Goal: Task Accomplishment & Management: Complete application form

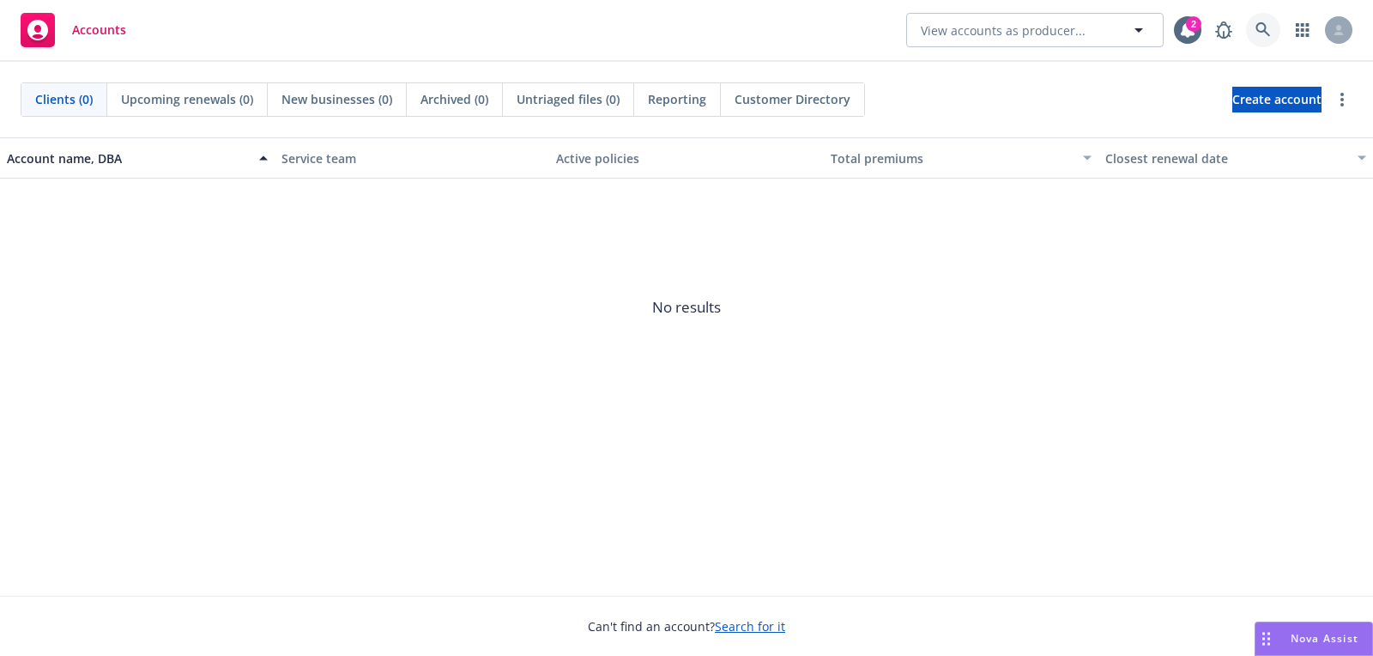
click at [1268, 19] on link at bounding box center [1263, 30] width 34 height 34
click at [1275, 99] on span "Create account" at bounding box center [1276, 99] width 89 height 33
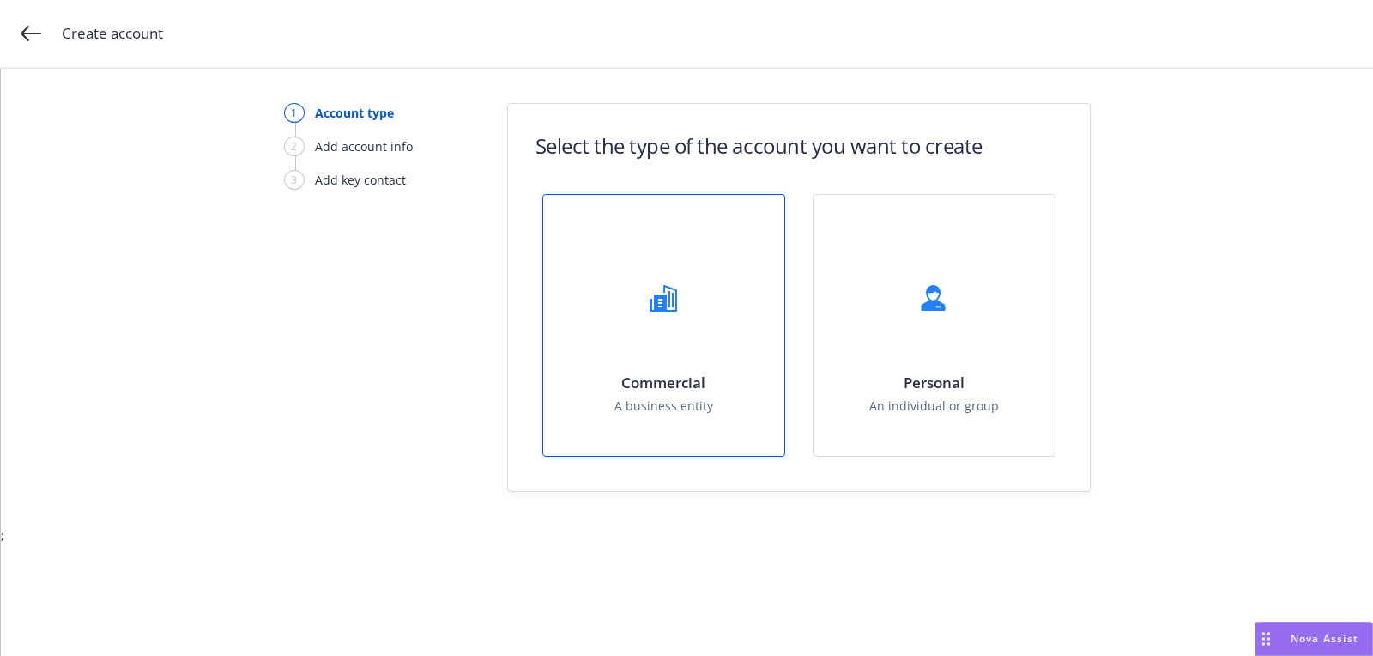
click at [717, 276] on div "Commercial A business entity" at bounding box center [663, 325] width 241 height 261
select select "US"
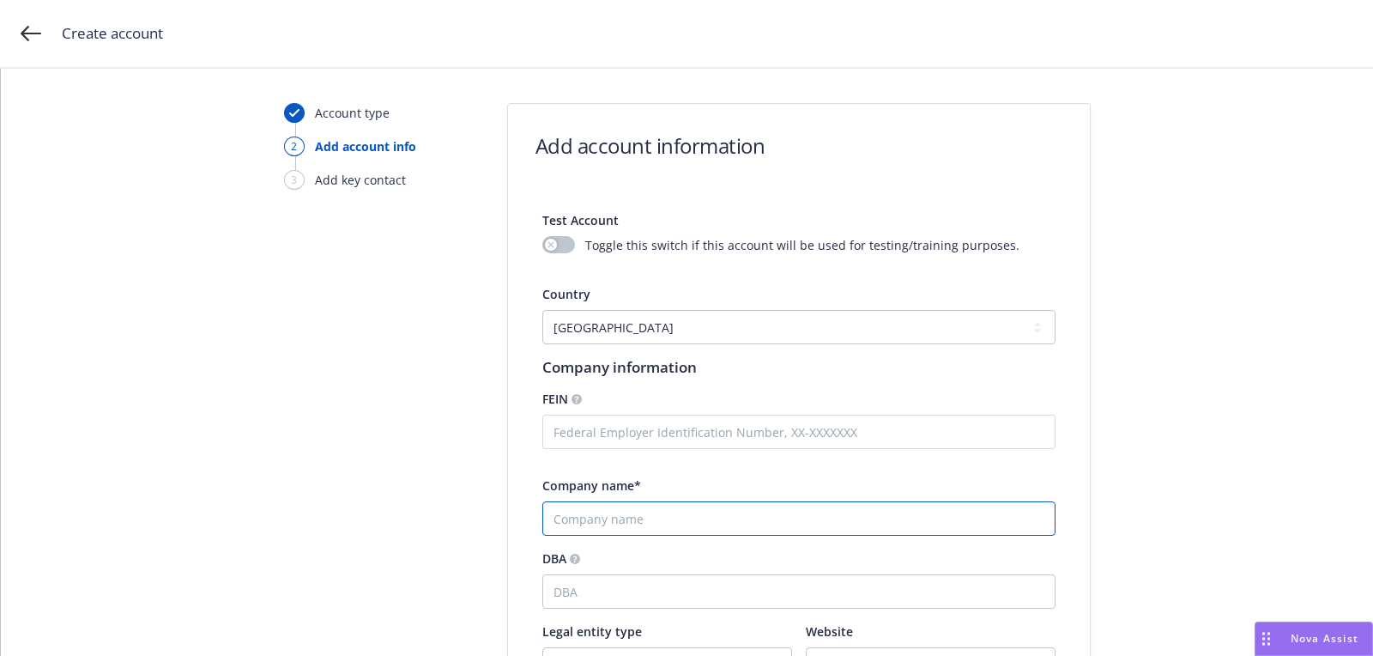
click at [627, 511] on input "Company name*" at bounding box center [798, 518] width 513 height 34
paste input "Slow Ventures"
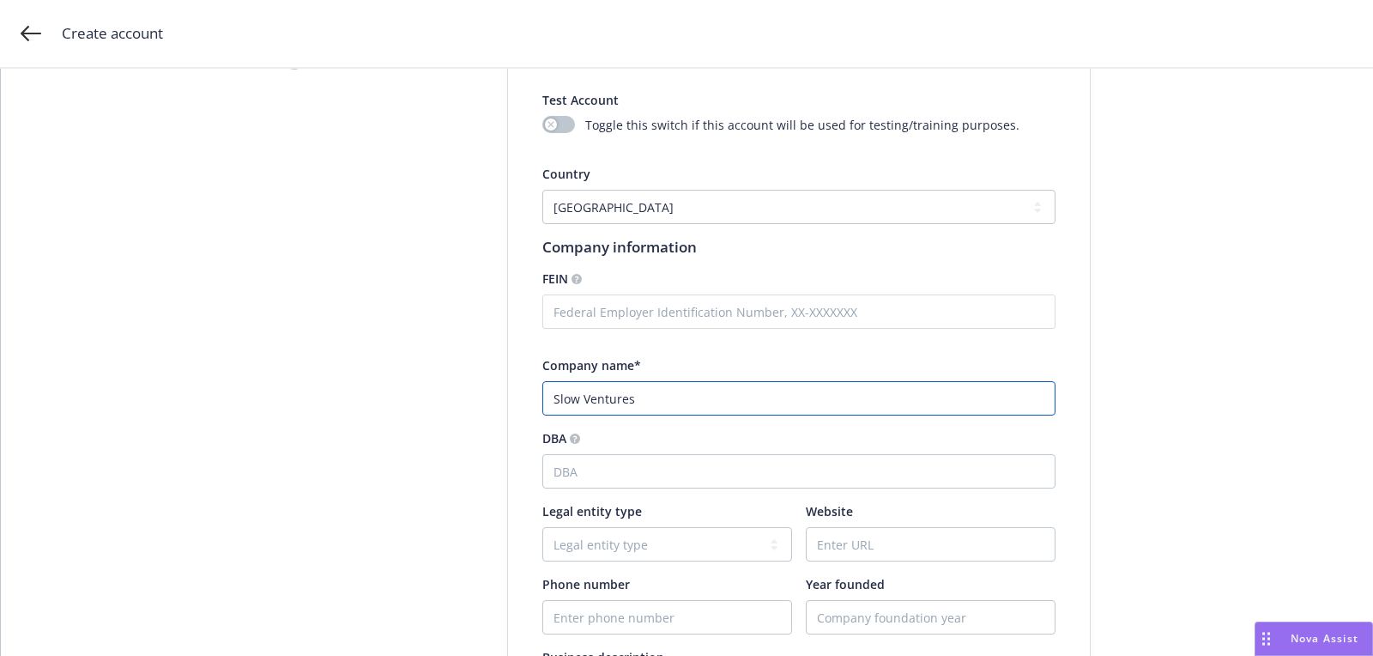
scroll to position [329, 0]
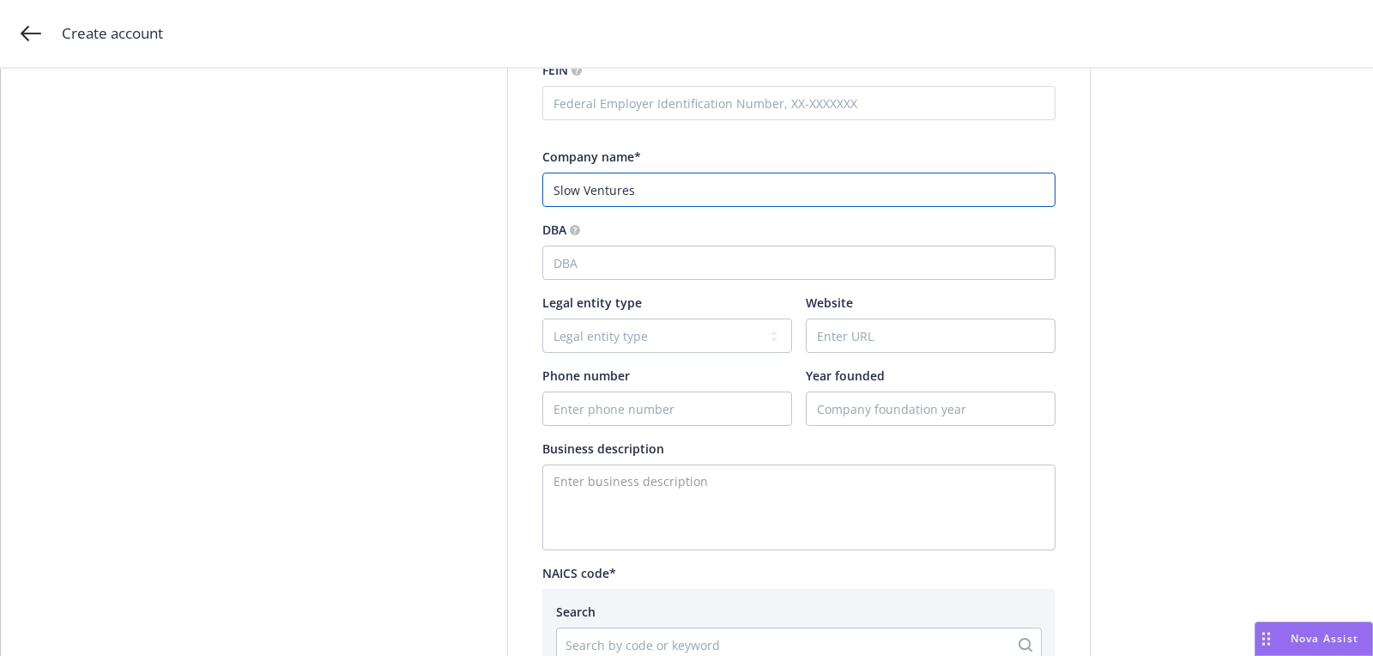
type input "Slow Ventures"
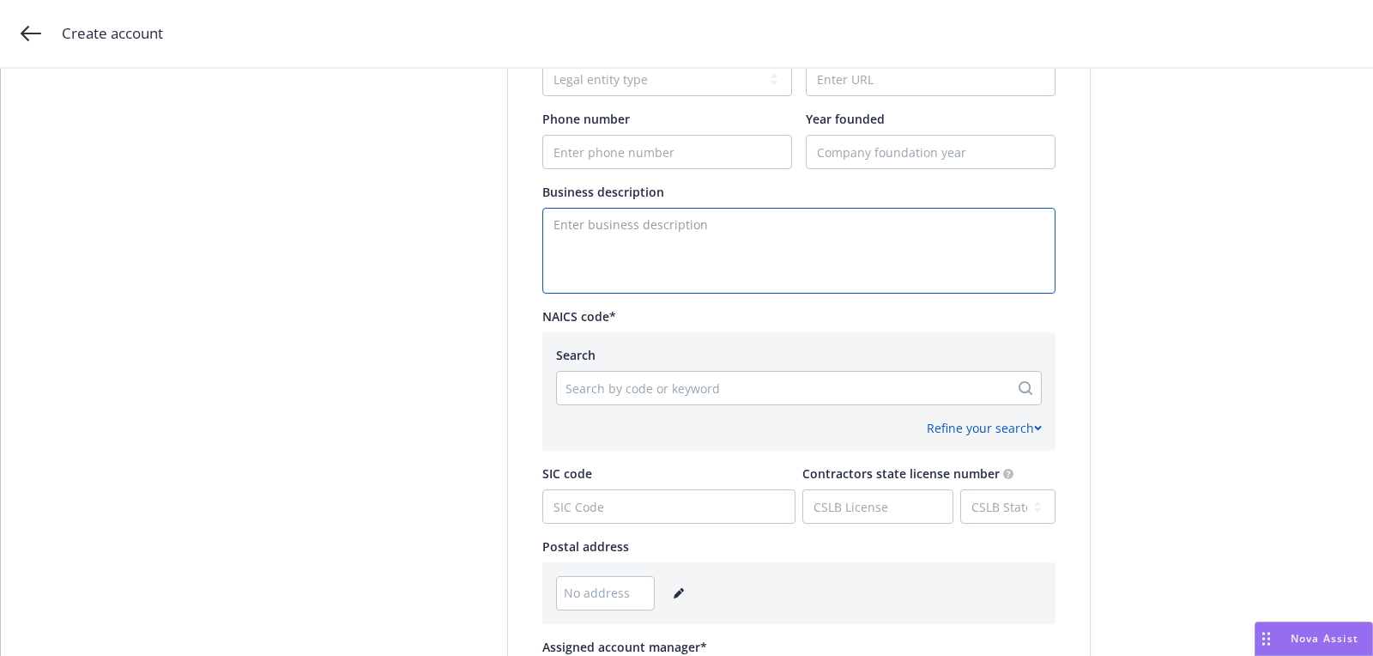
click at [608, 276] on textarea "Enter business description" at bounding box center [798, 251] width 513 height 86
paste textarea "Established in [DATE] Slow Ventures is a [GEOGRAPHIC_DATA] [US_STATE]-based pri…"
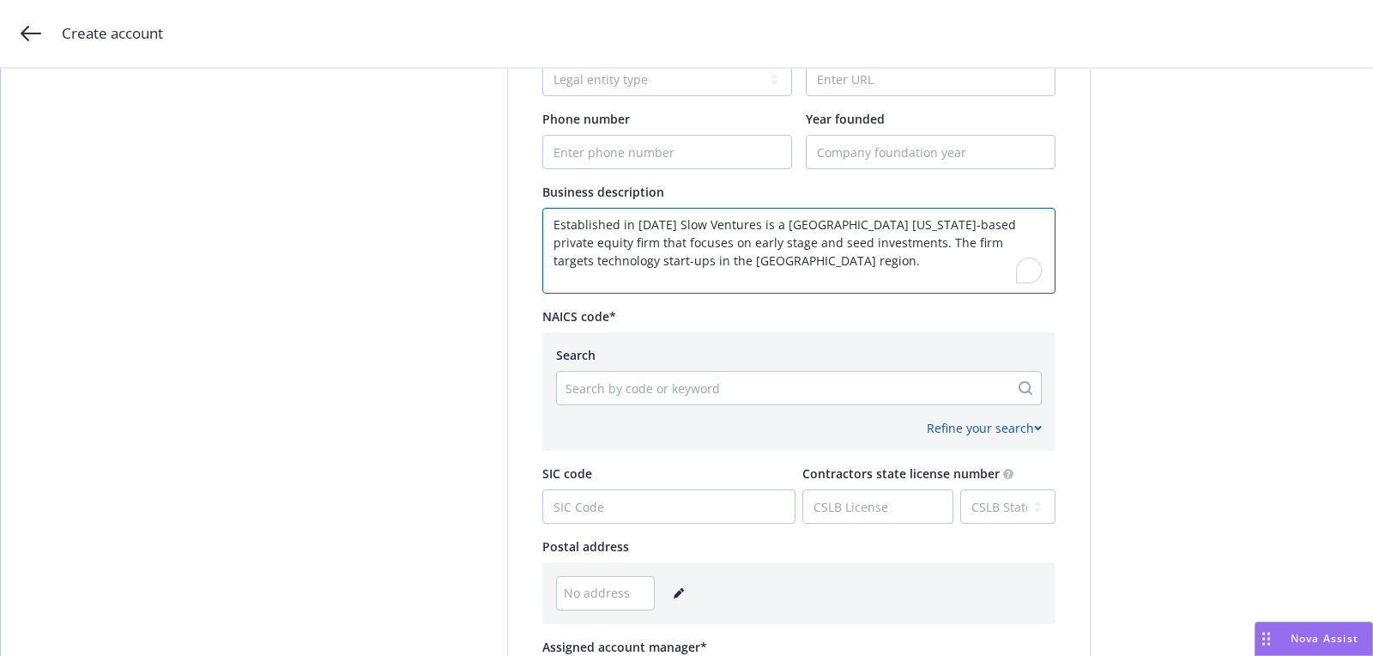
type textarea "Established in [DATE] Slow Ventures is a [GEOGRAPHIC_DATA] [US_STATE]-based pri…"
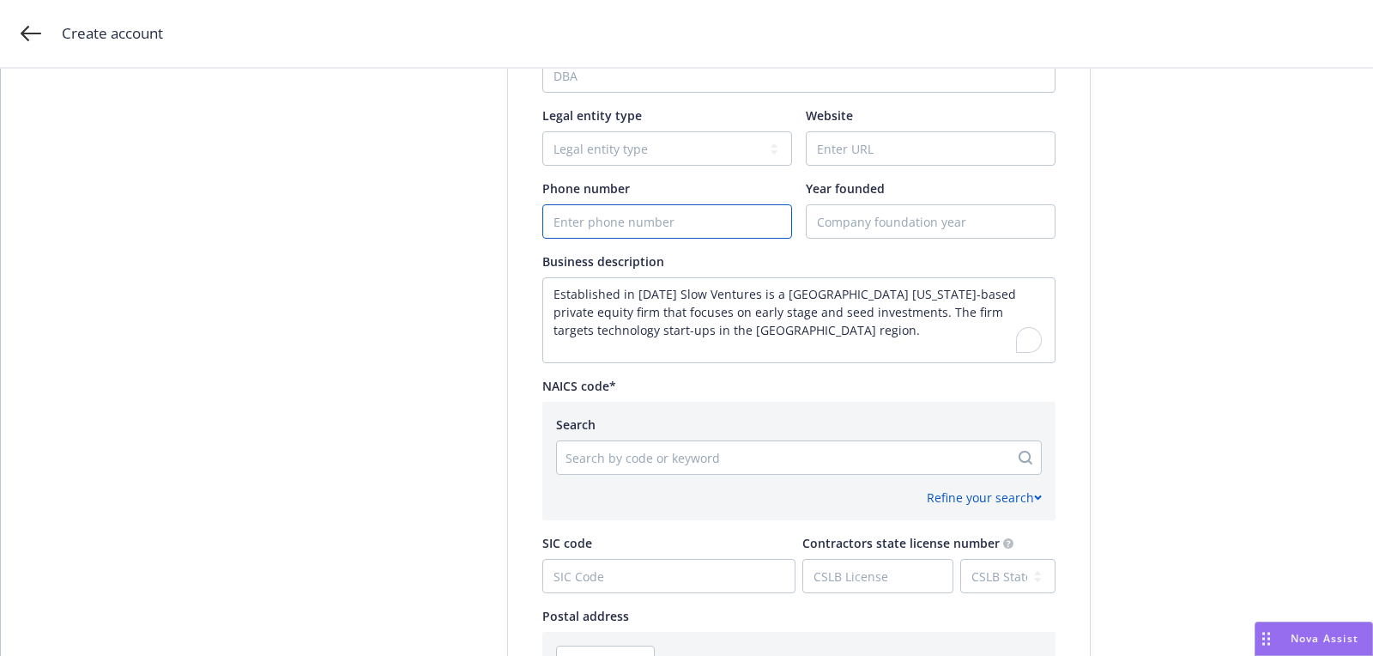
click at [678, 215] on input "Phone number" at bounding box center [667, 221] width 248 height 33
paste input "[PHONE_NUMBER]"
type input "[PHONE_NUMBER]"
click at [863, 154] on input "Website" at bounding box center [931, 148] width 248 height 33
paste input "[DOMAIN_NAME]"
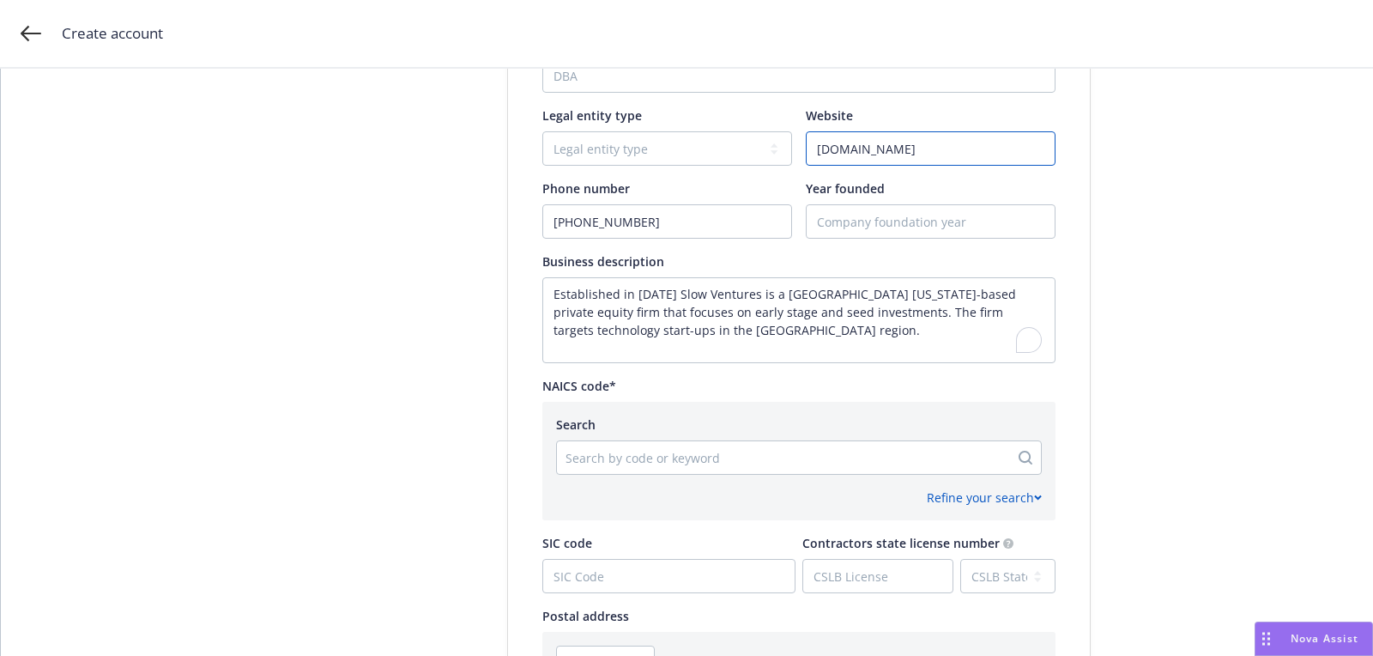
scroll to position [627, 0]
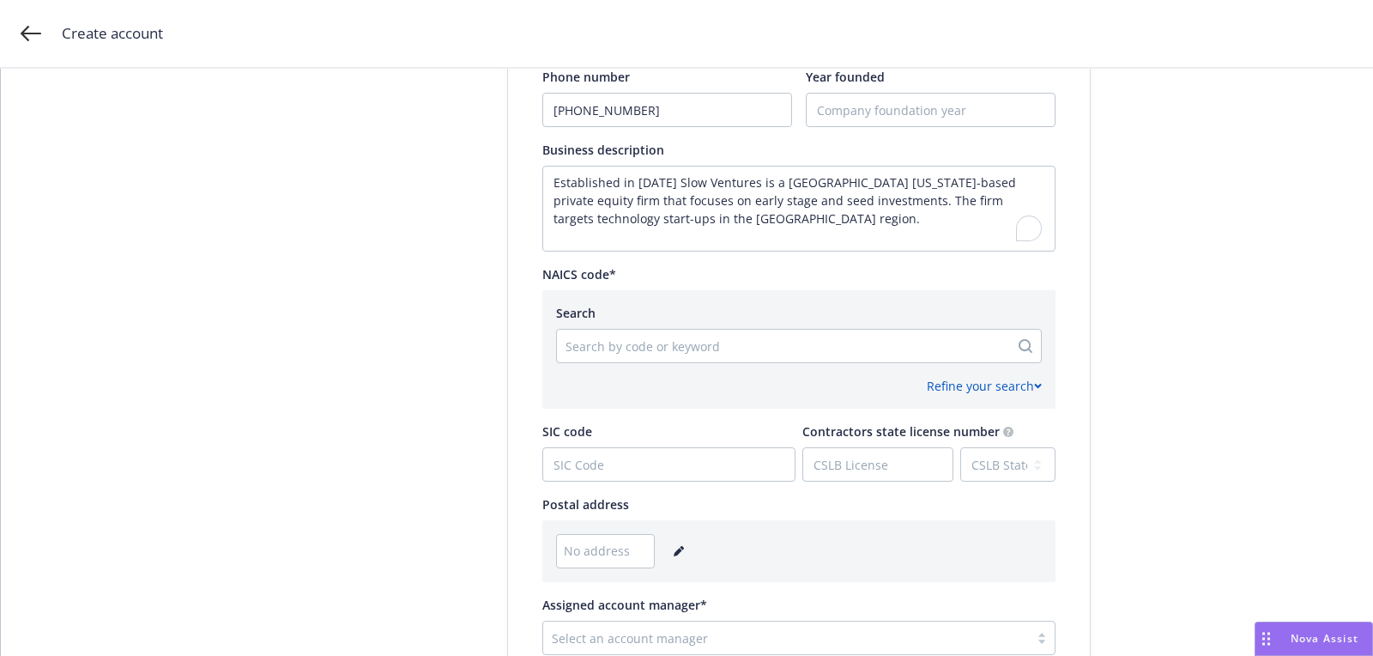
type input "[DOMAIN_NAME]"
click at [680, 352] on div at bounding box center [783, 346] width 435 height 21
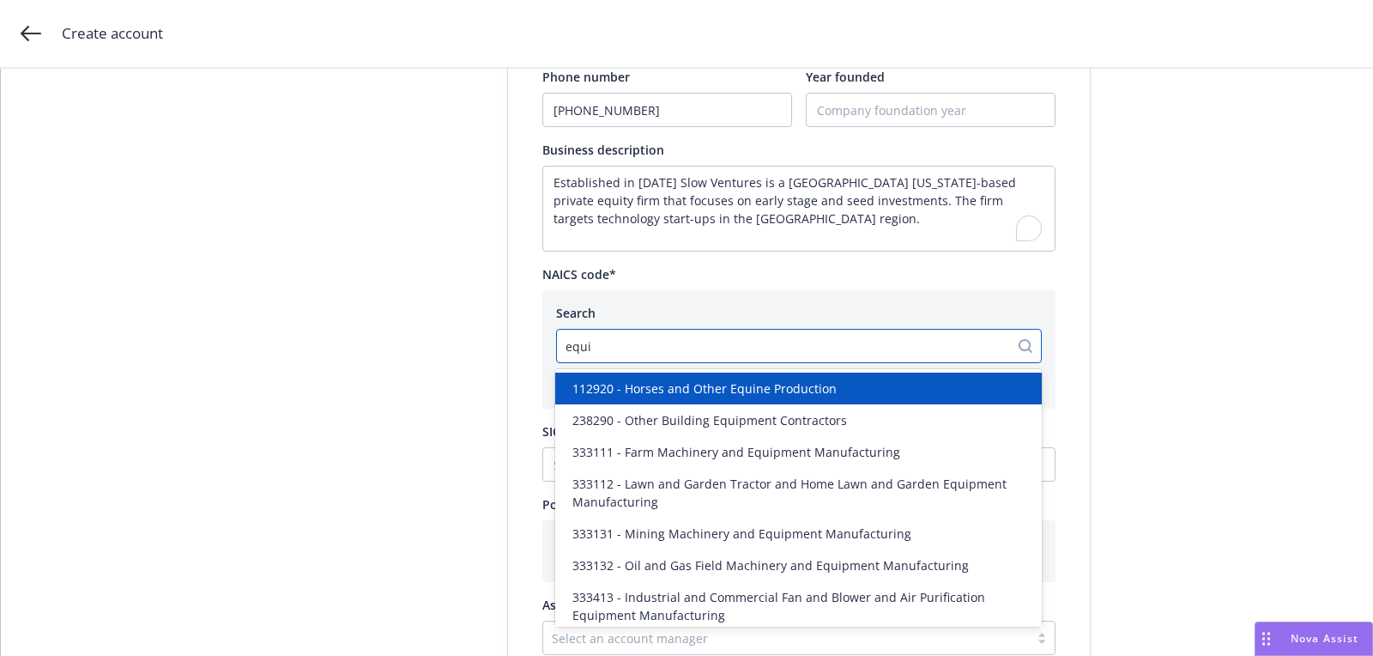
type input "equit"
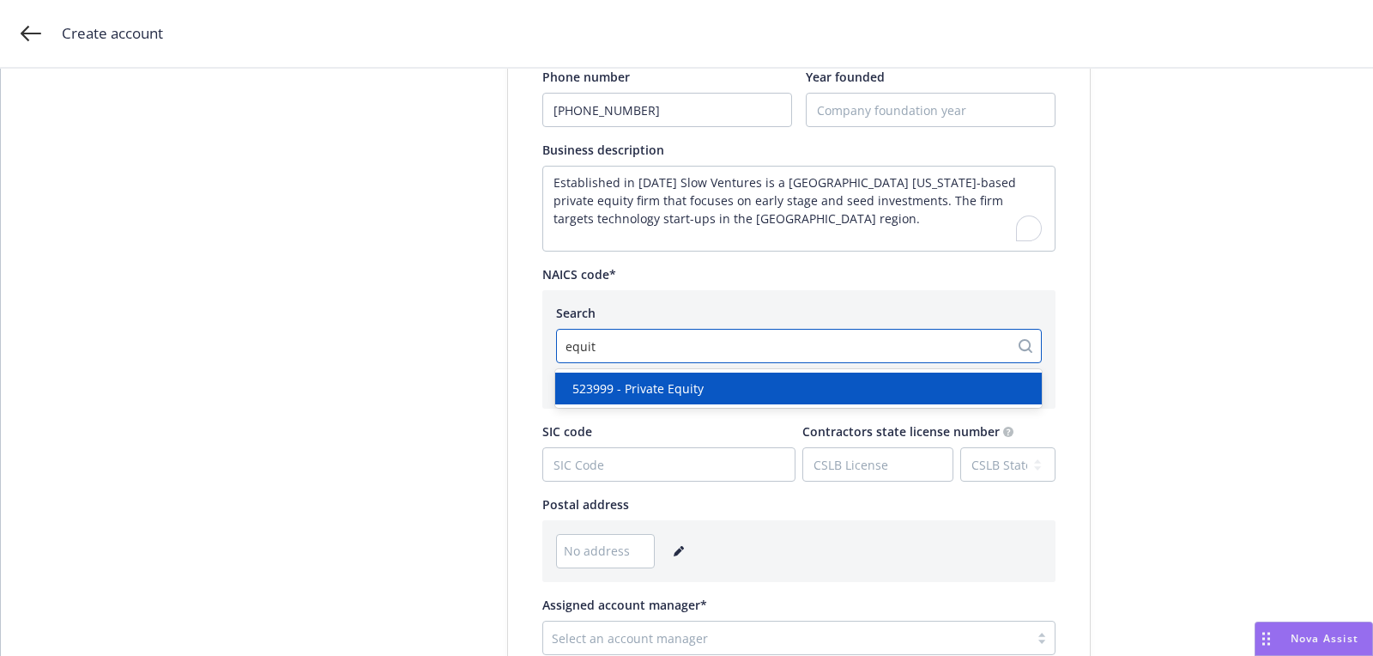
click at [647, 390] on span "523999 - Private Equity" at bounding box center [637, 388] width 131 height 18
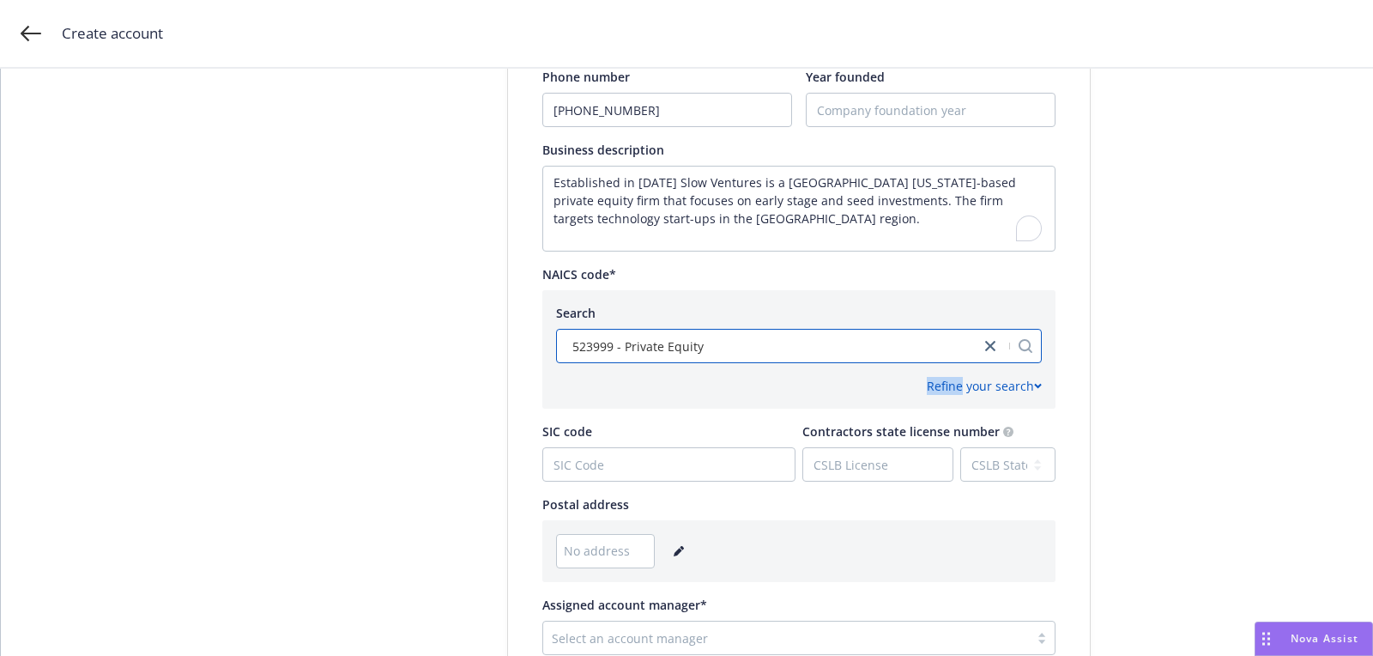
drag, startPoint x: 647, startPoint y: 390, endPoint x: 631, endPoint y: 21, distance: 368.6
click at [647, 378] on div "Refine your search" at bounding box center [799, 386] width 486 height 18
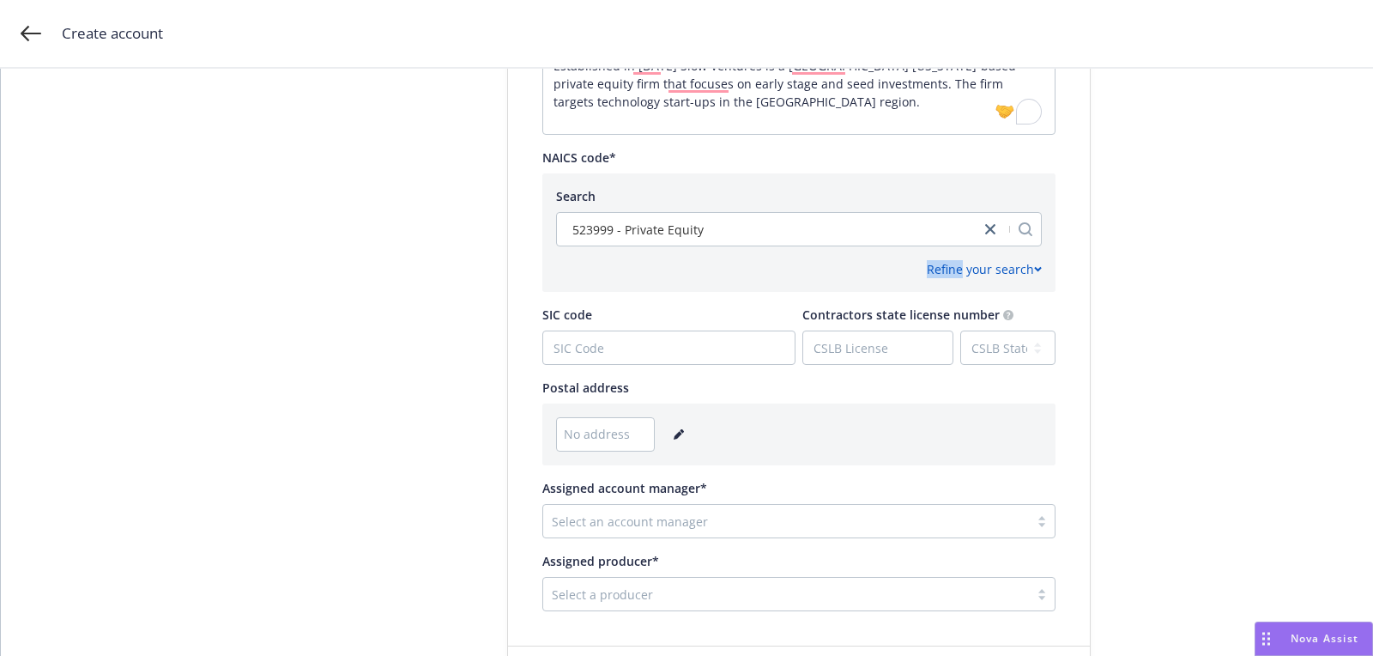
scroll to position [855, 0]
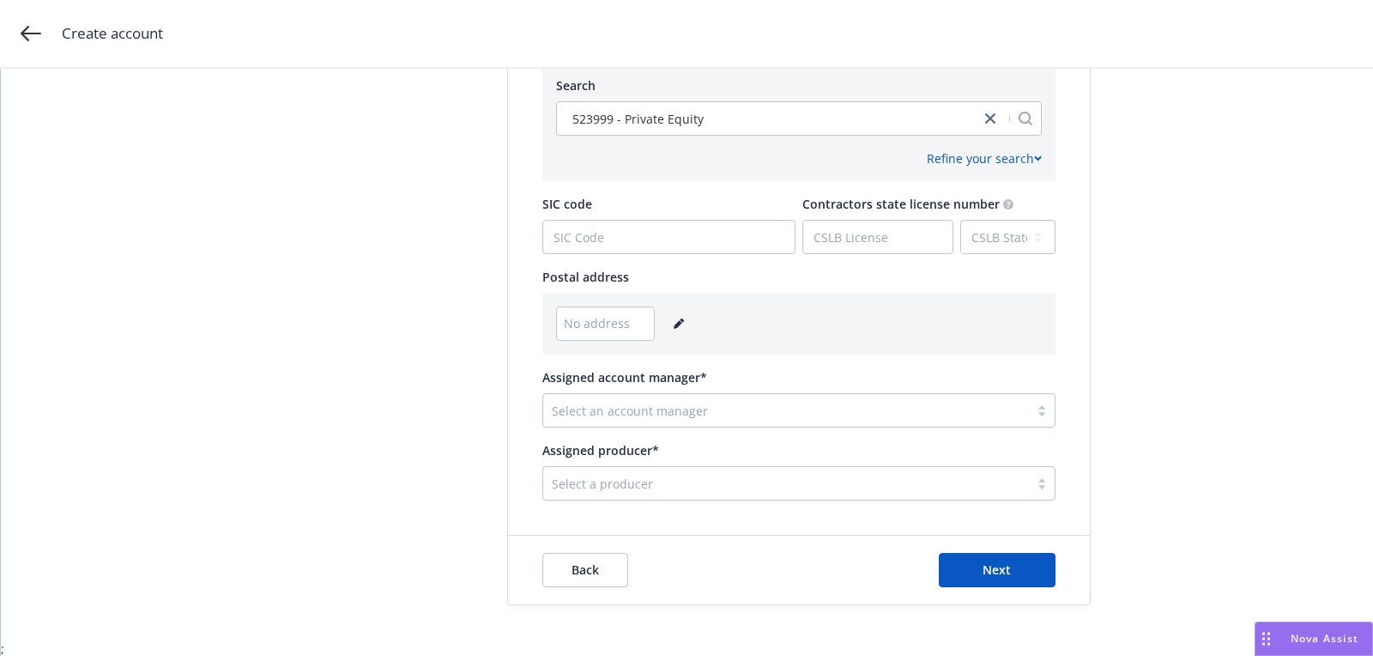
click at [664, 325] on div "No address" at bounding box center [799, 323] width 486 height 34
click at [674, 328] on link "editPencil" at bounding box center [679, 323] width 21 height 21
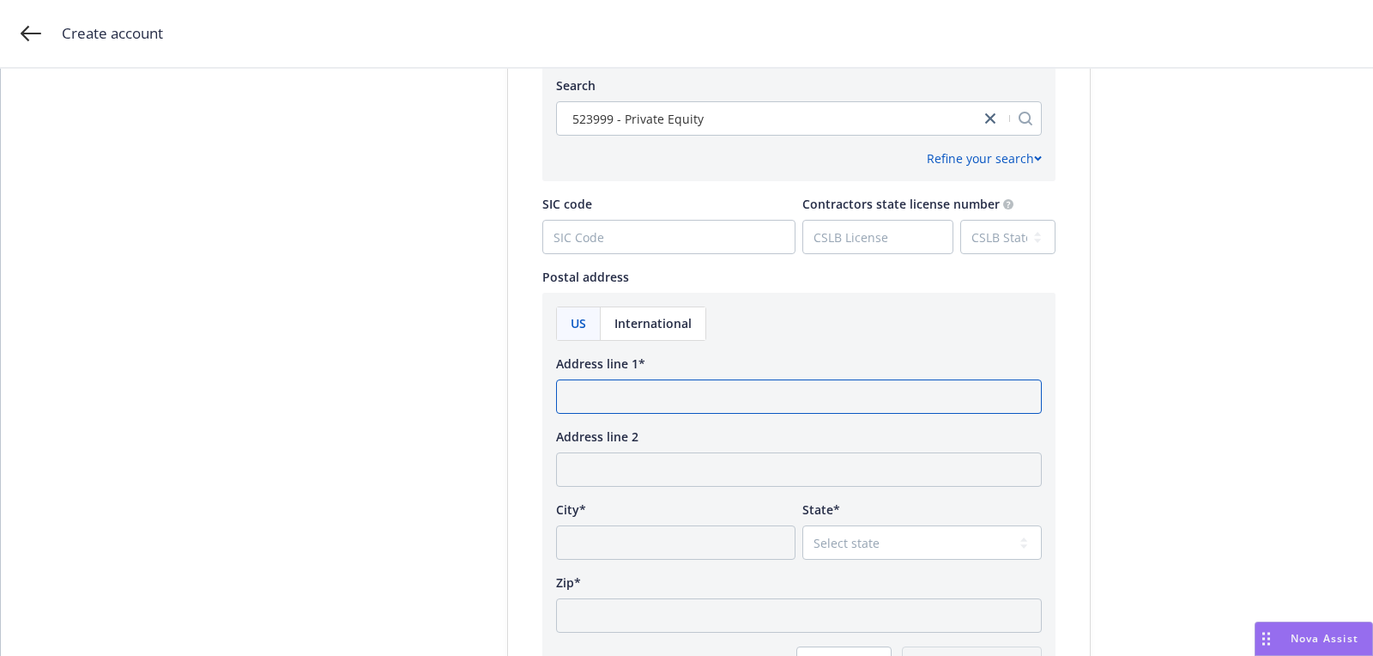
click at [670, 383] on input "Address line 1*" at bounding box center [799, 396] width 486 height 34
paste input "1006 Kearny Street San Francisco, California 94133"
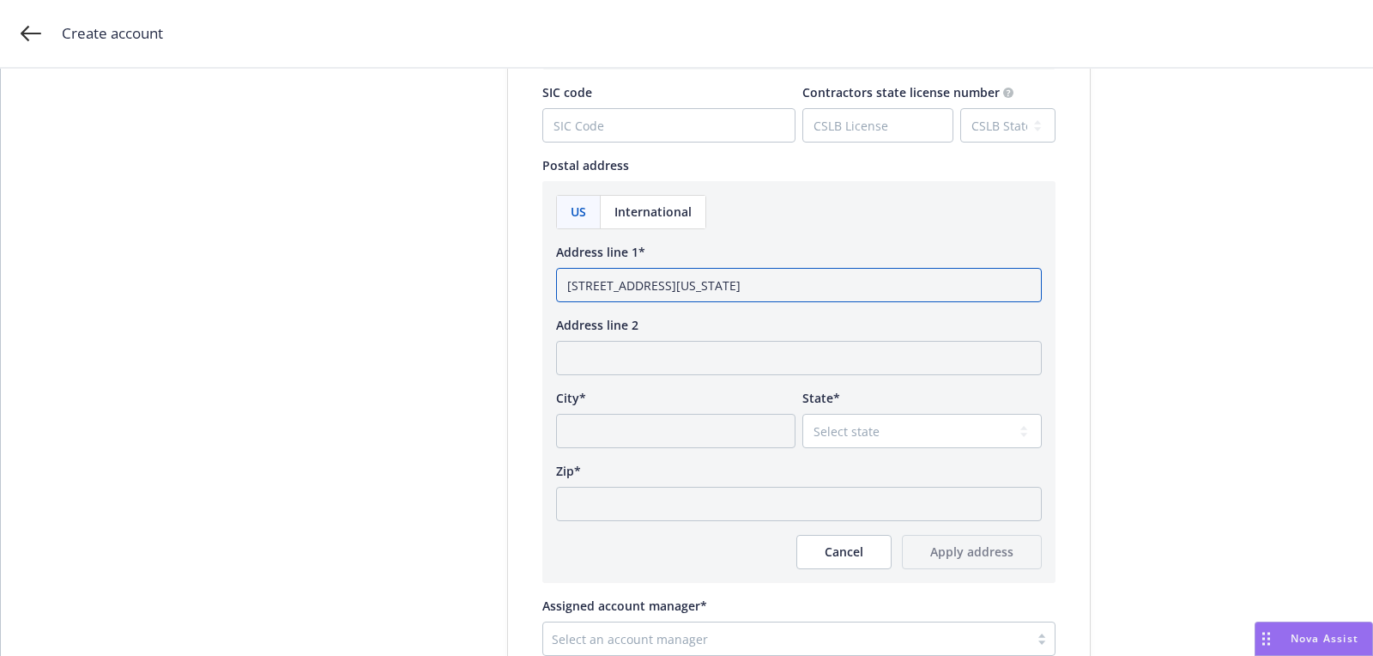
click at [830, 289] on input "1006 Kearny Street San Francisco, California 94133" at bounding box center [799, 285] width 486 height 34
type input "1006 Kearny Street San Francisco, California"
click at [741, 515] on input "Zip*" at bounding box center [799, 504] width 486 height 34
paste input "94133"
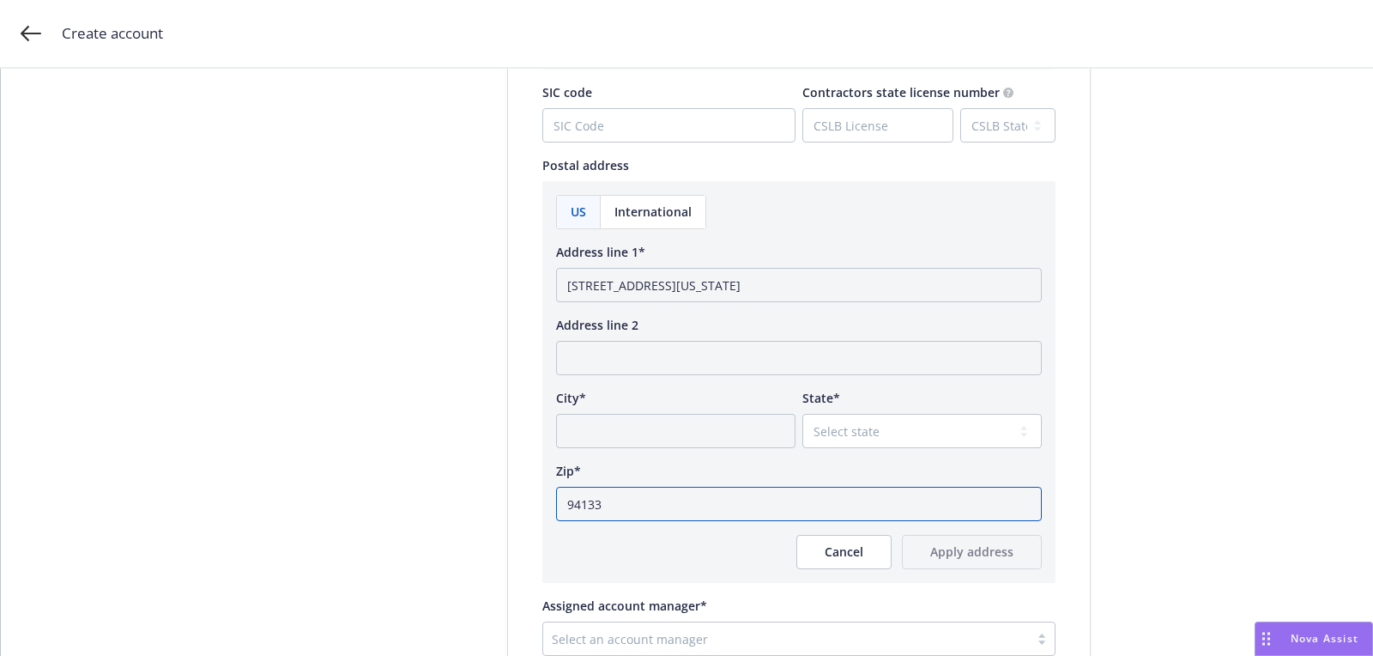
type input "94133"
drag, startPoint x: 854, startPoint y: 385, endPoint x: 845, endPoint y: 419, distance: 34.8
click at [854, 384] on div "US International Address line 1* 1006 Kearny Street San Francisco, California A…" at bounding box center [799, 382] width 486 height 374
click at [839, 440] on select "Select state" at bounding box center [921, 431] width 239 height 34
select select "CA"
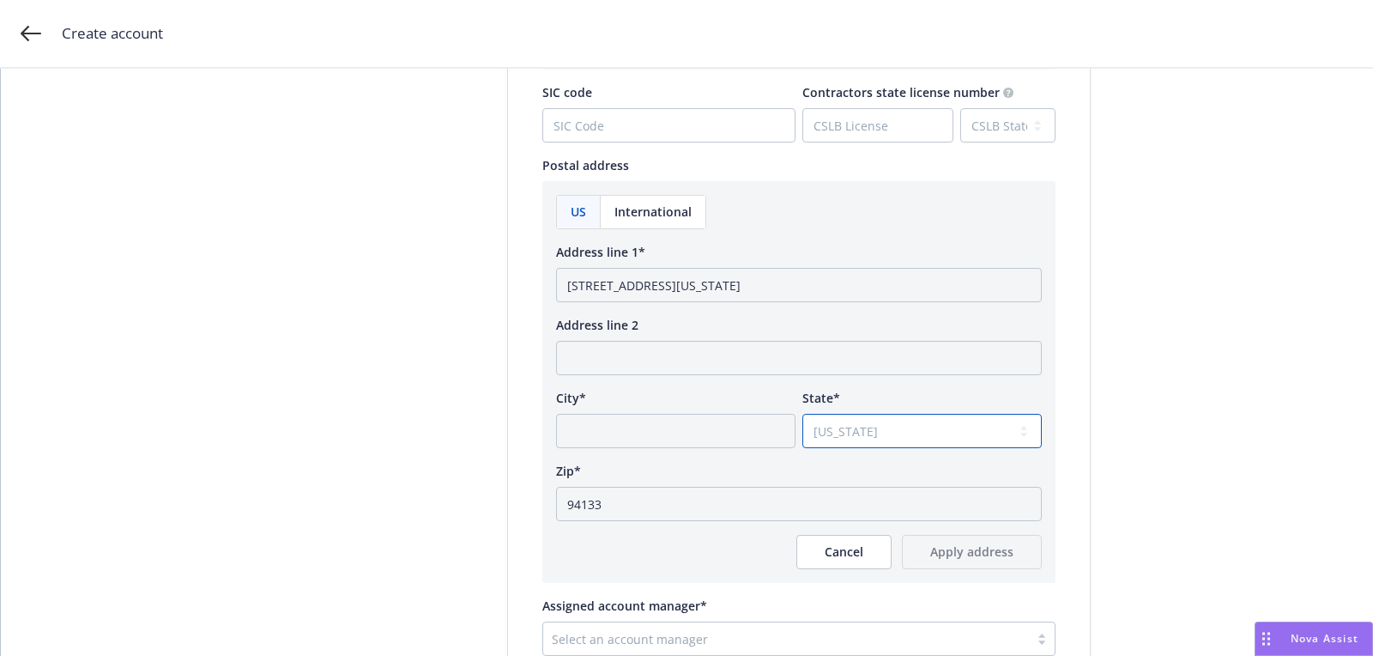
click at [802, 414] on select "Select state Alabama Alaska American Samoa Arizona Arkansas Baker Island Califo…" at bounding box center [921, 431] width 239 height 34
drag, startPoint x: 752, startPoint y: 283, endPoint x: 675, endPoint y: 285, distance: 77.3
click at [675, 285] on input "1006 Kearny Street San Francisco, California" at bounding box center [799, 285] width 486 height 34
type input "1006 Kearny Street , California"
click at [695, 434] on input "City*" at bounding box center [675, 431] width 239 height 34
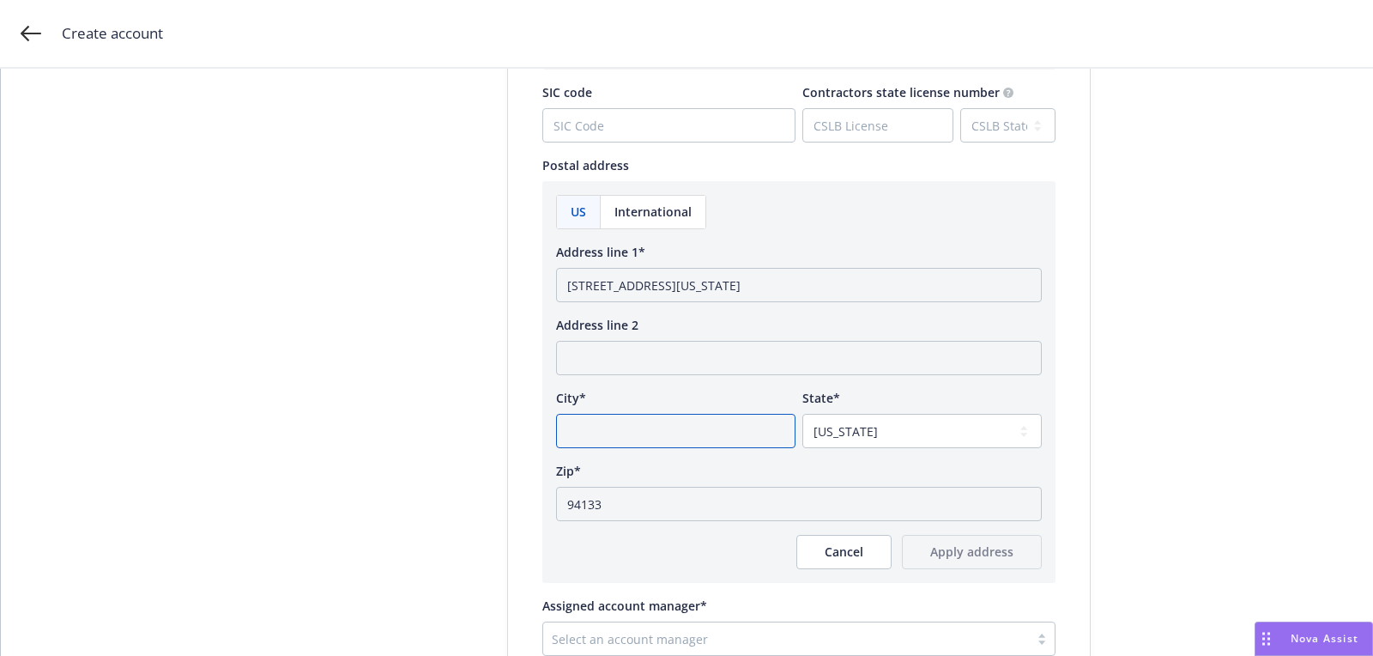
paste input "San Francisco"
type input "San Francisco"
drag, startPoint x: 677, startPoint y: 288, endPoint x: 815, endPoint y: 288, distance: 138.2
click at [736, 288] on input "1006 Kearny Street , California" at bounding box center [799, 285] width 486 height 34
type input "1006 Kearny Street"
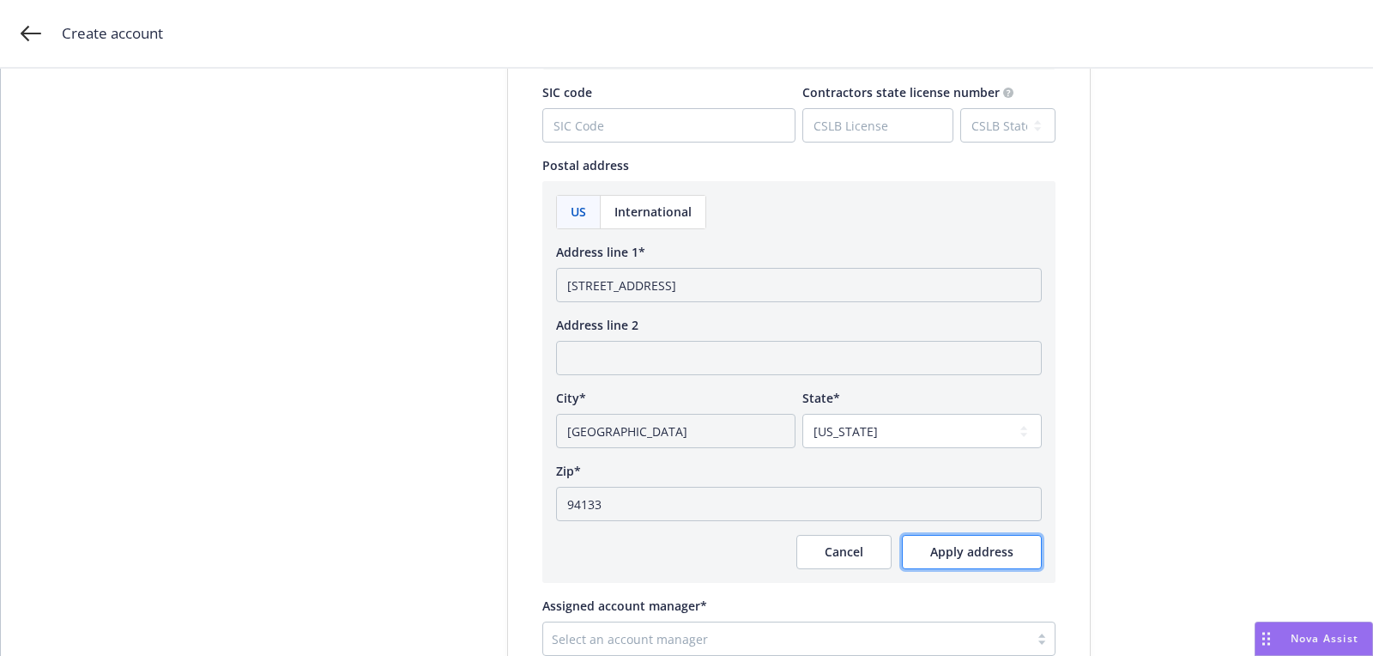
click at [977, 544] on span "Apply address" at bounding box center [971, 551] width 83 height 16
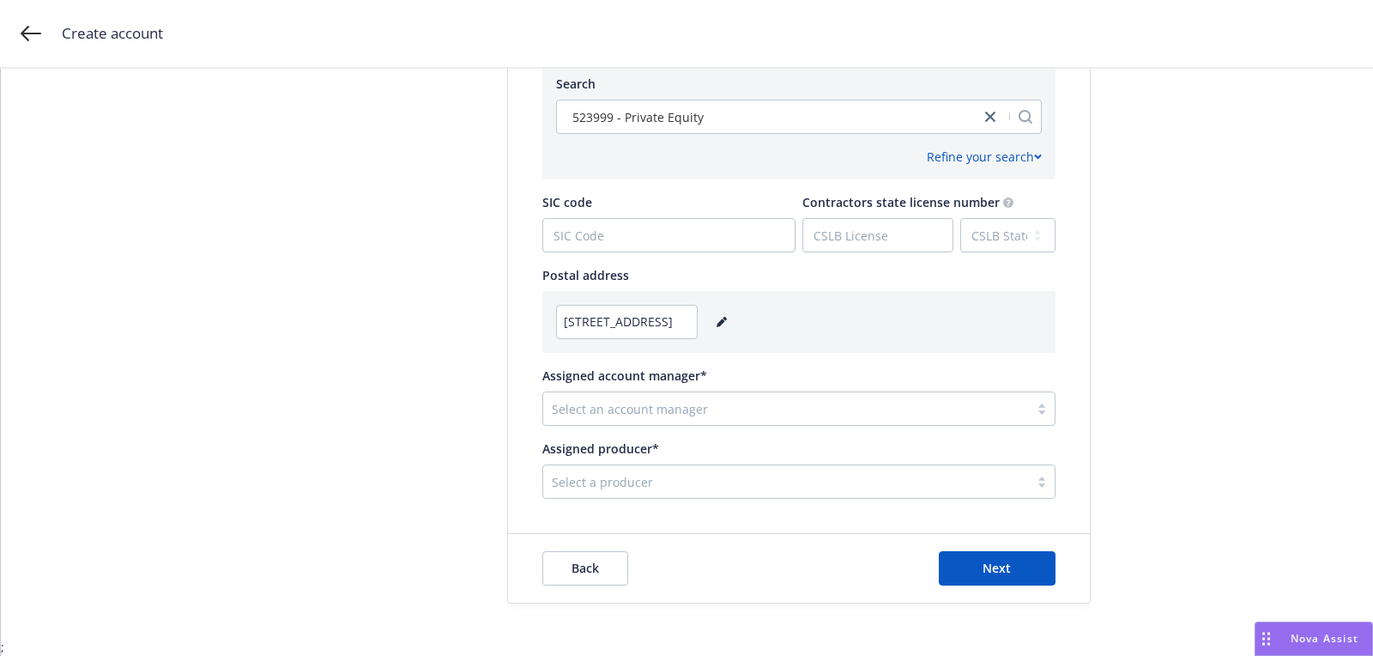
scroll to position [855, 0]
click at [715, 401] on div at bounding box center [786, 410] width 469 height 21
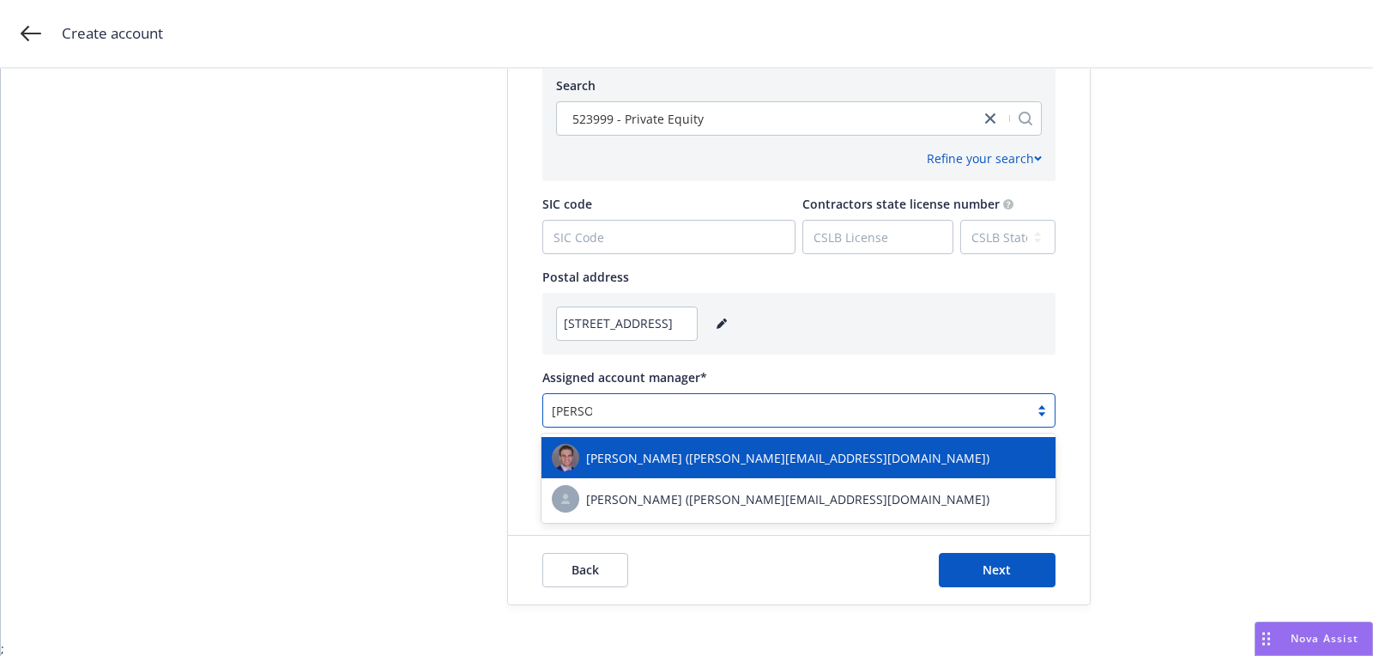
type input "sasha s"
click at [636, 448] on div "[PERSON_NAME] ([PERSON_NAME][EMAIL_ADDRESS][DOMAIN_NAME])" at bounding box center [798, 457] width 493 height 27
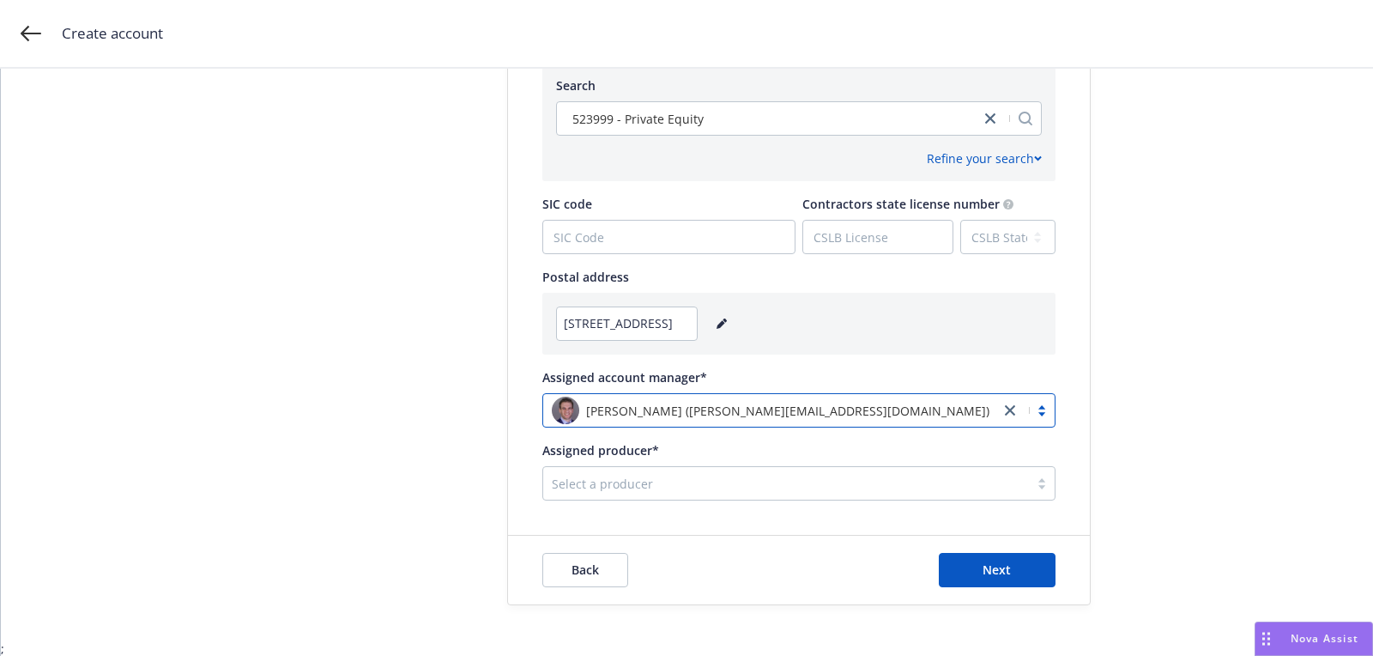
click at [665, 483] on div at bounding box center [786, 483] width 469 height 21
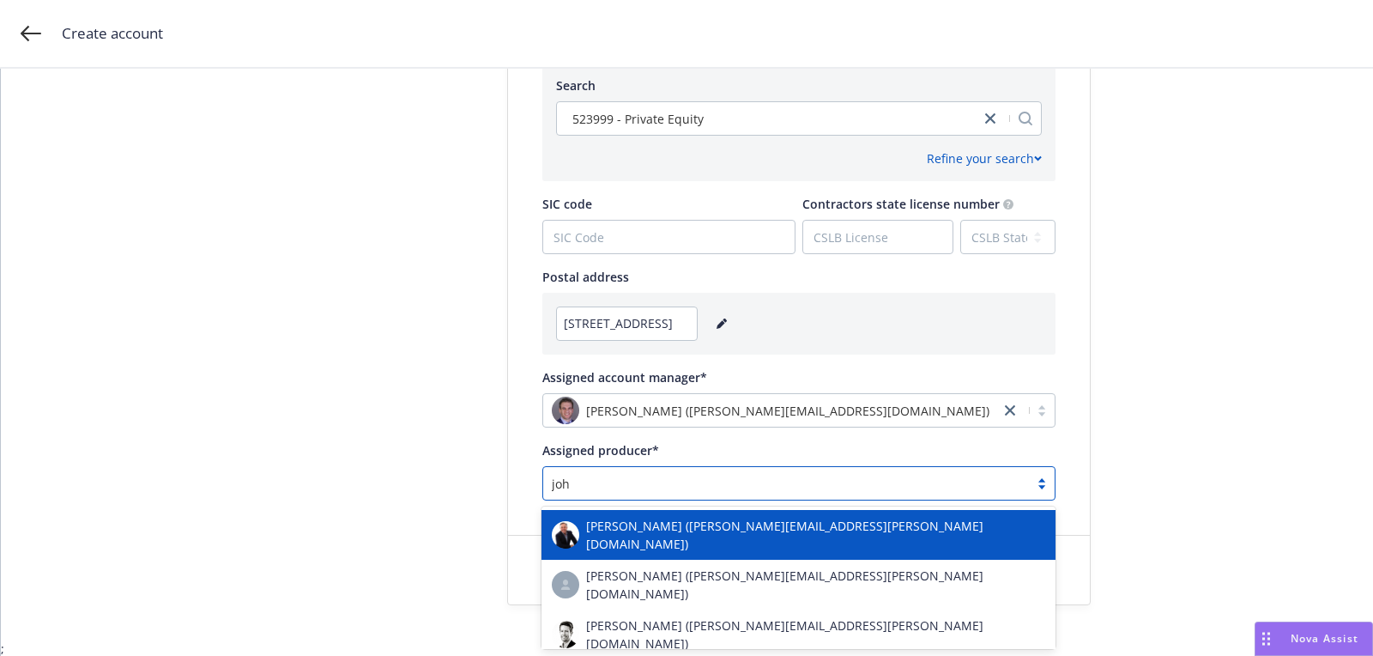
type input "john"
click at [657, 533] on span "[PERSON_NAME] ([PERSON_NAME][EMAIL_ADDRESS][PERSON_NAME][DOMAIN_NAME])" at bounding box center [815, 535] width 459 height 36
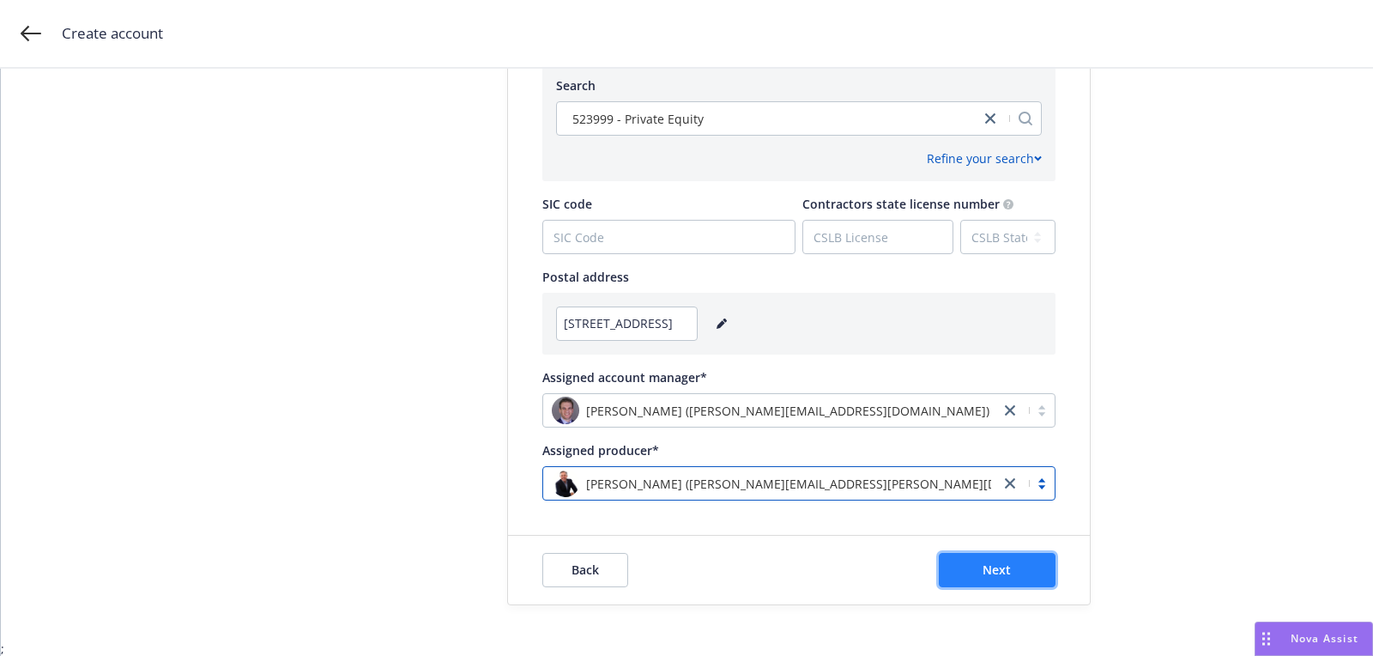
click at [957, 572] on button "Next" at bounding box center [997, 570] width 117 height 34
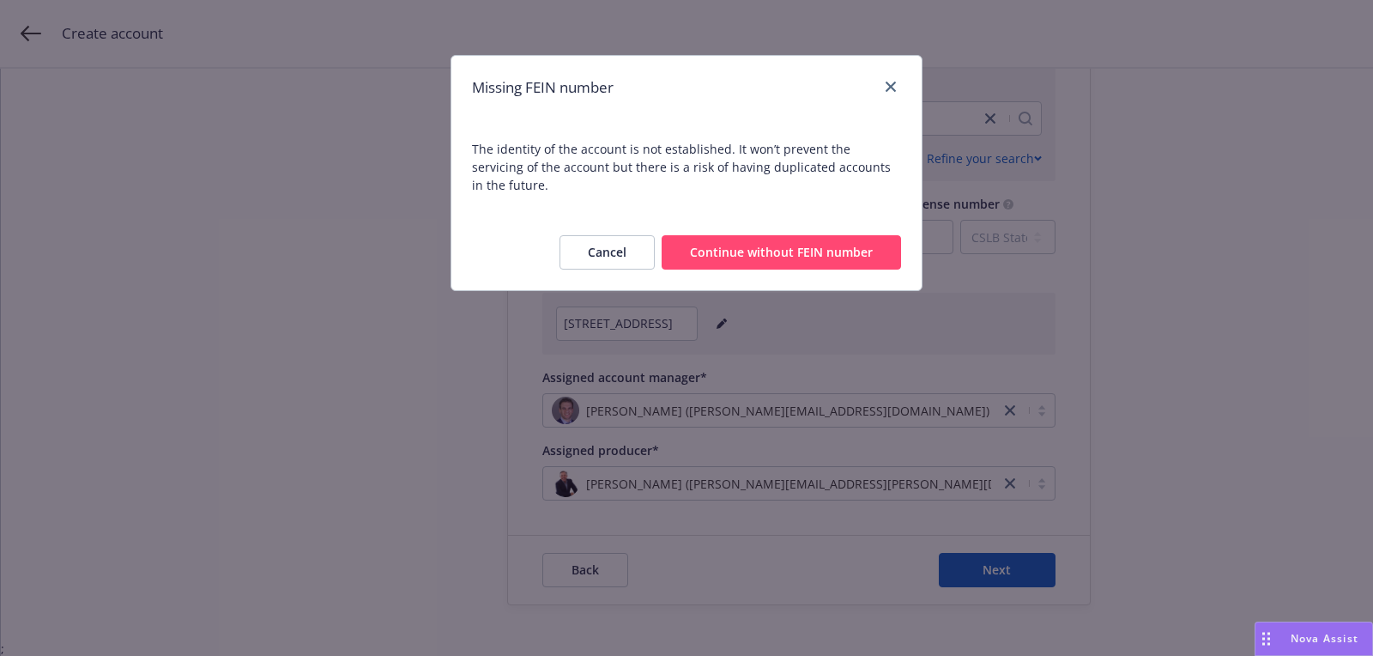
click at [731, 235] on button "Continue without FEIN number" at bounding box center [781, 252] width 239 height 34
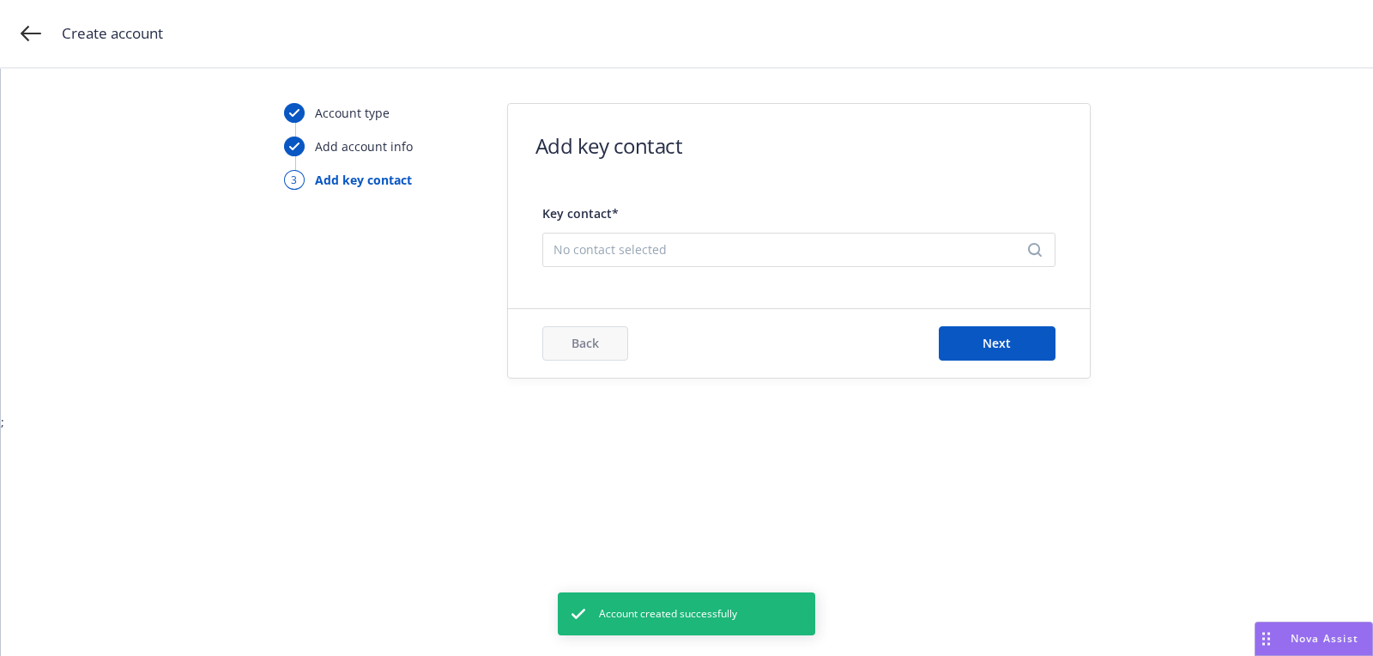
scroll to position [0, 0]
click at [590, 230] on div "Key contact* No contact selected" at bounding box center [798, 230] width 513 height 73
click at [590, 240] on span "No contact selected" at bounding box center [792, 249] width 477 height 18
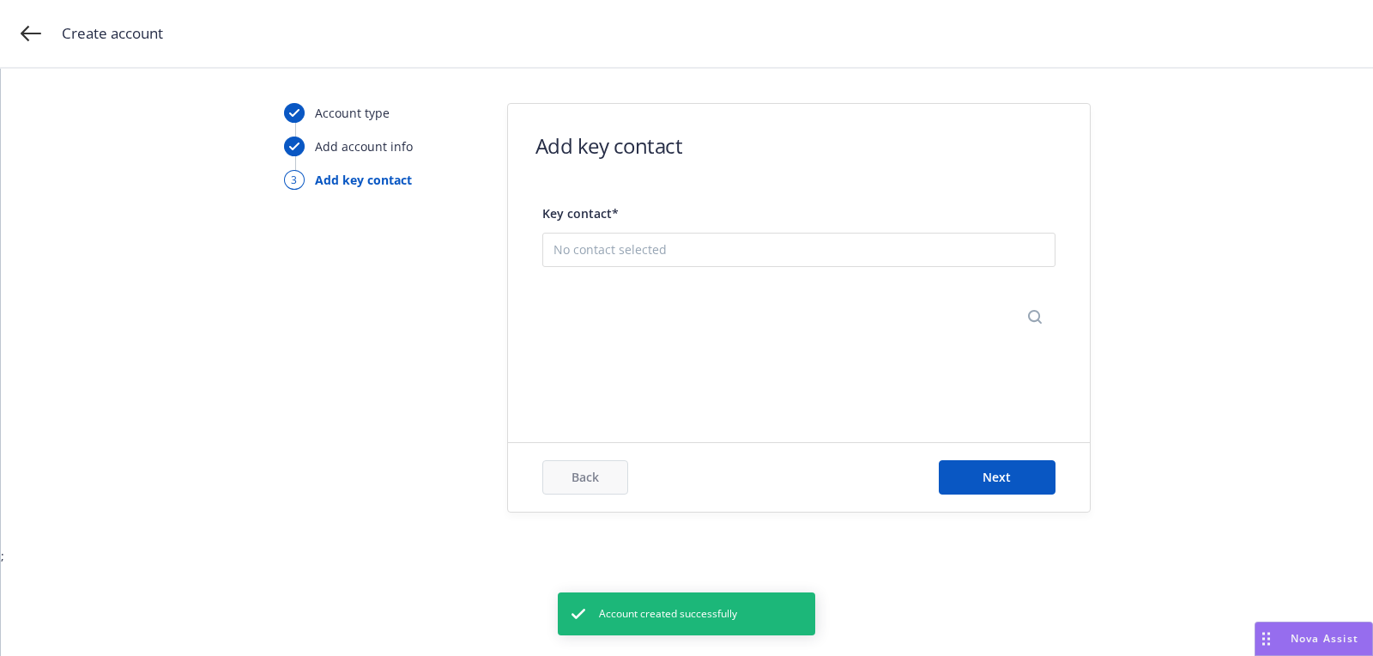
click at [642, 342] on button "Add new contact" at bounding box center [799, 334] width 491 height 34
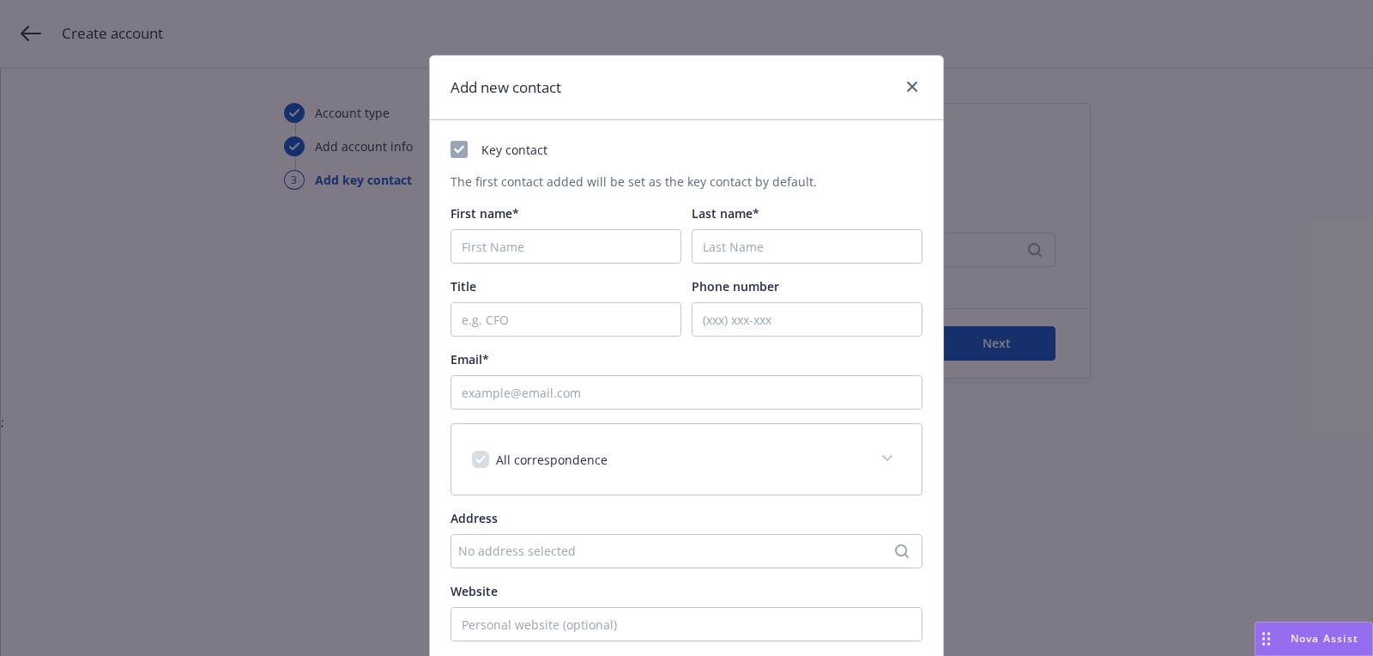
click at [546, 227] on div "First name*" at bounding box center [566, 233] width 231 height 59
click at [547, 248] on input "First name*" at bounding box center [566, 246] width 231 height 34
paste input "Dominic"
type input "Dominic"
paste input "Tarabochia"
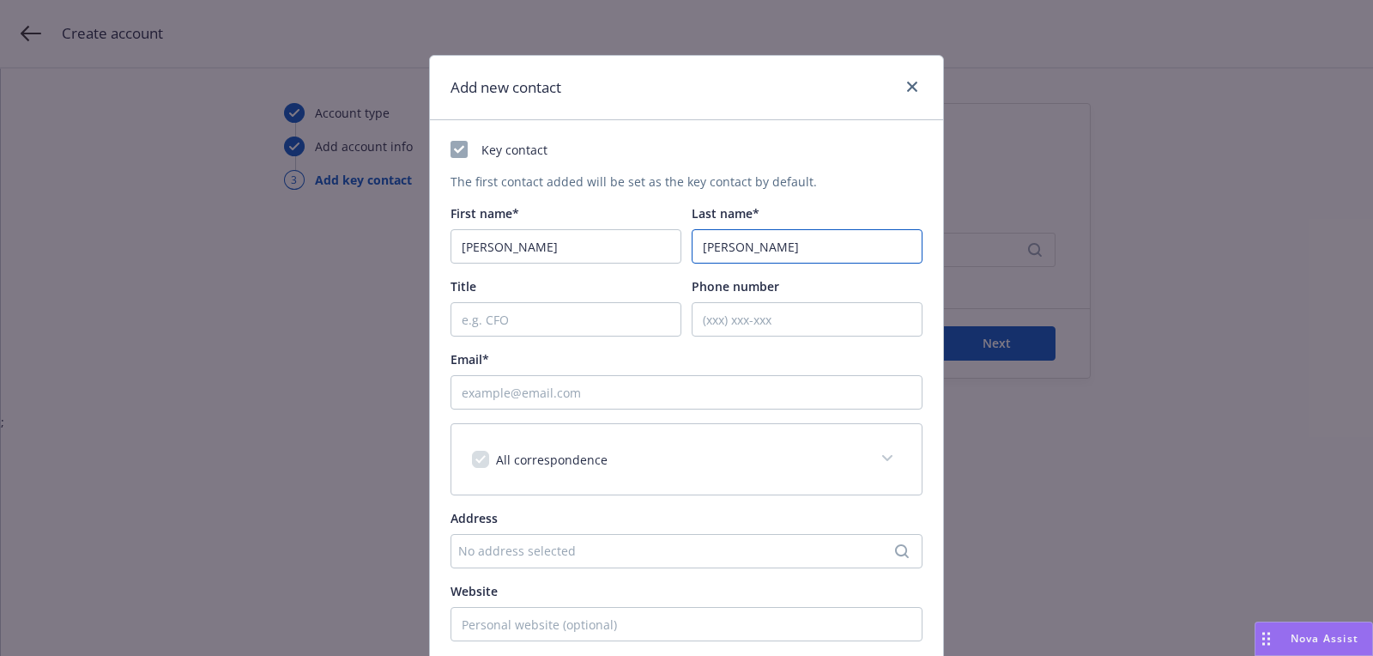
type input "Tarabochia"
click at [744, 369] on div "Email*" at bounding box center [687, 379] width 472 height 59
click at [744, 397] on input "Email*" at bounding box center [687, 392] width 472 height 34
paste input "dom@slow.co"
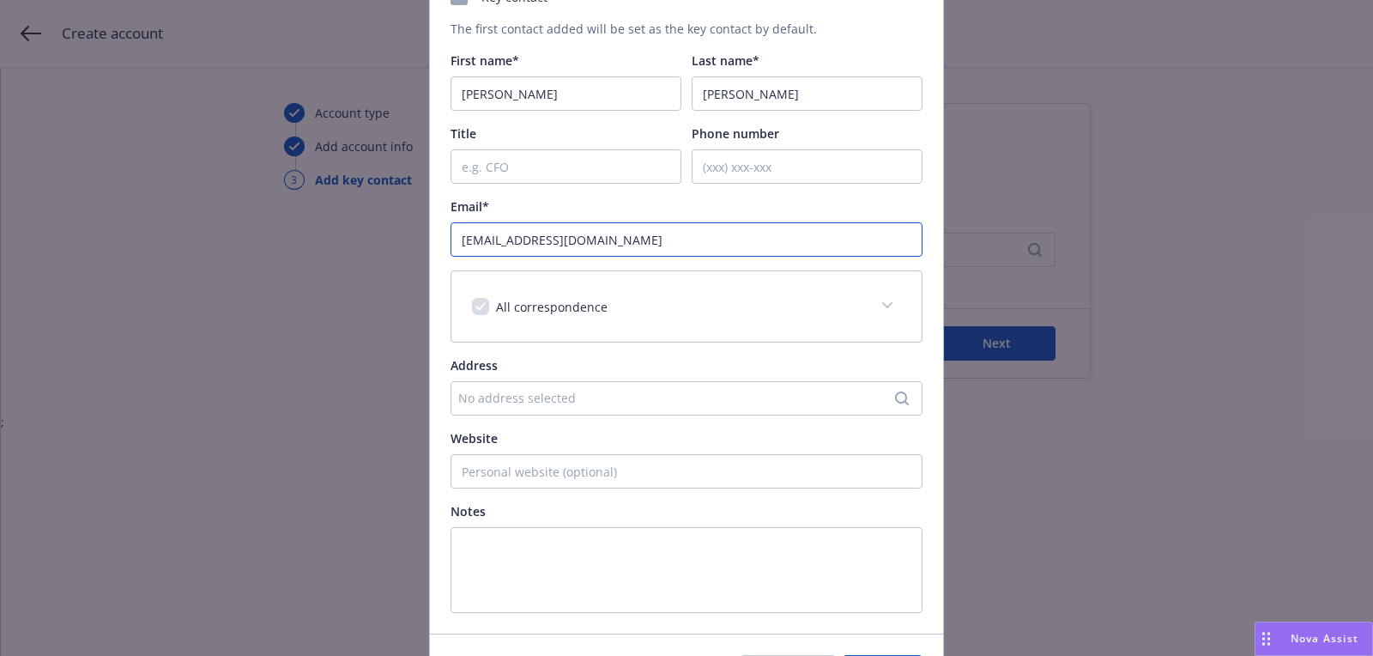
scroll to position [260, 0]
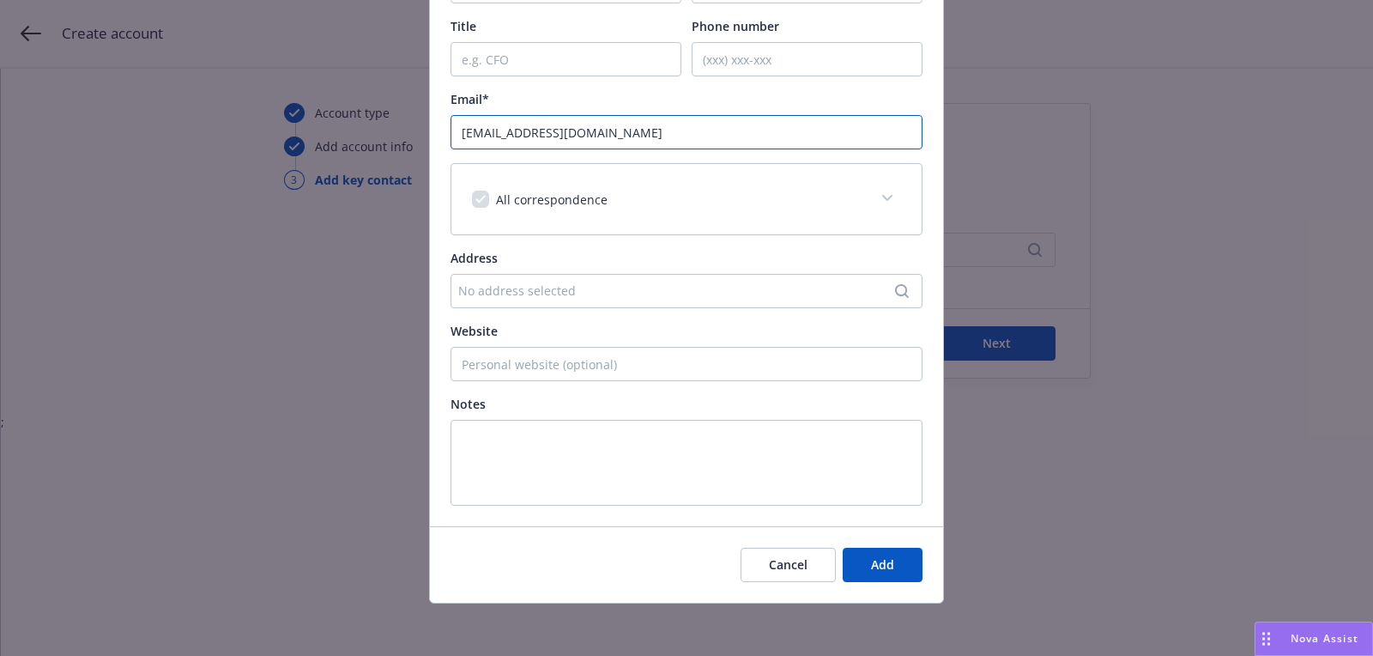
type input "dom@slow.co"
click at [879, 583] on div "Cancel Add" at bounding box center [686, 564] width 513 height 76
click at [881, 571] on button "Add" at bounding box center [883, 565] width 80 height 34
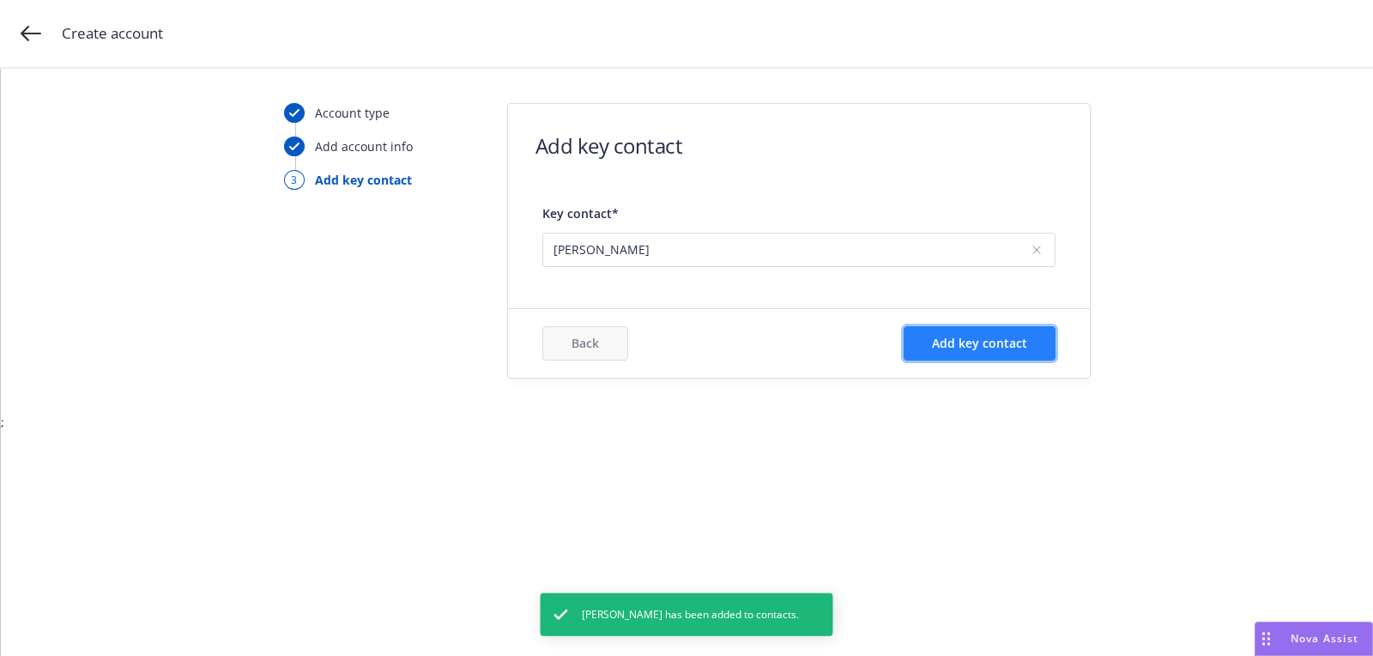
click at [971, 357] on button "Add key contact" at bounding box center [980, 343] width 152 height 34
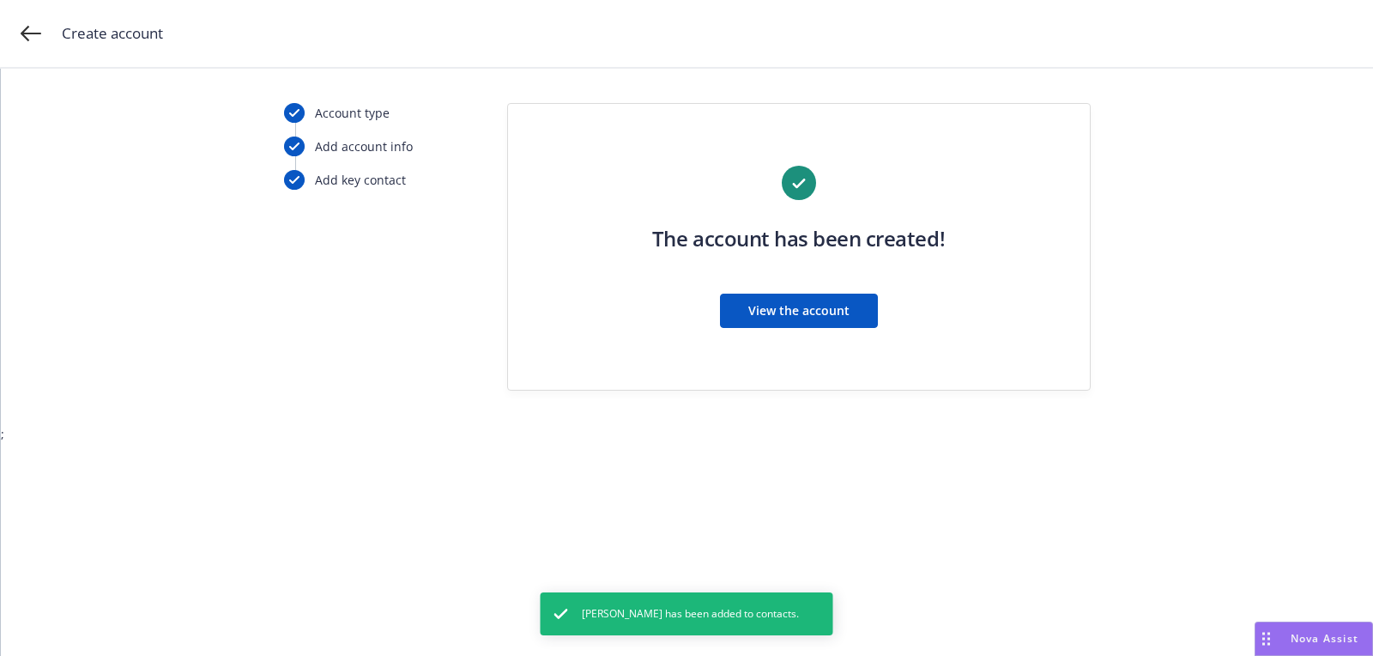
click at [802, 325] on button "View the account" at bounding box center [799, 311] width 158 height 34
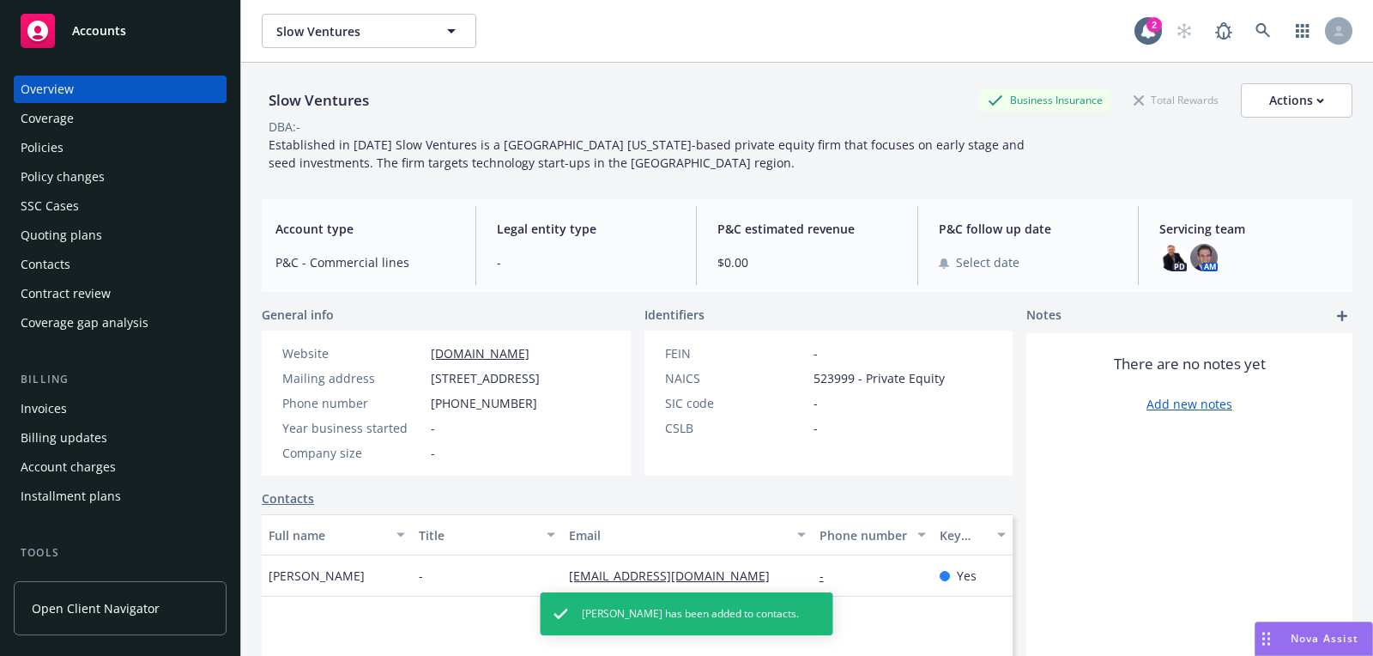
click at [142, 184] on div "Policy changes" at bounding box center [120, 176] width 199 height 27
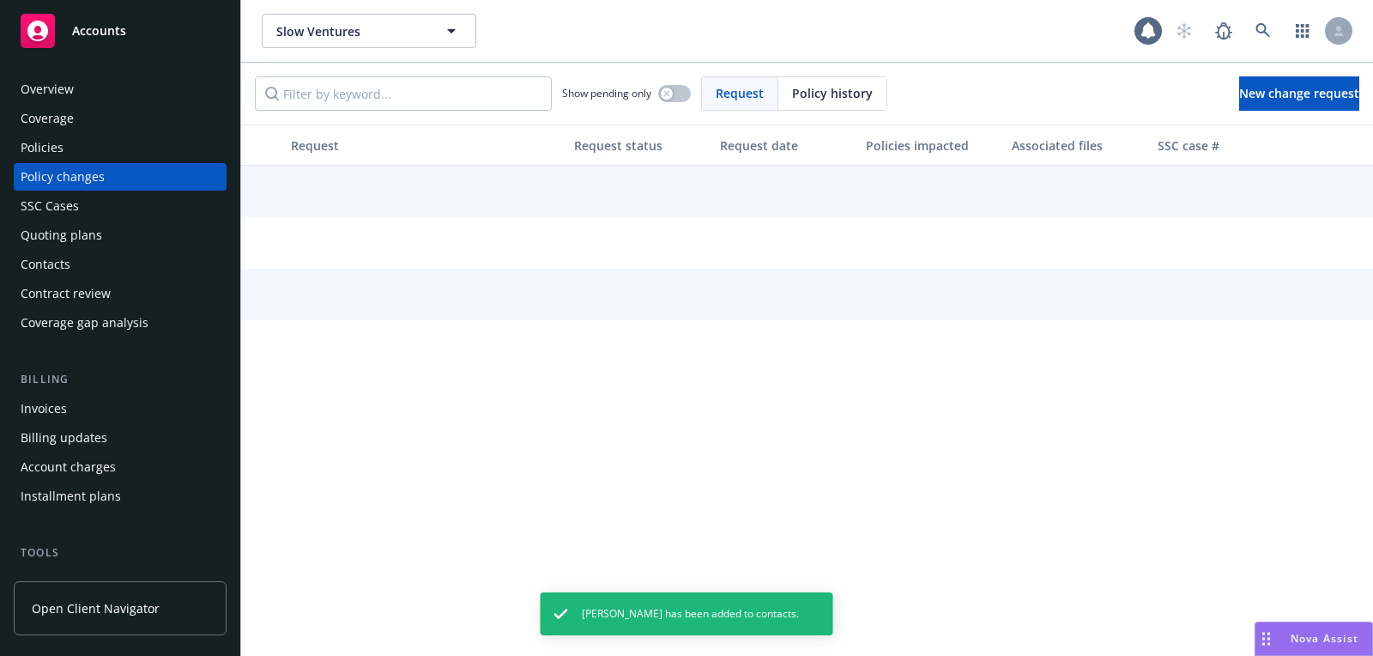
click at [121, 245] on div "Quoting plans" at bounding box center [120, 234] width 199 height 27
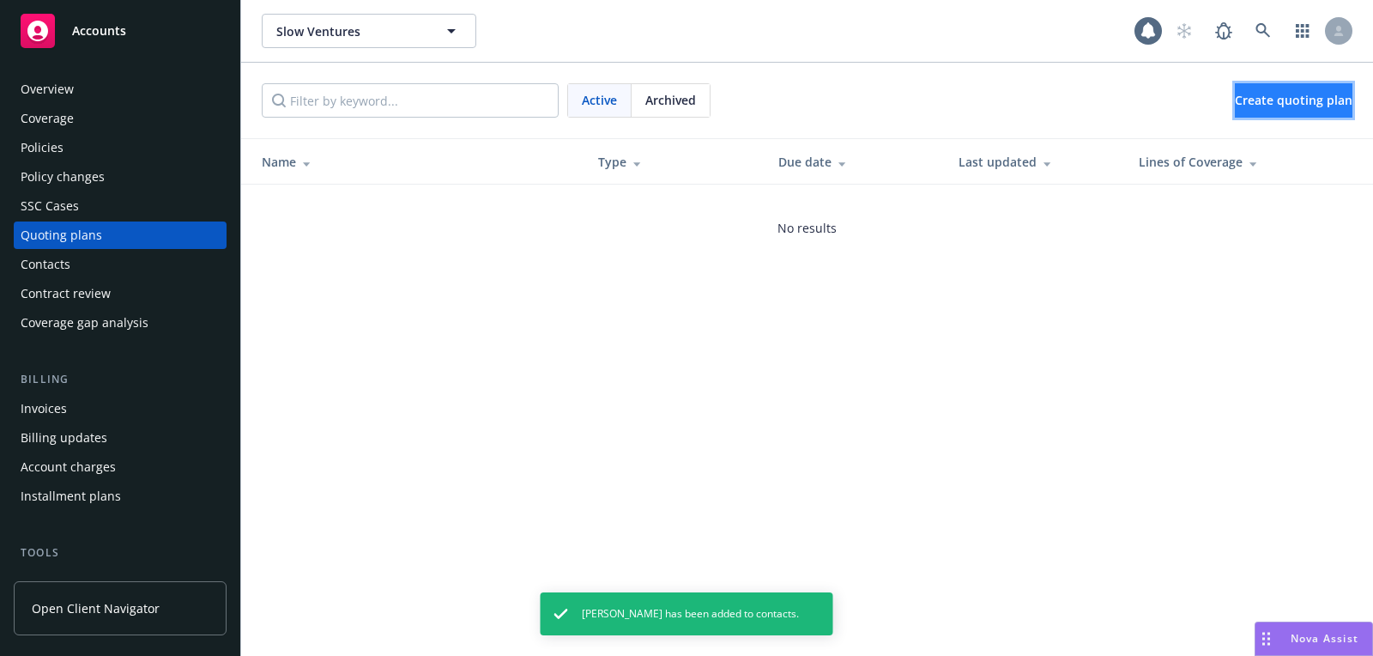
click at [1239, 114] on link "Create quoting plan" at bounding box center [1294, 100] width 118 height 34
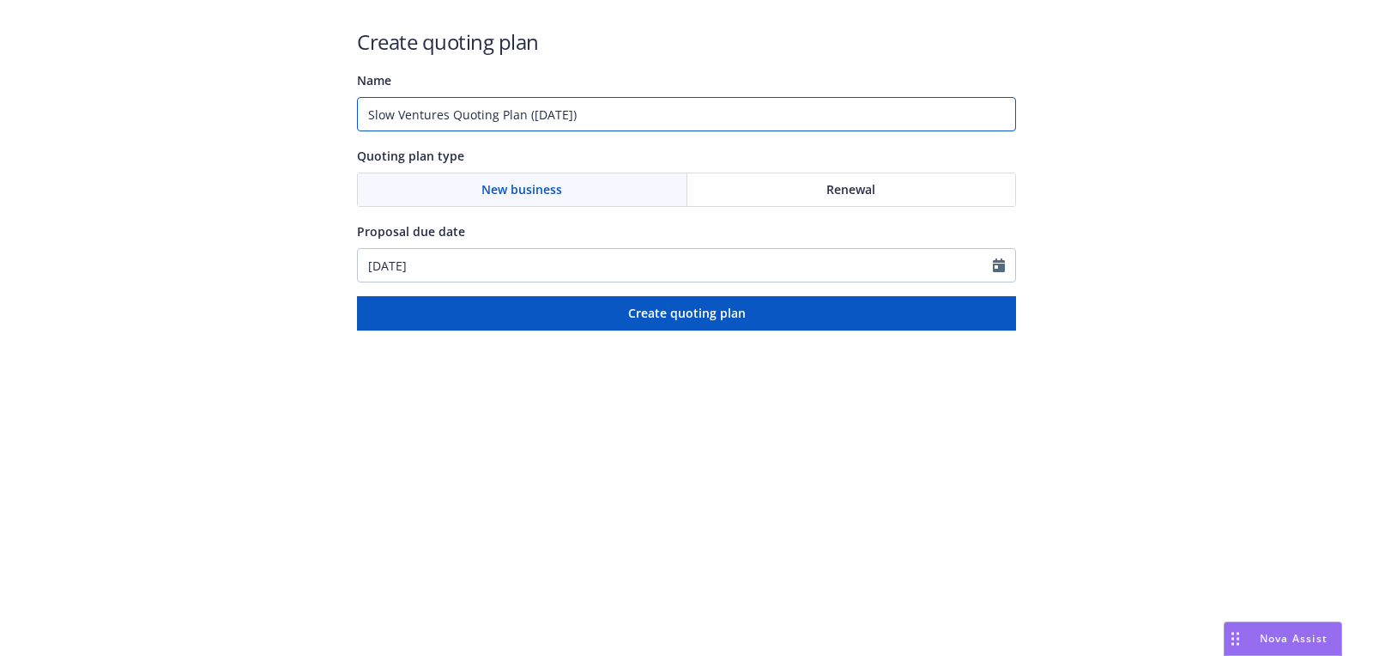
click at [636, 111] on input "Slow Ventures Quoting Plan (2025-08-28)" at bounding box center [686, 114] width 659 height 34
type input "09/04/2025"
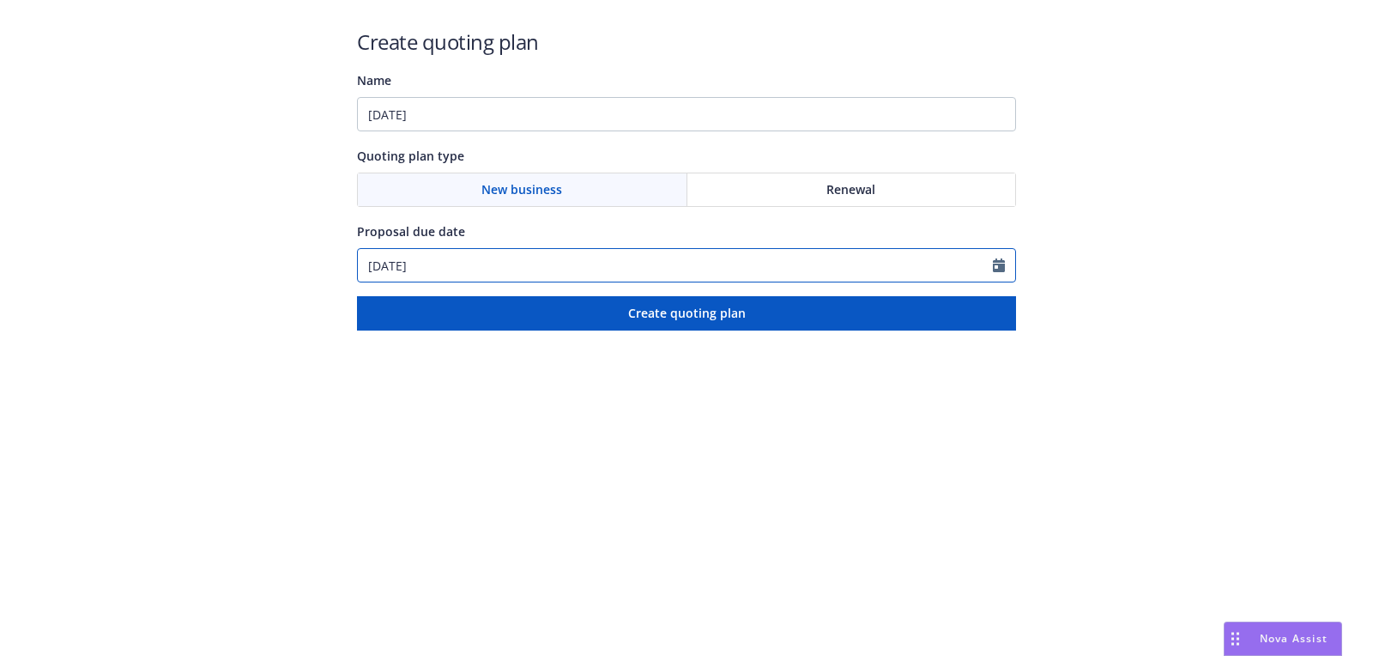
click at [458, 277] on input "[DATE]" at bounding box center [675, 265] width 635 height 33
select select "8"
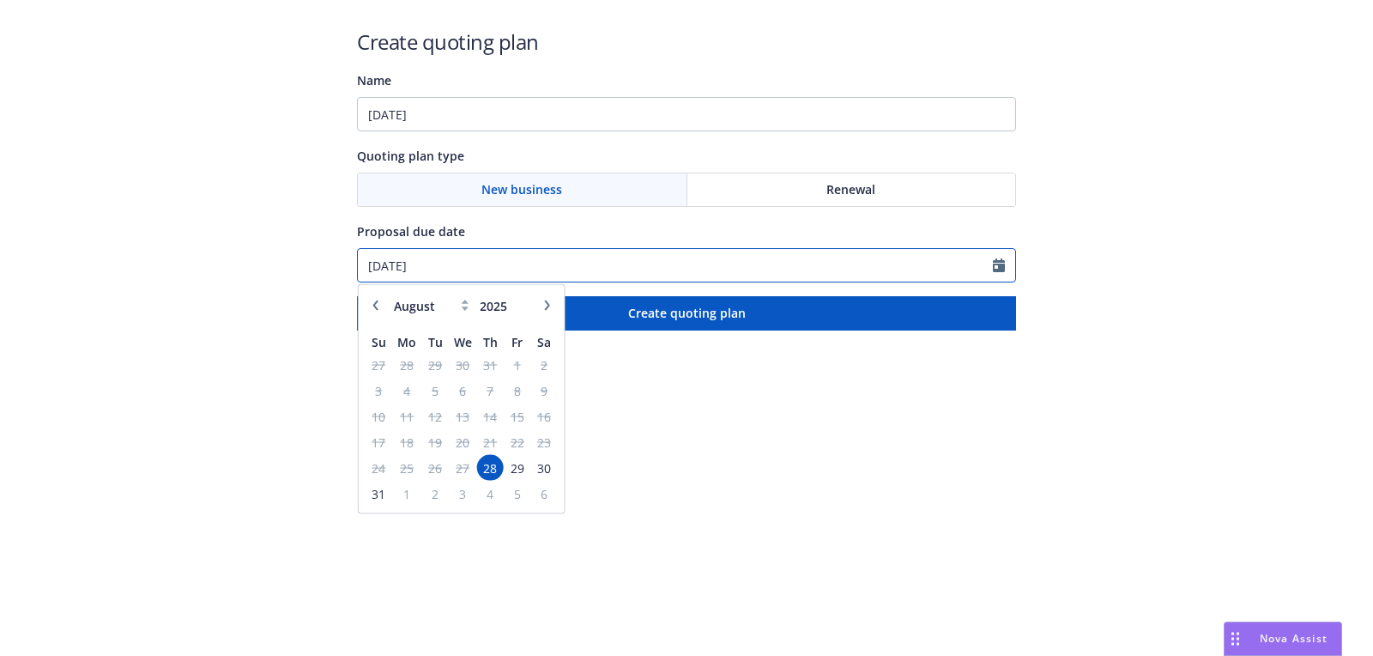
paste input "9/04"
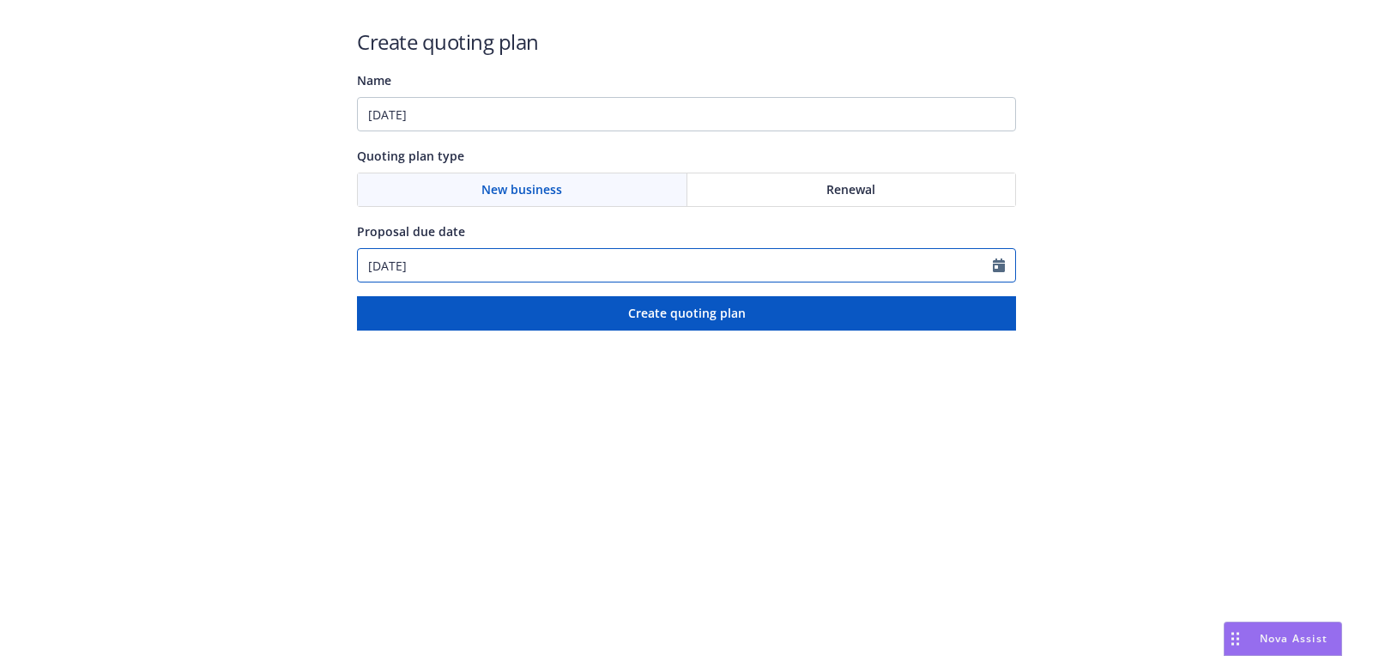
type input "09/04/2025"
click at [528, 131] on div "Create quoting plan Name 09/04/2025 Quoting plan type New business Renewal Prop…" at bounding box center [686, 178] width 659 height 303
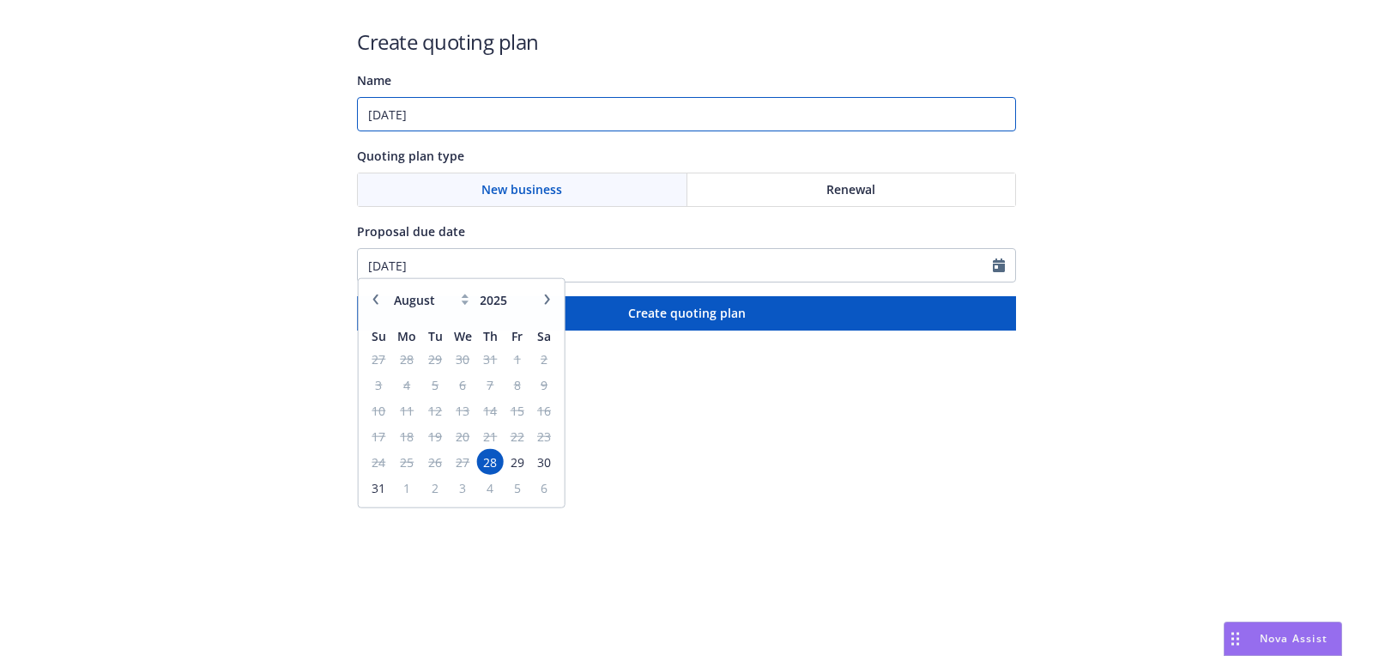
click at [535, 110] on input "09/04/2025" at bounding box center [686, 114] width 659 height 34
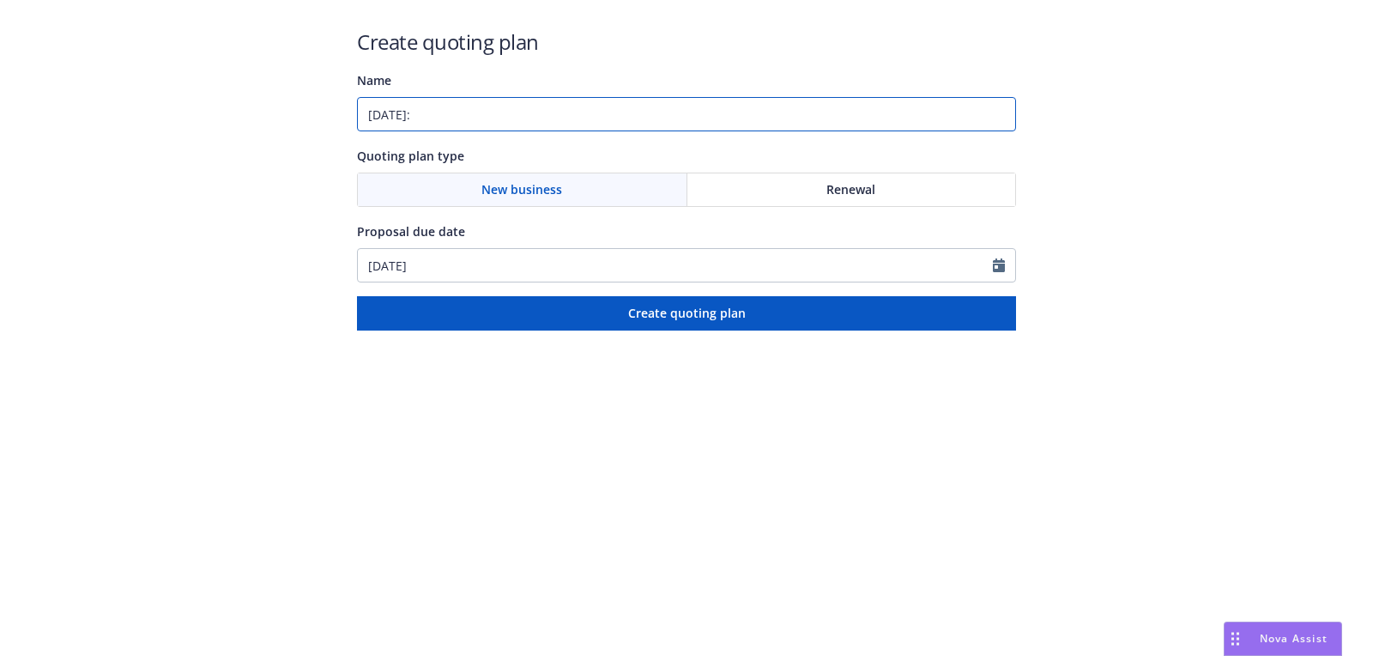
paste input "Commercial Package;Crime;Cyber;Management Liability"
click at [629, 116] on input "09/04/2025: Commercial Package;Crime;Cyber;Management Liability" at bounding box center [686, 114] width 659 height 34
click at [591, 114] on input "09/04/2025: Commercial Package;Crime;Cyber, Management Liability" at bounding box center [686, 114] width 659 height 34
click at [596, 119] on input "09/04/2025: Commercial Package;CrimeCyber, Management Liability" at bounding box center [686, 114] width 659 height 34
click at [590, 115] on input "09/04/2025: Commercial Package;CrimeCyber, Management Liability" at bounding box center [686, 114] width 659 height 34
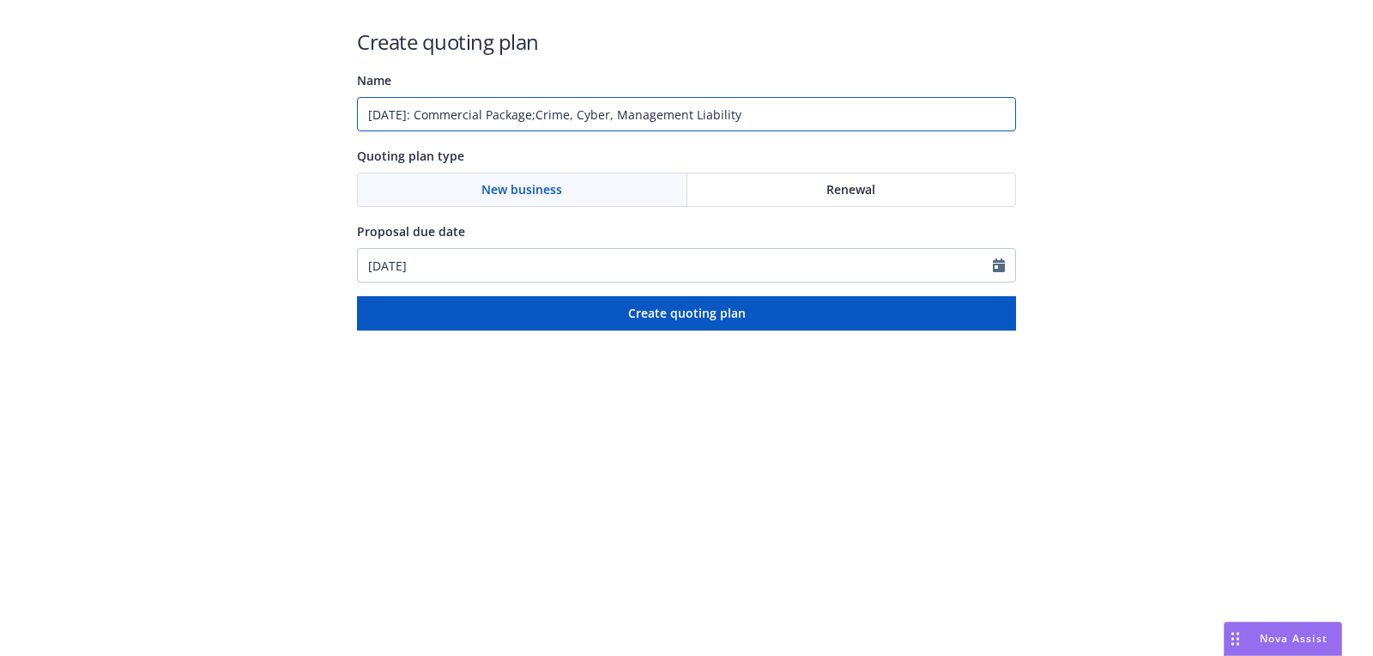
click at [561, 116] on input "09/04/2025: Commercial Package;Crime, Cyber, Management Liability" at bounding box center [686, 114] width 659 height 34
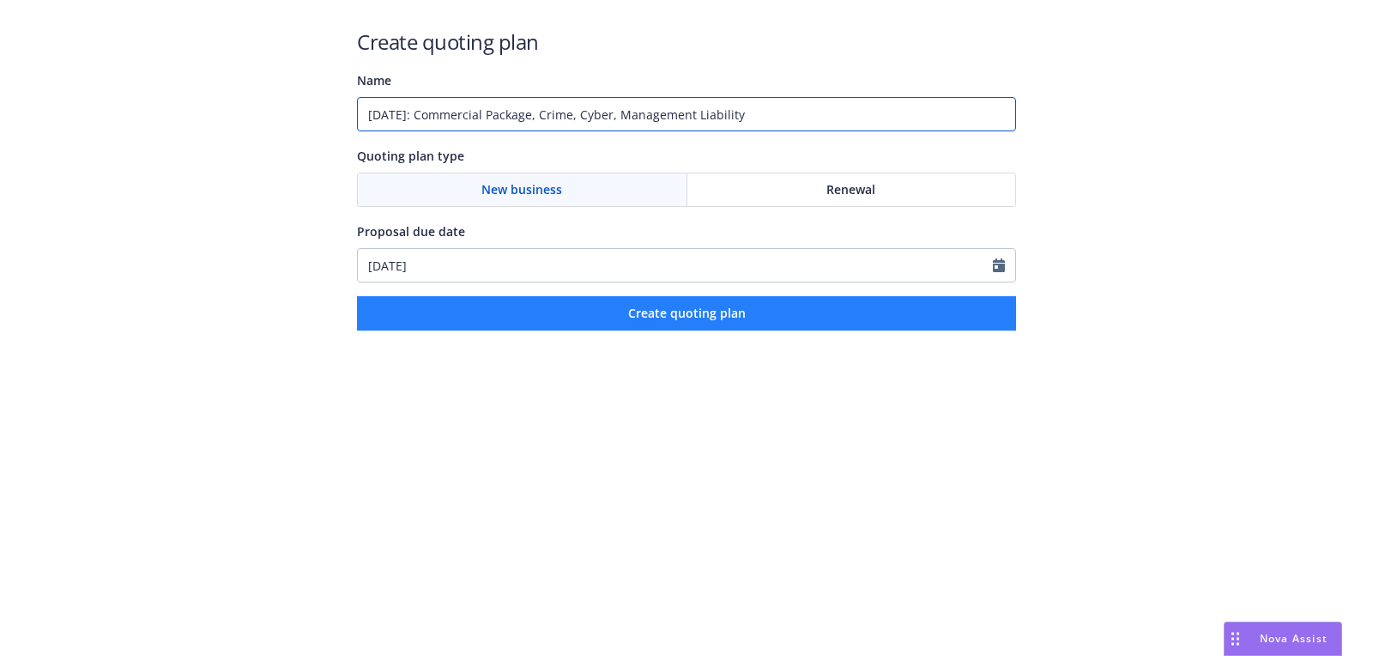
type input "09/04/2025: Commercial Package, Crime, Cyber, Management Liability"
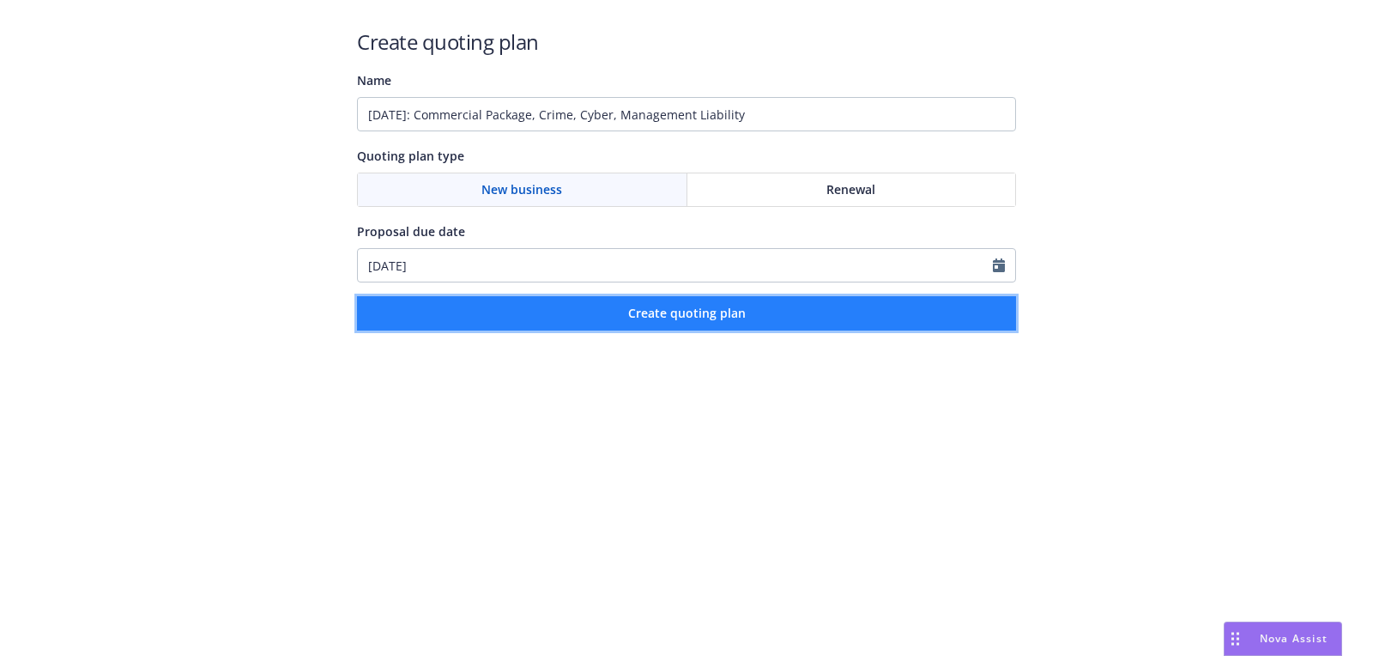
click at [614, 325] on button "Create quoting plan" at bounding box center [686, 313] width 659 height 34
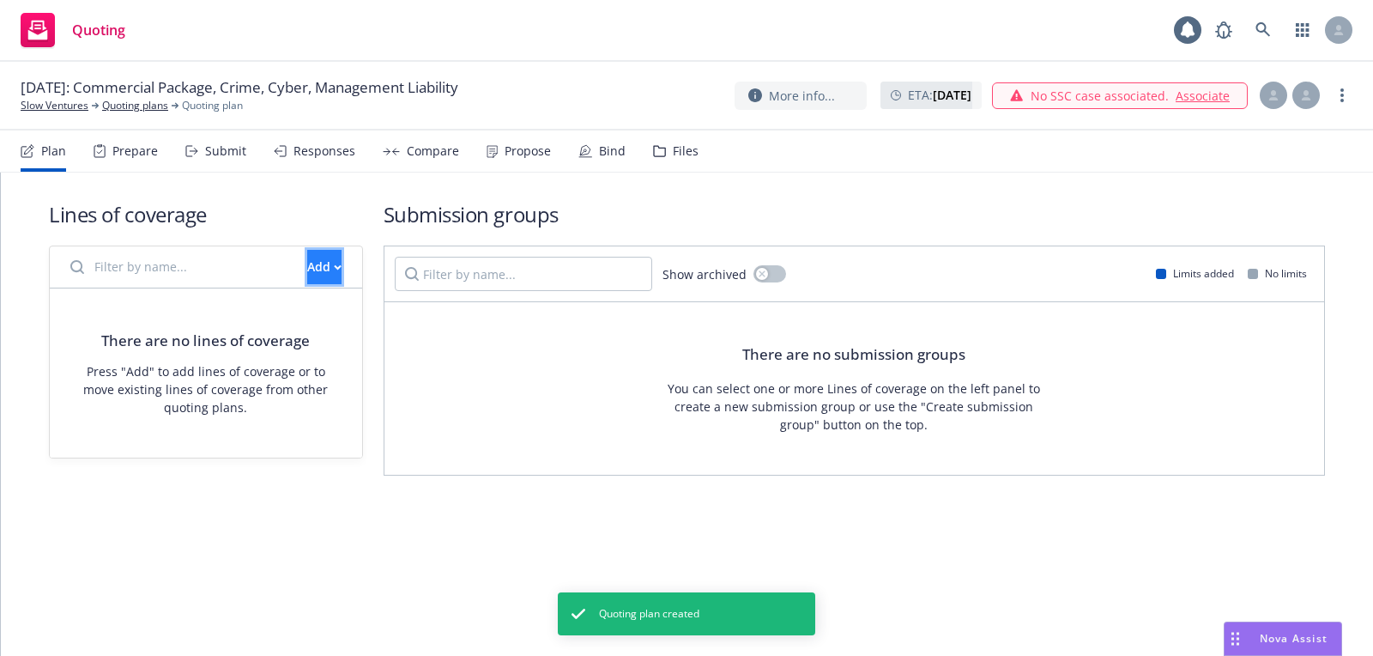
click at [332, 267] on button "Add" at bounding box center [324, 267] width 34 height 34
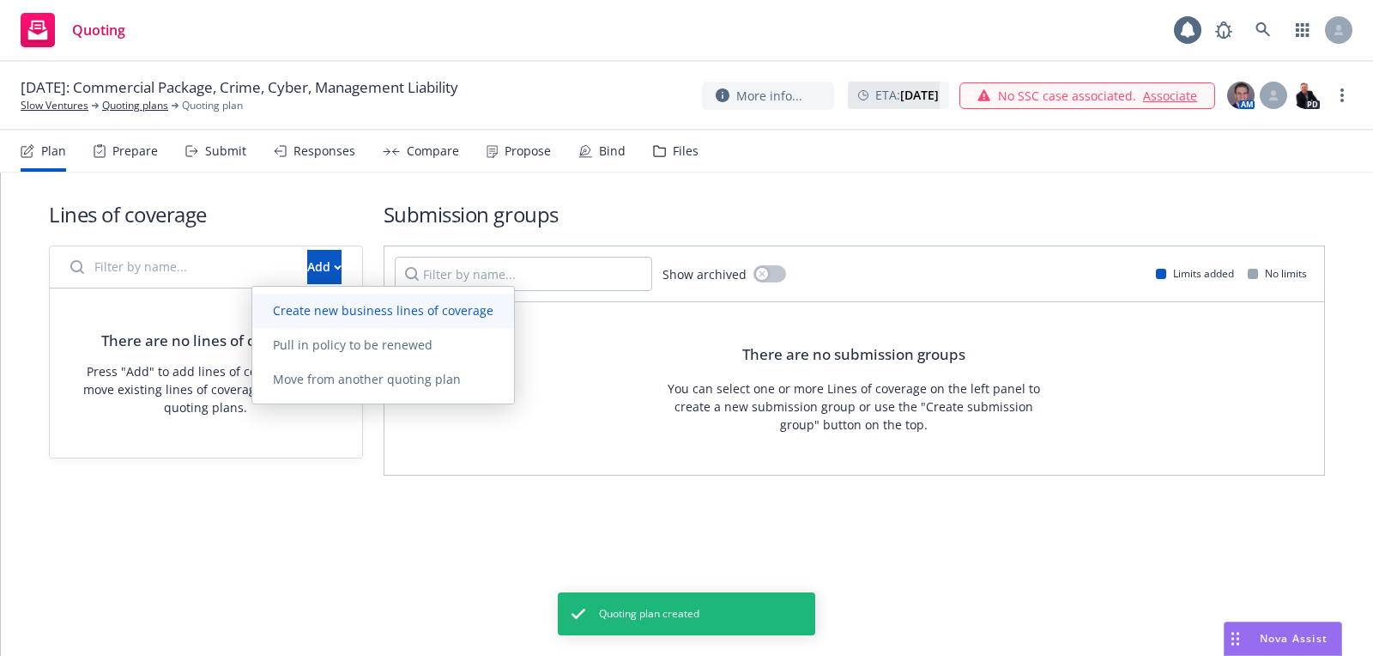
click at [372, 303] on span "Create new business lines of coverage" at bounding box center [383, 310] width 262 height 16
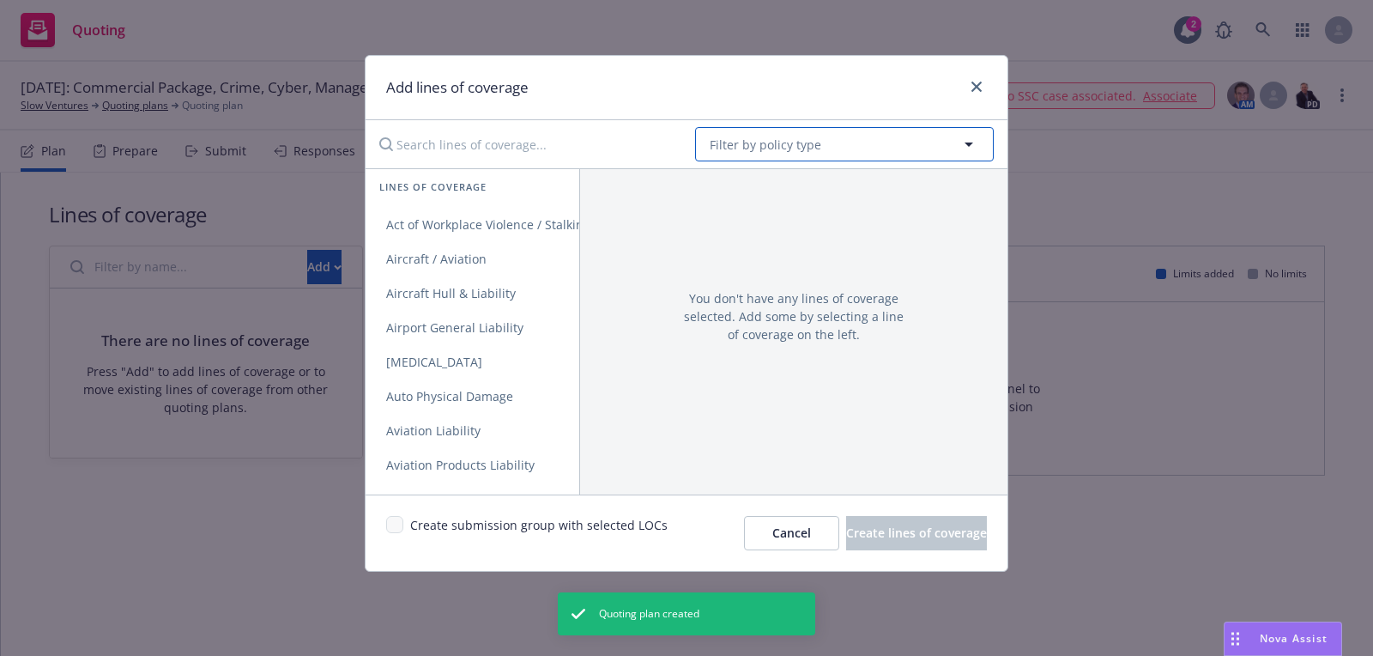
click at [918, 159] on button "Filter by policy type" at bounding box center [844, 144] width 299 height 34
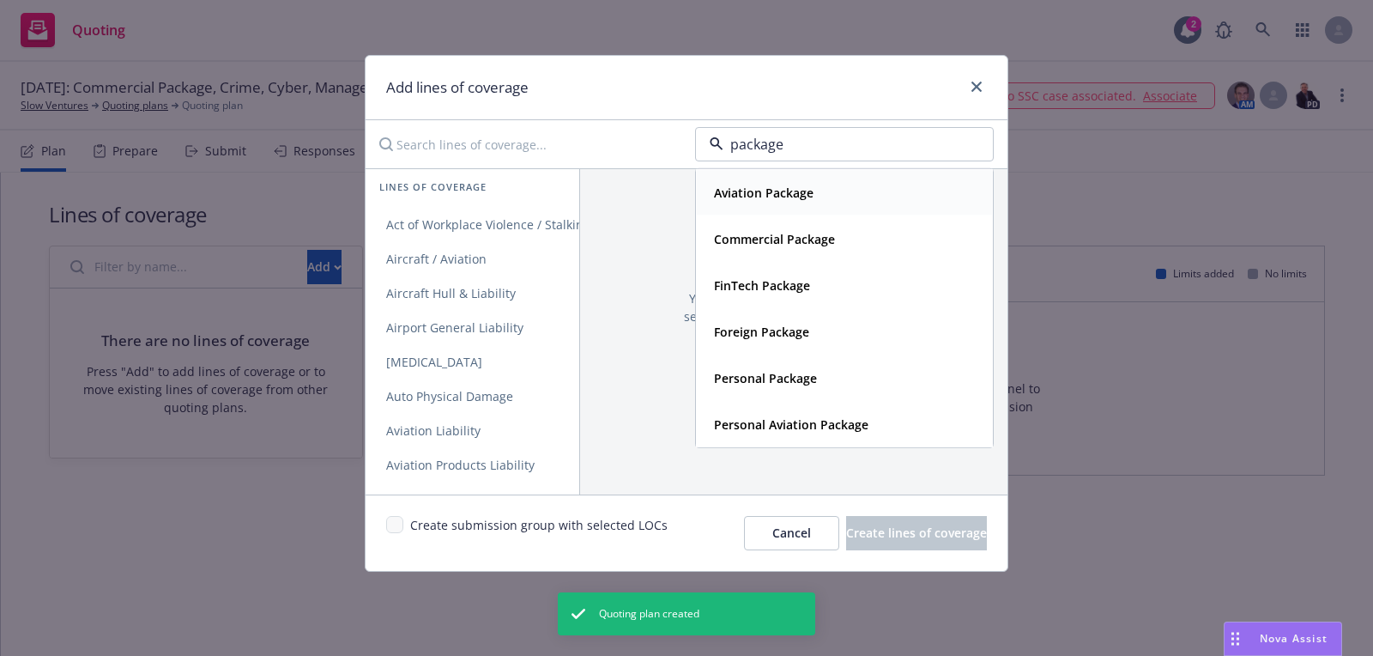
click at [845, 193] on div "Aviation Package" at bounding box center [844, 192] width 275 height 25
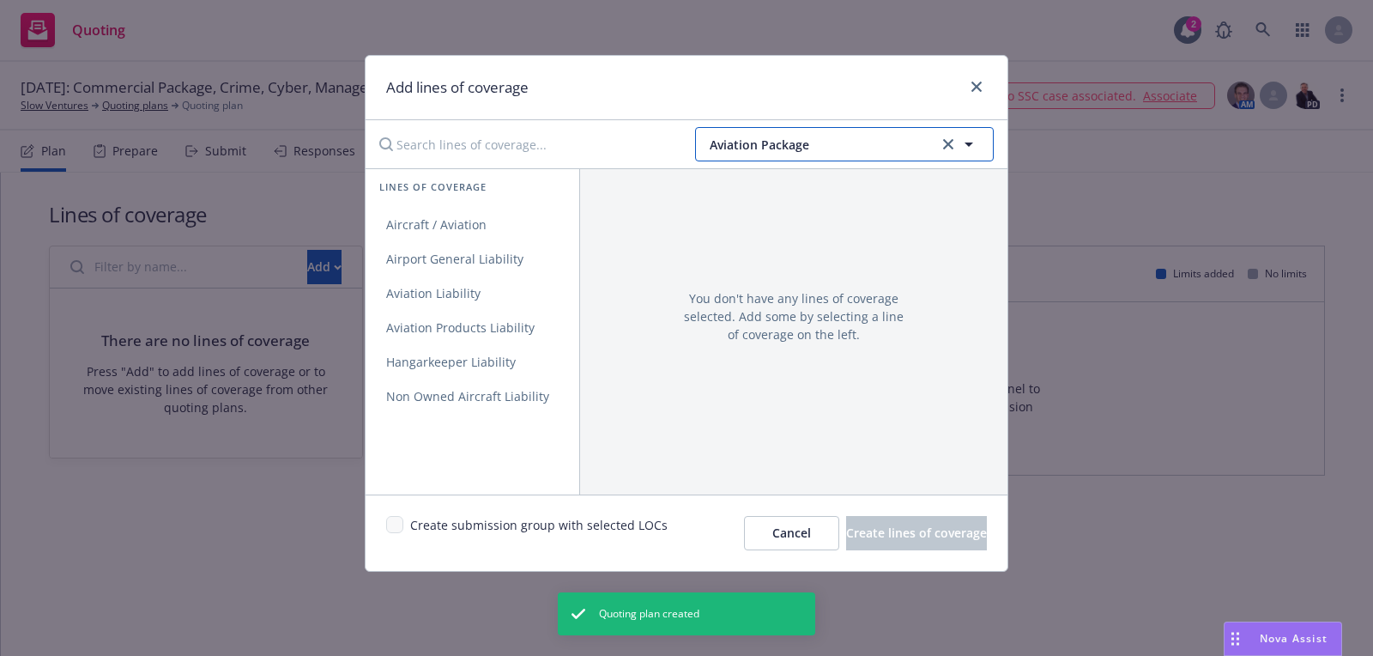
click at [845, 137] on span "Aviation Package" at bounding box center [822, 145] width 224 height 18
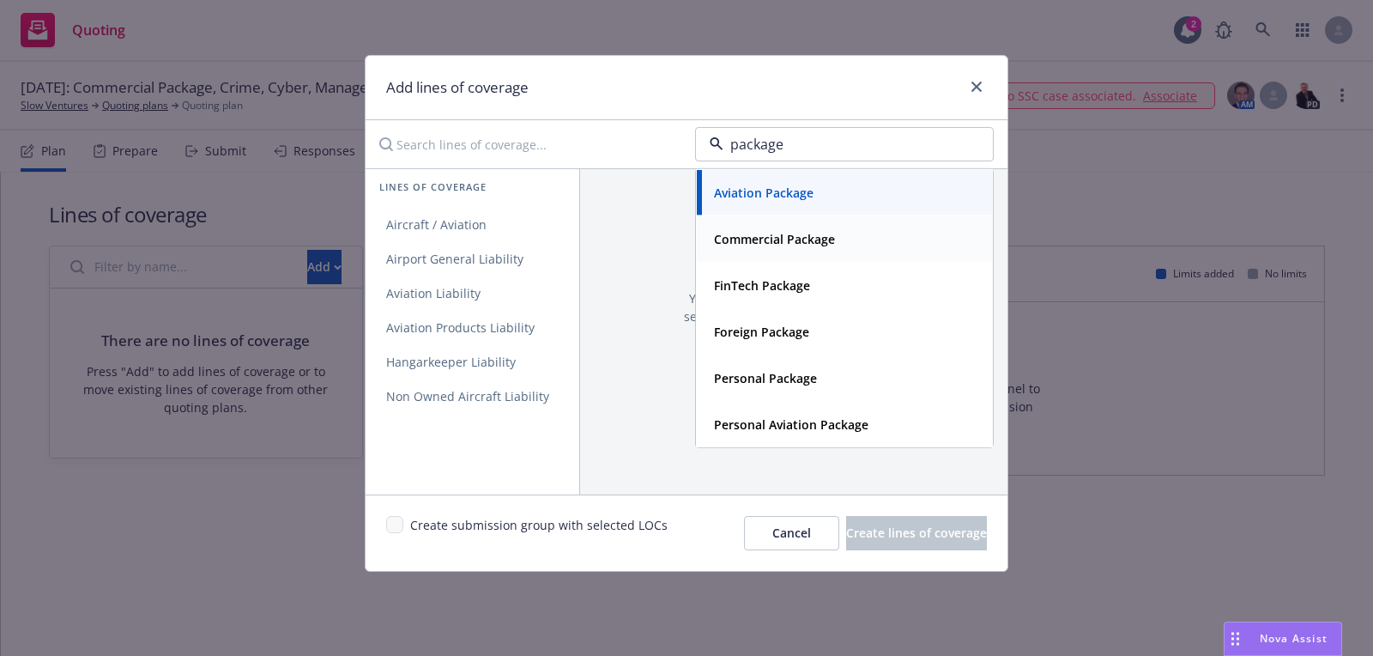
click at [790, 216] on div "Commercial Package" at bounding box center [844, 238] width 295 height 45
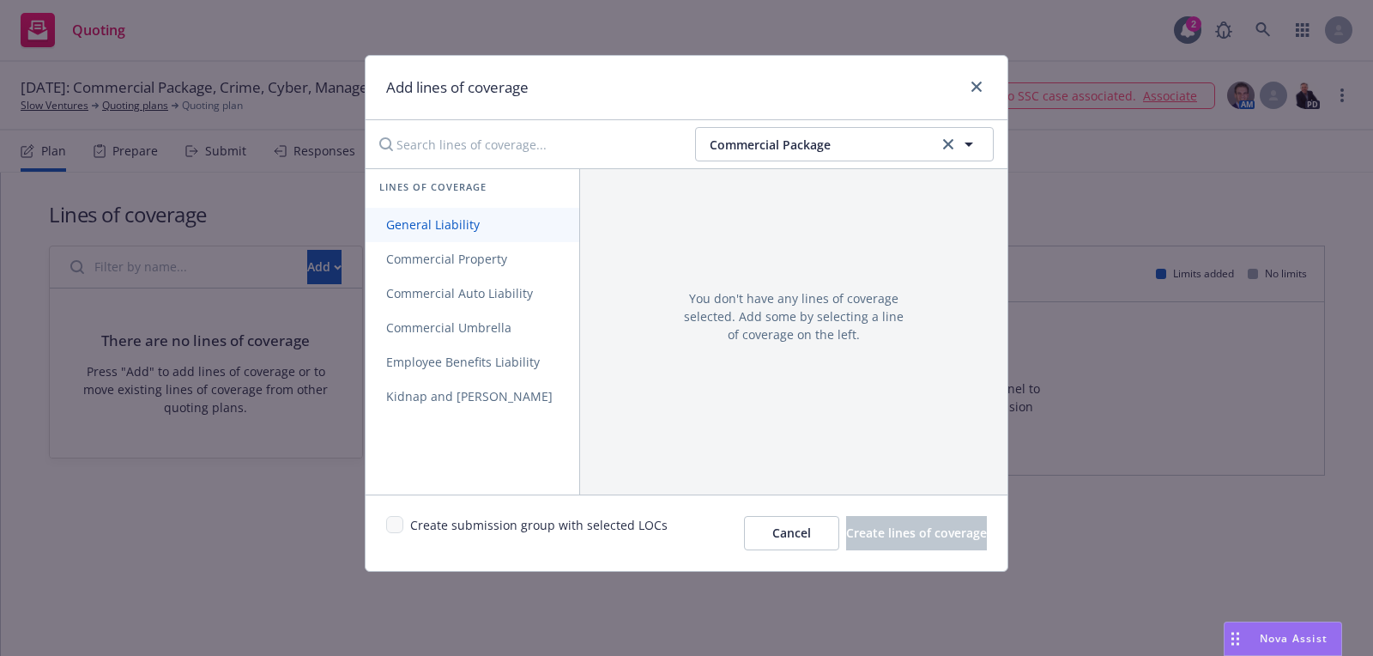
click at [512, 217] on link "General Liability" at bounding box center [473, 225] width 214 height 34
click at [512, 257] on span "Commercial Property" at bounding box center [447, 259] width 162 height 16
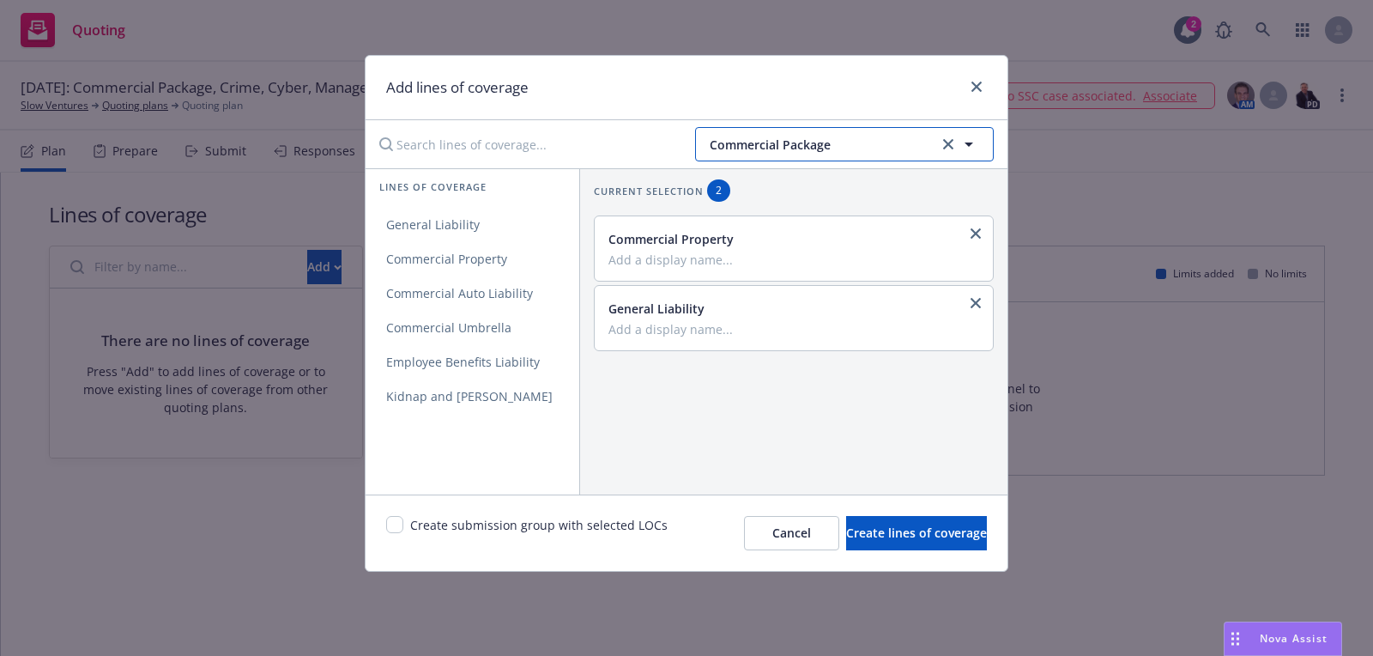
click at [729, 154] on button "Commercial Package" at bounding box center [844, 144] width 299 height 34
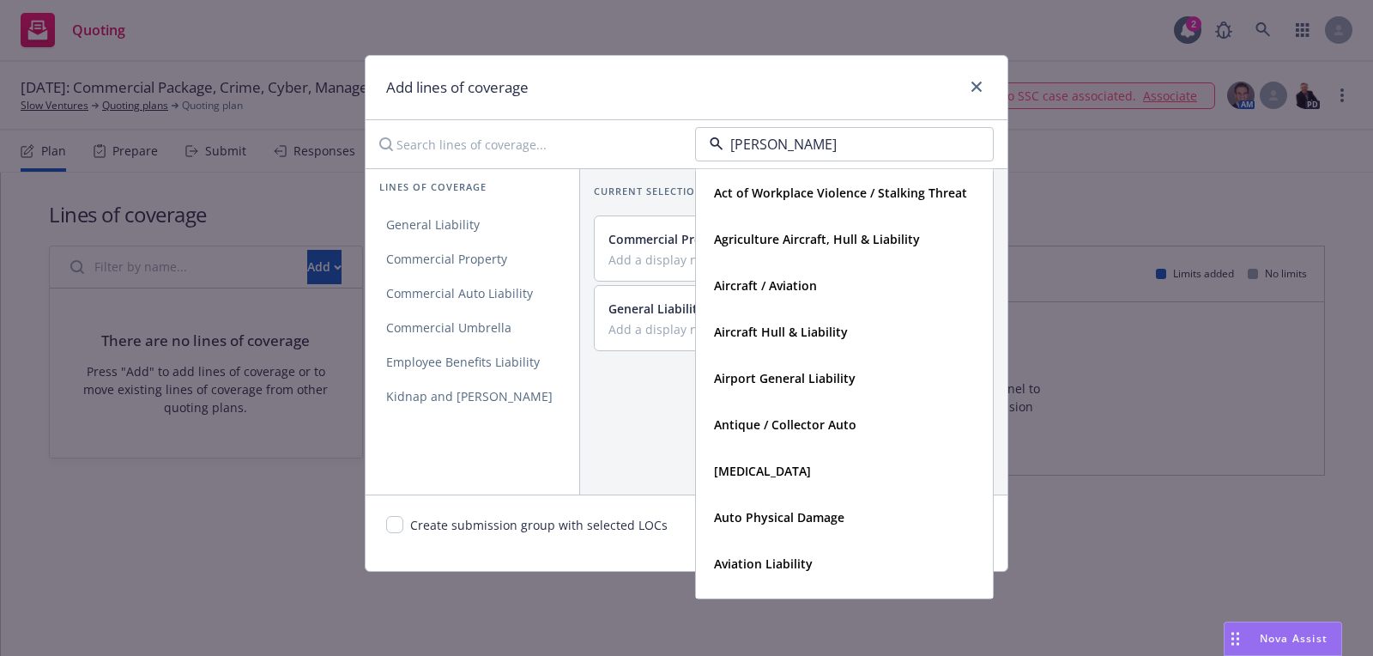
type input "crime"
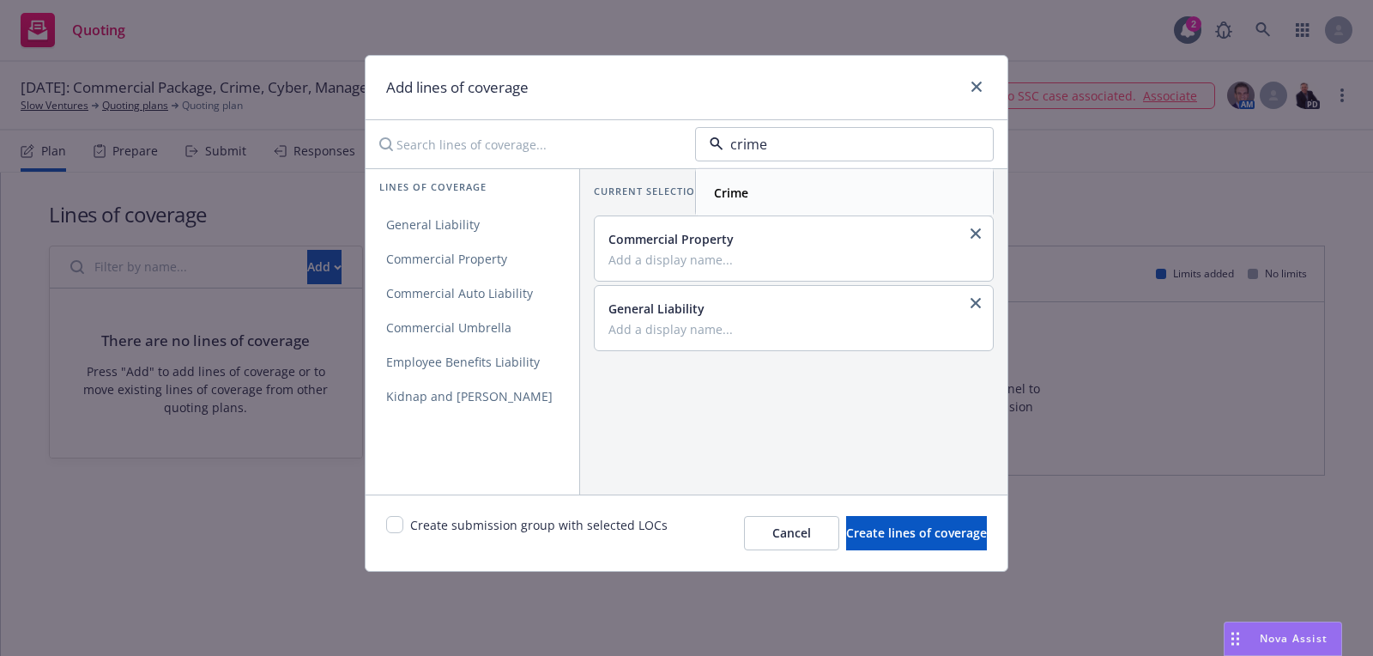
click at [731, 180] on div "Crime" at bounding box center [729, 192] width 45 height 25
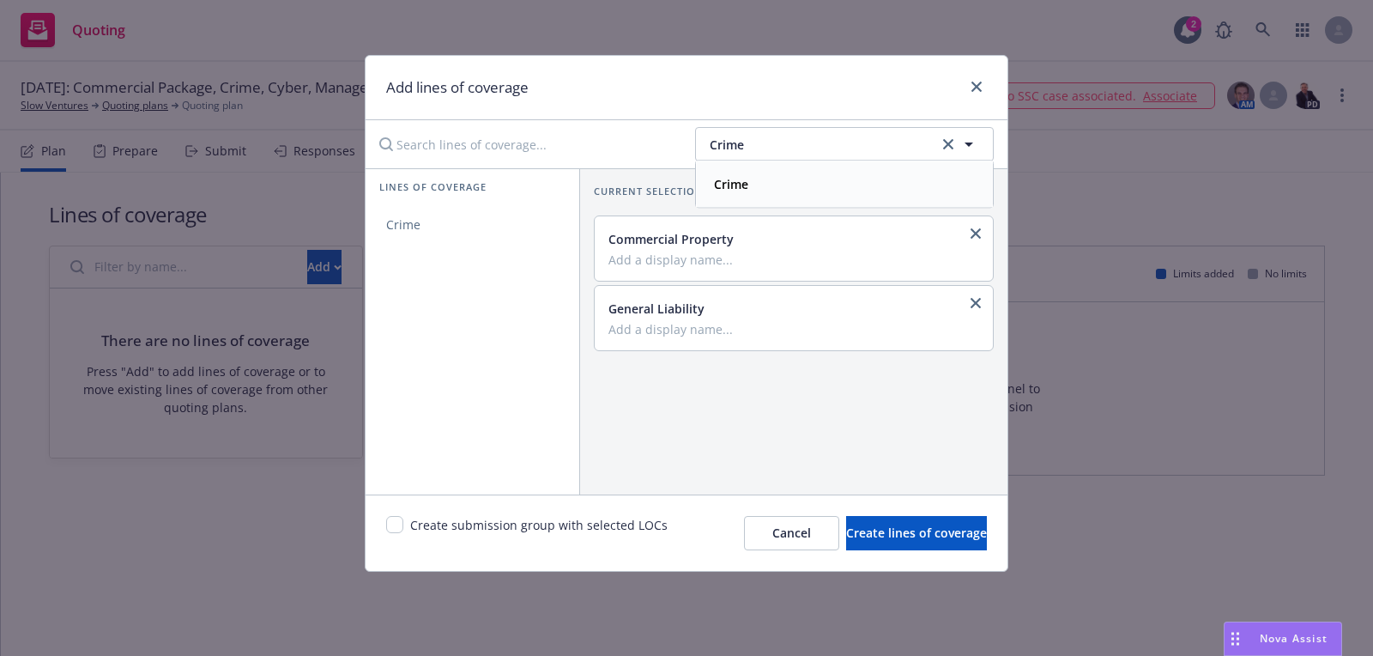
drag, startPoint x: 521, startPoint y: 209, endPoint x: 596, endPoint y: 209, distance: 74.7
click at [521, 209] on link "Crime" at bounding box center [473, 225] width 214 height 34
click at [796, 153] on button "Crime" at bounding box center [844, 144] width 299 height 34
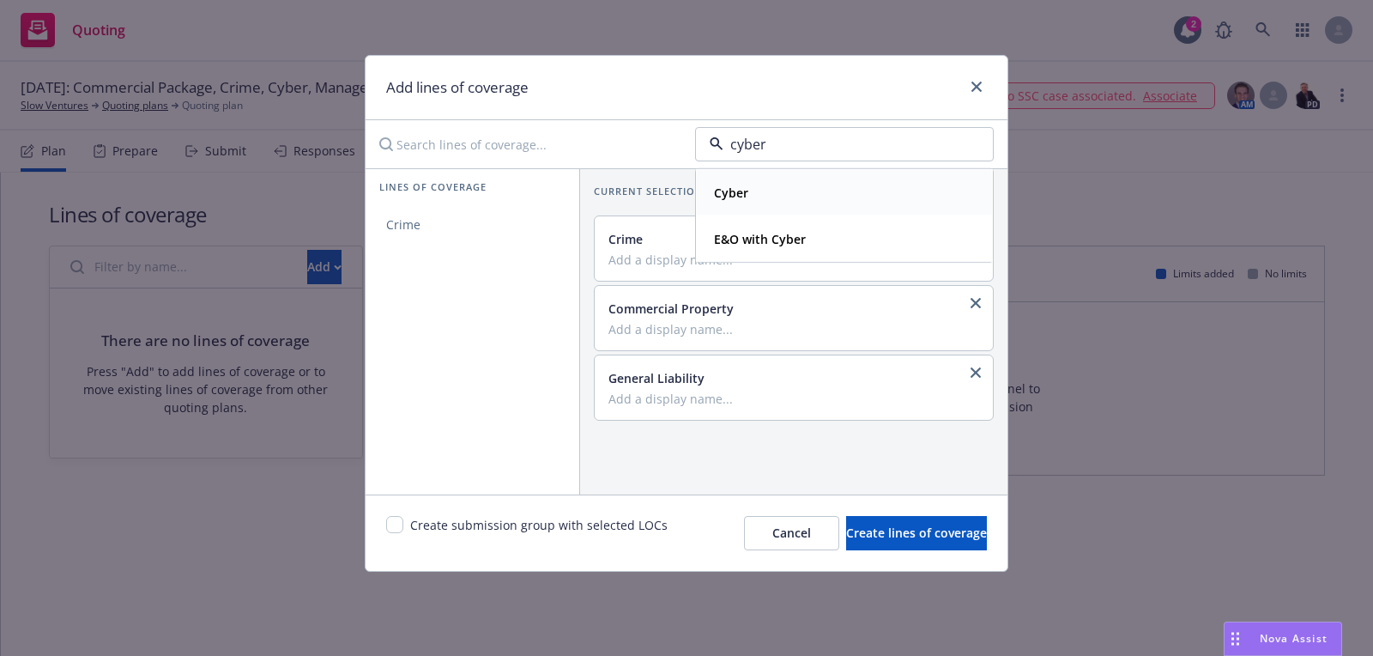
click at [796, 191] on div "Cyber" at bounding box center [844, 192] width 275 height 25
click at [488, 221] on link "Cyber Liability" at bounding box center [473, 225] width 214 height 34
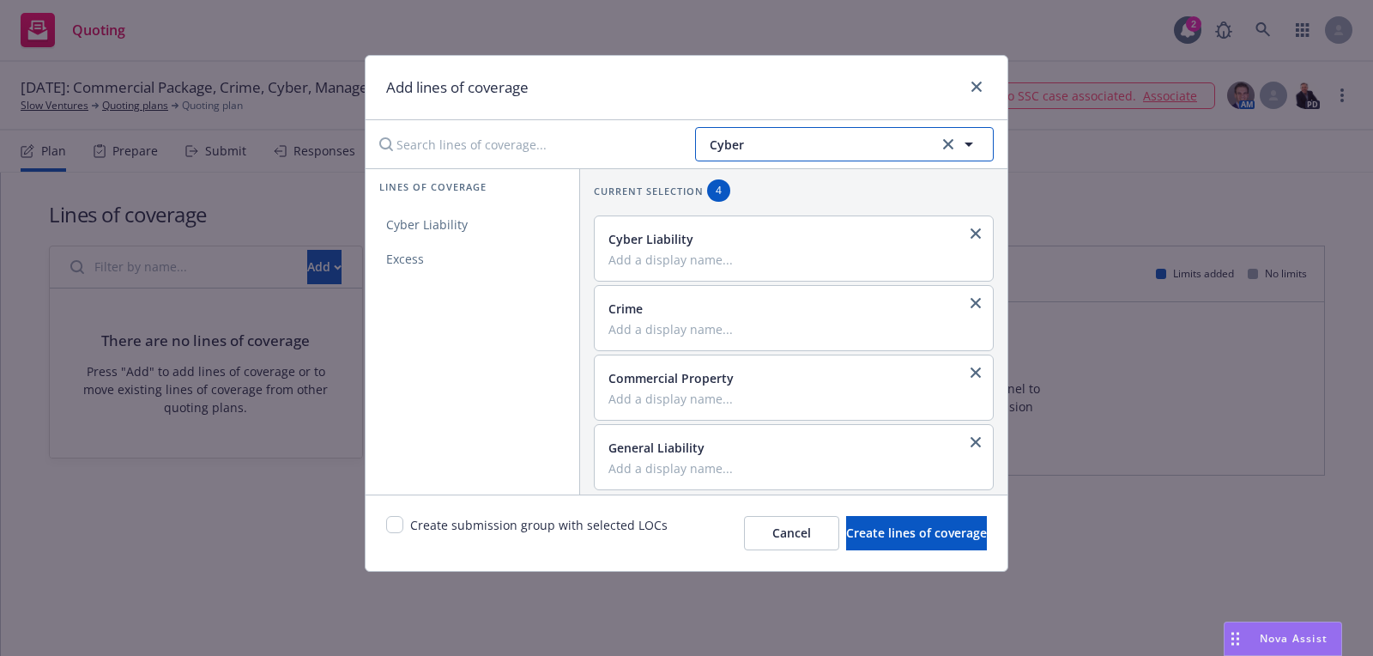
click at [741, 137] on span "Cyber" at bounding box center [822, 145] width 224 height 18
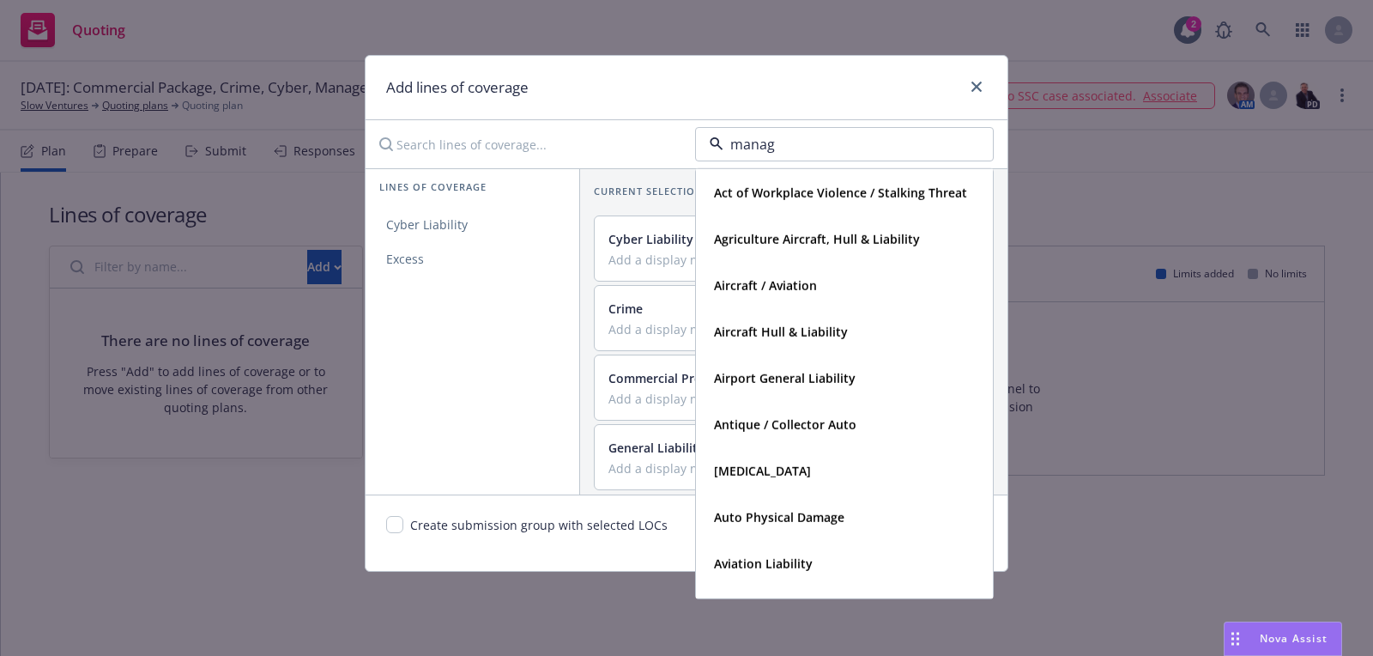
type input "manage"
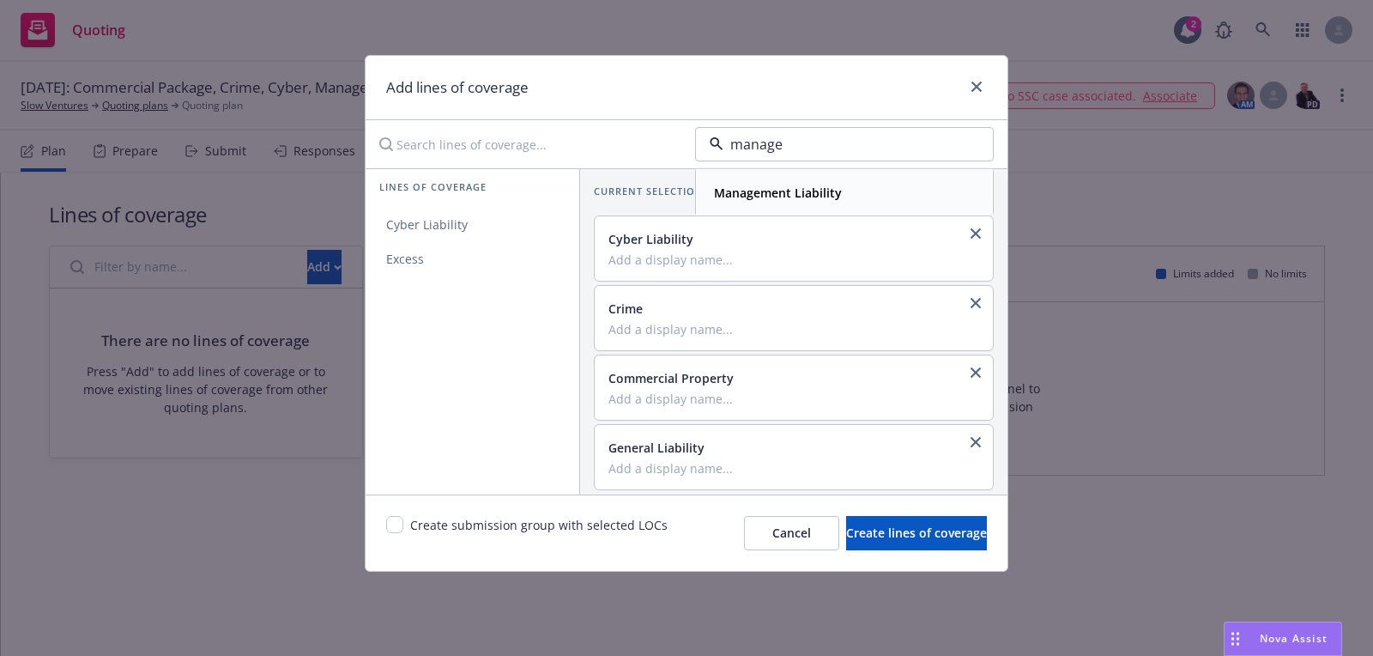
click at [760, 192] on strong "Management Liability" at bounding box center [778, 193] width 128 height 16
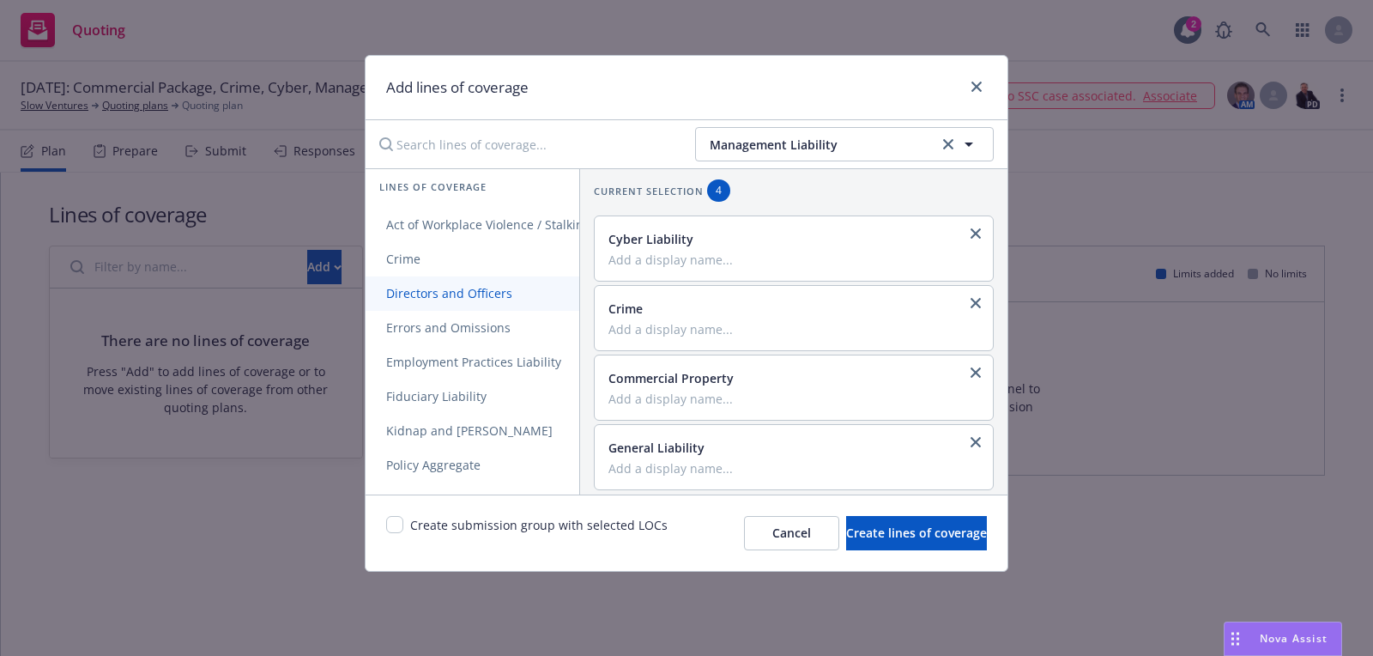
click at [495, 286] on span "Directors and Officers" at bounding box center [449, 293] width 167 height 16
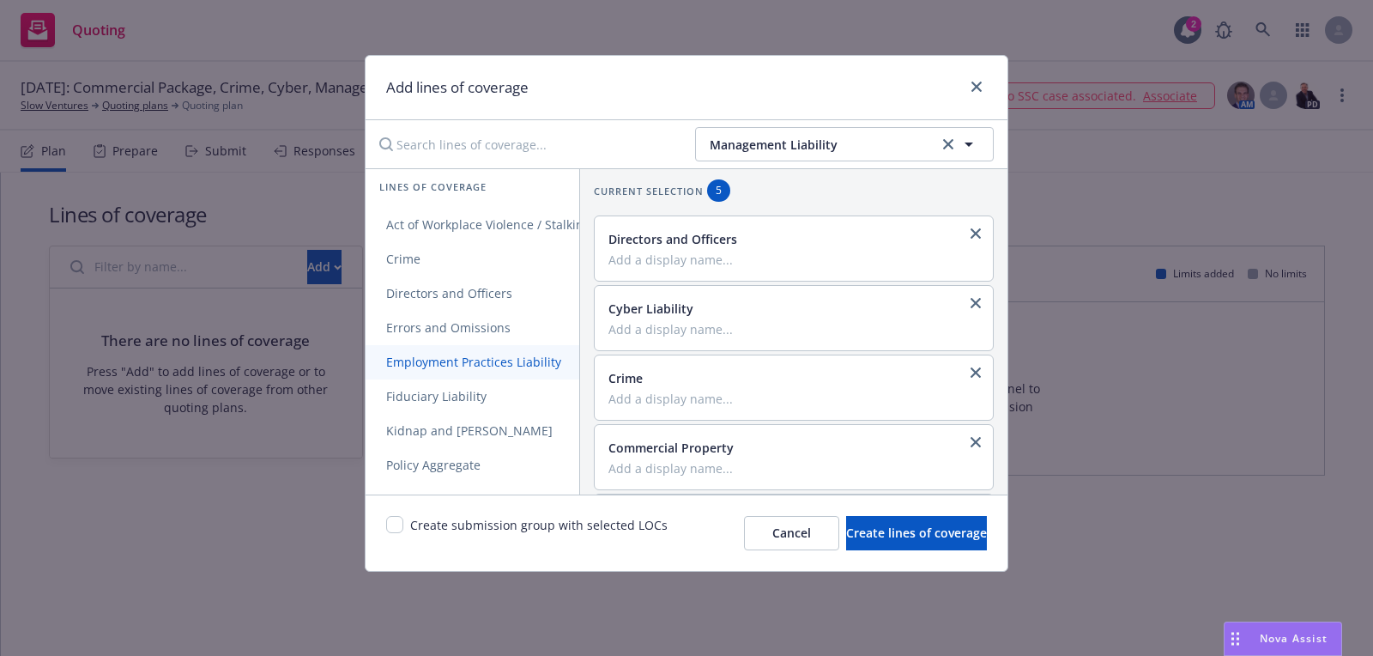
click at [483, 348] on link "Employment Practices Liability" at bounding box center [509, 362] width 287 height 34
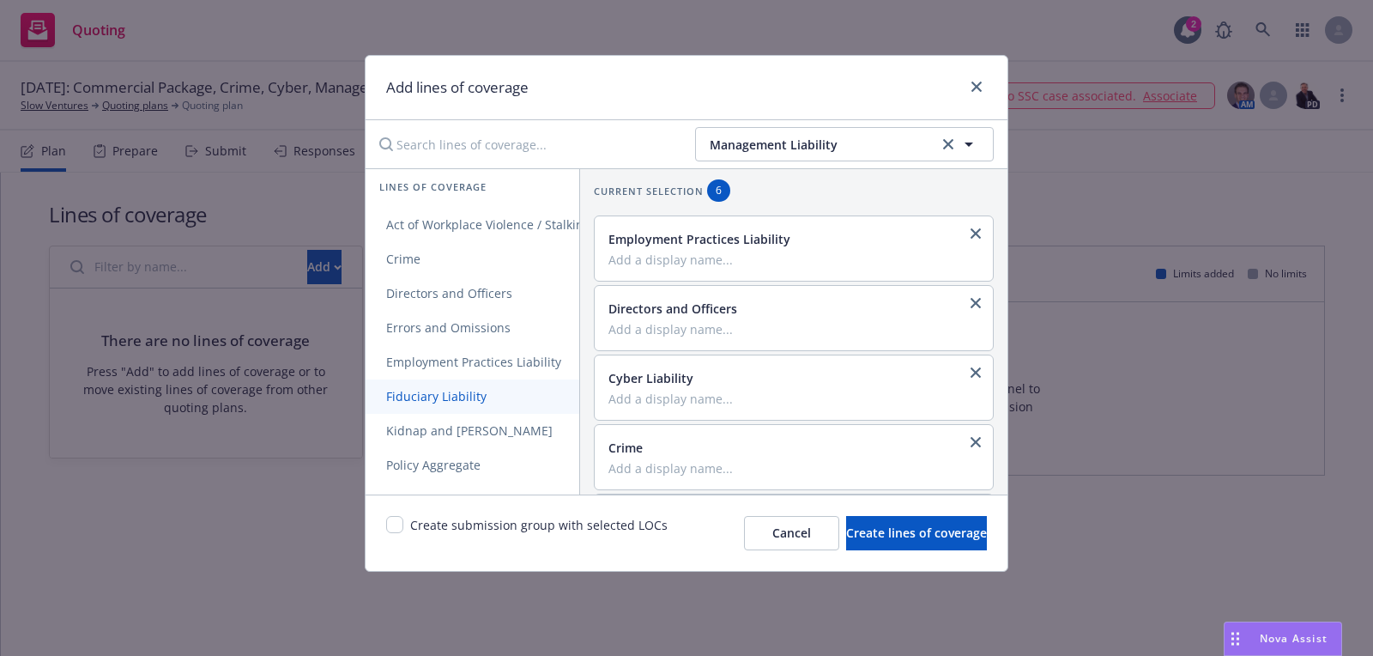
click at [476, 390] on span "Fiduciary Liability" at bounding box center [437, 396] width 142 height 16
click at [388, 512] on div "Create submission group with selected LOCs Cancel Create lines of coverage" at bounding box center [687, 532] width 642 height 76
click at [383, 516] on div "Create submission group with selected LOCs Cancel Create lines of coverage" at bounding box center [687, 532] width 642 height 76
click at [397, 522] on input "checkbox" at bounding box center [394, 524] width 17 height 17
checkbox input "true"
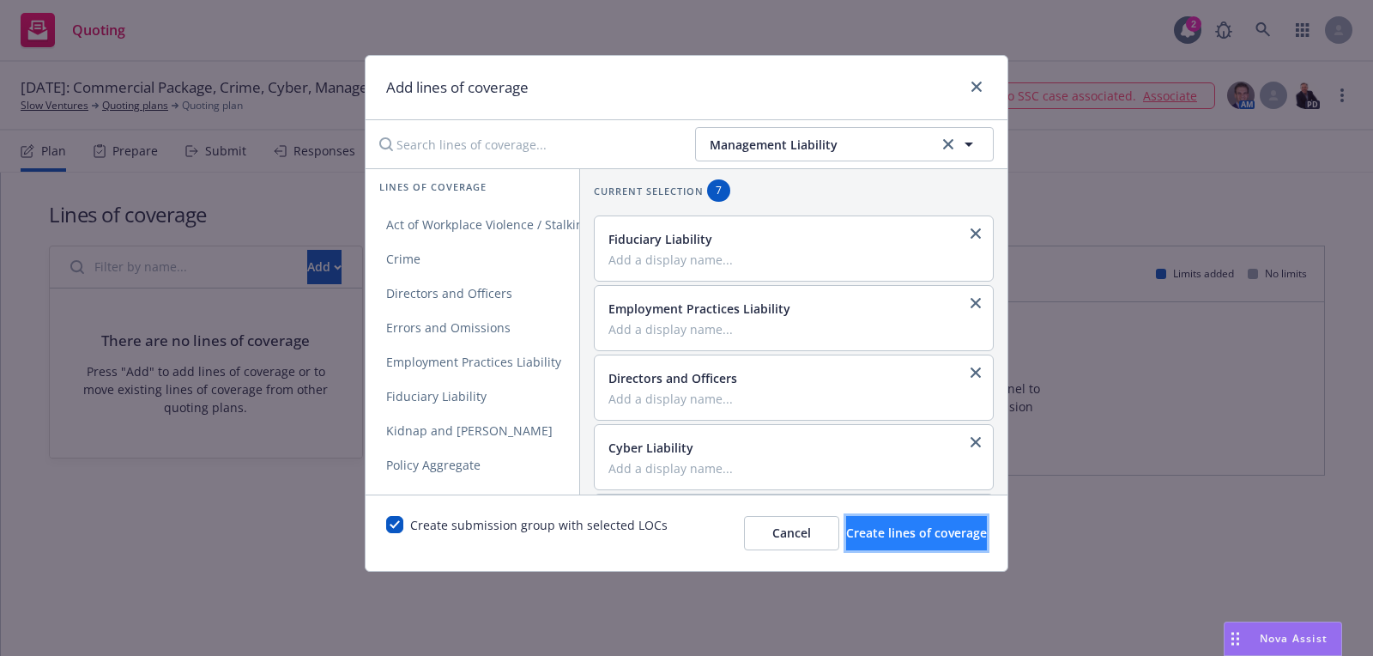
click at [907, 525] on span "Create lines of coverage" at bounding box center [916, 532] width 141 height 16
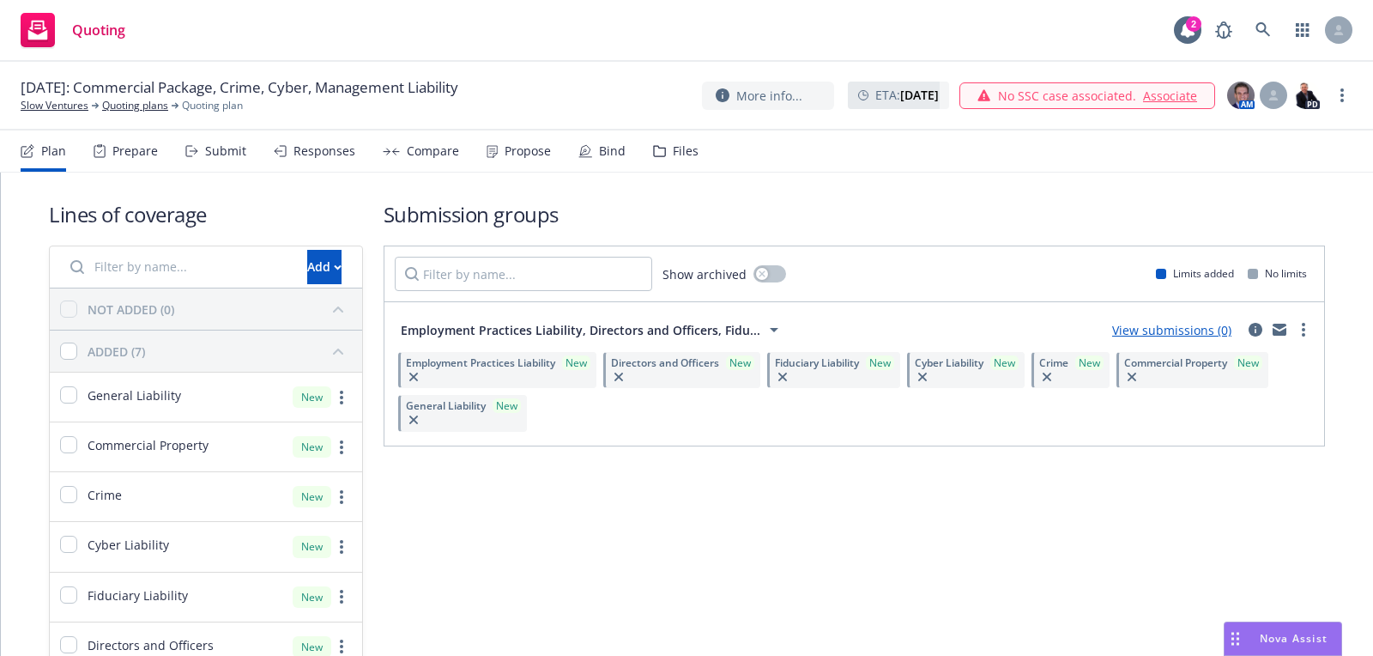
click at [88, 104] on div "Slow Ventures" at bounding box center [60, 105] width 78 height 15
click at [84, 102] on link "Slow Ventures" at bounding box center [55, 105] width 68 height 15
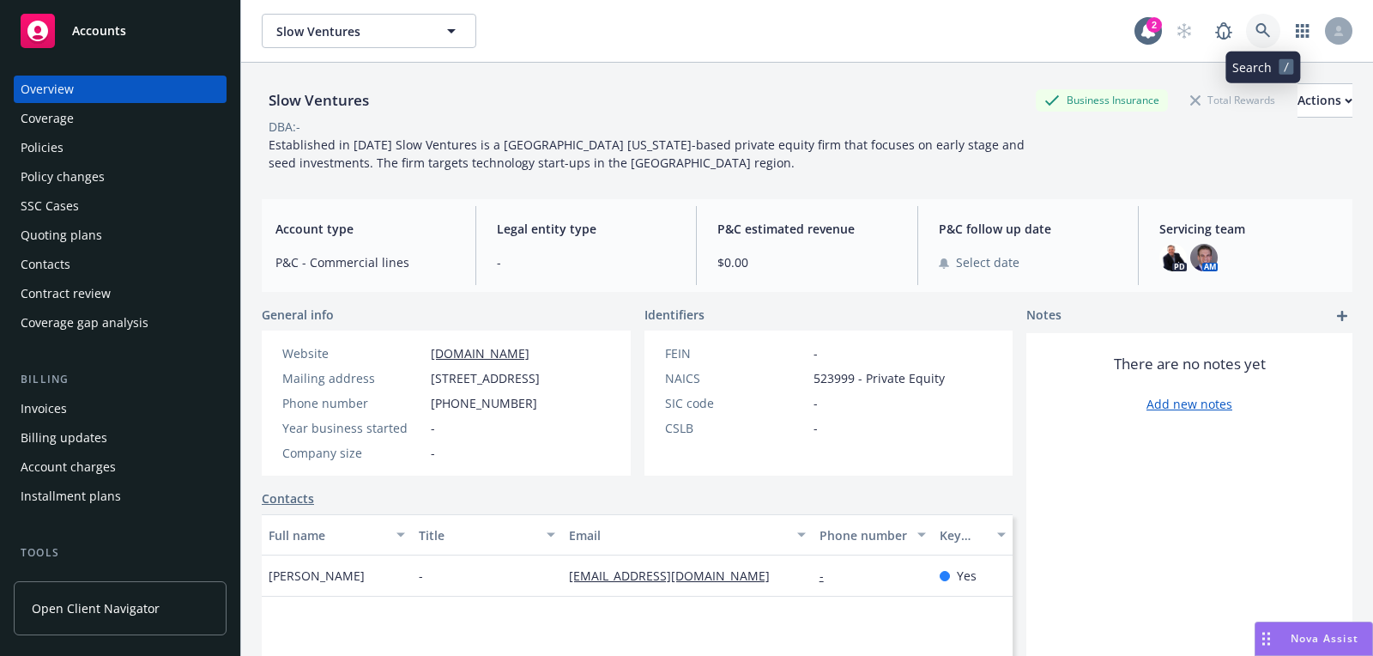
click at [1260, 25] on icon at bounding box center [1263, 30] width 15 height 15
click at [124, 56] on div "Overview Coverage Policies Policy changes SSC Cases Quoting plans Contacts Cont…" at bounding box center [120, 355] width 240 height 601
click at [131, 53] on link "Accounts" at bounding box center [120, 31] width 213 height 48
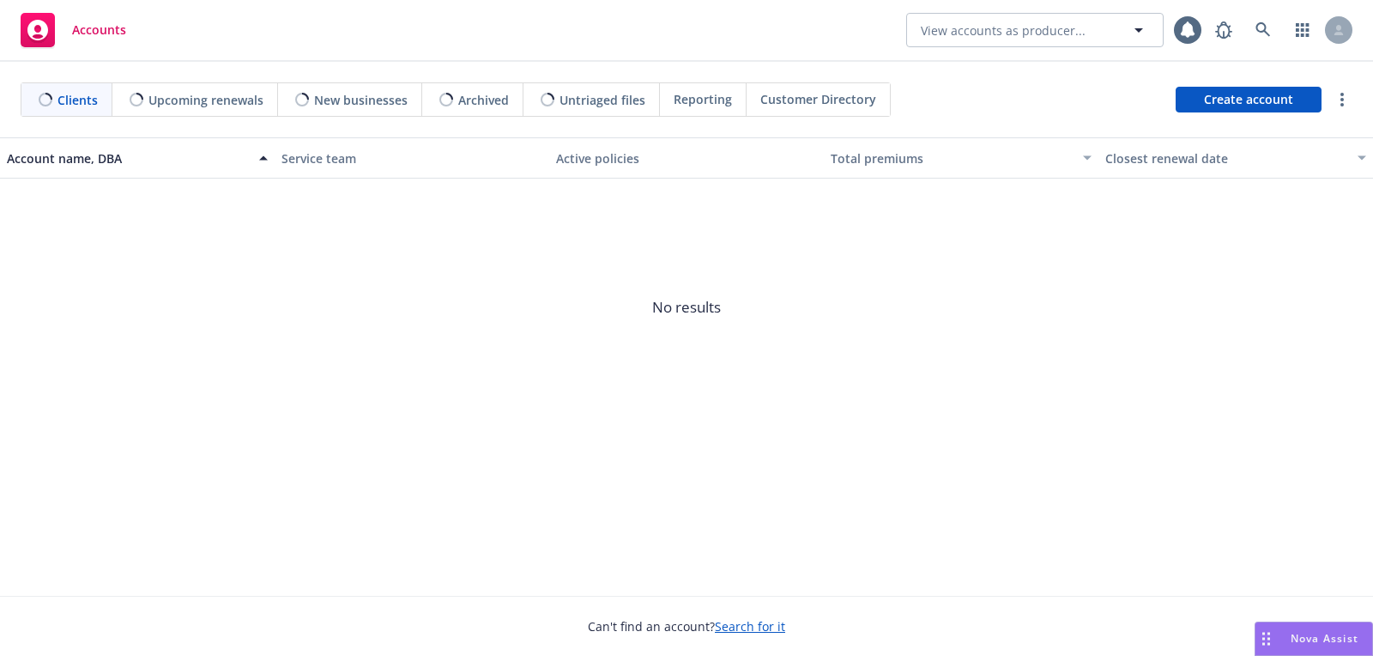
click at [1209, 74] on div "Clients Upcoming renewals New businesses Archived Untriaged files Reporting Cus…" at bounding box center [686, 100] width 1373 height 76
click at [1198, 95] on link "Create account" at bounding box center [1249, 100] width 146 height 26
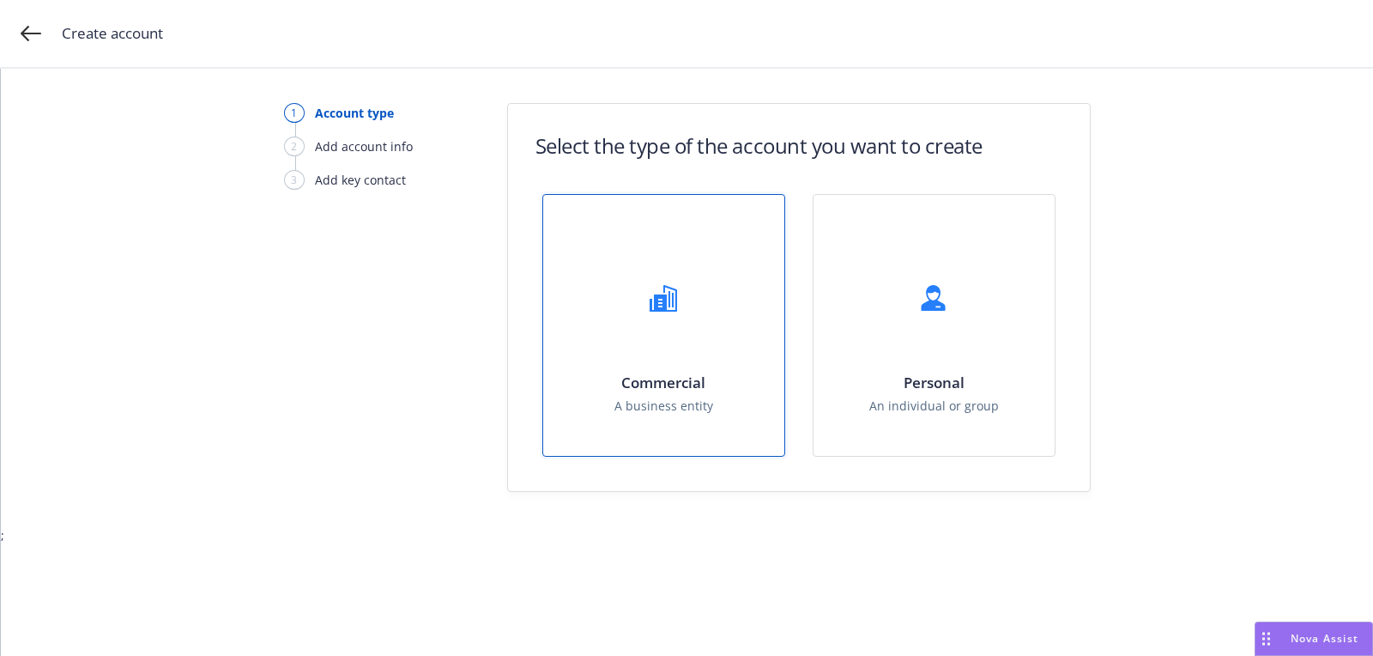
click at [681, 245] on div "Commercial A business entity" at bounding box center [663, 325] width 241 height 261
select select "US"
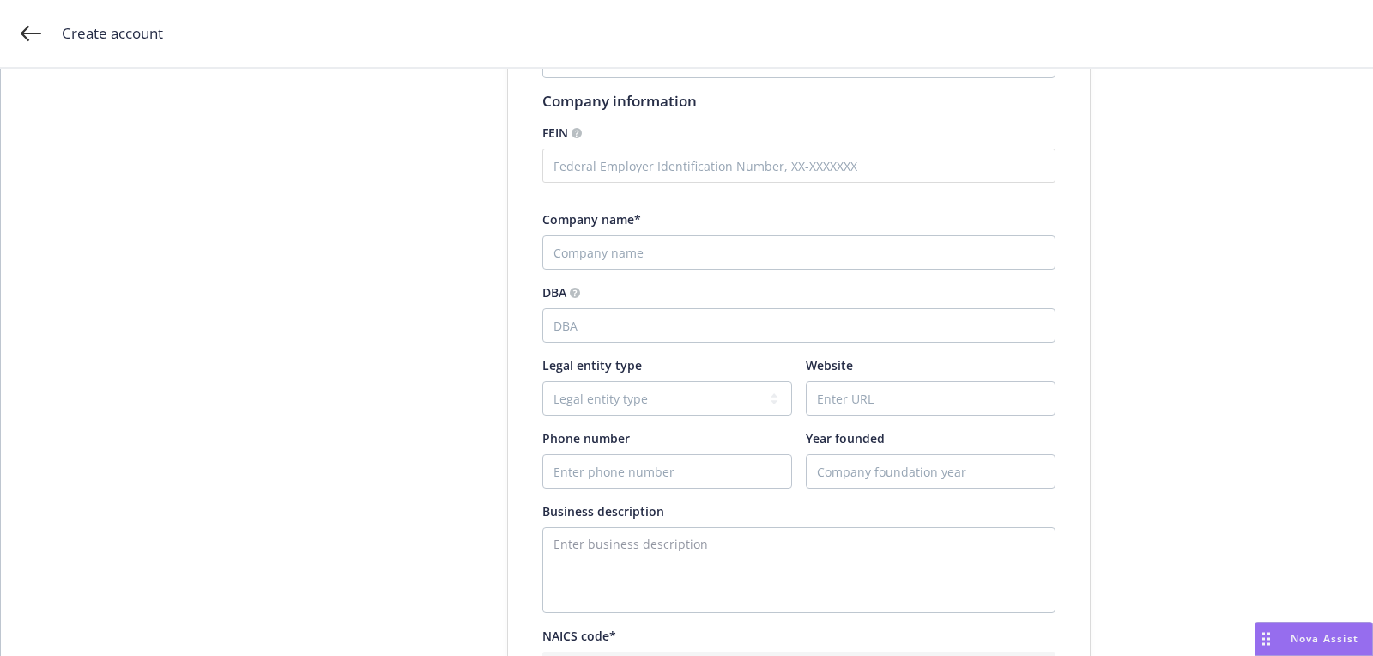
scroll to position [296, 0]
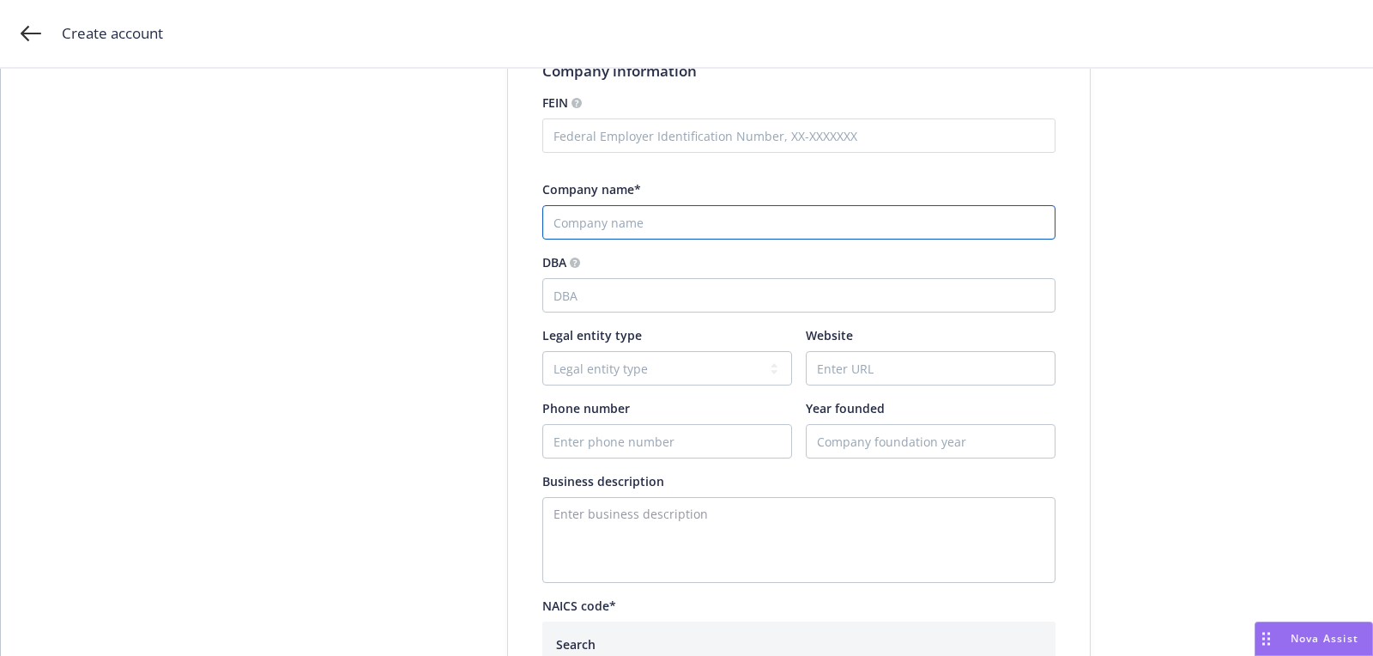
click at [701, 219] on input "Company name*" at bounding box center [798, 222] width 513 height 34
paste input "RESTAURANTS/TAVERNS"
type input "RESTAURANTS/TAVERNS"
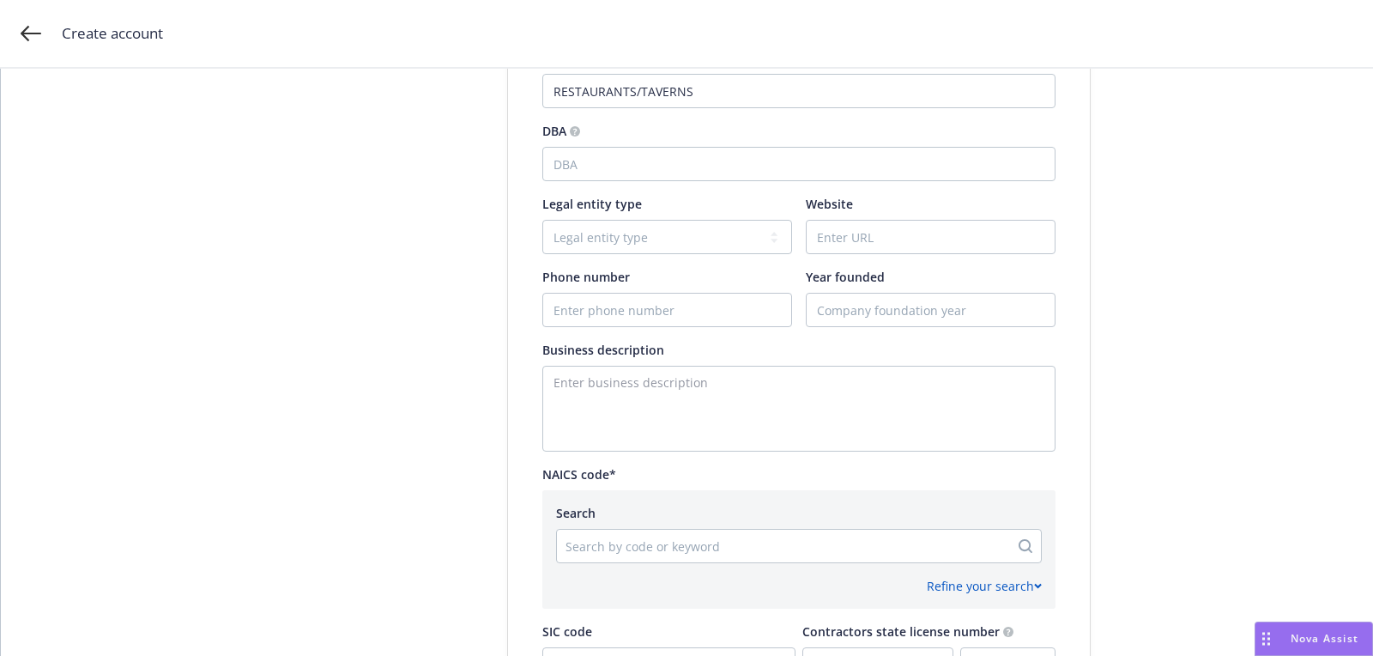
click at [654, 331] on div "Test Account Toggle this switch if this account will be used for testing/traini…" at bounding box center [798, 347] width 513 height 1161
click at [644, 316] on input "Phone number" at bounding box center [667, 310] width 248 height 33
paste input "(408) 483-1456"
drag, startPoint x: 570, startPoint y: 308, endPoint x: 461, endPoint y: 295, distance: 109.8
click at [461, 295] on div "Account type 2 Add account info 3 Add key contact Add account information Test …" at bounding box center [686, 354] width 1331 height 1357
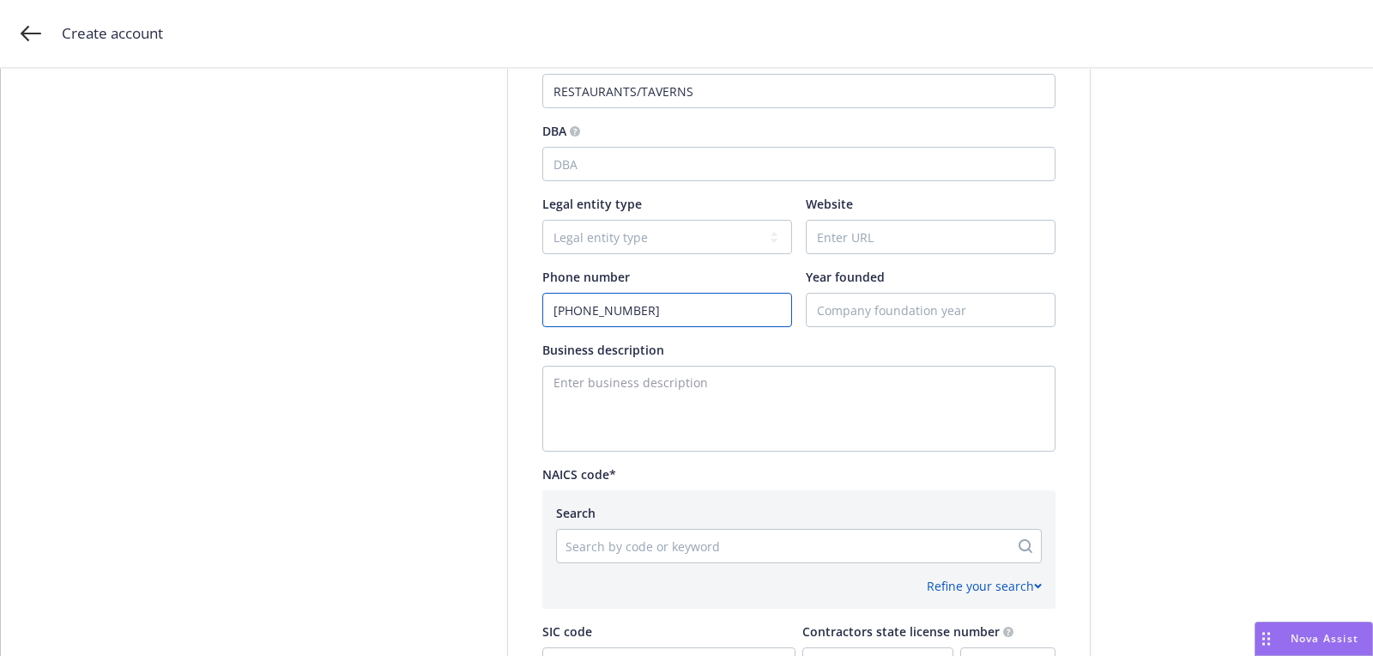
type input "(408) 483-1456"
click at [866, 221] on input "Website" at bounding box center [931, 237] width 248 height 33
paste input "kitchencatering.com"
type input "kitchencatering.com"
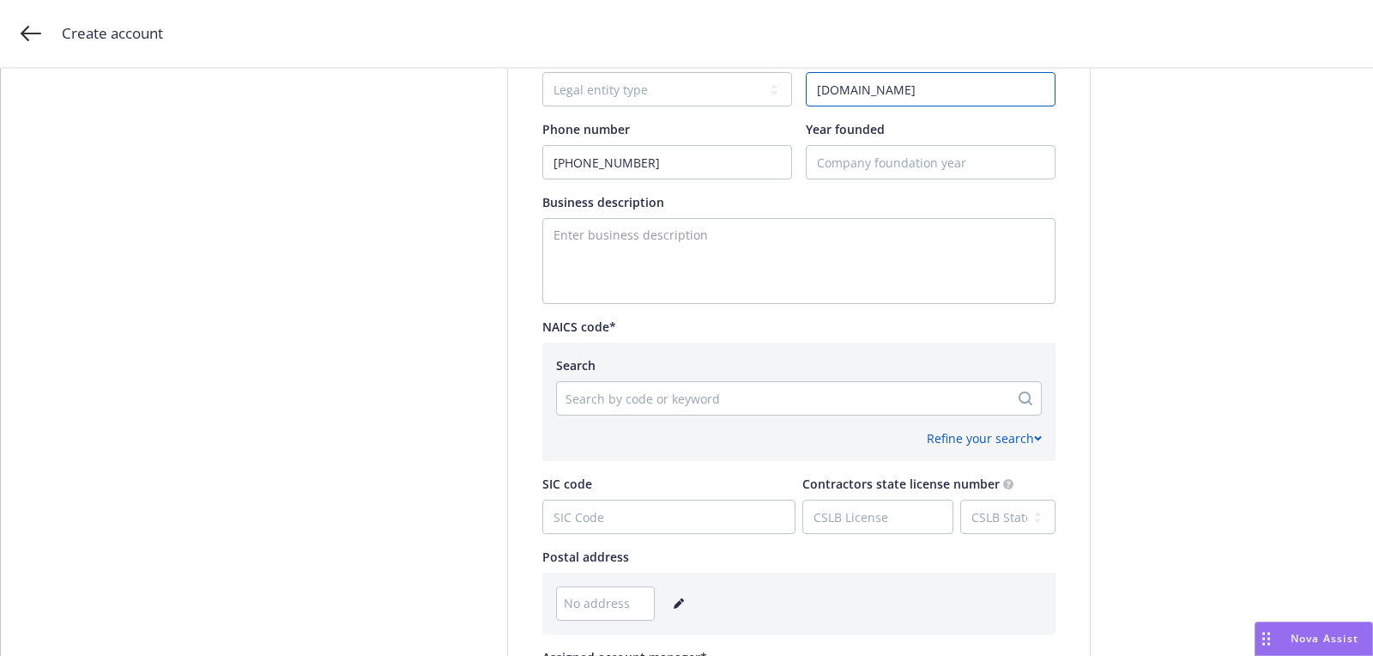
scroll to position [852, 0]
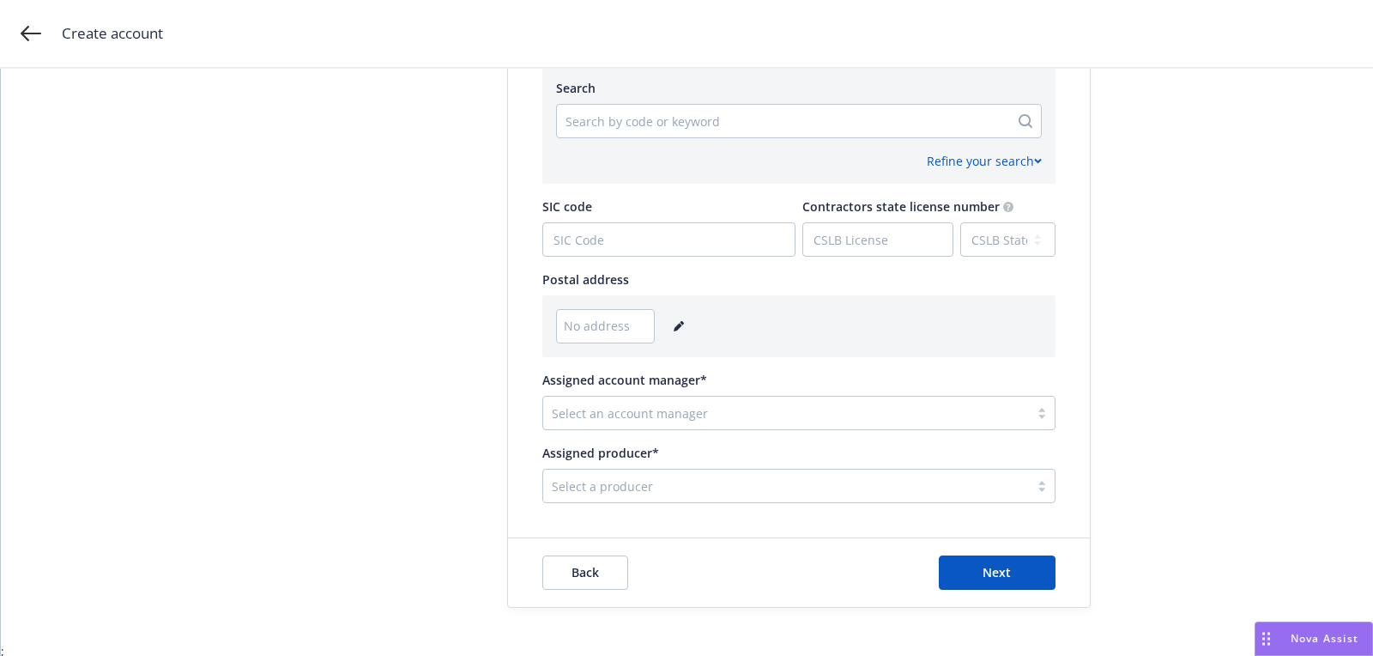
click at [675, 333] on link "editPencil" at bounding box center [679, 326] width 21 height 21
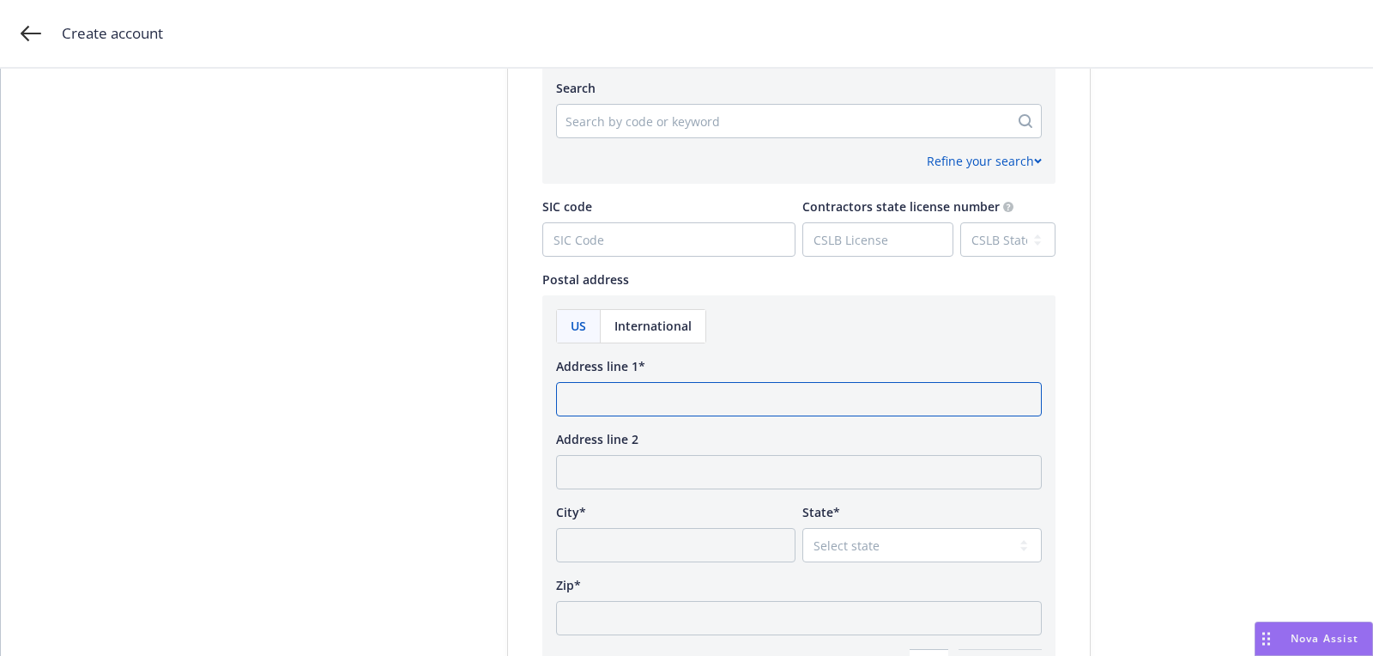
click at [665, 393] on input "Address line 1*" at bounding box center [799, 399] width 486 height 34
paste input "834 SAN JUNIPERO DR SUNNYVALE, California 94085"
click at [848, 400] on input "834 SAN JUNIPERO DR SUNNYVALE, California 94085" at bounding box center [799, 399] width 486 height 34
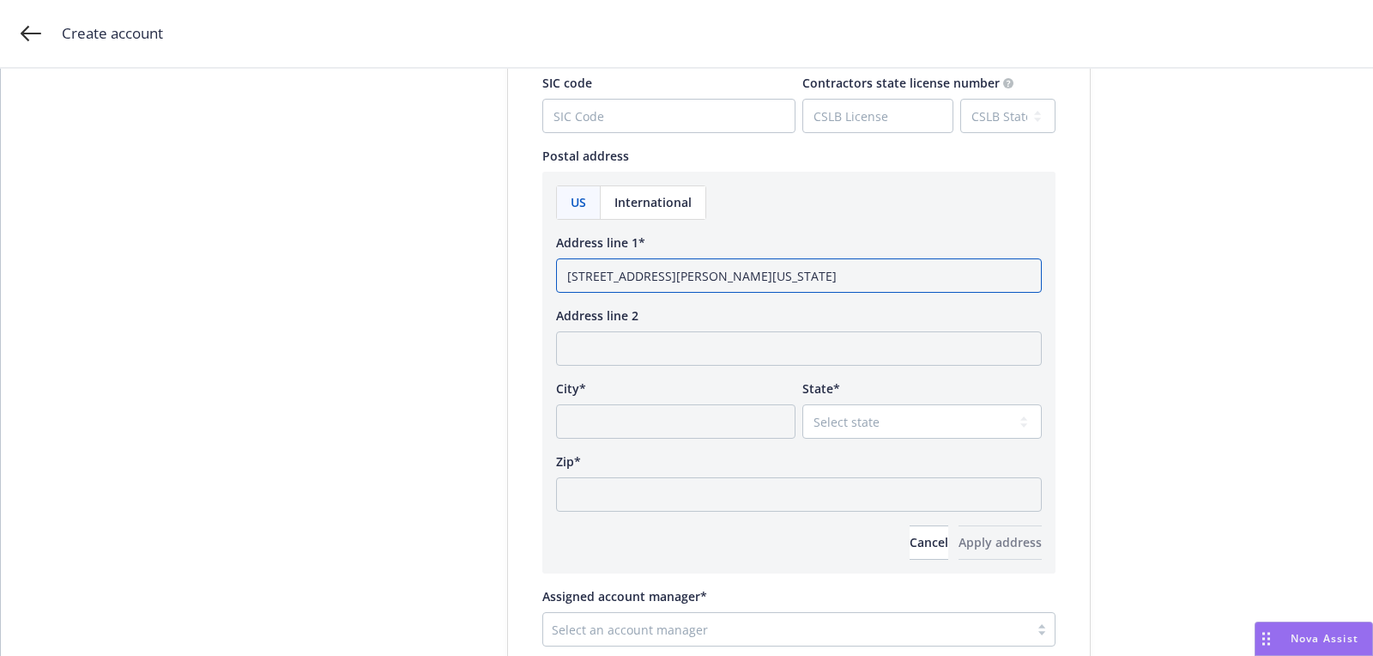
type input "834 SAN JUNIPERO DR SUNNYVALE, California"
click at [799, 469] on div "Zip*" at bounding box center [799, 481] width 486 height 59
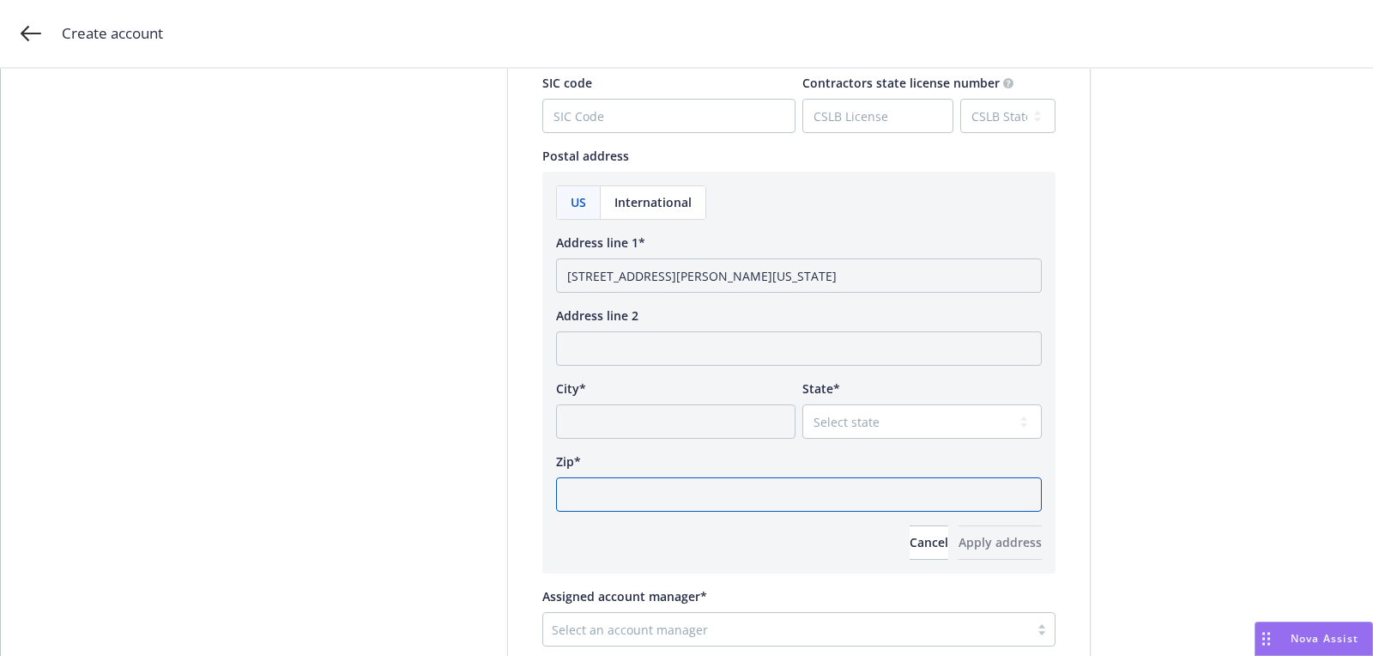
click at [799, 488] on input "Zip*" at bounding box center [799, 494] width 486 height 34
paste input "94085"
type input "94085"
click at [853, 404] on select "Select state [US_STATE] [US_STATE] [US_STATE] [US_STATE] [US_STATE] [PERSON_NAM…" at bounding box center [921, 421] width 239 height 34
select select "CA"
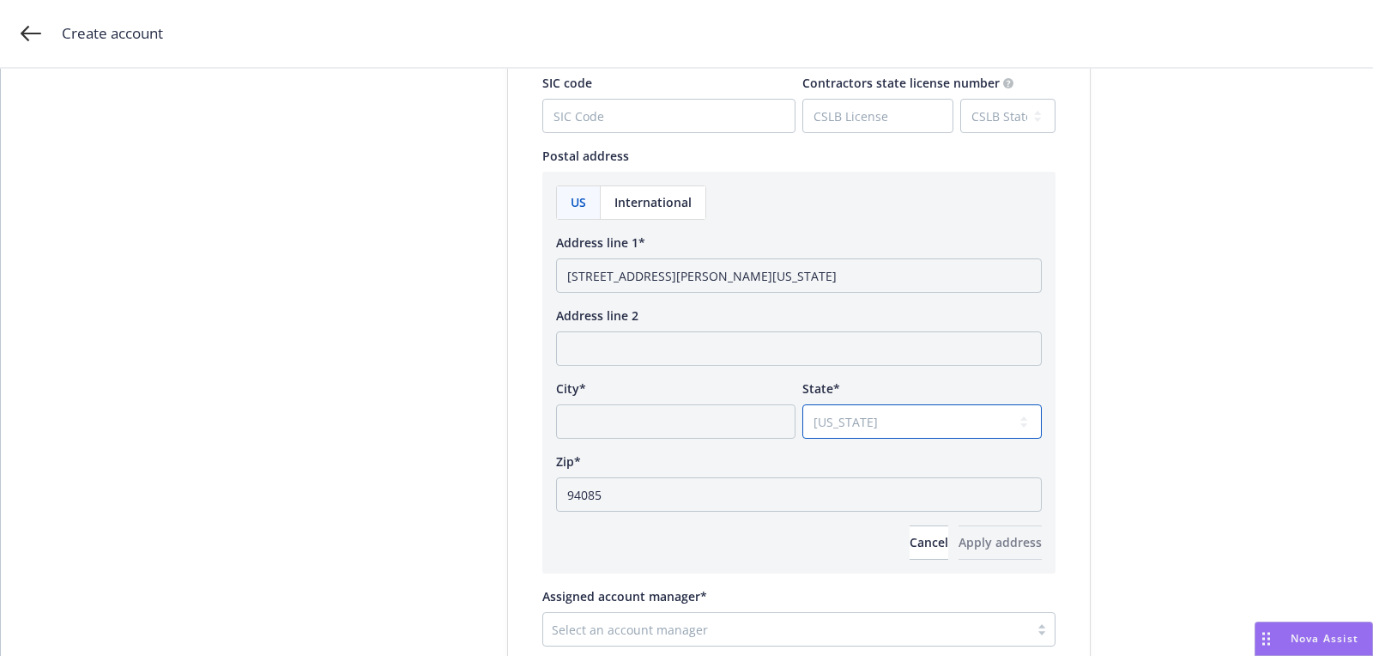
click at [802, 404] on select "Select state [US_STATE] [US_STATE] [US_STATE] [US_STATE] [US_STATE] [PERSON_NAM…" at bounding box center [921, 421] width 239 height 34
click at [736, 278] on input "834 SAN JUNIPERO DR SUNNYVALE, California" at bounding box center [799, 275] width 486 height 34
type input "834 SAN JUNIPERO DR, California"
click at [711, 460] on div "Zip*" at bounding box center [799, 461] width 486 height 18
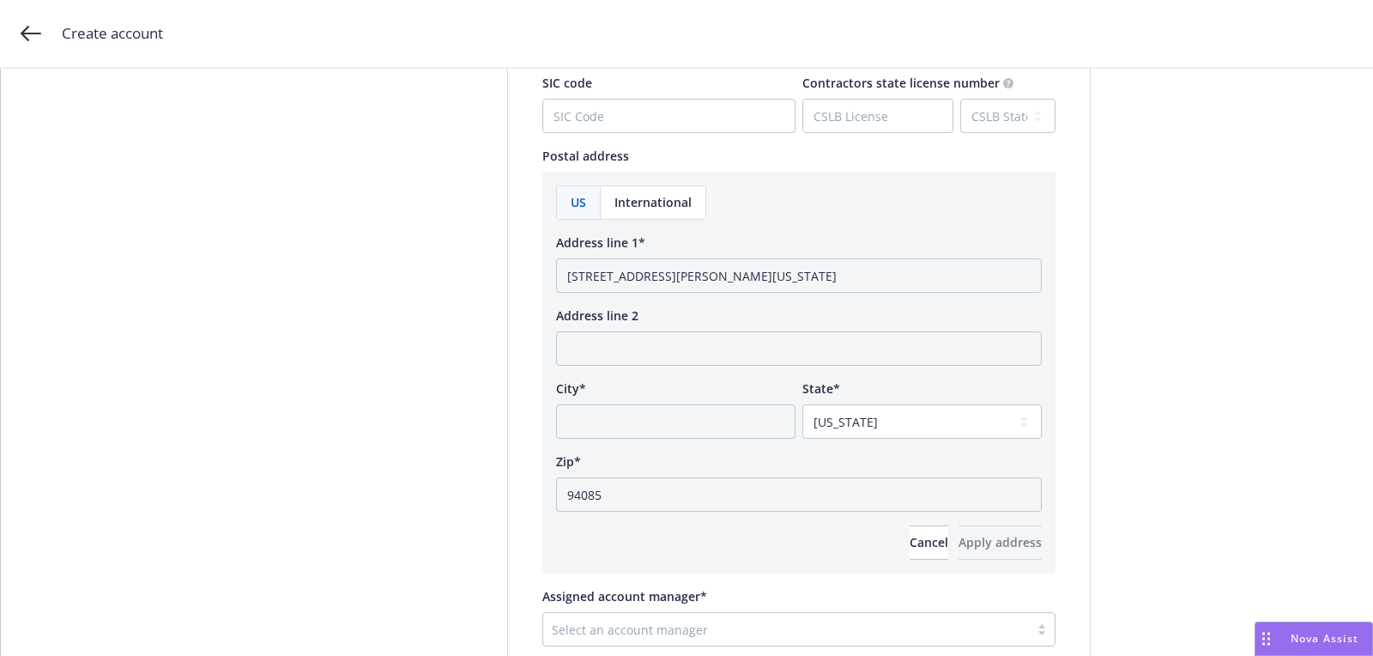
click at [711, 445] on div "US International Address line 1* 834 SAN JUNIPERO DR, California Address line 2…" at bounding box center [799, 372] width 486 height 374
click at [711, 433] on input "City*" at bounding box center [675, 421] width 239 height 34
paste input "SUNNYVALE"
type input "SUNNYVALE"
drag, startPoint x: 689, startPoint y: 273, endPoint x: 893, endPoint y: 269, distance: 203.4
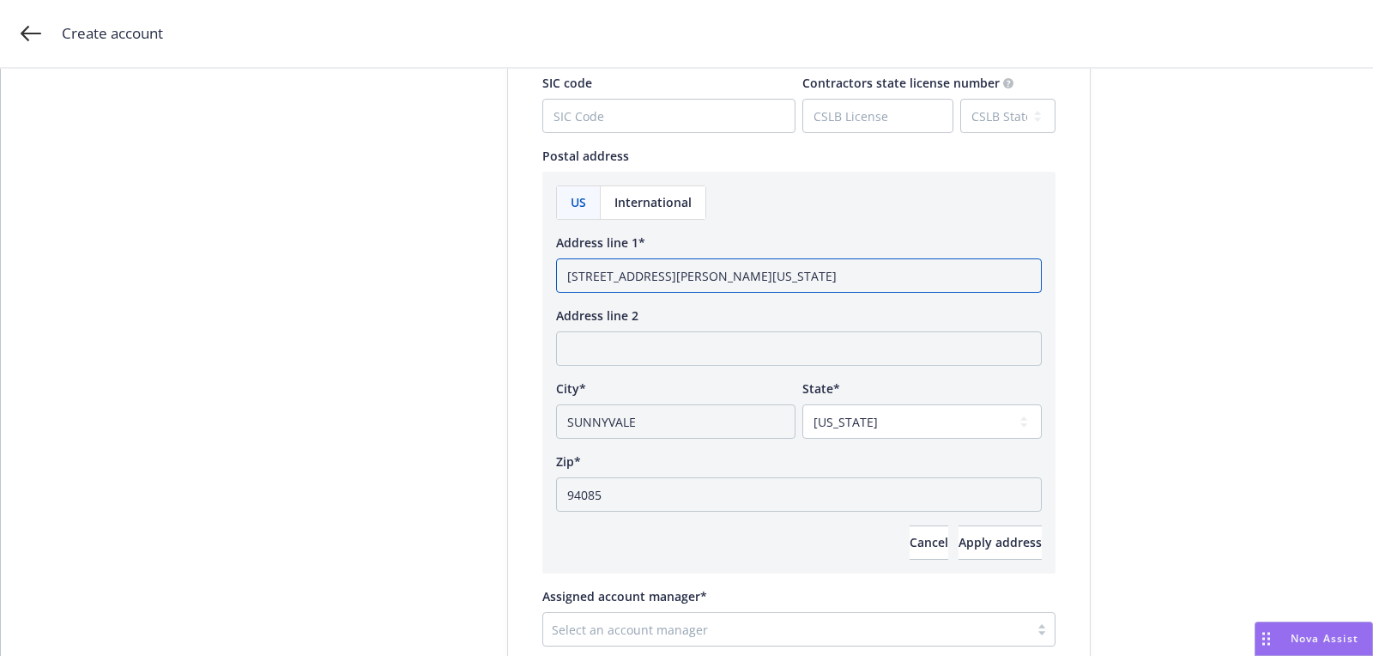
click at [893, 269] on input "834 SAN JUNIPERO DR, California" at bounding box center [799, 275] width 486 height 34
type input "834 SAN JUNIPERO DR"
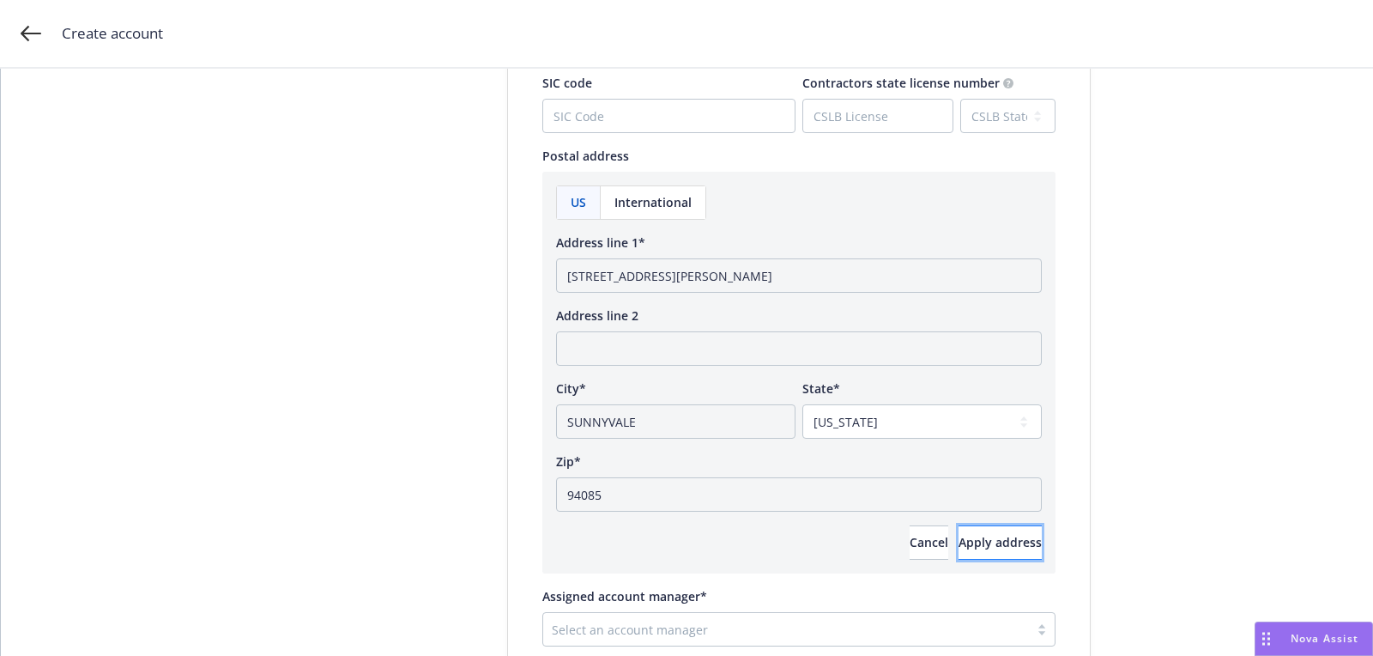
click at [959, 542] on span "Apply address" at bounding box center [1000, 542] width 83 height 16
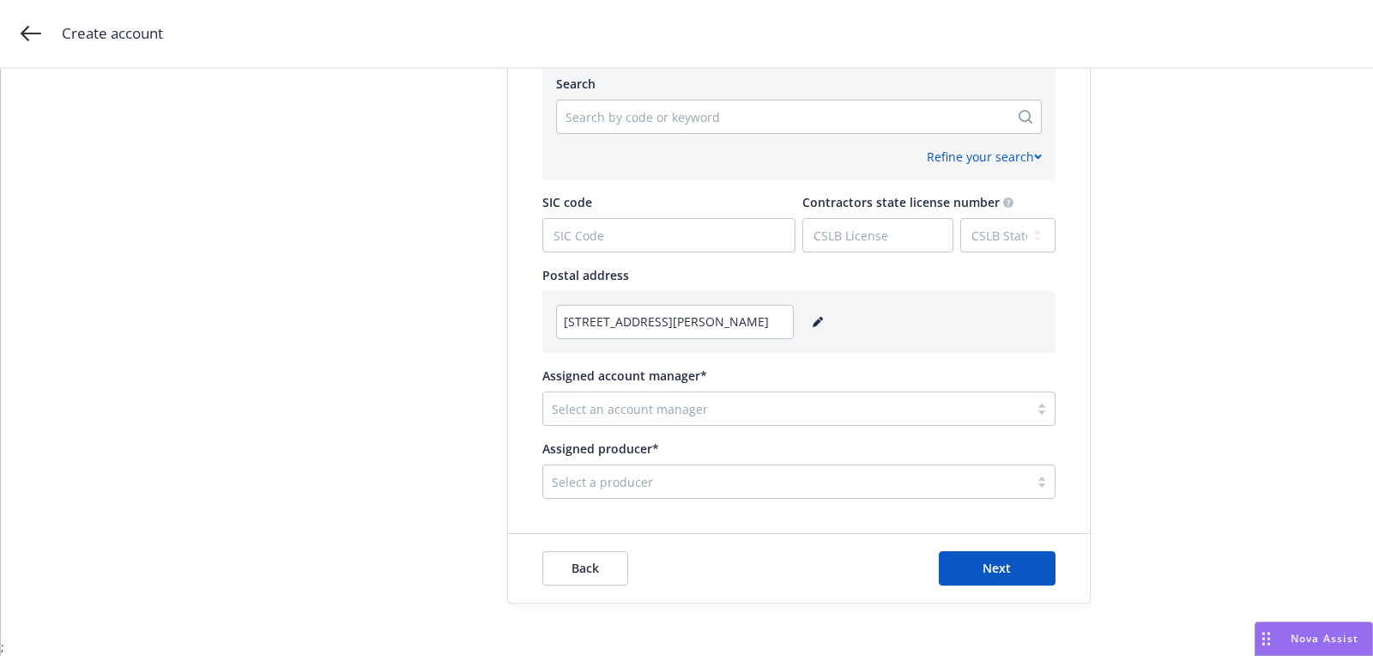
scroll to position [855, 0]
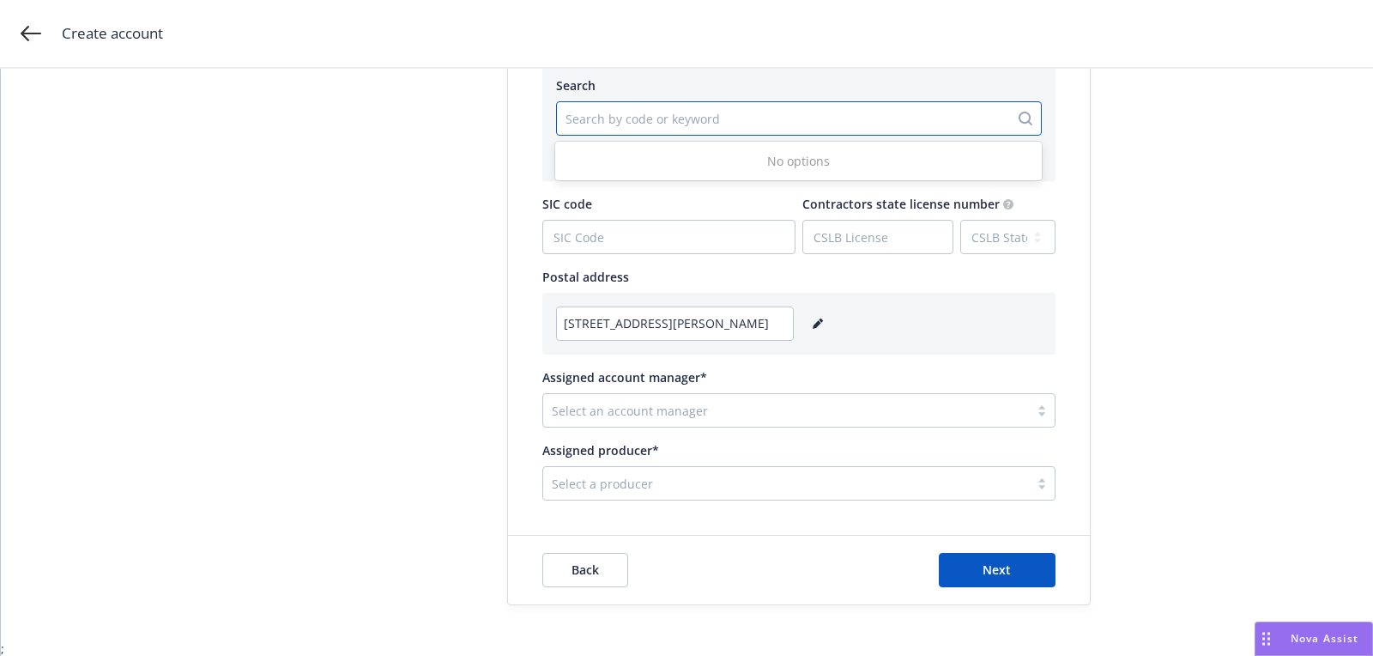
click at [692, 116] on div at bounding box center [783, 118] width 435 height 21
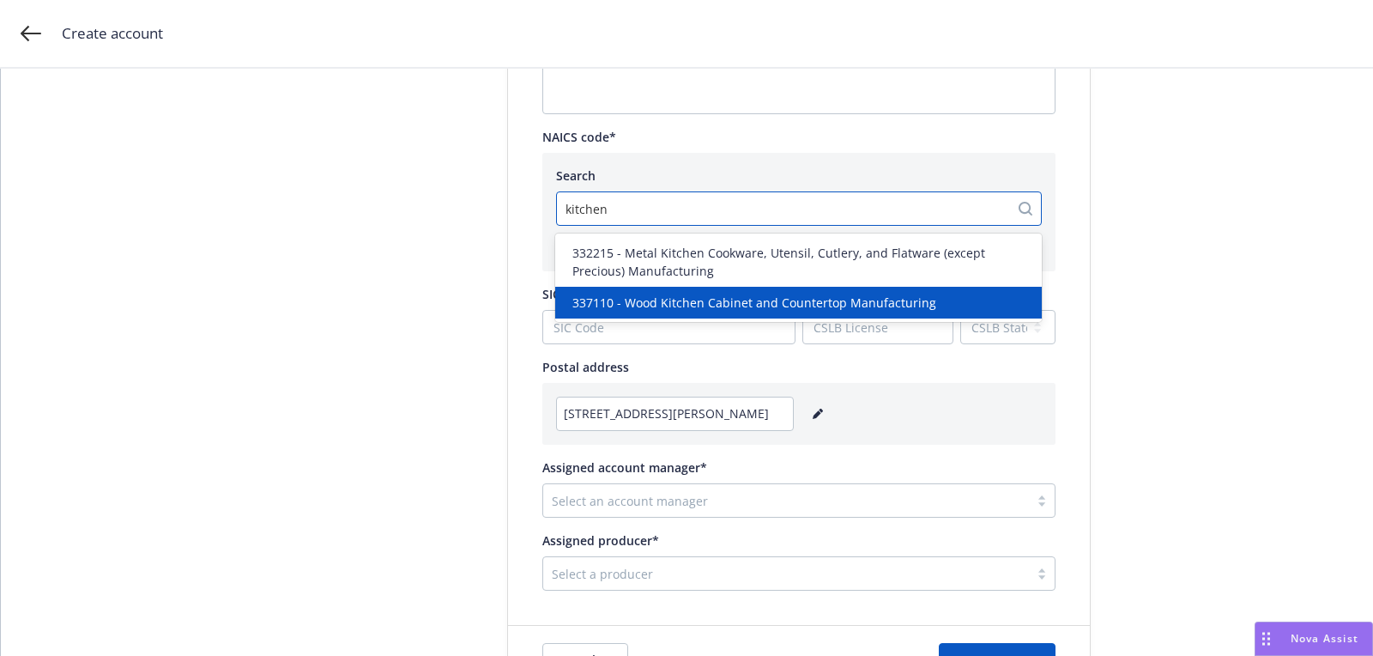
scroll to position [760, 0]
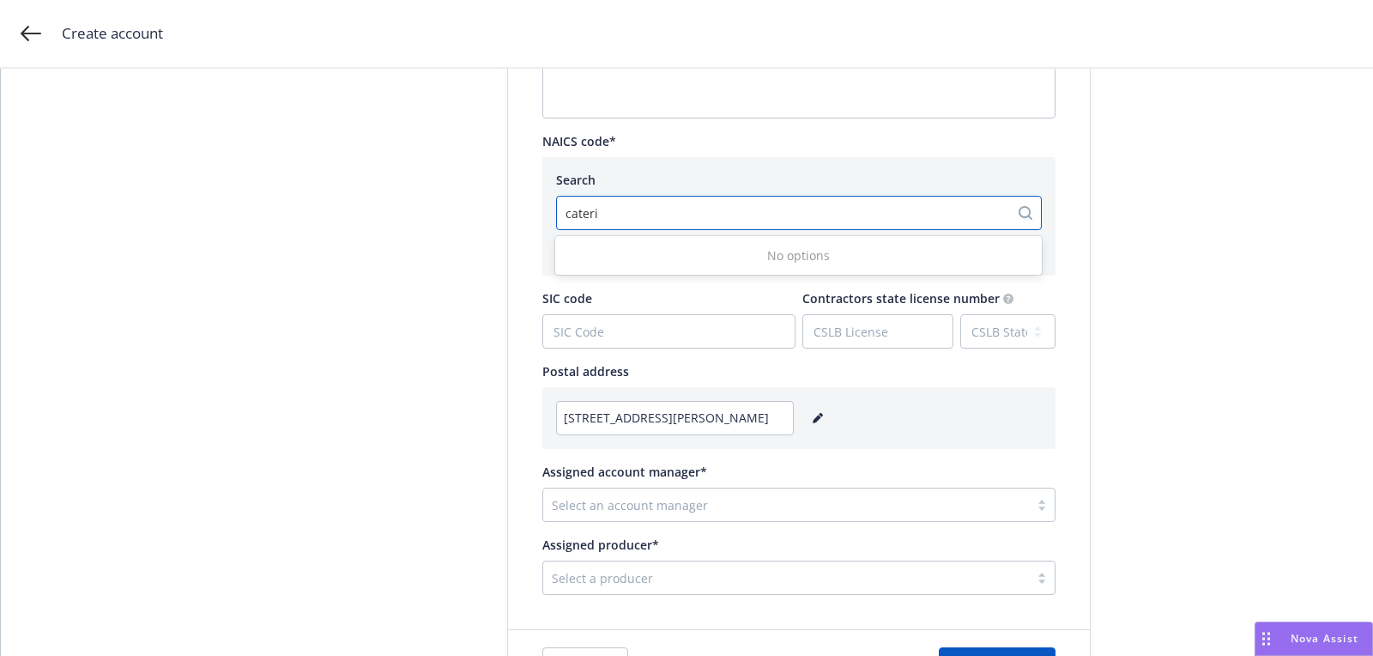
type input "cater"
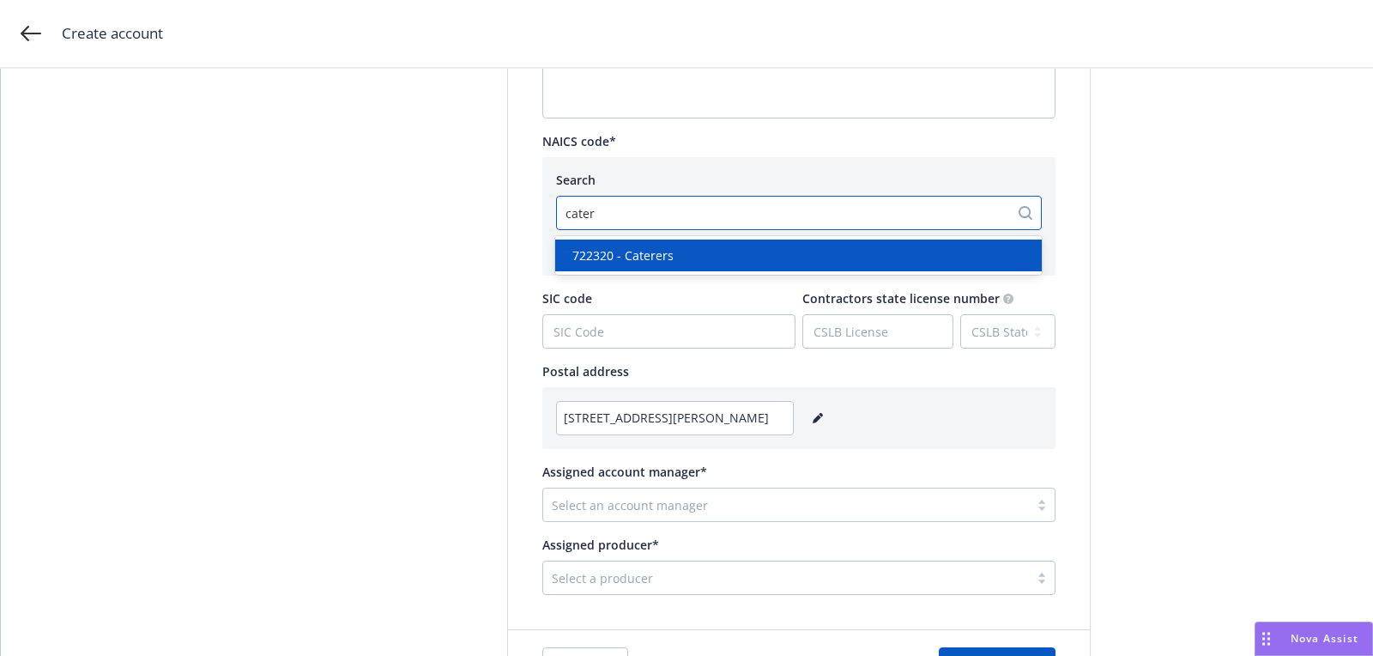
click at [903, 260] on div "722320 - Caterers" at bounding box center [799, 255] width 466 height 18
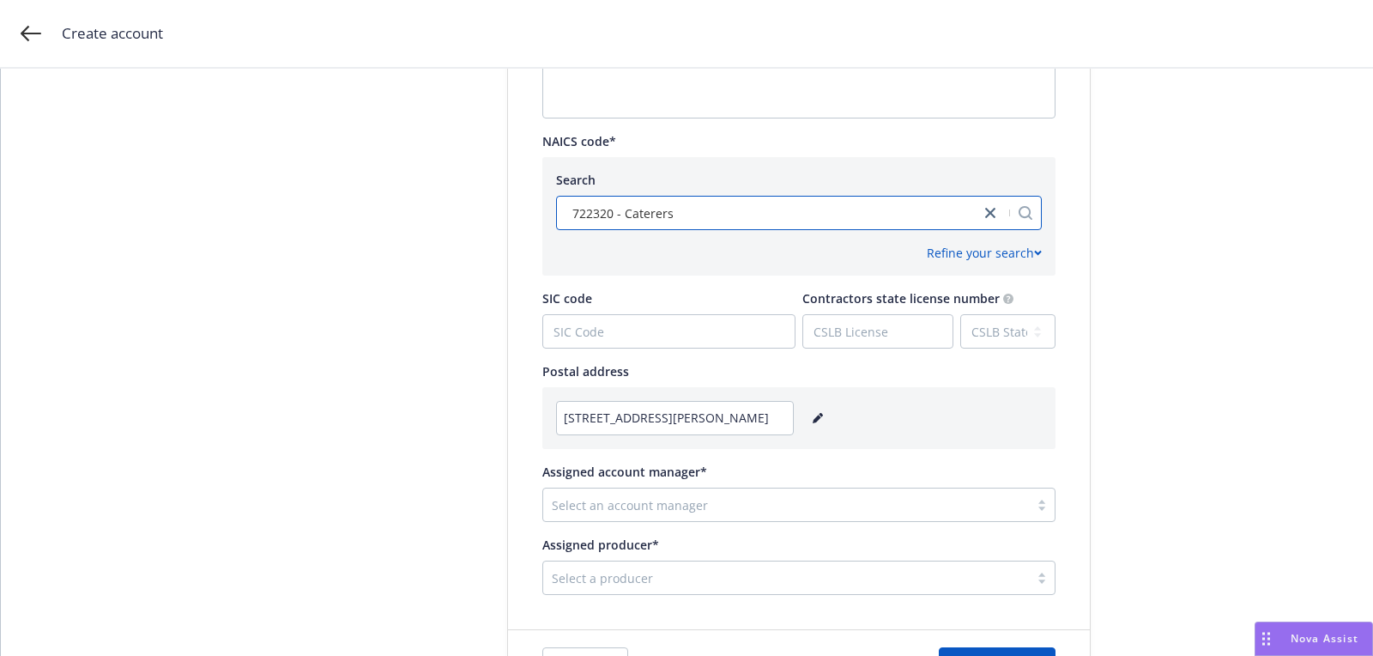
click at [685, 584] on div at bounding box center [786, 577] width 469 height 21
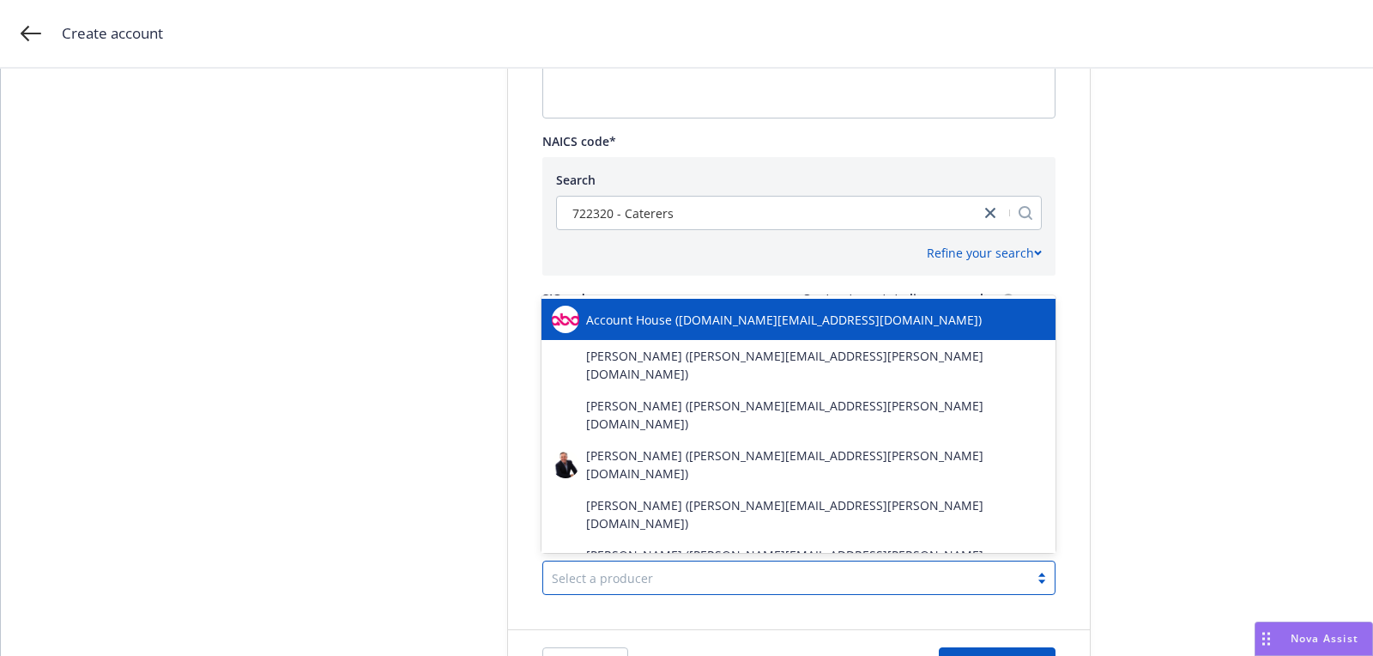
type input "v"
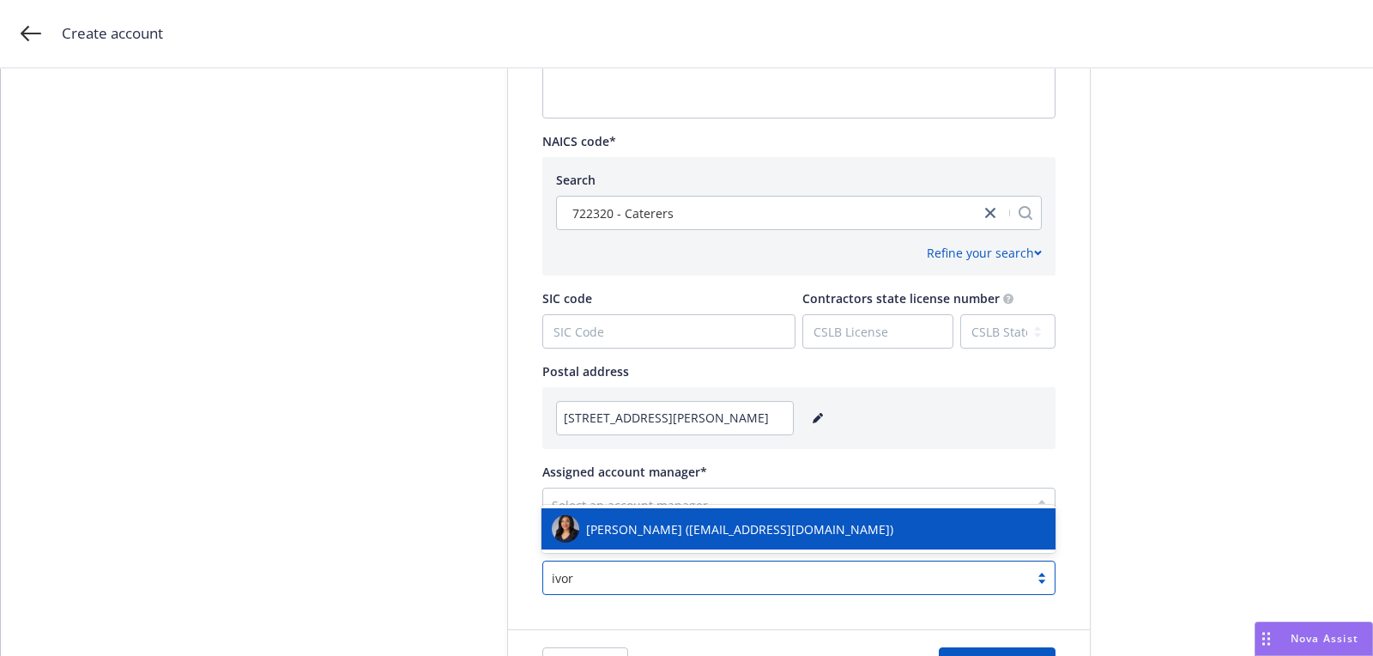
type input "ivor"
click at [699, 554] on div "Assigned producer* option Ivoree Jordan (ivoree.jordan@newfront.com) focused, 1…" at bounding box center [798, 565] width 513 height 59
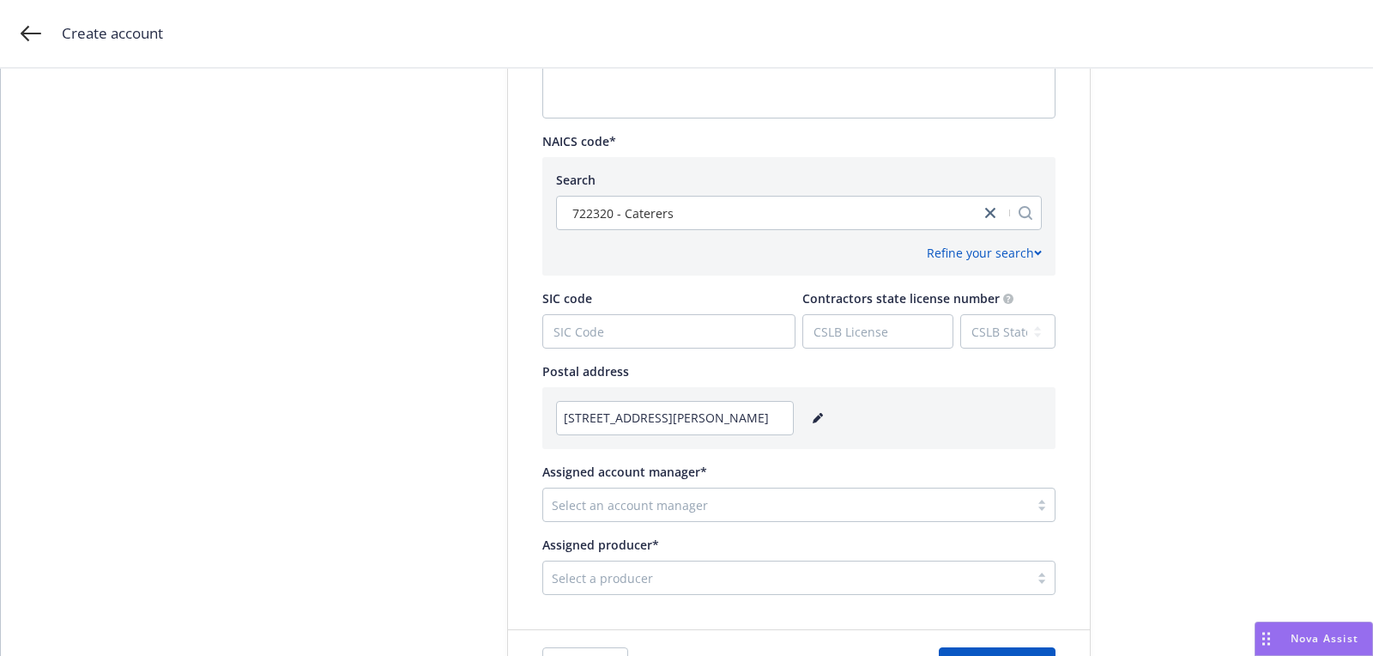
click at [681, 574] on div at bounding box center [786, 577] width 469 height 21
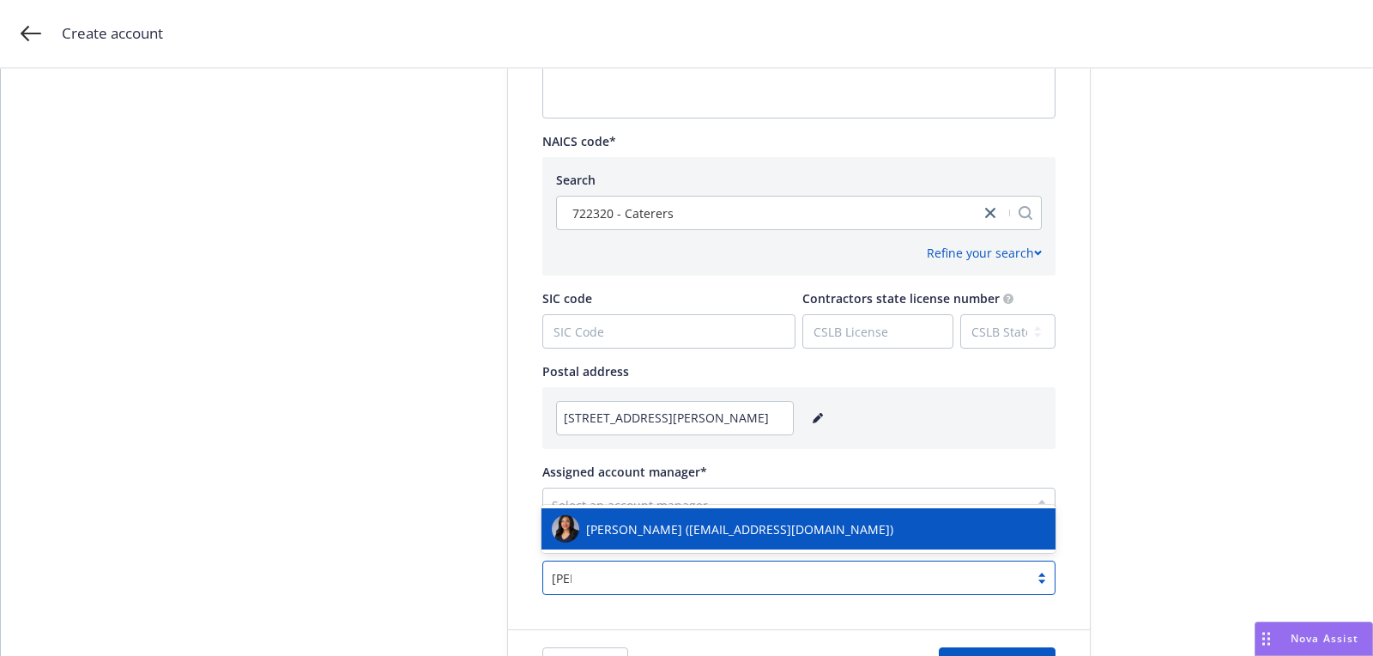
type input "ivor"
click at [689, 540] on div "[PERSON_NAME] ([EMAIL_ADDRESS][DOMAIN_NAME])" at bounding box center [798, 528] width 493 height 27
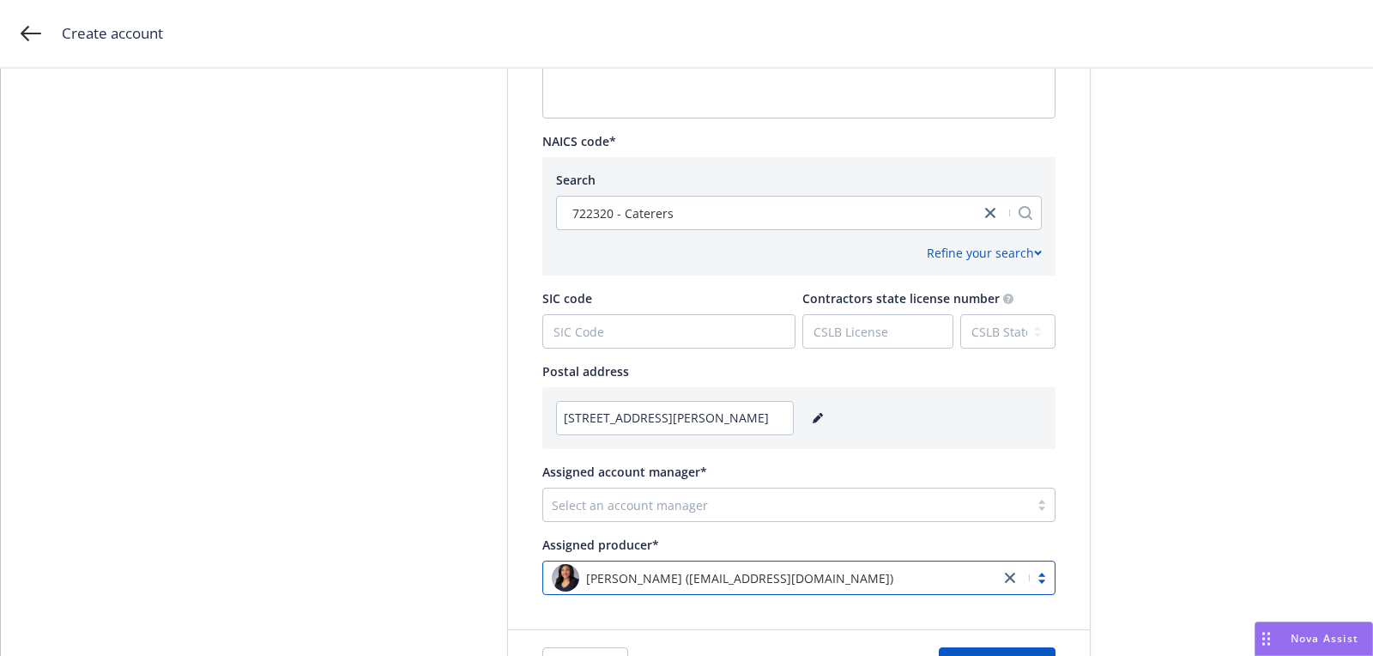
click at [668, 505] on div at bounding box center [786, 504] width 469 height 21
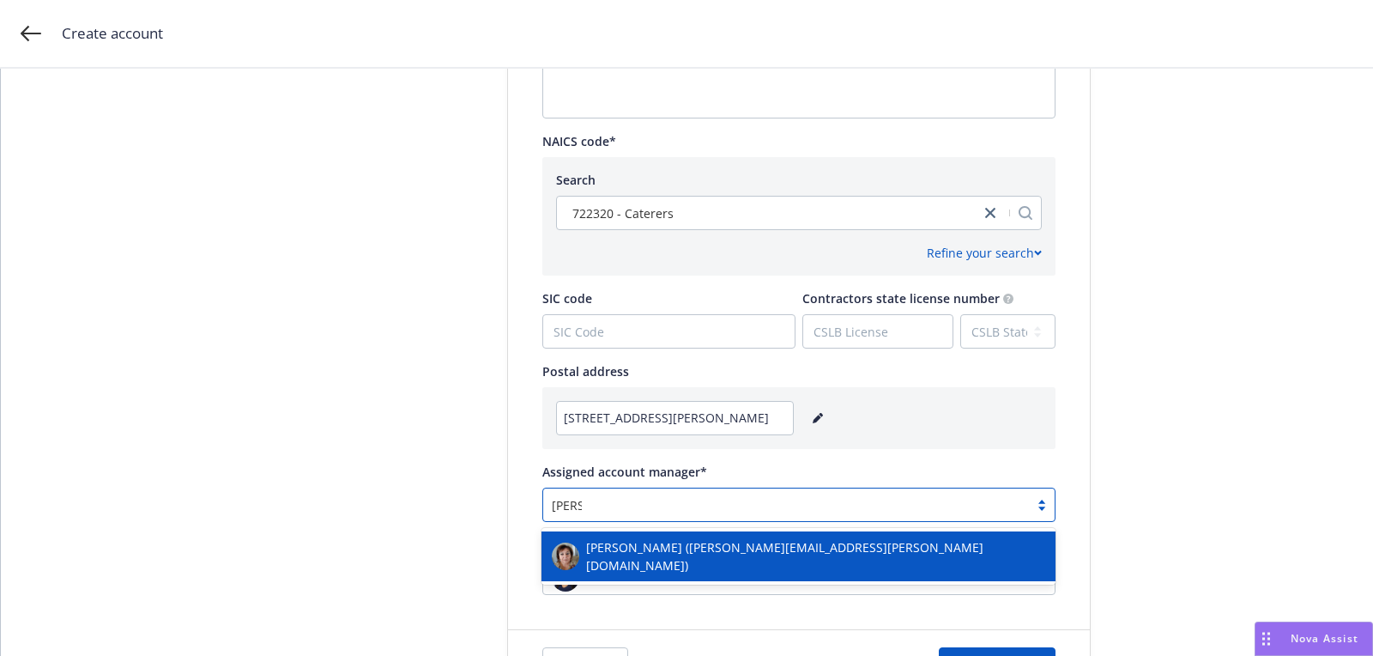
type input "norah"
click at [635, 559] on span "[PERSON_NAME] ([PERSON_NAME][EMAIL_ADDRESS][PERSON_NAME][DOMAIN_NAME])" at bounding box center [815, 556] width 459 height 36
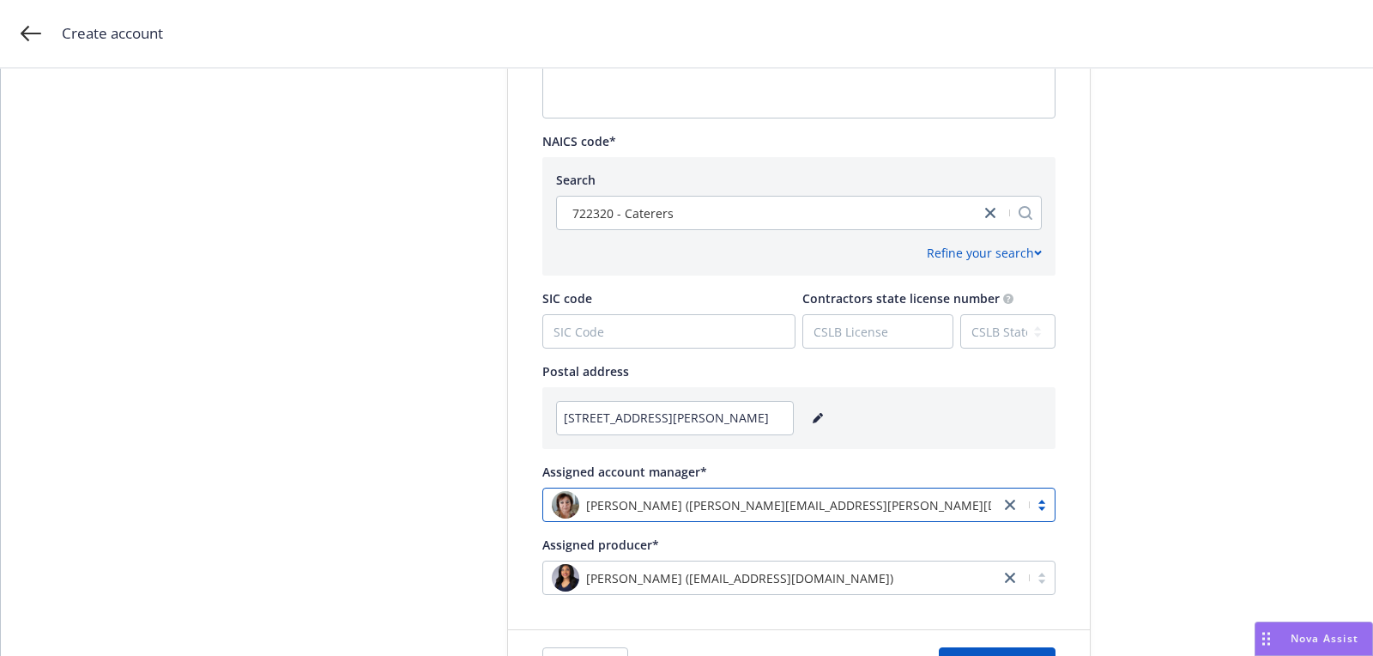
scroll to position [839, 0]
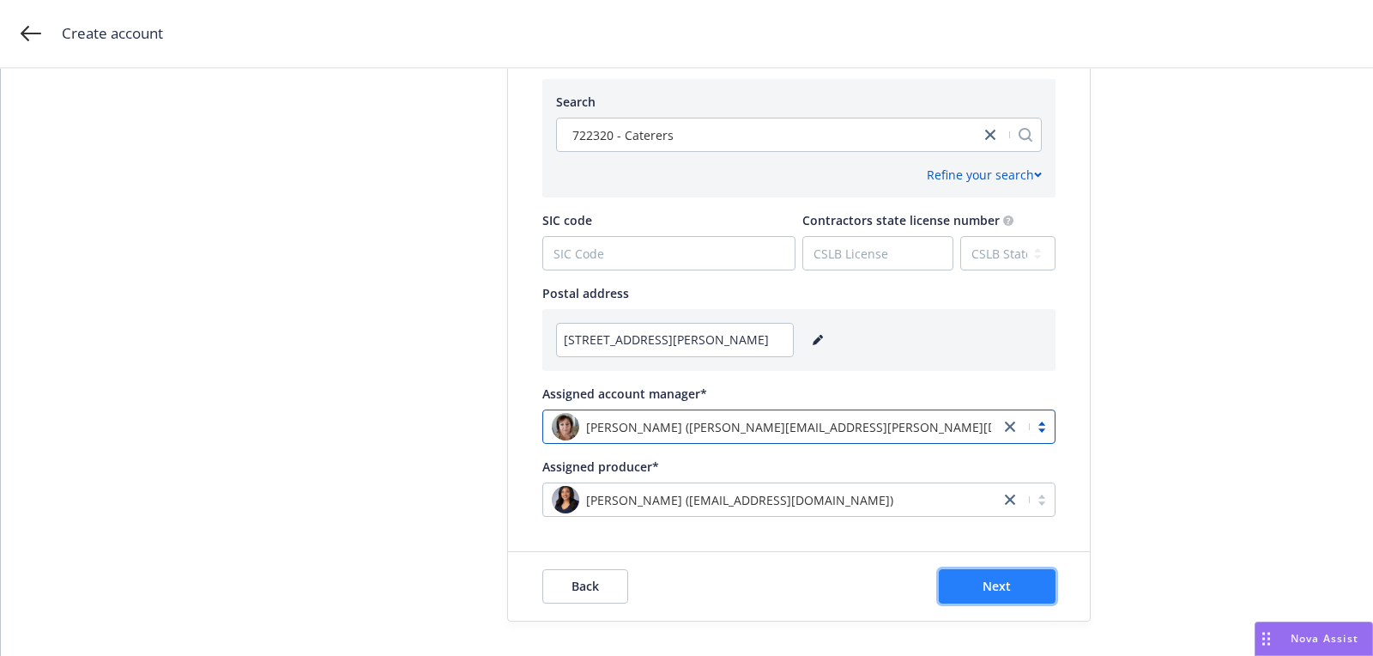
click at [1014, 591] on button "Next" at bounding box center [997, 586] width 117 height 34
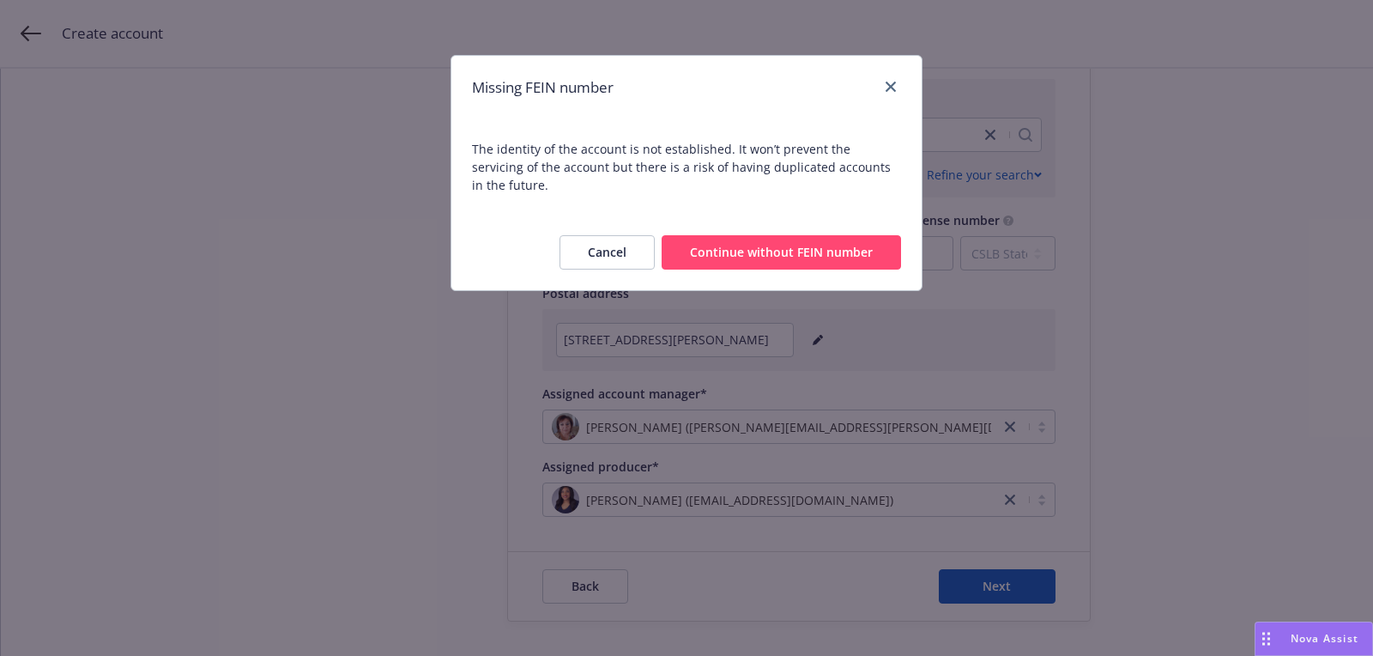
click at [858, 215] on div "Cancel Continue without FEIN number" at bounding box center [686, 253] width 470 height 76
click at [846, 235] on button "Continue without FEIN number" at bounding box center [781, 252] width 239 height 34
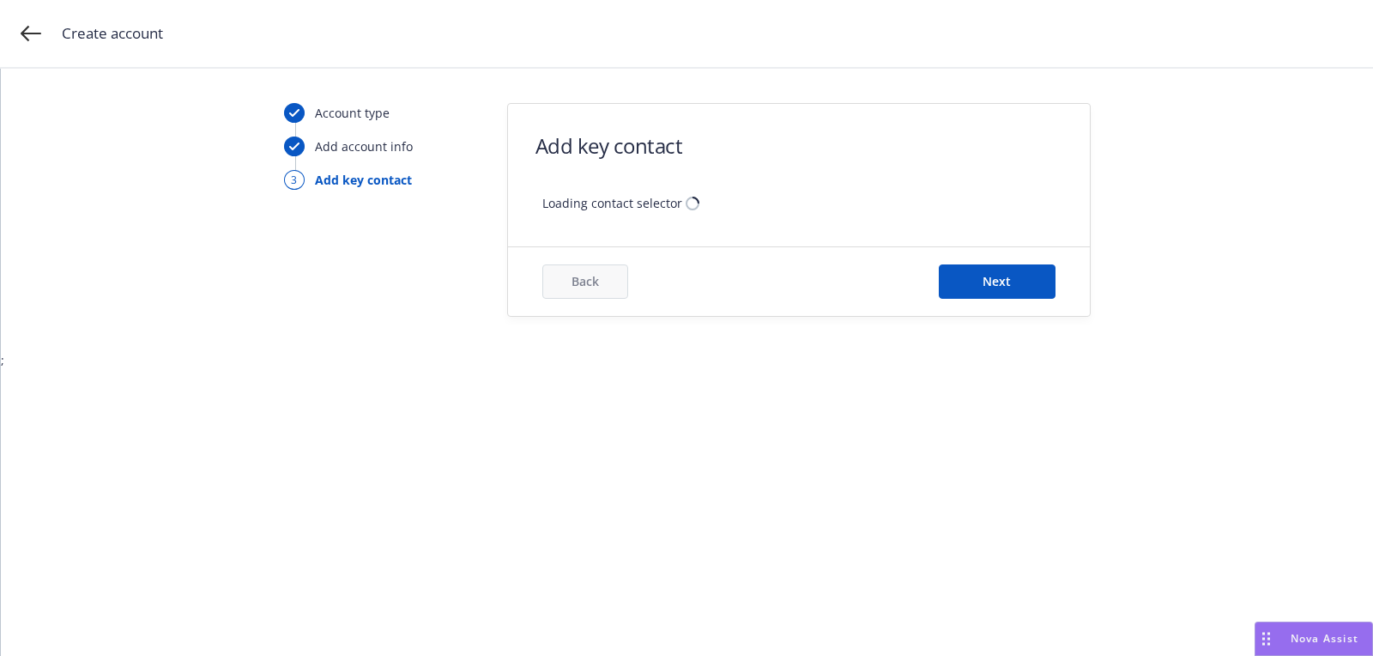
scroll to position [0, 0]
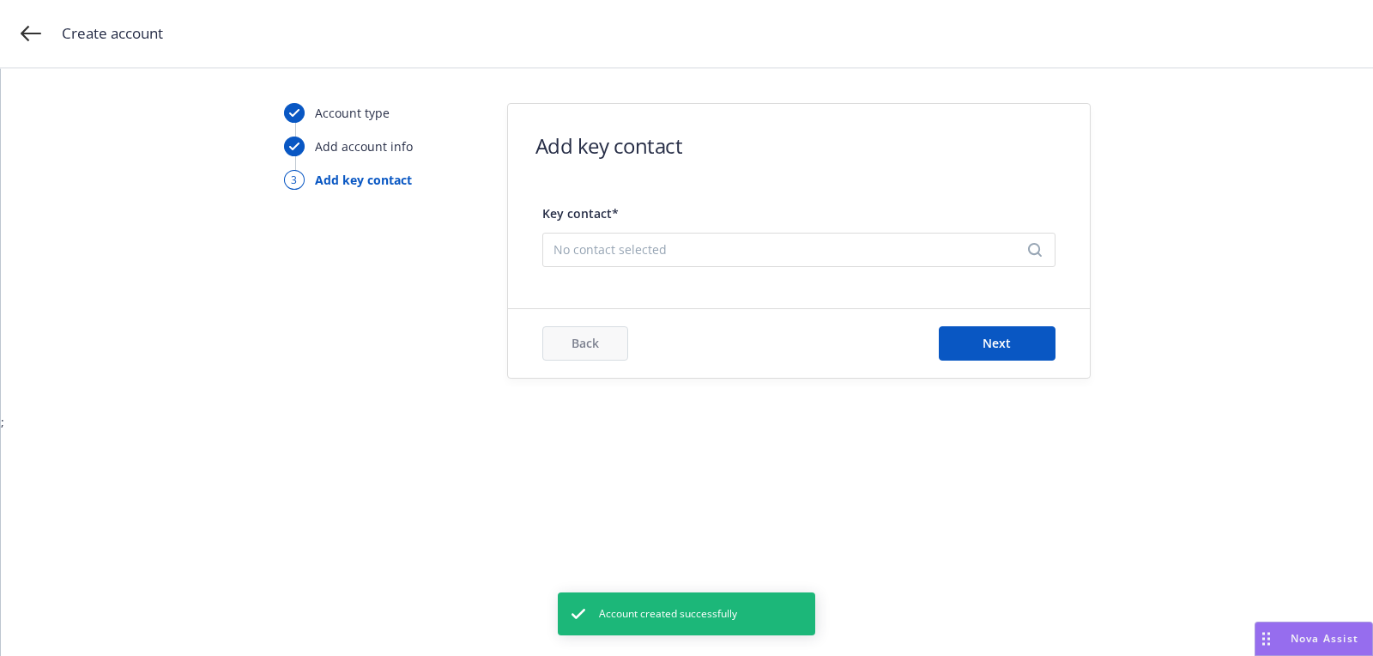
click at [803, 233] on div "No contact selected" at bounding box center [798, 250] width 513 height 34
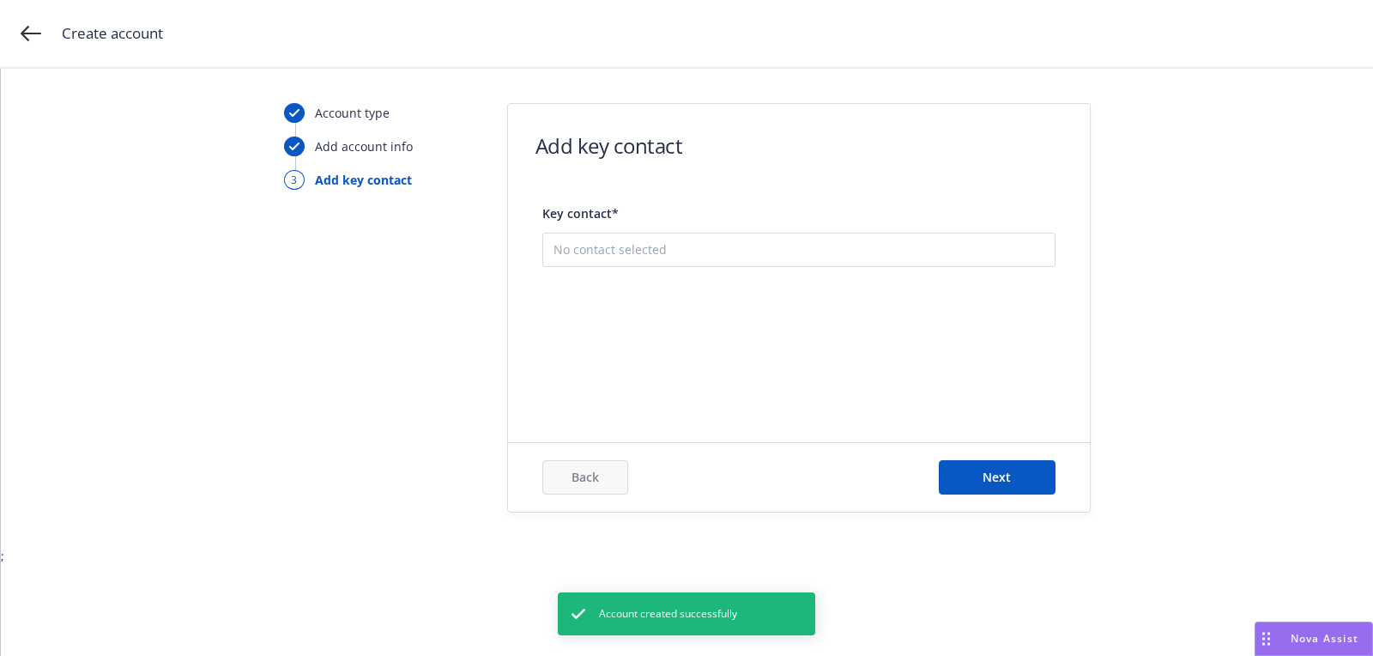
click at [723, 340] on button "Add new contact" at bounding box center [799, 335] width 491 height 34
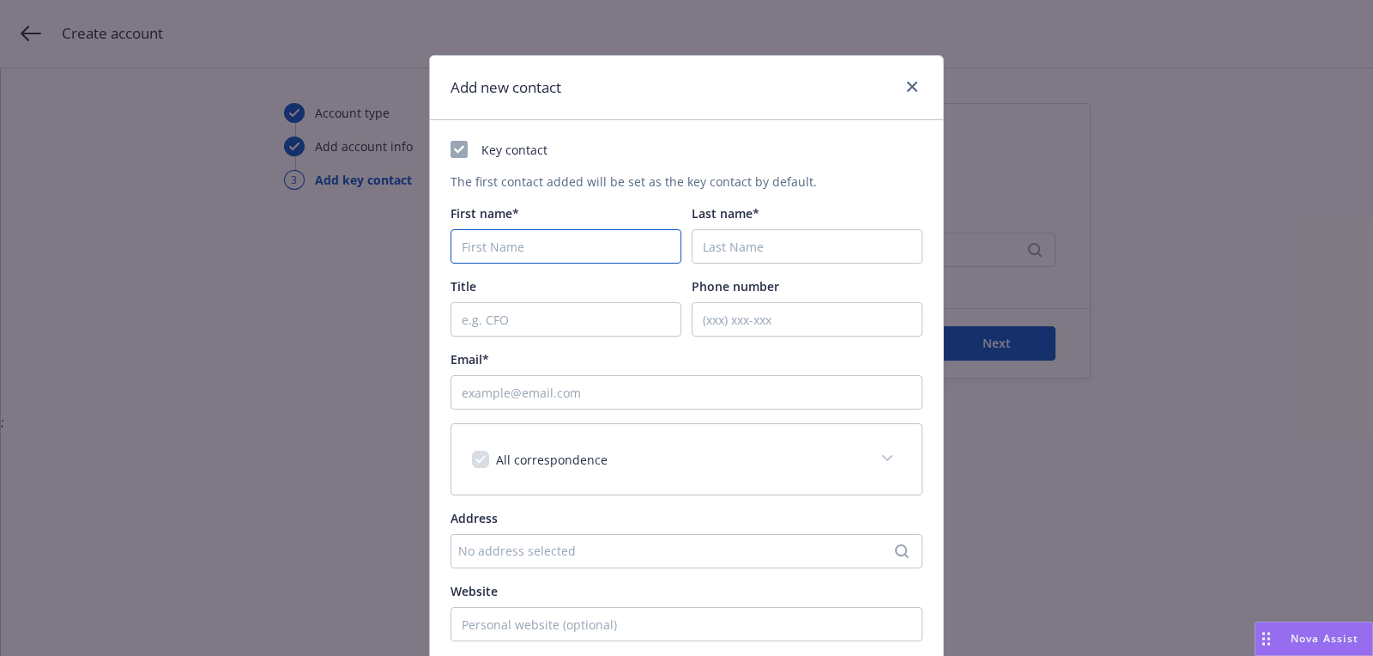
click at [607, 251] on input "First name*" at bounding box center [566, 246] width 231 height 34
paste input "Arturo"
type input "Arturo"
click at [857, 249] on input "Last name*" at bounding box center [807, 246] width 231 height 34
paste input "Rivero"
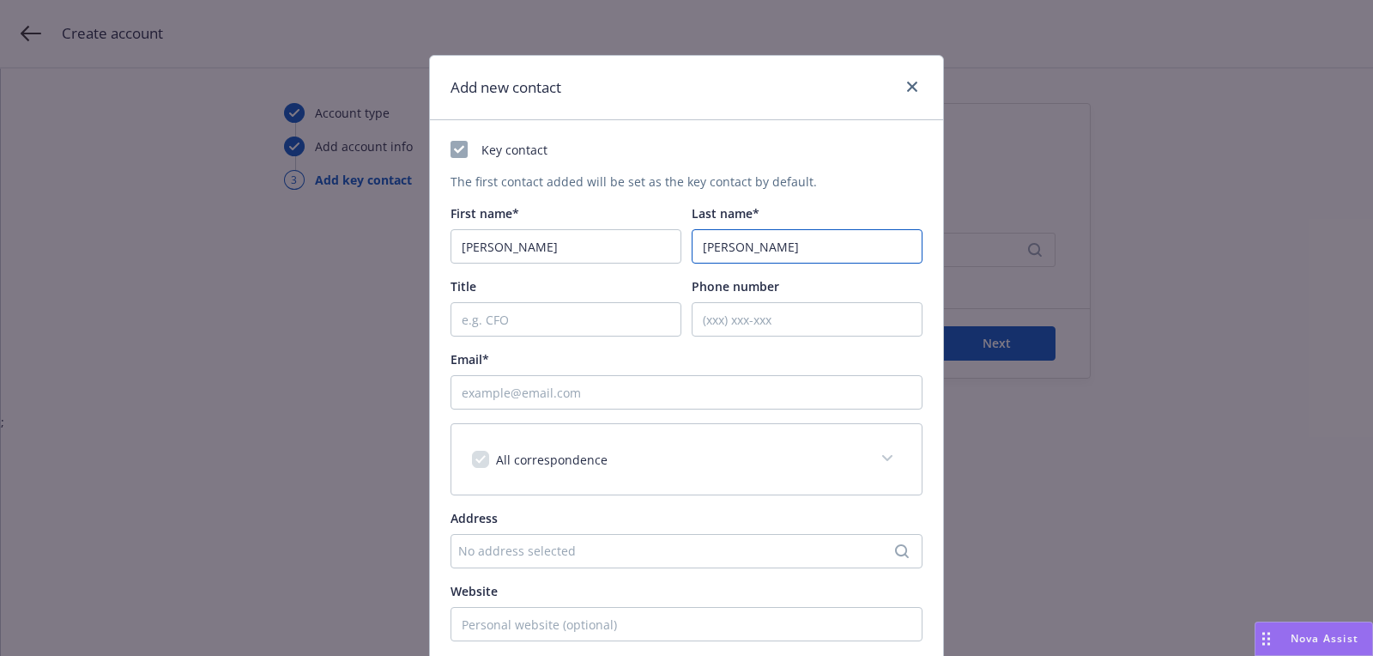
type input "Rivero"
click at [621, 386] on input "Email*" at bounding box center [687, 392] width 472 height 34
paste input "kitchenandcater@gmail.com"
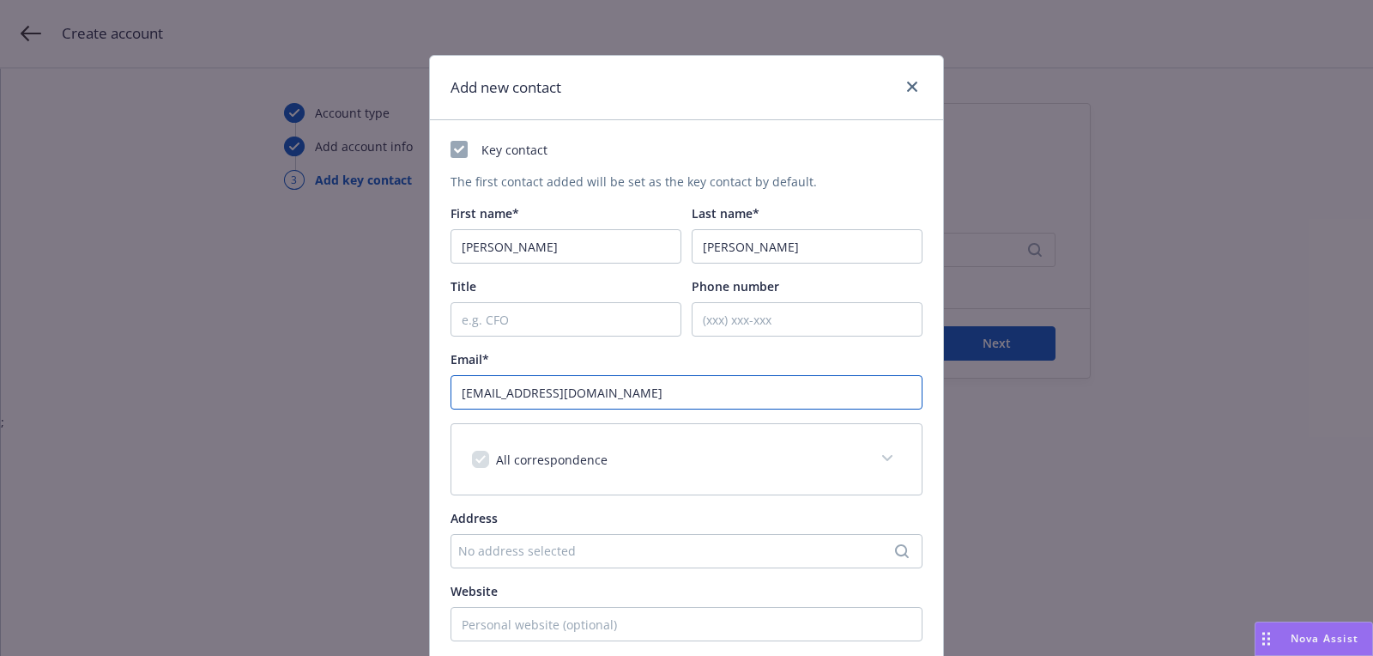
scroll to position [260, 0]
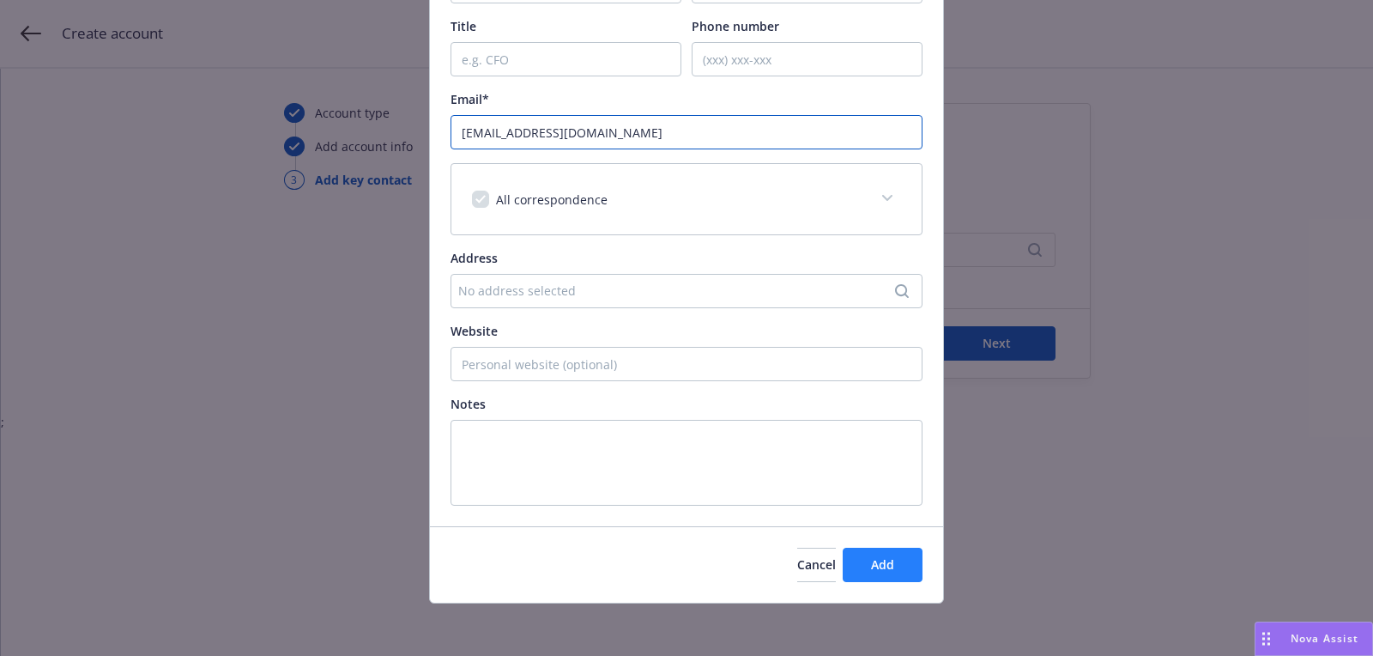
type input "kitchenandcater@gmail.com"
click at [859, 567] on button "Add" at bounding box center [883, 565] width 80 height 34
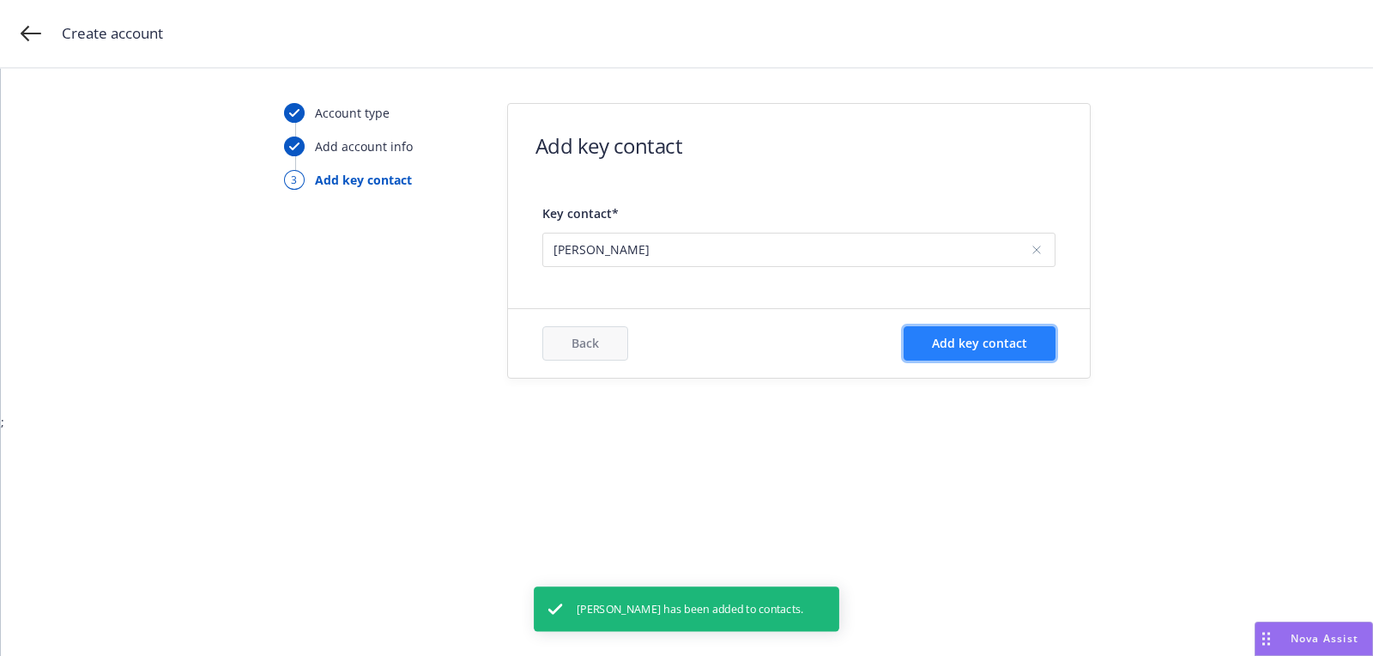
click at [996, 335] on span "Add key contact" at bounding box center [979, 343] width 95 height 16
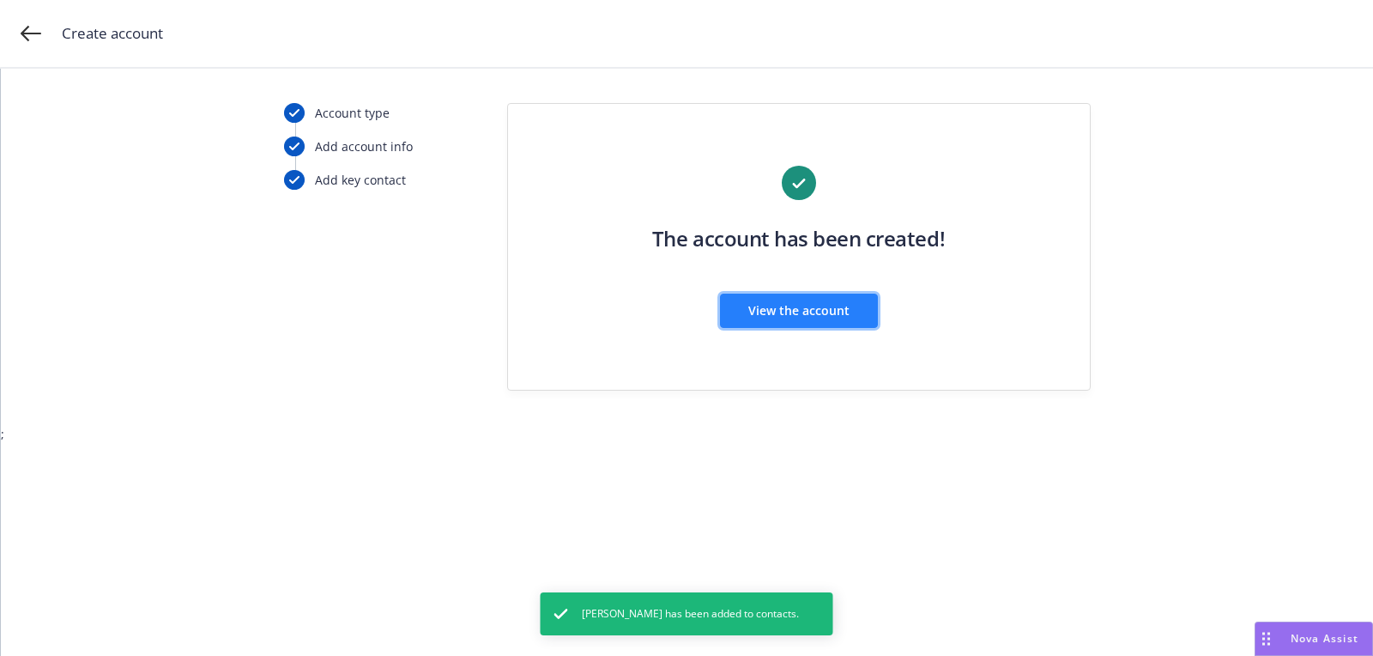
click at [790, 305] on span "View the account" at bounding box center [798, 310] width 101 height 16
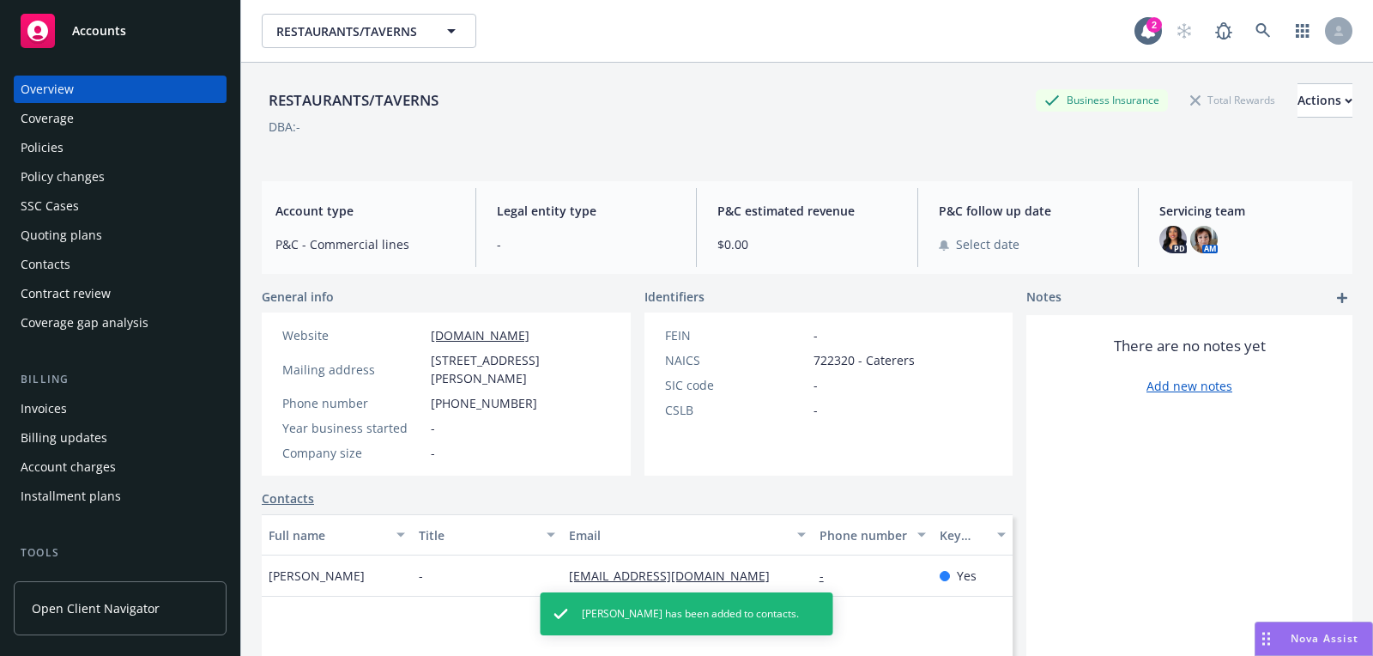
click at [123, 226] on div "Quoting plans" at bounding box center [120, 234] width 199 height 27
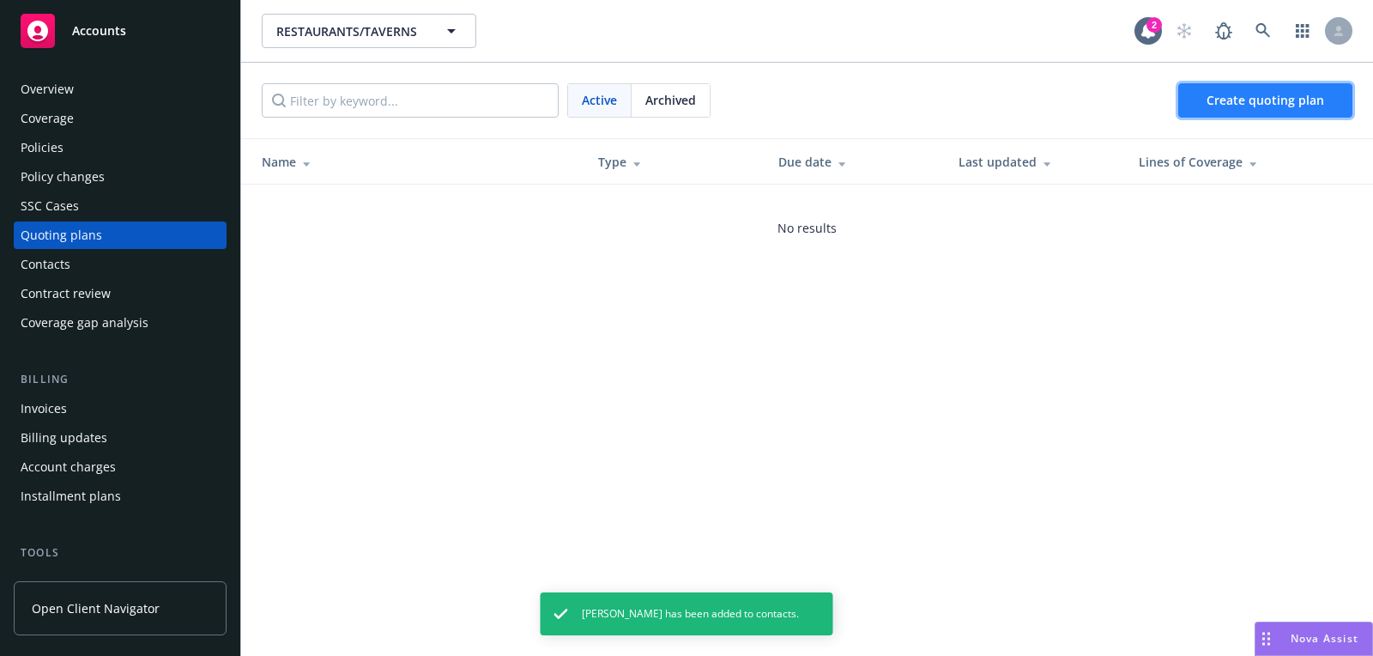
click at [1244, 108] on link "Create quoting plan" at bounding box center [1265, 100] width 174 height 34
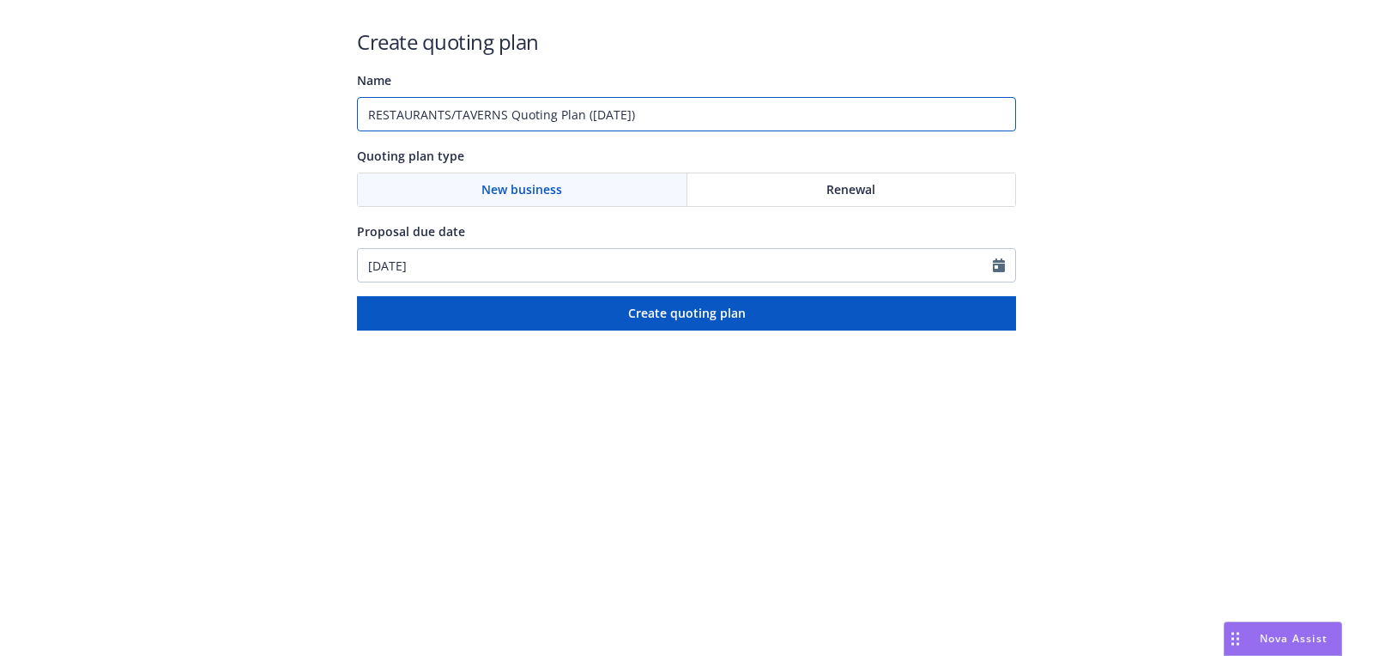
click at [566, 99] on input "RESTAURANTS/TAVERNS Quoting Plan ([DATE])" at bounding box center [686, 114] width 659 height 34
click at [619, 116] on input "RESTAURANTS/TAVERNS Quoting Plan ([DATE])" at bounding box center [686, 114] width 659 height 34
type input "[DATE]"
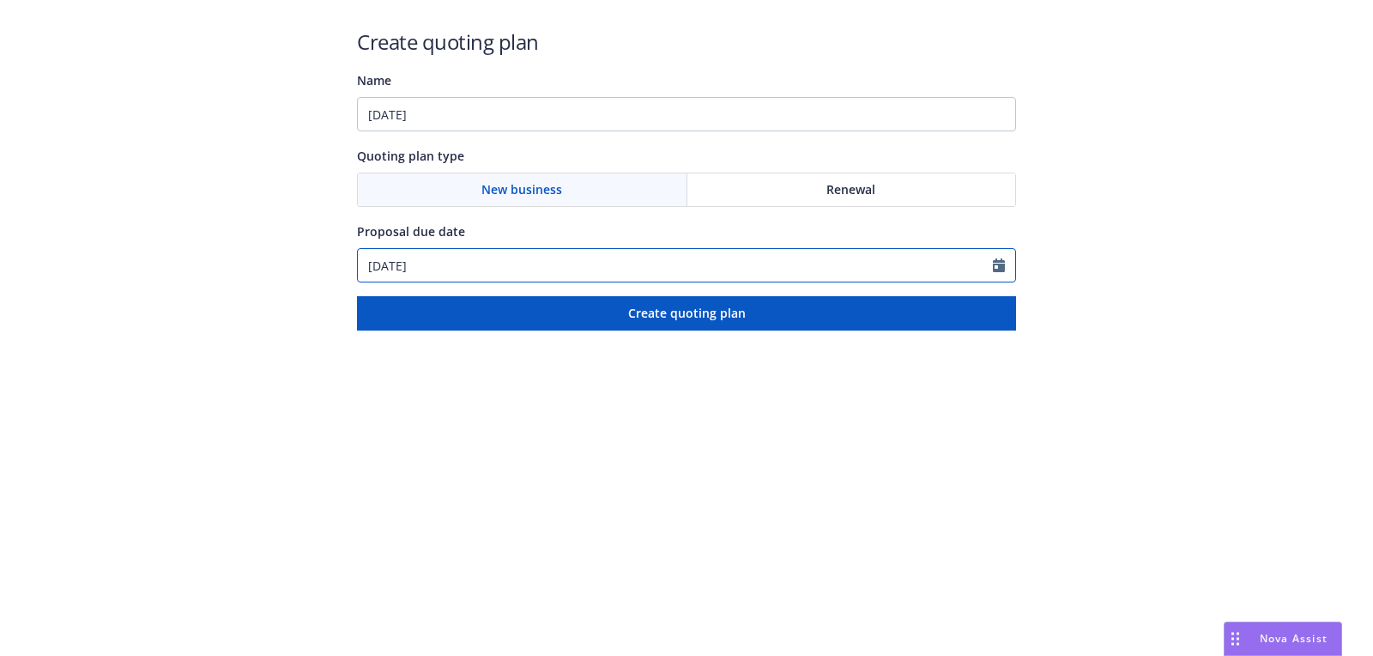
click at [507, 263] on input "[DATE]" at bounding box center [675, 265] width 635 height 33
paste input "10/01"
type input "[DATE]"
select select "8"
type input "[DATE]"
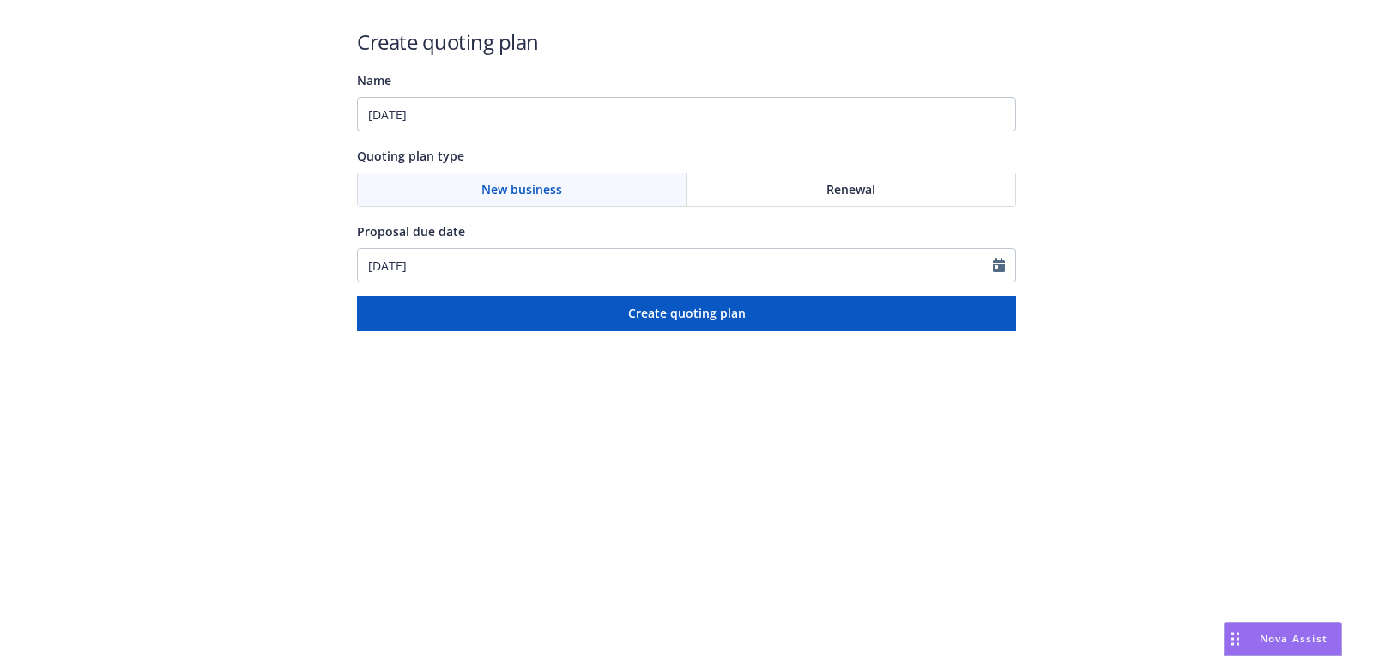
click at [536, 135] on div "Create quoting plan Name [DATE] Quoting plan type New business Renewal Proposal…" at bounding box center [686, 178] width 659 height 303
click at [538, 124] on input "[DATE]" at bounding box center [686, 114] width 659 height 34
paste input "Workers Compensation"
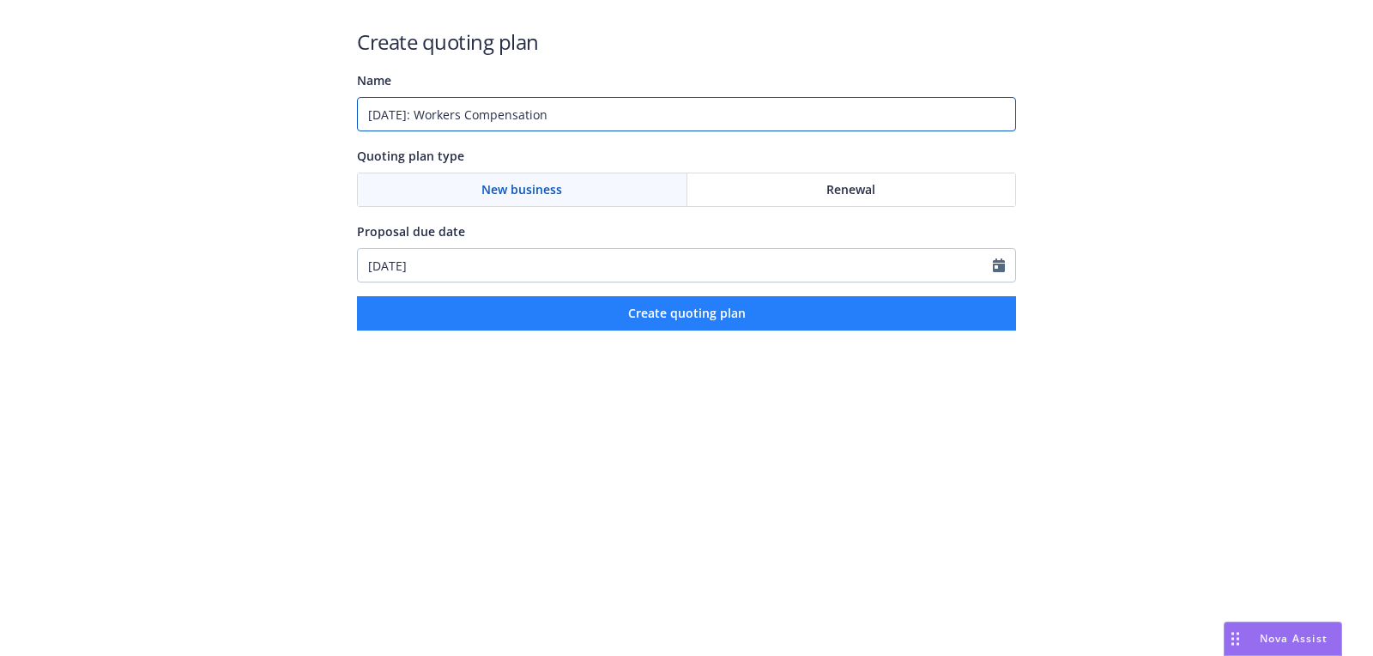
type input "10/01/2025: Workers Compensation"
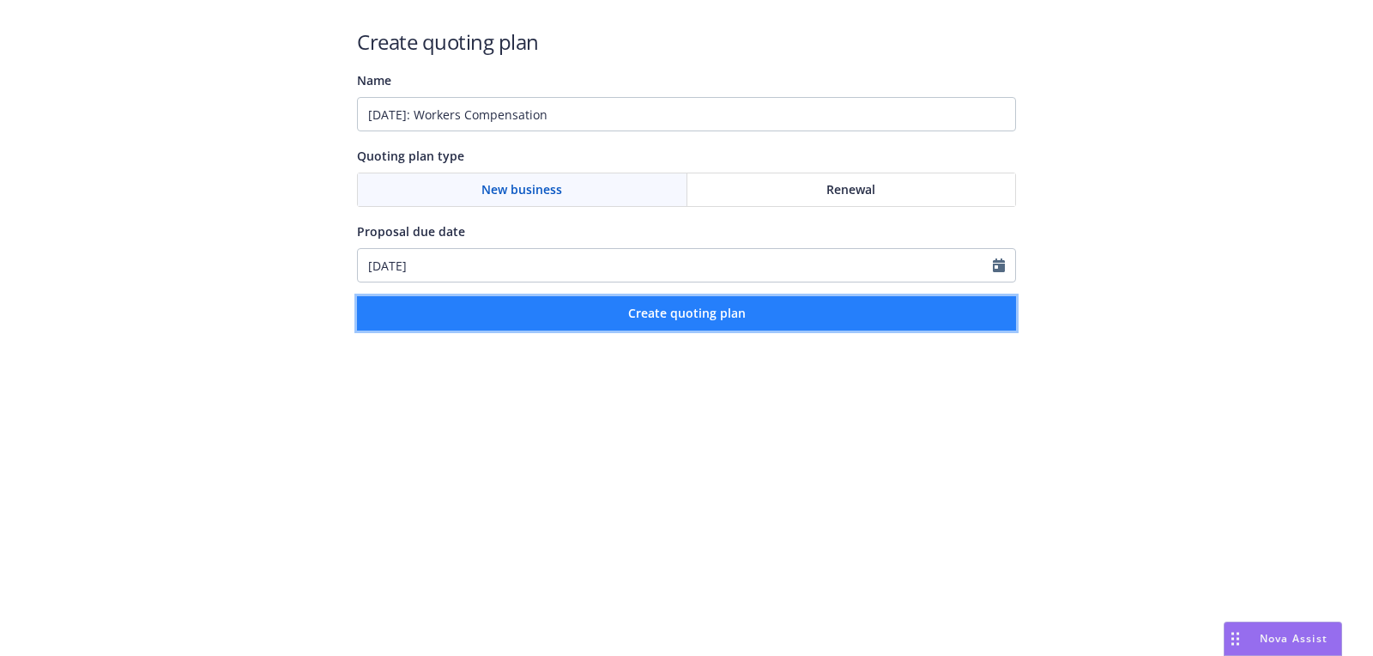
click at [512, 319] on button "Create quoting plan" at bounding box center [686, 313] width 659 height 34
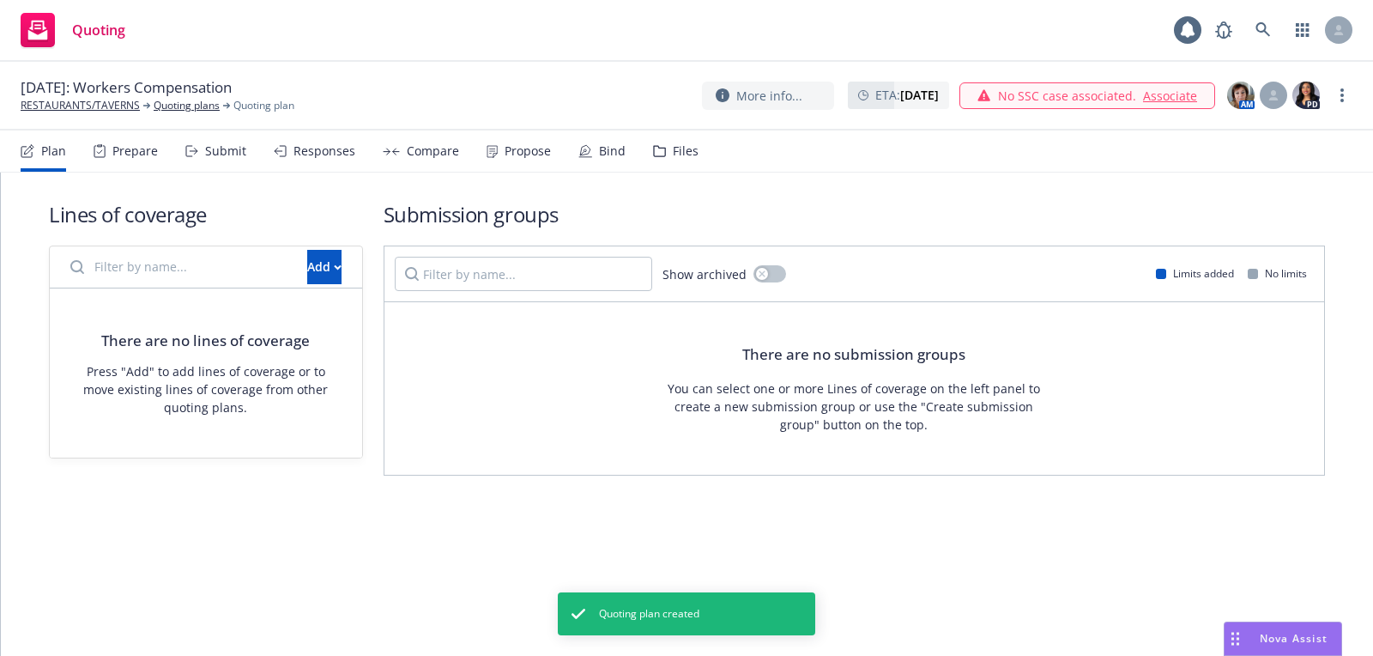
click at [343, 260] on div "Add" at bounding box center [324, 267] width 55 height 34
click at [339, 260] on button "Add" at bounding box center [324, 267] width 34 height 34
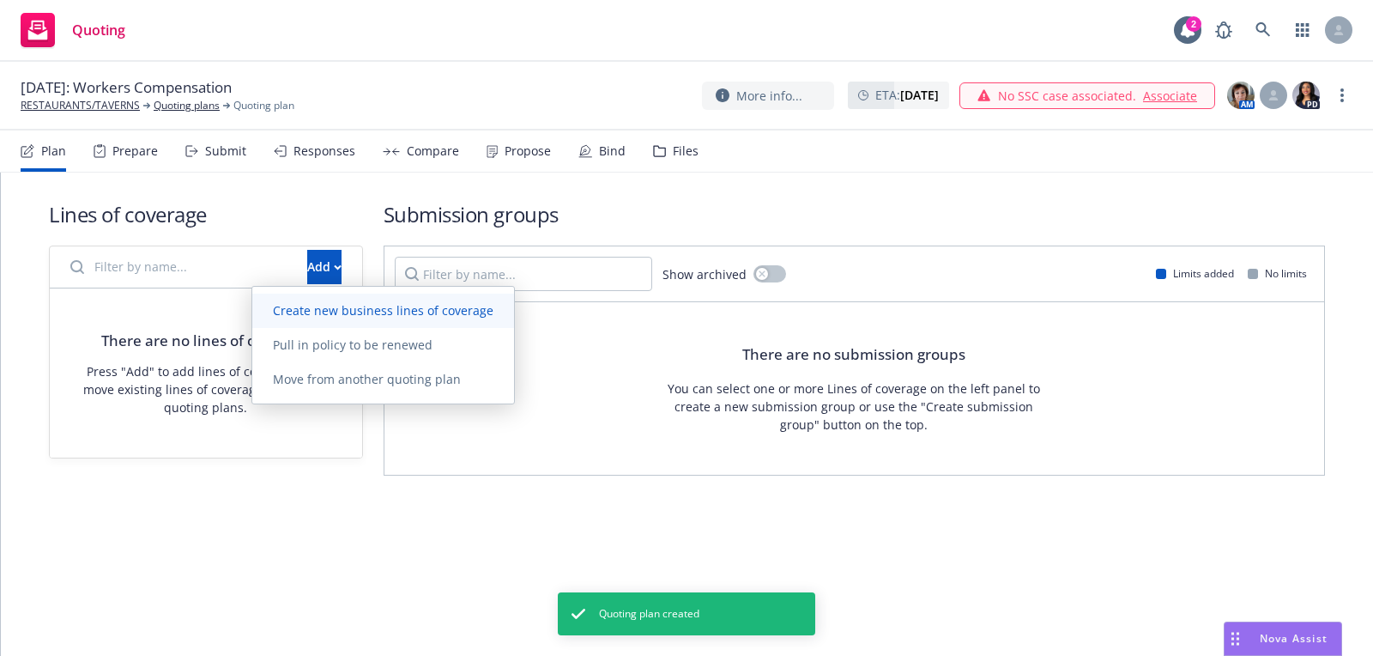
click at [360, 300] on link "Create new business lines of coverage" at bounding box center [383, 311] width 262 height 34
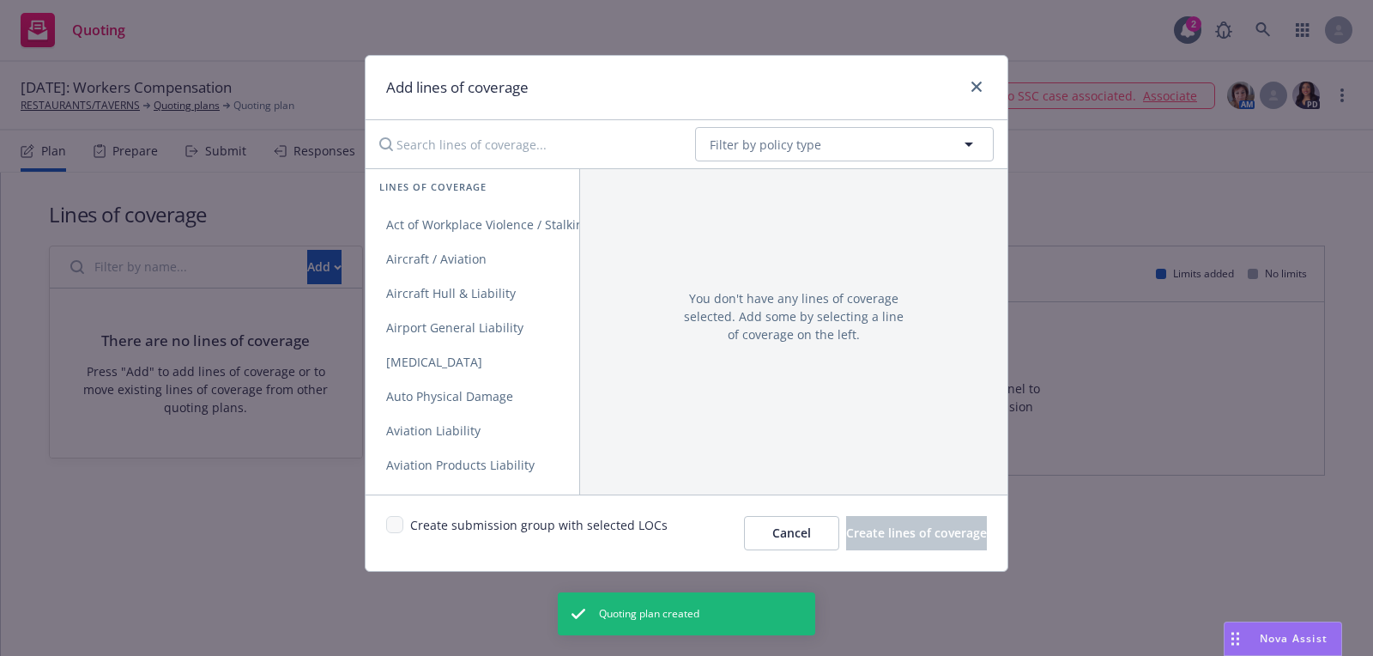
click at [843, 114] on div "Add lines of coverage" at bounding box center [687, 88] width 642 height 64
click at [840, 151] on button "Filter by policy type" at bounding box center [844, 144] width 299 height 34
type input "work"
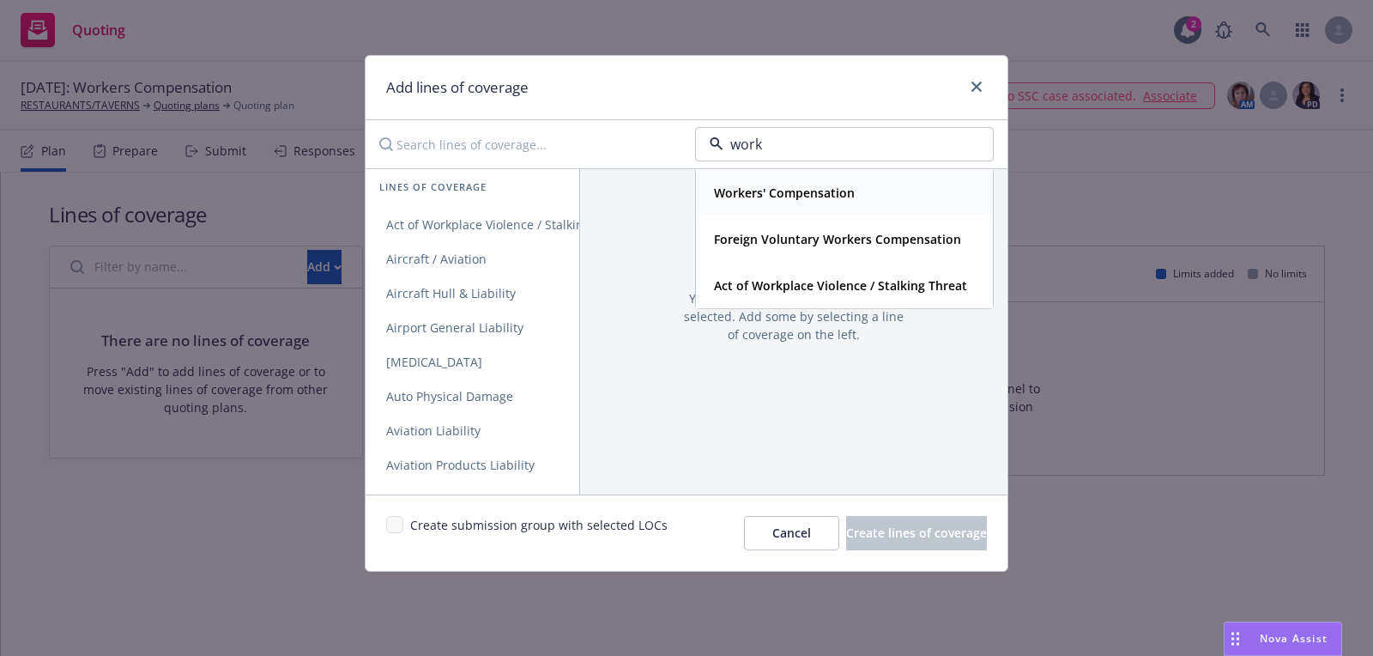
click at [818, 180] on div "Workers' Compensation" at bounding box center [782, 192] width 151 height 25
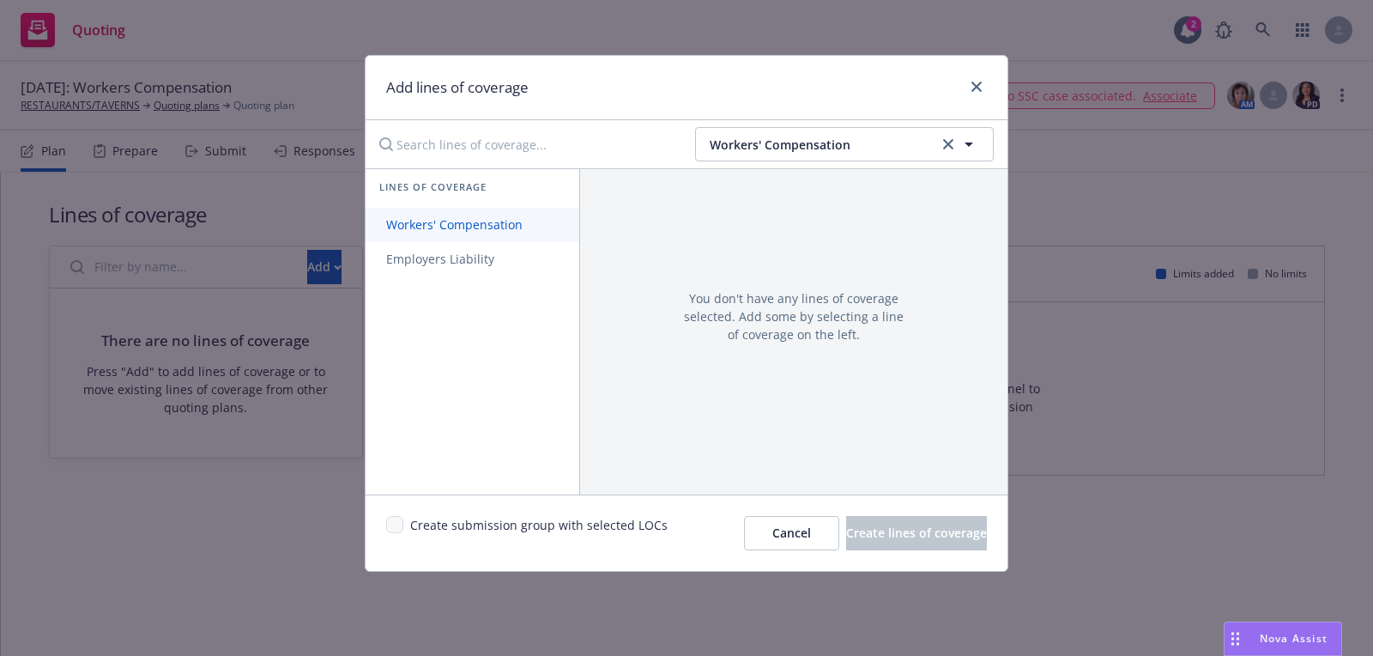
click at [493, 232] on span "Workers' Compensation" at bounding box center [455, 224] width 178 height 16
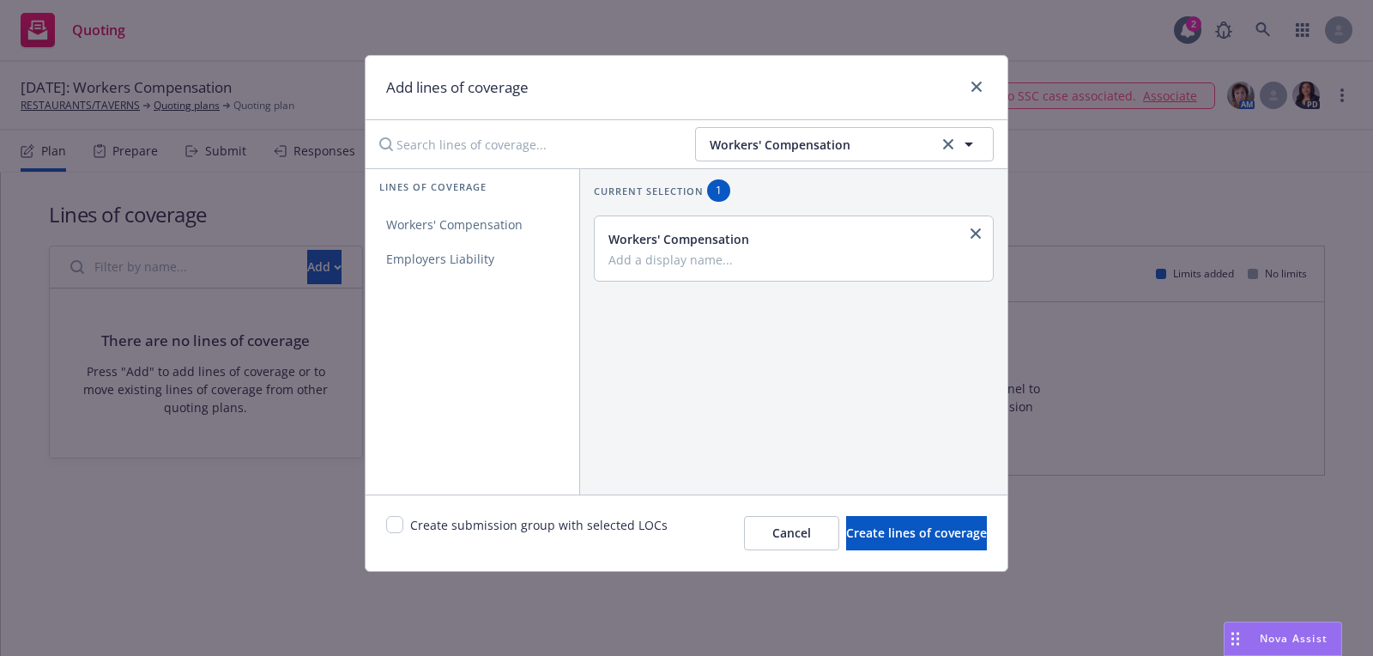
click at [384, 530] on div "Create submission group with selected LOCs Cancel Create lines of coverage" at bounding box center [687, 532] width 642 height 76
click at [393, 530] on input "checkbox" at bounding box center [394, 524] width 17 height 17
checkbox input "true"
click at [925, 540] on span "Create lines of coverage" at bounding box center [916, 532] width 141 height 16
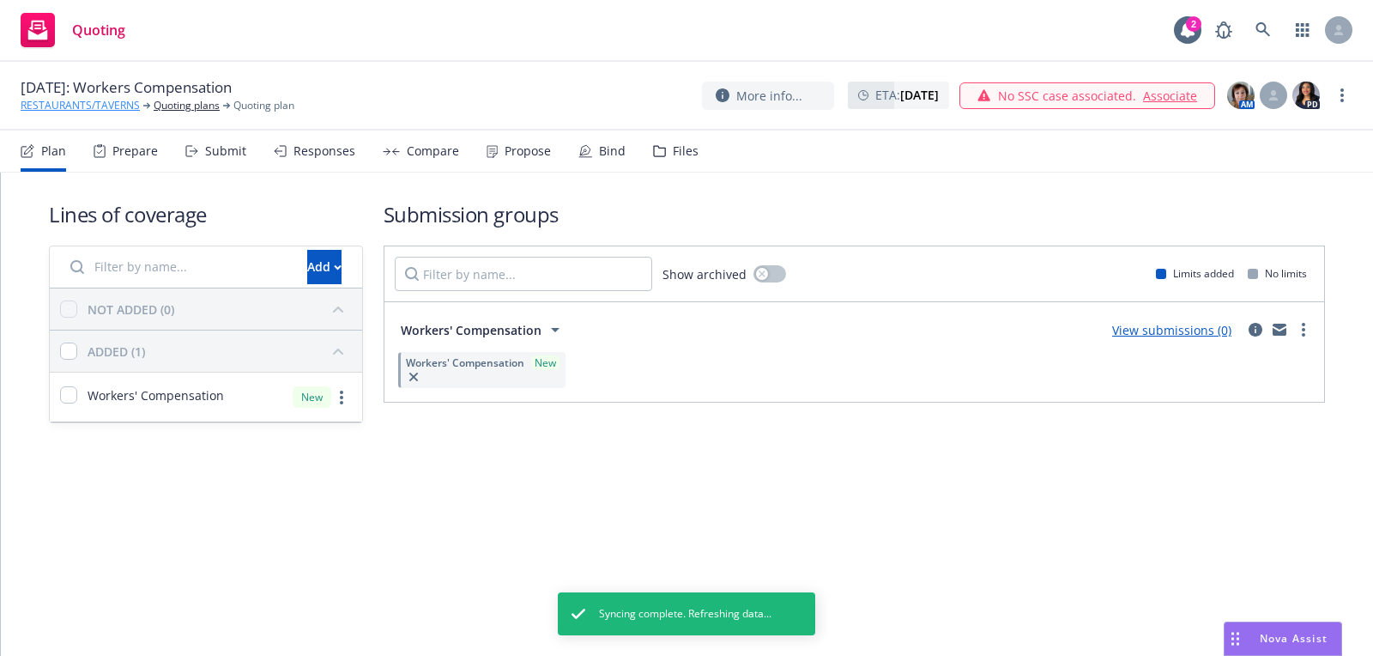
click at [57, 104] on link "RESTAURANTS/TAVERNS" at bounding box center [80, 105] width 119 height 15
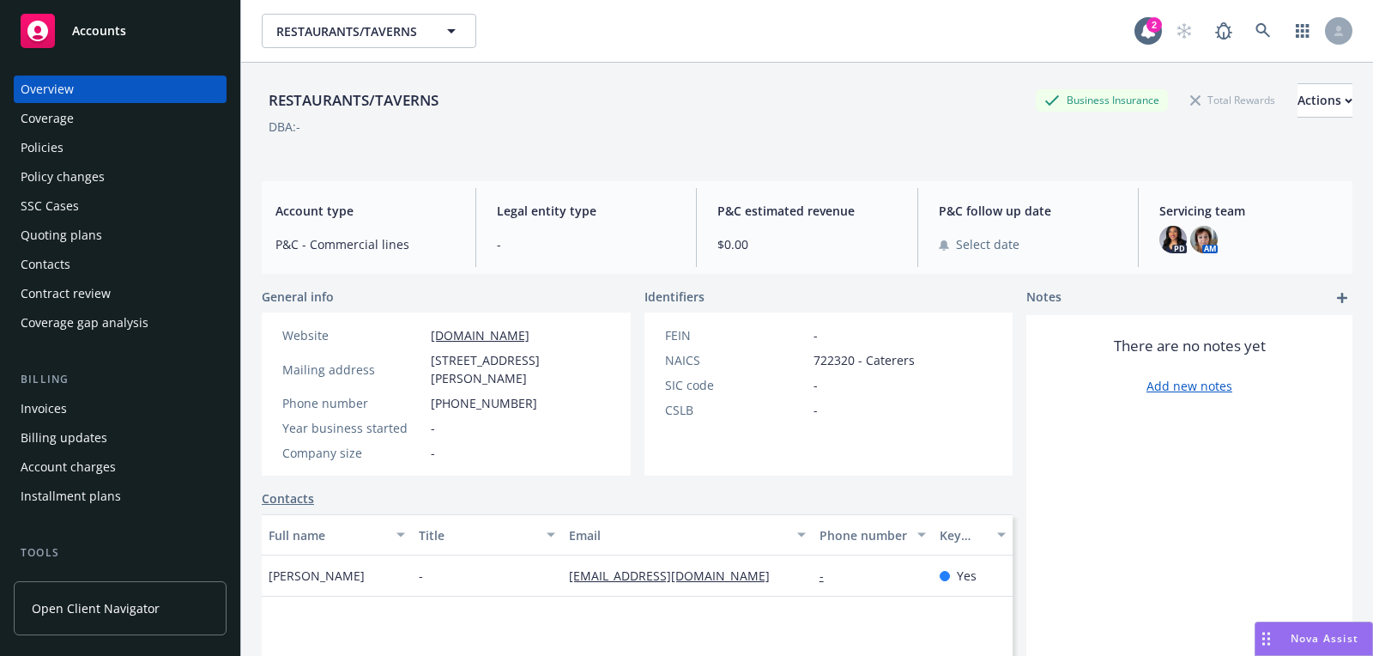
click at [154, 239] on div "Quoting plans" at bounding box center [120, 234] width 199 height 27
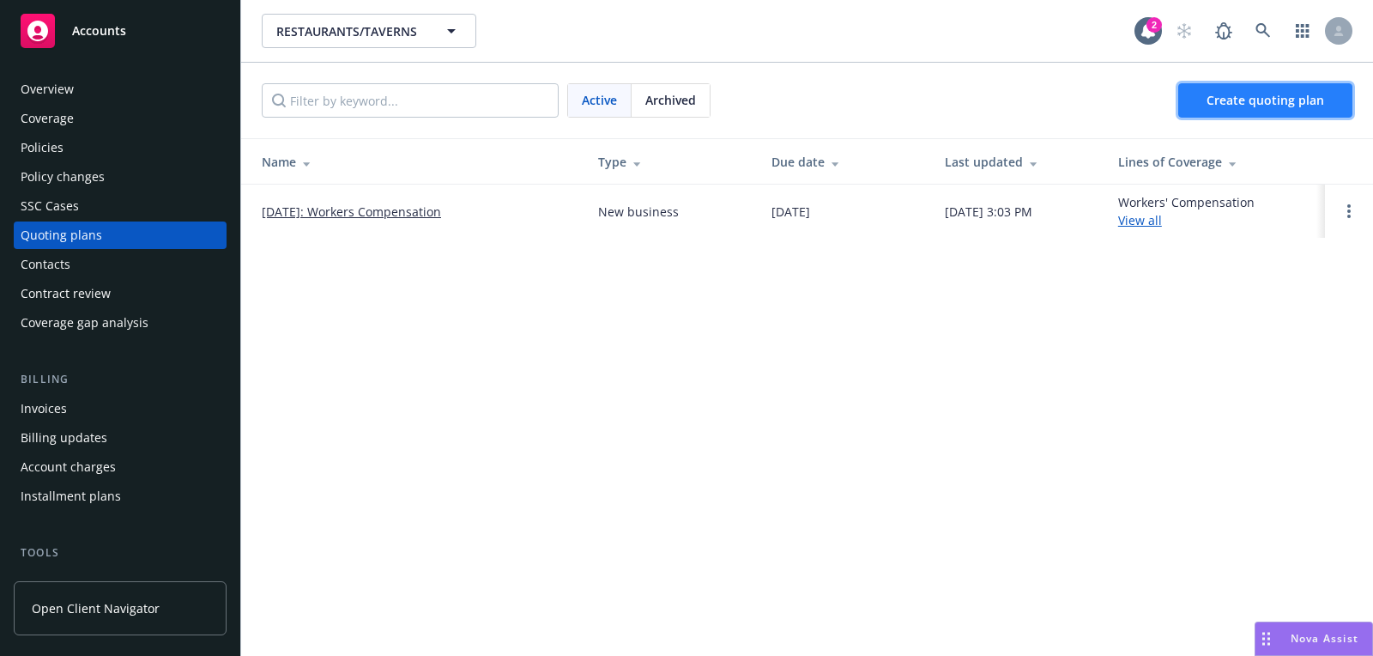
click at [1276, 108] on link "Create quoting plan" at bounding box center [1265, 100] width 174 height 34
click at [1264, 8] on div "RESTAURANTS/TAVERNS RESTAURANTS/TAVERNS 2" at bounding box center [807, 31] width 1132 height 62
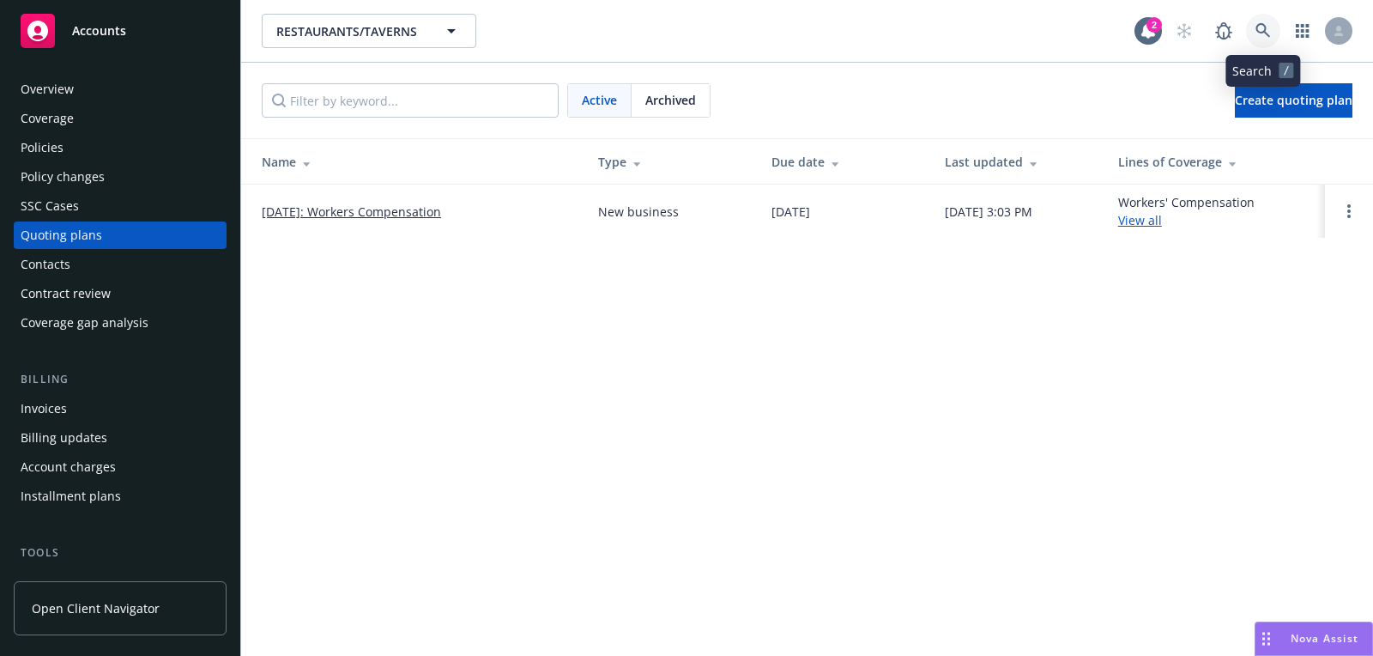
click at [1264, 31] on icon at bounding box center [1263, 30] width 15 height 15
click at [179, 36] on div "Accounts" at bounding box center [120, 31] width 199 height 34
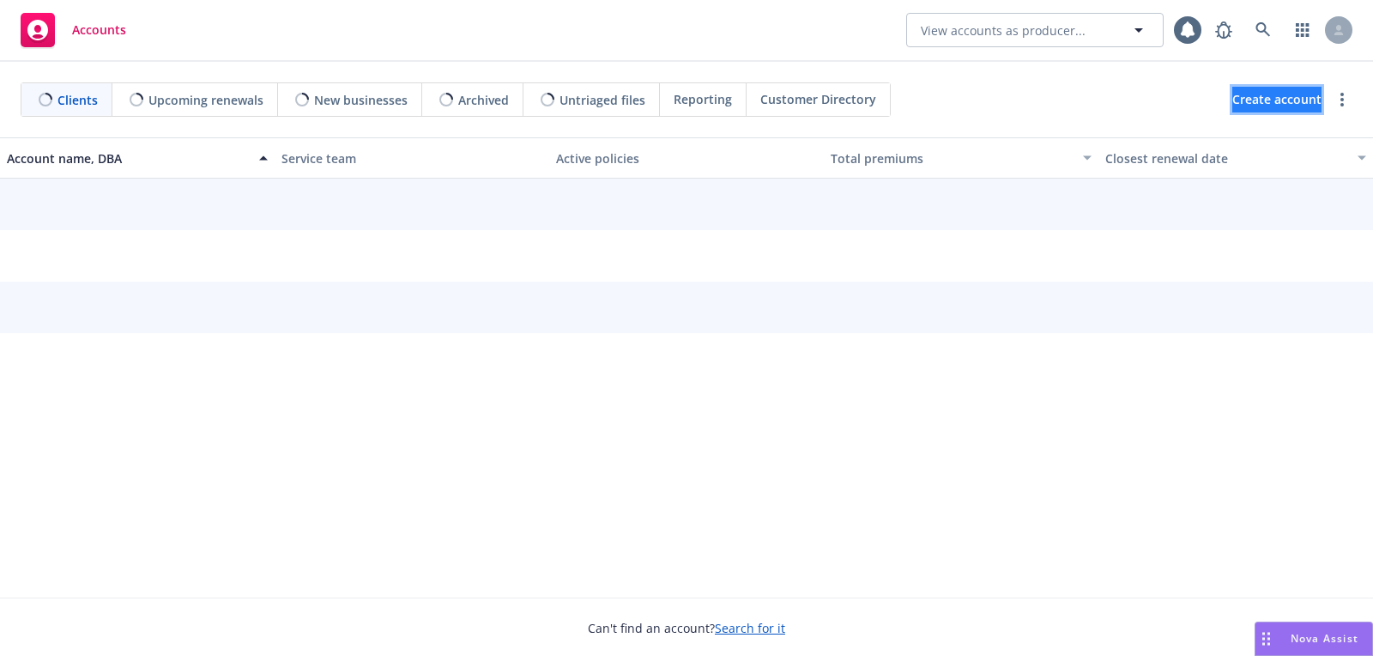
click at [1232, 97] on link "Create account" at bounding box center [1276, 100] width 89 height 26
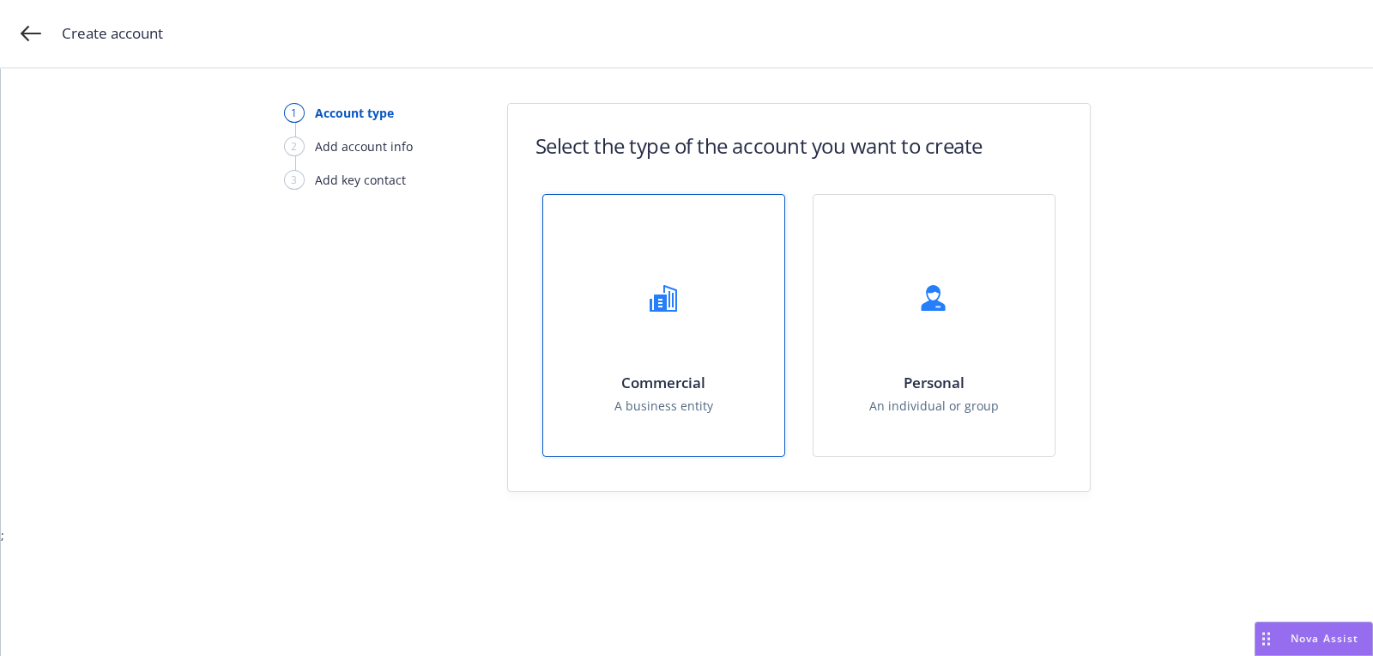
click at [679, 331] on div "Commercial A business entity" at bounding box center [663, 325] width 241 height 261
select select "US"
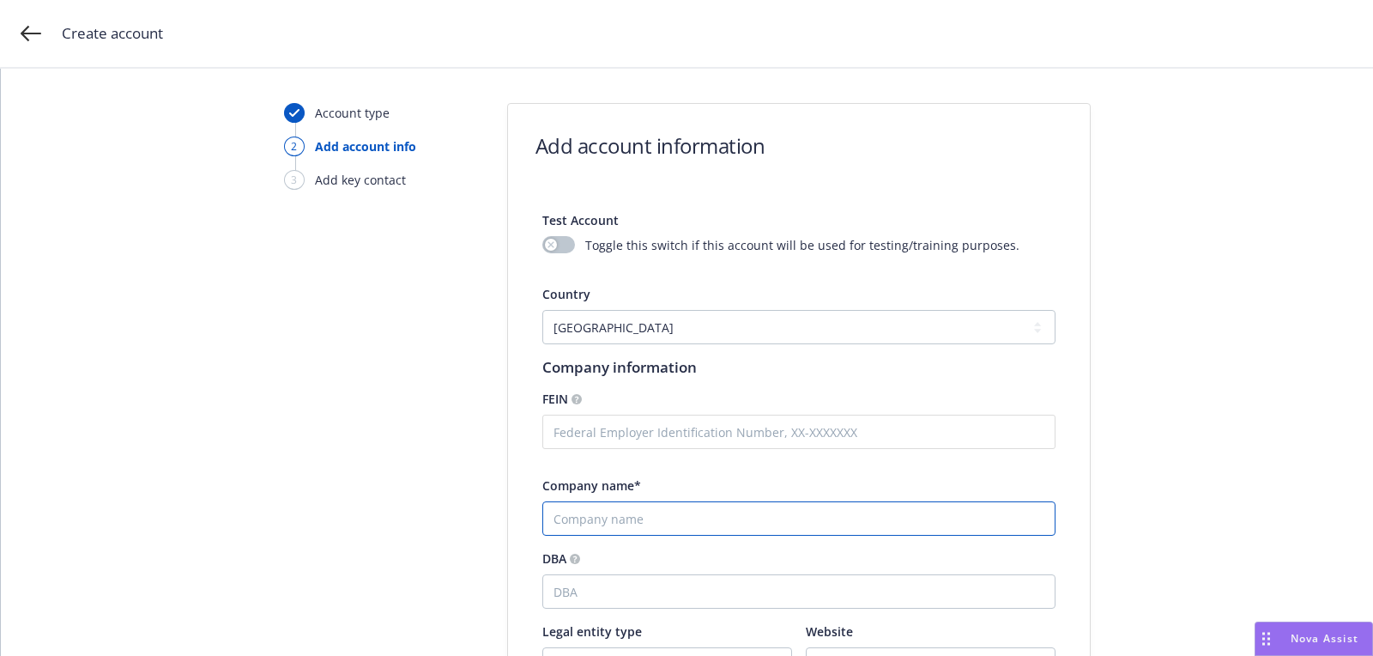
click at [678, 521] on input "Company name*" at bounding box center [798, 518] width 513 height 34
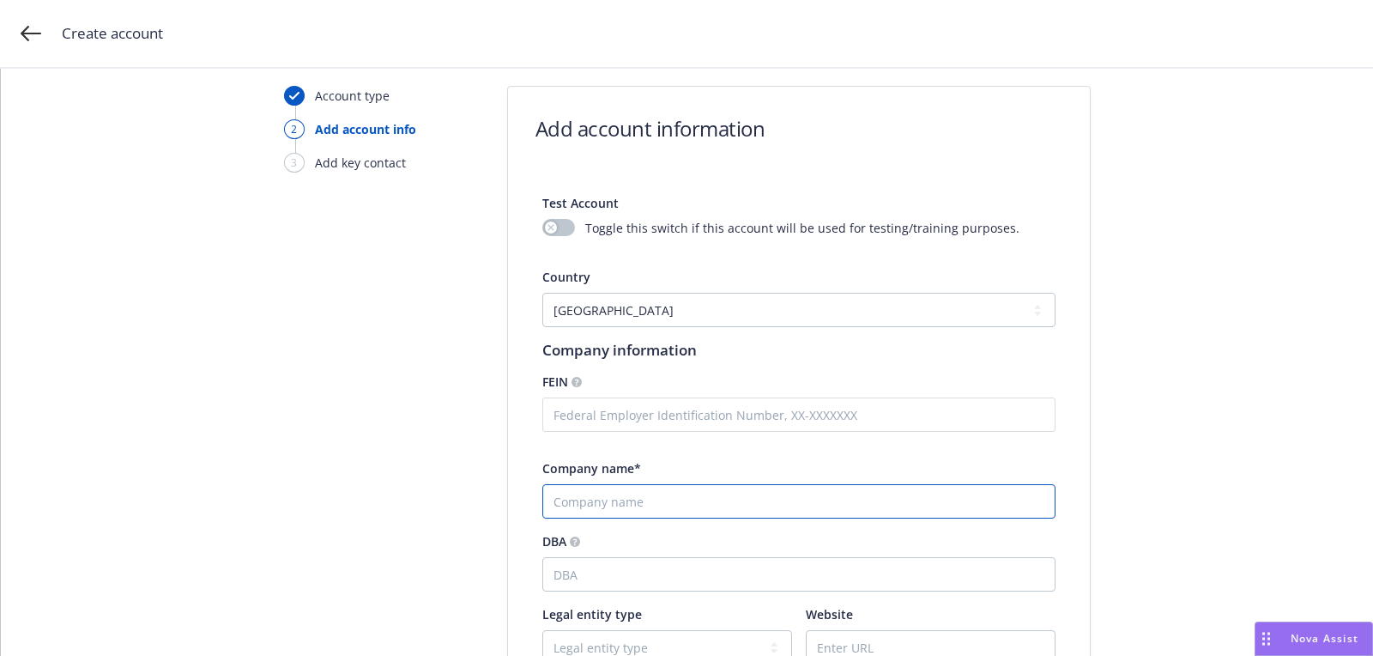
paste input "Cyber Security Solutions"
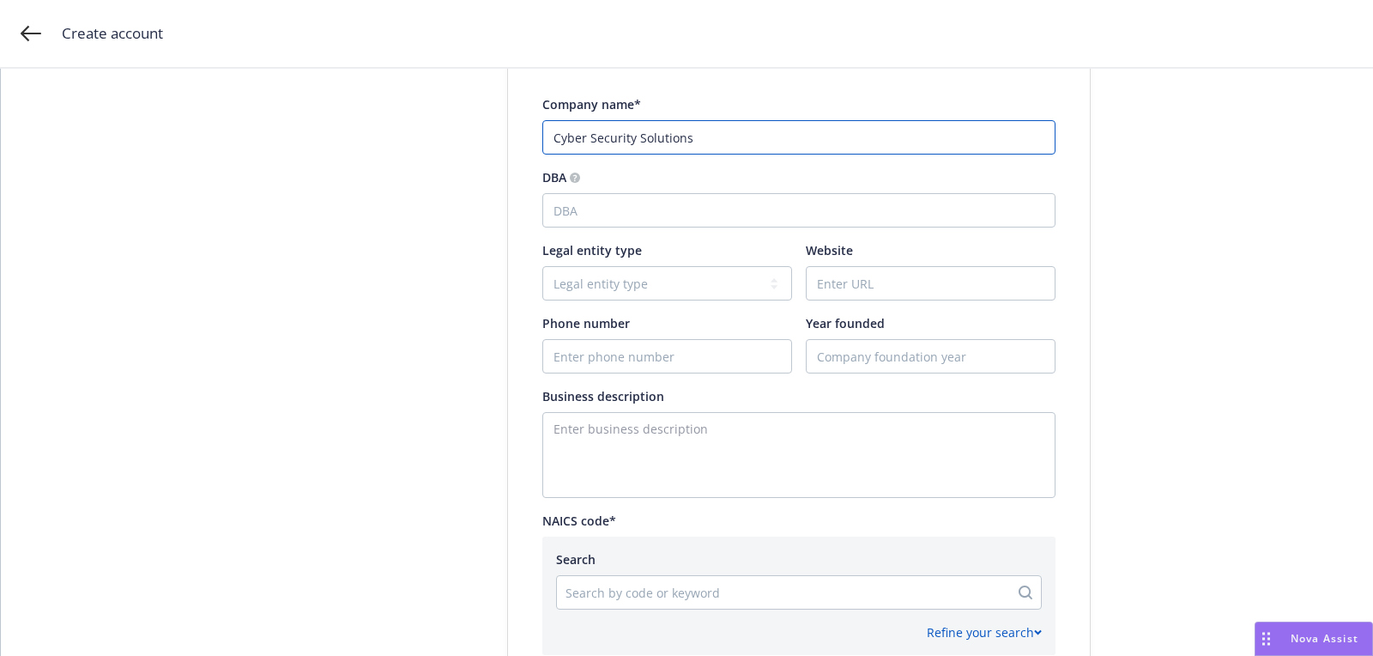
scroll to position [410, 0]
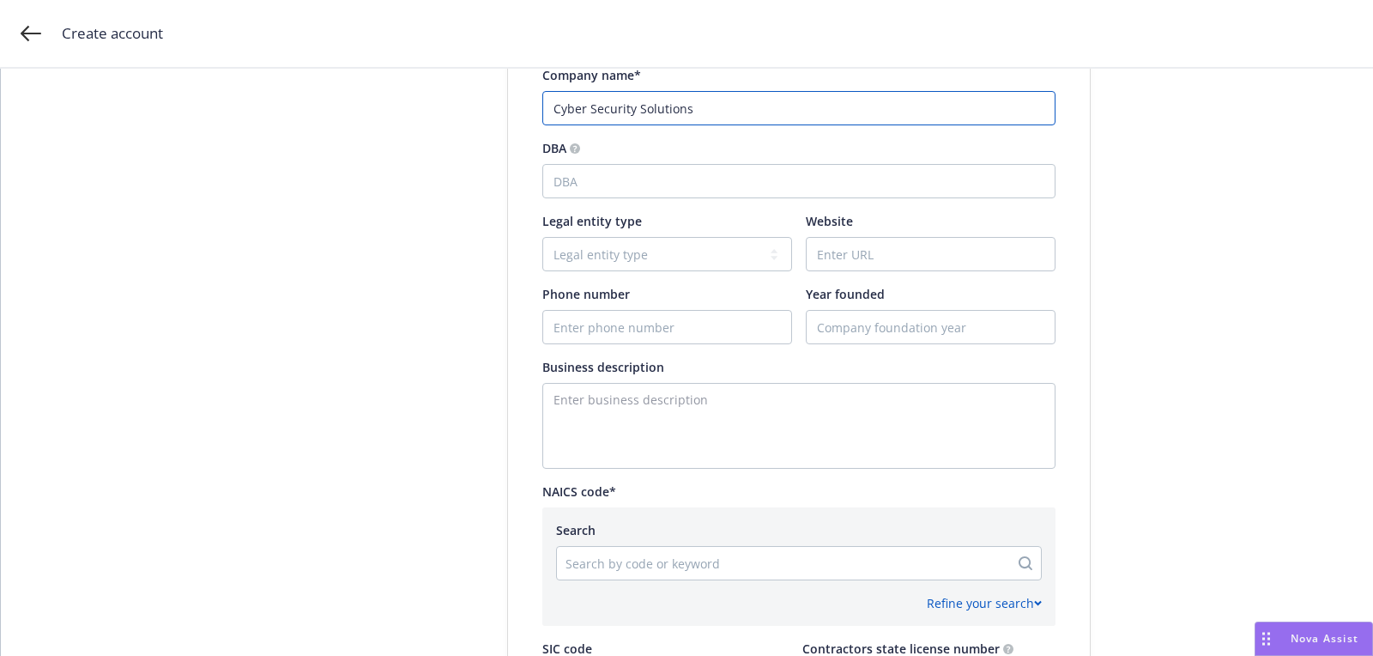
type input "Cyber Security Solutions"
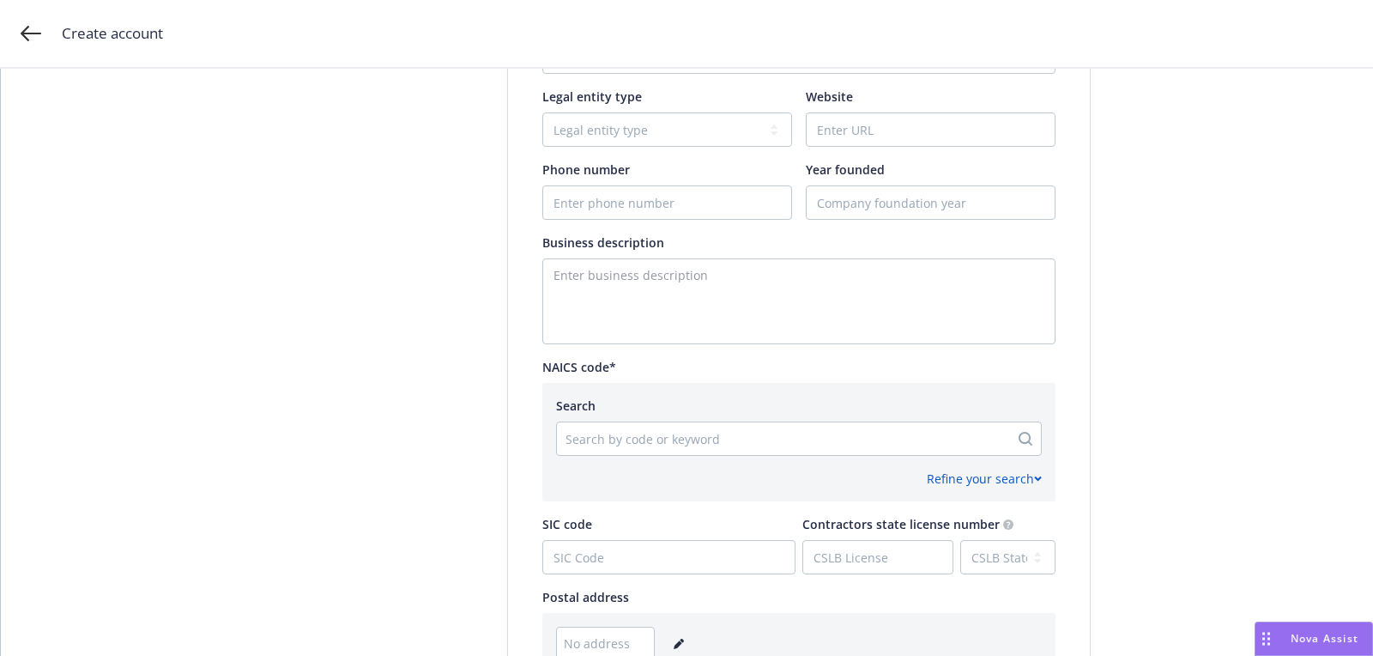
scroll to position [555, 0]
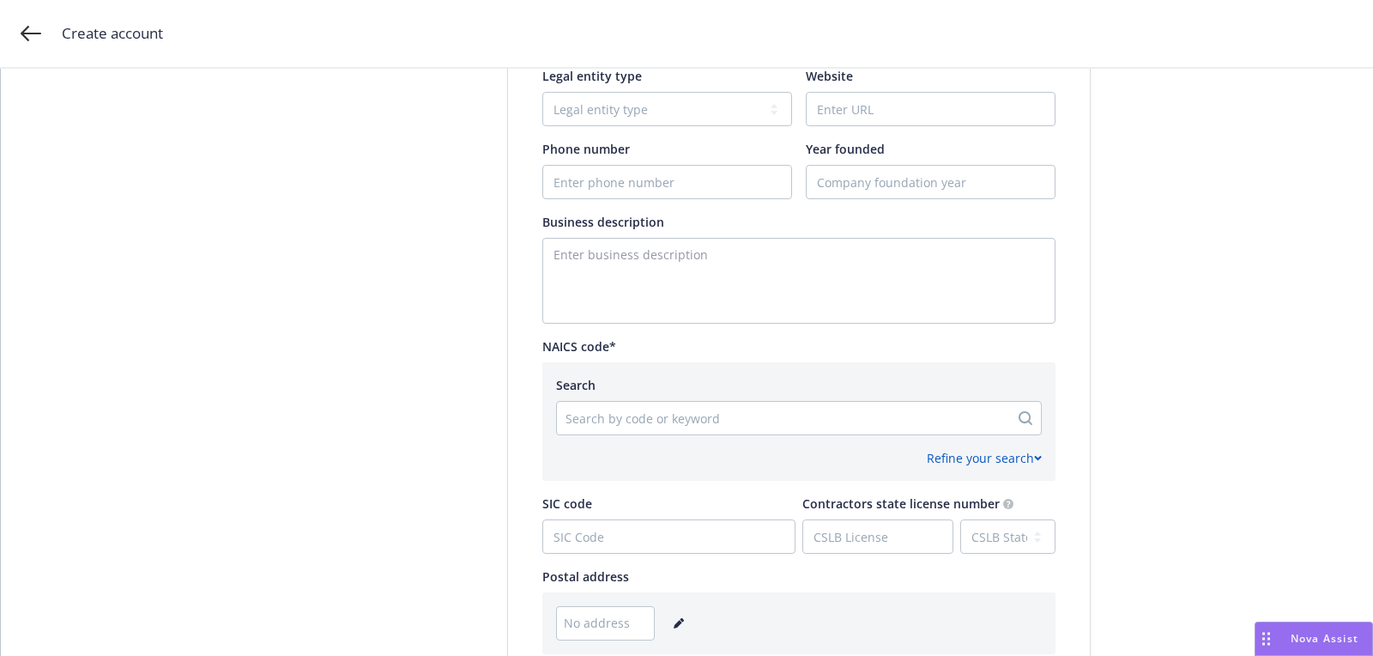
click at [651, 439] on div "Refine your search" at bounding box center [799, 451] width 486 height 32
paste input "513210"
click at [651, 417] on div at bounding box center [783, 418] width 435 height 21
type input "513210"
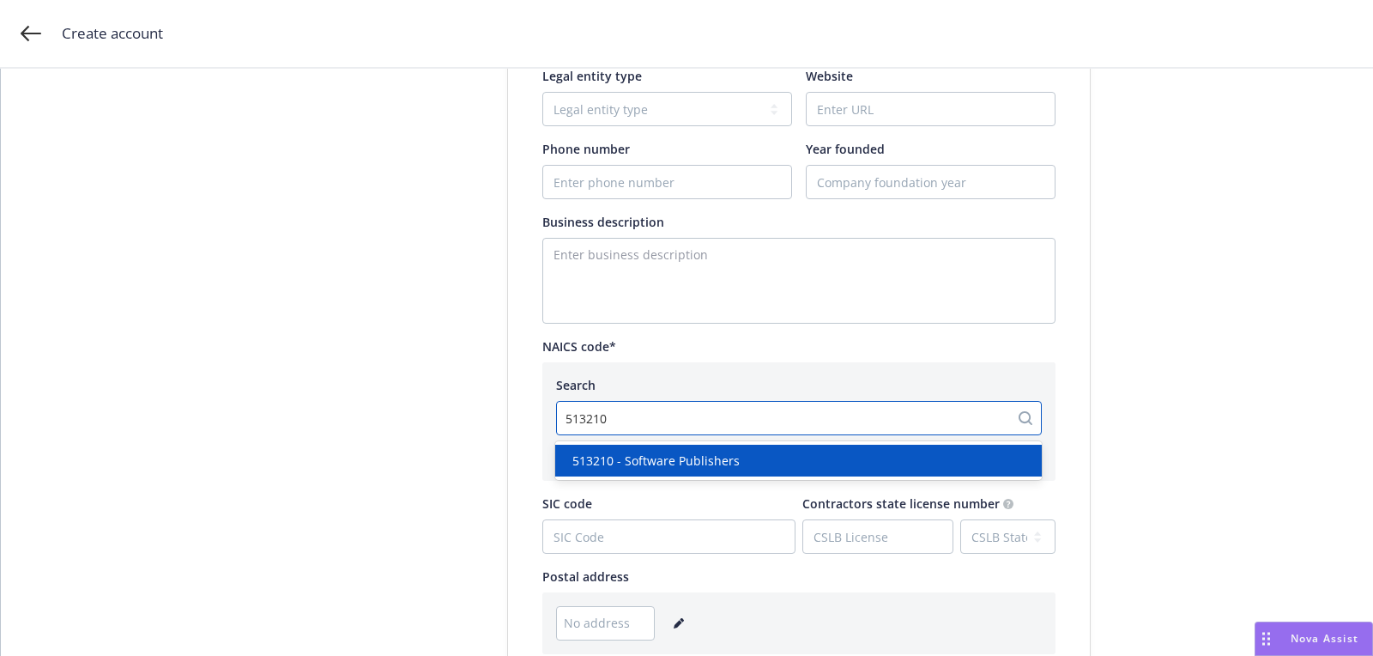
drag, startPoint x: 664, startPoint y: 478, endPoint x: 664, endPoint y: 461, distance: 17.2
click at [664, 461] on span "513210 - Software Publishers" at bounding box center [655, 460] width 167 height 18
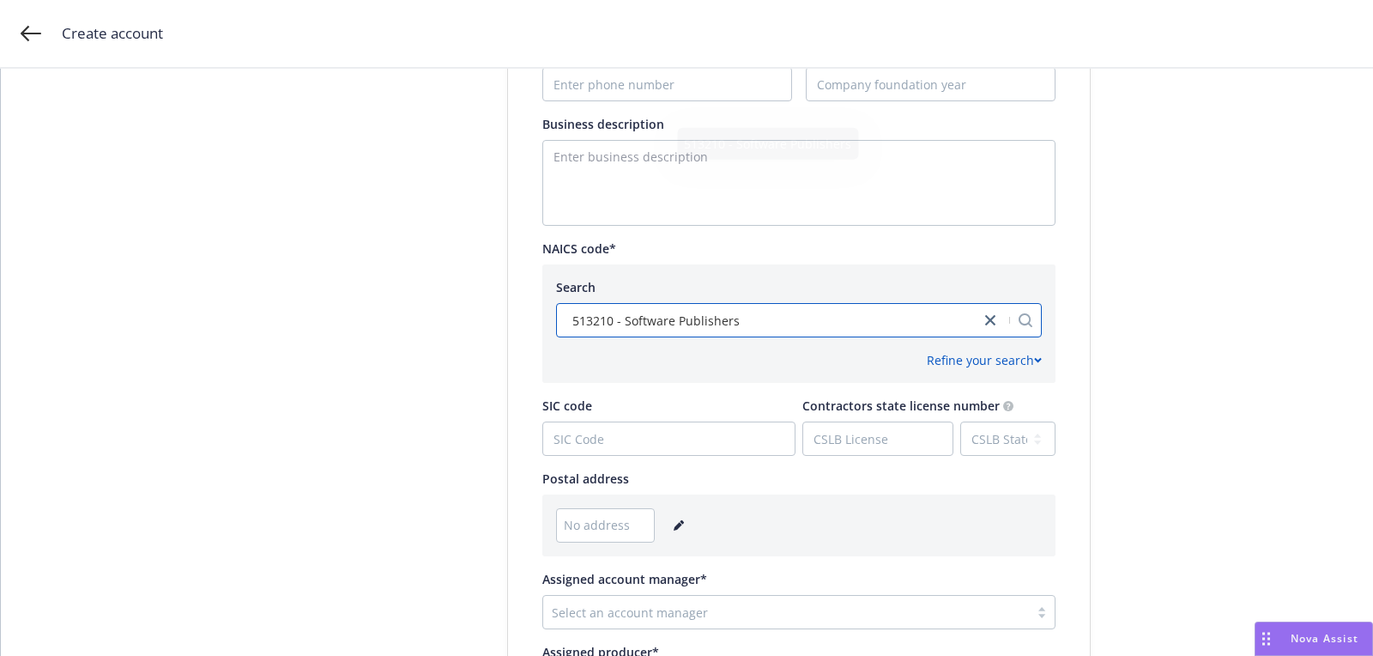
scroll to position [829, 0]
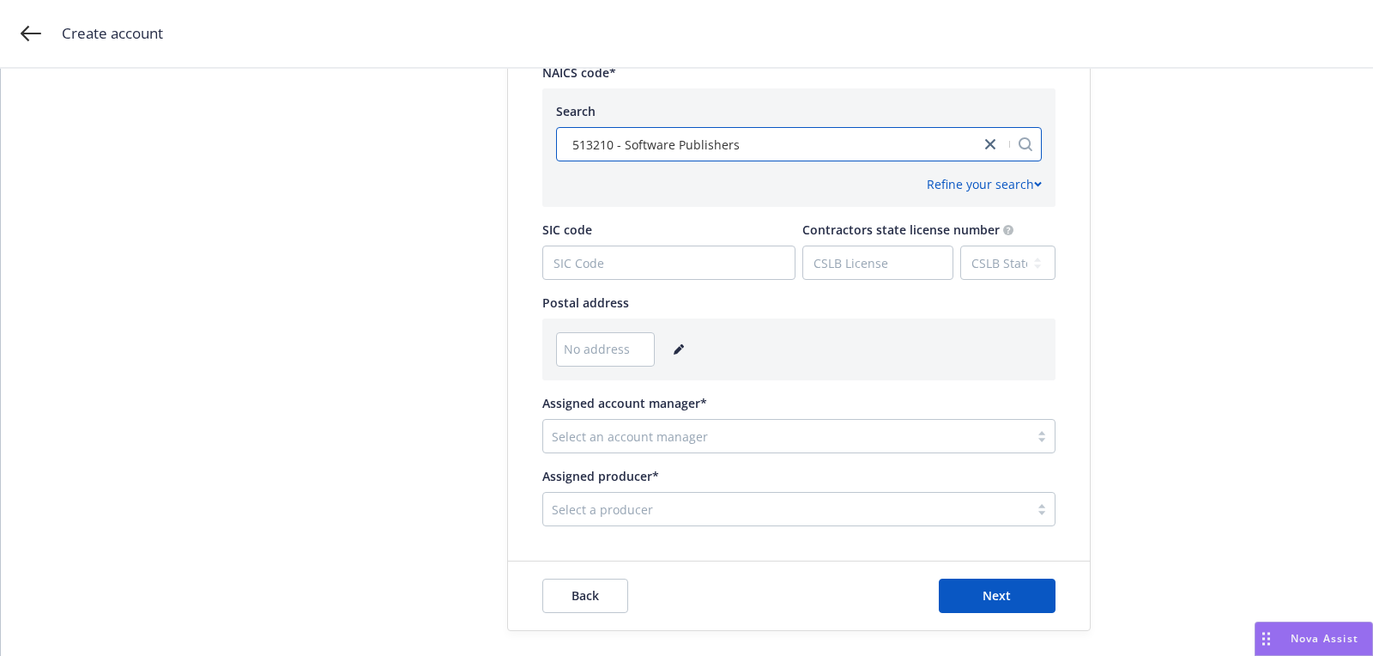
click at [681, 352] on link "editPencil" at bounding box center [679, 349] width 21 height 21
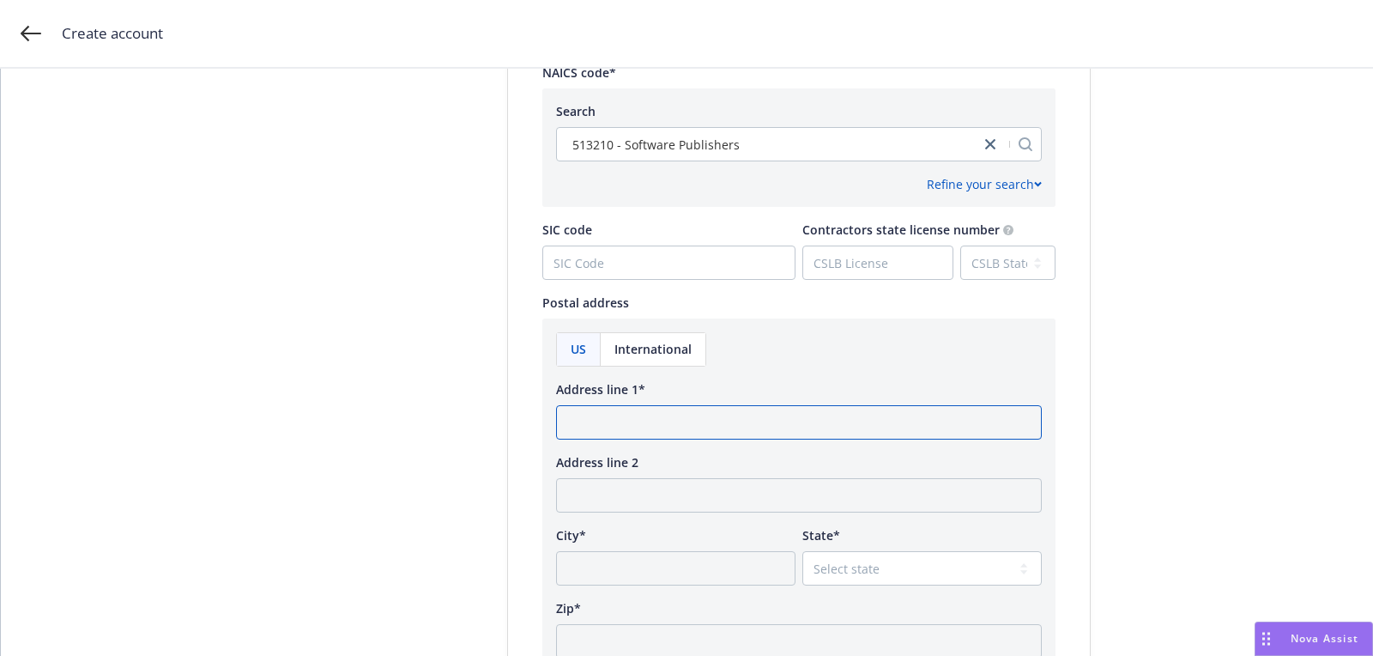
click at [674, 409] on input "Address line 1*" at bounding box center [799, 422] width 486 height 34
paste input "[STREET_ADDRESS]"
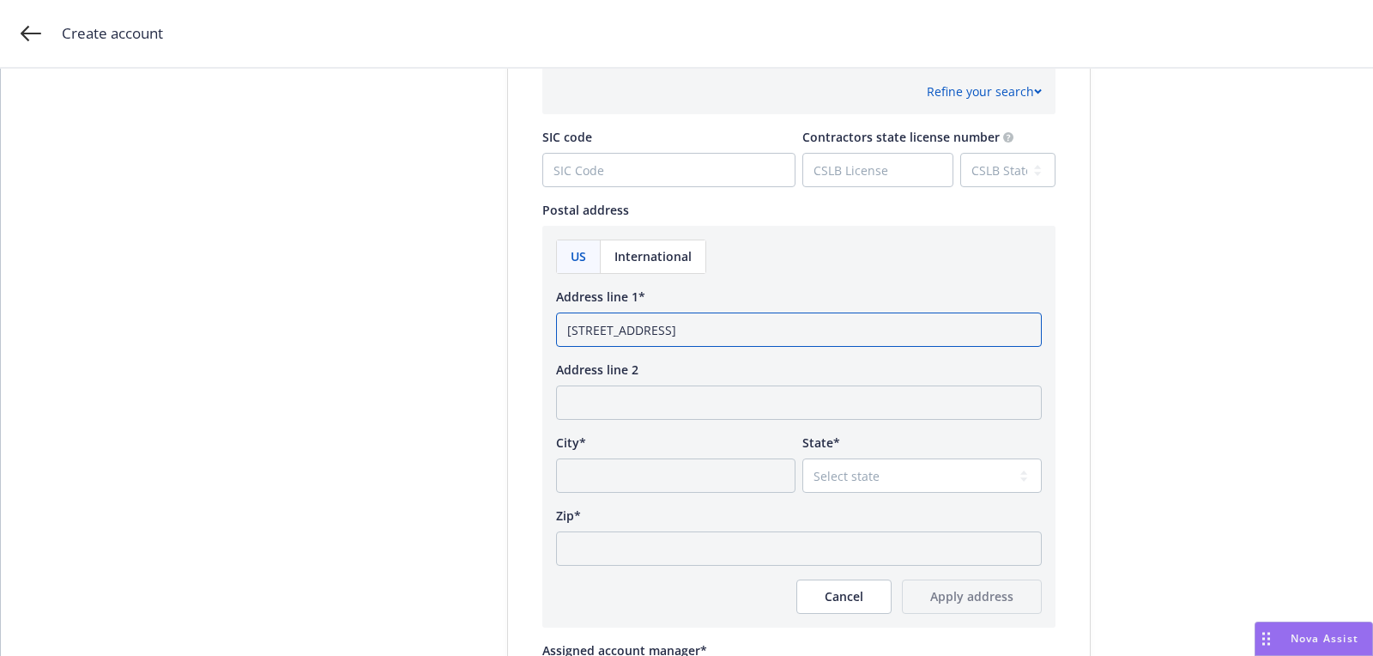
scroll to position [1020, 0]
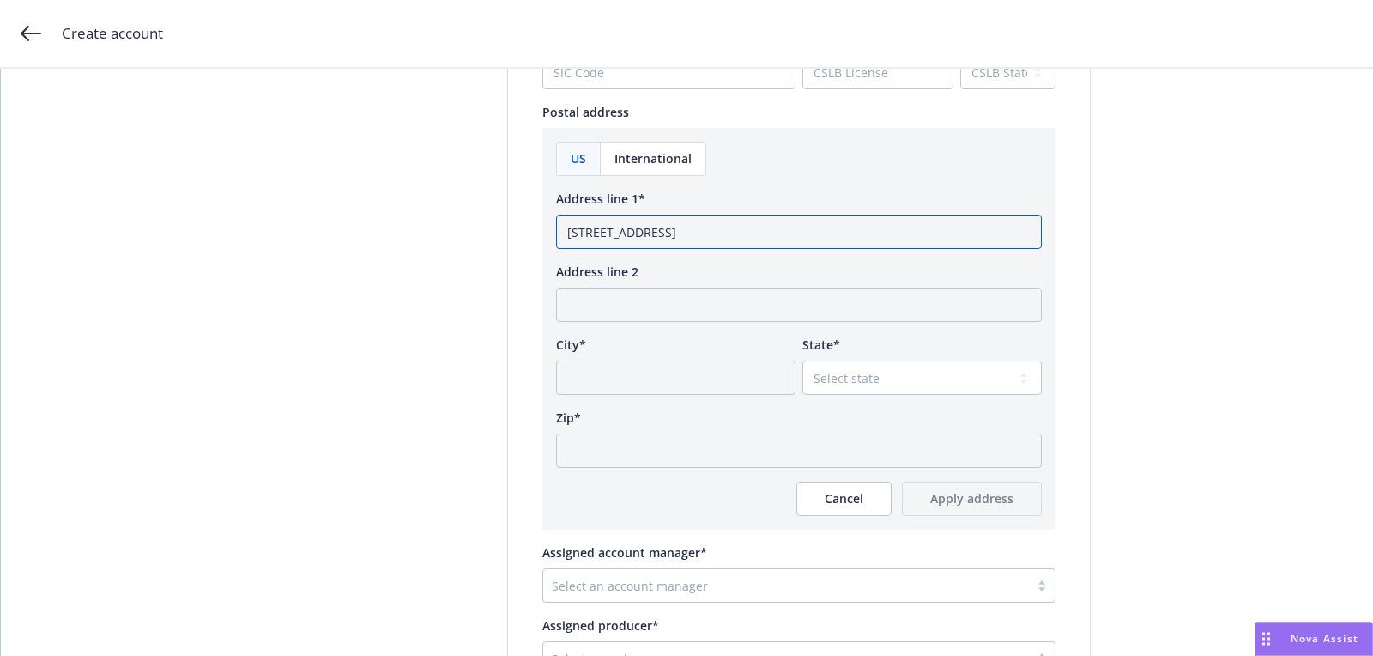
click at [808, 236] on input "[STREET_ADDRESS]" at bounding box center [799, 232] width 486 height 34
click at [808, 236] on input "2502 North Rocky Point Drive Tampa, FL 33607" at bounding box center [799, 232] width 486 height 34
type input "2502 North Rocky Point Drive Tampa, FL"
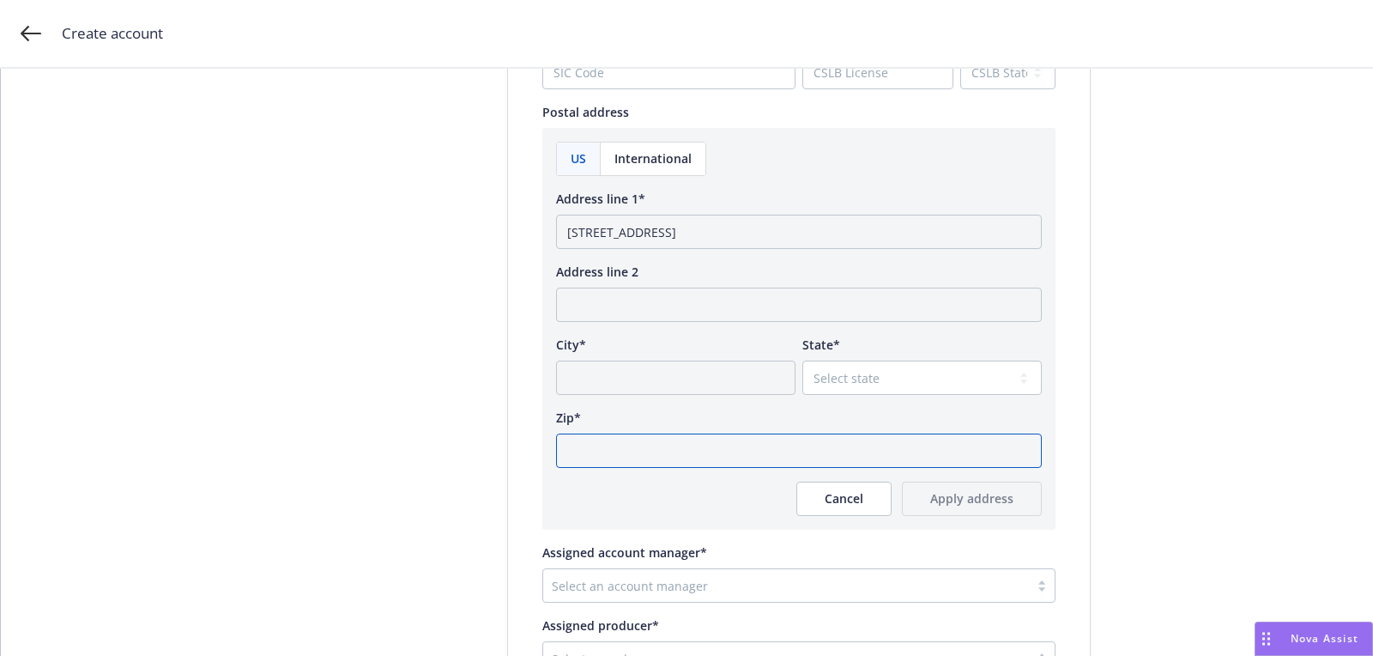
click at [760, 447] on input "Zip*" at bounding box center [799, 450] width 486 height 34
paste input "33607"
type input "33607"
click at [837, 376] on select "Select state Alabama Alaska American Samoa Arizona Arkansas Baker Island Califo…" at bounding box center [921, 377] width 239 height 34
select select "FL"
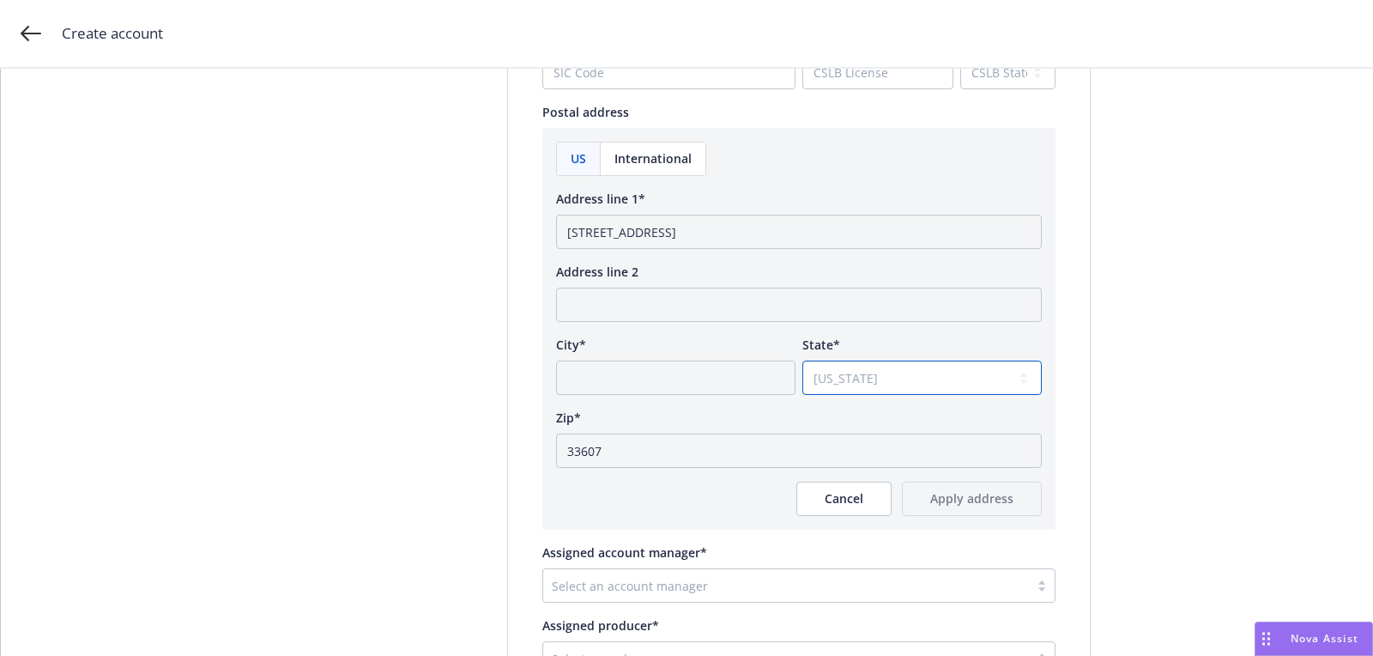
click at [802, 360] on select "Select state Alabama Alaska American Samoa Arizona Arkansas Baker Island Califo…" at bounding box center [921, 377] width 239 height 34
click at [760, 235] on input "2502 North Rocky Point Drive Tampa, FL" at bounding box center [799, 232] width 486 height 34
click at [760, 243] on input "2502 North Rocky Point Drive Tampa, FL" at bounding box center [799, 232] width 486 height 34
click at [742, 230] on input "2502 North Rocky Point Drive Tampa, FL" at bounding box center [799, 232] width 486 height 34
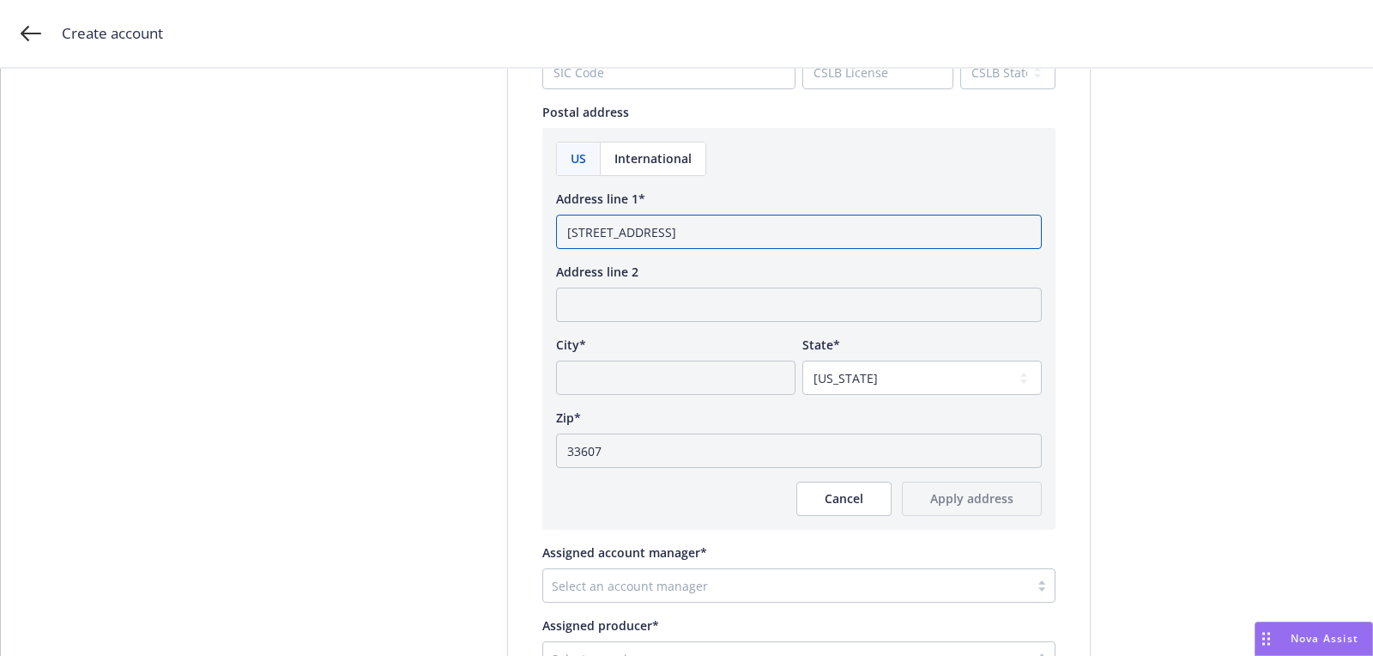
type input "2502 North Rocky Point Drive, FL"
click at [717, 371] on input "City*" at bounding box center [675, 377] width 239 height 34
paste input "Tampa"
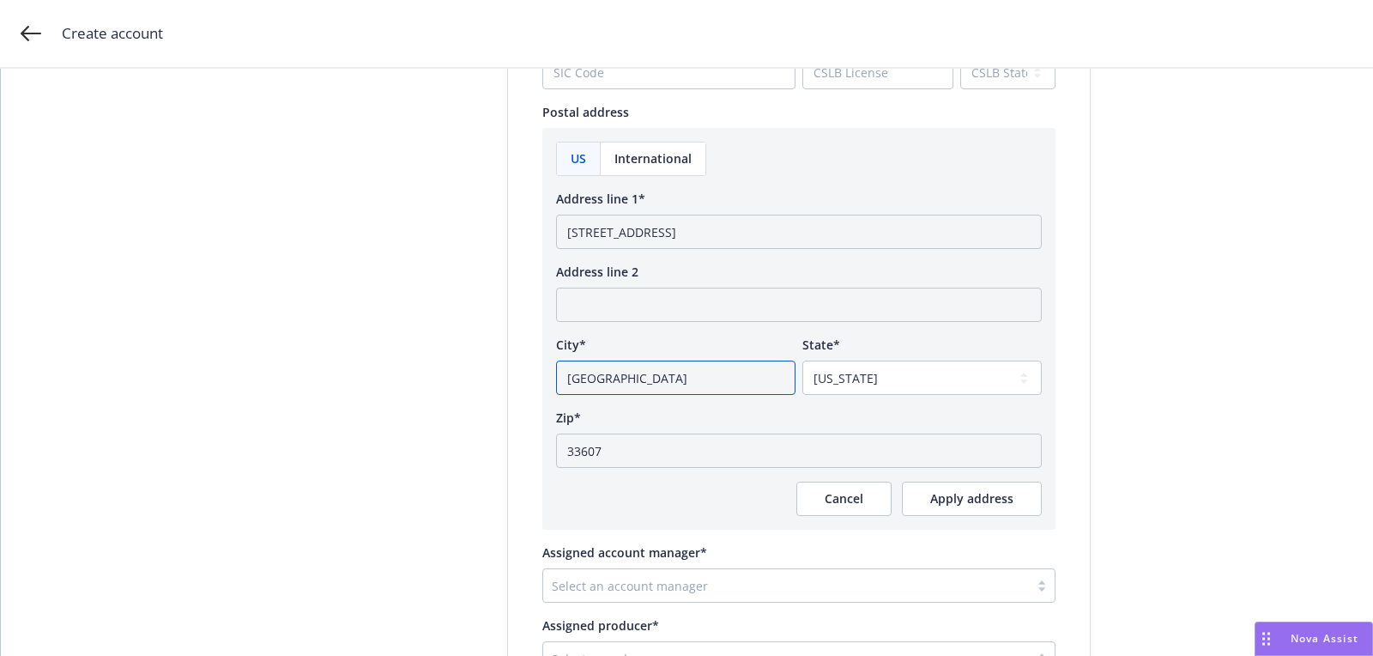
type input "Tampa"
drag, startPoint x: 730, startPoint y: 218, endPoint x: 910, endPoint y: 240, distance: 181.6
click at [910, 240] on input "2502 North Rocky Point Drive, FL" at bounding box center [799, 232] width 486 height 34
click at [808, 239] on input "2502 North Rocky Point Drive, FL" at bounding box center [799, 232] width 486 height 34
drag, startPoint x: 730, startPoint y: 234, endPoint x: 985, endPoint y: 237, distance: 254.9
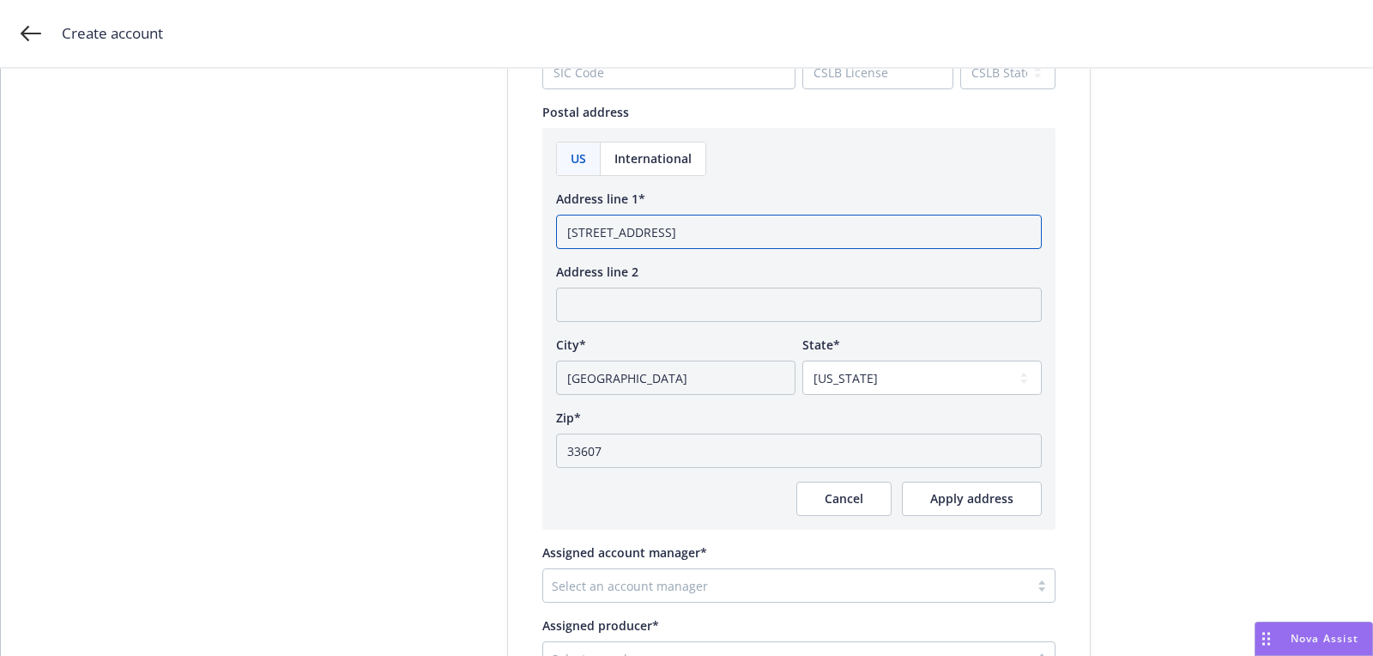
click at [985, 237] on input "2502 North Rocky Point Drive, FL" at bounding box center [799, 232] width 486 height 34
type input "2502 North Rocky Point Drive"
click at [972, 501] on span "Apply address" at bounding box center [971, 498] width 83 height 16
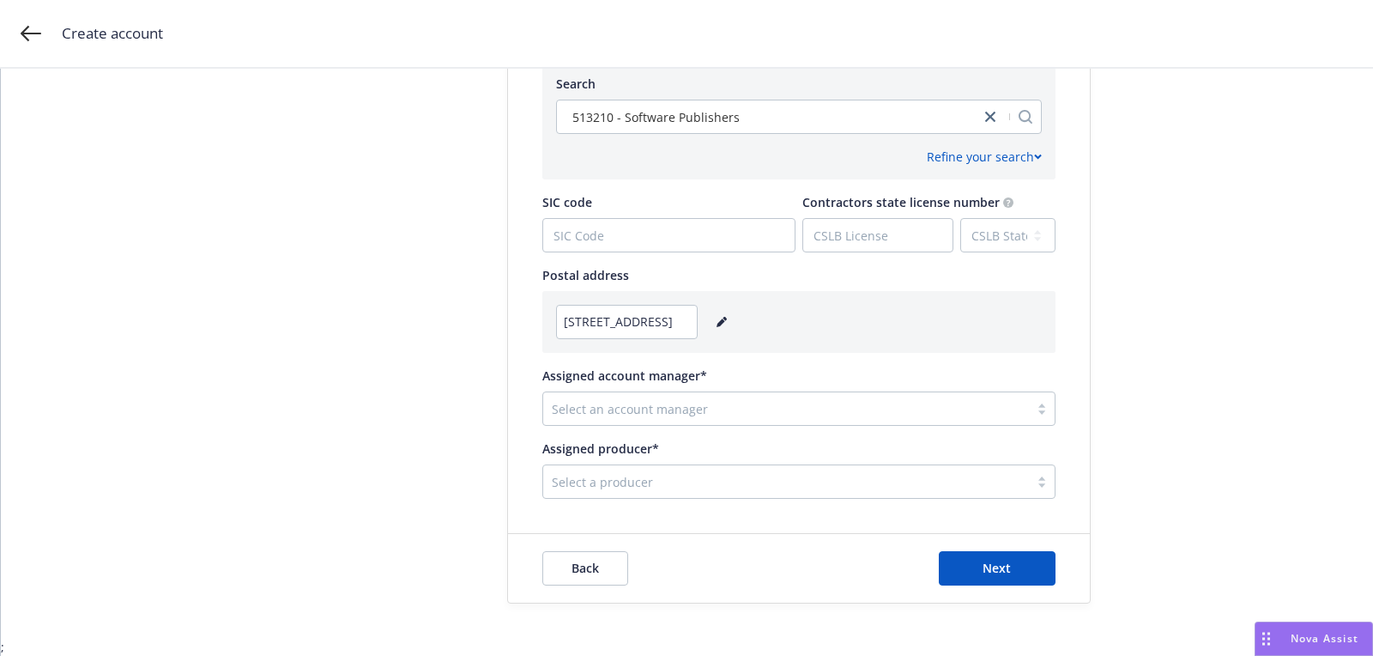
scroll to position [855, 0]
click at [669, 497] on div "Select a producer" at bounding box center [798, 483] width 513 height 34
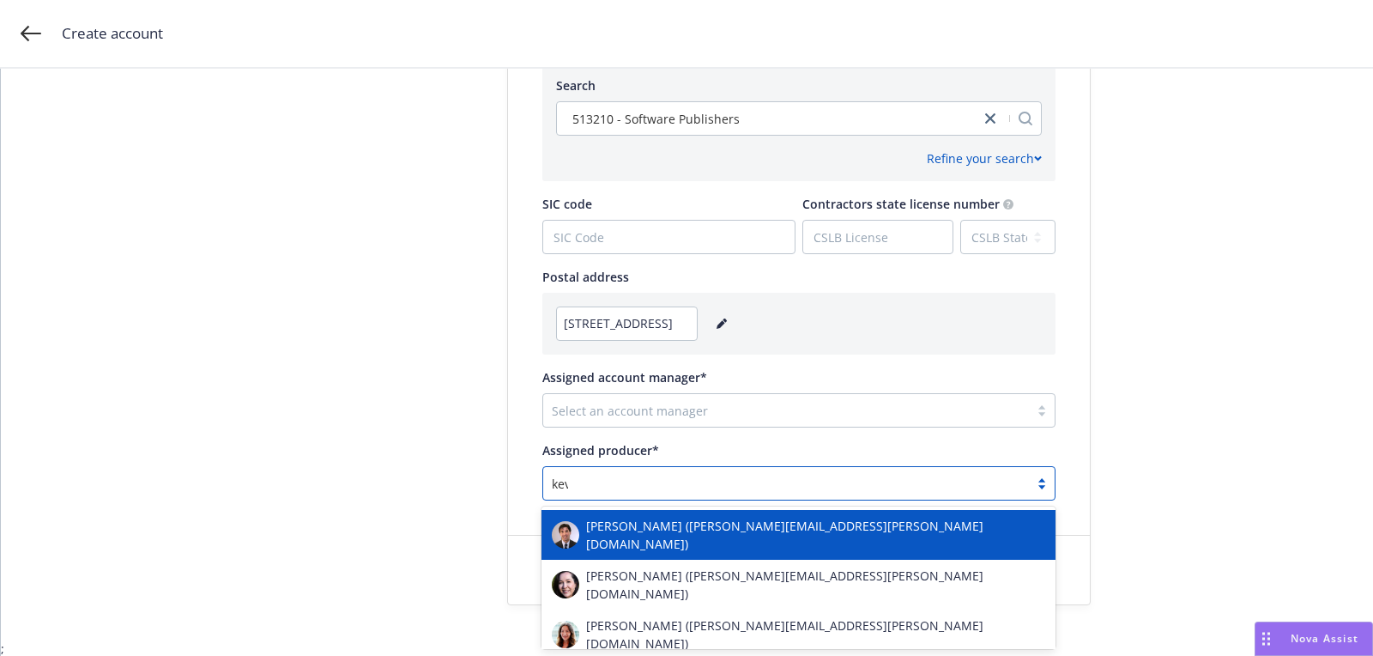
type input "kevin"
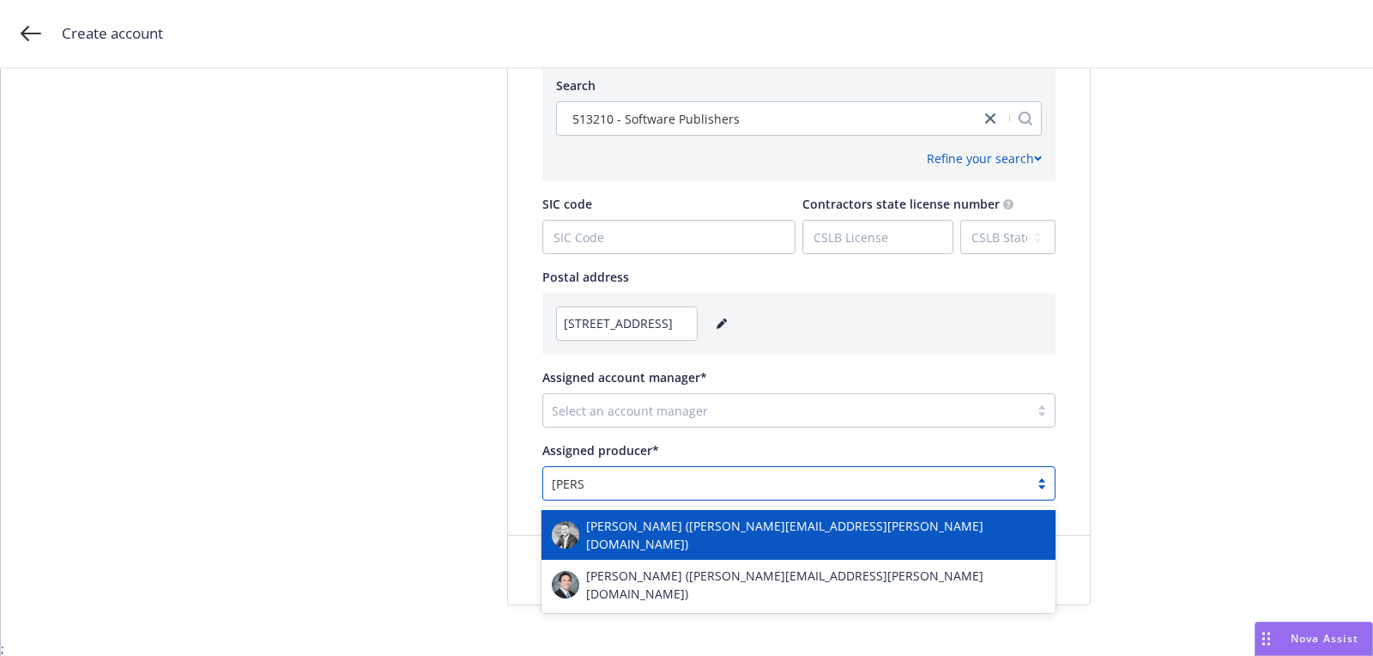
click at [659, 518] on div "[PERSON_NAME] ([PERSON_NAME][EMAIL_ADDRESS][PERSON_NAME][DOMAIN_NAME])" at bounding box center [798, 535] width 493 height 36
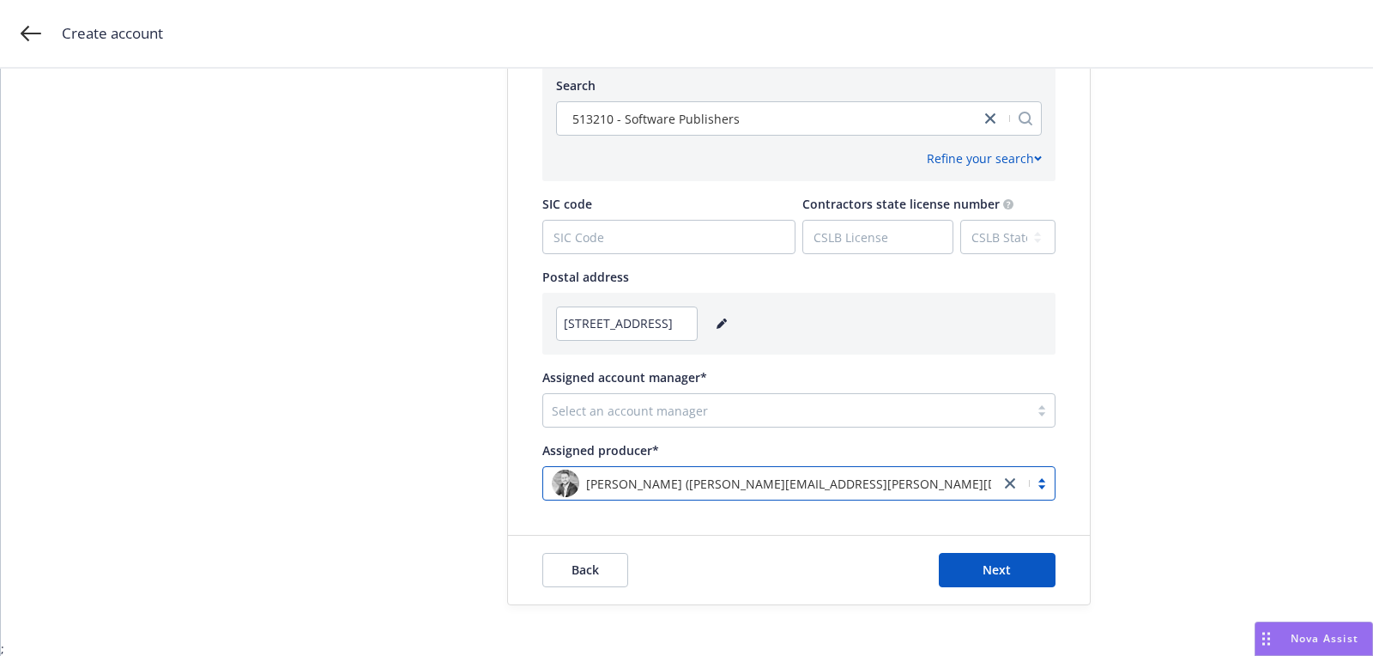
click at [745, 417] on div at bounding box center [786, 410] width 469 height 21
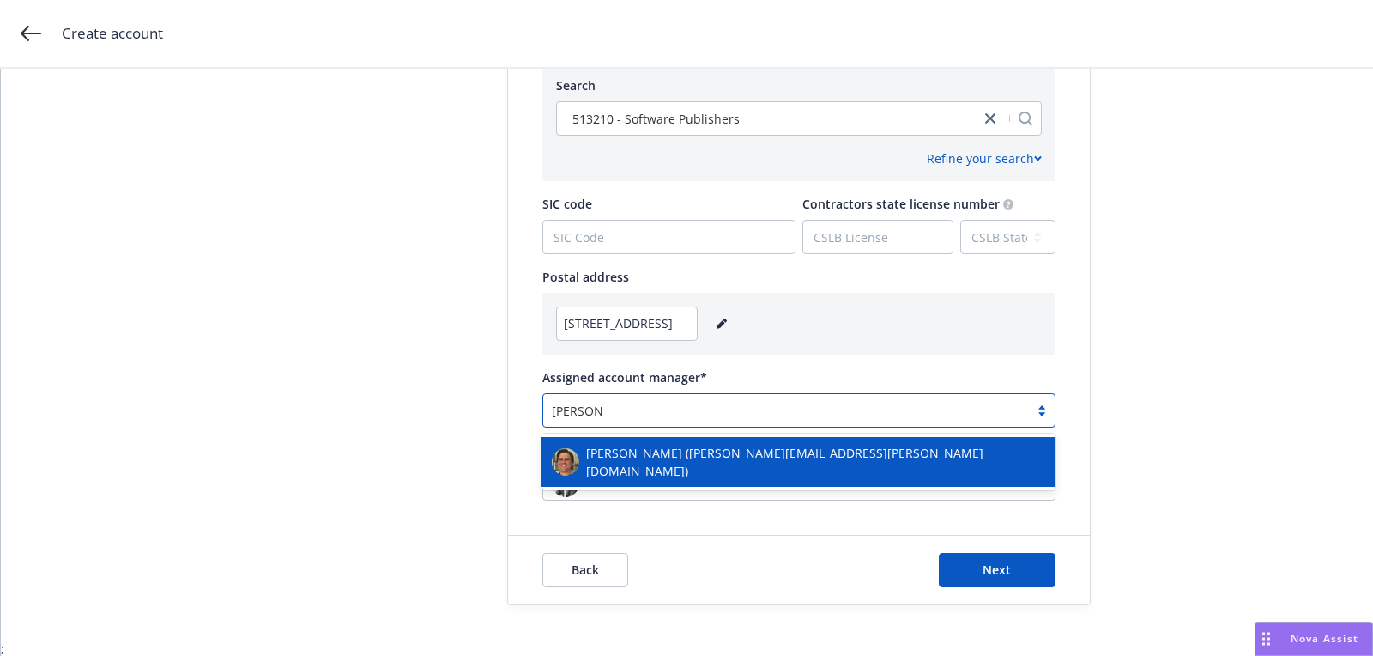
type input "baldwin"
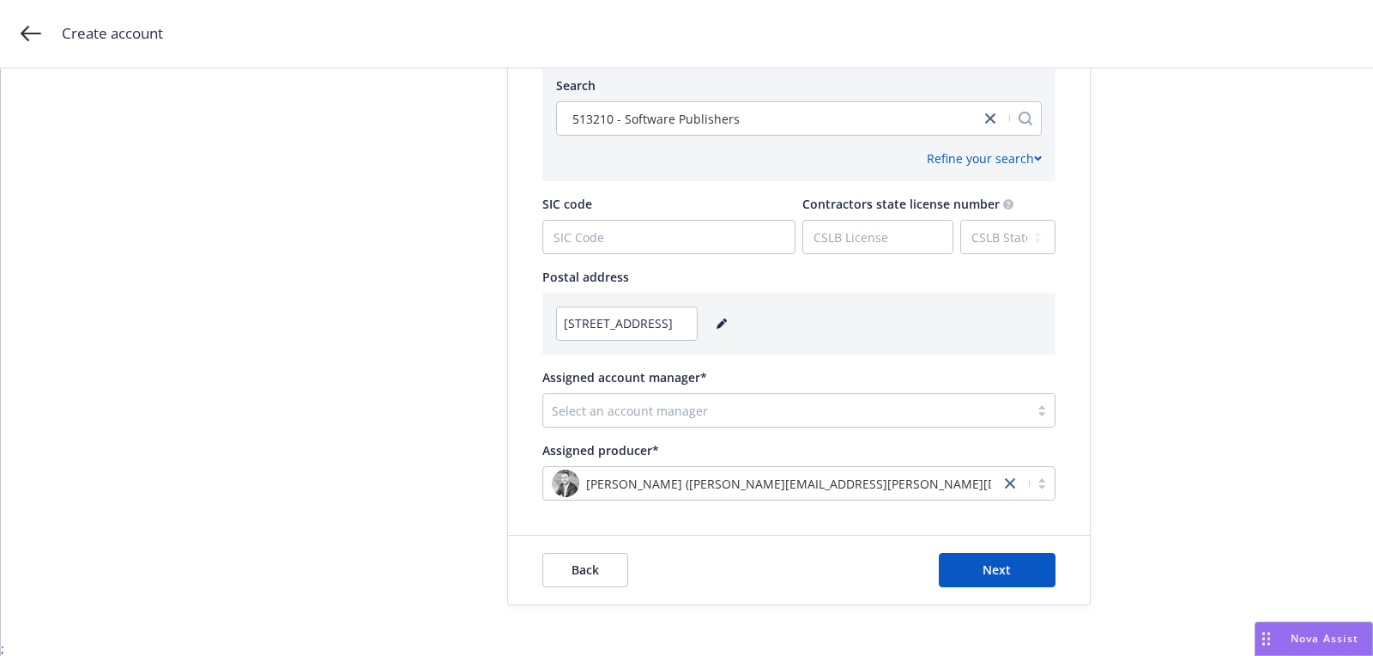
click at [736, 425] on div "Select an account manager" at bounding box center [798, 410] width 513 height 34
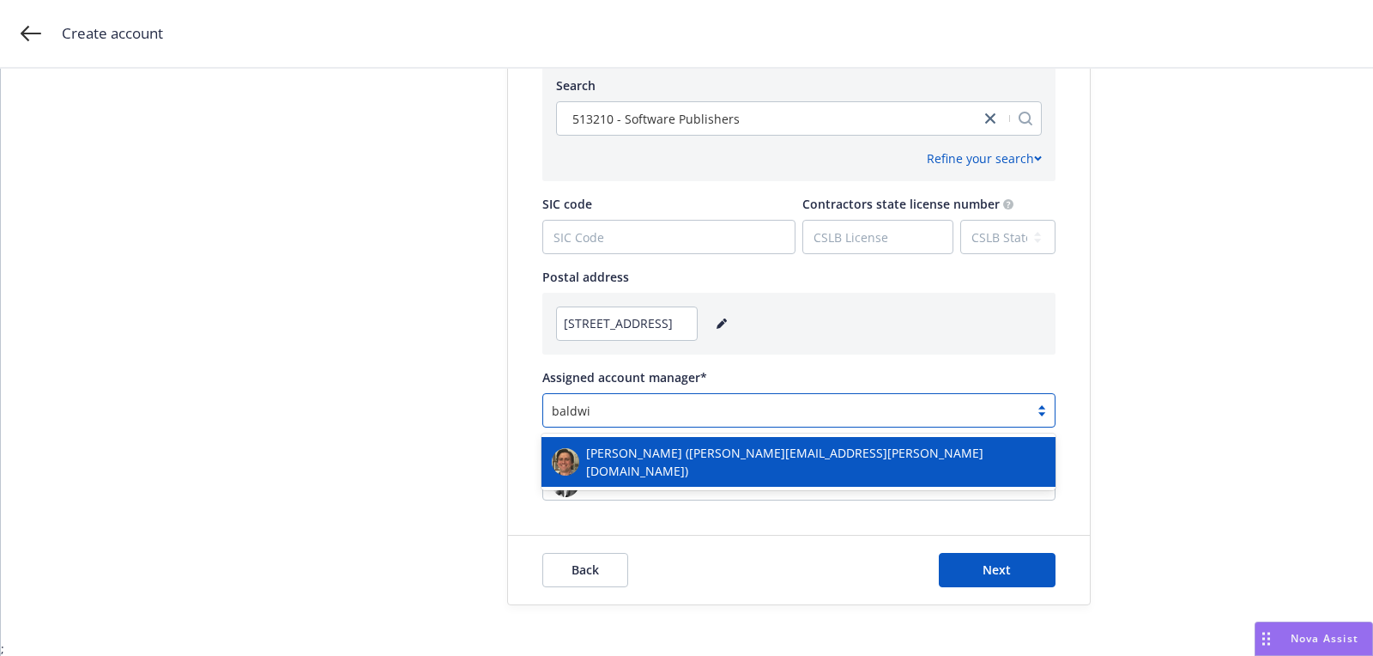
type input "baldwin"
click at [724, 439] on div "[PERSON_NAME] ([PERSON_NAME][EMAIL_ADDRESS][PERSON_NAME][DOMAIN_NAME])" at bounding box center [799, 462] width 514 height 50
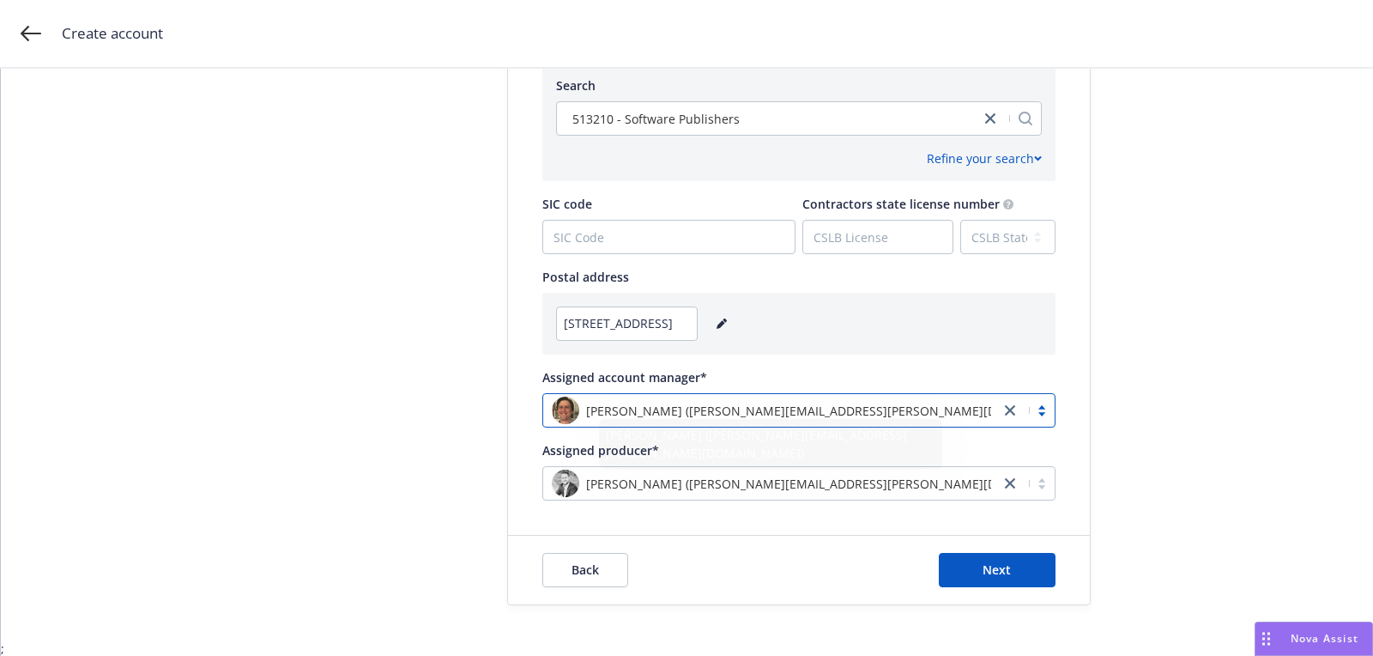
drag, startPoint x: 881, startPoint y: 576, endPoint x: 922, endPoint y: 576, distance: 40.3
click at [882, 576] on div "Back Next" at bounding box center [798, 570] width 513 height 34
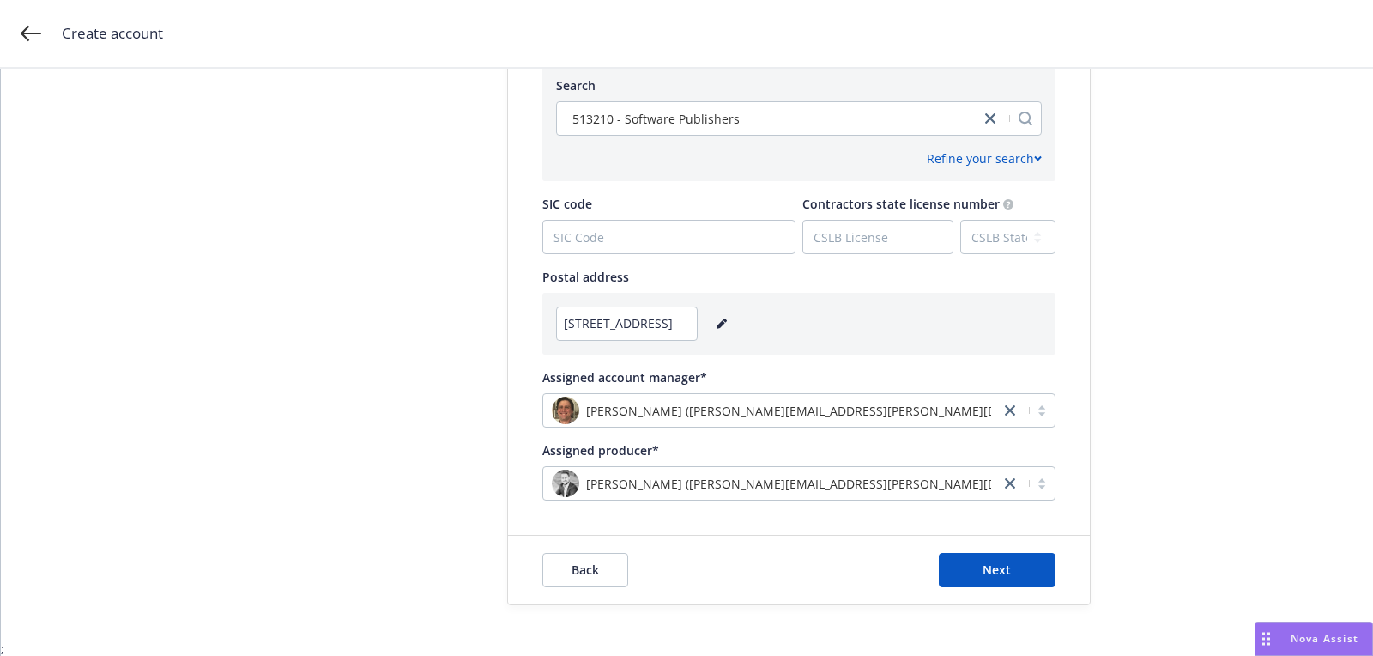
click at [929, 576] on div "Back Next" at bounding box center [798, 570] width 513 height 34
click at [947, 574] on button "Next" at bounding box center [997, 570] width 117 height 34
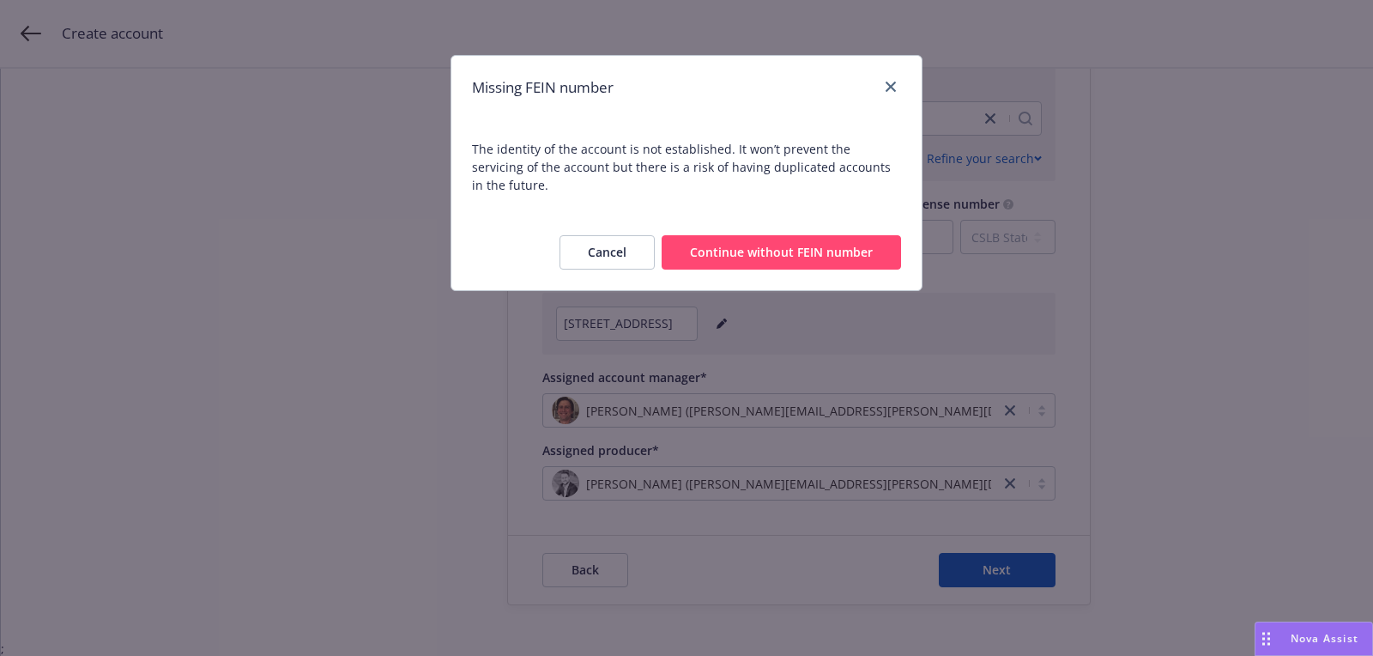
click at [843, 257] on div "Cancel Continue without FEIN number" at bounding box center [686, 253] width 470 height 76
click at [831, 239] on button "Continue without FEIN number" at bounding box center [781, 252] width 239 height 34
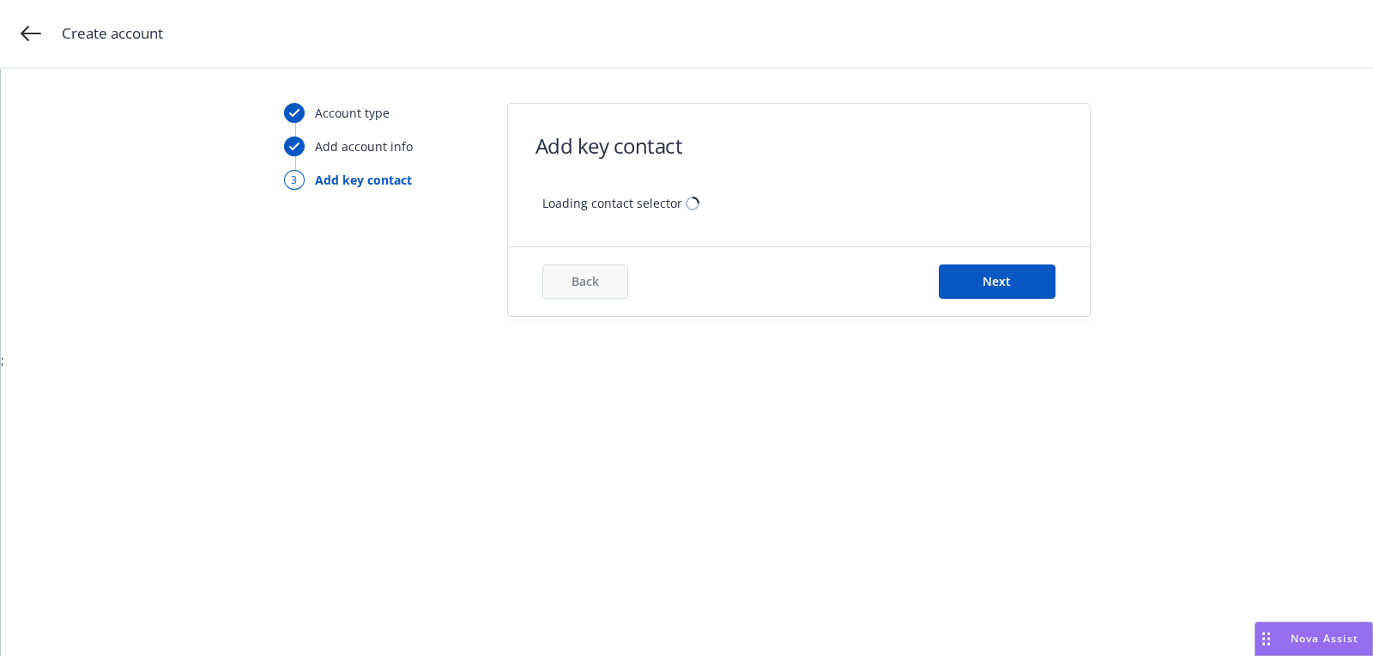
scroll to position [0, 0]
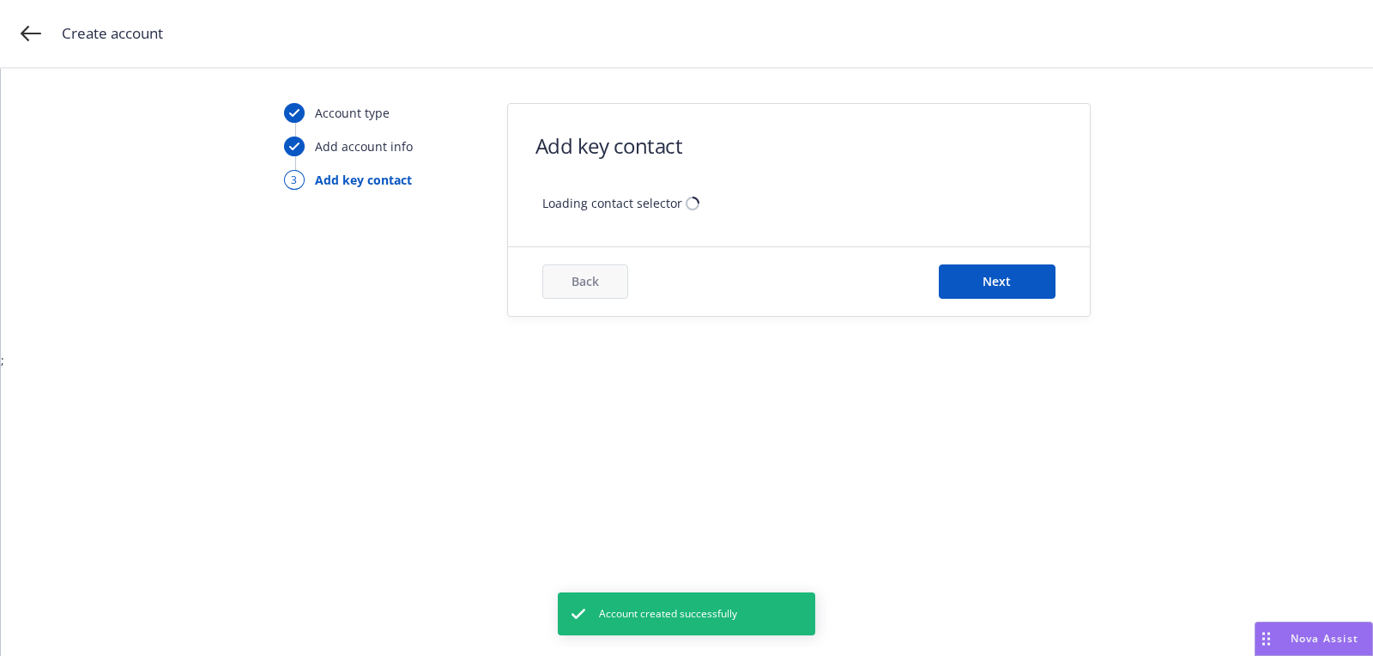
click at [781, 247] on div "Back Next" at bounding box center [799, 281] width 582 height 69
click at [762, 235] on form "Add key contact Loading contact selector Back Next" at bounding box center [799, 210] width 582 height 212
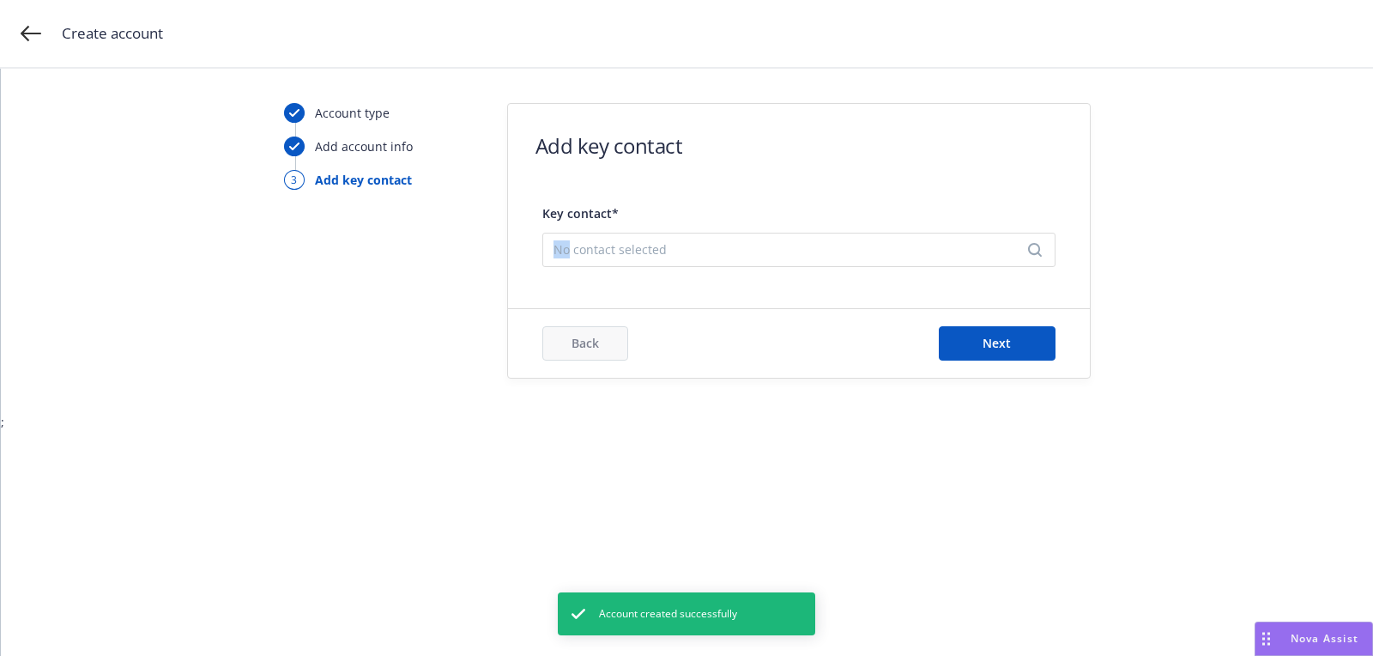
click at [762, 235] on div "No contact selected" at bounding box center [798, 250] width 513 height 34
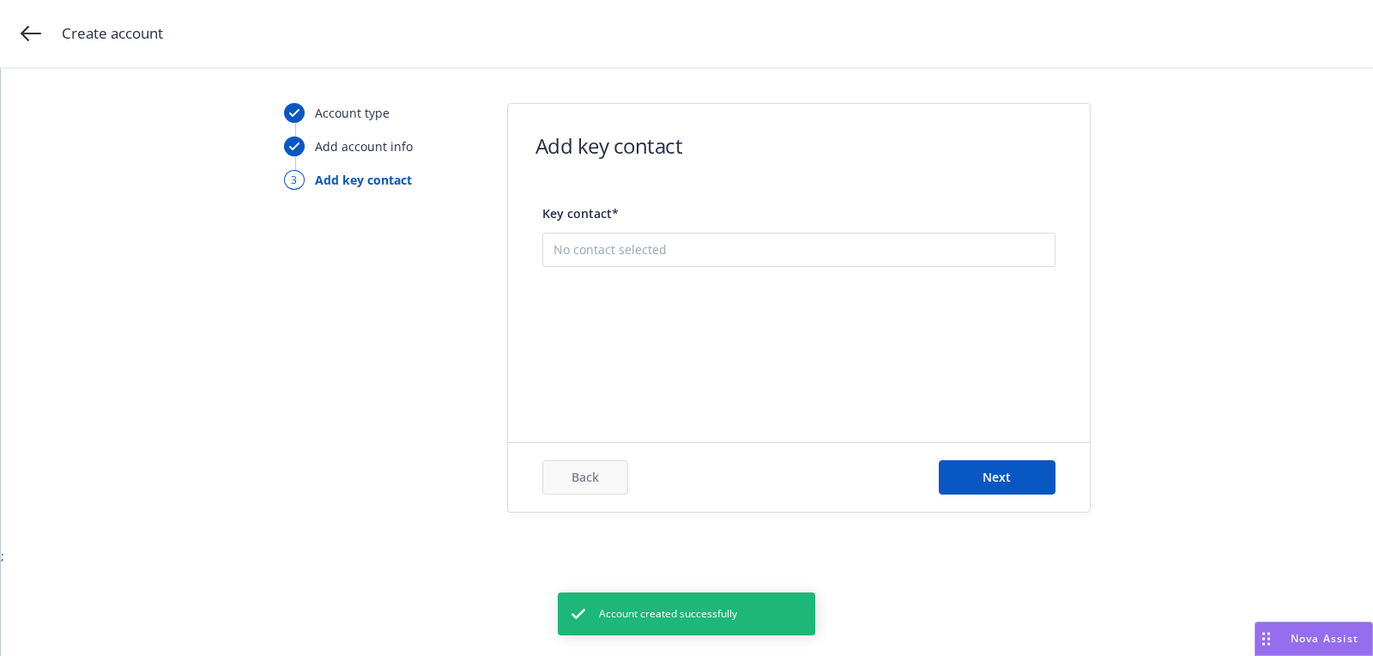
click at [725, 336] on button "Add new contact" at bounding box center [799, 335] width 491 height 34
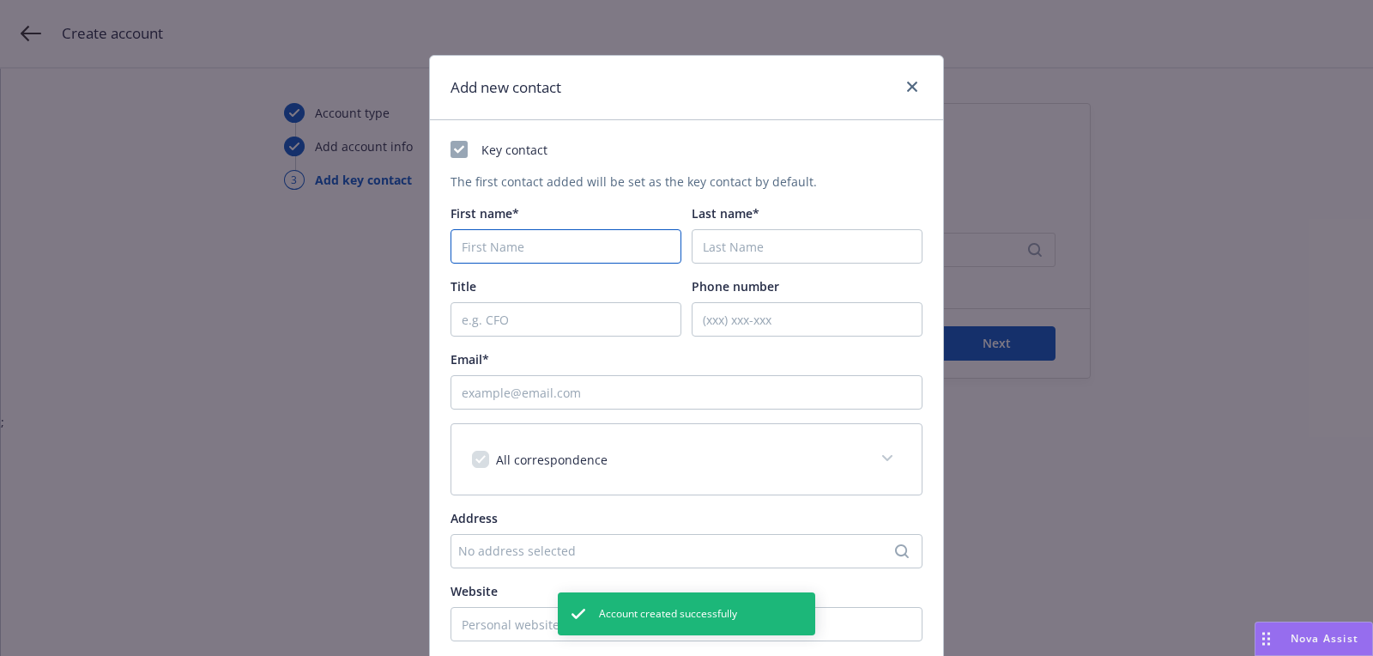
click at [640, 246] on input "First name*" at bounding box center [566, 246] width 231 height 34
paste input "Horacio"
type input "Horacio"
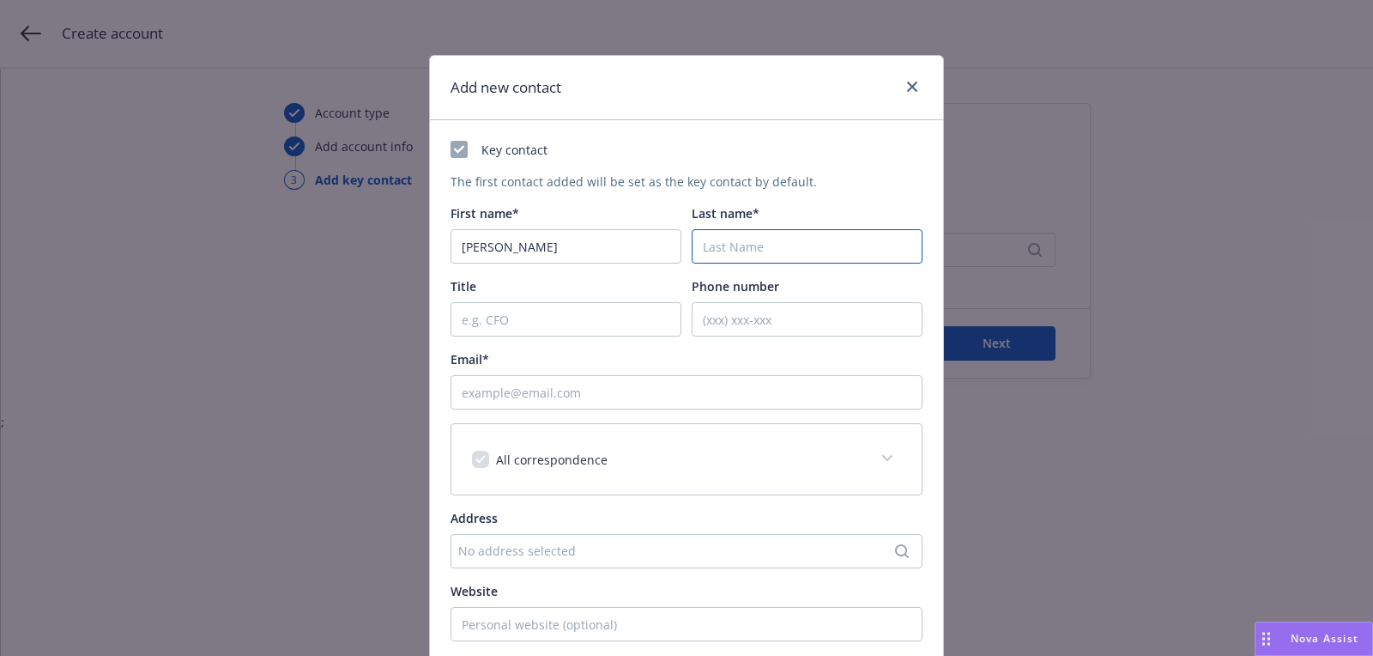
click at [791, 251] on input "Last name*" at bounding box center [807, 246] width 231 height 34
paste input "Maysonet"
type input "Maysonet"
click at [699, 394] on input "Email*" at bounding box center [687, 392] width 472 height 34
paste input "[EMAIL_ADDRESS][DOMAIN_NAME]"
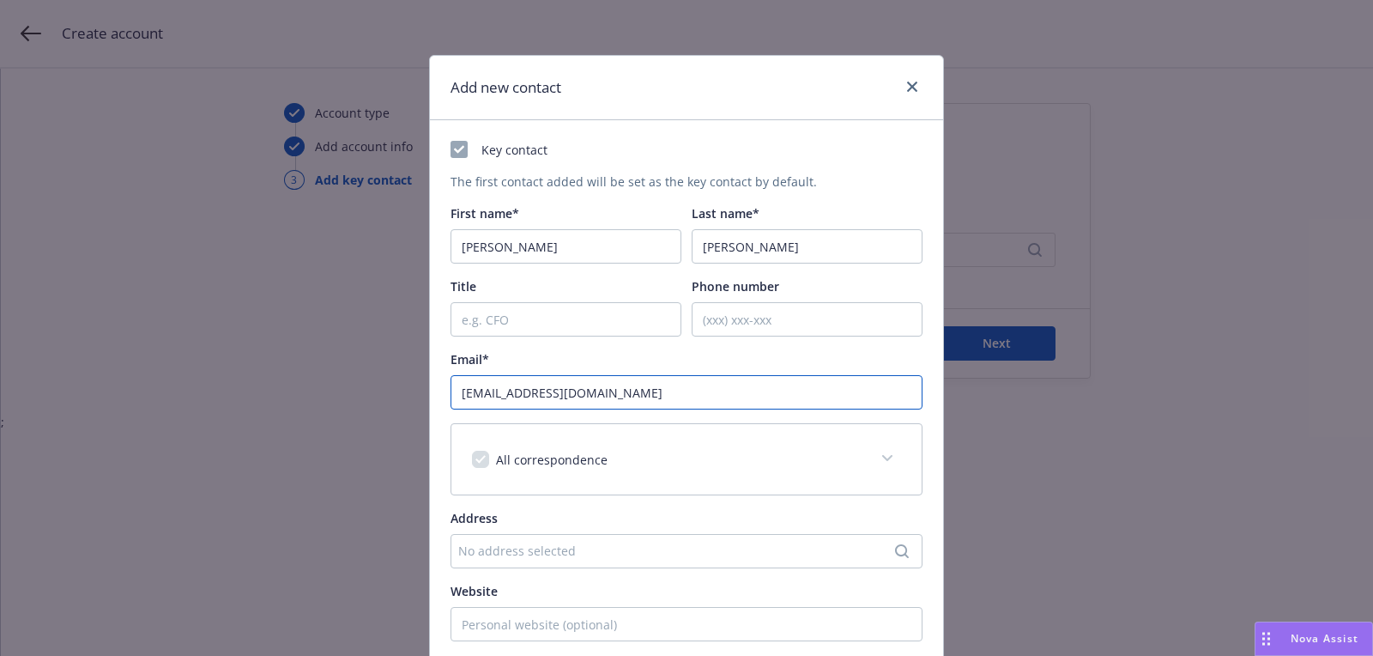
scroll to position [260, 0]
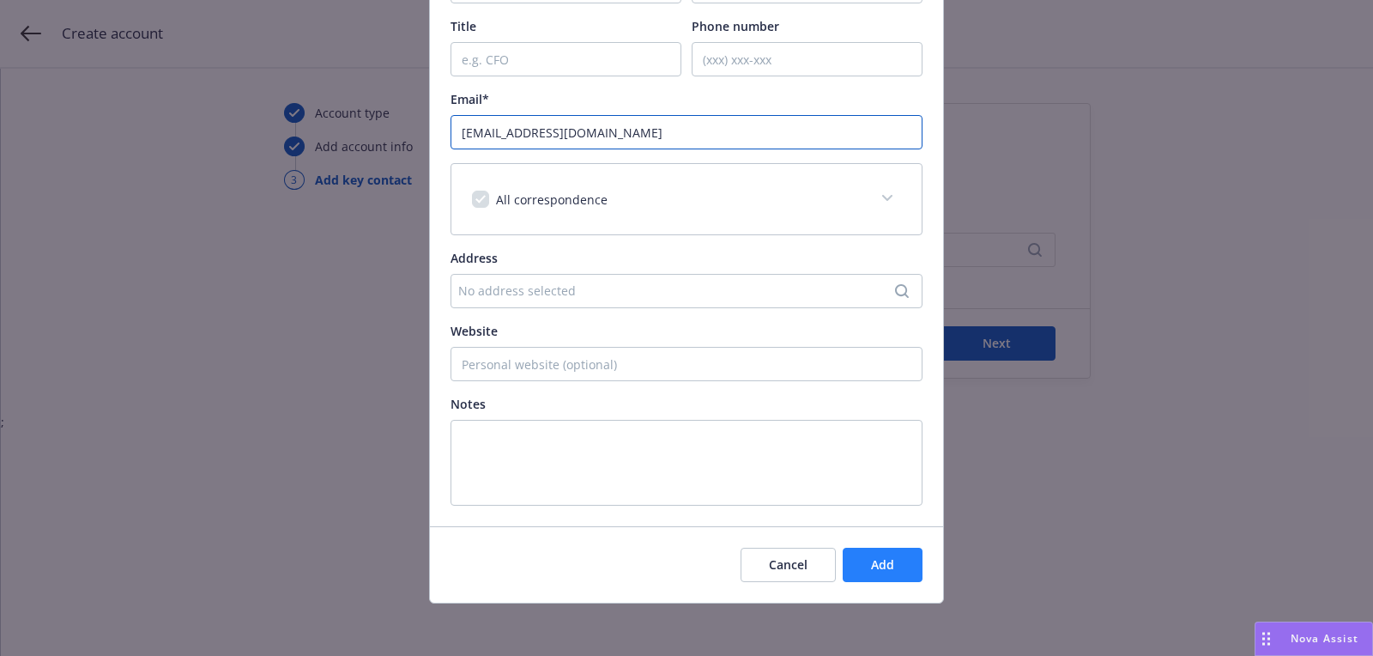
type input "[EMAIL_ADDRESS][DOMAIN_NAME]"
click at [883, 578] on button "Add" at bounding box center [883, 565] width 80 height 34
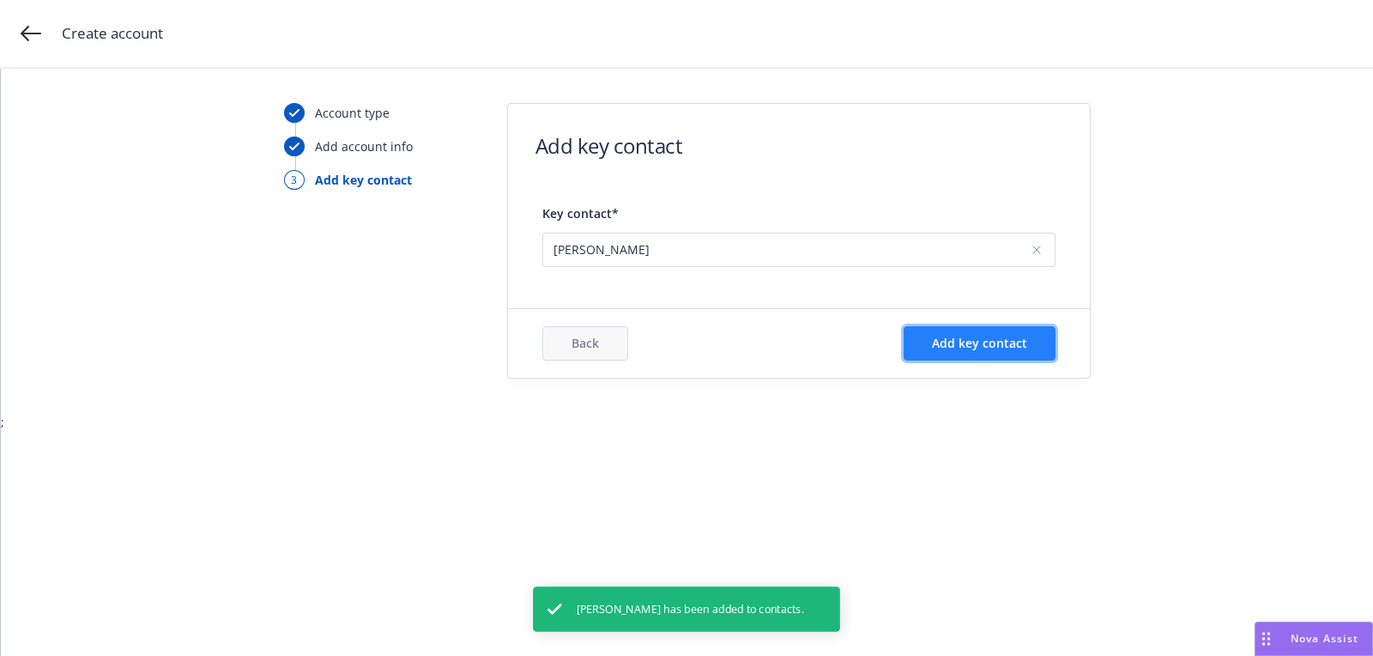
click at [975, 342] on span "Add key contact" at bounding box center [979, 343] width 95 height 16
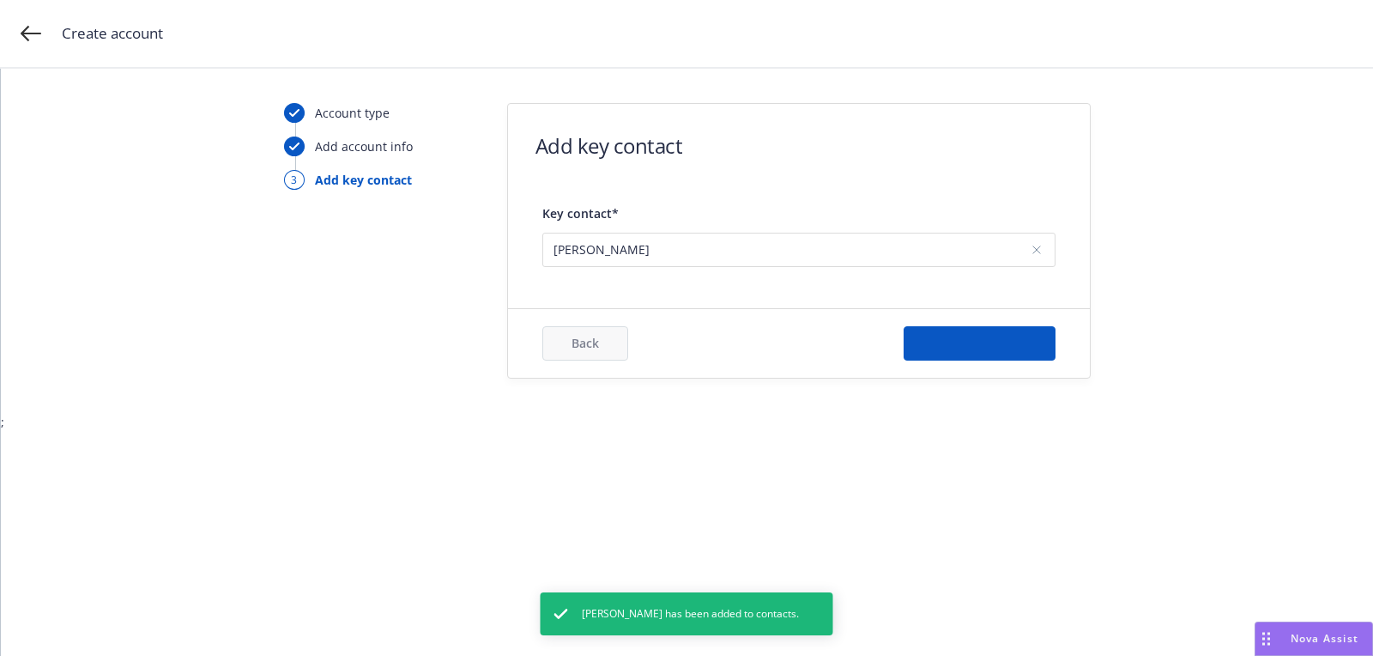
click at [796, 304] on form "Add key contact Key contact* Horacio Maysonet Back Add key contact" at bounding box center [799, 241] width 582 height 274
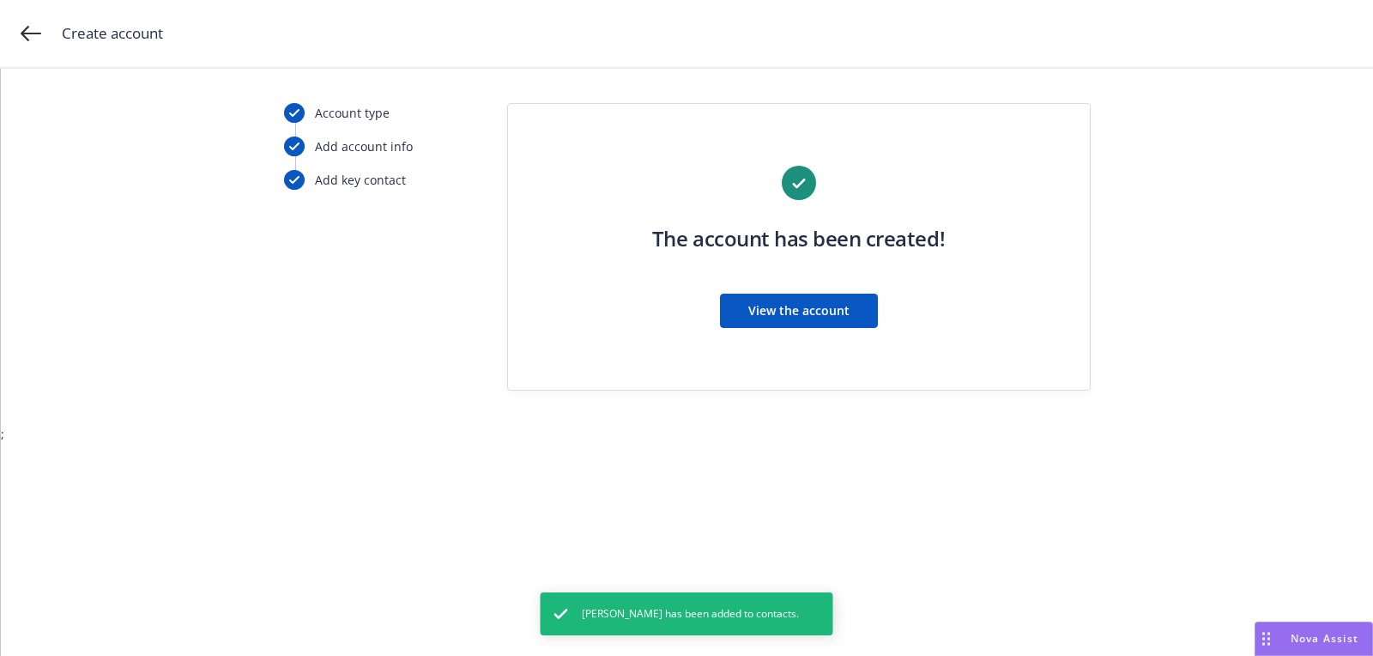
click at [796, 304] on span "View the account" at bounding box center [798, 310] width 101 height 16
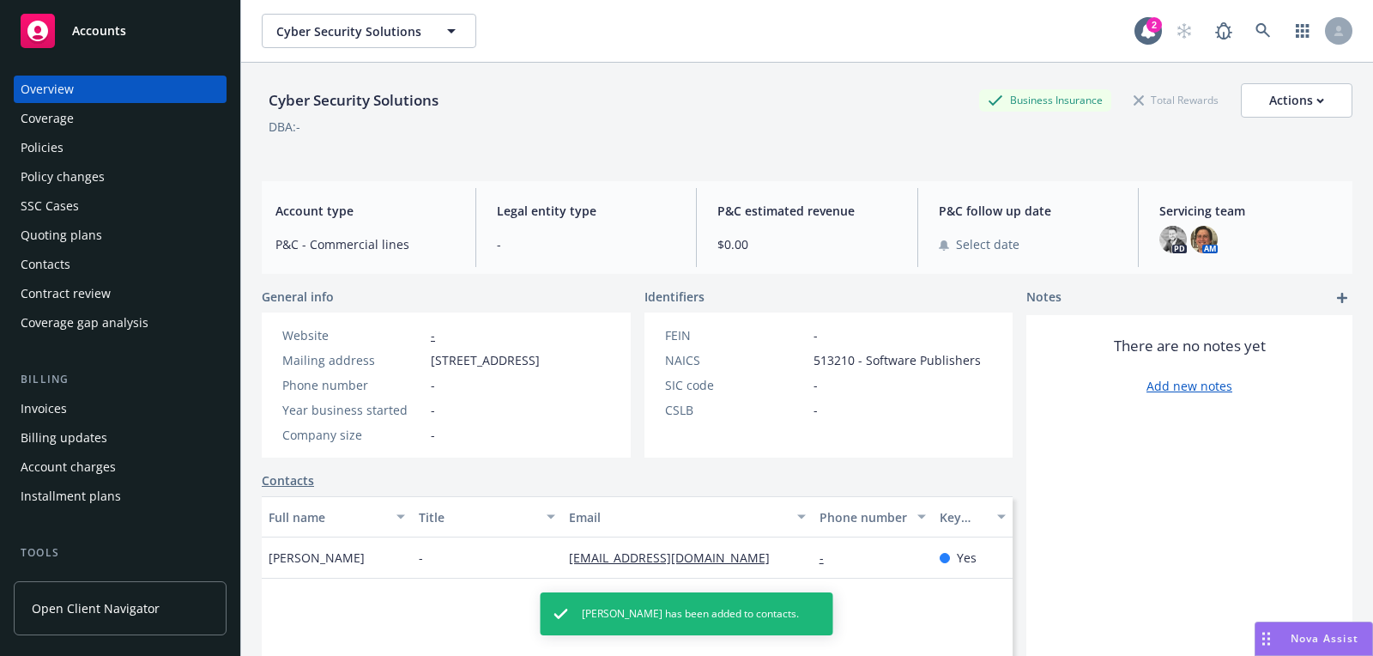
click at [168, 226] on div "Quoting plans" at bounding box center [120, 234] width 199 height 27
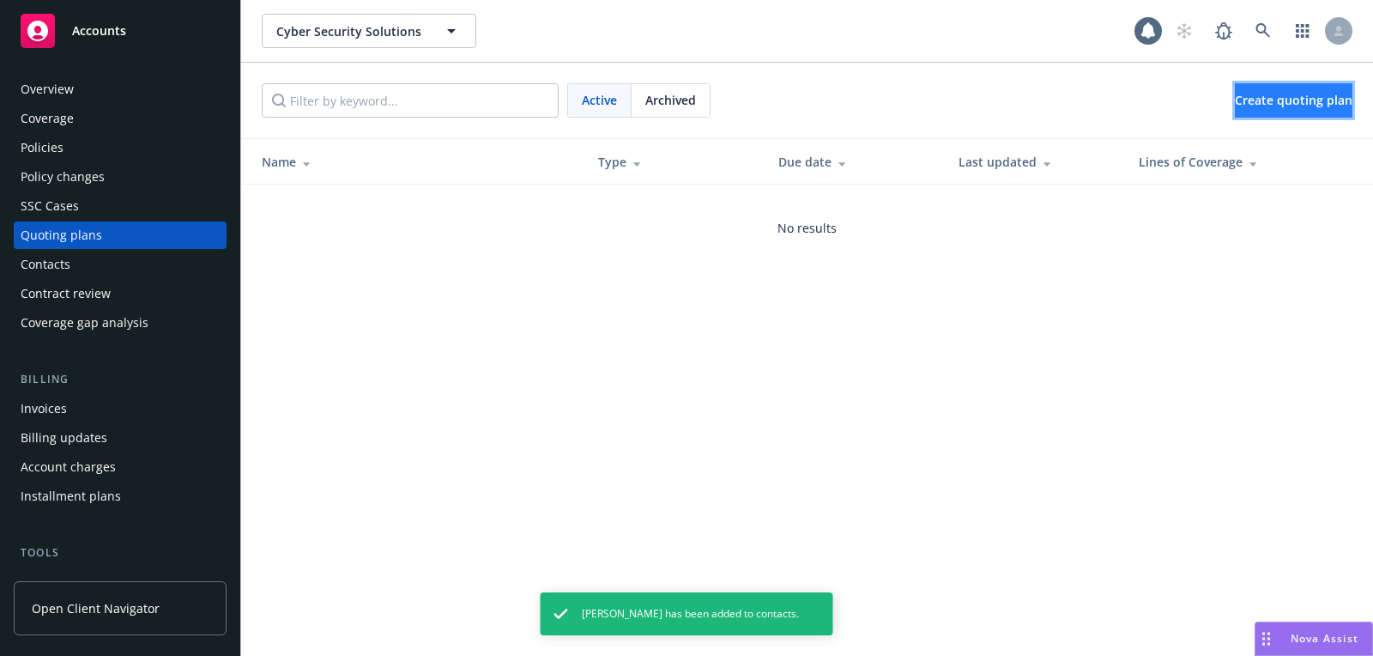
click at [1241, 86] on link "Create quoting plan" at bounding box center [1294, 100] width 118 height 34
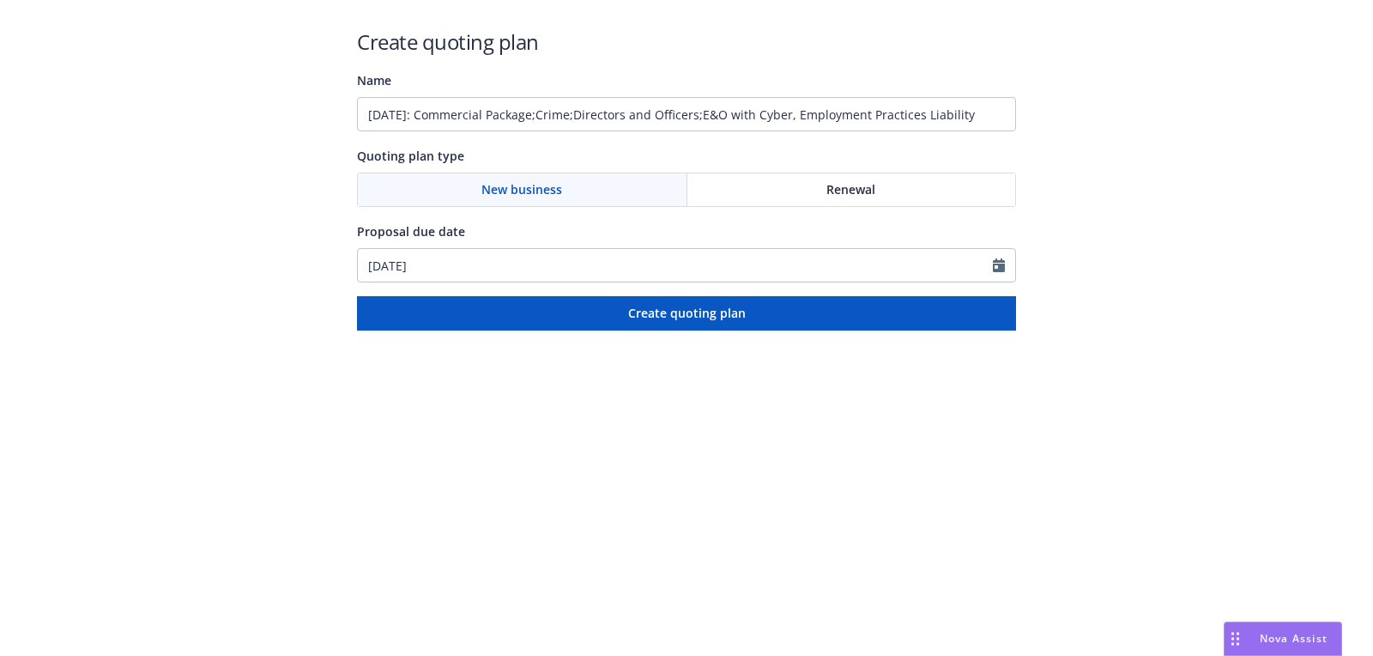
click at [720, 112] on input "[DATE]: Commercial Package;Crime;Directors and Officers;E&O with Cyber, Employm…" at bounding box center [686, 114] width 659 height 34
click at [594, 118] on input "[DATE]: Commercial Package;Crime;Directors and Officers, E&O with Cyber, Employ…" at bounding box center [686, 114] width 659 height 34
click at [561, 114] on input "[DATE]: Commercial Package;Crime, Directors and Officers, E&O with Cyber, Emplo…" at bounding box center [686, 114] width 659 height 34
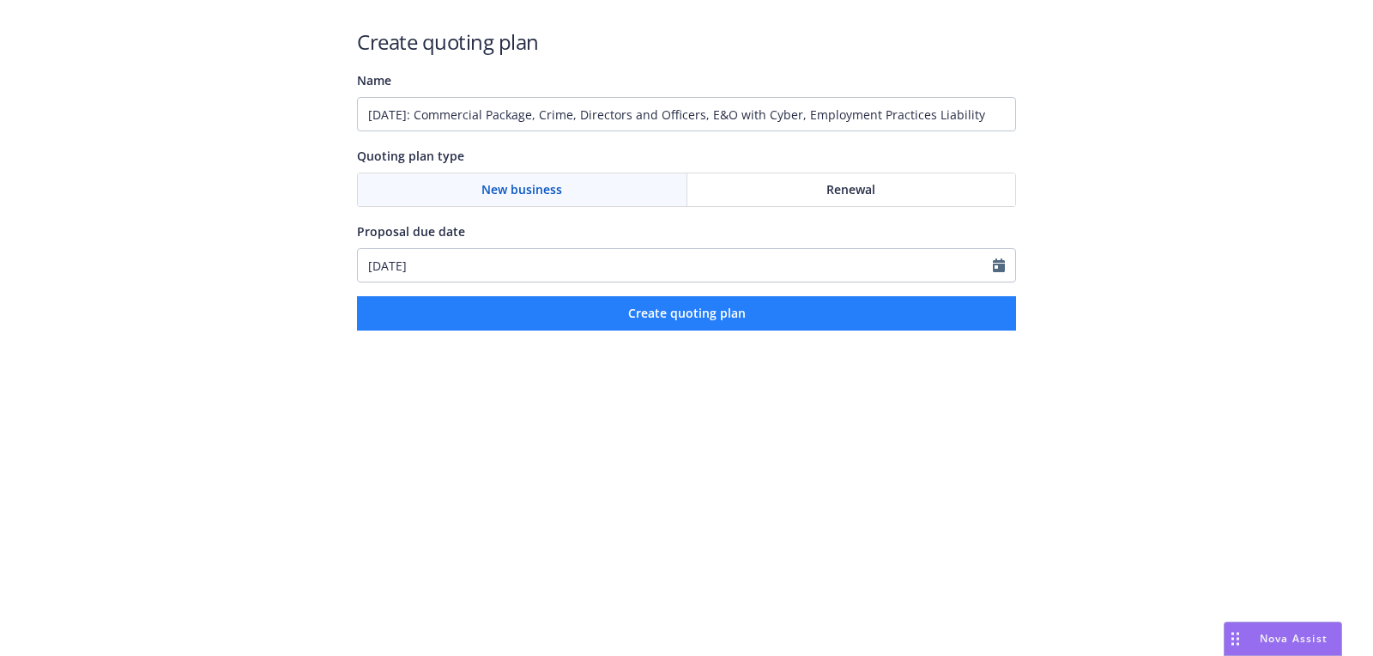
type input "[DATE]: Commercial Package, Crime, Directors and Officers, E&O with Cyber, Empl…"
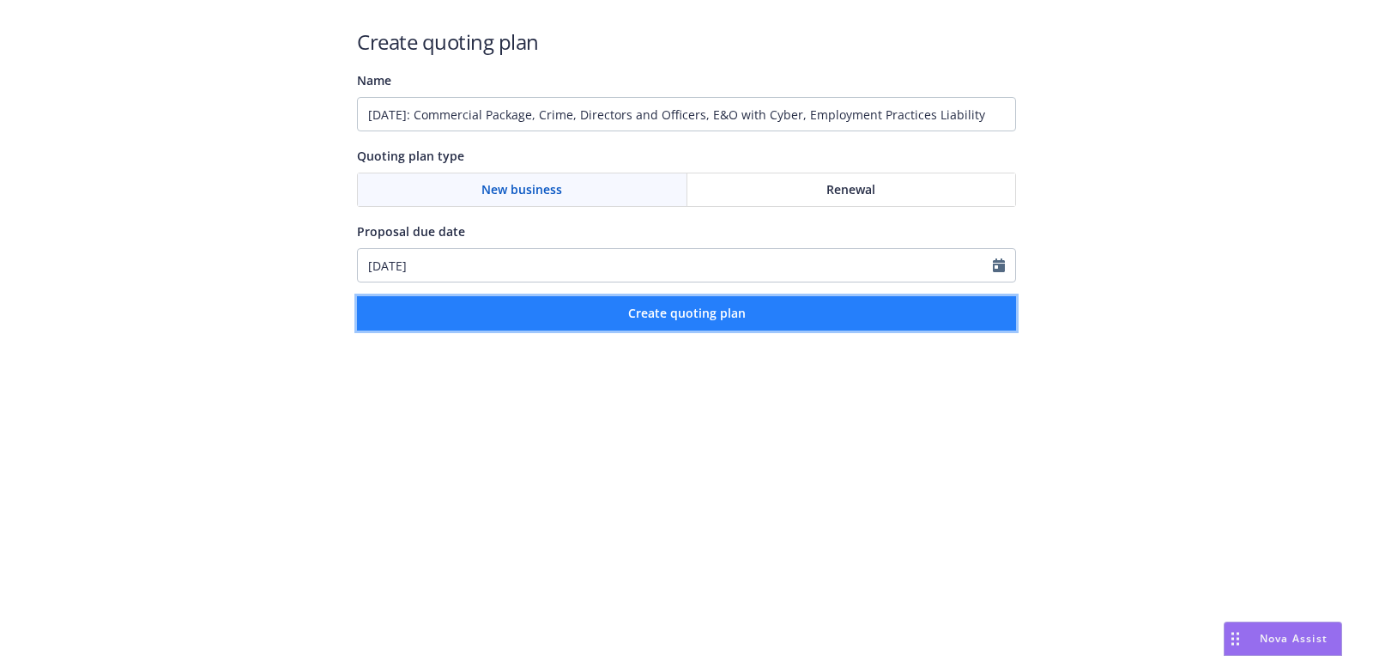
click at [713, 305] on span "Create quoting plan" at bounding box center [687, 313] width 118 height 16
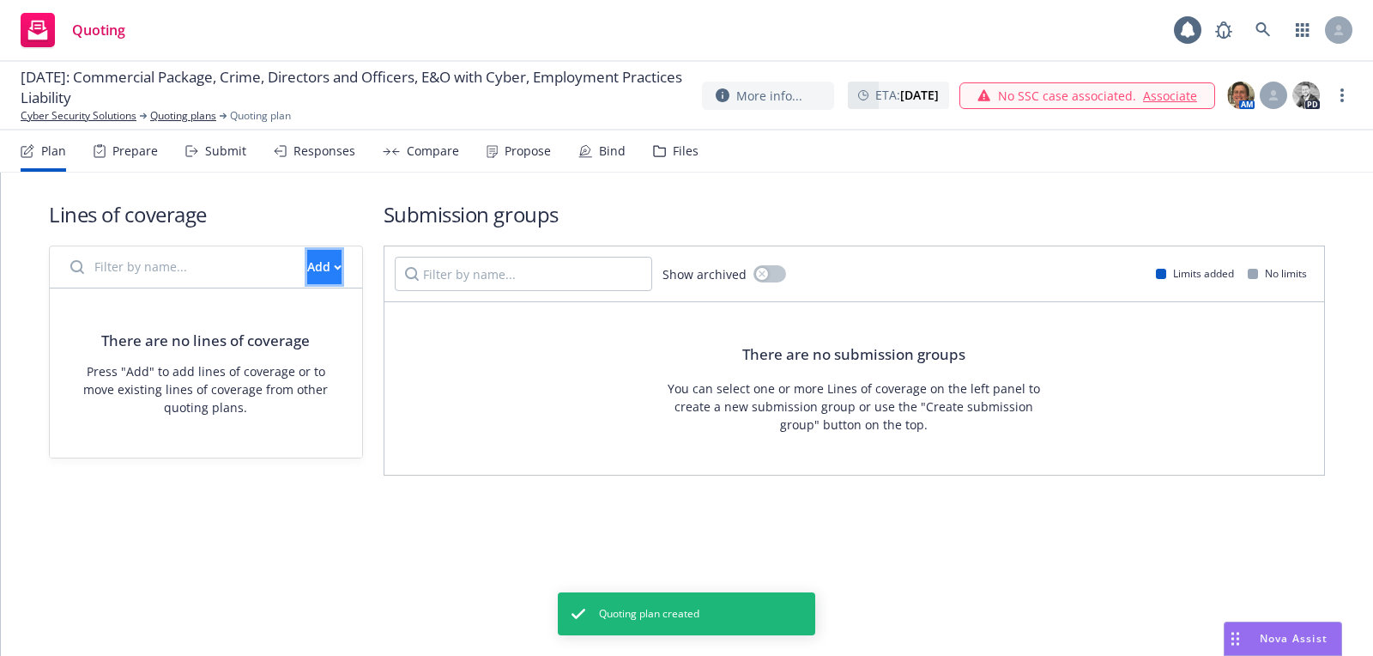
click at [310, 279] on div "Add" at bounding box center [324, 267] width 34 height 33
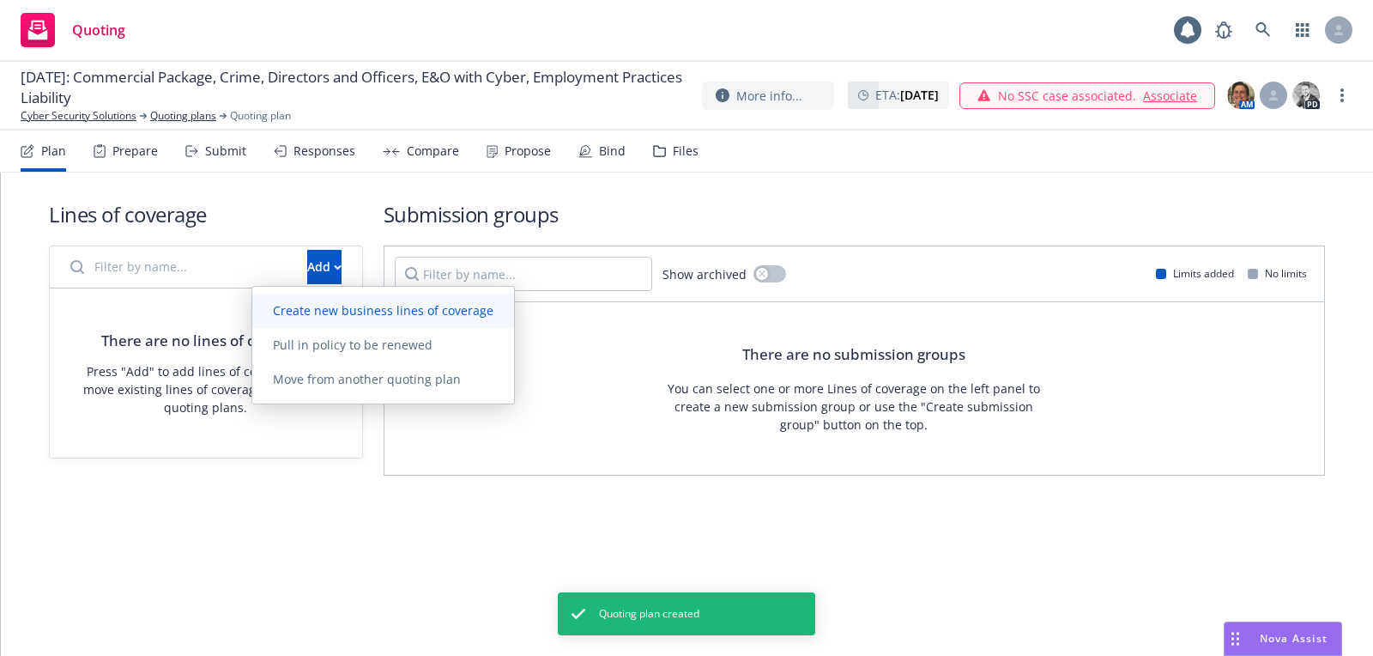
click at [357, 303] on span "Create new business lines of coverage" at bounding box center [383, 310] width 262 height 16
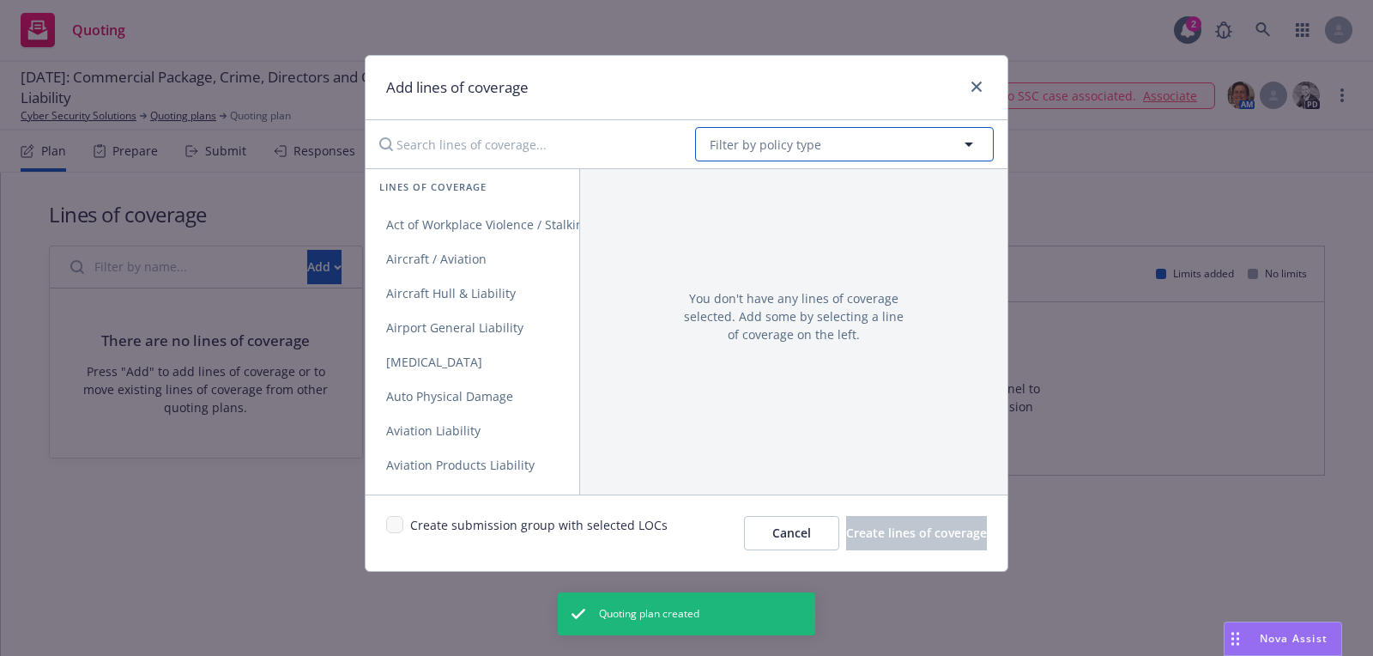
click at [917, 138] on button "Filter by policy type" at bounding box center [844, 144] width 299 height 34
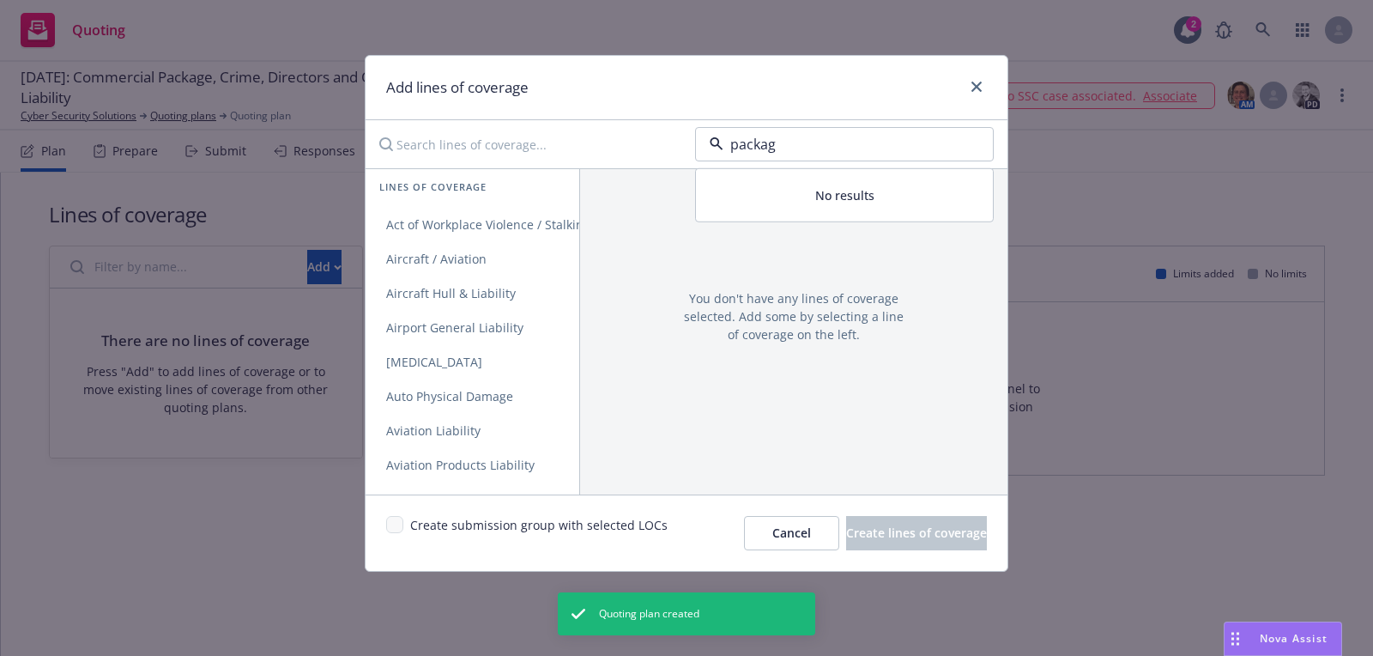
type input "package"
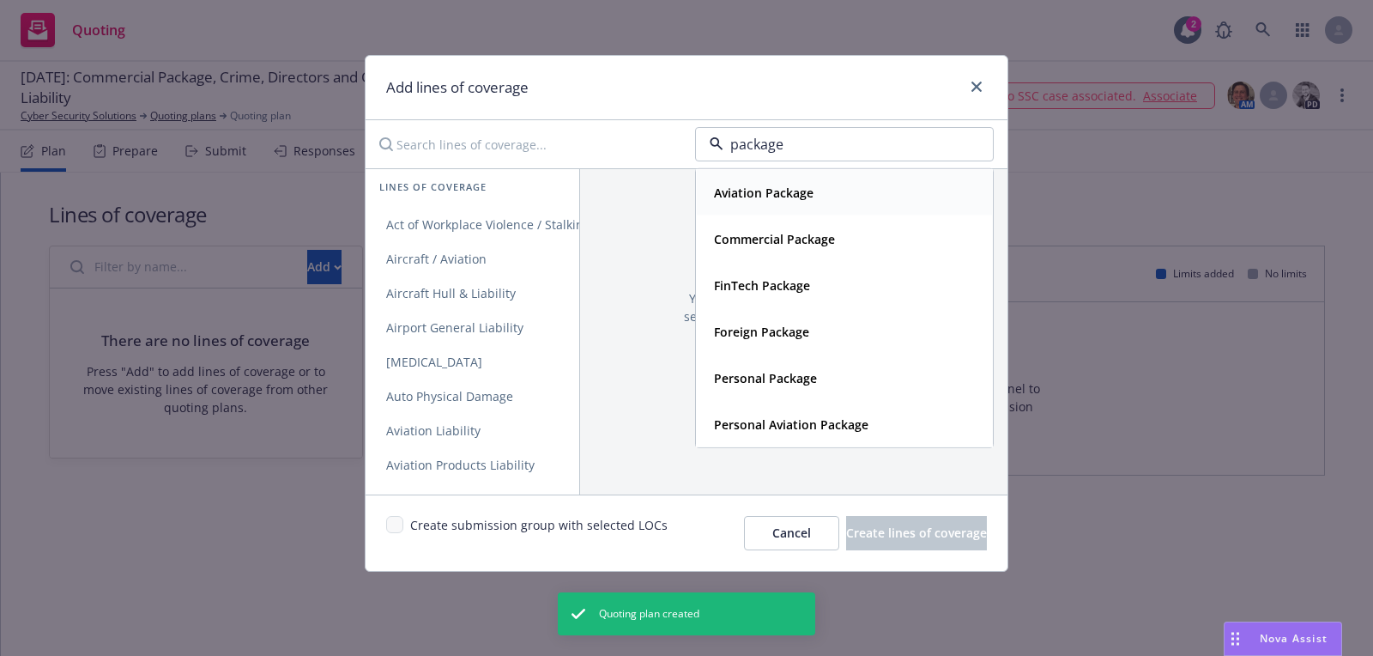
click at [748, 239] on strong "Commercial Package" at bounding box center [774, 239] width 121 height 16
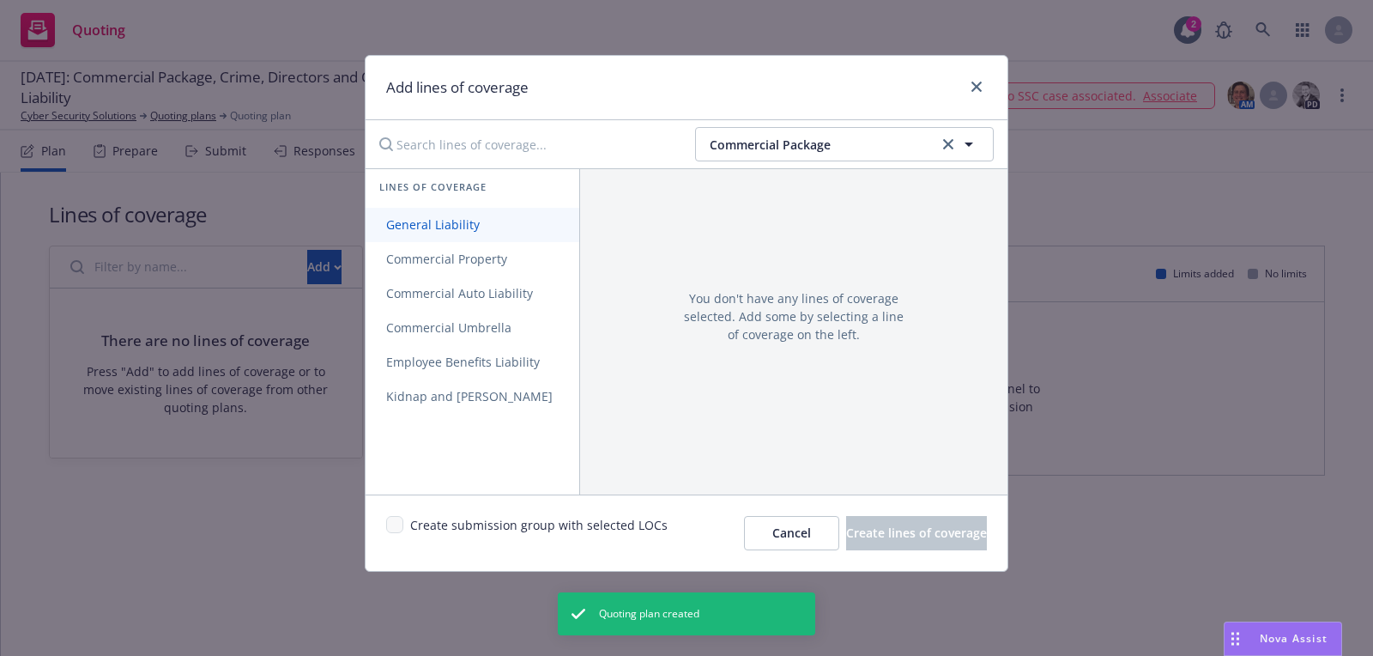
click at [480, 225] on span "General Liability" at bounding box center [433, 224] width 135 height 16
drag, startPoint x: 480, startPoint y: 251, endPoint x: 500, endPoint y: 251, distance: 20.6
click at [480, 251] on span "Commercial Property" at bounding box center [447, 259] width 162 height 16
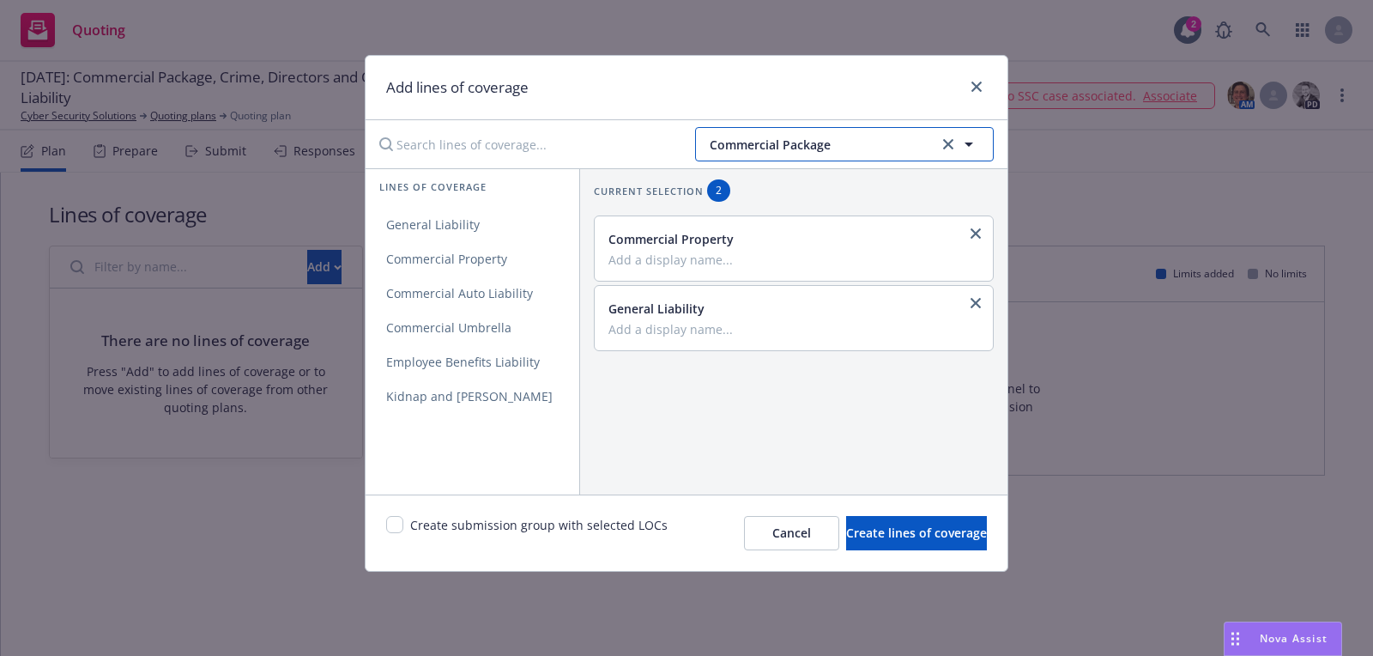
click at [780, 130] on button "Commercial Package" at bounding box center [844, 144] width 299 height 34
click at [766, 185] on div "Crime" at bounding box center [844, 192] width 275 height 25
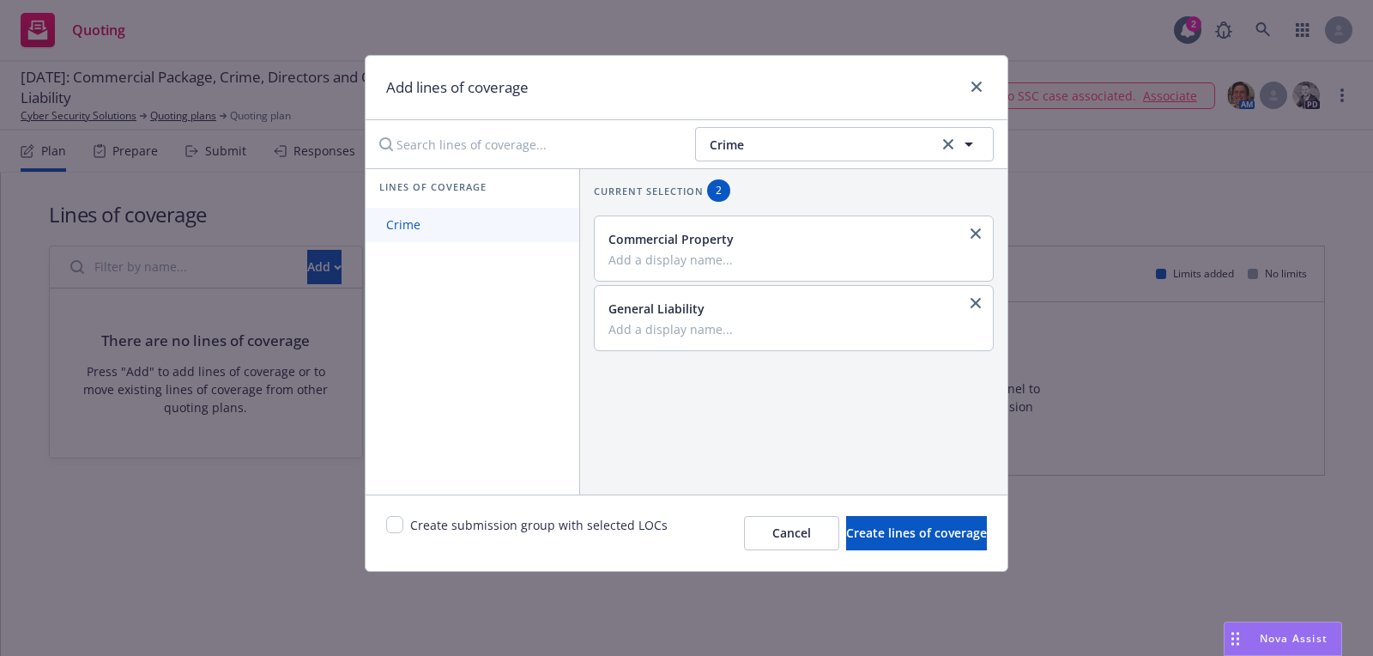
click at [500, 208] on link "Crime" at bounding box center [473, 225] width 214 height 34
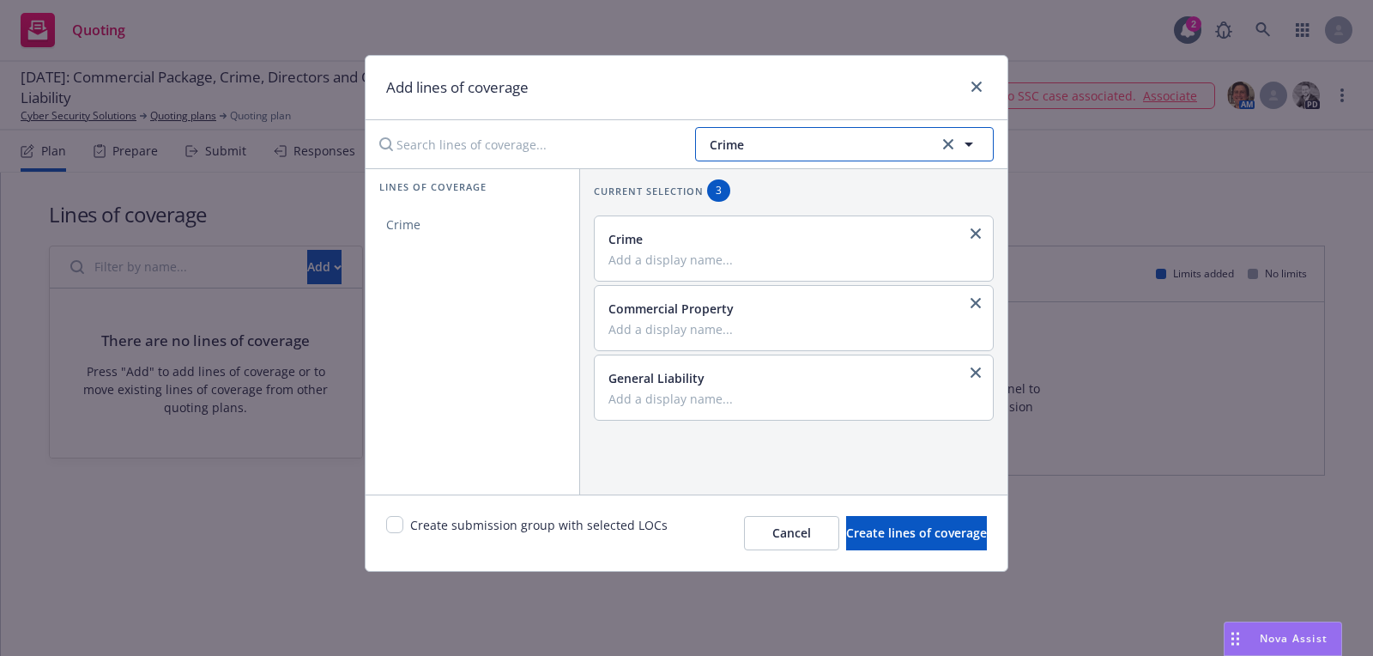
click at [779, 144] on span "Crime" at bounding box center [822, 145] width 224 height 18
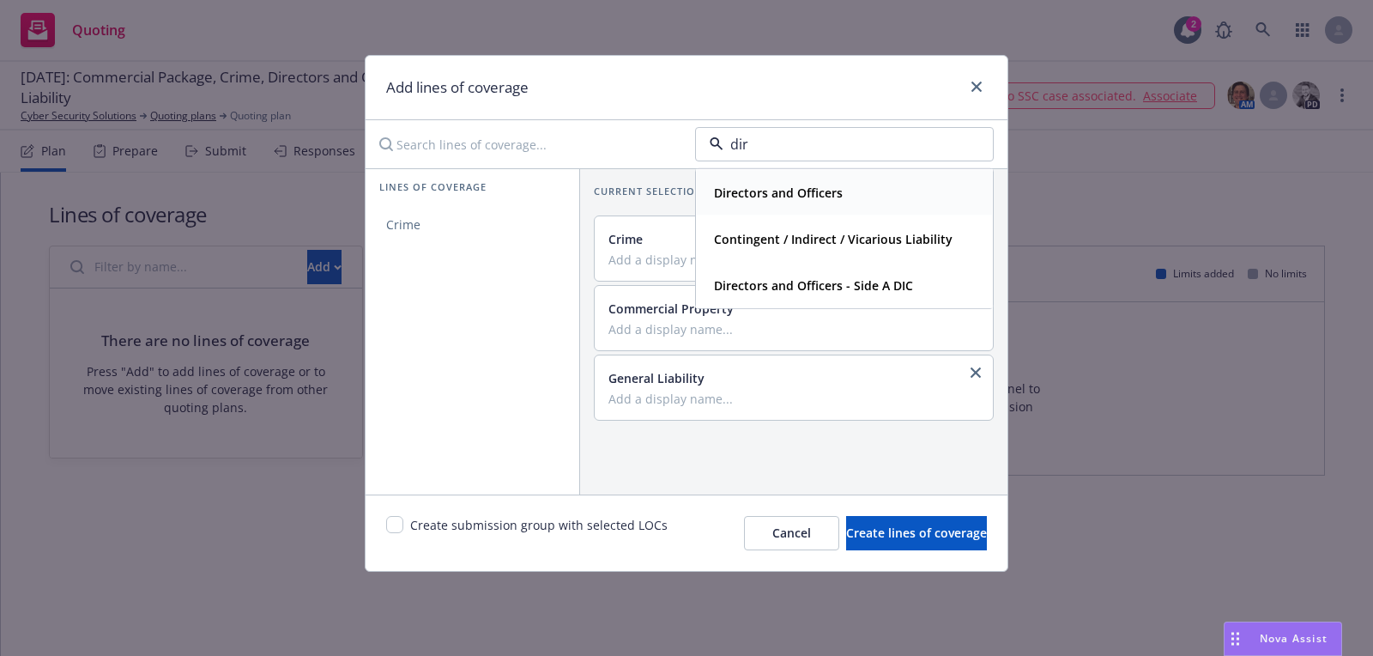
click at [788, 195] on strong "Directors and Officers" at bounding box center [778, 193] width 129 height 16
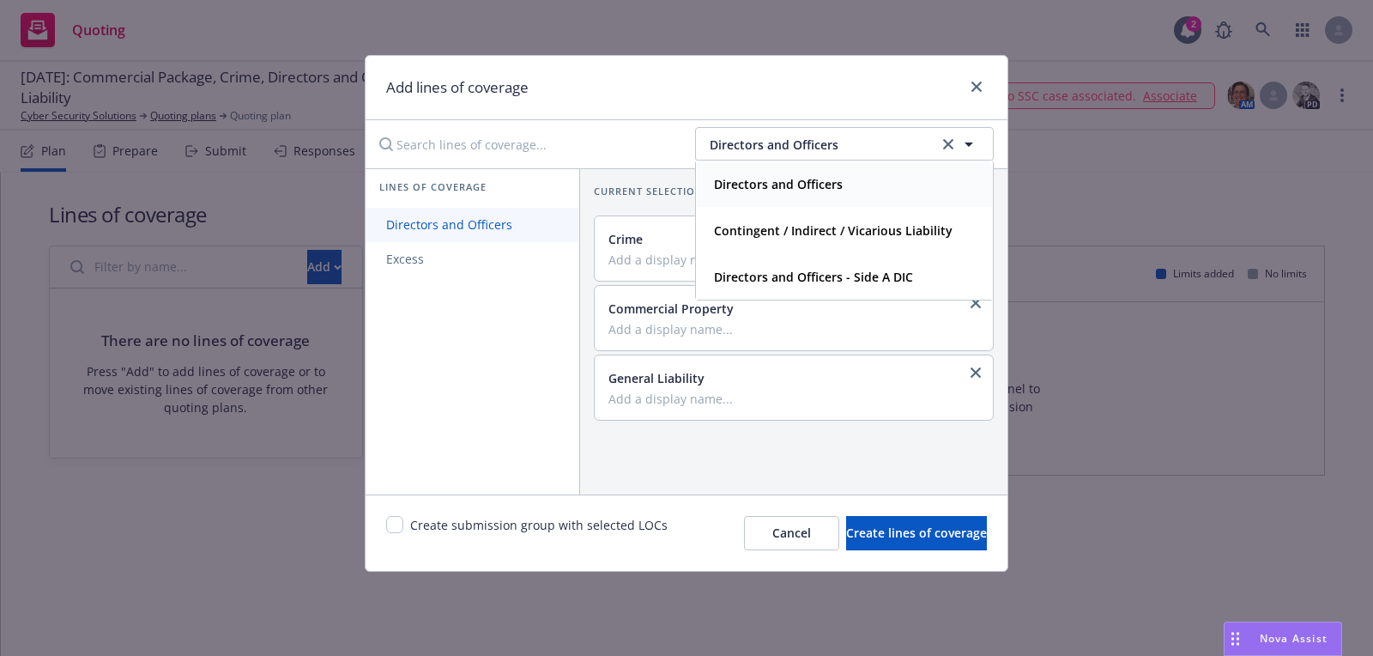
click at [477, 228] on span "Directors and Officers" at bounding box center [449, 224] width 167 height 16
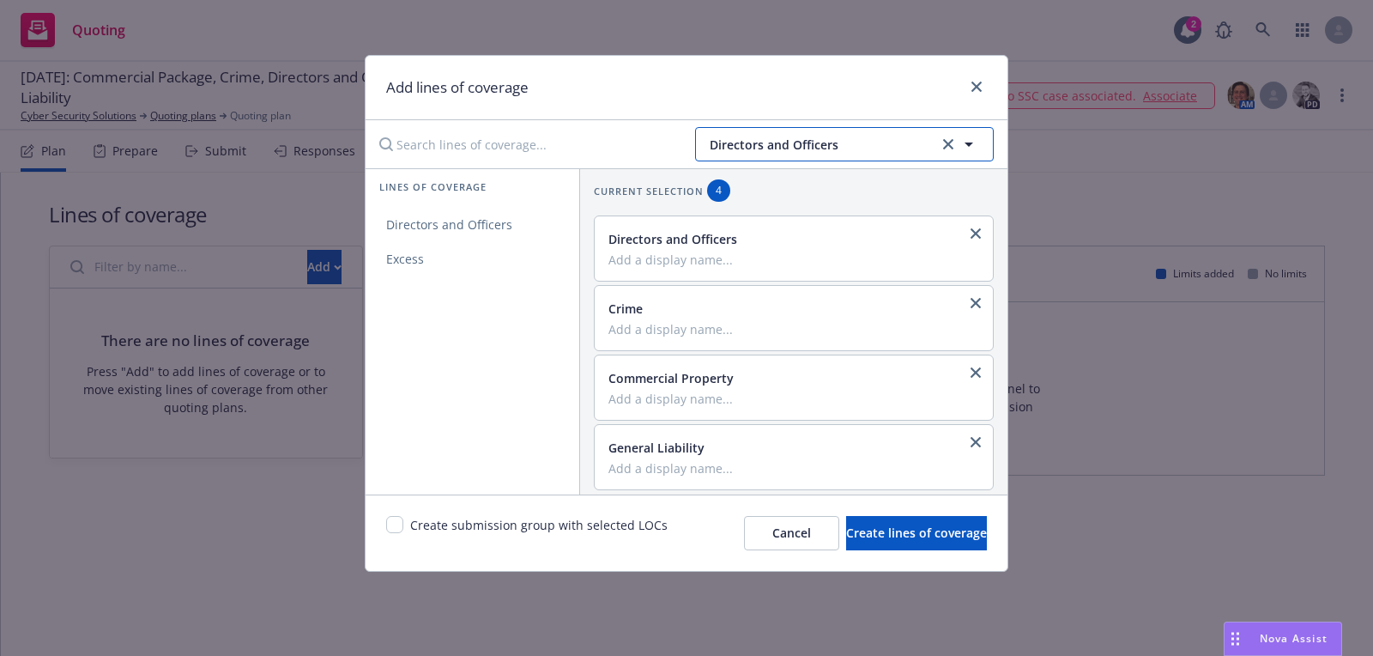
click at [749, 133] on button "Directors and Officers" at bounding box center [844, 144] width 299 height 34
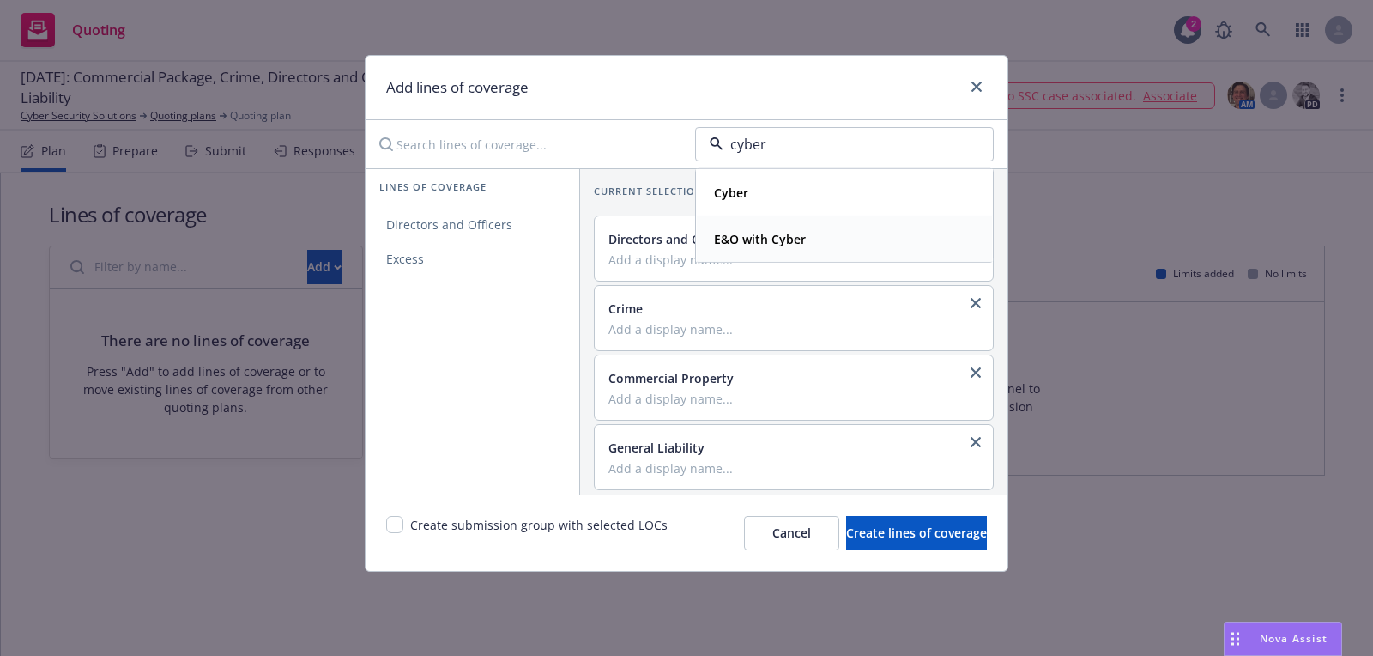
click at [747, 223] on div "E&O with Cyber" at bounding box center [844, 238] width 295 height 45
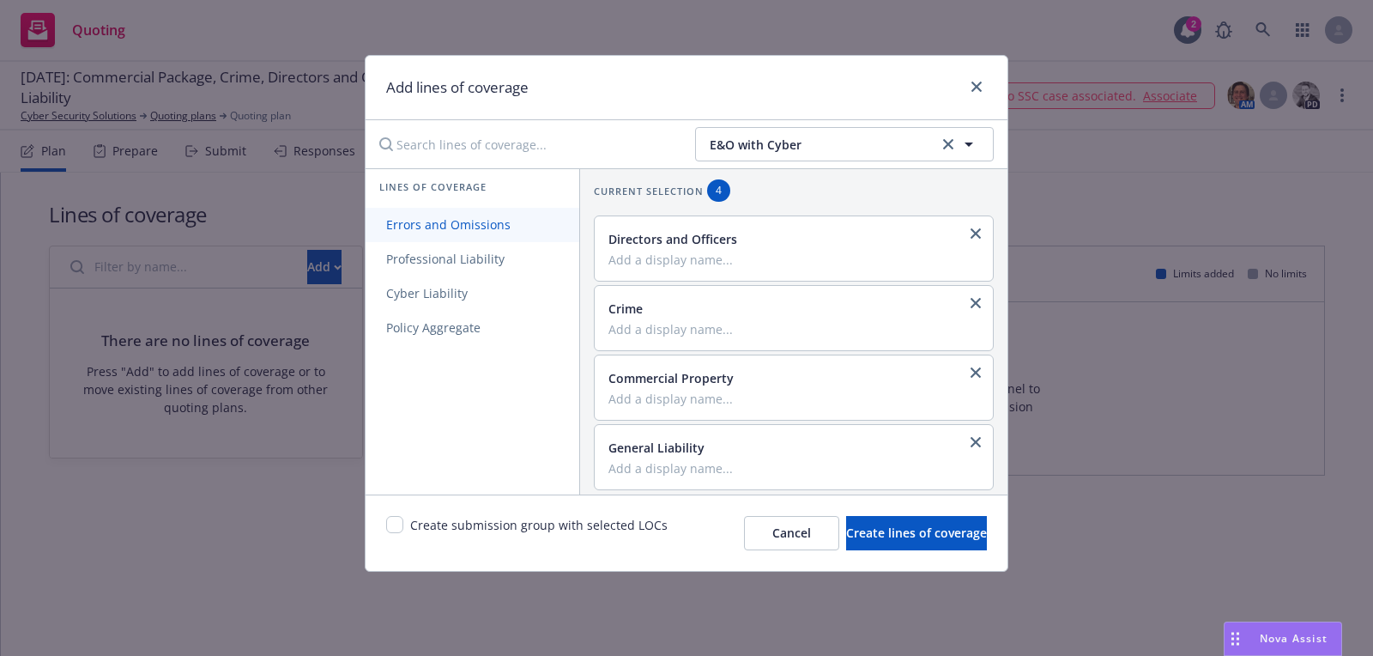
click at [481, 229] on span "Errors and Omissions" at bounding box center [449, 224] width 166 height 16
click at [476, 293] on span "Cyber Liability" at bounding box center [427, 293] width 123 height 16
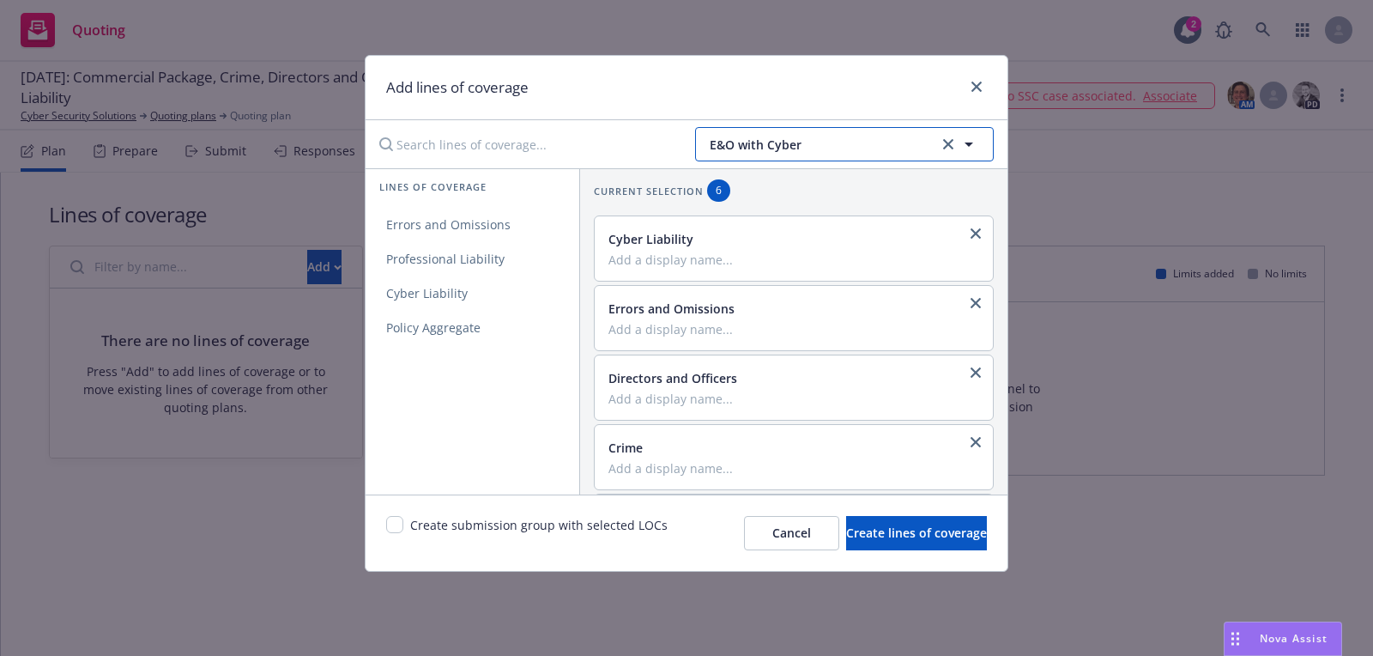
click at [748, 144] on span "E&O with Cyber" at bounding box center [822, 145] width 224 height 18
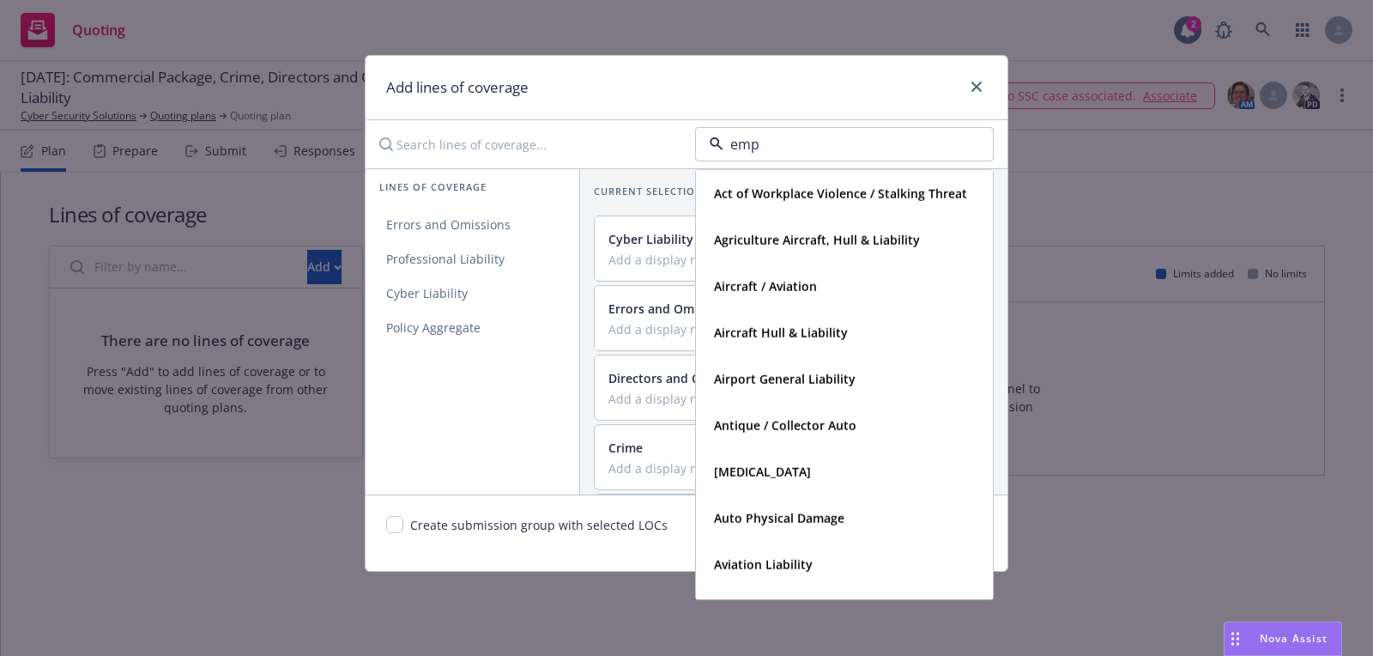
type input "empl"
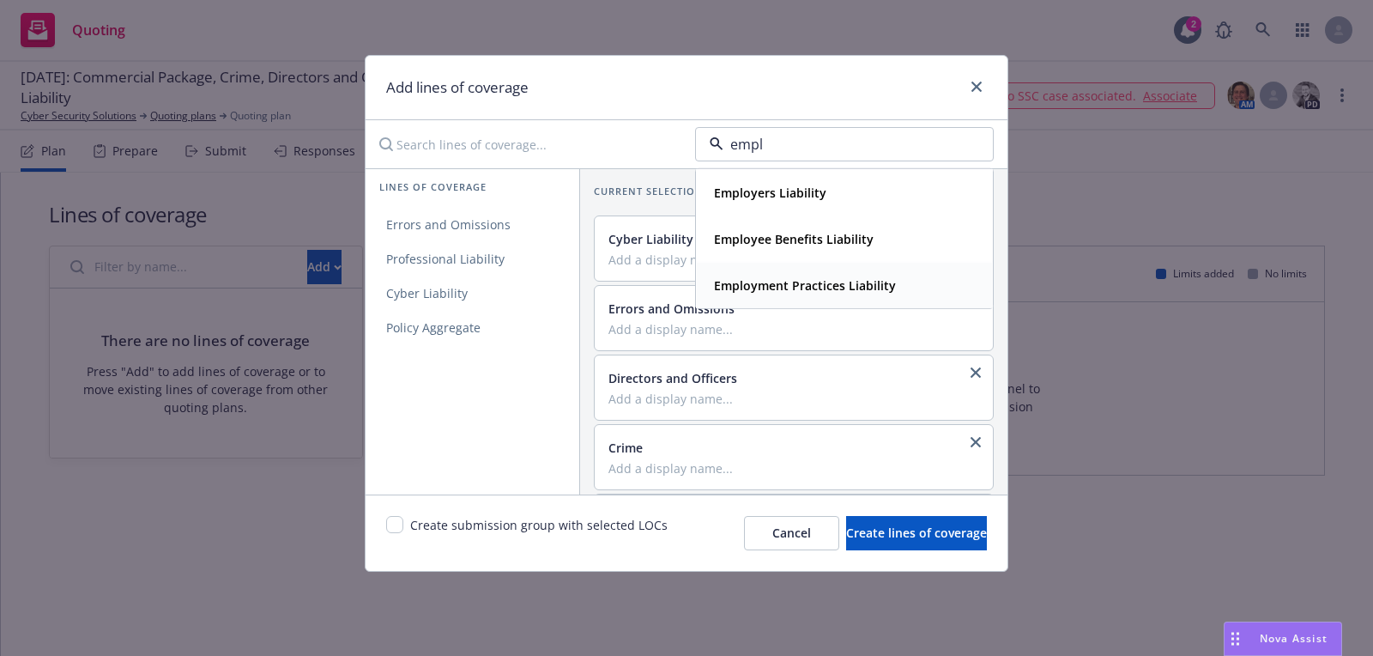
drag, startPoint x: 783, startPoint y: 184, endPoint x: 777, endPoint y: 282, distance: 98.0
click at [777, 282] on div "Employers Liability Employee Benefits Liability Employment Practices Liability" at bounding box center [844, 238] width 297 height 139
click at [777, 282] on strong "Employment Practices Liability" at bounding box center [805, 285] width 182 height 16
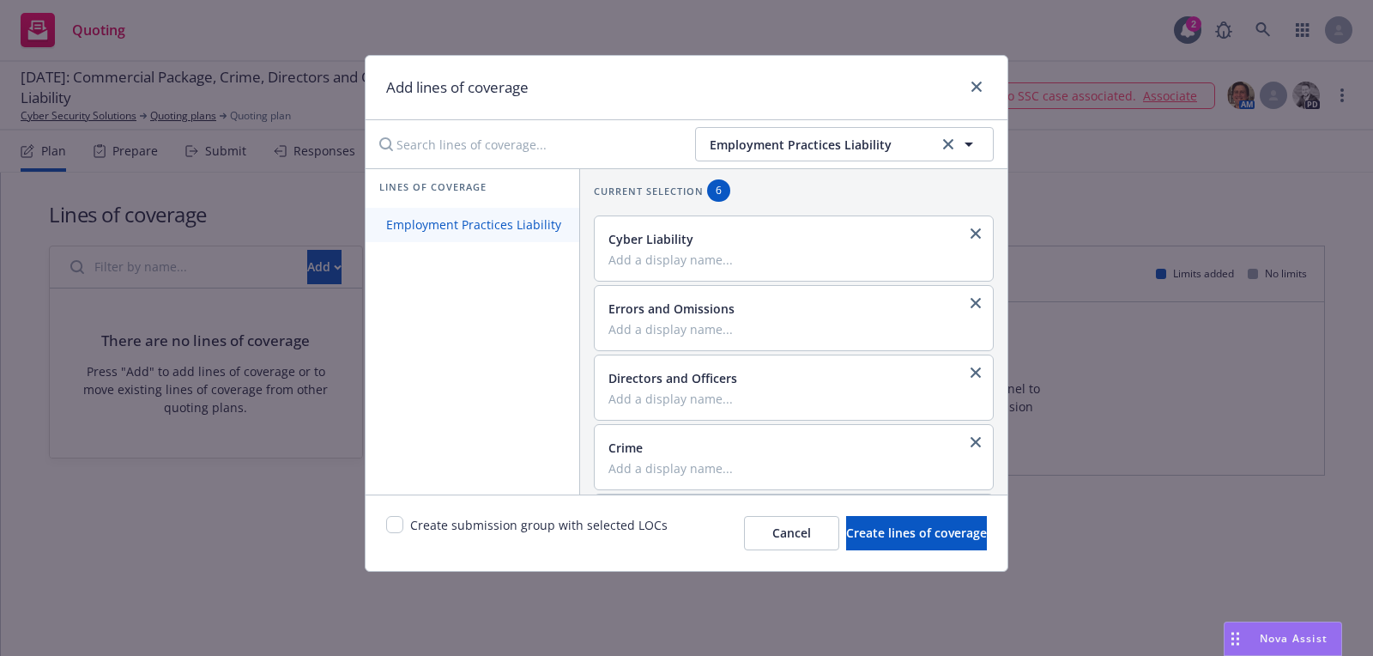
click at [490, 224] on span "Employment Practices Liability" at bounding box center [474, 224] width 216 height 16
click at [392, 516] on input "checkbox" at bounding box center [394, 524] width 17 height 17
checkbox input "true"
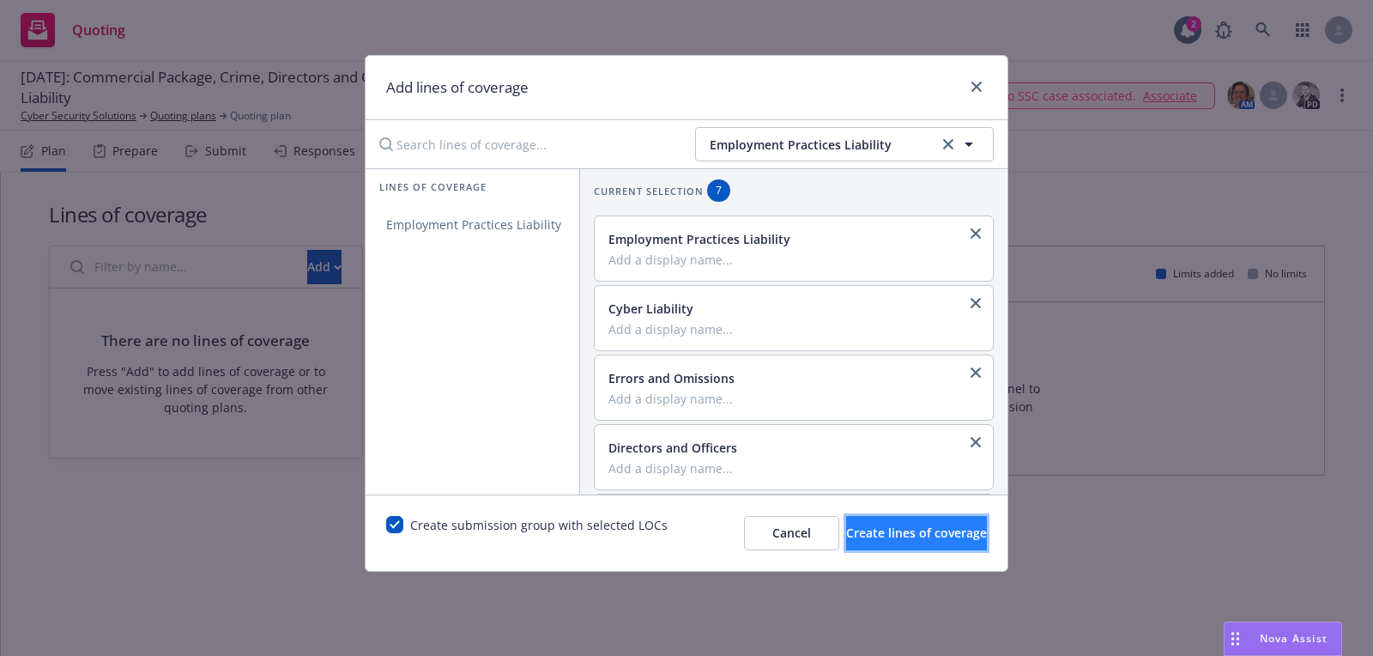
click at [903, 548] on button "Create lines of coverage" at bounding box center [916, 533] width 141 height 34
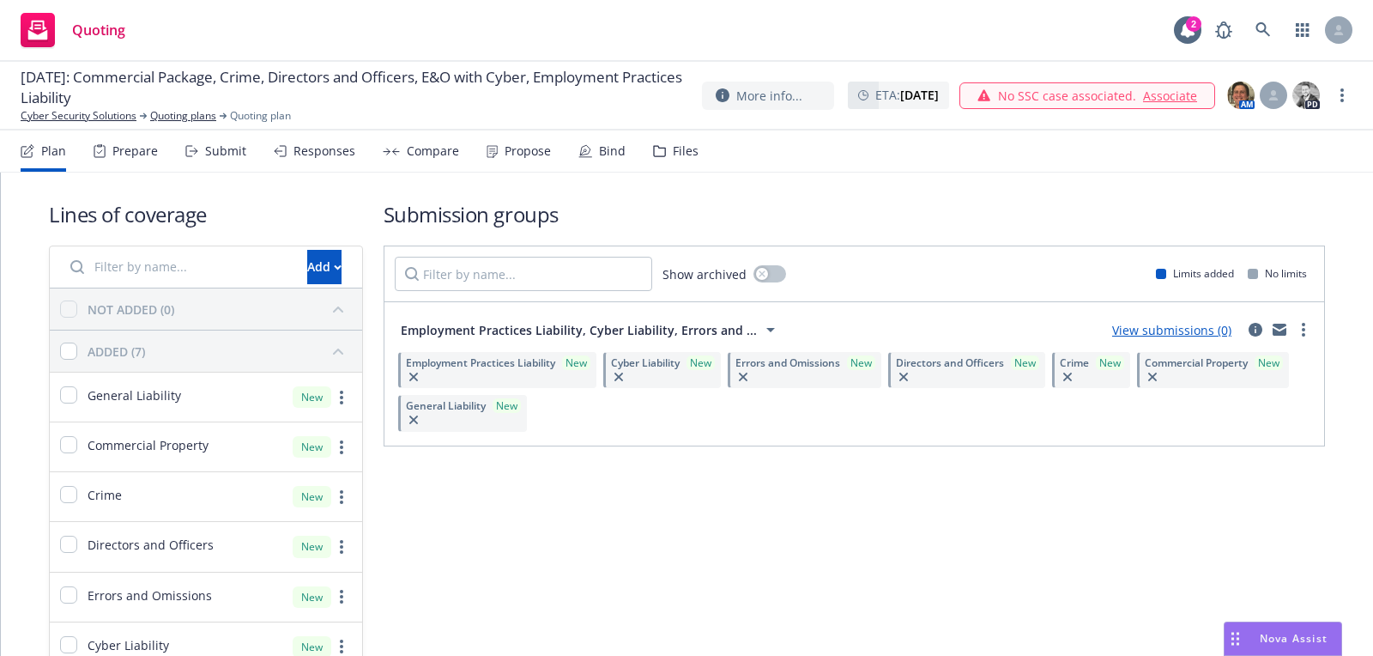
click at [87, 105] on span "10/10/2025: Commercial Package, Crime, Directors and Officers, E&O with Cyber, …" at bounding box center [355, 87] width 668 height 41
click at [82, 124] on div "10/10/2025: Commercial Package, Crime, Directors and Officers, E&O with Cyber, …" at bounding box center [686, 96] width 1373 height 69
click at [70, 118] on link "Cyber Security Solutions" at bounding box center [79, 115] width 116 height 15
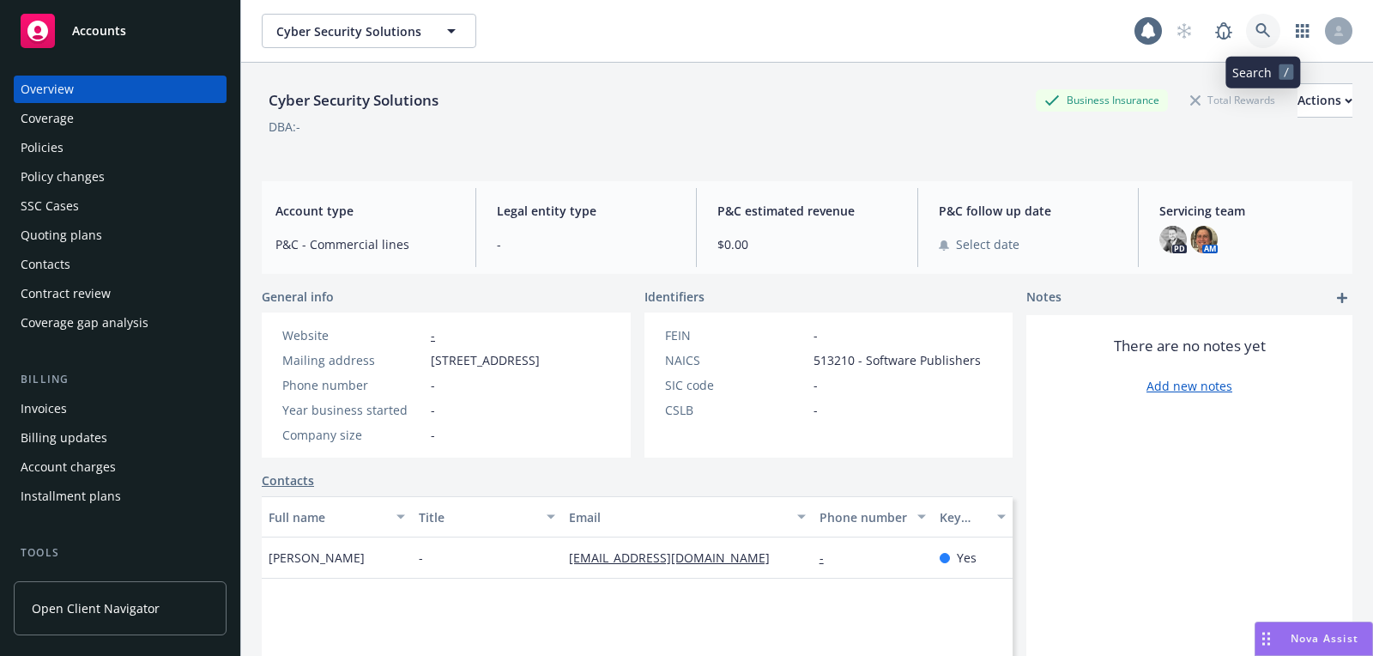
click at [1257, 33] on icon at bounding box center [1263, 30] width 15 height 15
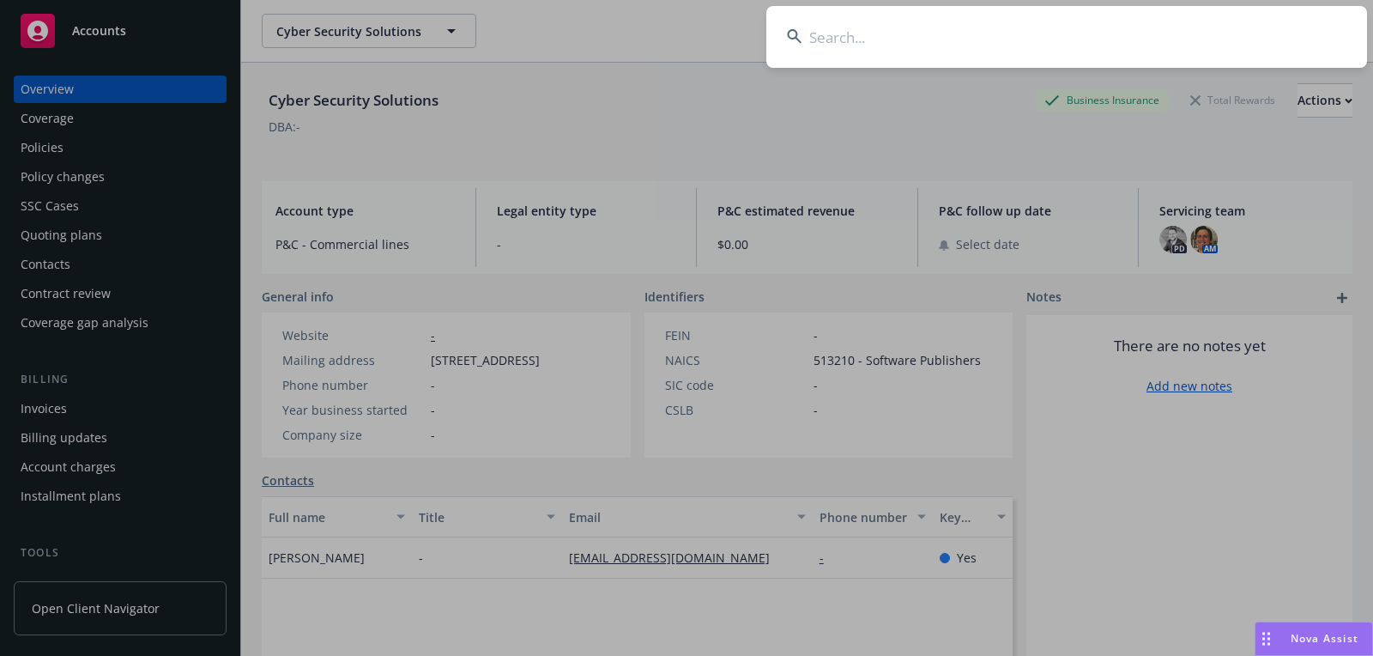
type input "EngineEars"
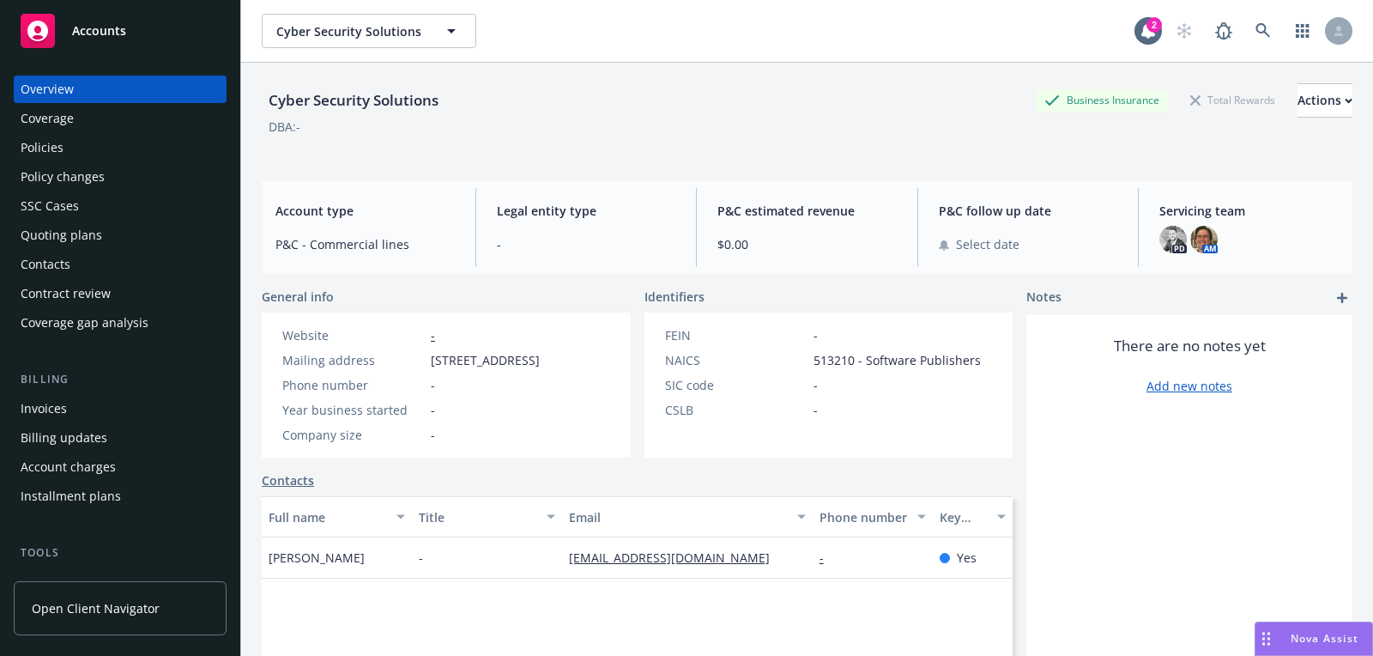
click at [166, 30] on div "Accounts" at bounding box center [120, 31] width 199 height 34
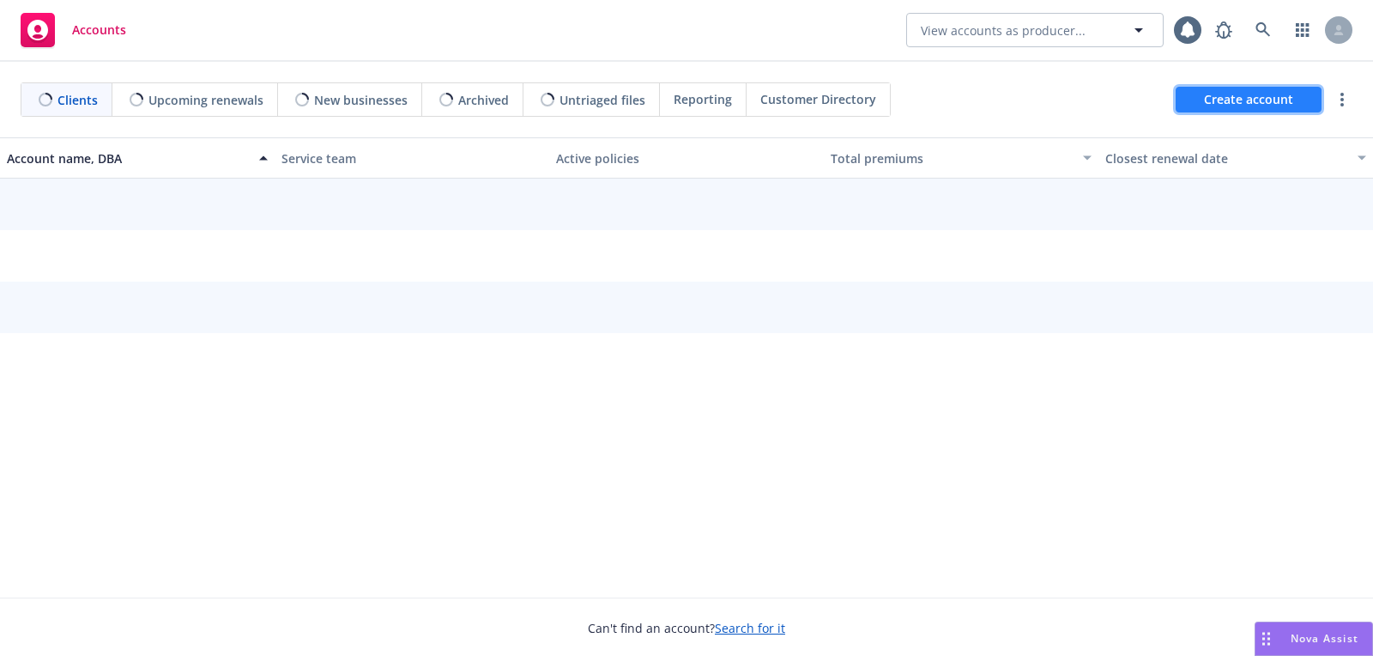
click at [1206, 106] on span "Create account" at bounding box center [1248, 99] width 89 height 33
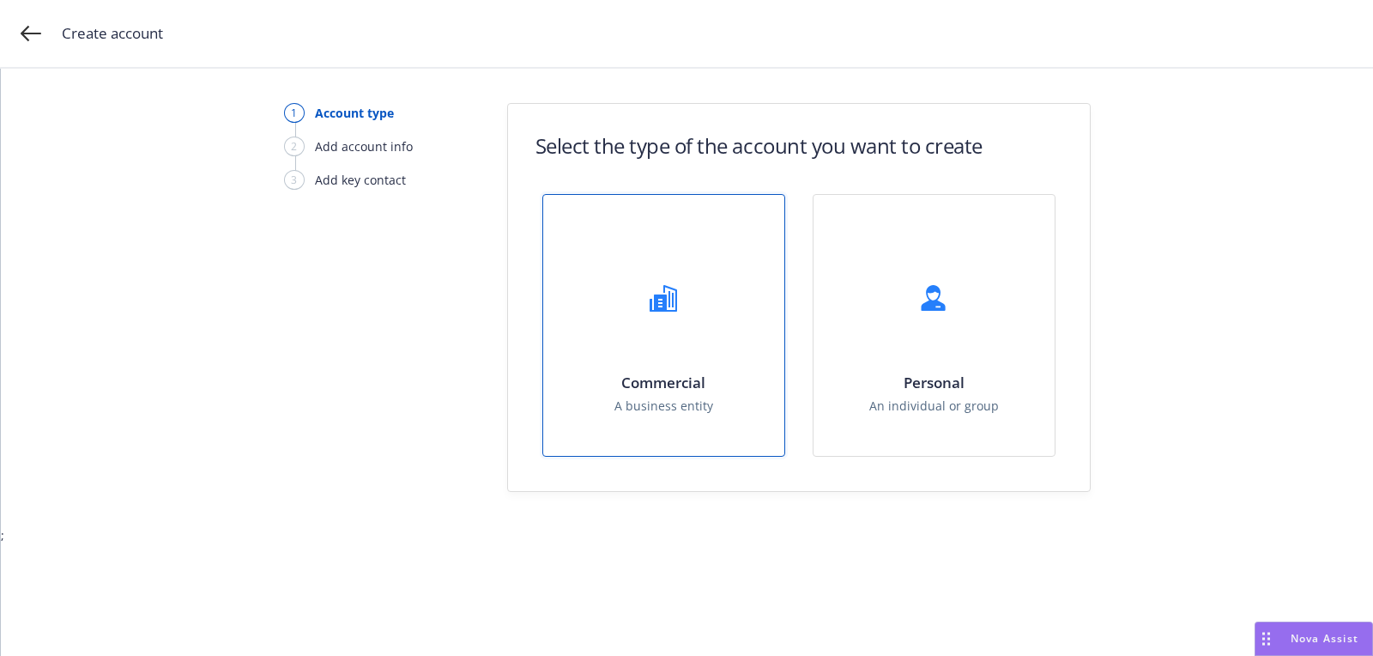
click at [733, 343] on div "Commercial A business entity" at bounding box center [663, 325] width 241 height 261
select select "US"
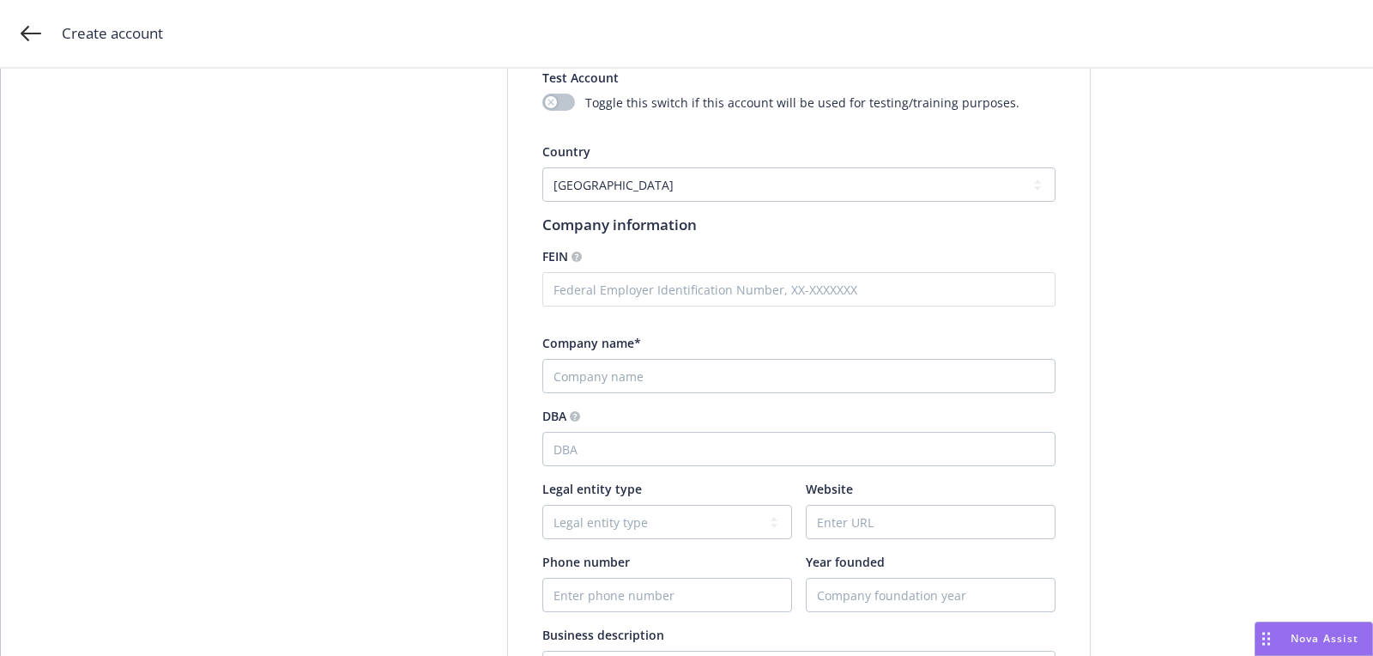
scroll to position [332, 0]
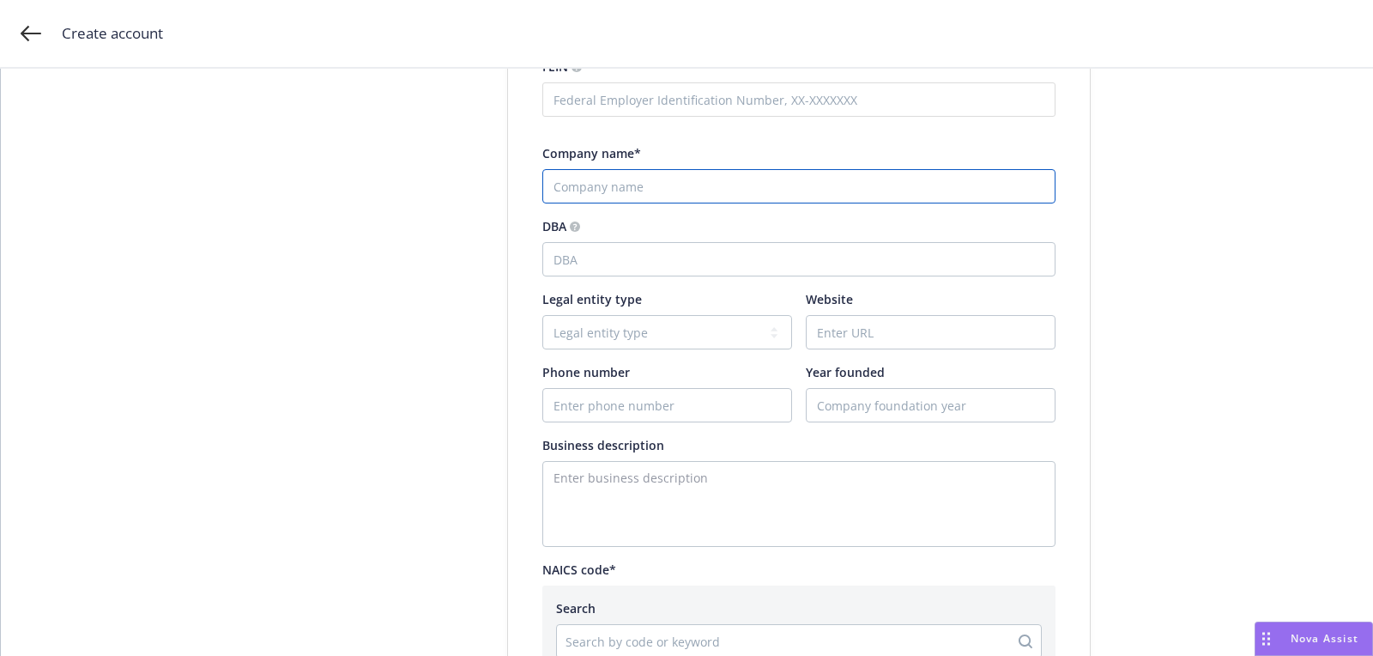
click at [665, 185] on input "Company name*" at bounding box center [798, 186] width 513 height 34
paste input "EngineEars"
type input "EngineEars"
click at [866, 337] on input "Website" at bounding box center [931, 332] width 248 height 33
paste input "[URL][DOMAIN_NAME]"
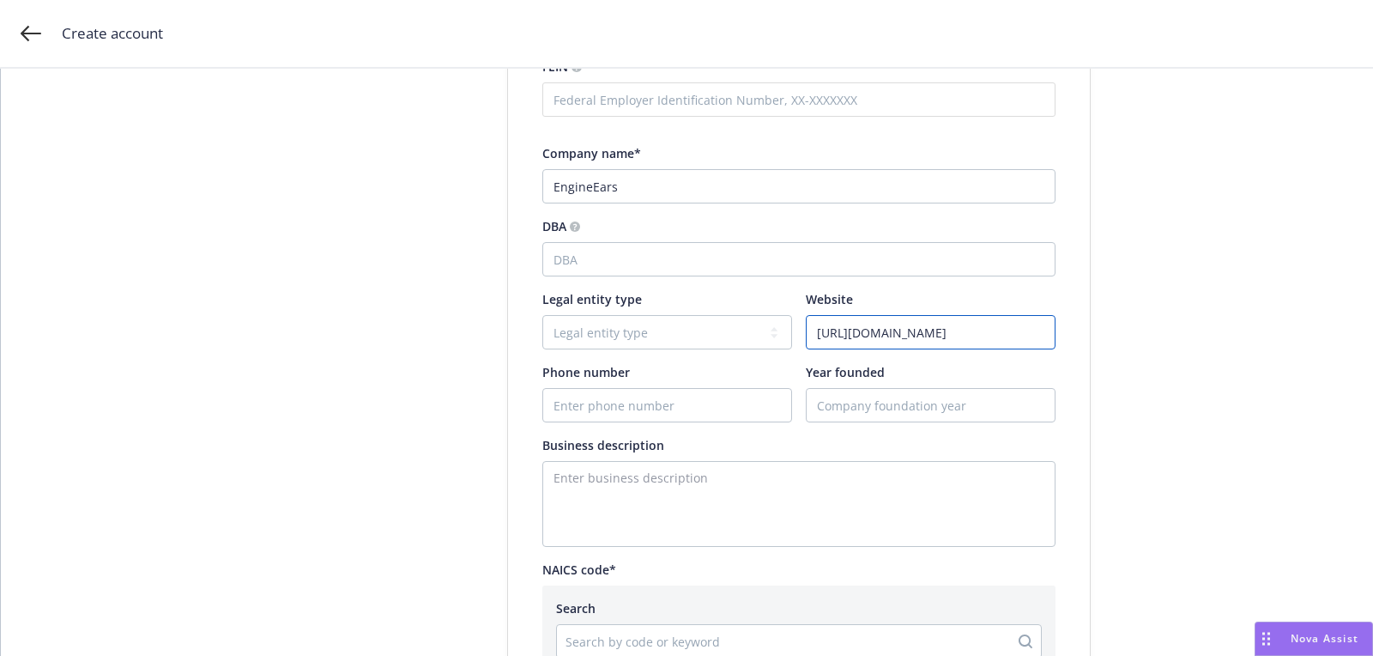
type input "[URL][DOMAIN_NAME]"
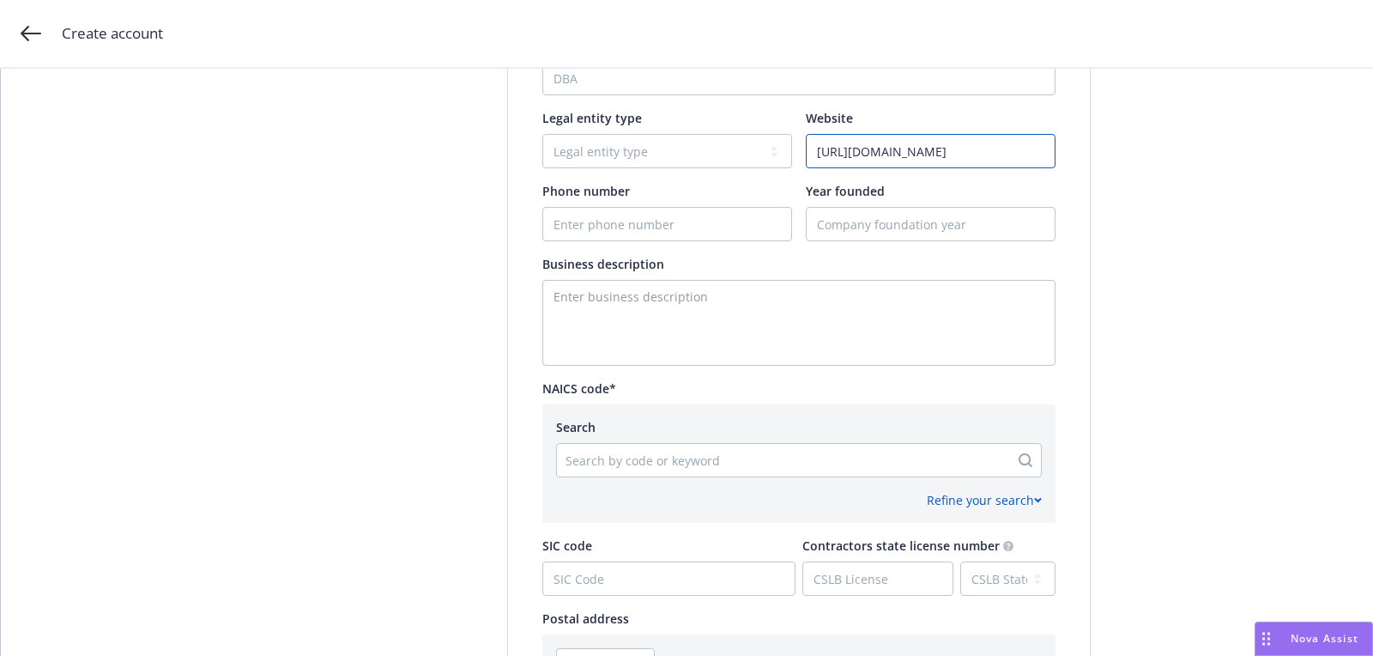
scroll to position [518, 0]
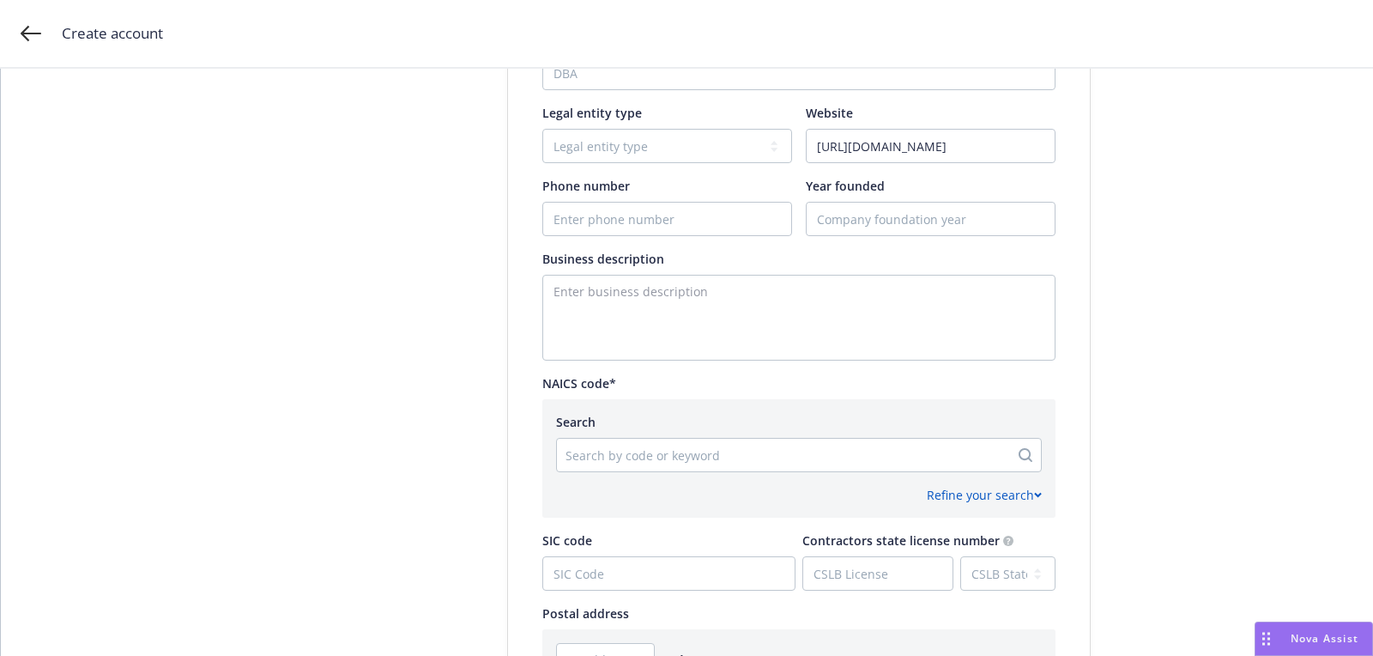
click at [695, 434] on div "Search Search by code or keyword" at bounding box center [799, 442] width 486 height 59
click at [695, 441] on div "Search by code or keyword" at bounding box center [783, 454] width 452 height 27
paste input "541330"
type input "541330"
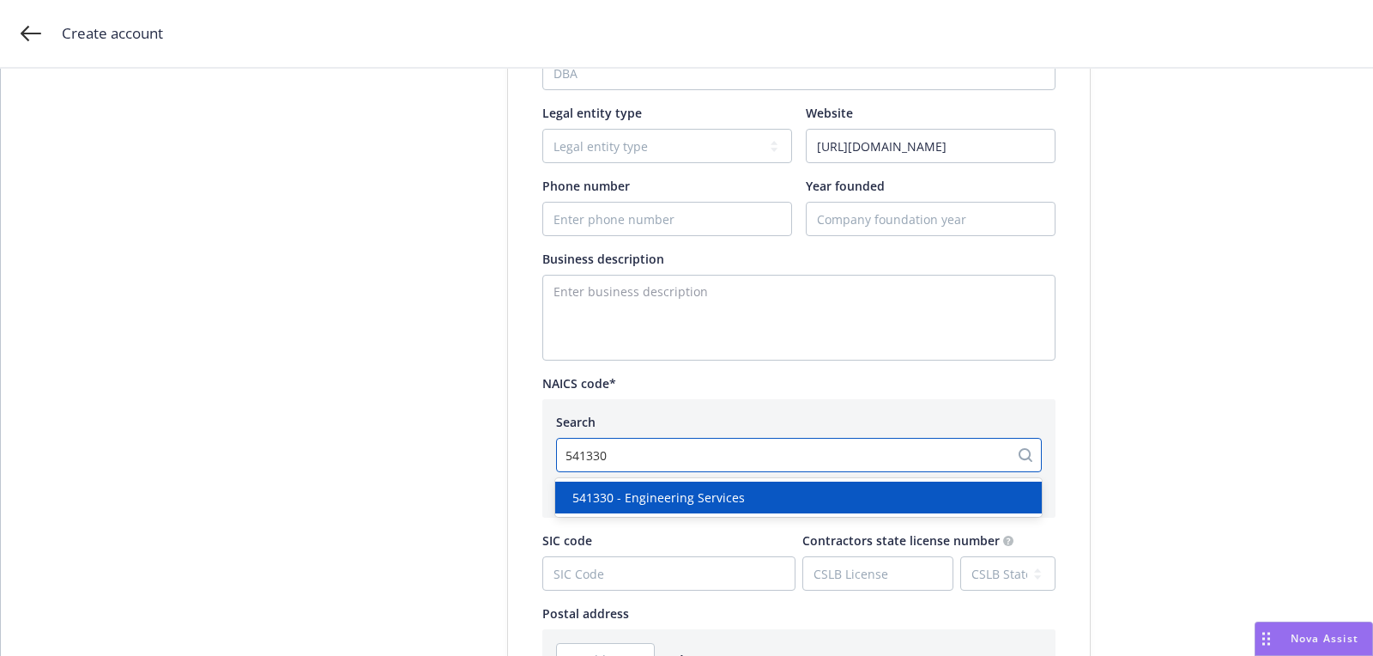
click at [686, 497] on span "541330 - Engineering Services" at bounding box center [658, 497] width 173 height 18
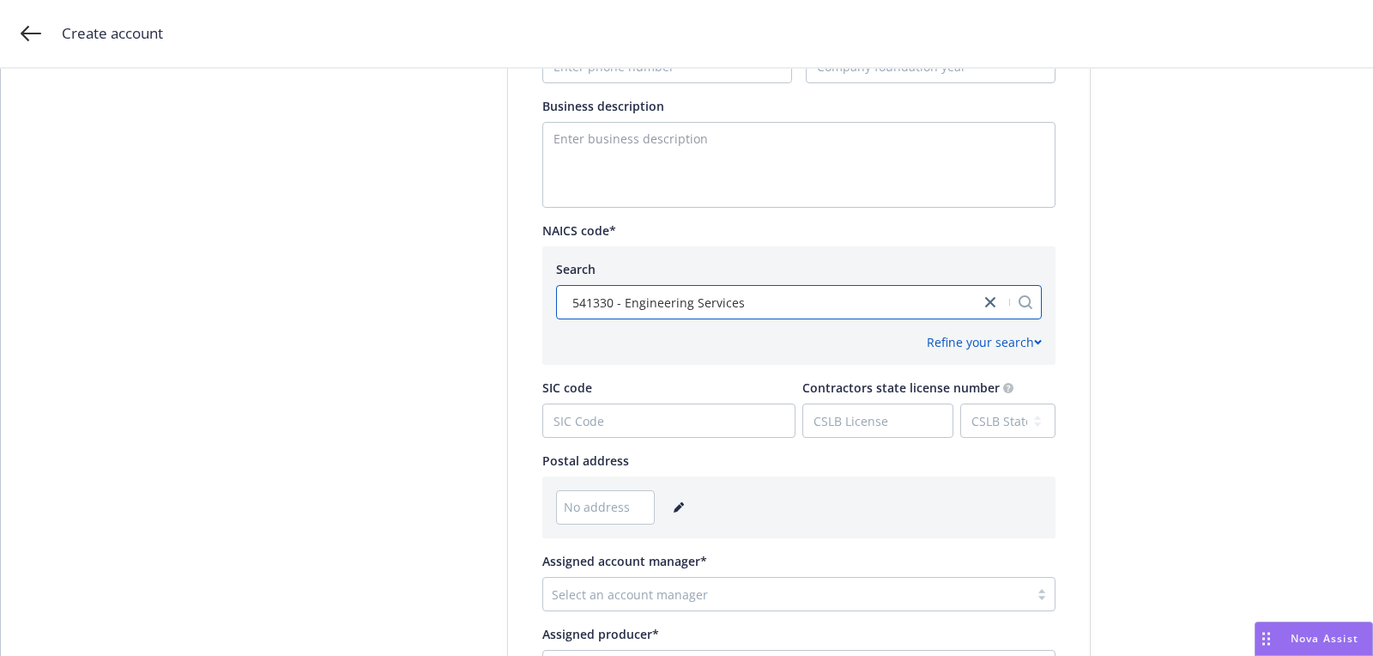
scroll to position [834, 0]
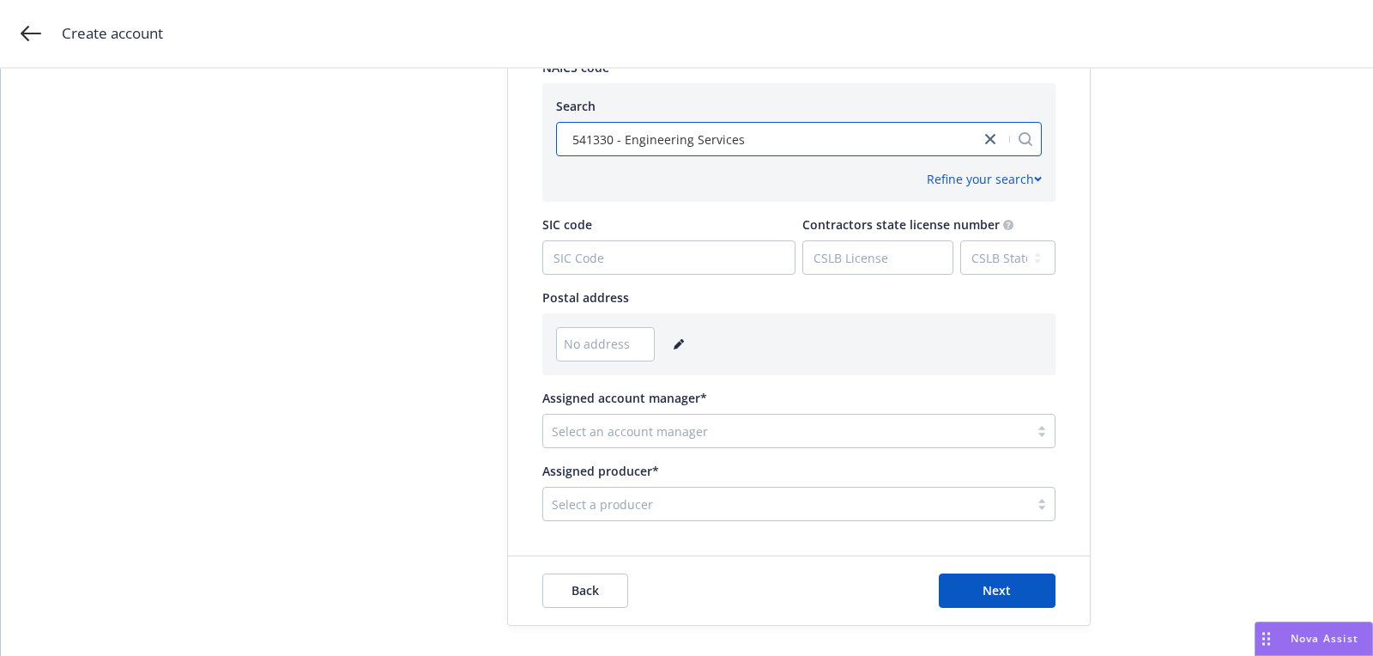
click at [678, 350] on link "editPencil" at bounding box center [679, 344] width 21 height 21
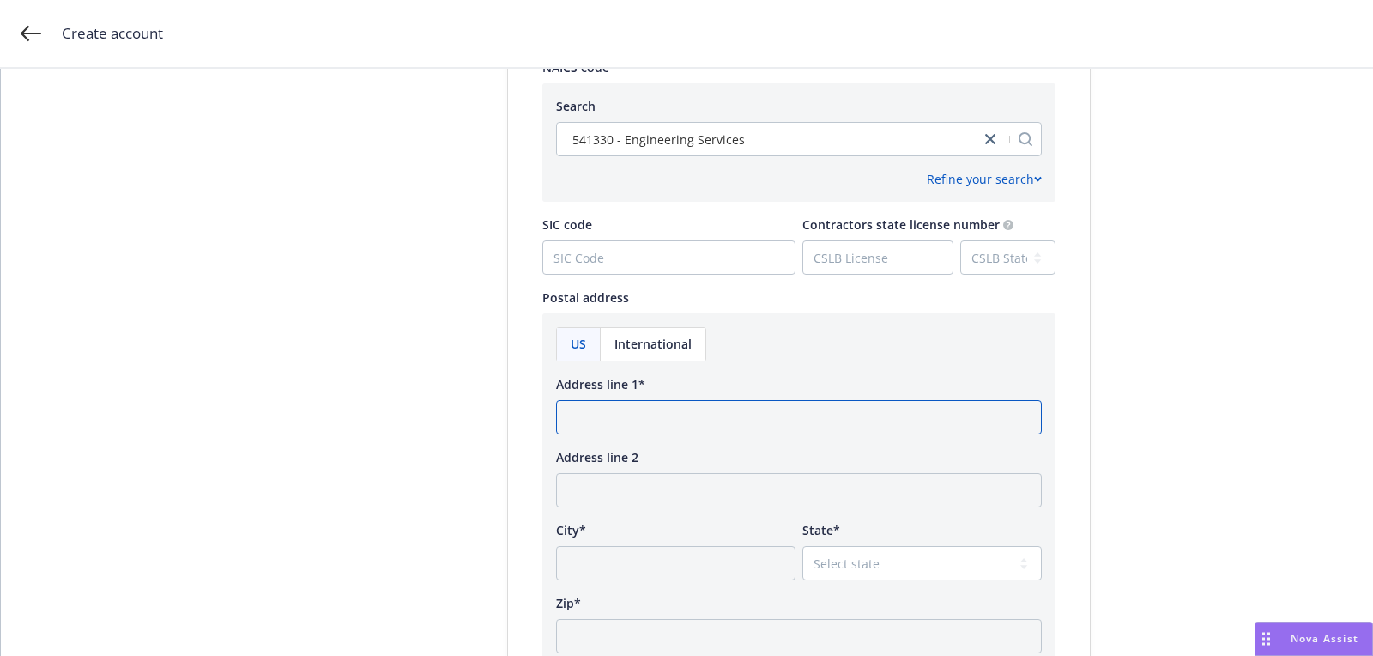
click at [671, 415] on input "Address line 1*" at bounding box center [799, 417] width 486 height 34
paste input "[STREET_ADDRESS][PERSON_NAME]"
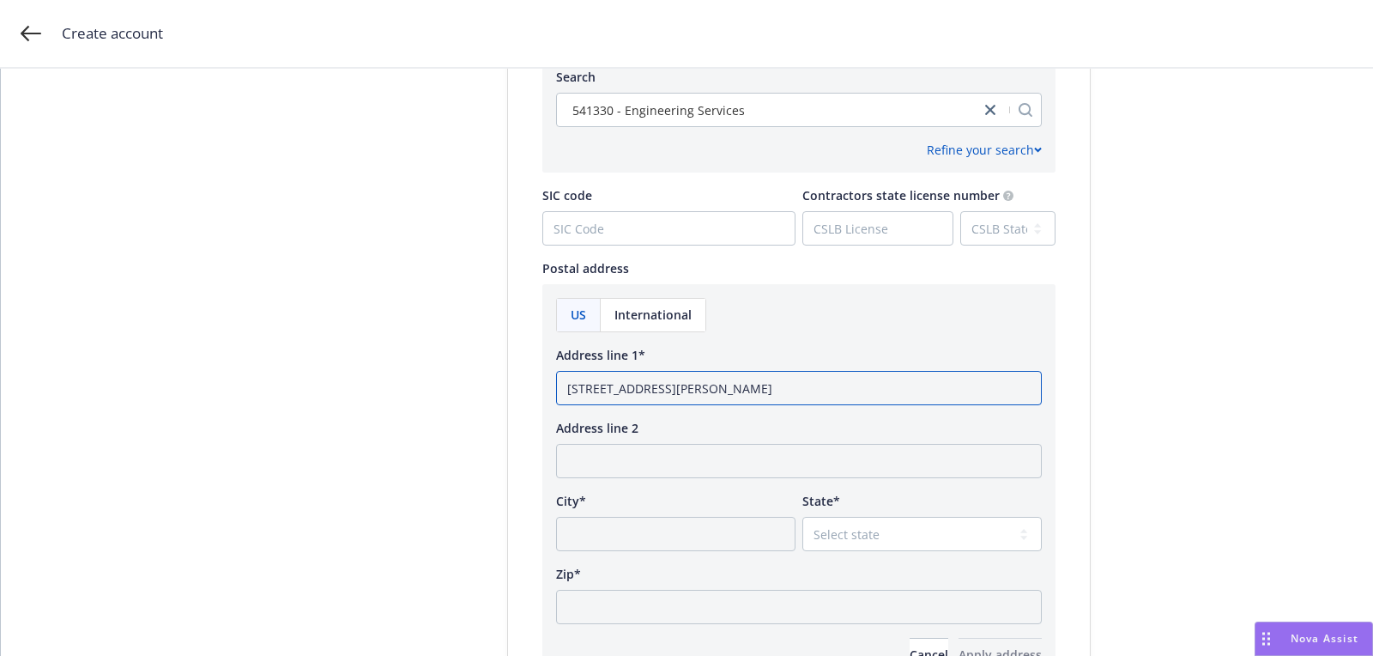
scroll to position [898, 0]
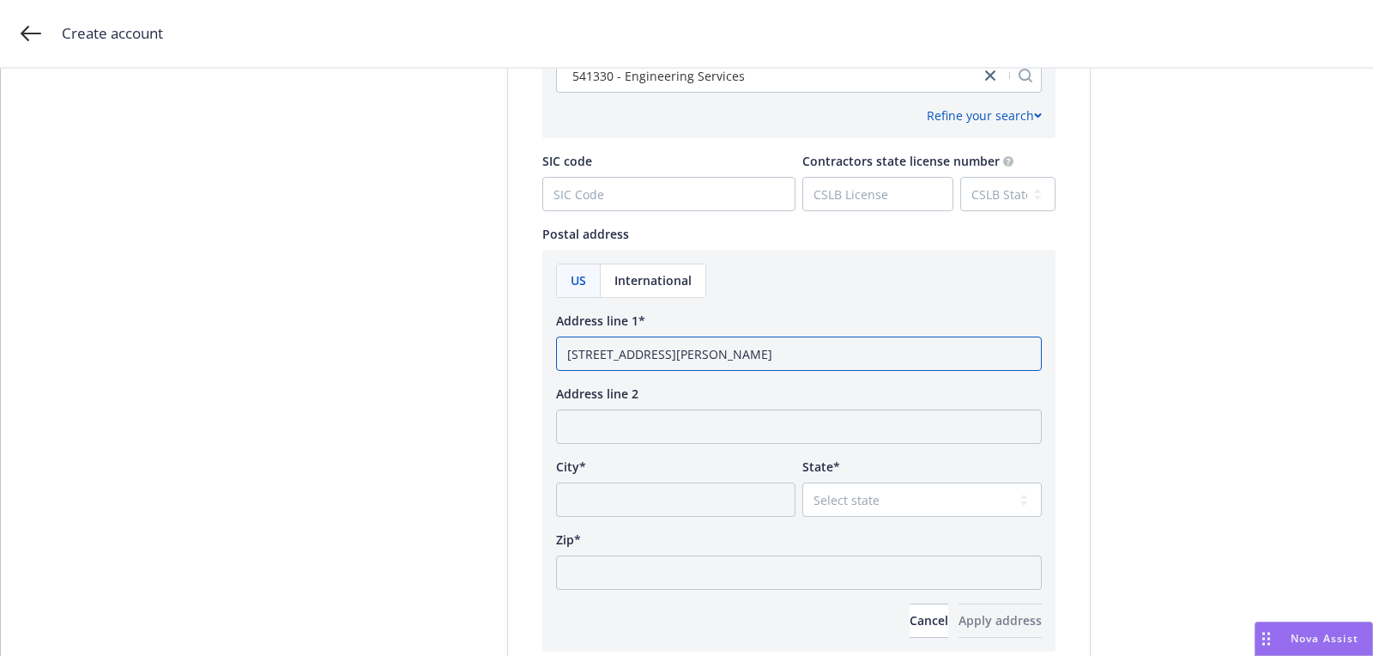
click at [820, 356] on input "[STREET_ADDRESS][PERSON_NAME]" at bounding box center [799, 353] width 486 height 34
type input "[STREET_ADDRESS][PERSON_NAME]"
drag, startPoint x: 709, startPoint y: 584, endPoint x: 764, endPoint y: 572, distance: 56.0
click at [709, 584] on input "Zip*" at bounding box center [799, 572] width 486 height 34
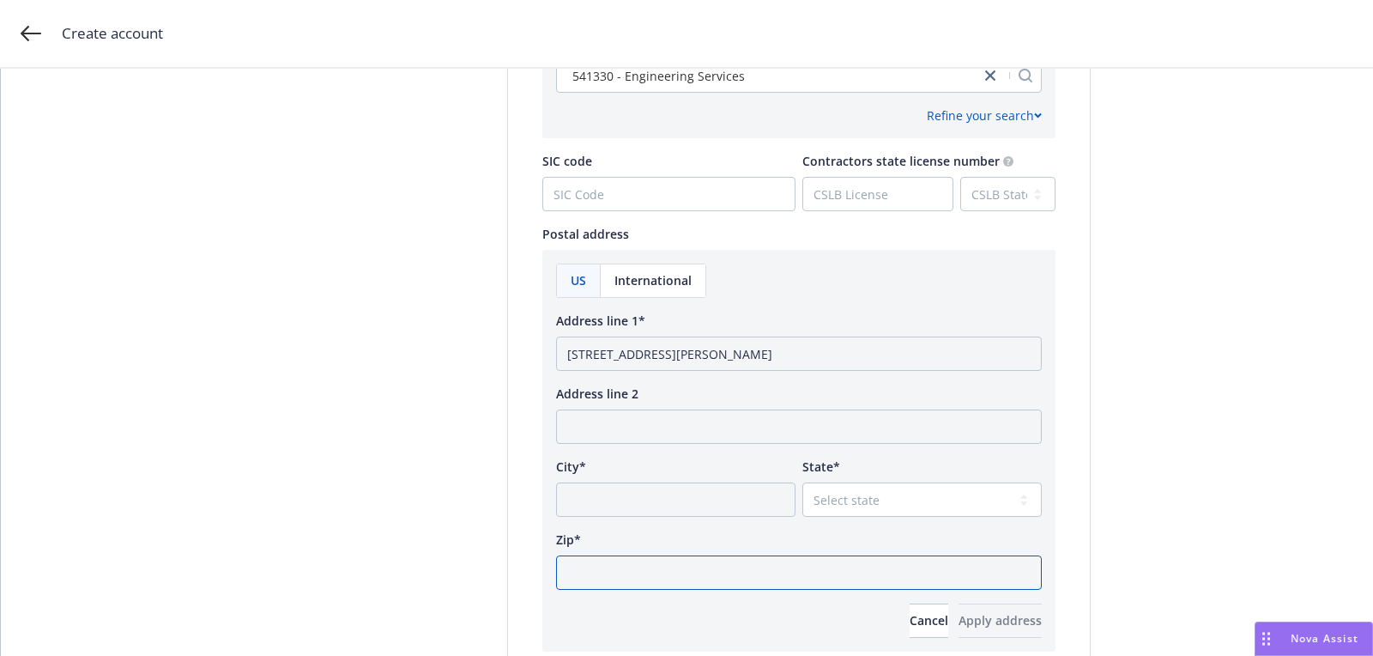
paste input "91411"
type input "91411"
click at [867, 506] on select "Select state [US_STATE] [US_STATE] [US_STATE] [US_STATE] [US_STATE] [PERSON_NAM…" at bounding box center [921, 499] width 239 height 34
select select "CA"
click at [802, 482] on select "Select state [US_STATE] [US_STATE] [US_STATE] [US_STATE] [US_STATE] [PERSON_NAM…" at bounding box center [921, 499] width 239 height 34
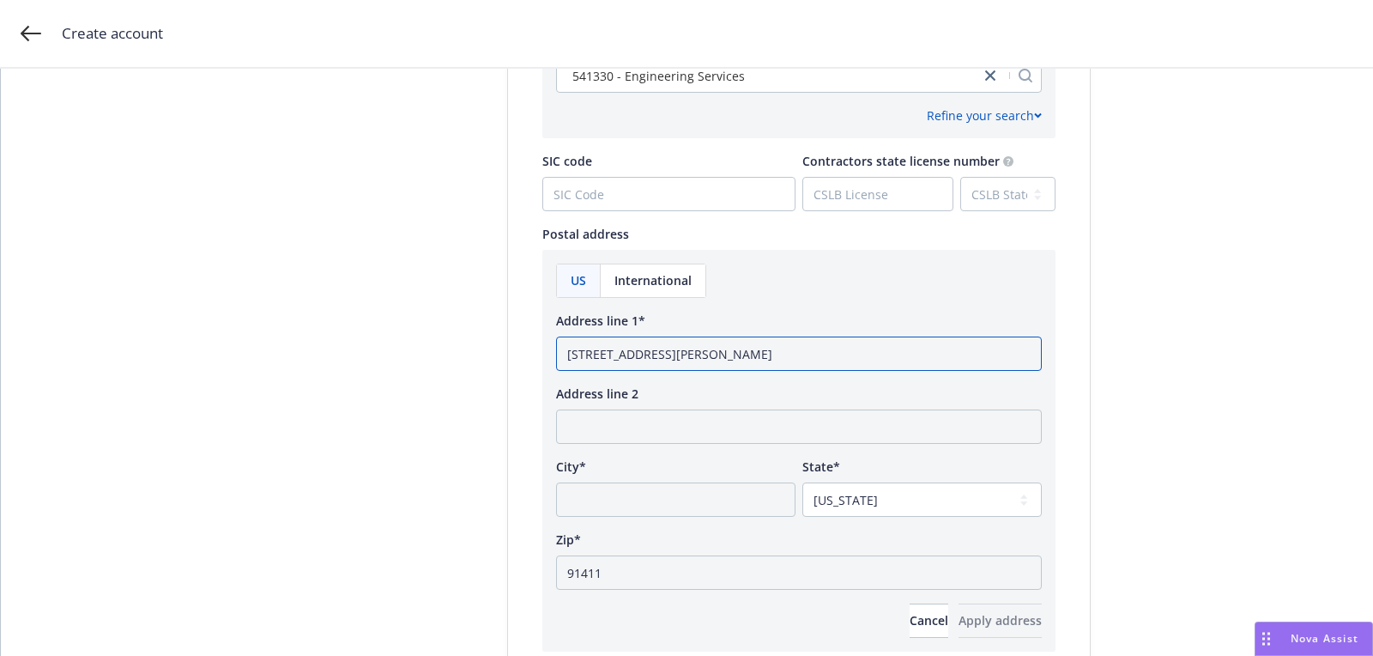
drag, startPoint x: 788, startPoint y: 350, endPoint x: 715, endPoint y: 351, distance: 73.0
click at [715, 351] on input "[STREET_ADDRESS][PERSON_NAME]" at bounding box center [799, 353] width 486 height 34
type input "[STREET_ADDRESS][PERSON_NAME]"
click at [726, 439] on input "Address line 2" at bounding box center [799, 426] width 486 height 34
paste input "[GEOGRAPHIC_DATA],"
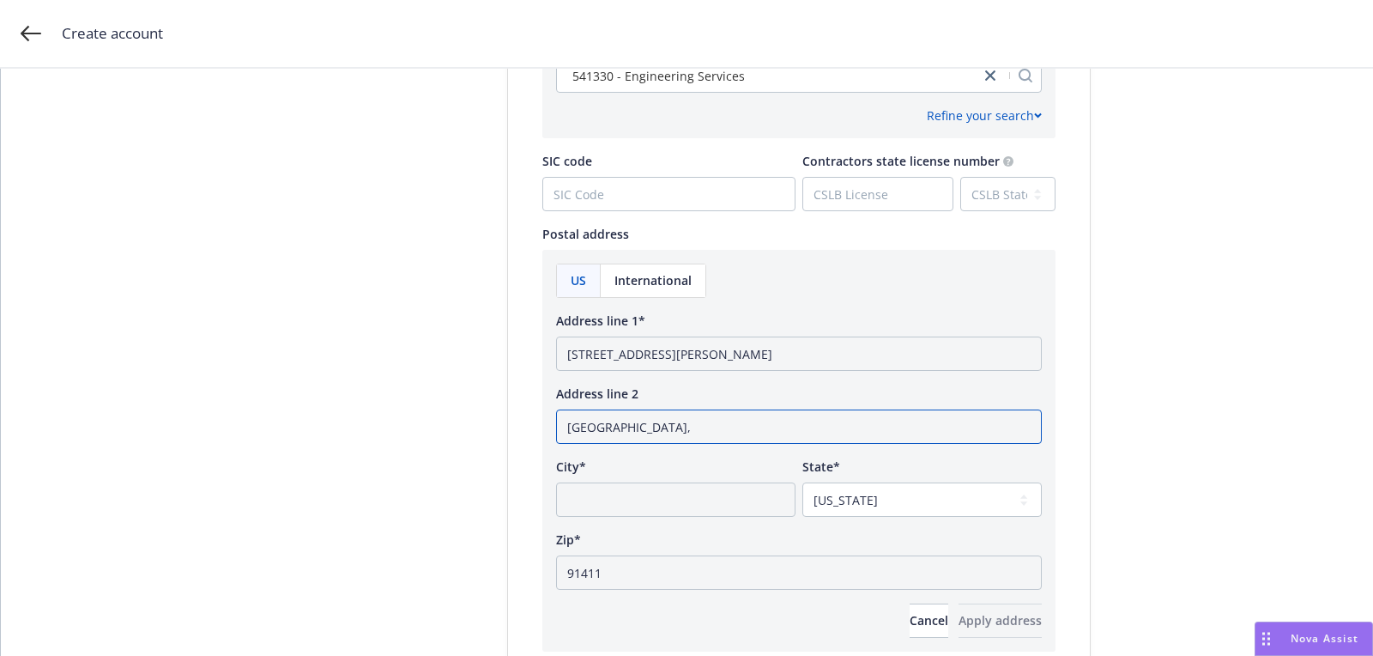
type input "[GEOGRAPHIC_DATA],"
drag, startPoint x: 717, startPoint y: 353, endPoint x: 879, endPoint y: 353, distance: 162.2
click at [879, 353] on input "[STREET_ADDRESS][PERSON_NAME]" at bounding box center [799, 353] width 486 height 34
type input "[STREET_ADDRESS][PERSON_NAME]"
click at [788, 421] on input "[GEOGRAPHIC_DATA]," at bounding box center [799, 426] width 486 height 34
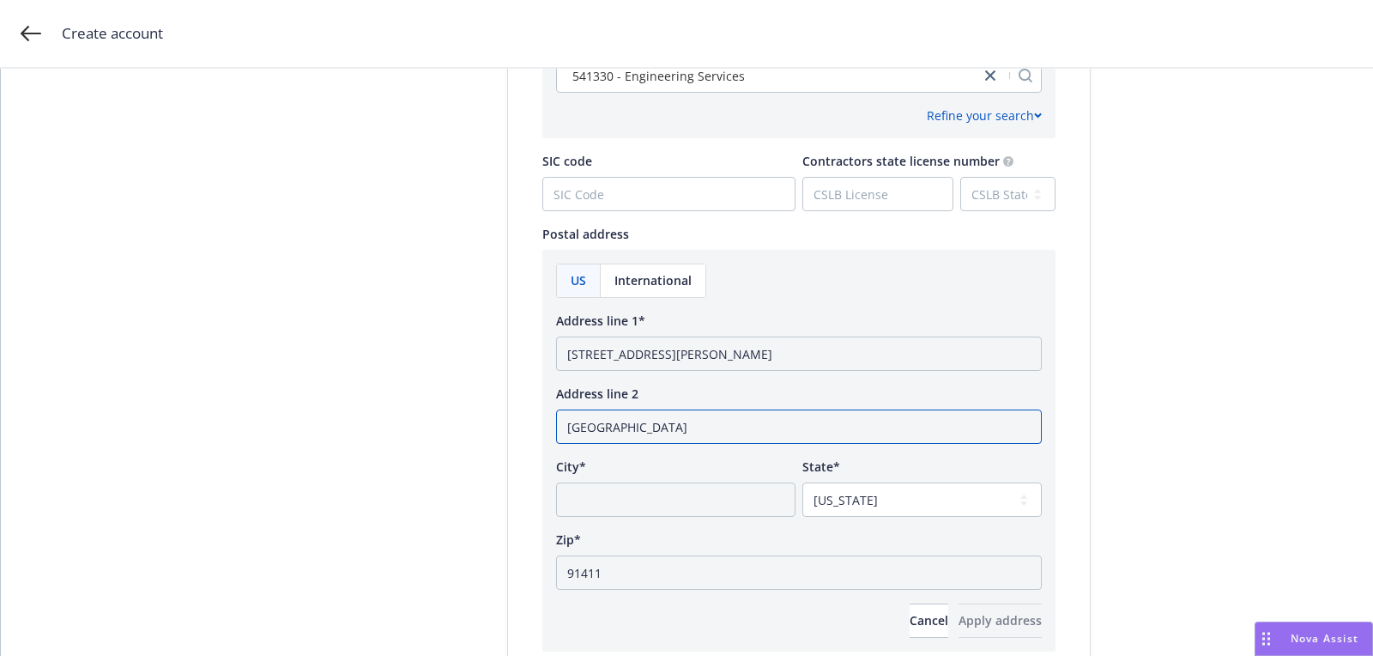
click at [572, 421] on input "[GEOGRAPHIC_DATA]" at bounding box center [799, 426] width 486 height 34
type input "[GEOGRAPHIC_DATA]"
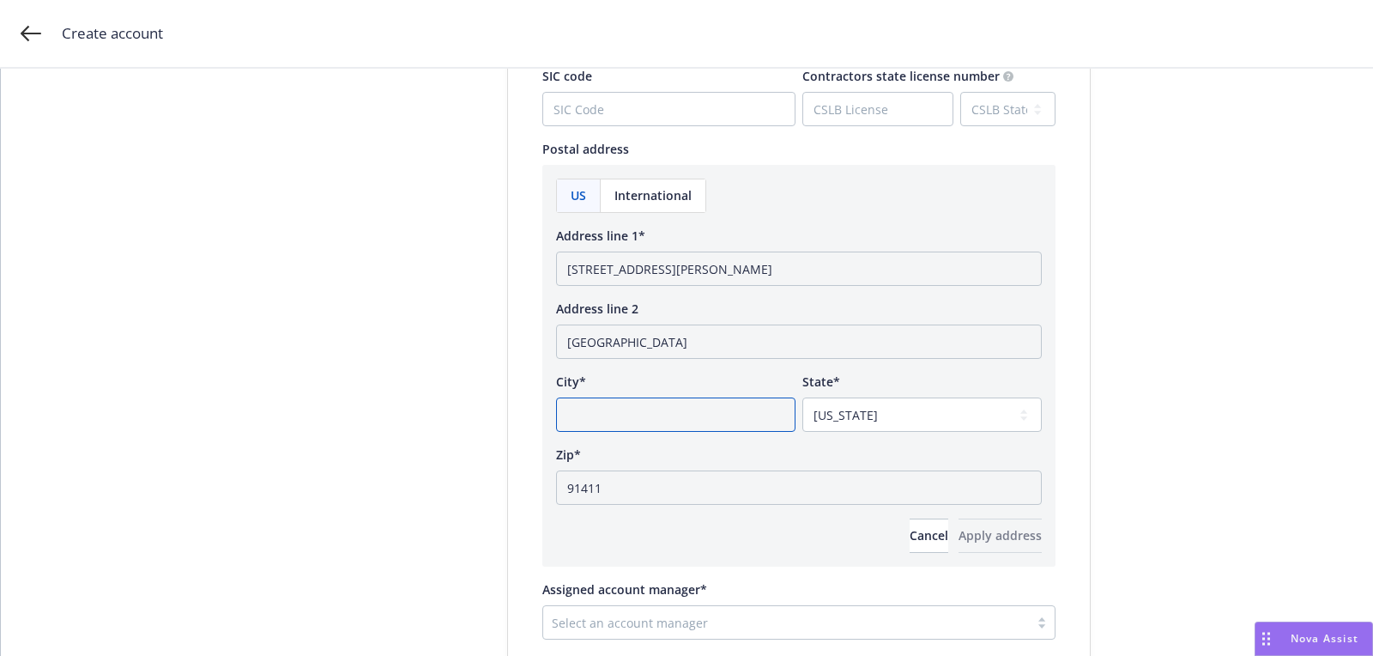
click at [729, 423] on input "City*" at bounding box center [675, 414] width 239 height 34
drag, startPoint x: 688, startPoint y: 343, endPoint x: 469, endPoint y: 343, distance: 218.9
click at [595, 415] on input "City*" at bounding box center [675, 414] width 239 height 34
paste input "[GEOGRAPHIC_DATA]"
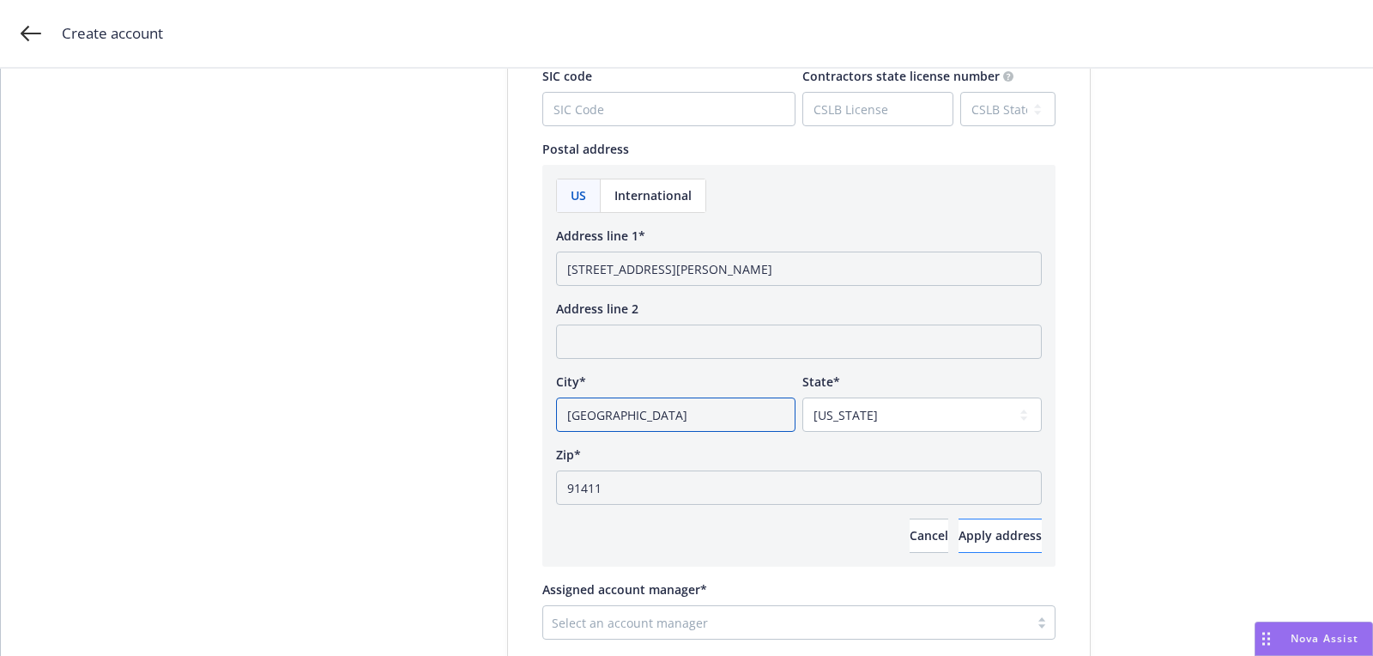
type input "[GEOGRAPHIC_DATA]"
click at [967, 549] on button "Apply address" at bounding box center [1000, 535] width 83 height 34
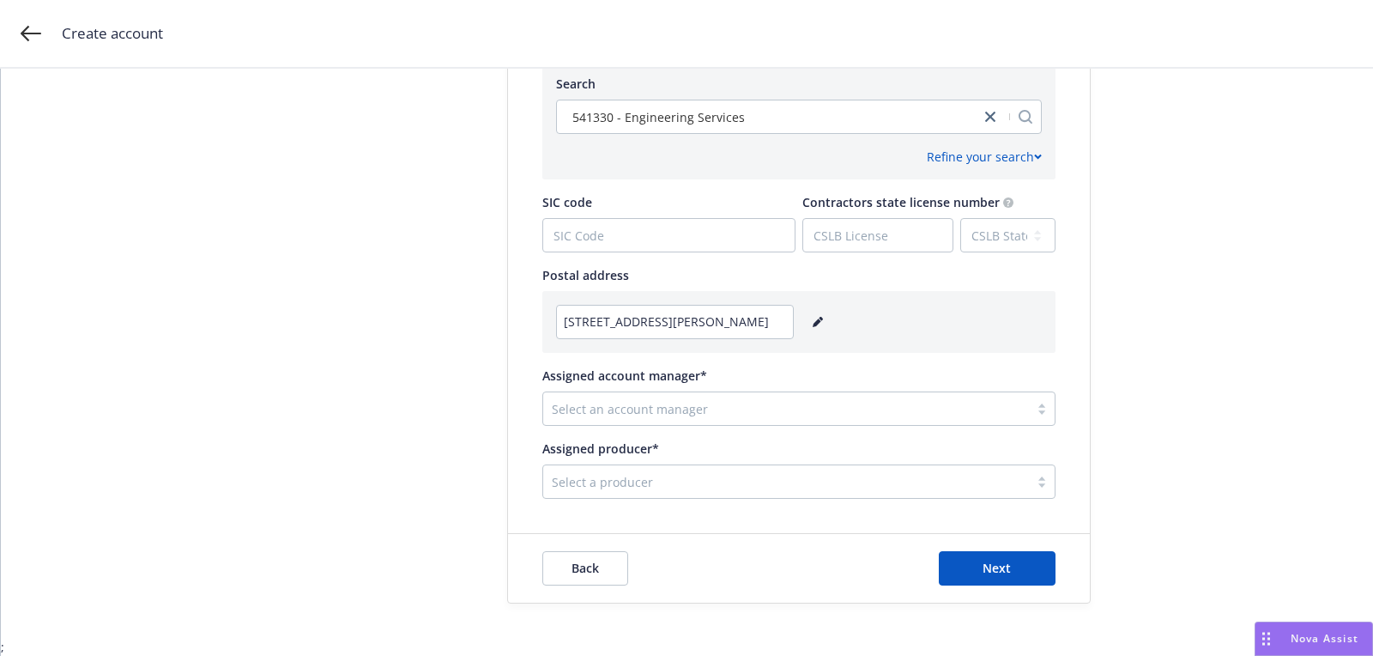
scroll to position [855, 0]
click at [705, 419] on div at bounding box center [786, 410] width 469 height 21
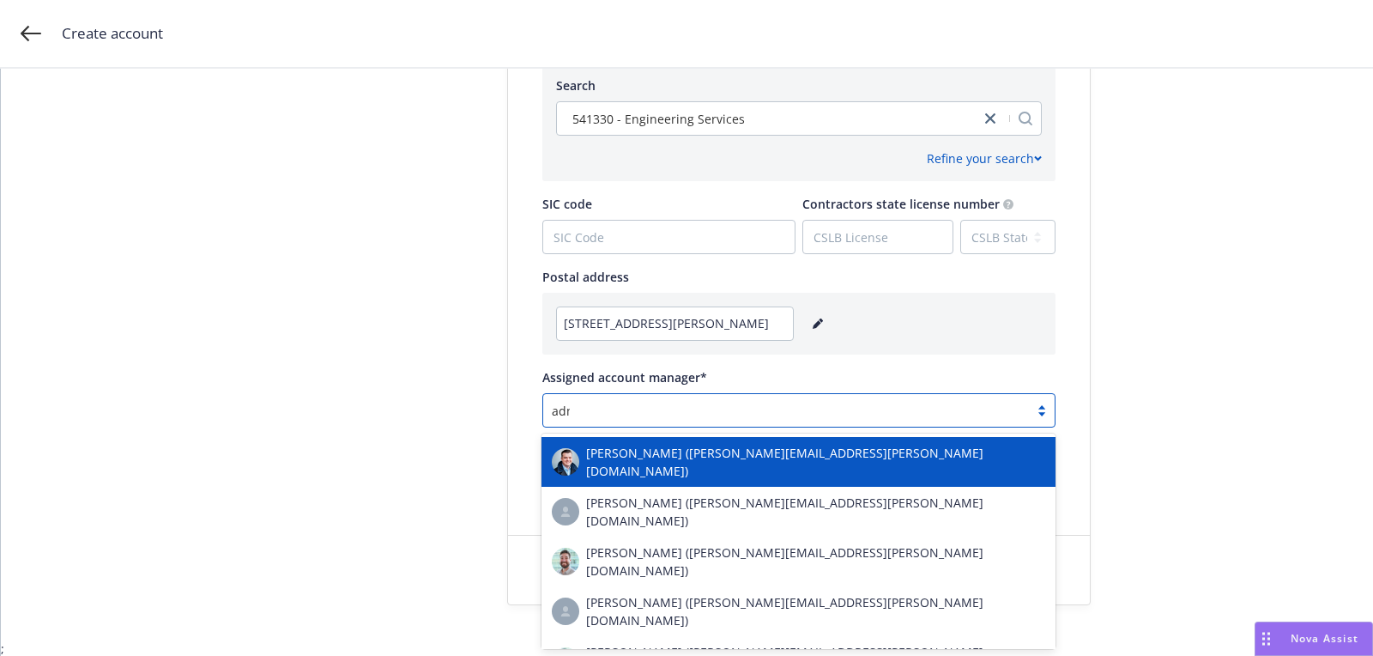
type input "admin"
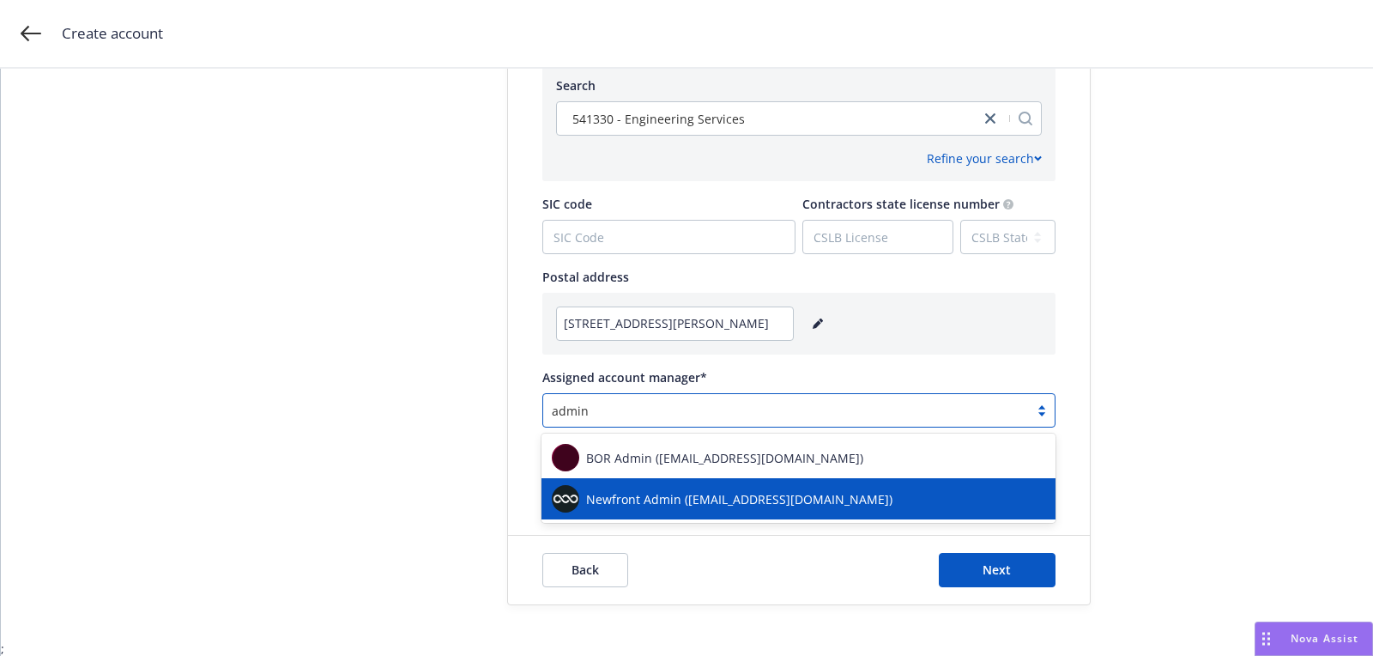
click at [672, 504] on span "Newfront Admin ([EMAIL_ADDRESS][DOMAIN_NAME])" at bounding box center [739, 499] width 306 height 18
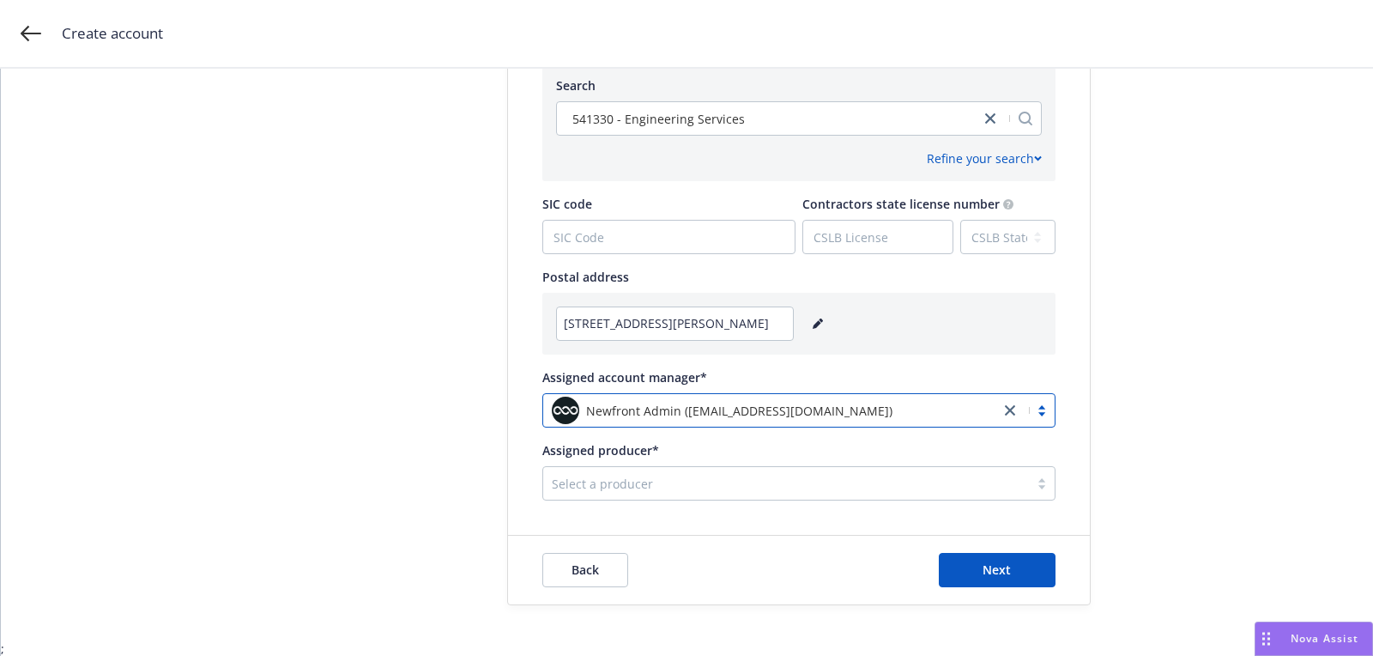
click at [675, 496] on div "Select a producer" at bounding box center [798, 483] width 513 height 34
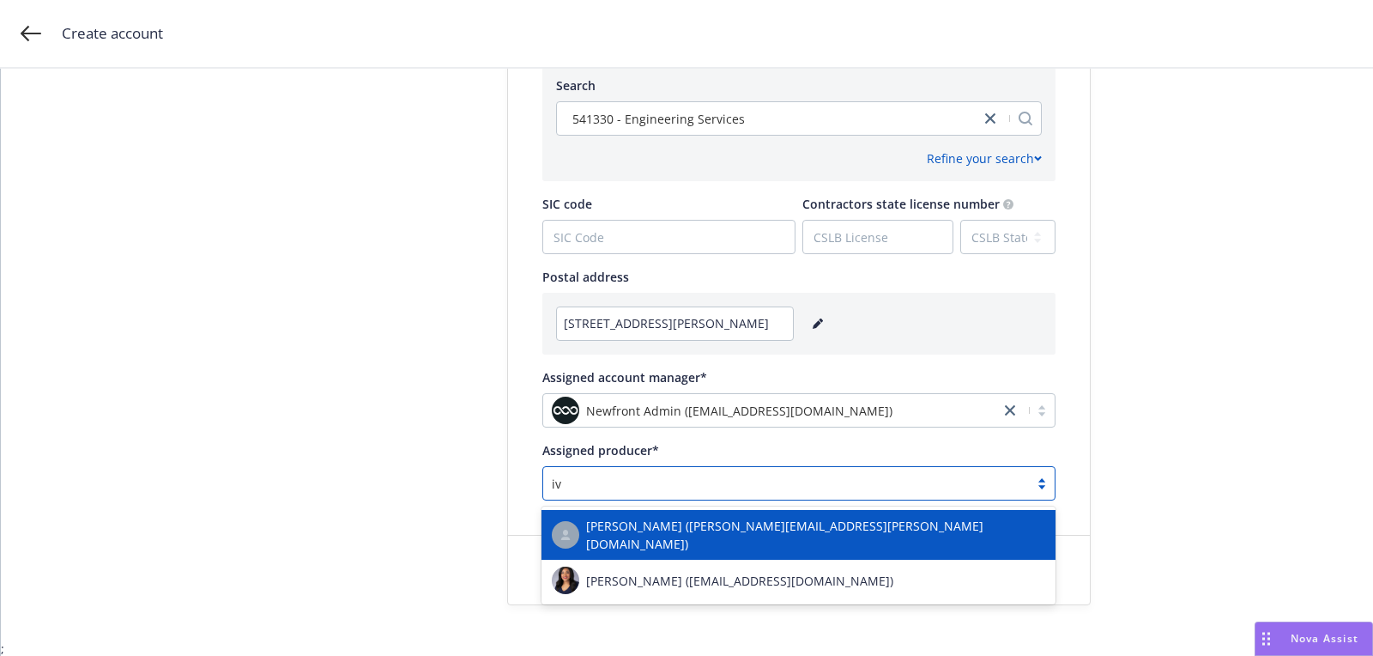
type input "[PERSON_NAME]"
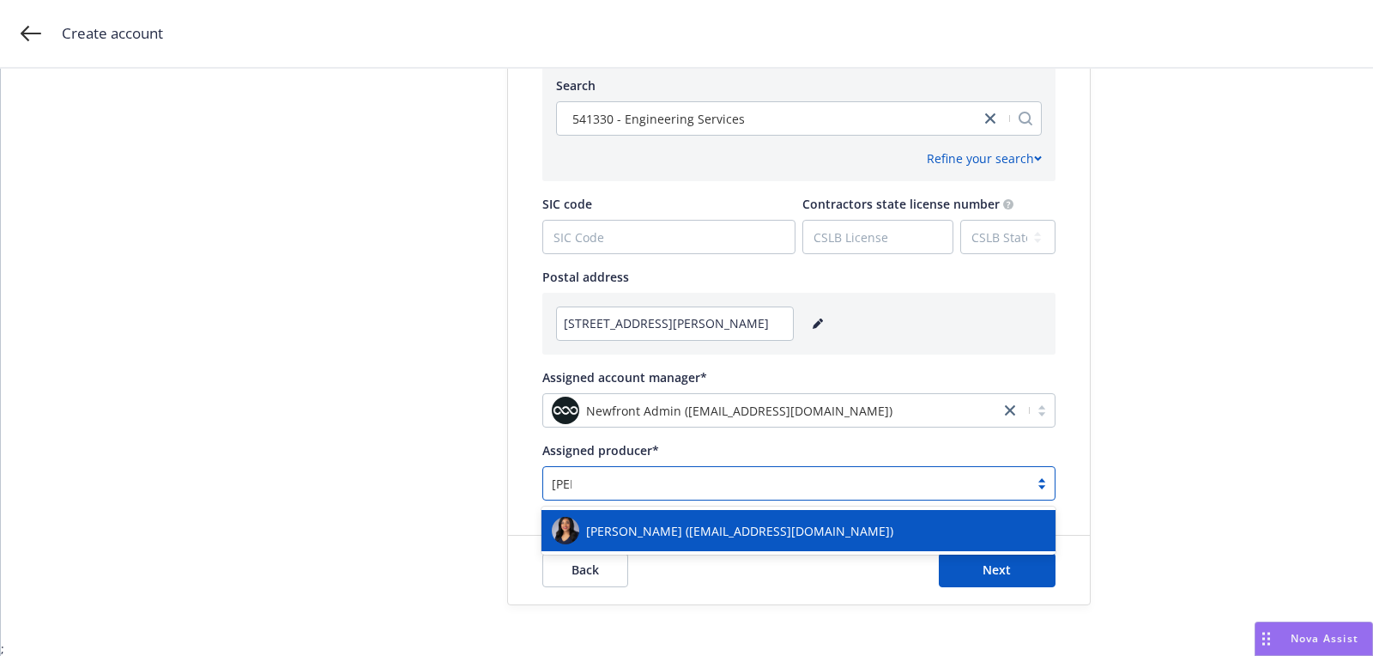
click at [693, 532] on span "[PERSON_NAME] ([EMAIL_ADDRESS][DOMAIN_NAME])" at bounding box center [739, 531] width 307 height 18
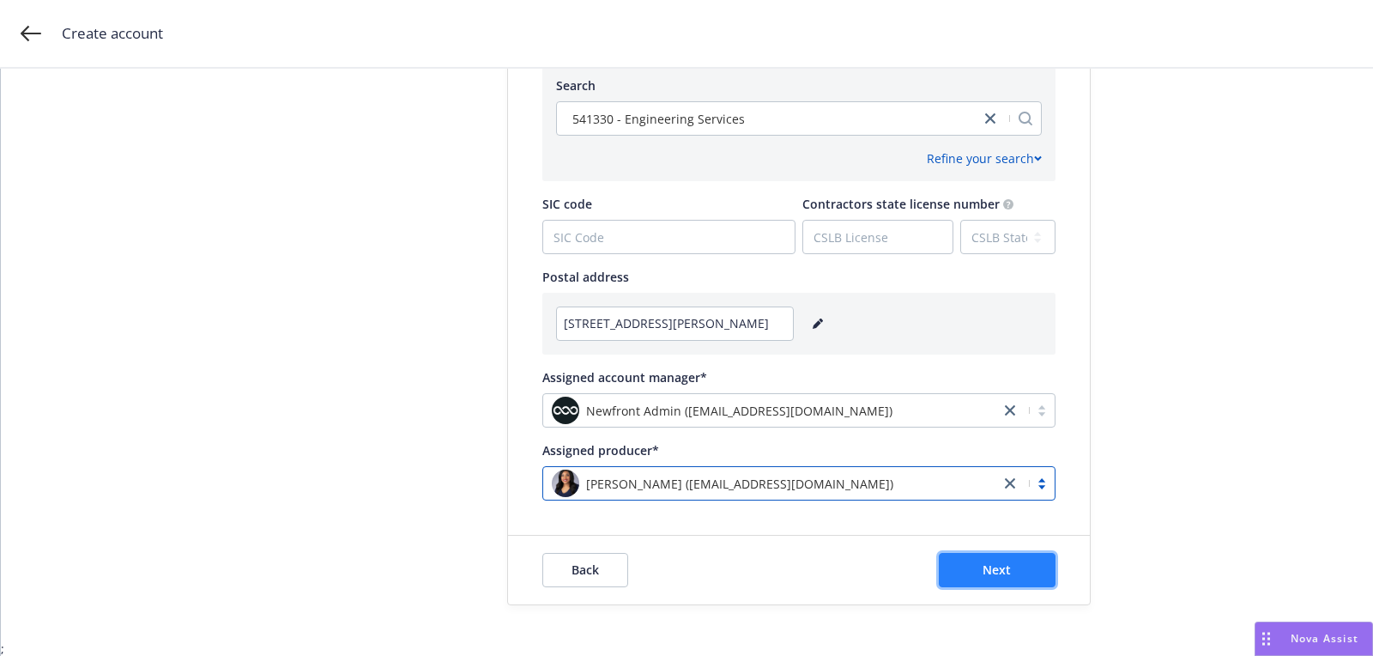
click at [1023, 584] on button "Next" at bounding box center [997, 570] width 117 height 34
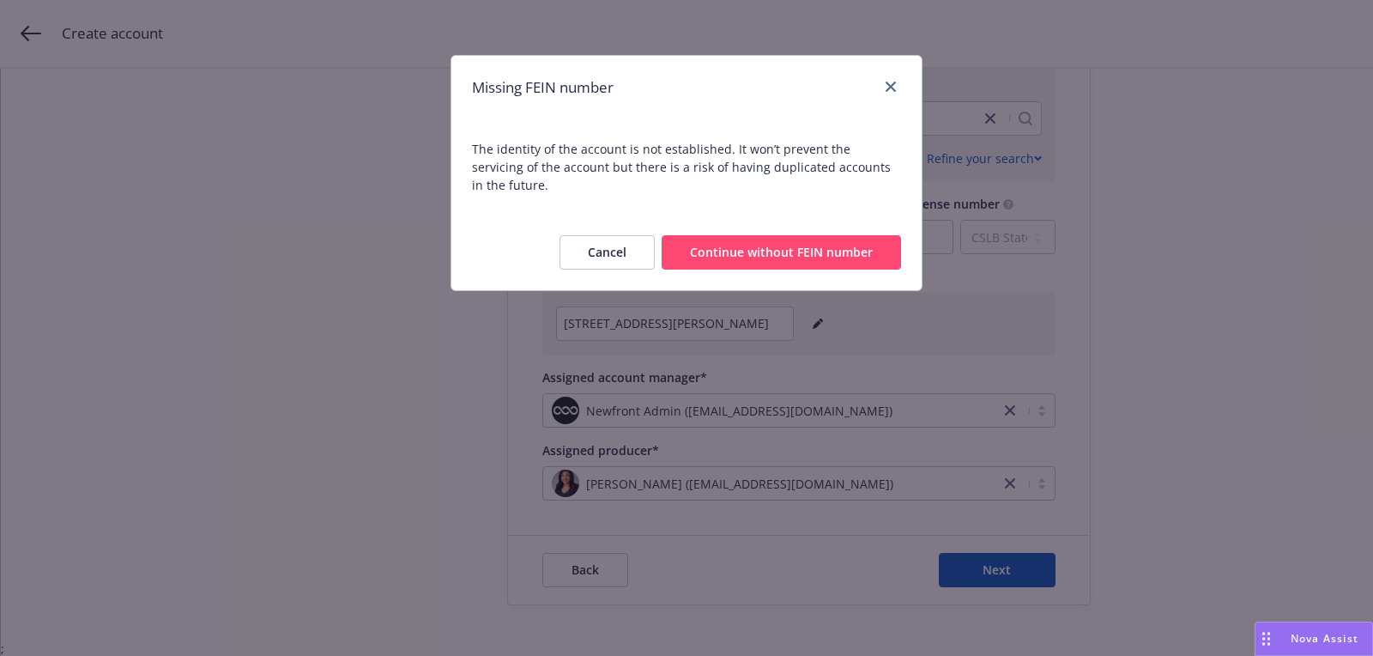
click at [790, 245] on button "Continue without FEIN number" at bounding box center [781, 252] width 239 height 34
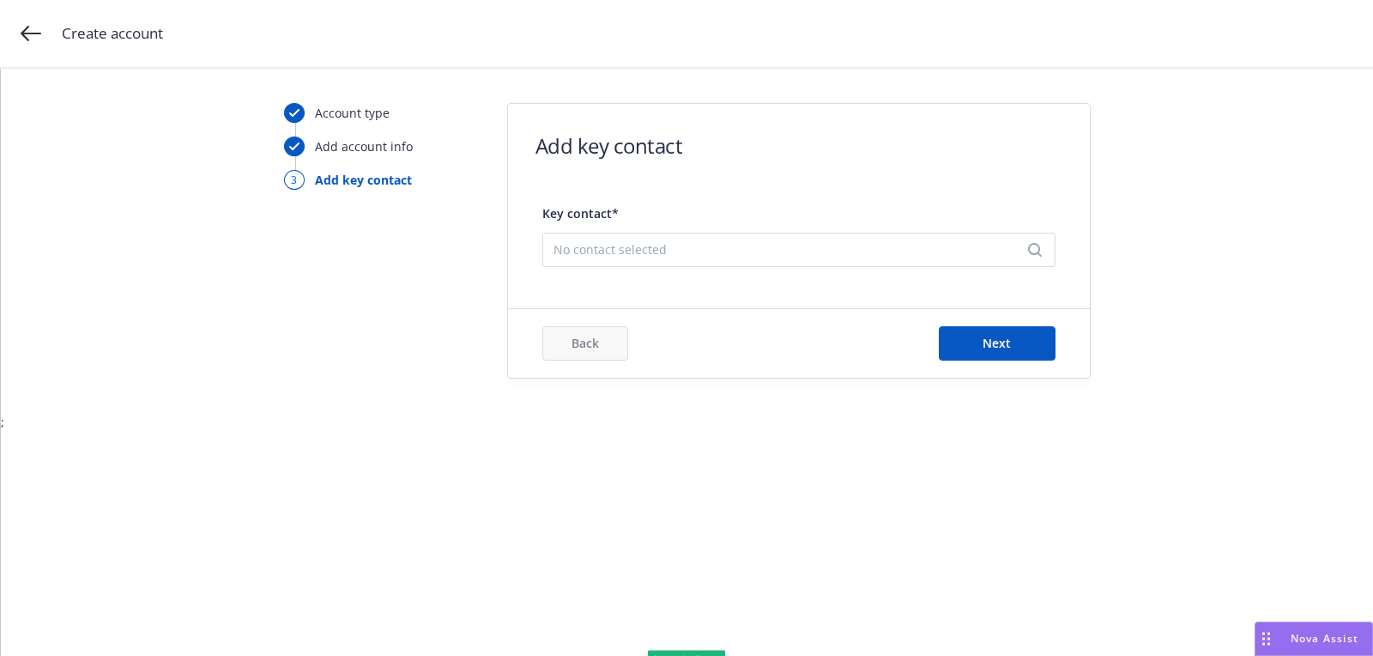
scroll to position [0, 0]
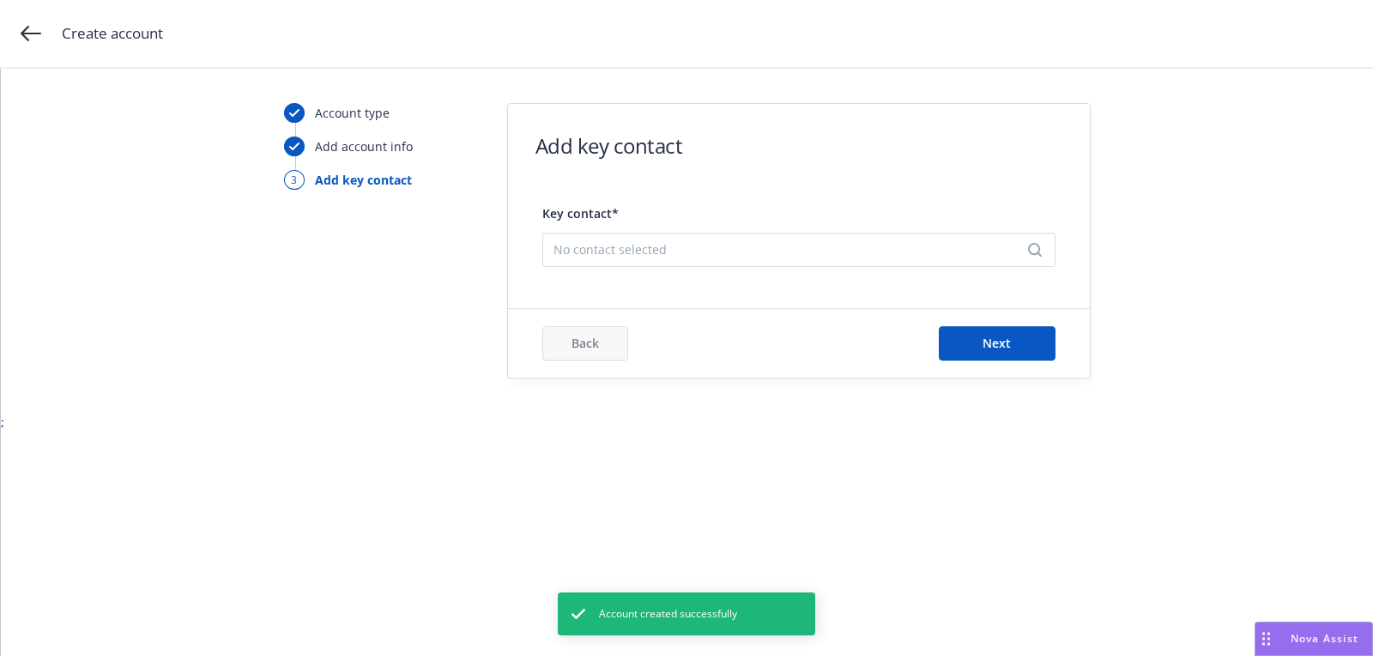
click at [623, 245] on span "No contact selected" at bounding box center [792, 249] width 477 height 18
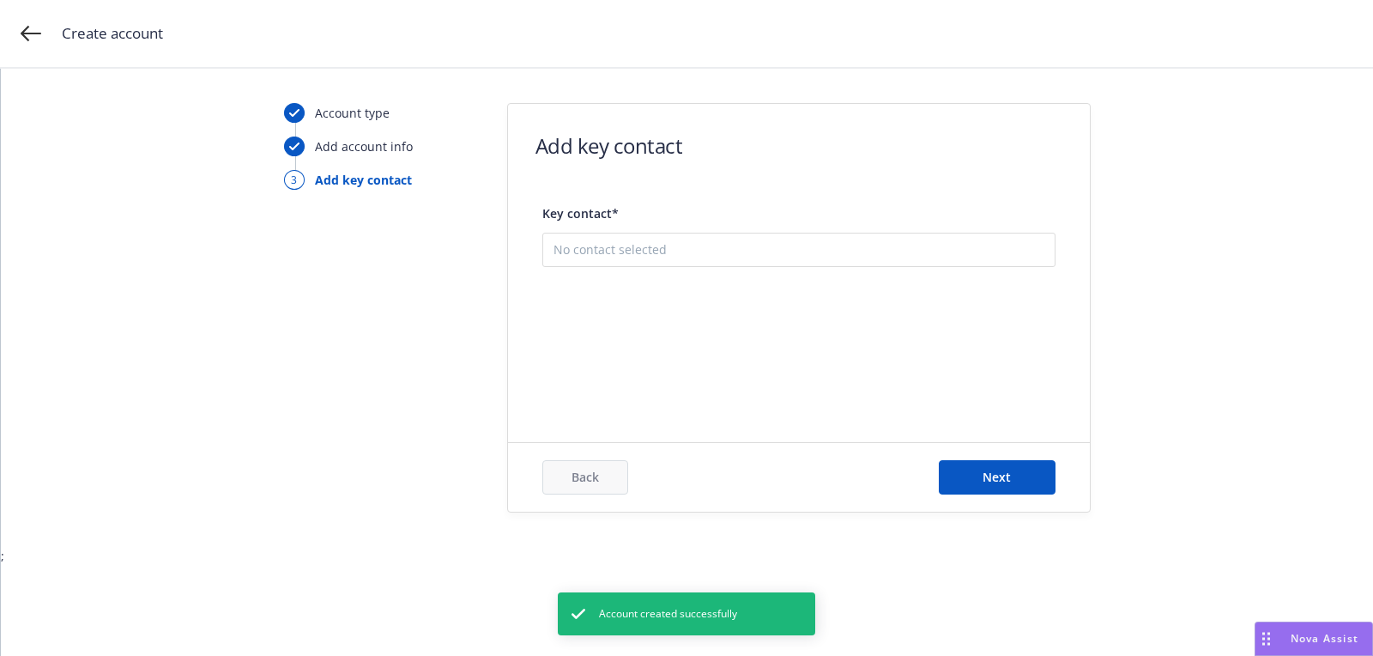
click at [695, 332] on button "Add new contact" at bounding box center [799, 335] width 491 height 34
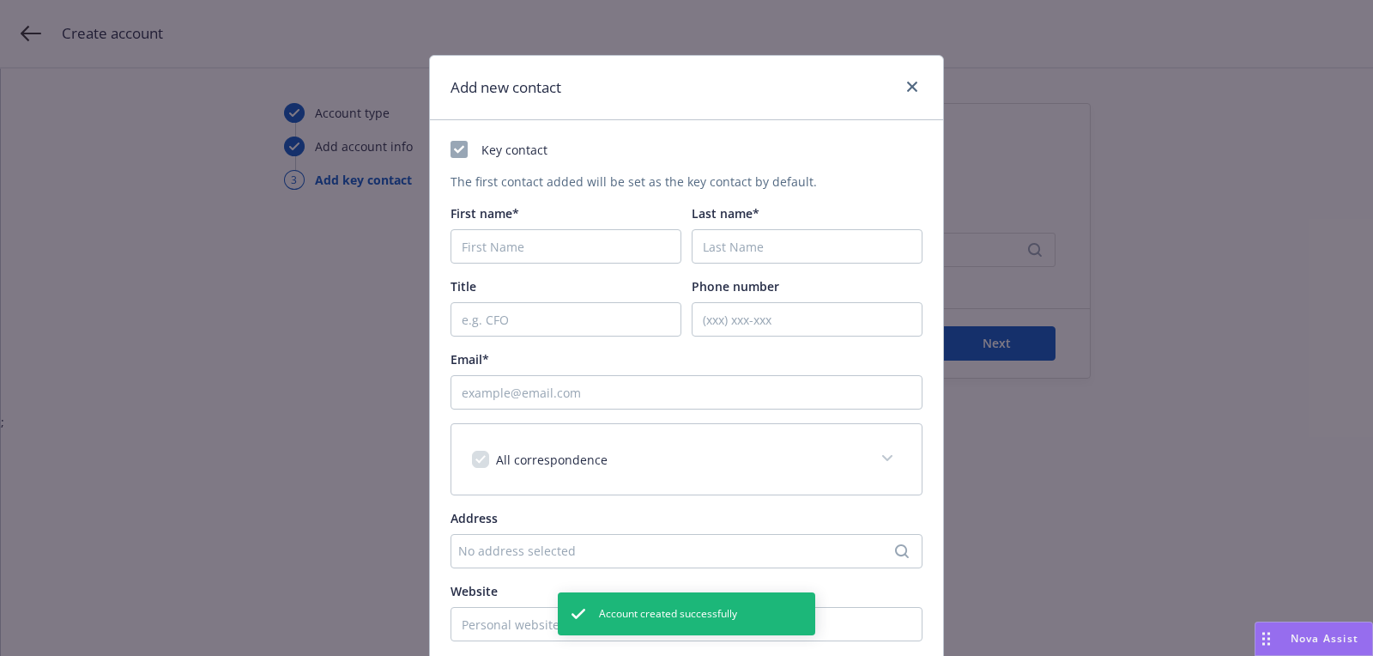
click at [631, 267] on div "Key contact The first contact added will be set as the key contact by default. …" at bounding box center [687, 453] width 472 height 625
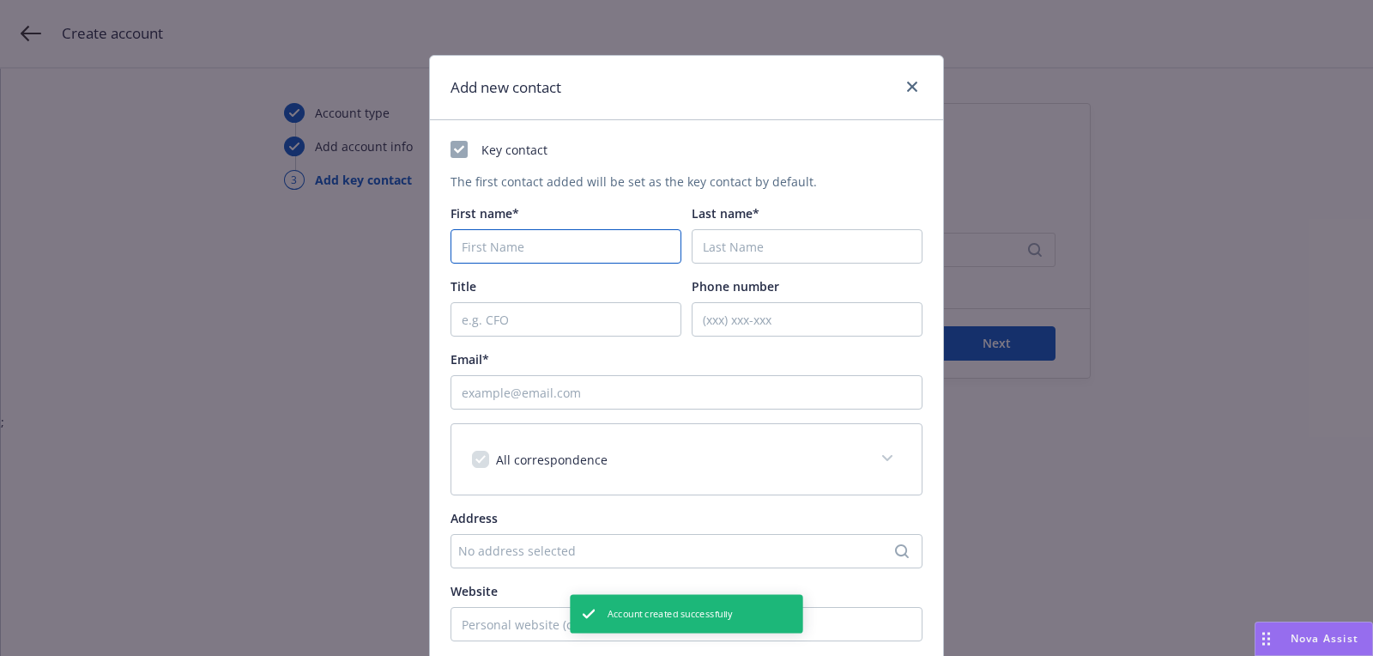
click at [625, 251] on input "First name*" at bounding box center [566, 246] width 231 height 34
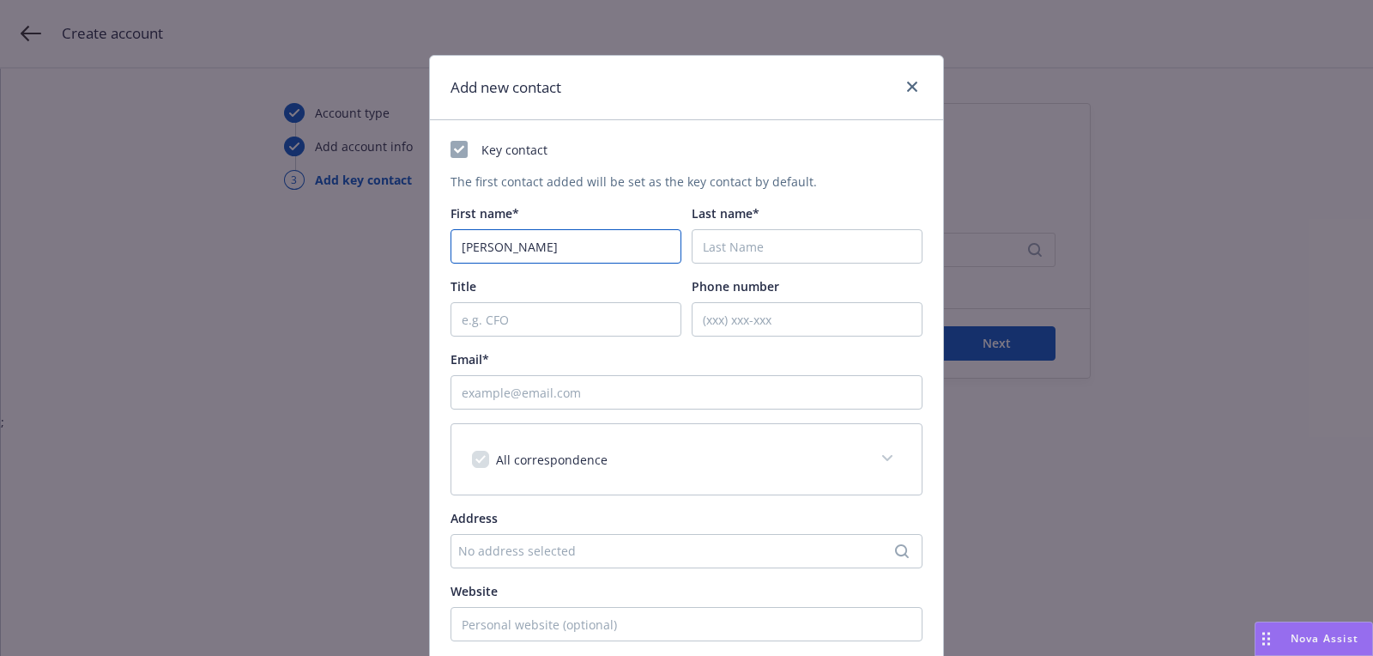
type input "[PERSON_NAME]"
click at [602, 395] on input "Email*" at bounding box center [687, 392] width 472 height 34
paste input "[EMAIL_ADDRESS][DOMAIN_NAME]"
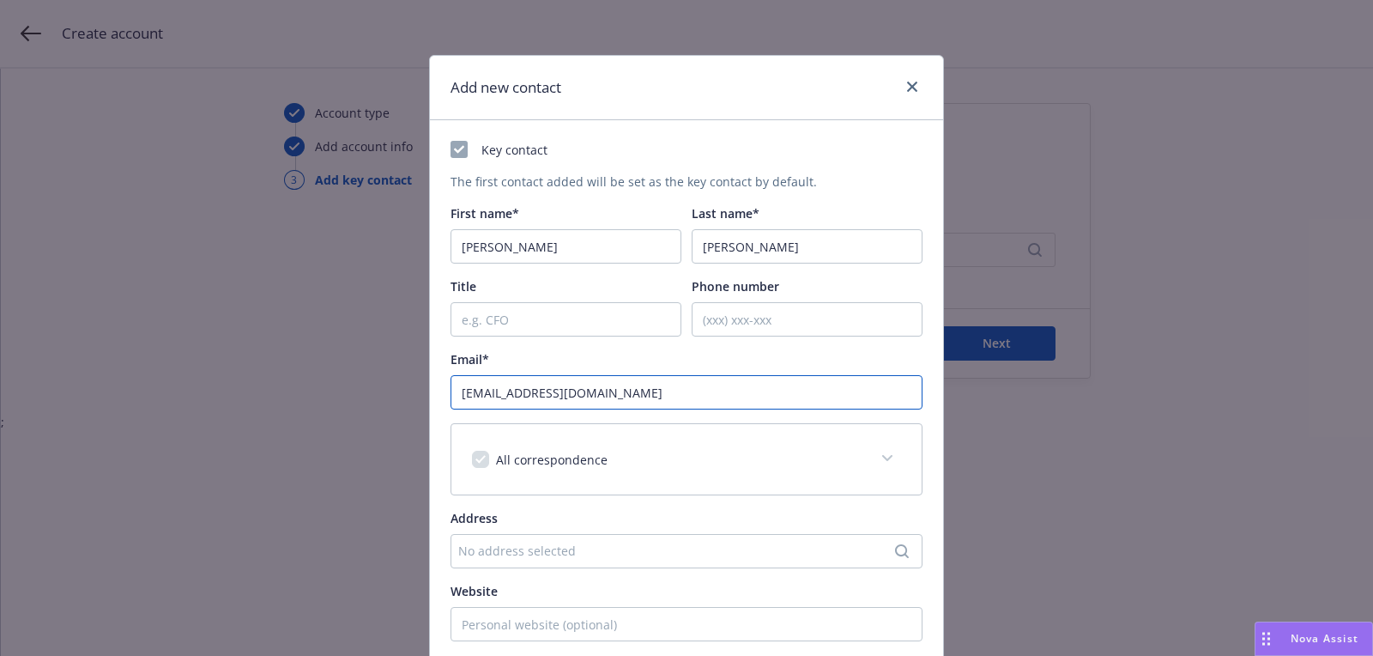
type input "[EMAIL_ADDRESS][DOMAIN_NAME]"
click at [733, 248] on input "[PERSON_NAME]" at bounding box center [807, 246] width 231 height 34
paste input "o"
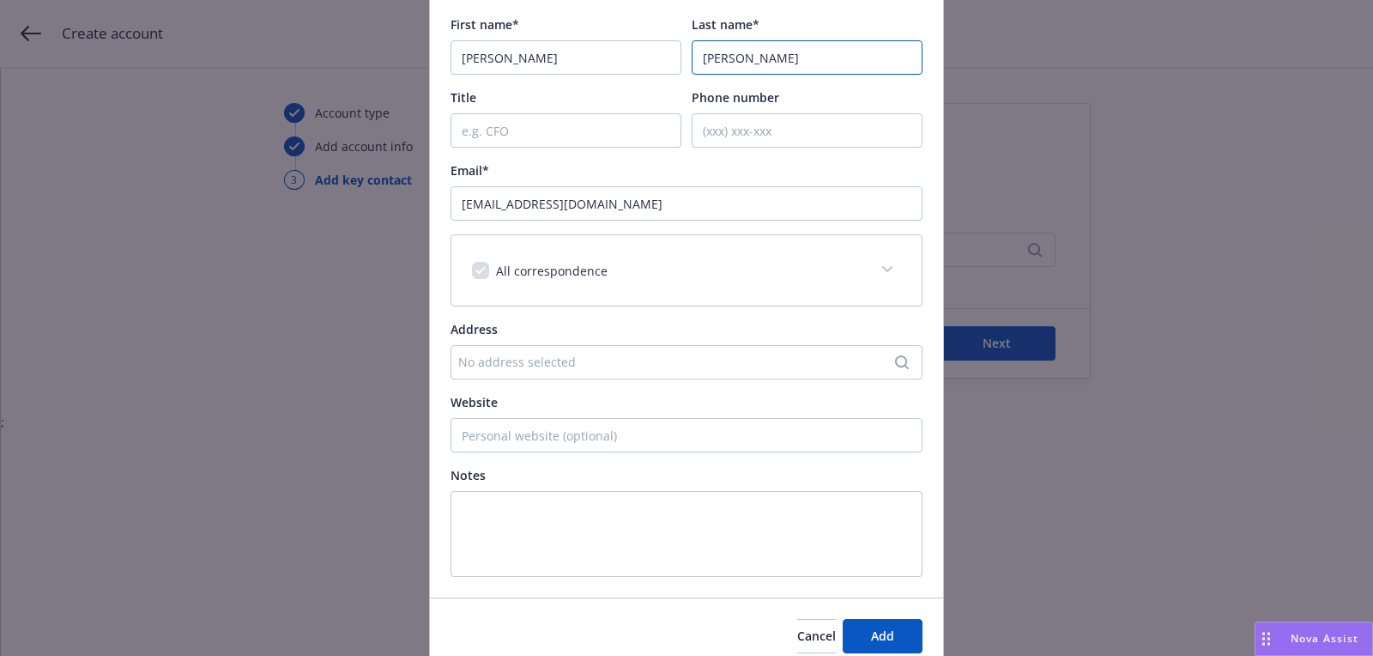
scroll to position [260, 0]
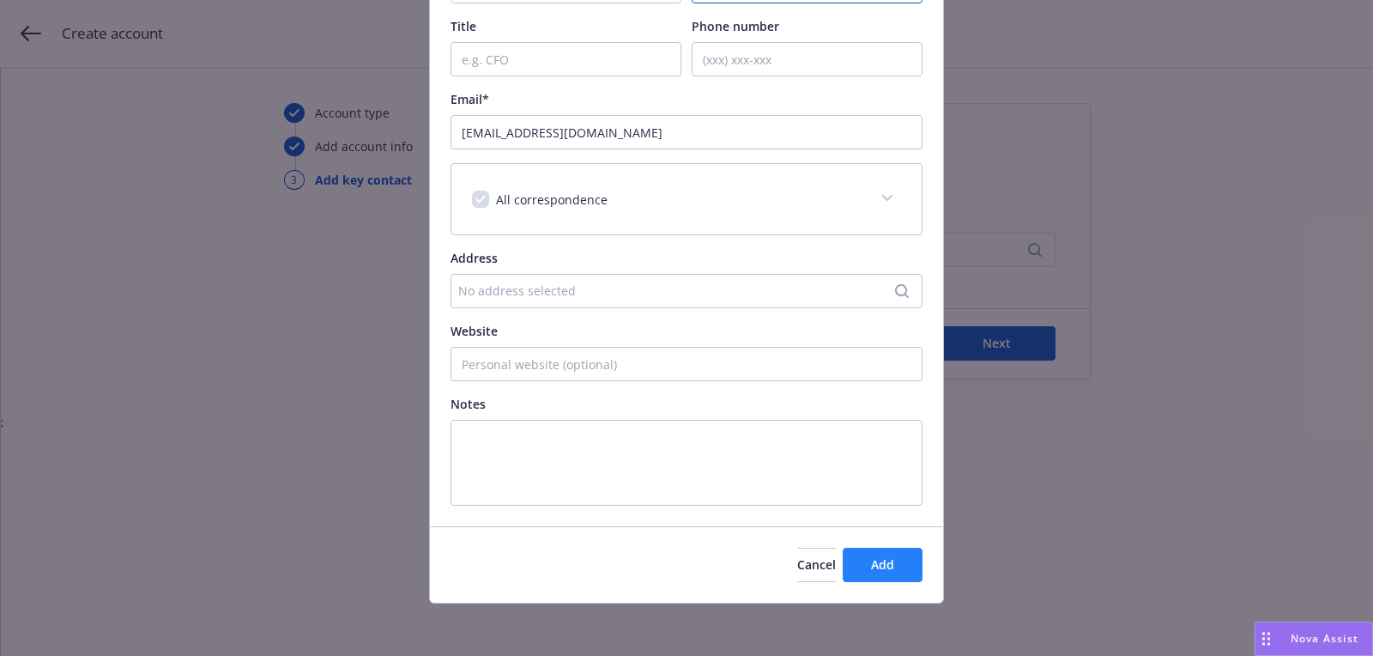
type input "[PERSON_NAME]"
click at [884, 550] on button "Add" at bounding box center [883, 565] width 80 height 34
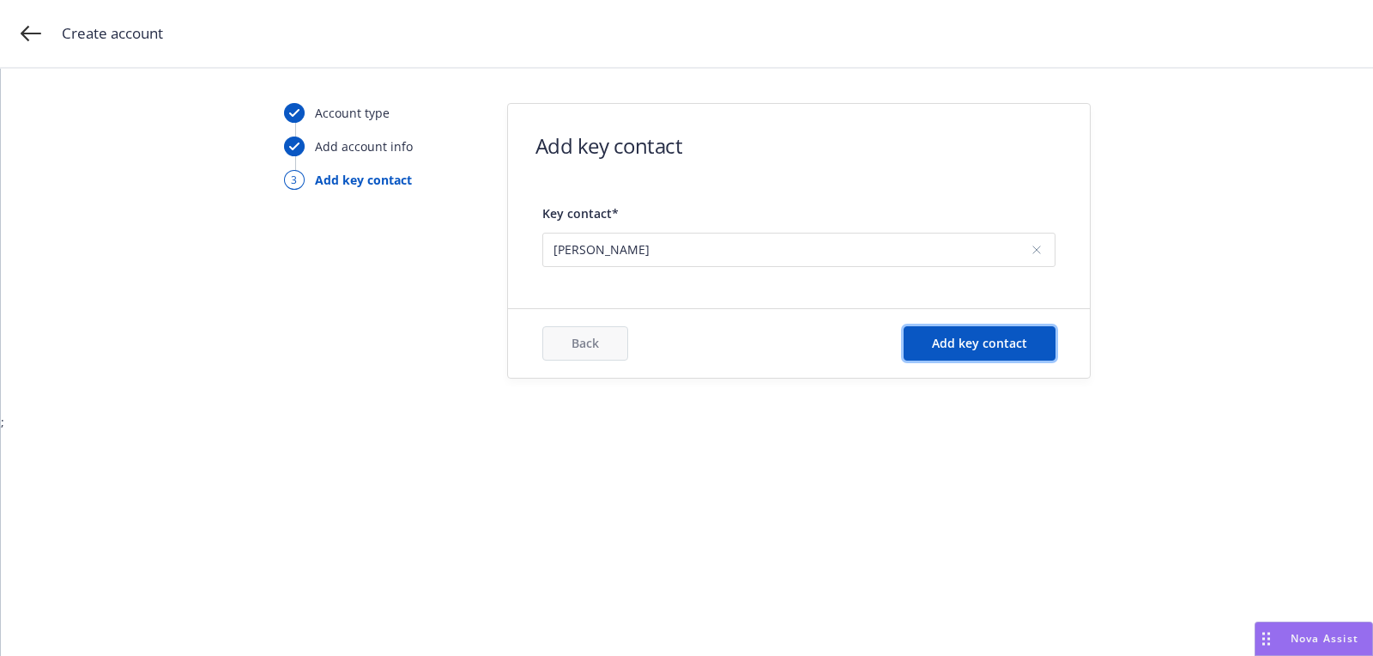
click at [996, 357] on button "Add key contact" at bounding box center [980, 343] width 152 height 34
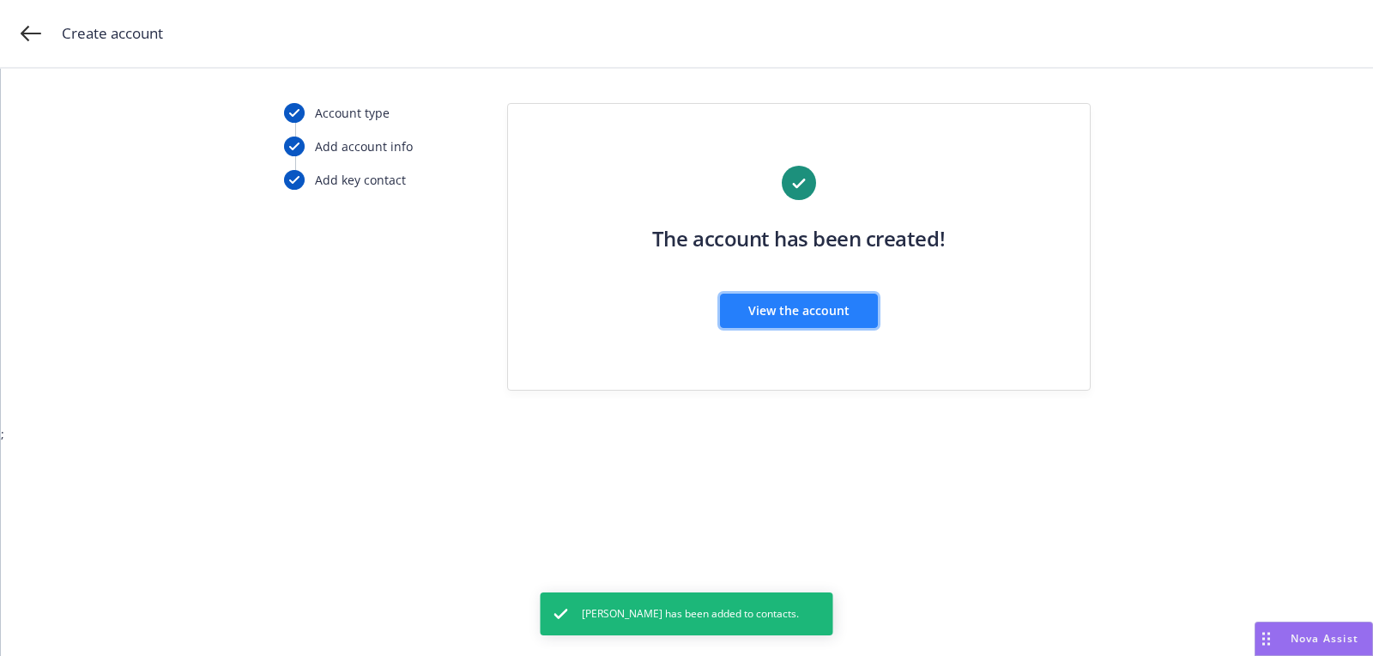
click at [830, 314] on span "View the account" at bounding box center [798, 310] width 101 height 16
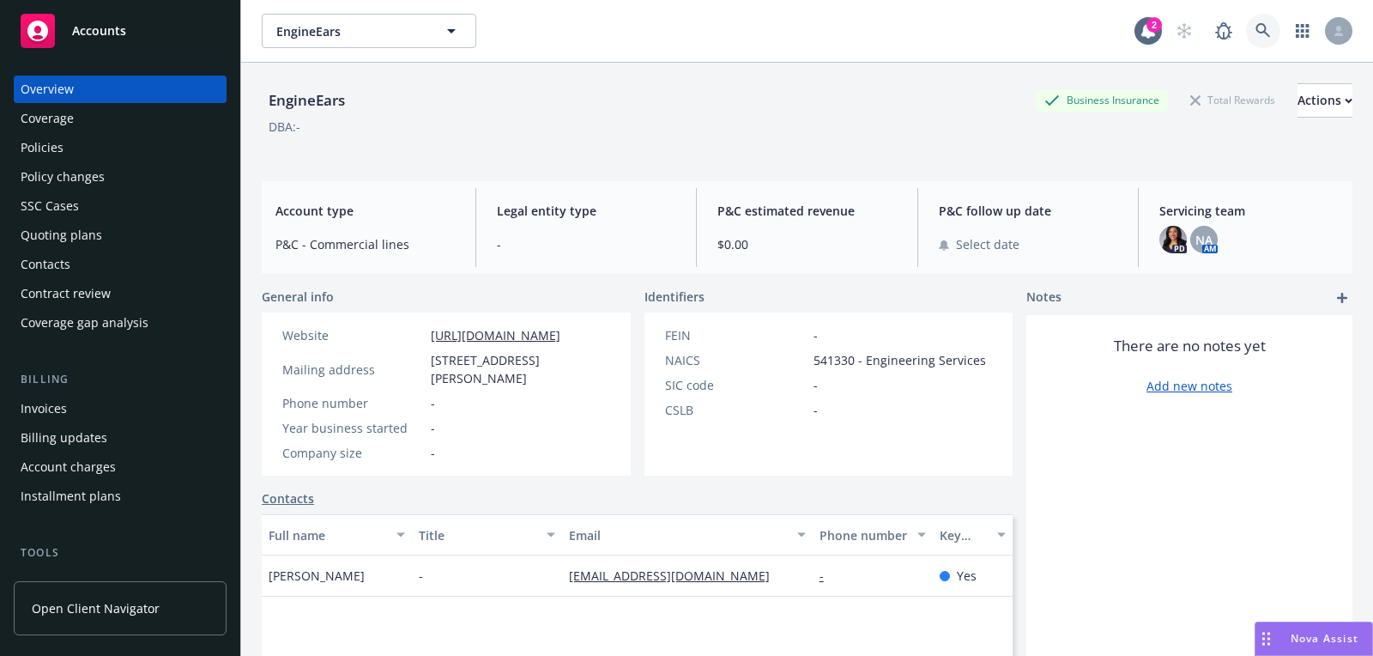
click at [1268, 15] on link at bounding box center [1263, 31] width 34 height 34
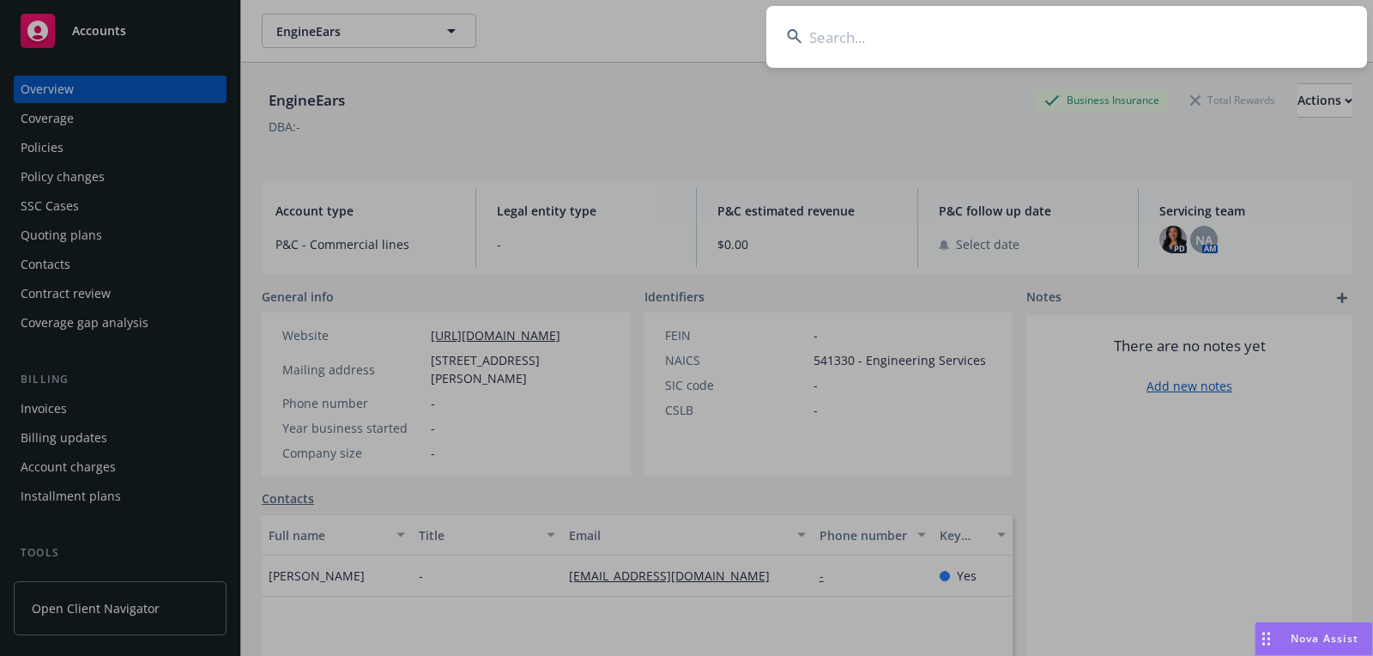
type input "NOT_ALLOWED"
type input "Grupa"
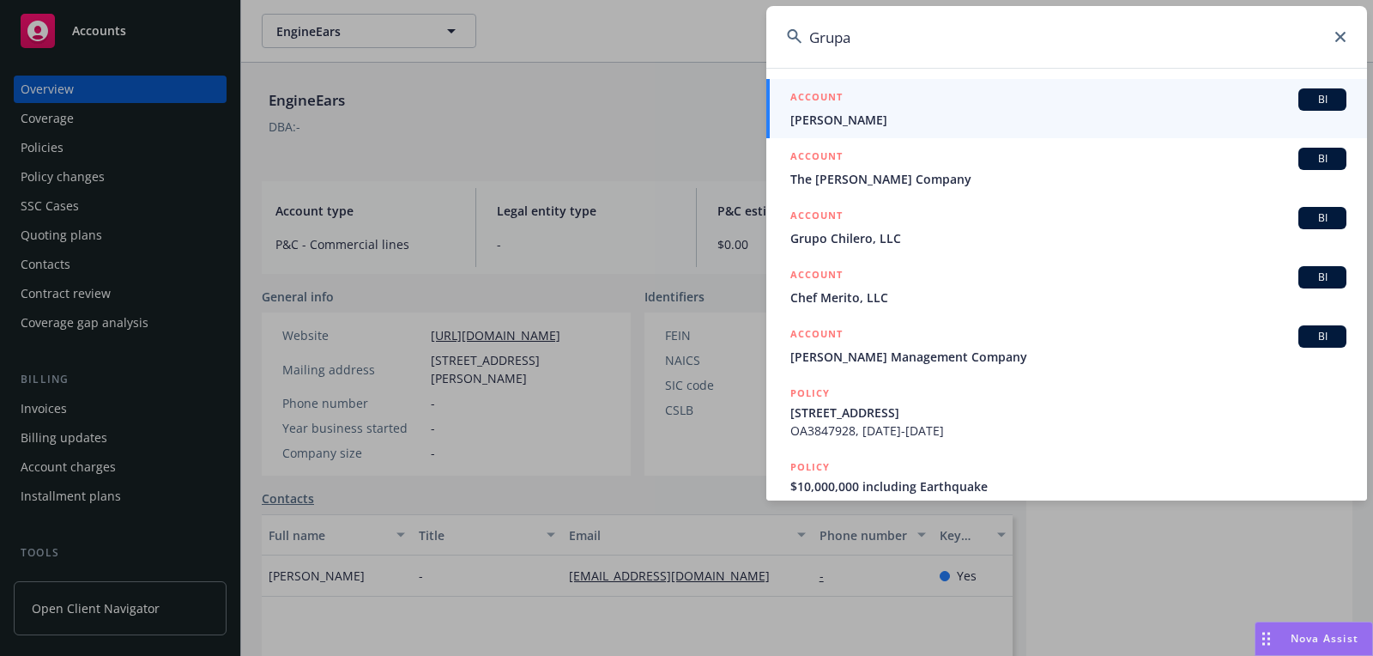
click at [1049, 42] on input "Grupa" at bounding box center [1066, 37] width 601 height 62
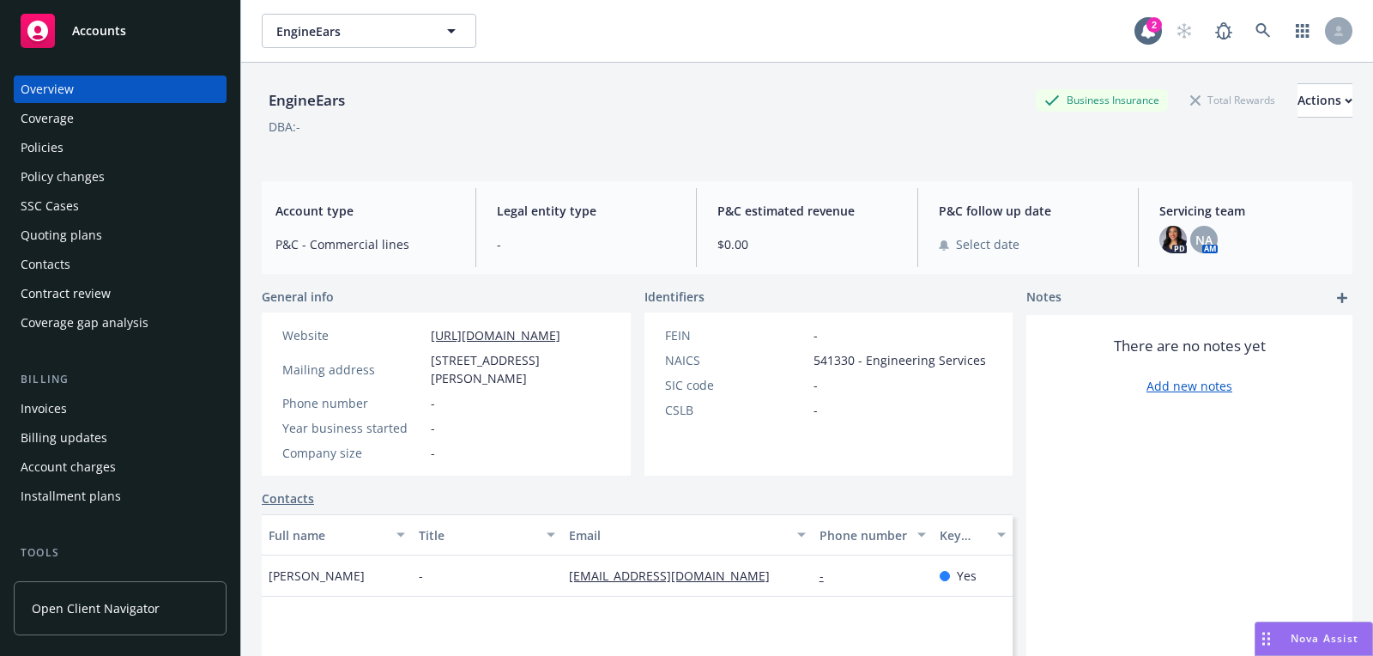
click at [160, 44] on div "Accounts" at bounding box center [120, 31] width 199 height 34
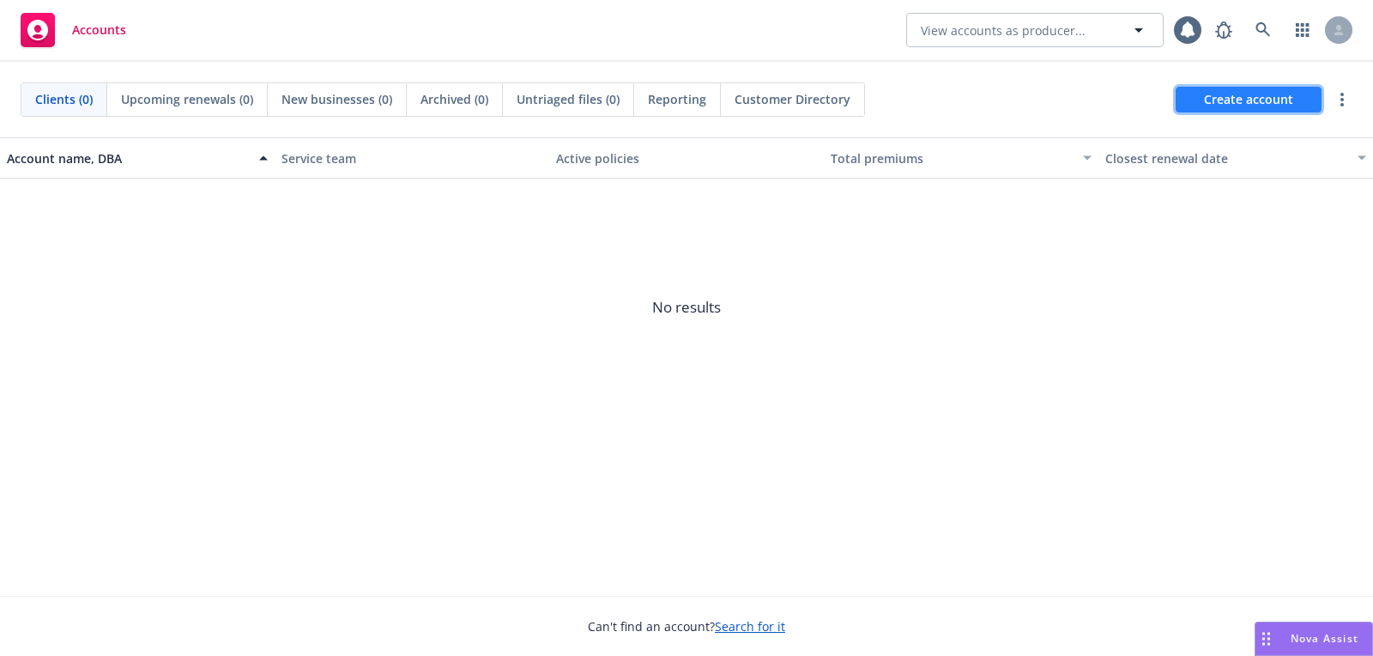
click at [1244, 114] on span "Create account" at bounding box center [1248, 99] width 89 height 33
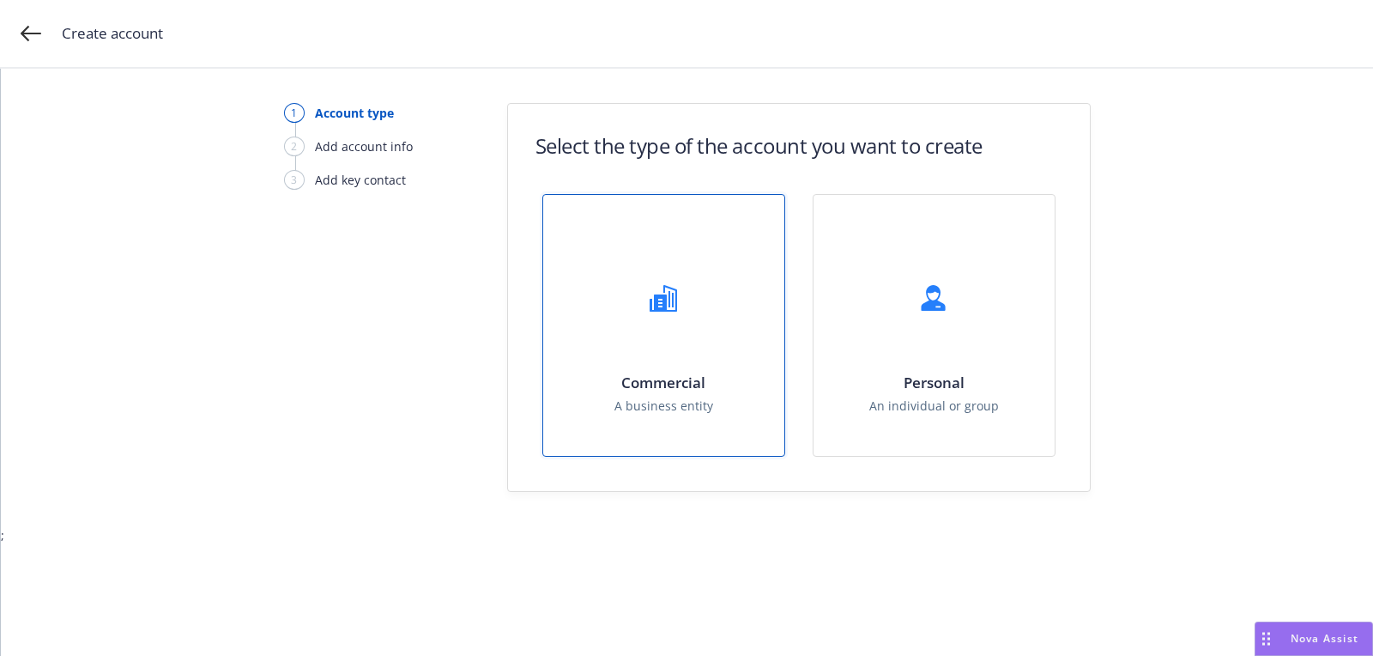
click at [768, 372] on div "Commercial A business entity" at bounding box center [663, 325] width 241 height 261
select select "US"
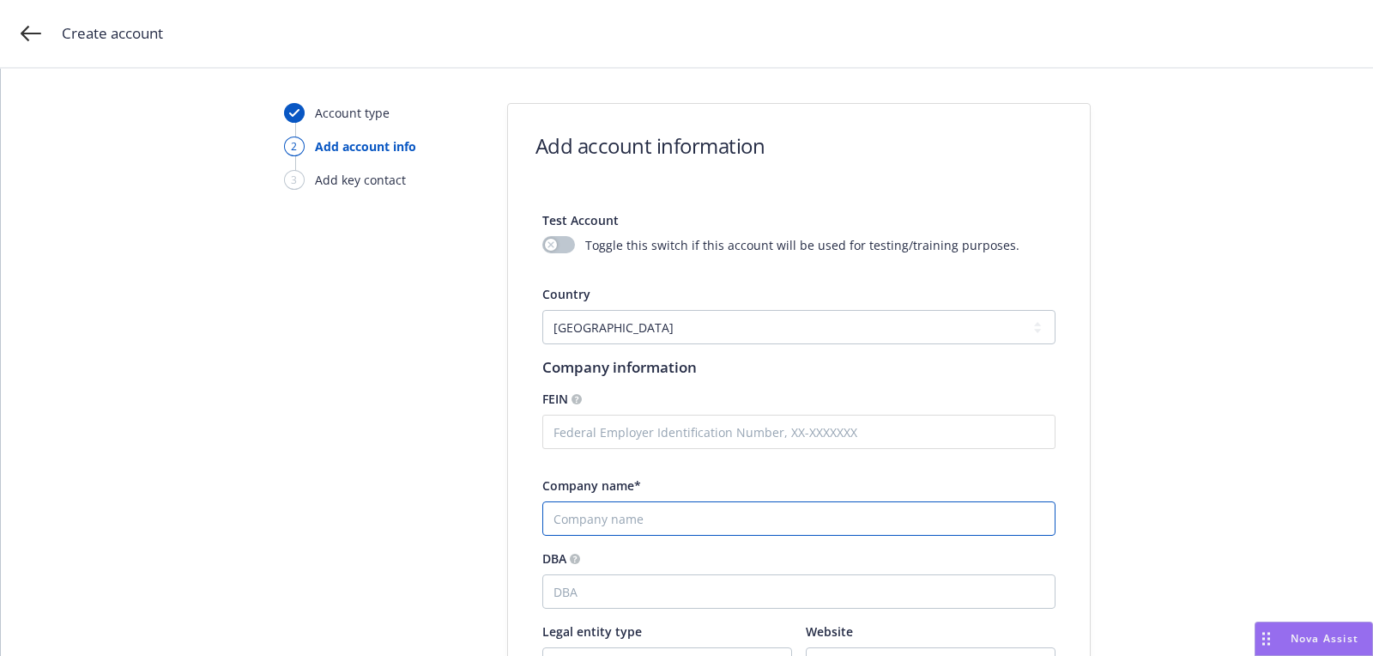
click at [703, 510] on input "Company name*" at bounding box center [798, 518] width 513 height 34
paste input "Grupa"
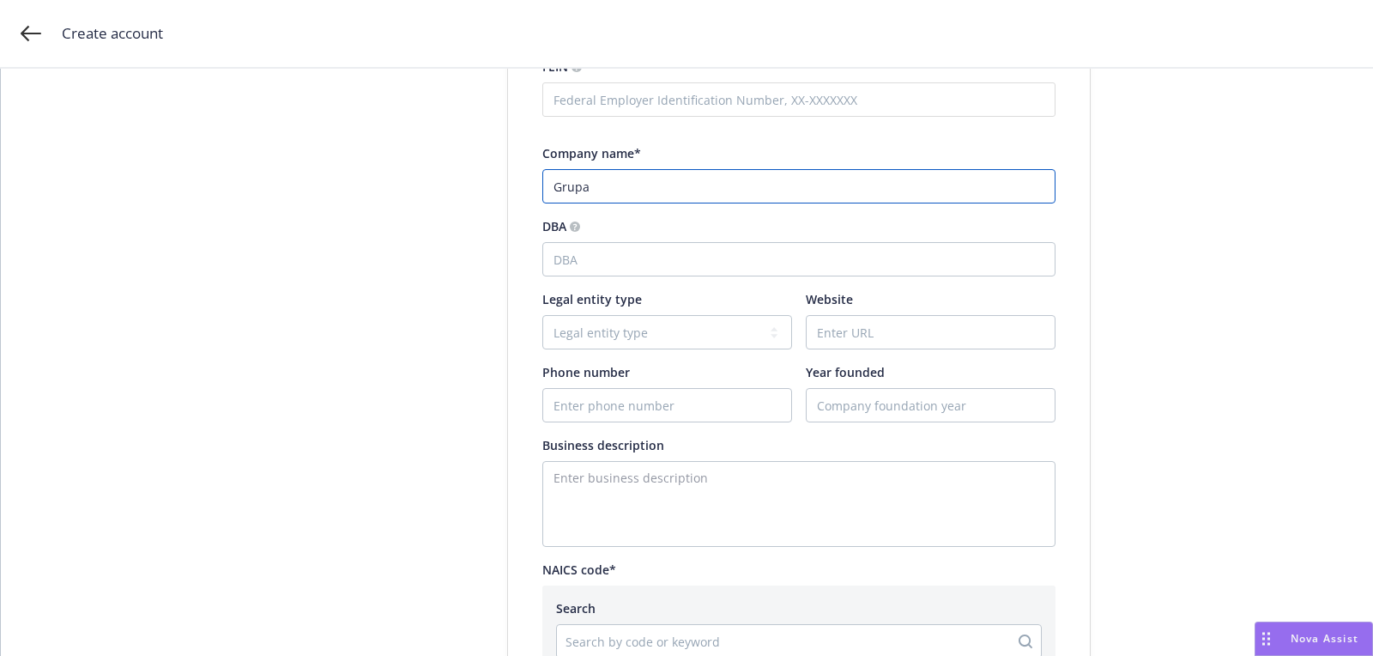
scroll to position [367, 0]
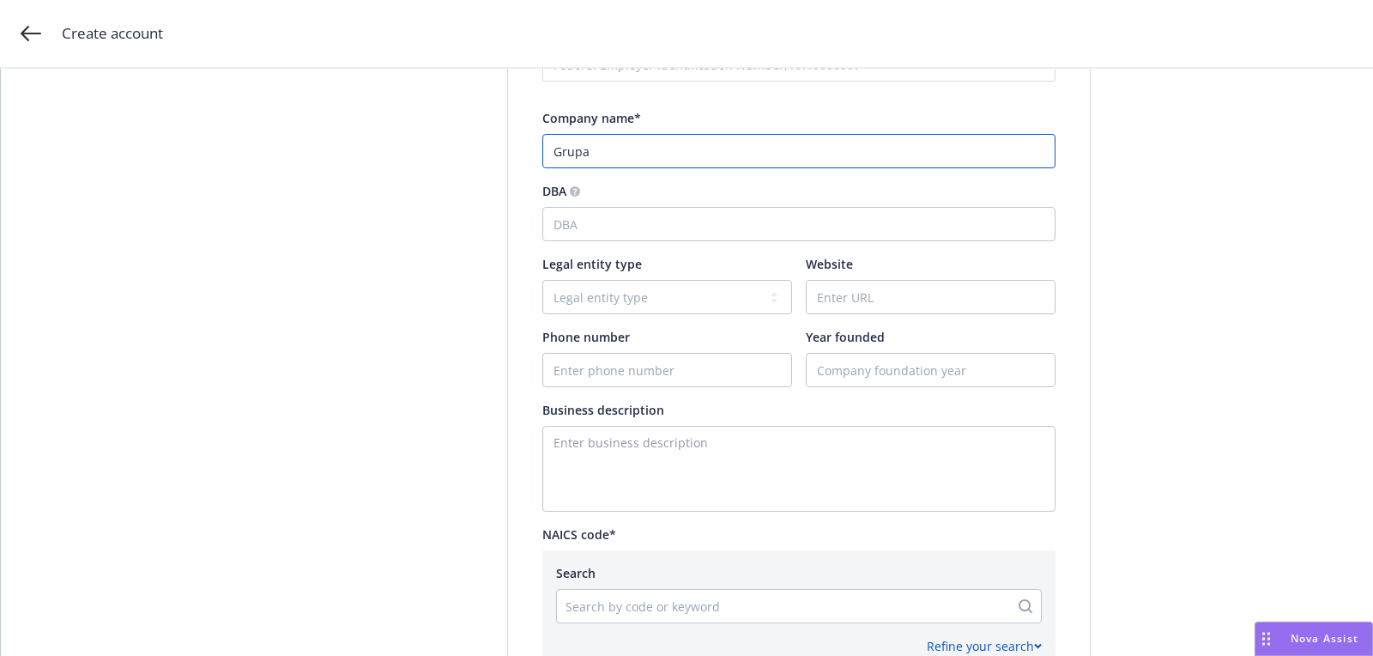
type input "Grupa"
click at [961, 308] on input "Website" at bounding box center [931, 297] width 248 height 33
paste input "[URL]"
type input "[URL]"
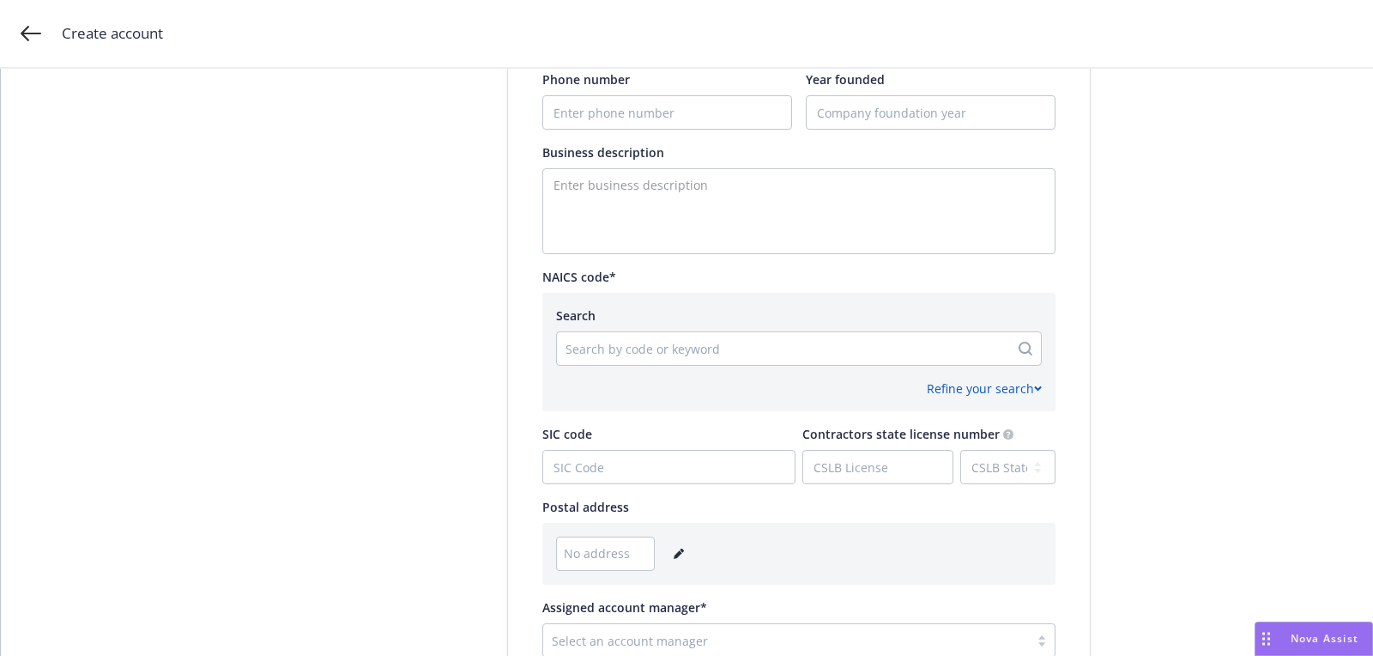
click at [820, 366] on div "Refine your search" at bounding box center [799, 382] width 486 height 32
click at [811, 366] on div "Refine your search" at bounding box center [799, 382] width 486 height 32
click at [766, 354] on div at bounding box center [783, 348] width 435 height 21
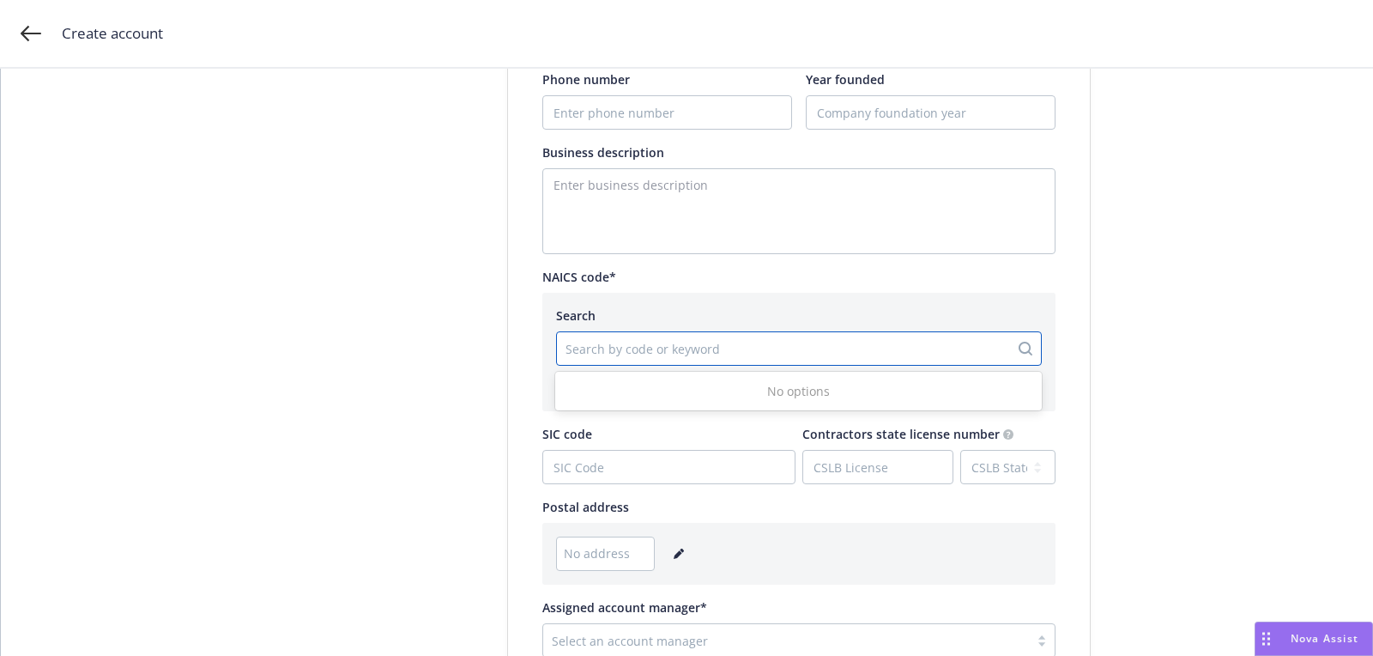
paste input "513210"
type input "513210"
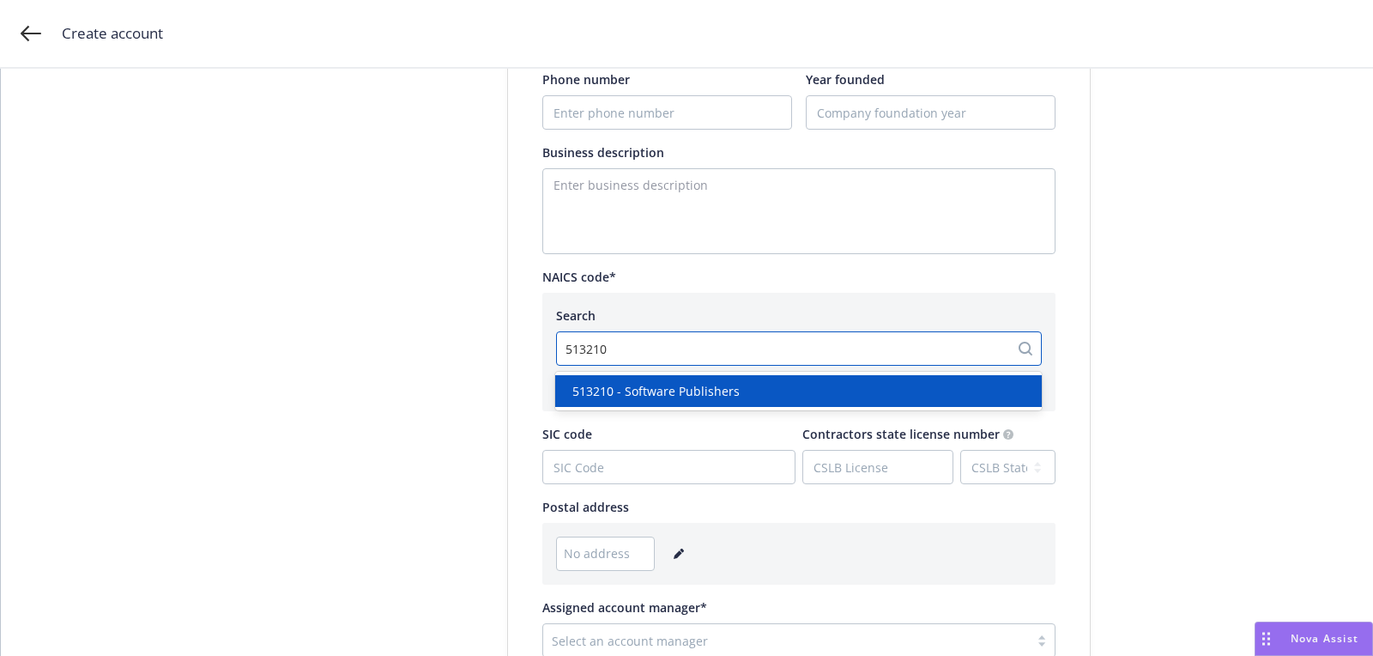
click at [701, 392] on span "513210 - Software Publishers" at bounding box center [655, 391] width 167 height 18
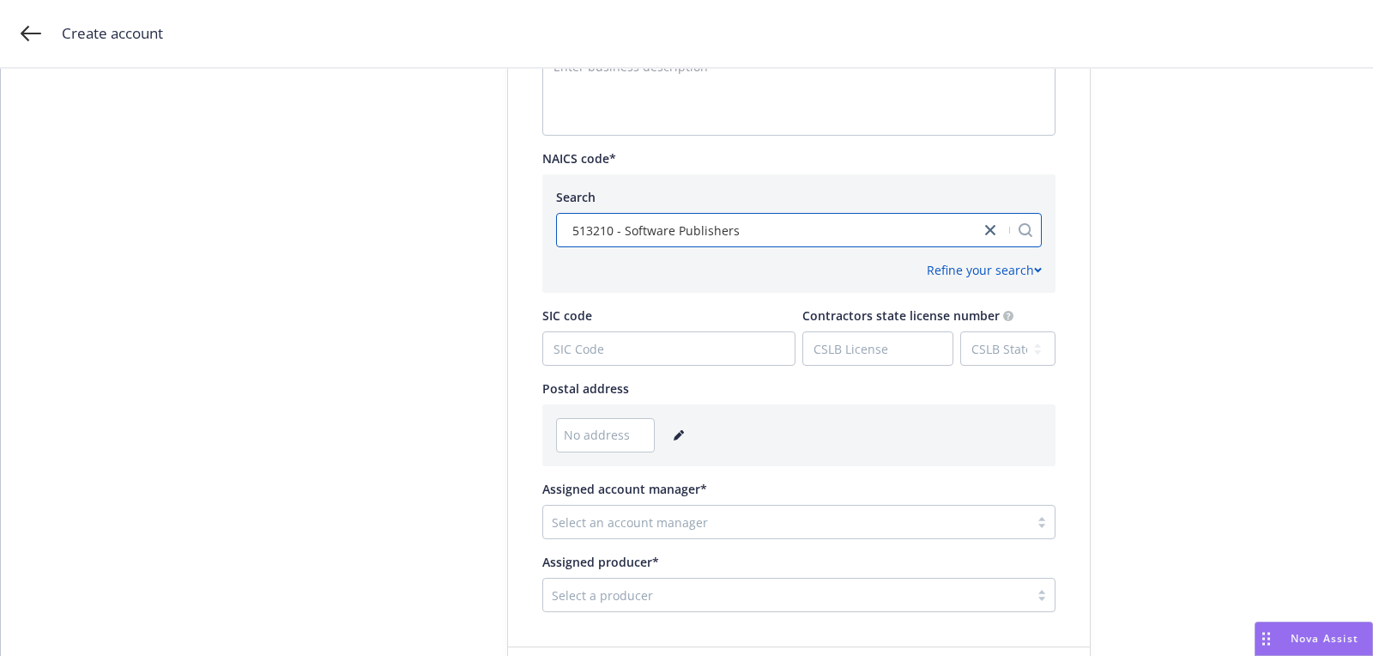
scroll to position [855, 0]
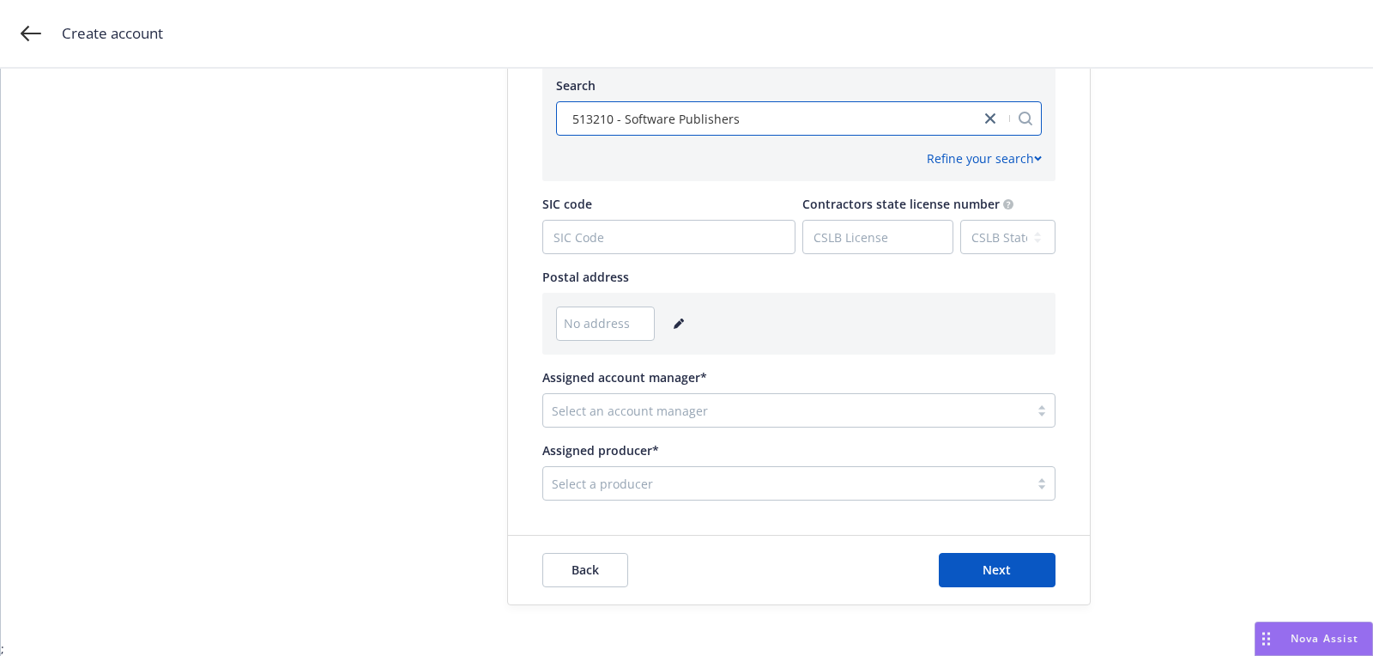
click at [669, 314] on link "editPencil" at bounding box center [679, 323] width 21 height 21
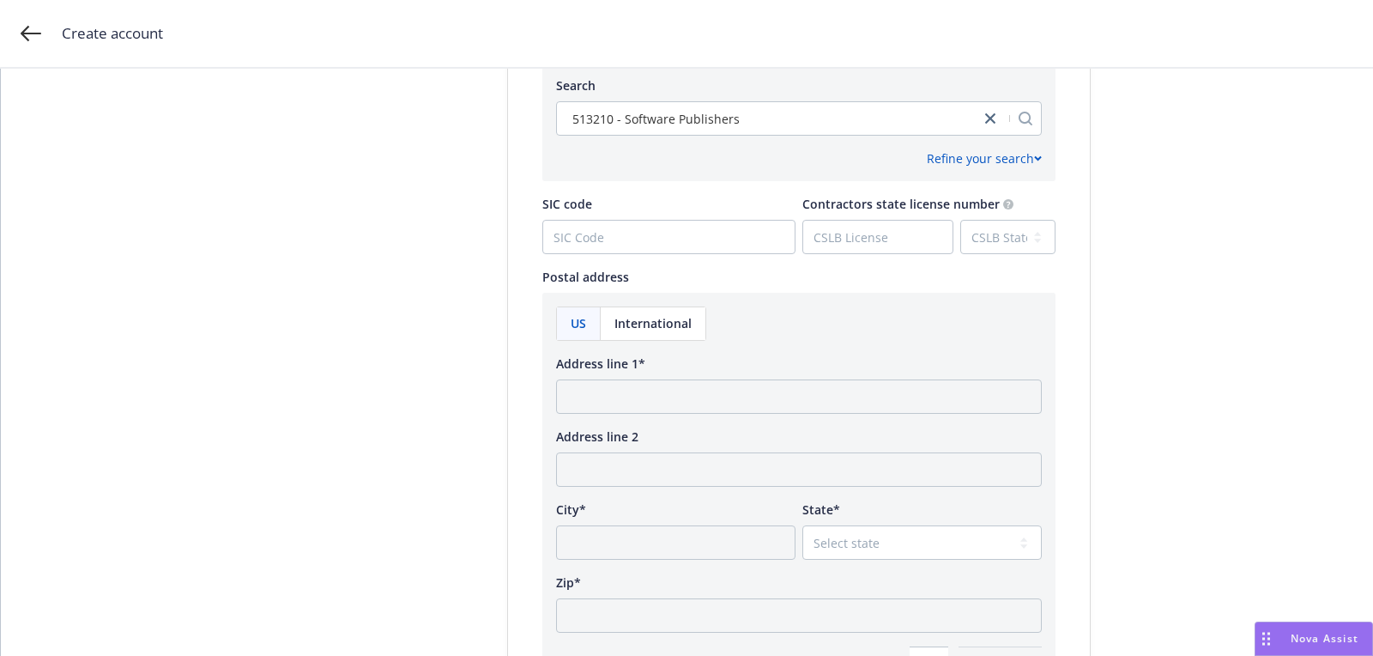
click at [661, 374] on div "Address line 1*" at bounding box center [799, 383] width 486 height 59
click at [660, 391] on input "Address line 1*" at bounding box center [799, 396] width 486 height 34
paste input "[STREET_ADDRESS]"
click at [804, 396] on input "[STREET_ADDRESS]" at bounding box center [799, 396] width 486 height 34
click at [824, 396] on input "[STREET_ADDRESS]" at bounding box center [799, 396] width 486 height 34
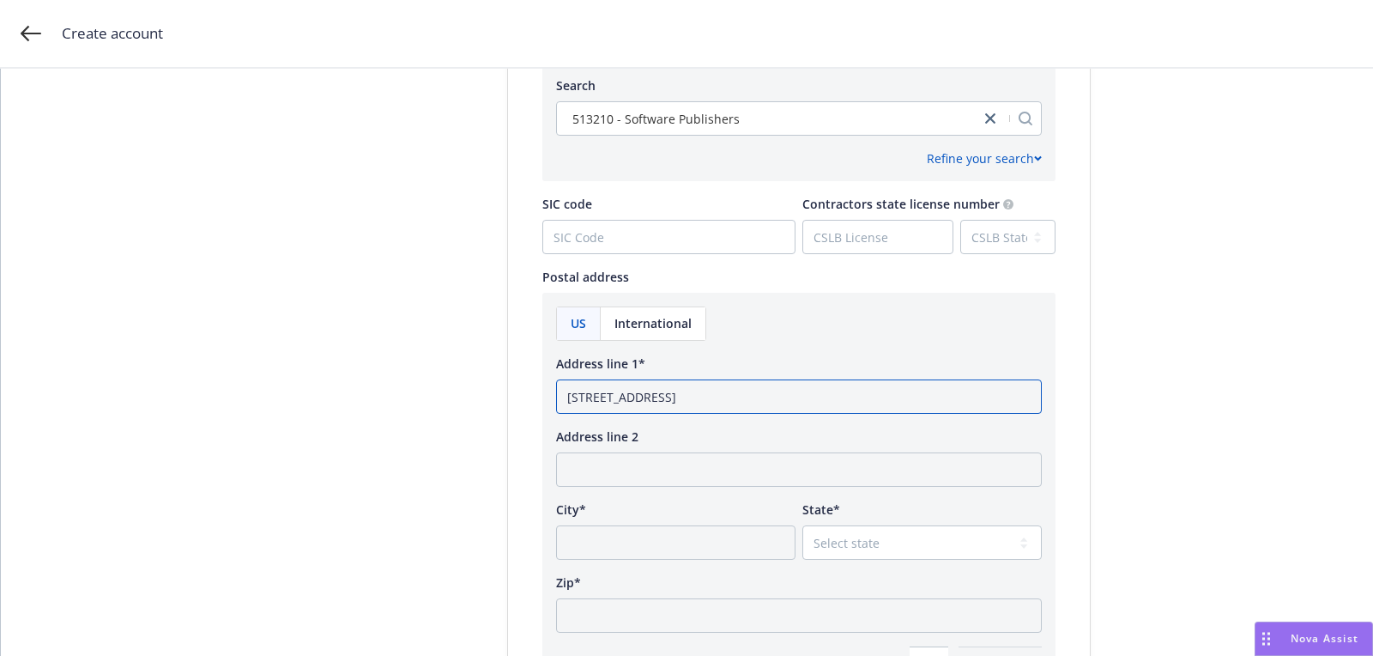
click at [824, 396] on input "[STREET_ADDRESS]" at bounding box center [799, 396] width 486 height 34
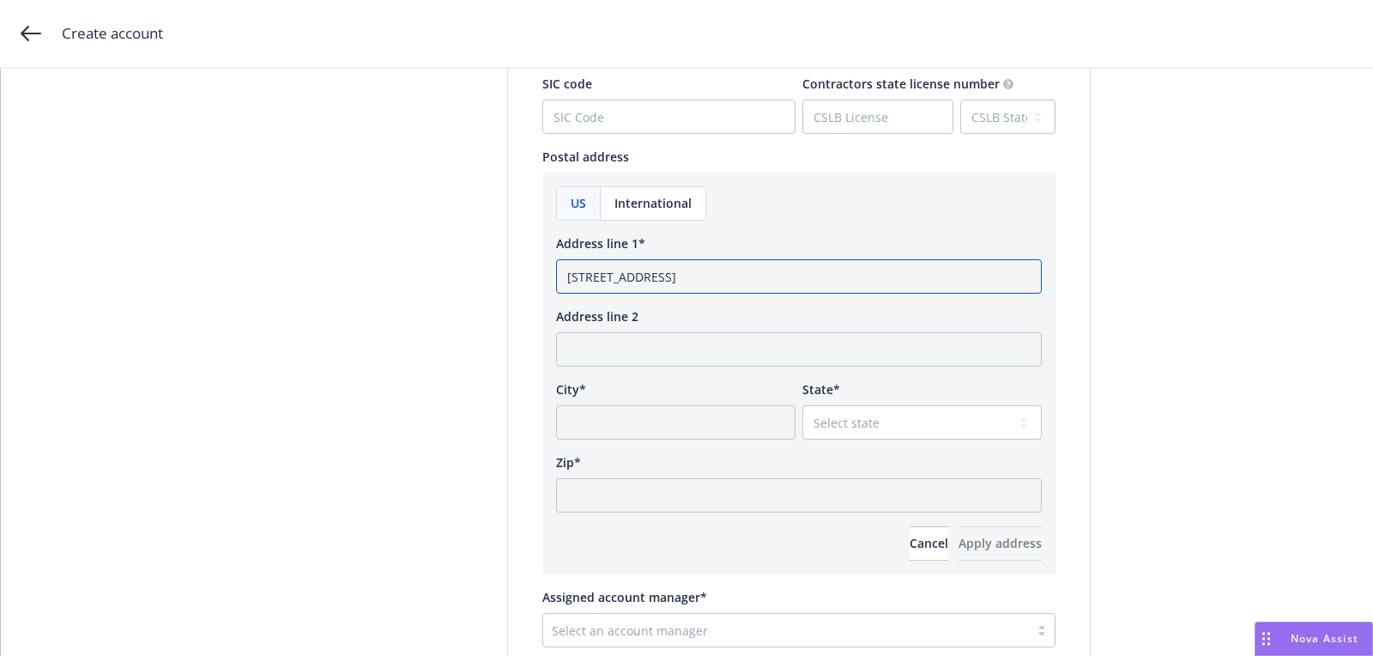
type input "[STREET_ADDRESS]"
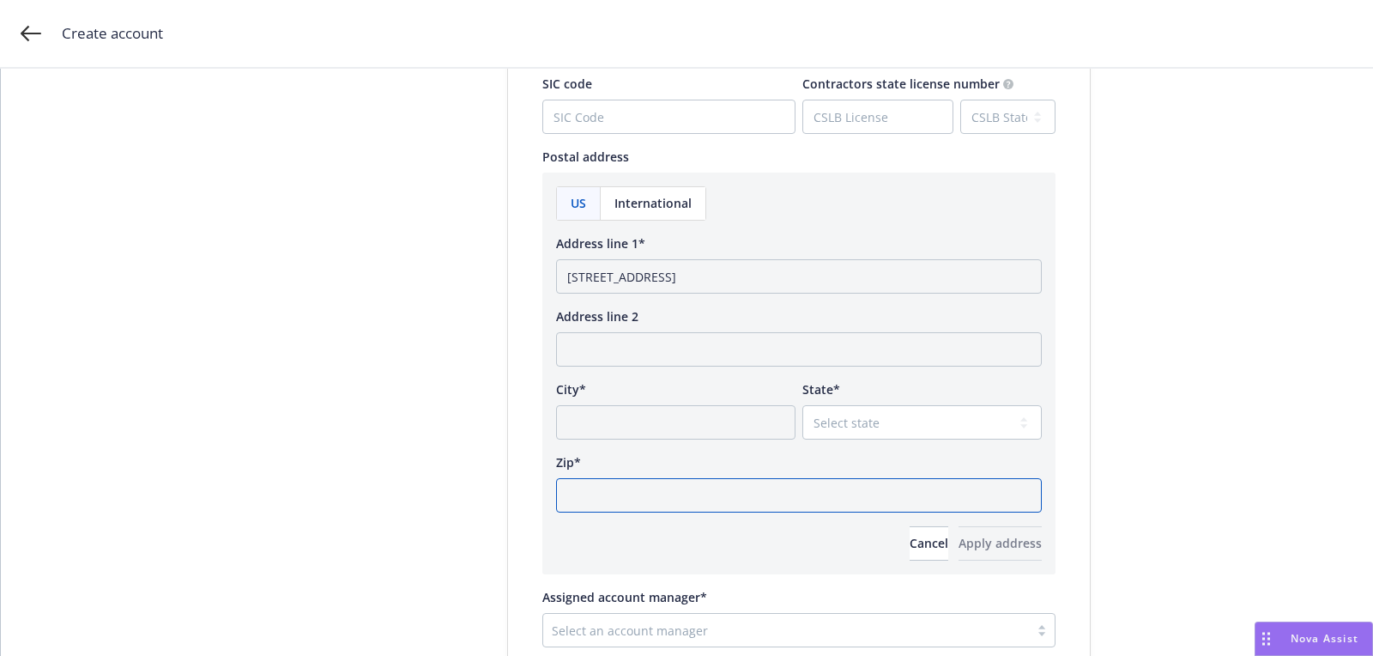
drag, startPoint x: 735, startPoint y: 488, endPoint x: 788, endPoint y: 488, distance: 53.2
click at [734, 488] on input "Zip*" at bounding box center [799, 495] width 486 height 34
paste input "94306"
type input "94306"
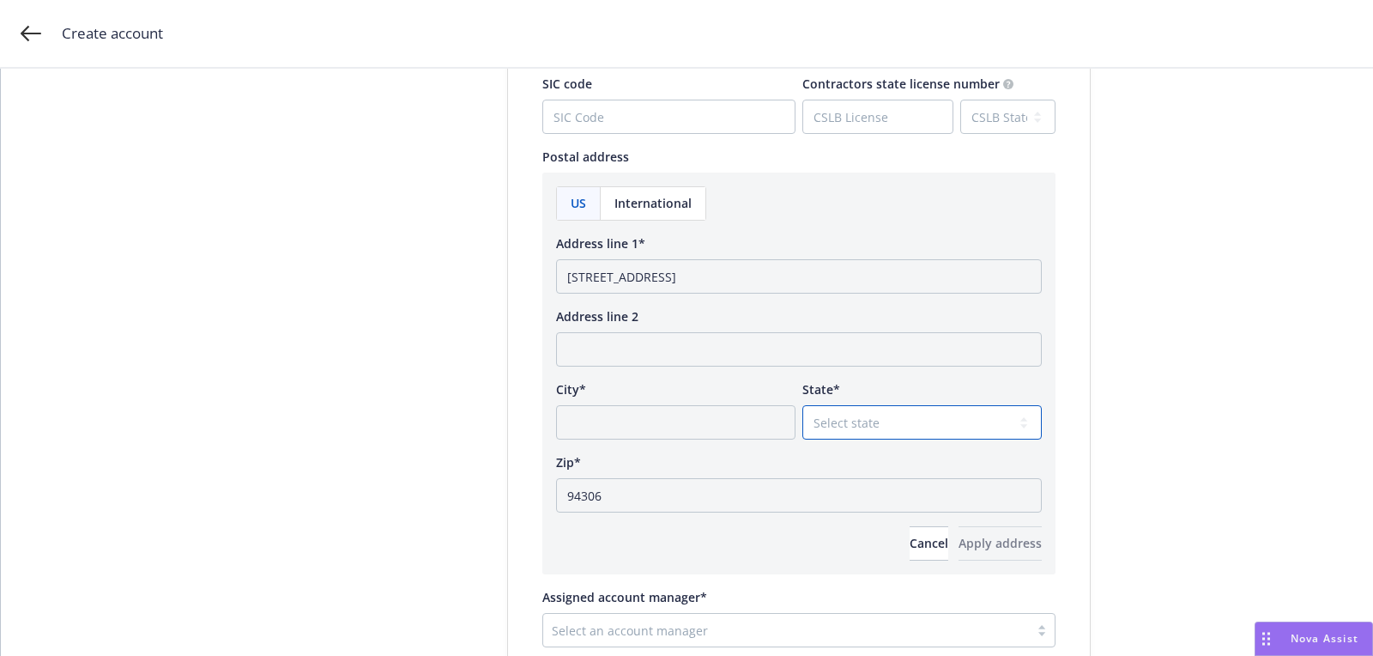
click at [840, 419] on select "Select state [US_STATE] [US_STATE] [US_STATE] [US_STATE] [US_STATE] [PERSON_NAM…" at bounding box center [921, 422] width 239 height 34
select select "CA"
click at [802, 405] on select "Select state [US_STATE] [US_STATE] [US_STATE] [US_STATE] [US_STATE] [PERSON_NAM…" at bounding box center [921, 422] width 239 height 34
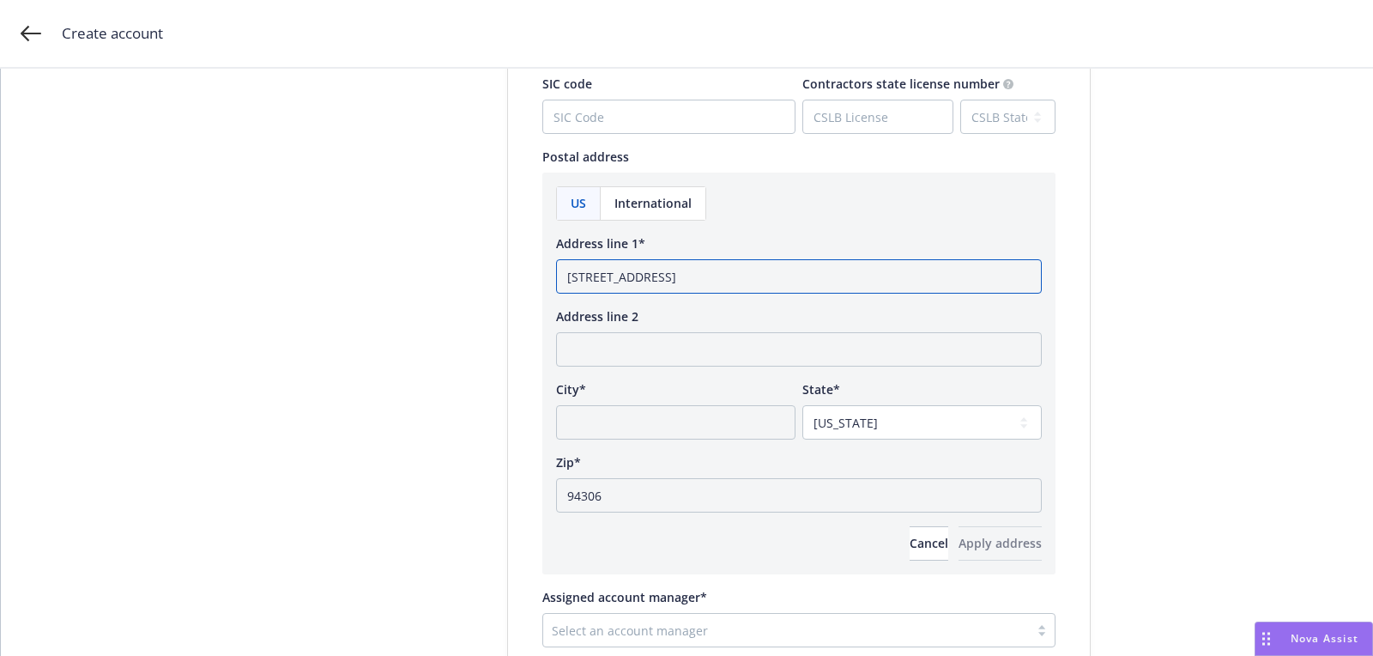
drag, startPoint x: 784, startPoint y: 281, endPoint x: 736, endPoint y: 281, distance: 48.1
click at [736, 281] on input "[STREET_ADDRESS]" at bounding box center [799, 276] width 486 height 34
type input "[STREET_ADDRESS]"
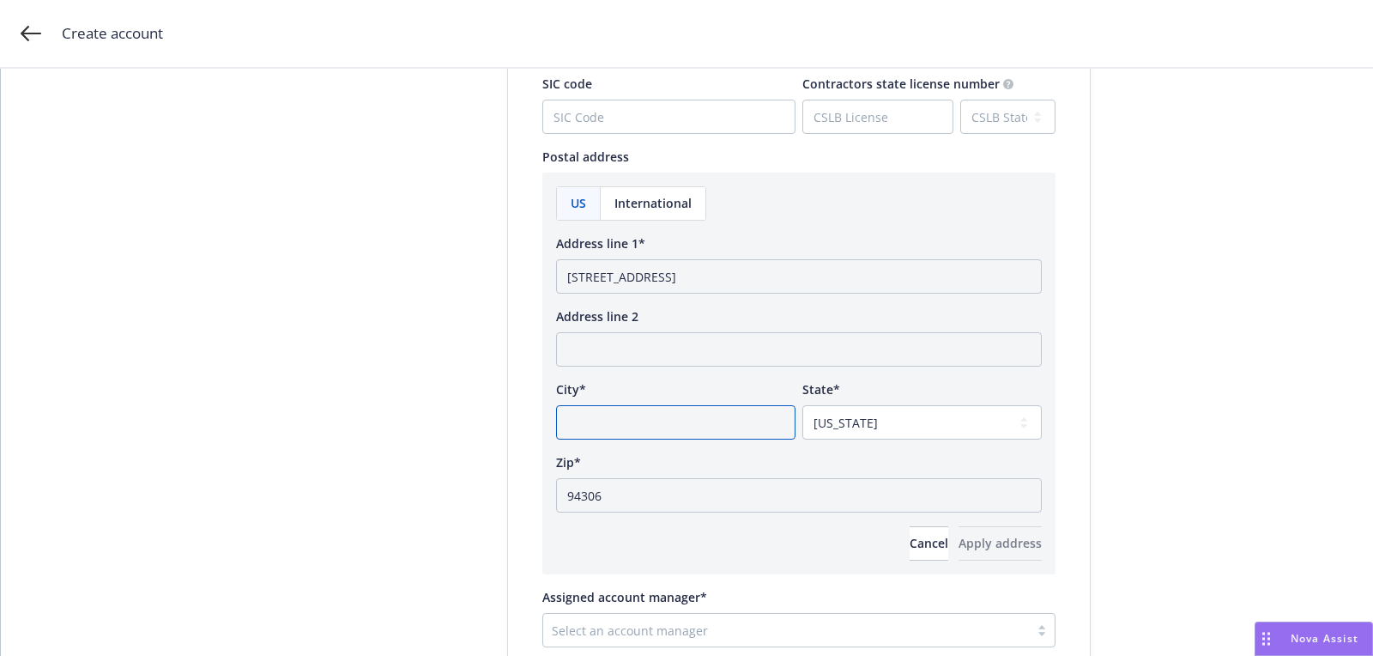
click at [704, 430] on input "City*" at bounding box center [675, 422] width 239 height 34
paste input "[GEOGRAPHIC_DATA],"
type input "[GEOGRAPHIC_DATA],"
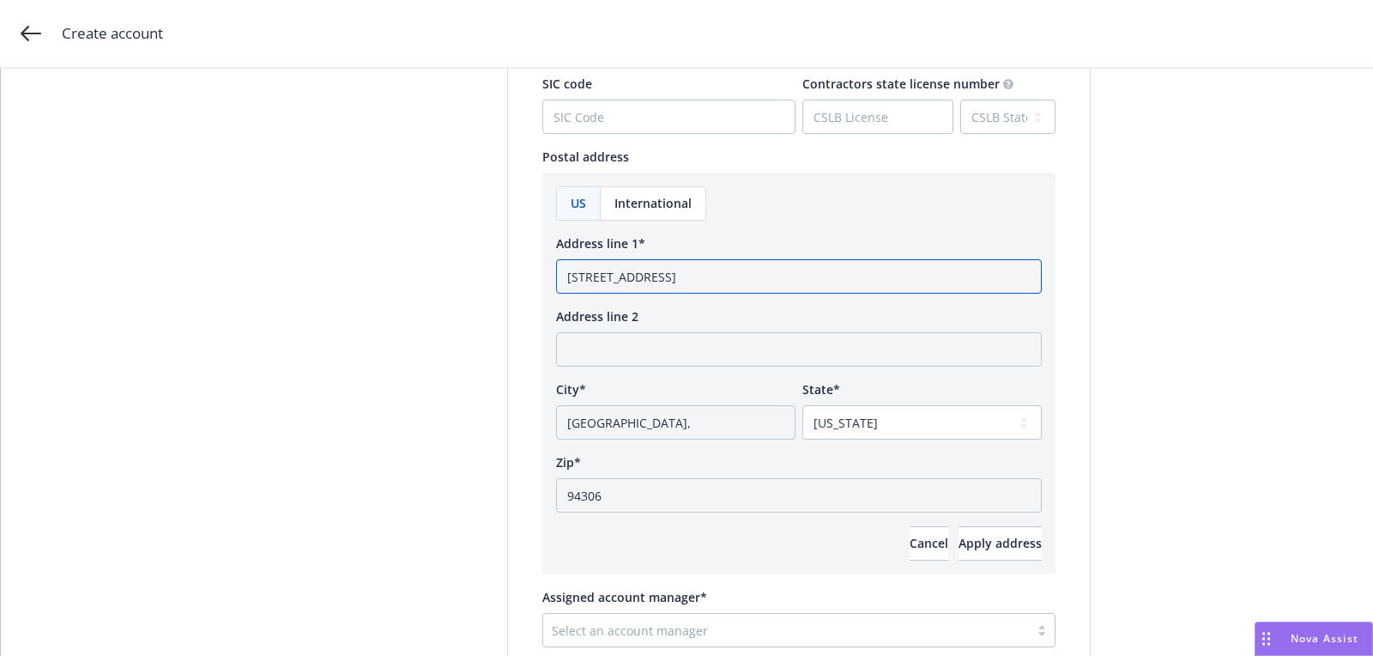
drag, startPoint x: 735, startPoint y: 275, endPoint x: 883, endPoint y: 263, distance: 148.9
click at [764, 275] on input "[STREET_ADDRESS]" at bounding box center [799, 276] width 486 height 34
type input "[STREET_ADDRESS]"
click at [1029, 546] on button "Apply address" at bounding box center [1000, 543] width 83 height 34
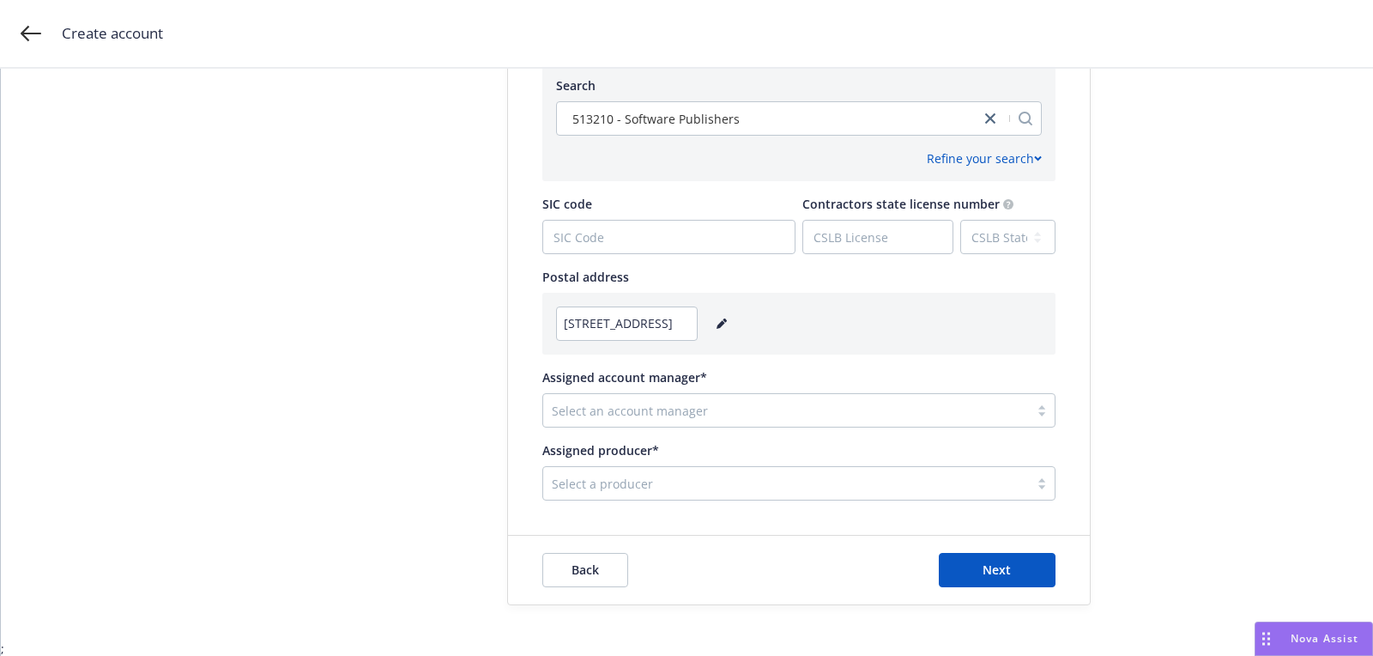
click at [669, 412] on div at bounding box center [786, 410] width 469 height 21
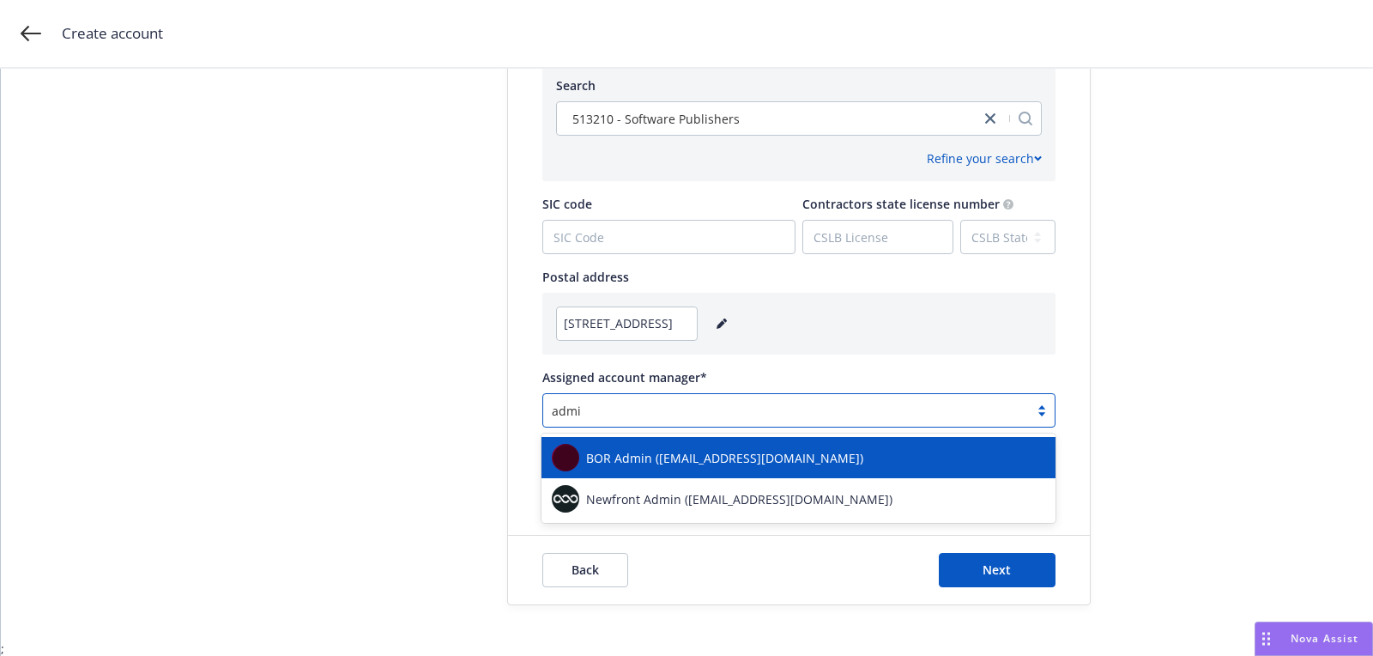
type input "admin"
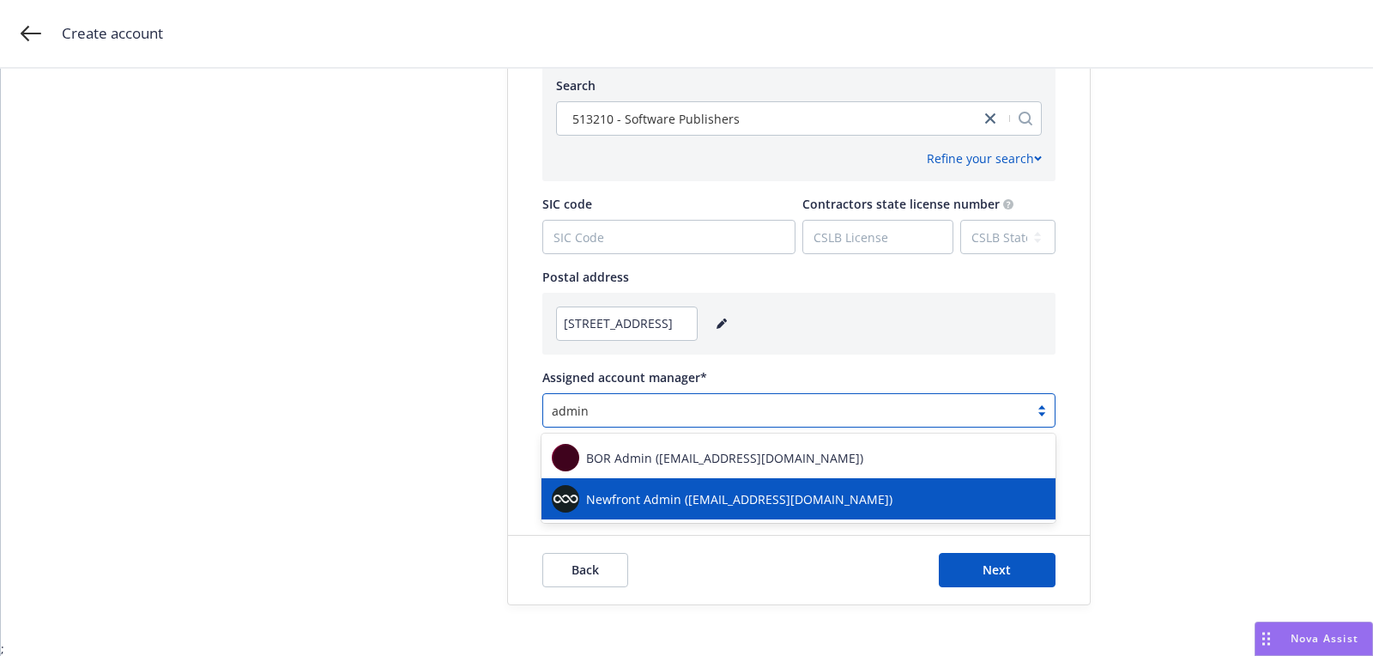
click at [633, 485] on div "Newfront Admin ([EMAIL_ADDRESS][DOMAIN_NAME])" at bounding box center [798, 498] width 493 height 27
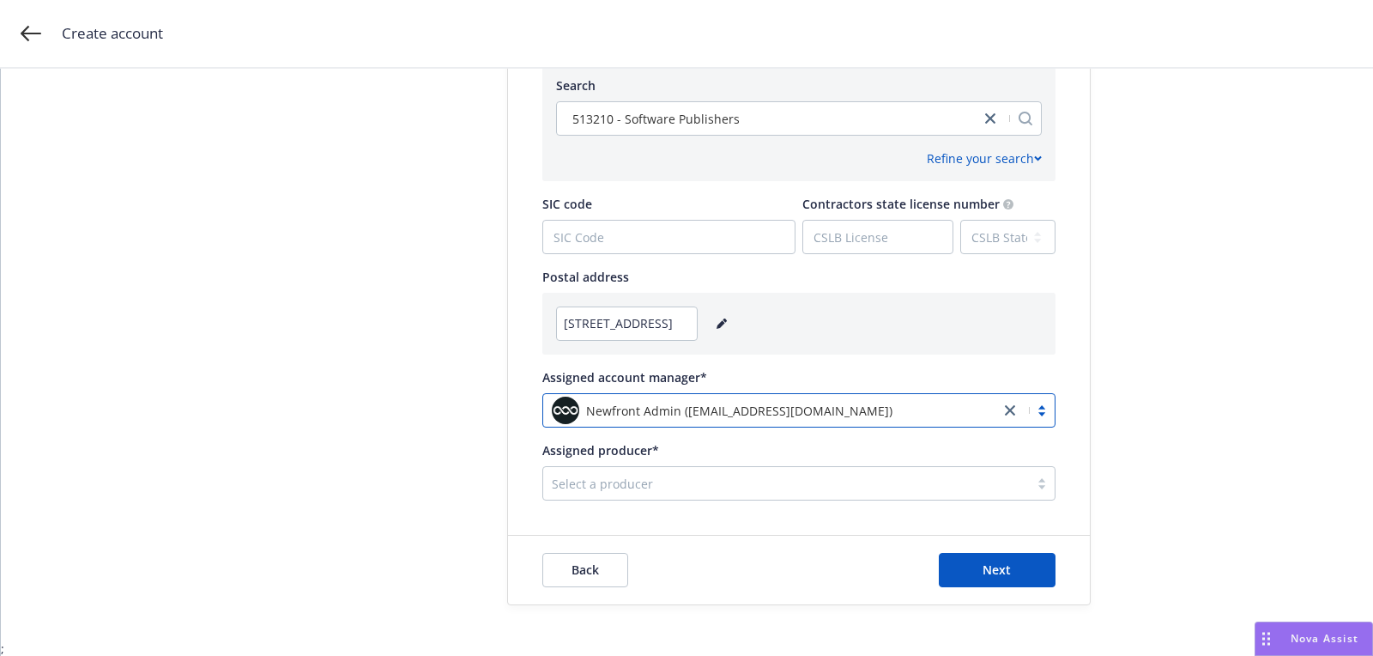
click at [633, 484] on div at bounding box center [786, 483] width 469 height 21
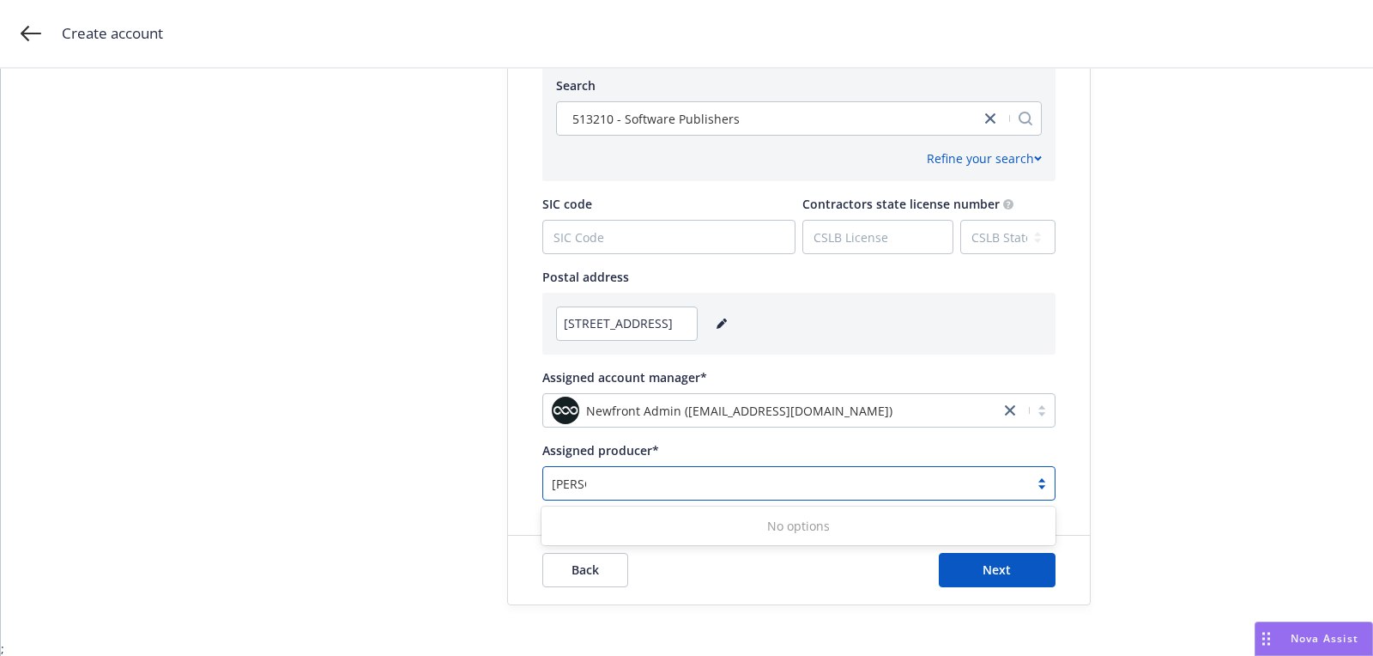
type input "ash"
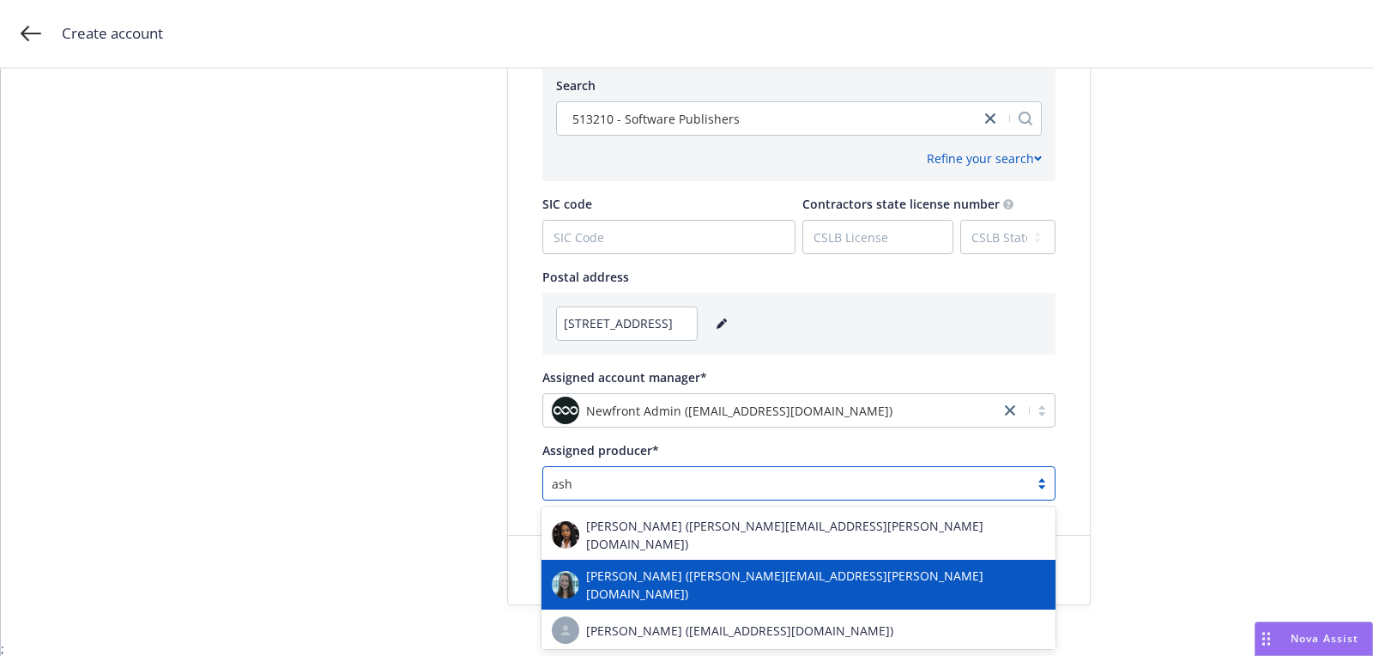
click at [691, 567] on span "[PERSON_NAME] ([PERSON_NAME][EMAIL_ADDRESS][PERSON_NAME][DOMAIN_NAME])" at bounding box center [815, 584] width 459 height 36
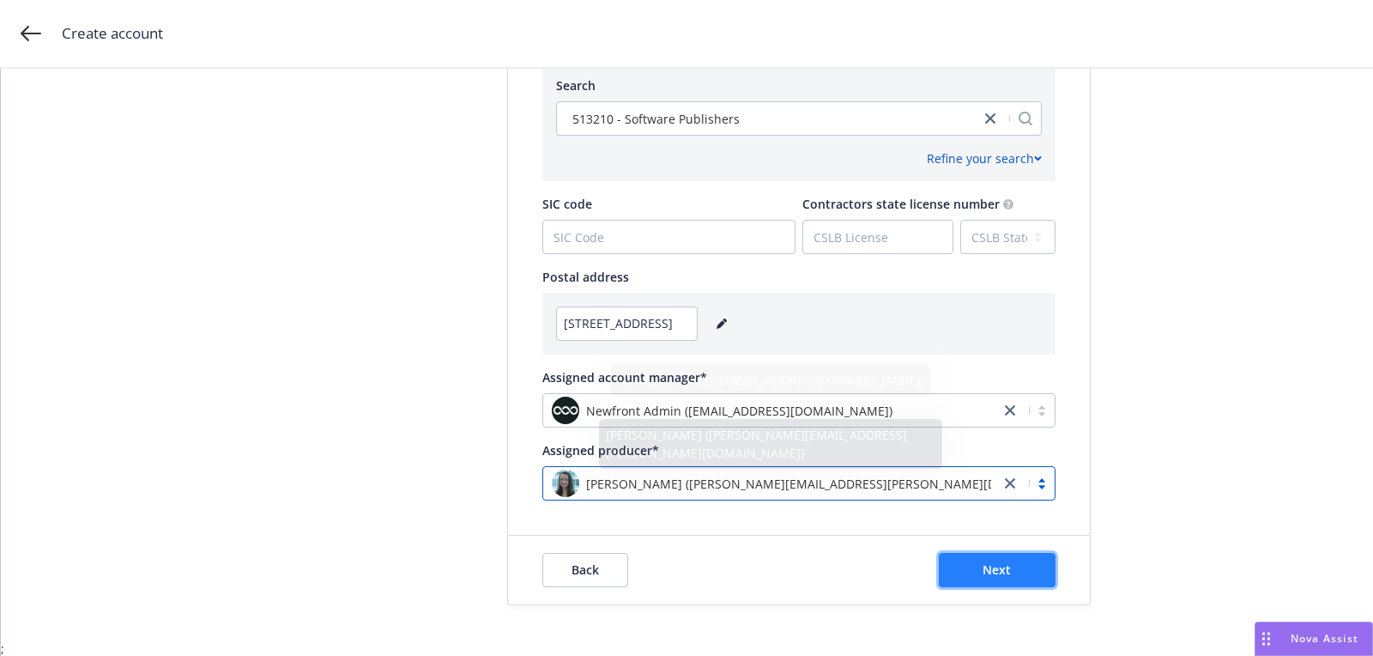
click at [963, 566] on button "Next" at bounding box center [997, 570] width 117 height 34
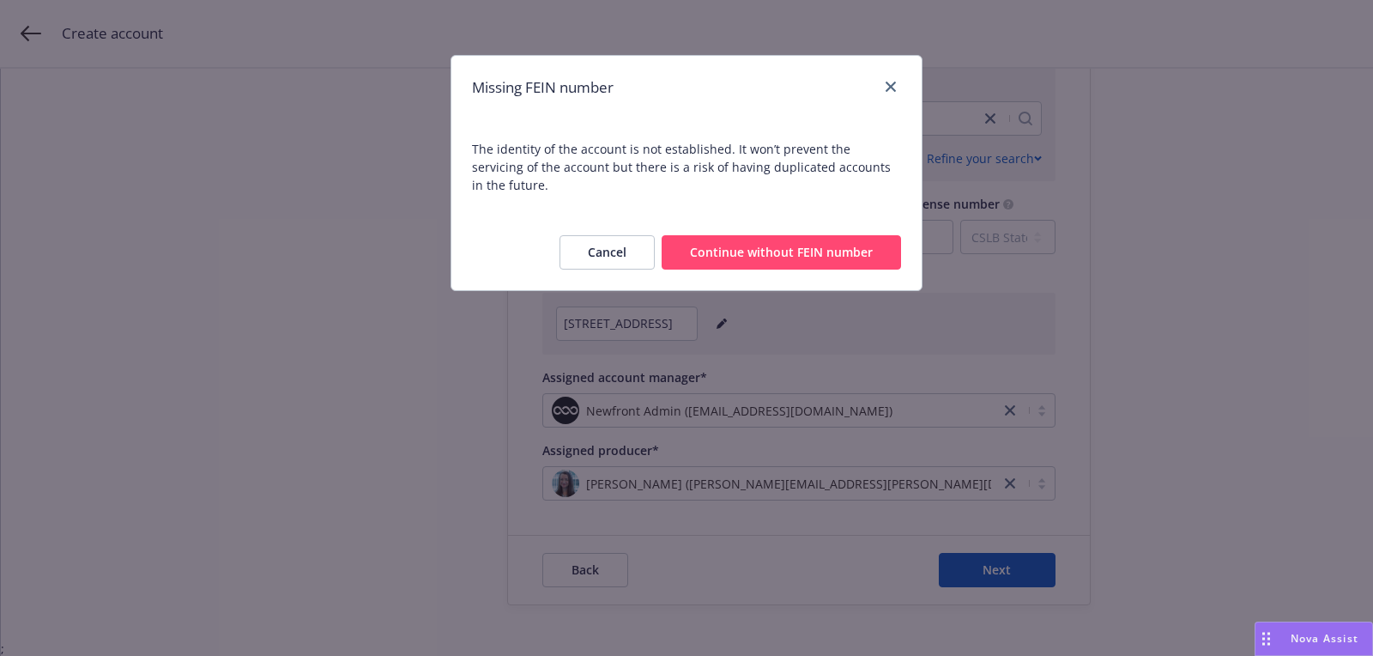
click at [829, 253] on div "Cancel Continue without FEIN number" at bounding box center [686, 253] width 470 height 76
click at [796, 235] on button "Continue without FEIN number" at bounding box center [781, 252] width 239 height 34
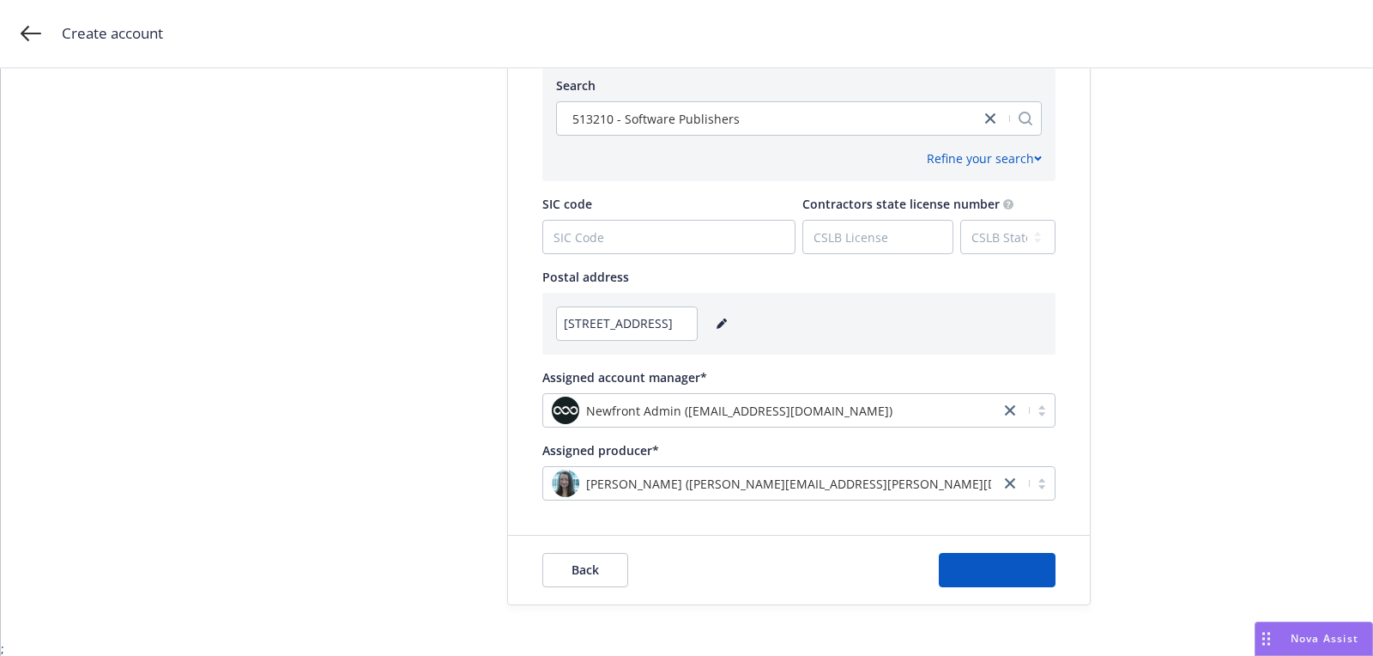
scroll to position [0, 0]
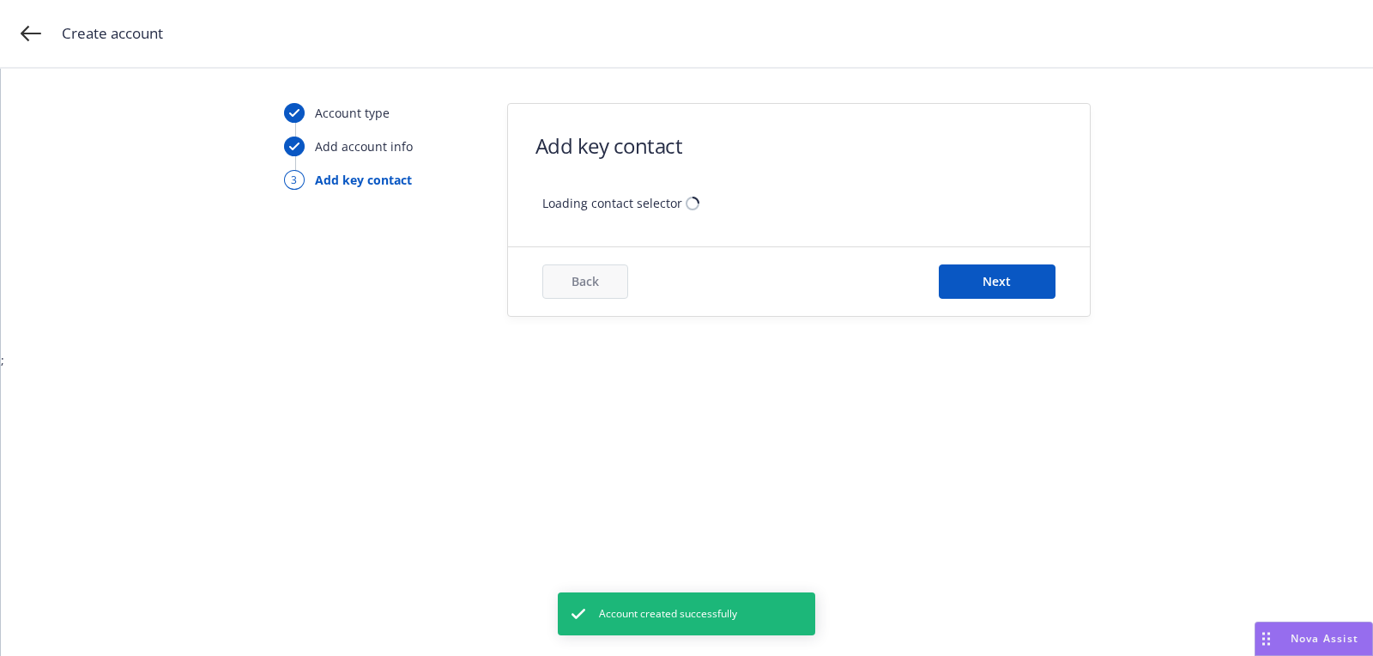
click at [743, 223] on form "Add key contact Loading contact selector Back Next" at bounding box center [799, 210] width 582 height 212
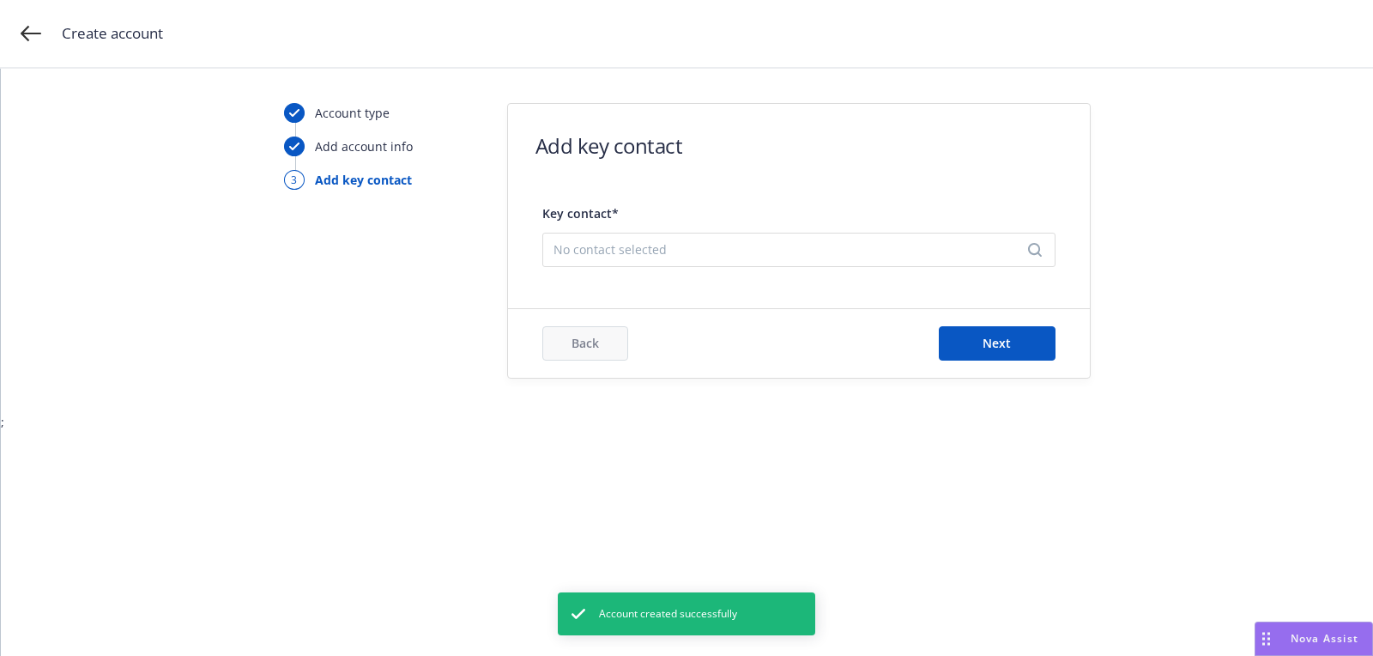
click at [742, 240] on span "No contact selected" at bounding box center [792, 249] width 477 height 18
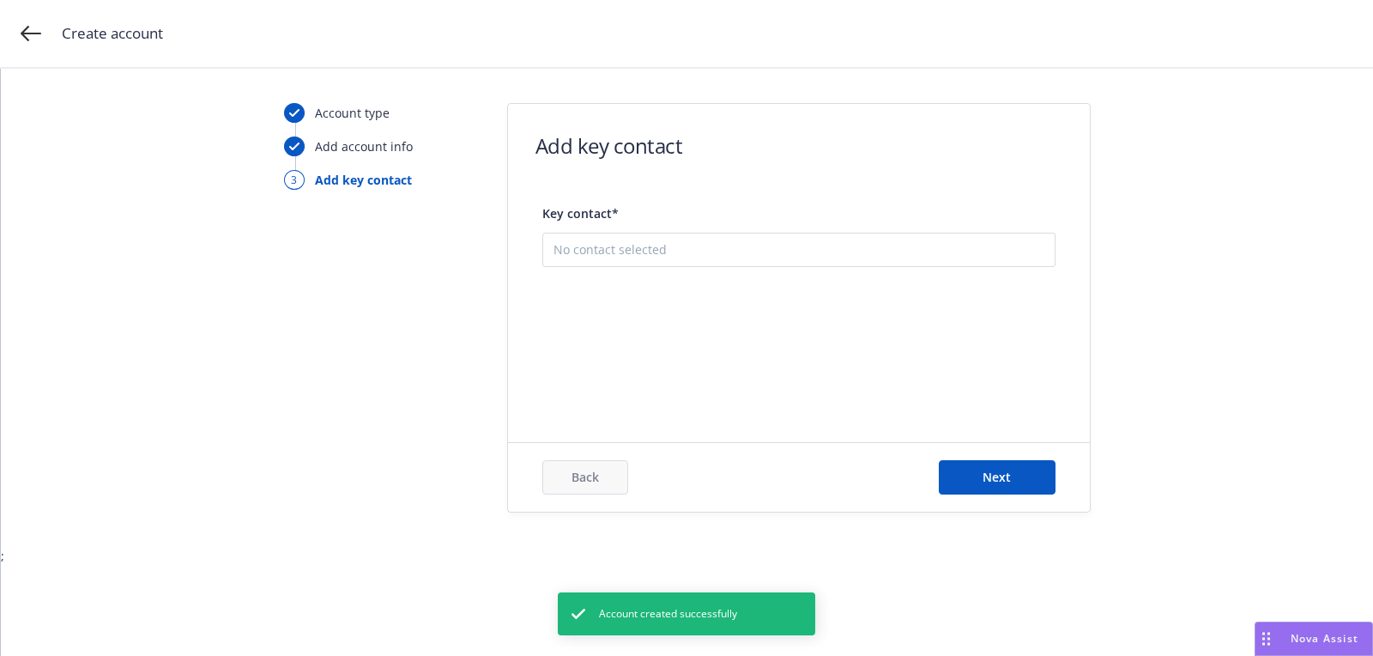
click at [745, 332] on button "Add new contact" at bounding box center [799, 336] width 491 height 34
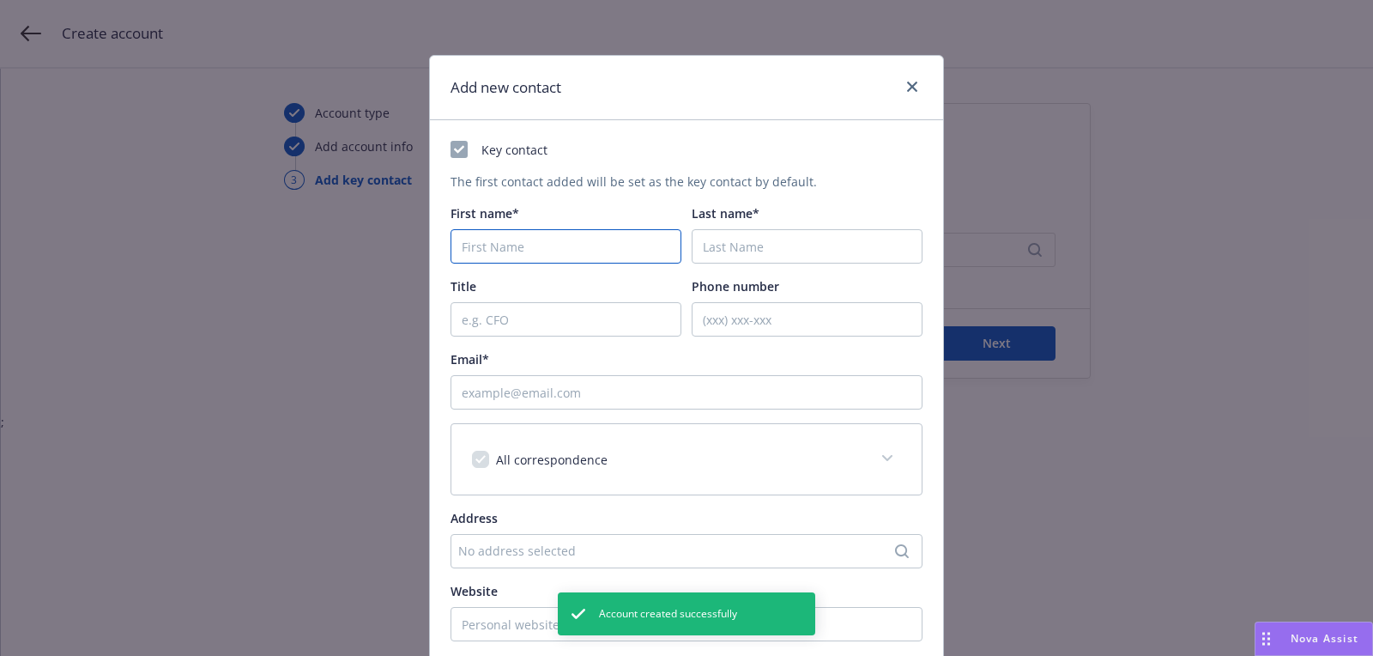
click at [545, 251] on input "First name*" at bounding box center [566, 246] width 231 height 34
paste input "[PERSON_NAME]"
type input "[PERSON_NAME]"
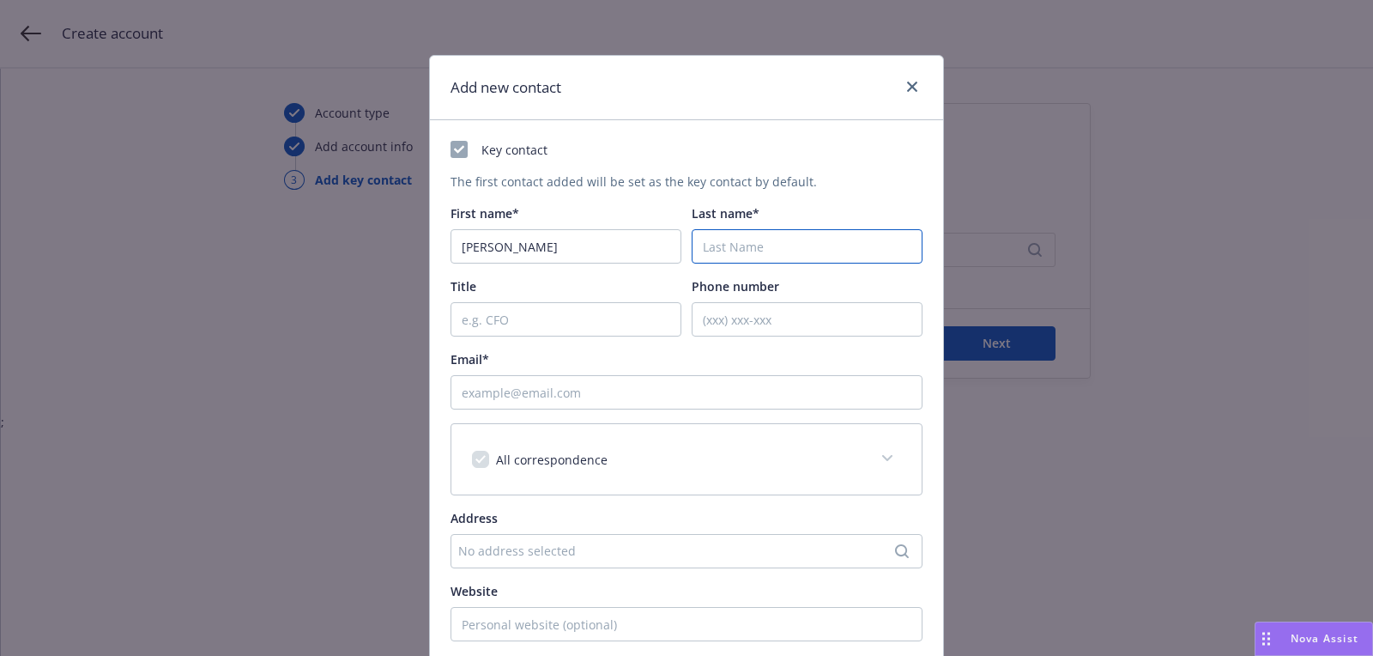
click at [738, 261] on input "Last name*" at bounding box center [807, 246] width 231 height 34
paste input "Ekpe"
type input "Ekpe"
click at [650, 360] on div "Email*" at bounding box center [687, 359] width 472 height 18
click at [650, 390] on input "Email*" at bounding box center [687, 392] width 472 height 34
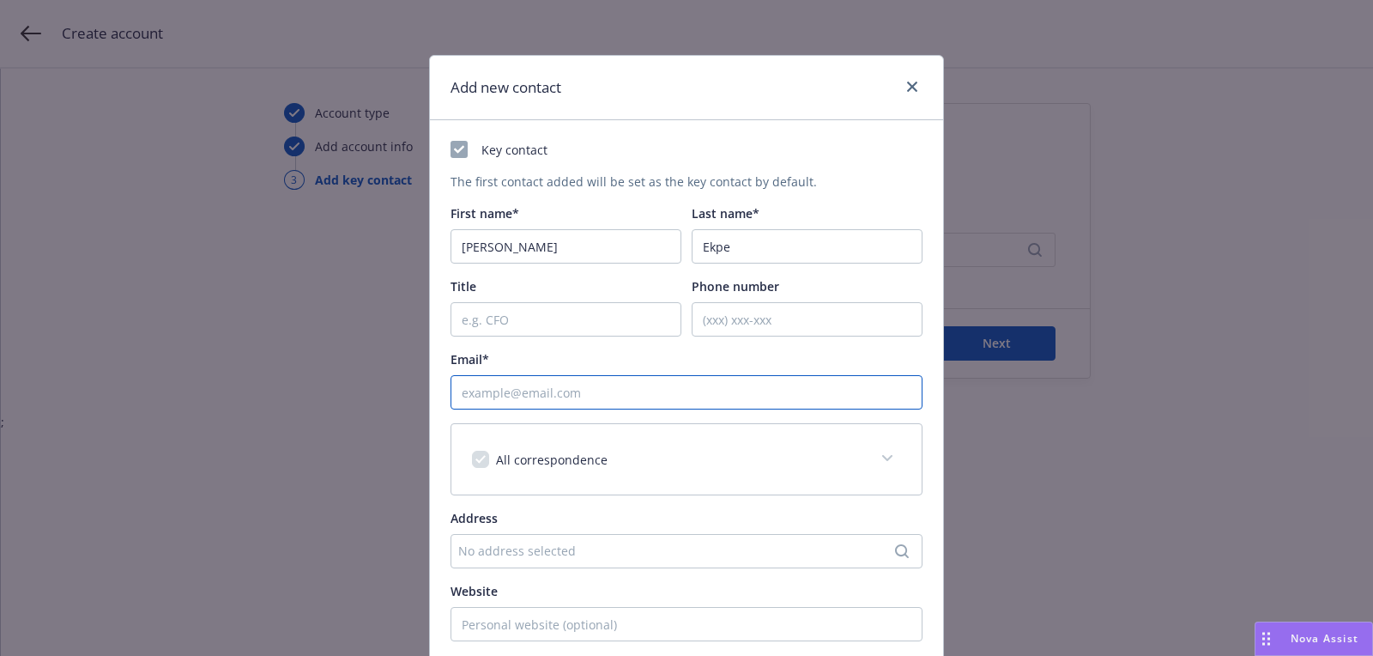
paste input "[PERSON_NAME][EMAIL_ADDRESS]"
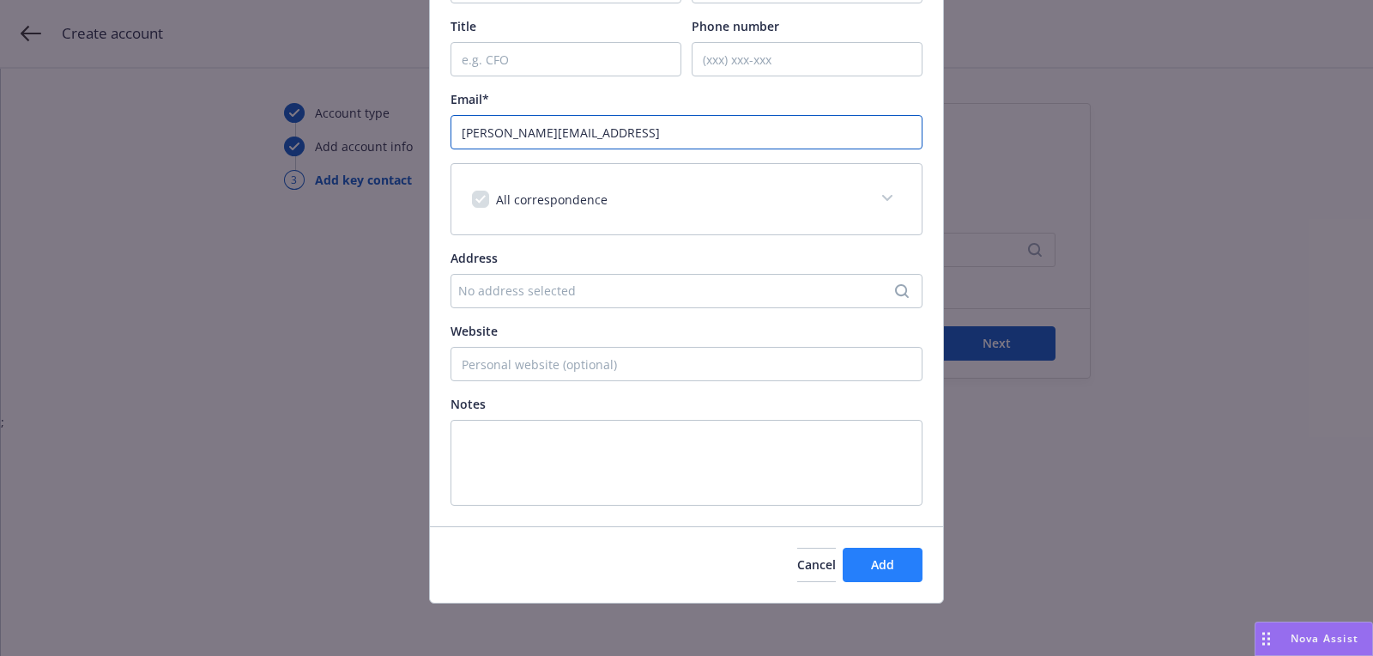
type input "[PERSON_NAME][EMAIL_ADDRESS]"
click at [852, 560] on button "Add" at bounding box center [883, 565] width 80 height 34
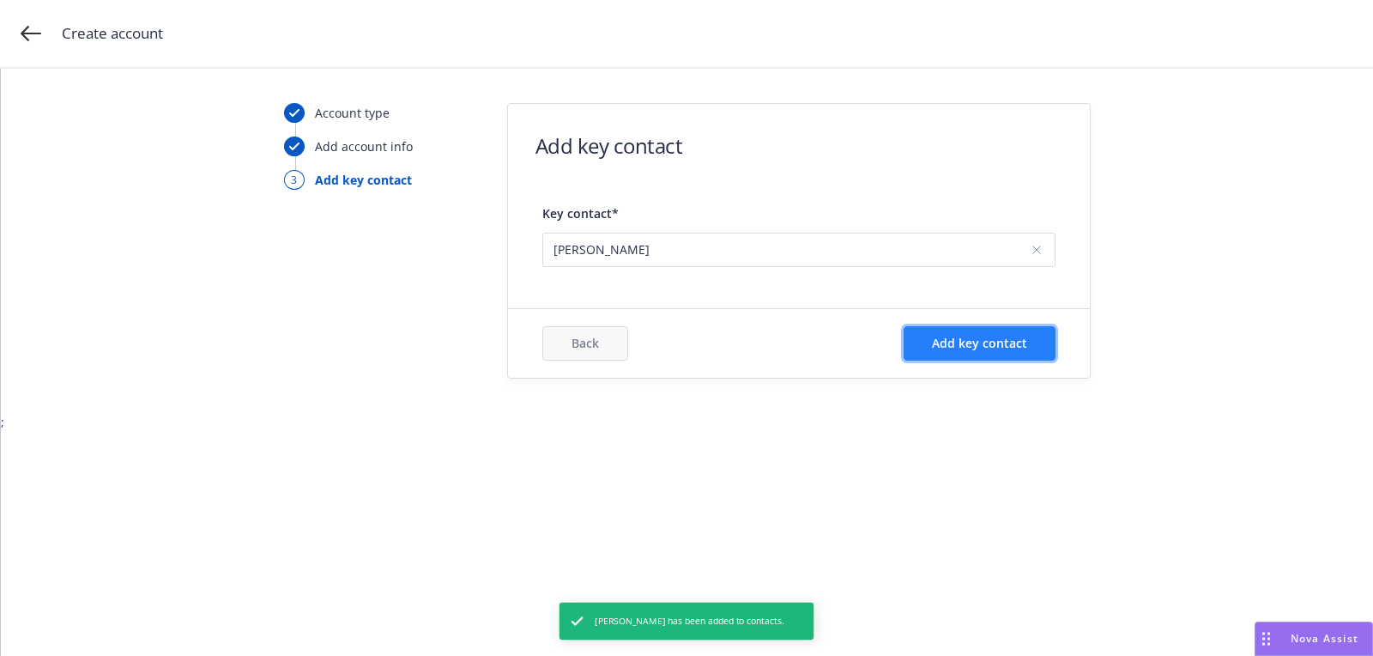
click at [1002, 344] on span "Add key contact" at bounding box center [979, 343] width 95 height 16
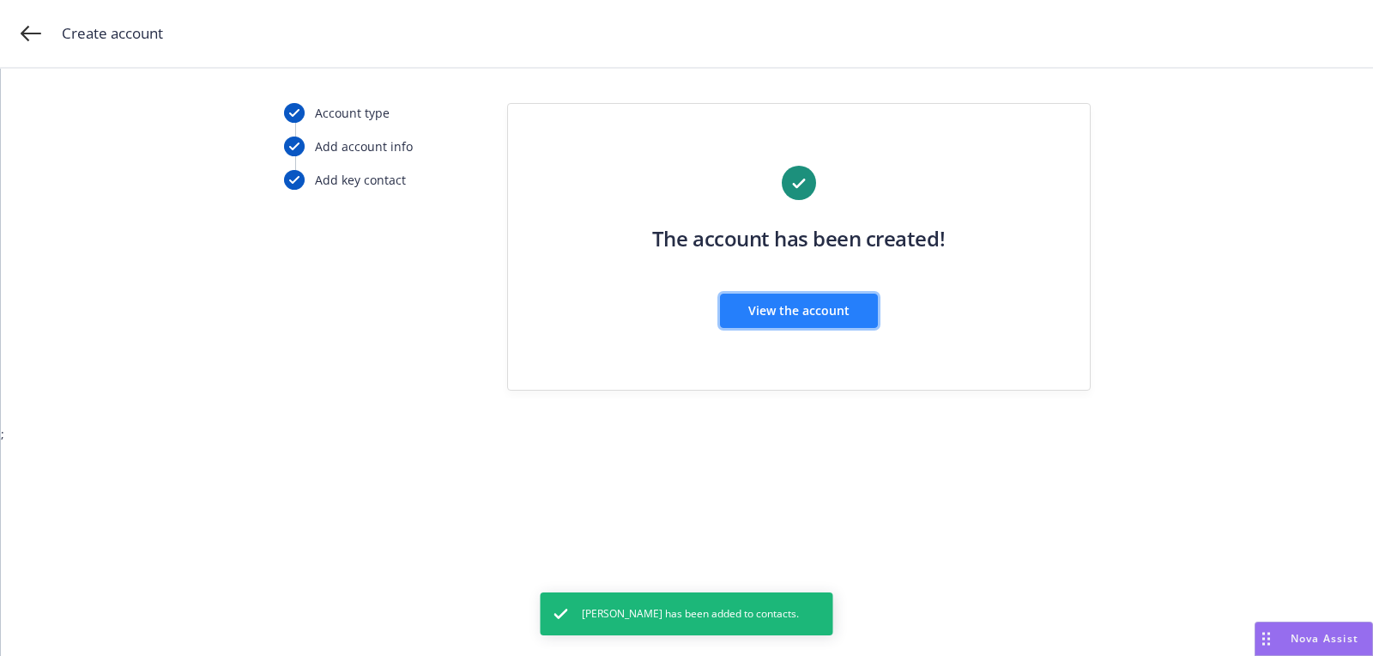
click at [765, 296] on button "View the account" at bounding box center [799, 311] width 158 height 34
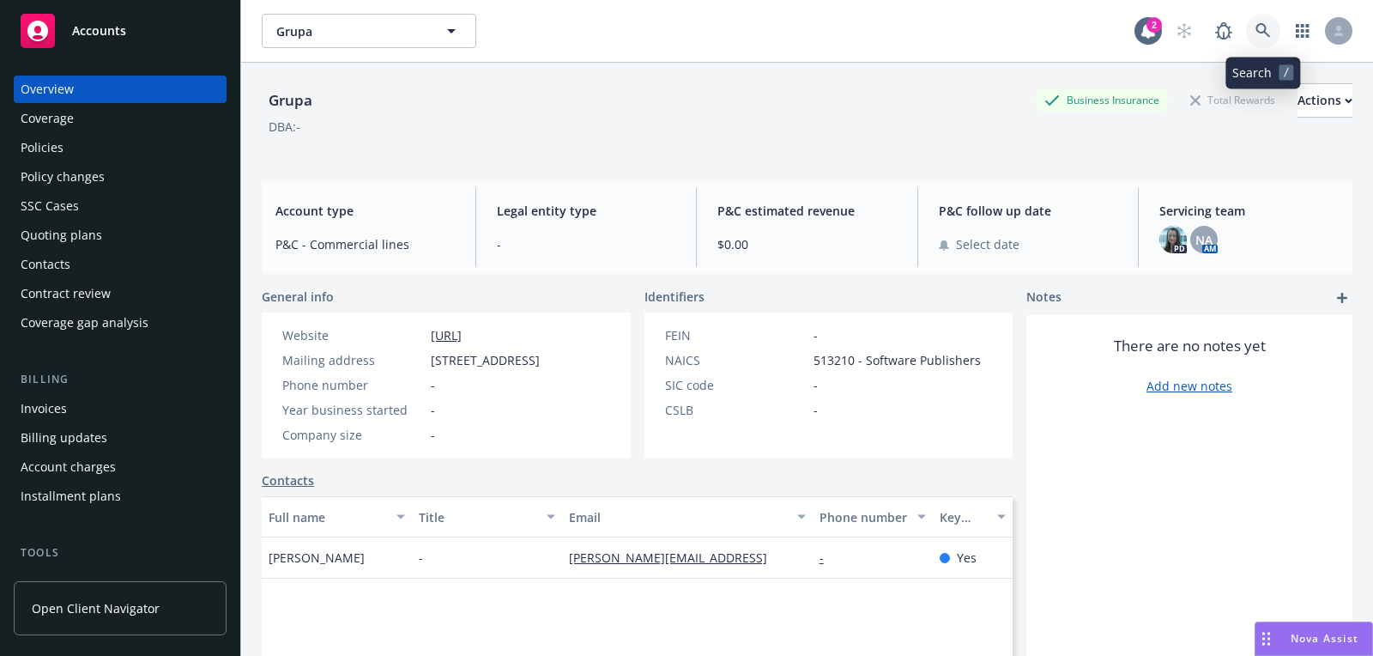
click at [1274, 43] on link at bounding box center [1263, 31] width 34 height 34
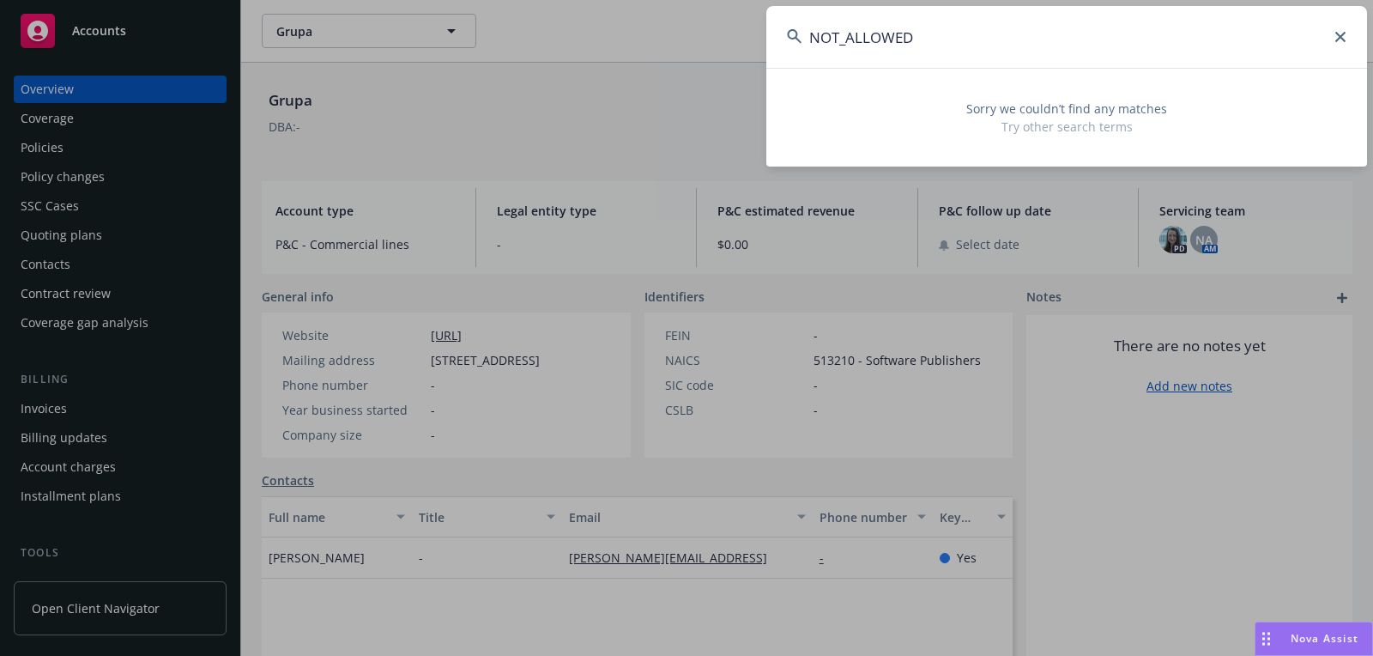
paste input "Diamond Technologies Inc."
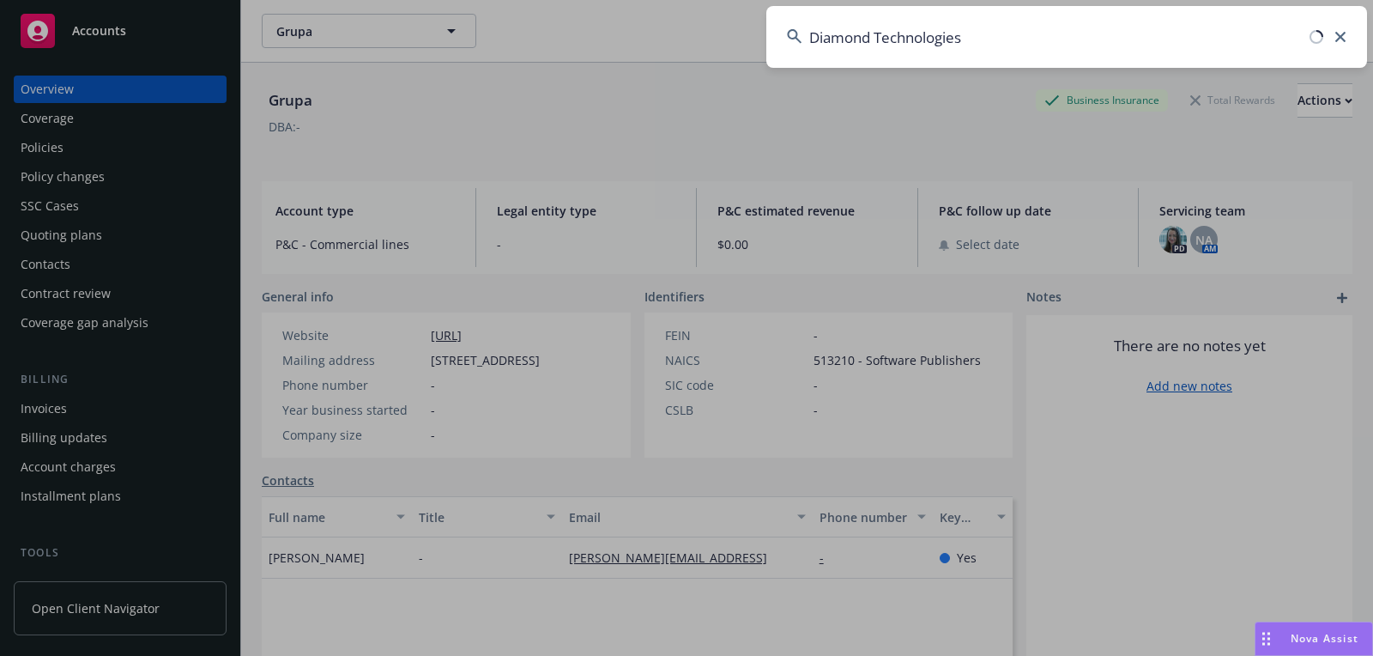
type input "Diamond Technologies"
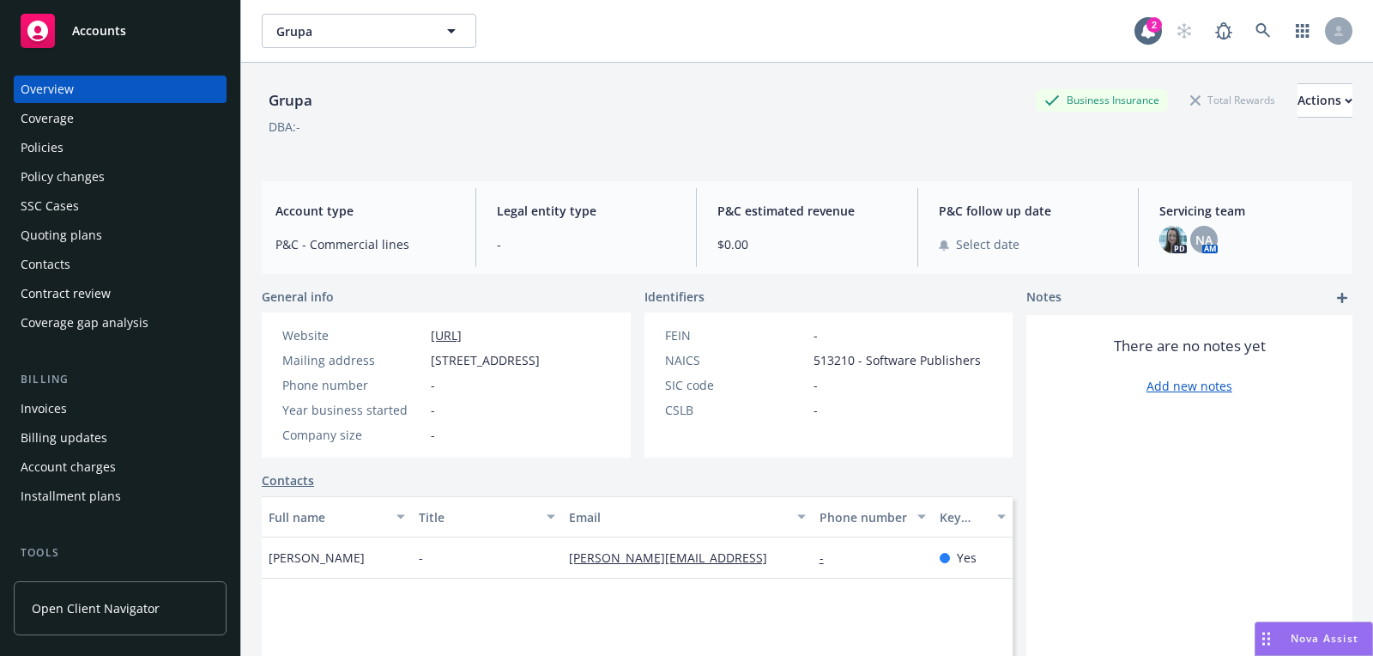
click at [178, 35] on div "Accounts" at bounding box center [120, 31] width 199 height 34
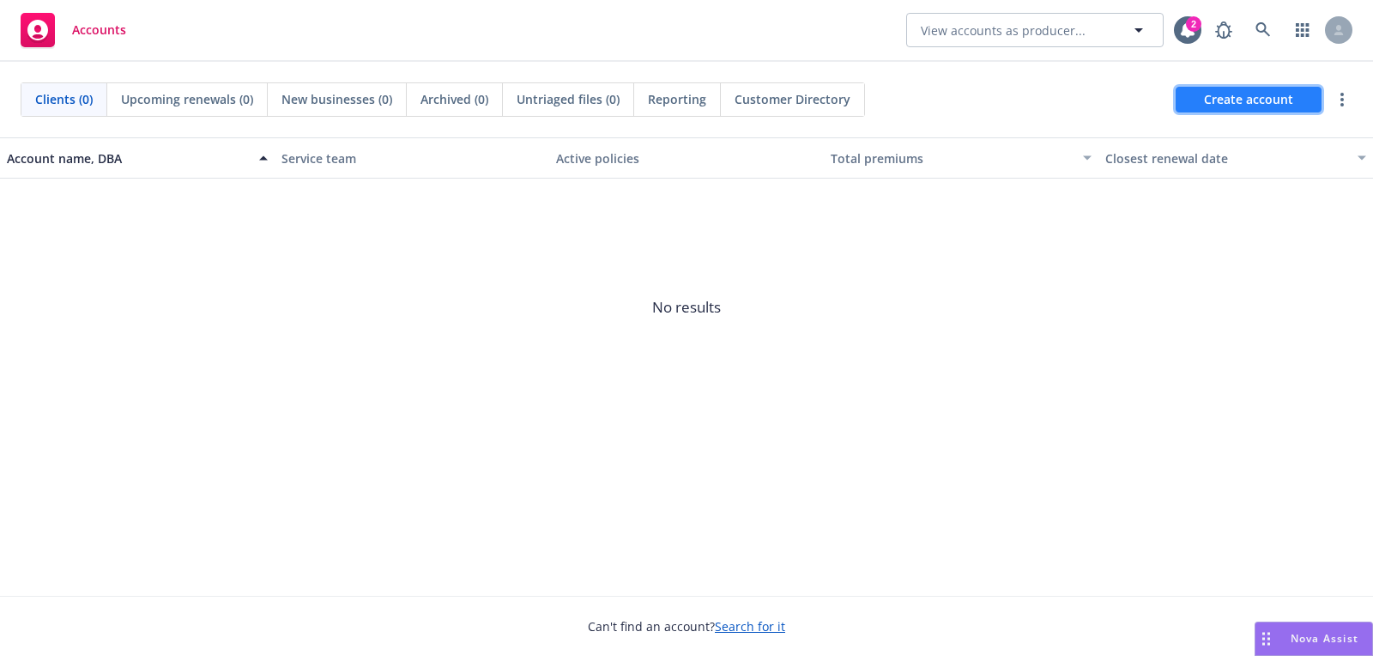
click at [1244, 89] on span "Create account" at bounding box center [1248, 99] width 89 height 33
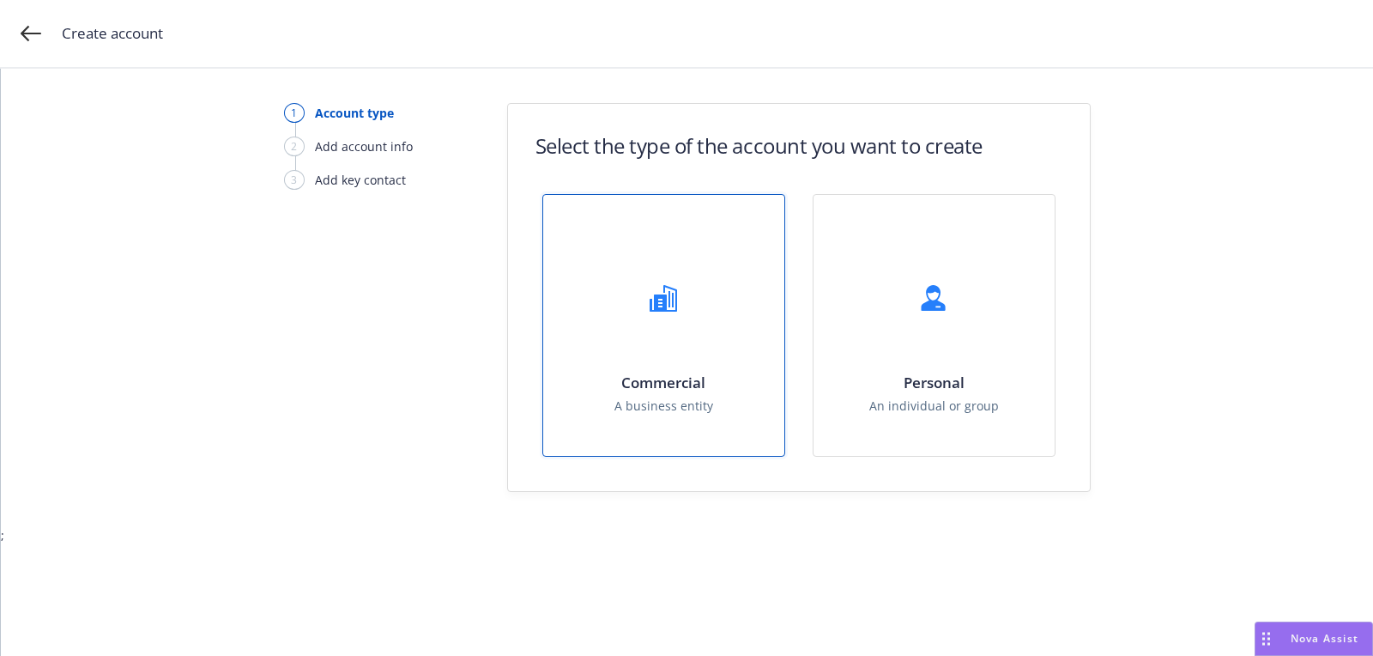
click at [727, 342] on div "Commercial A business entity" at bounding box center [663, 325] width 241 height 261
select select "US"
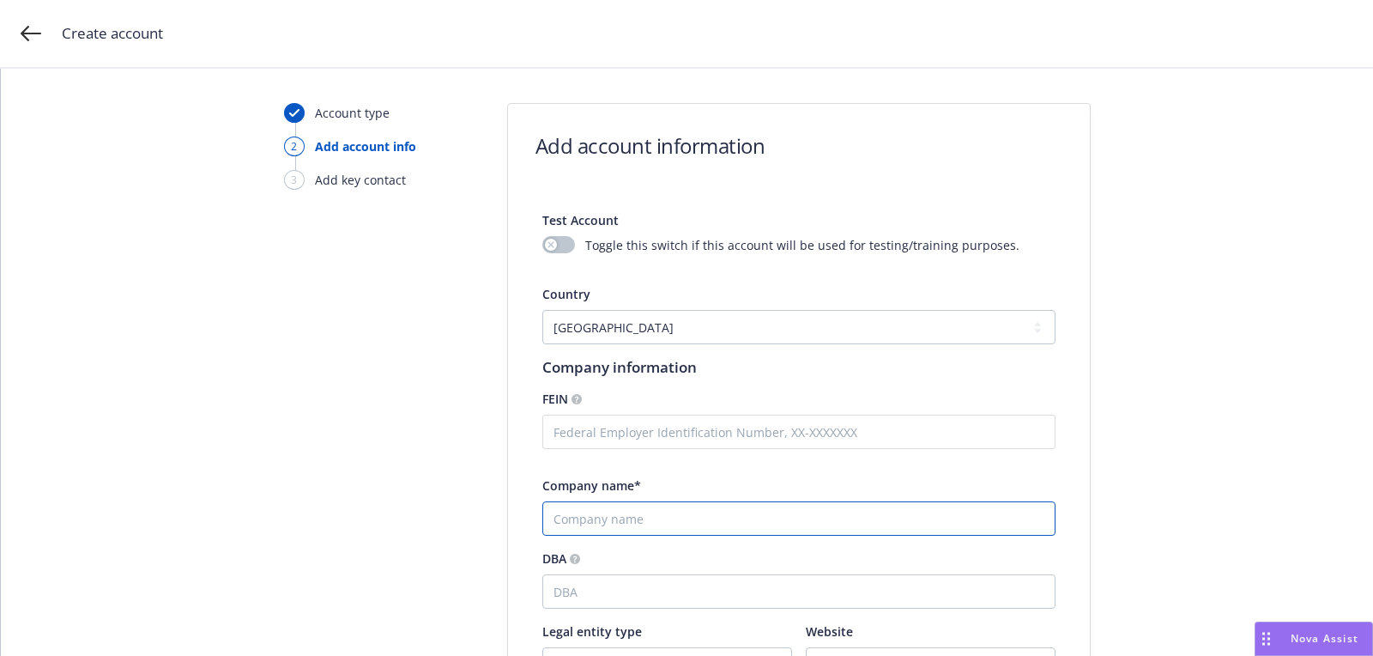
click at [655, 524] on input "Company name*" at bounding box center [798, 518] width 513 height 34
paste input "Diamond Technologies Inc."
type input "Diamond Technologies Inc."
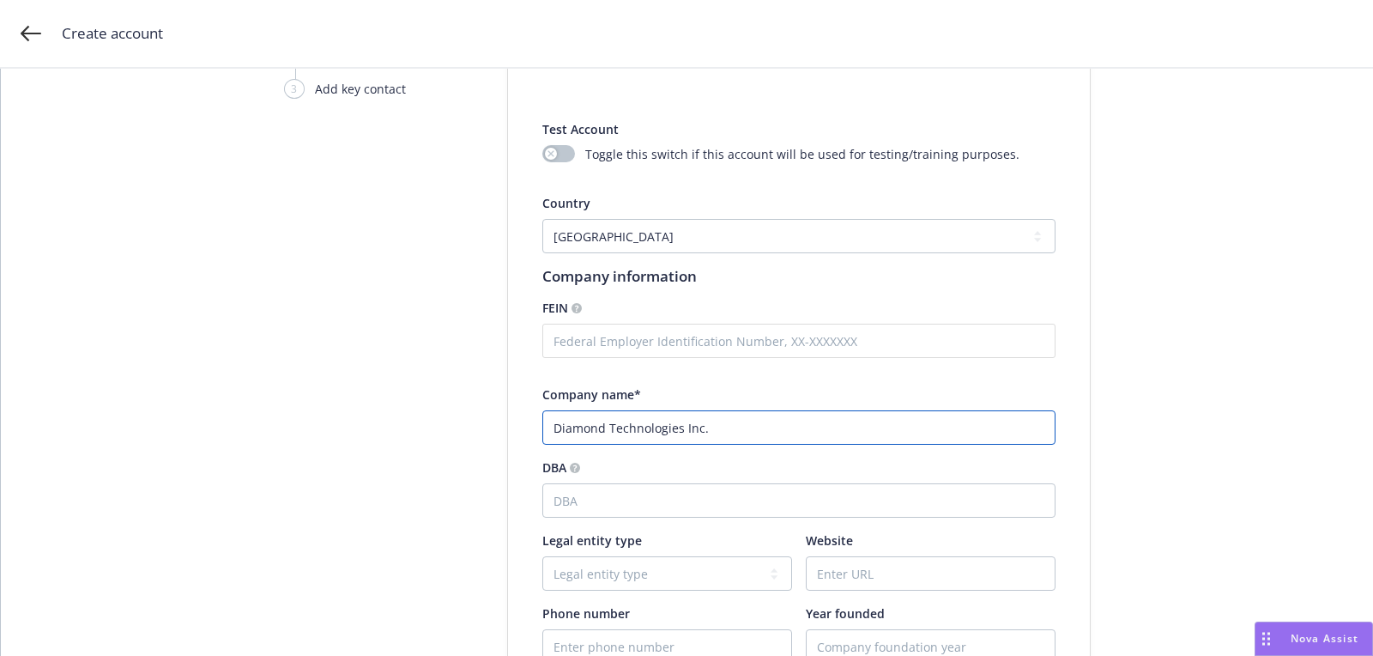
scroll to position [375, 0]
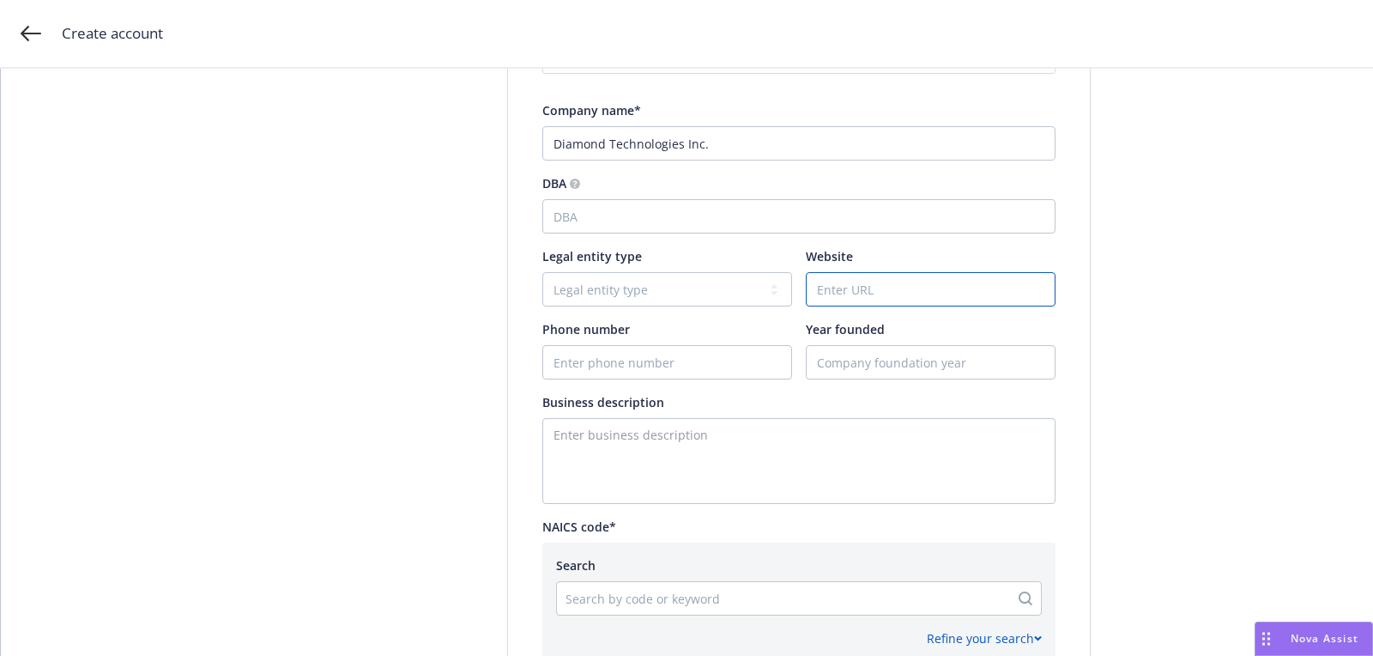
click at [867, 303] on input "Website" at bounding box center [931, 289] width 248 height 33
paste input "[DOMAIN_NAME]"
type input "[DOMAIN_NAME]"
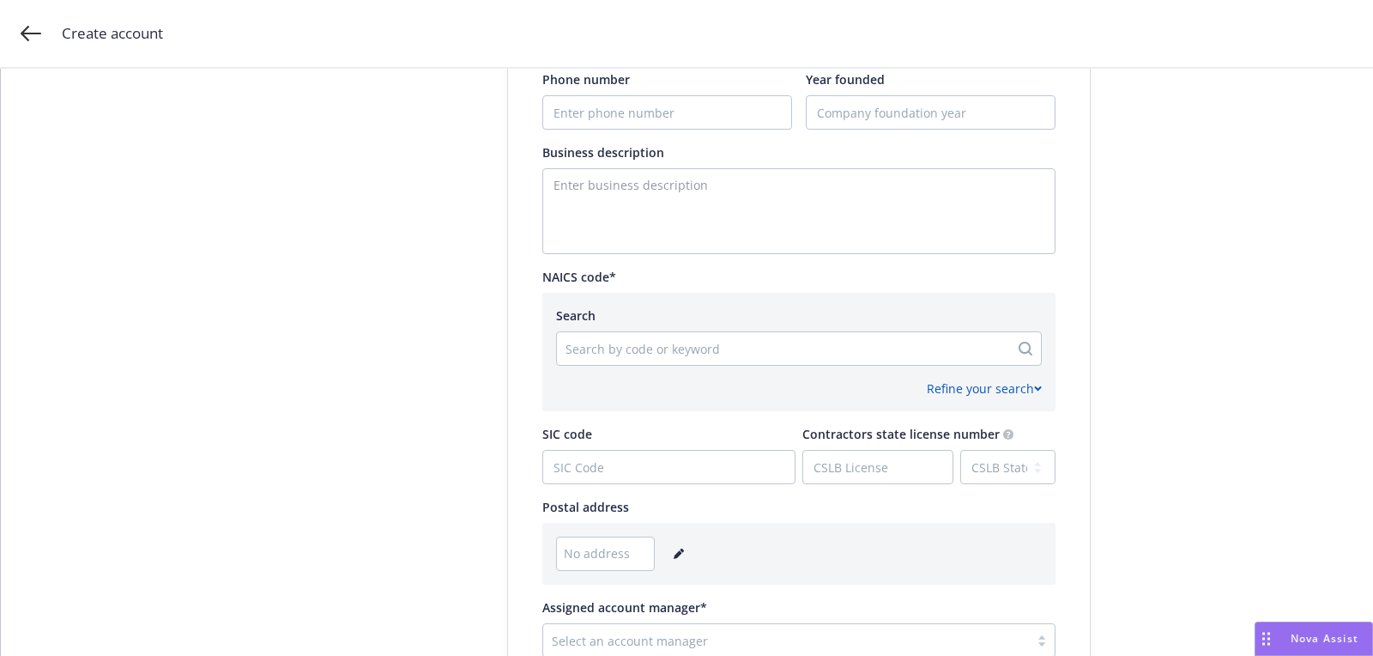
scroll to position [624, 0]
click at [671, 548] on link "editPencil" at bounding box center [679, 554] width 21 height 21
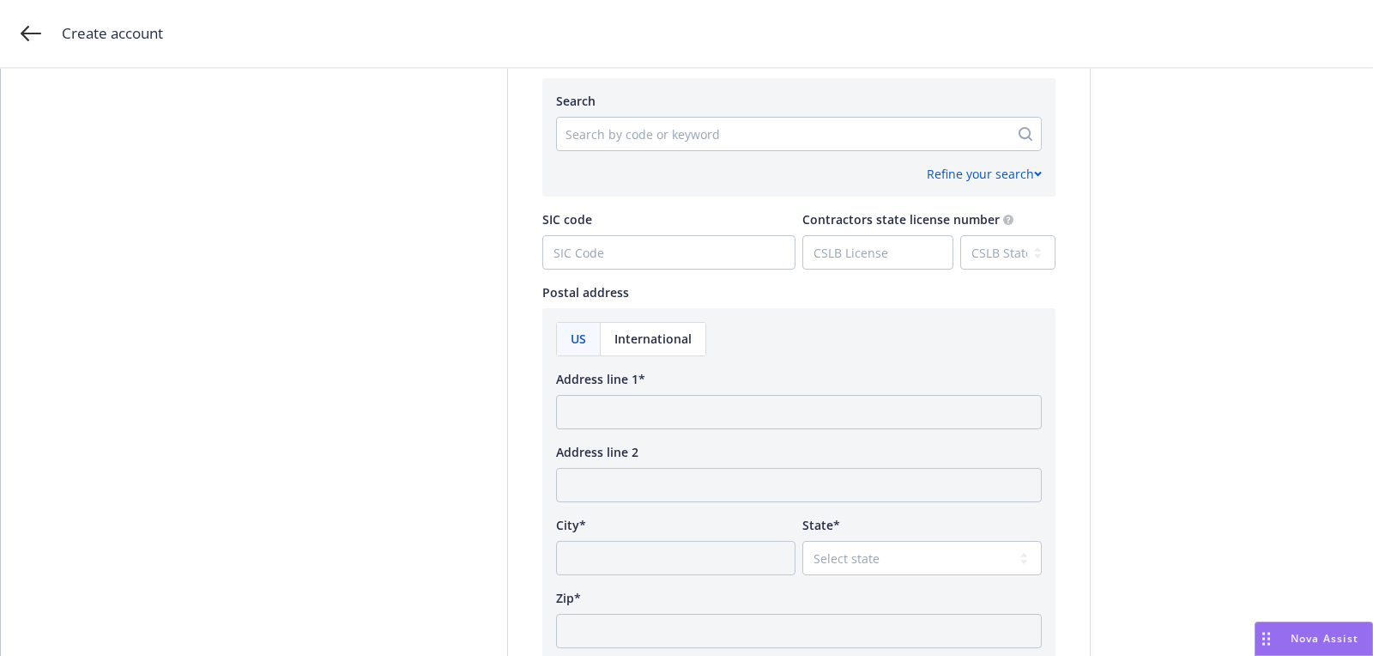
scroll to position [878, 0]
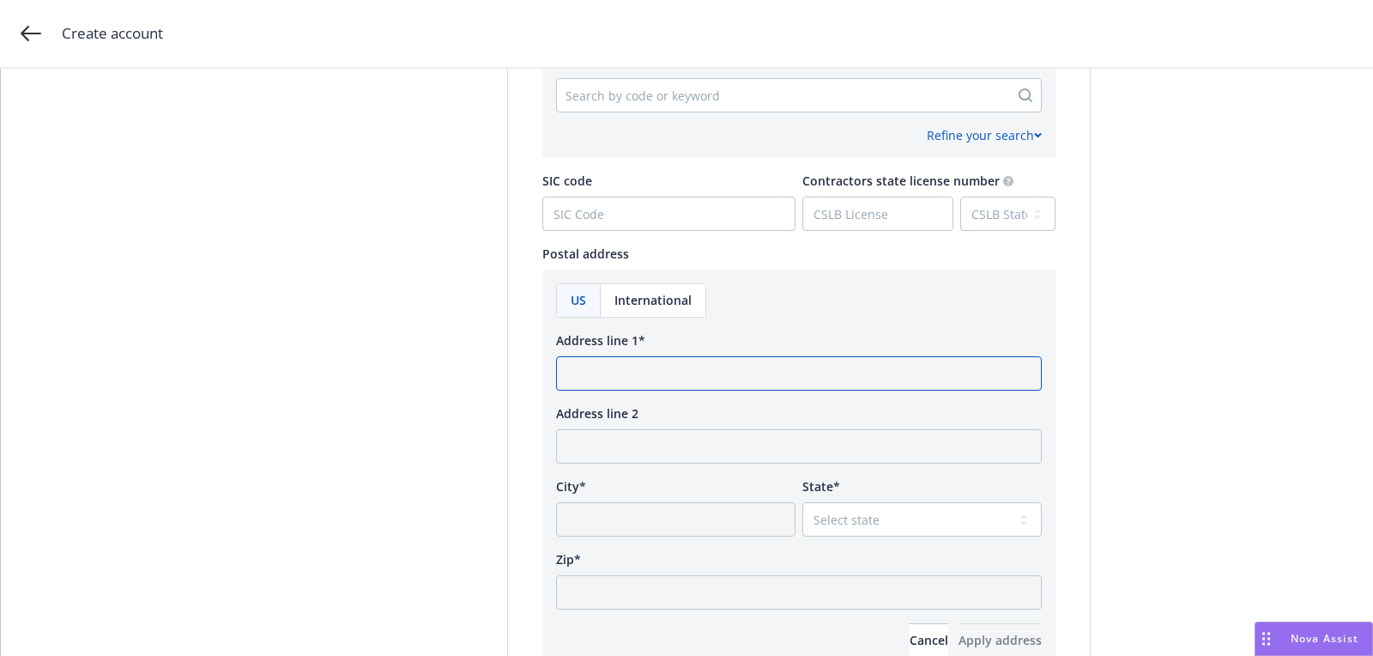
click at [635, 365] on input "Address line 1*" at bounding box center [799, 373] width 486 height 34
paste input "[STREET_ADDRESS]"
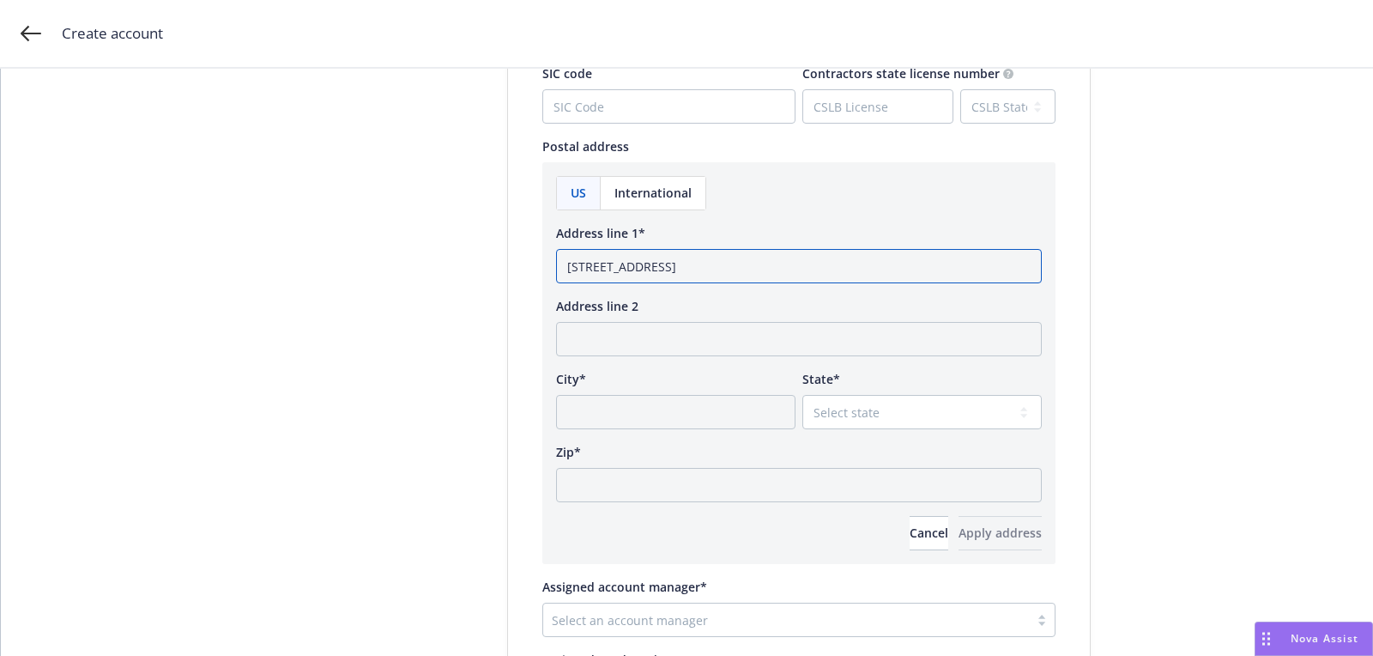
scroll to position [1034, 0]
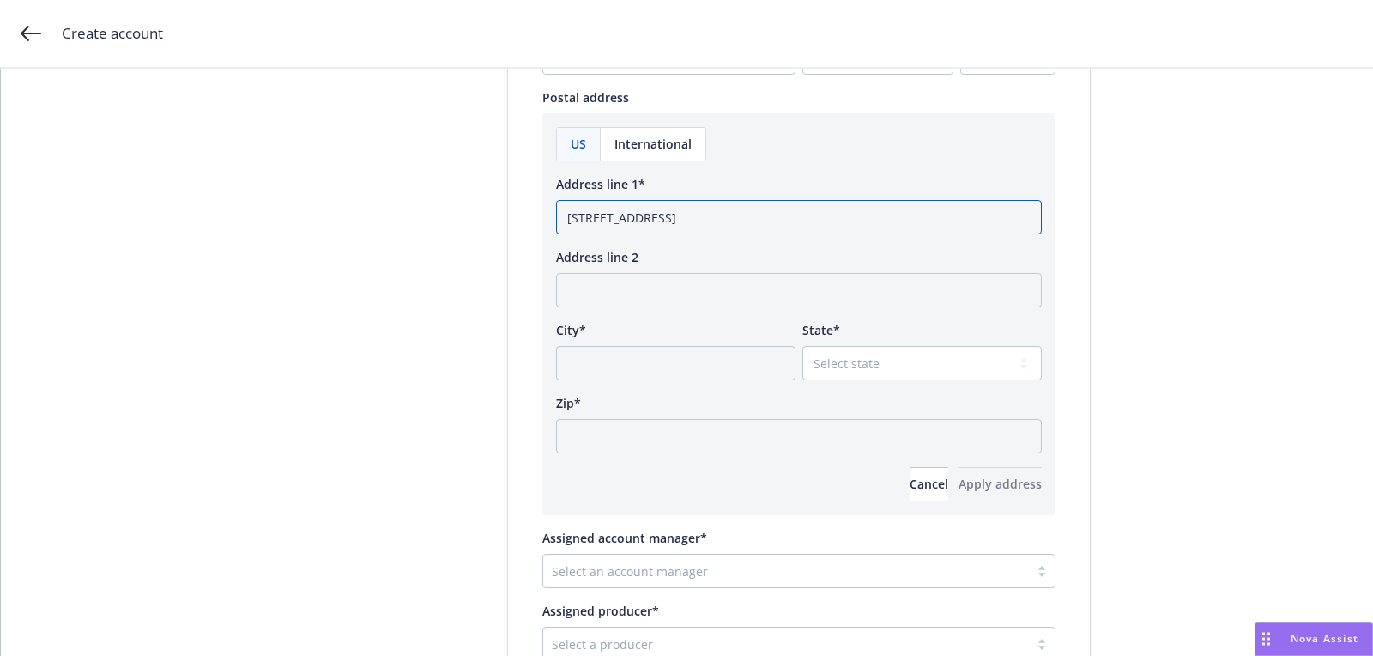
click at [887, 208] on input "[STREET_ADDRESS]" at bounding box center [799, 217] width 486 height 34
type input "[STREET_ADDRESS]"
click at [827, 421] on div "Zip*" at bounding box center [799, 423] width 486 height 59
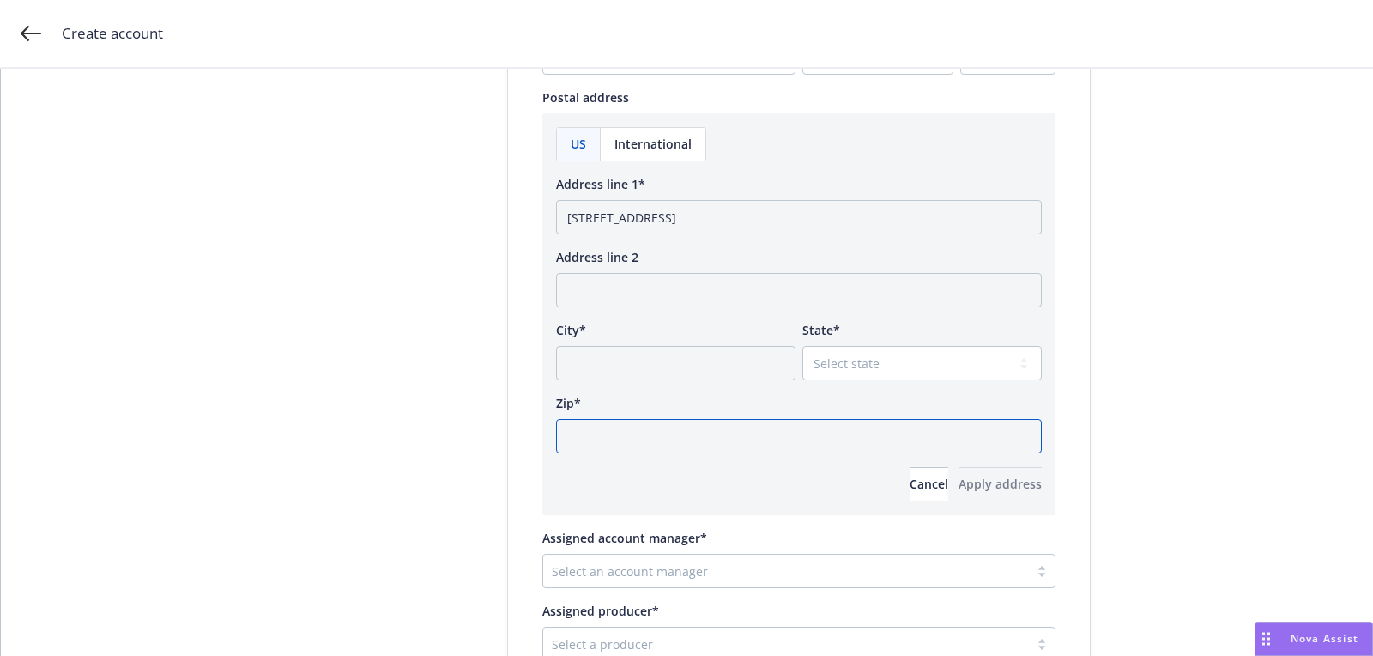
click at [827, 424] on input "Zip*" at bounding box center [799, 436] width 486 height 34
paste input "85255"
type input "85255"
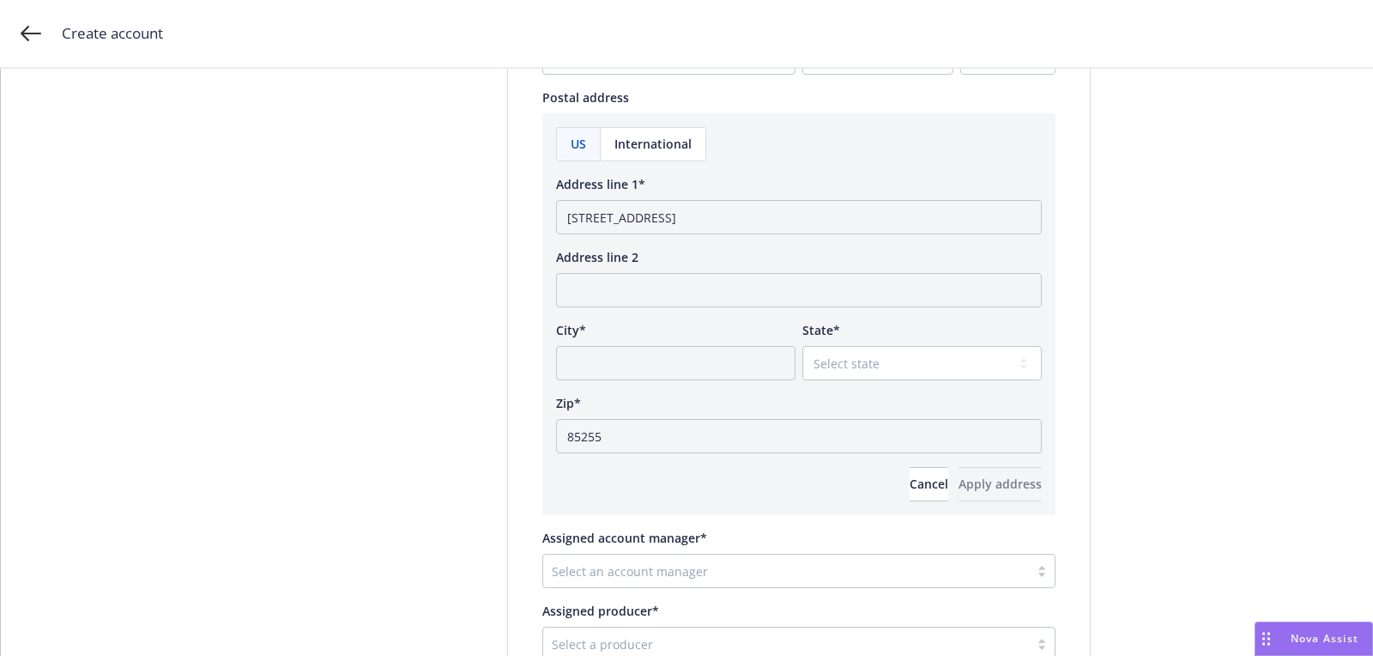
click at [847, 339] on div "State* Select state [US_STATE] [US_STATE] [US_STATE] [US_STATE] [US_STATE] [PER…" at bounding box center [921, 350] width 239 height 59
click at [847, 366] on select "Select state [US_STATE] [US_STATE] [US_STATE] [US_STATE] [US_STATE] [PERSON_NAM…" at bounding box center [921, 363] width 239 height 34
select select "AZ"
click at [802, 346] on select "Select state [US_STATE] [US_STATE] [US_STATE] [US_STATE] [US_STATE] [PERSON_NAM…" at bounding box center [921, 363] width 239 height 34
click at [833, 215] on input "[STREET_ADDRESS]" at bounding box center [799, 217] width 486 height 34
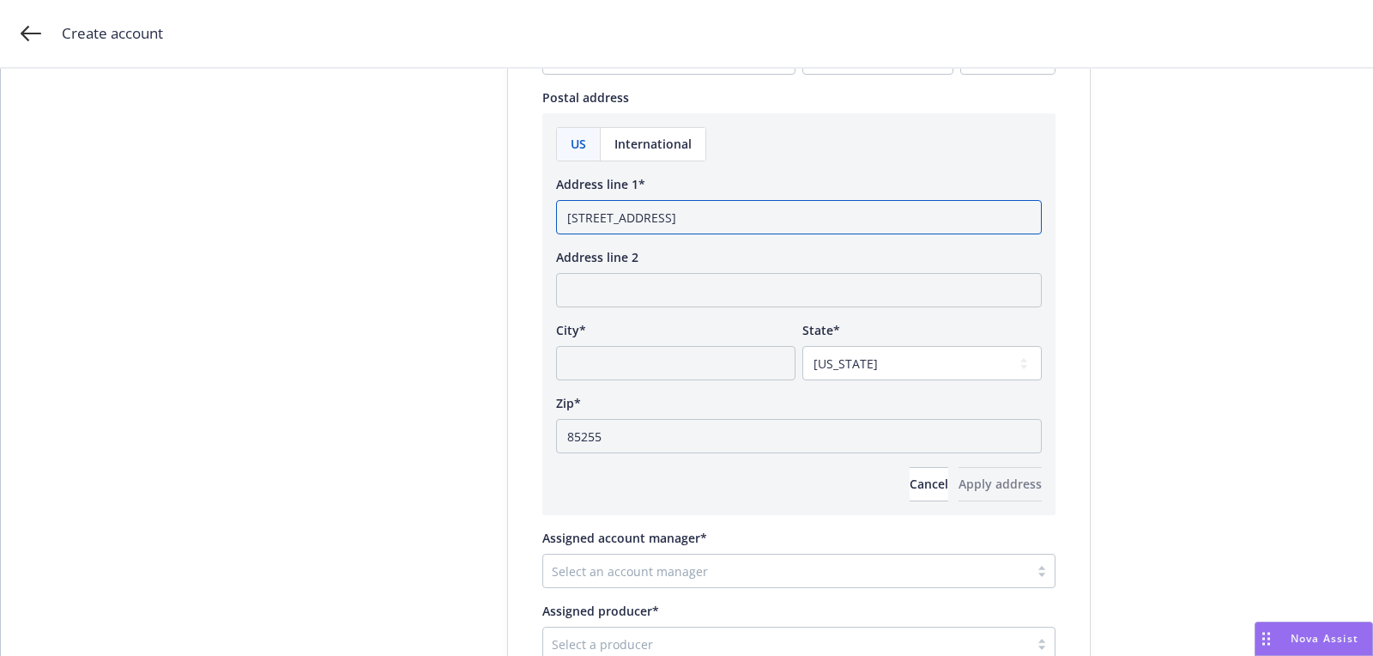
click at [833, 215] on input "[STREET_ADDRESS]" at bounding box center [799, 217] width 486 height 34
type input "[STREET_ADDRESS]"
click at [685, 374] on input "City*" at bounding box center [675, 363] width 239 height 34
paste input "Scottsdale"
type input "Scottsdale"
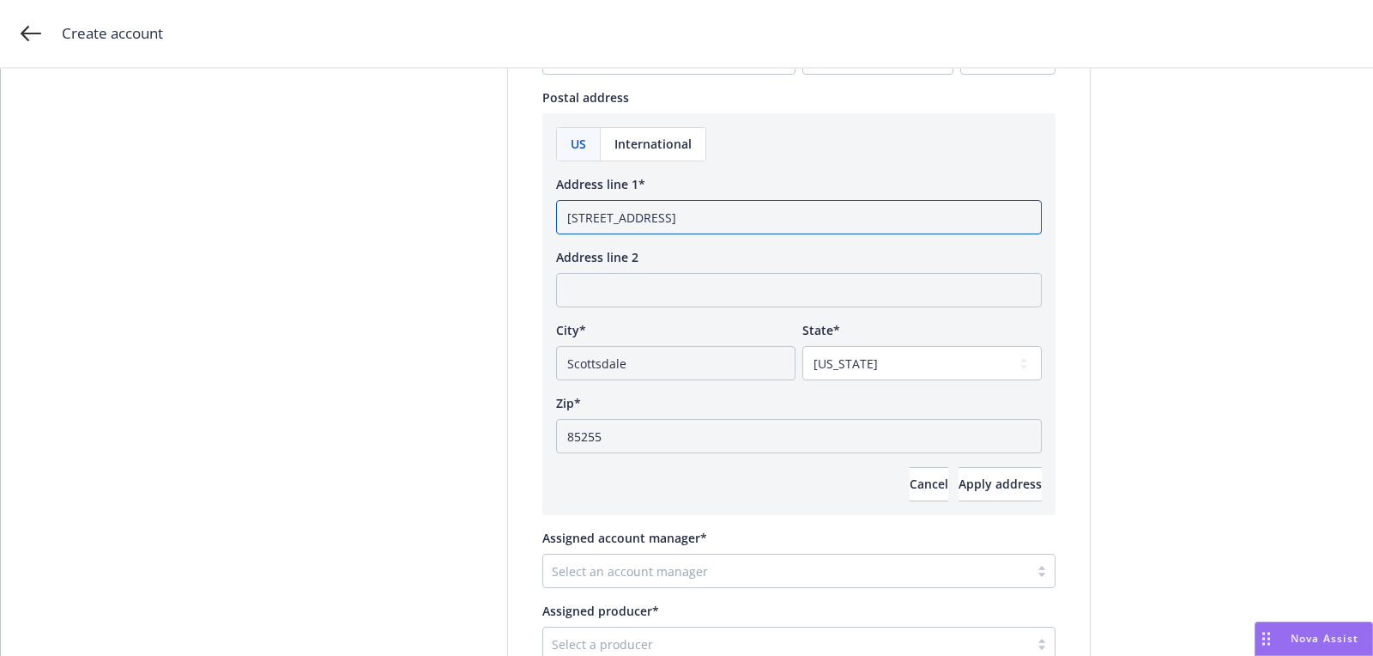
drag, startPoint x: 846, startPoint y: 213, endPoint x: 984, endPoint y: 197, distance: 139.0
click at [984, 197] on div "Address line 1* [STREET_ADDRESS]" at bounding box center [799, 204] width 486 height 59
click at [808, 215] on input "[STREET_ADDRESS]" at bounding box center [799, 217] width 486 height 34
drag, startPoint x: 794, startPoint y: 218, endPoint x: 895, endPoint y: 213, distance: 101.4
click at [831, 218] on input "[STREET_ADDRESS]" at bounding box center [799, 217] width 486 height 34
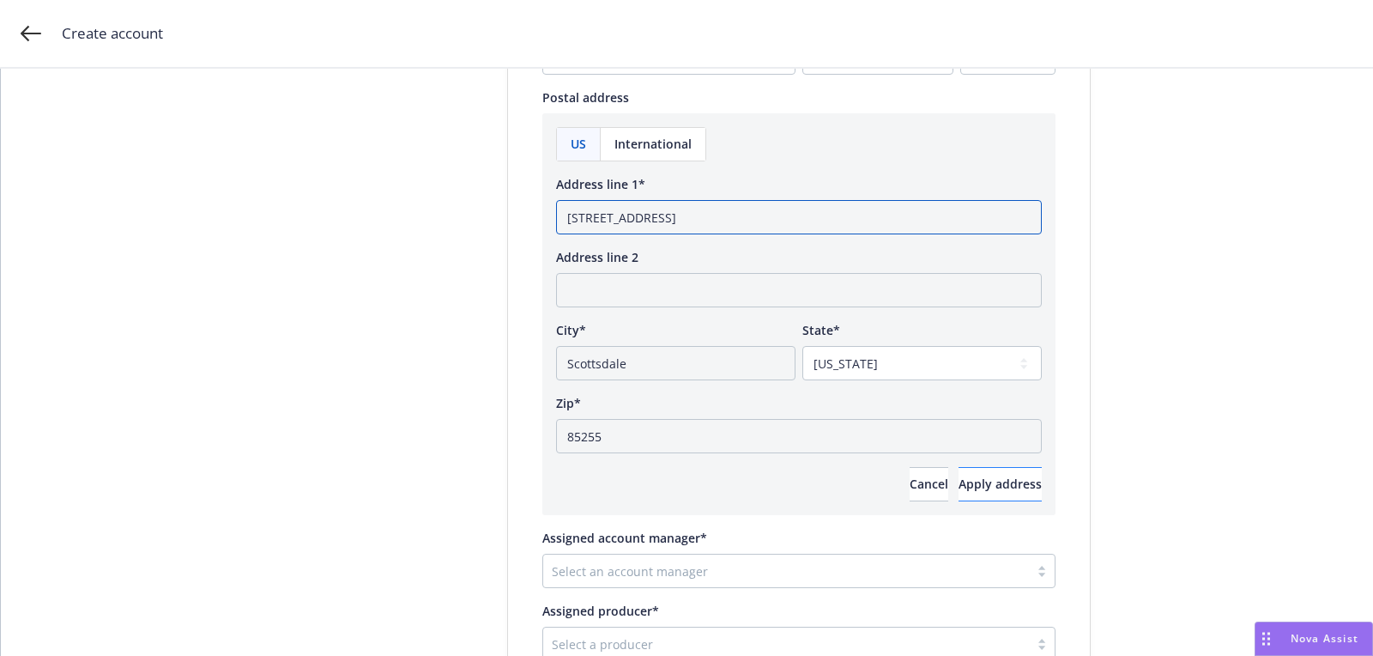
type input "[STREET_ADDRESS]"
click at [959, 482] on span "Apply address" at bounding box center [1000, 483] width 83 height 16
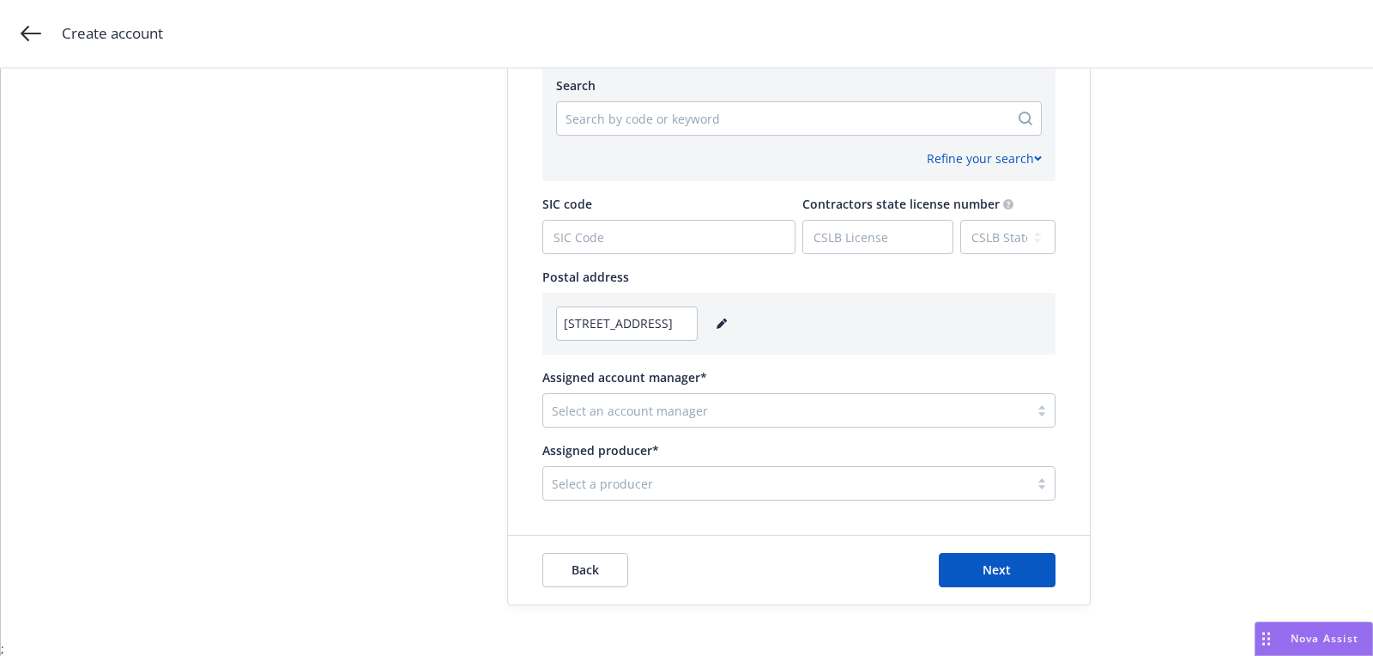
click at [668, 413] on div at bounding box center [786, 410] width 469 height 21
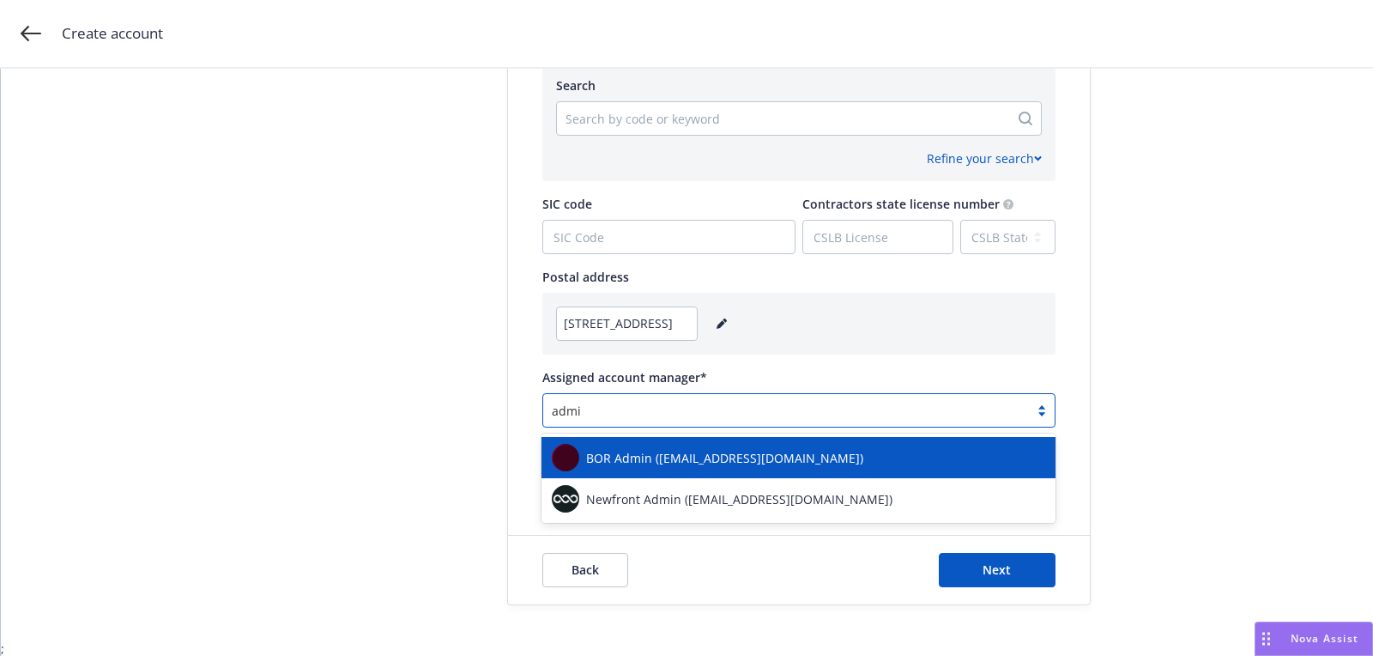
type input "admin"
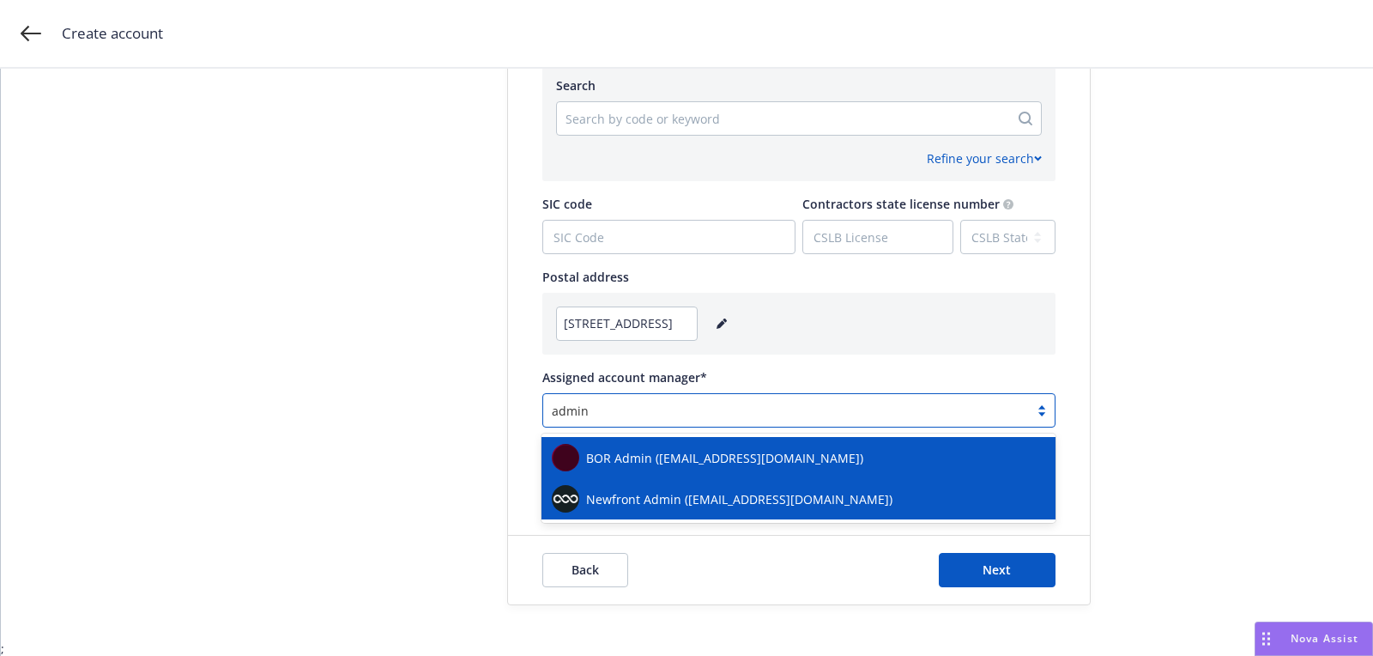
click at [646, 513] on div "Newfront Admin ([EMAIL_ADDRESS][DOMAIN_NAME])" at bounding box center [799, 498] width 514 height 41
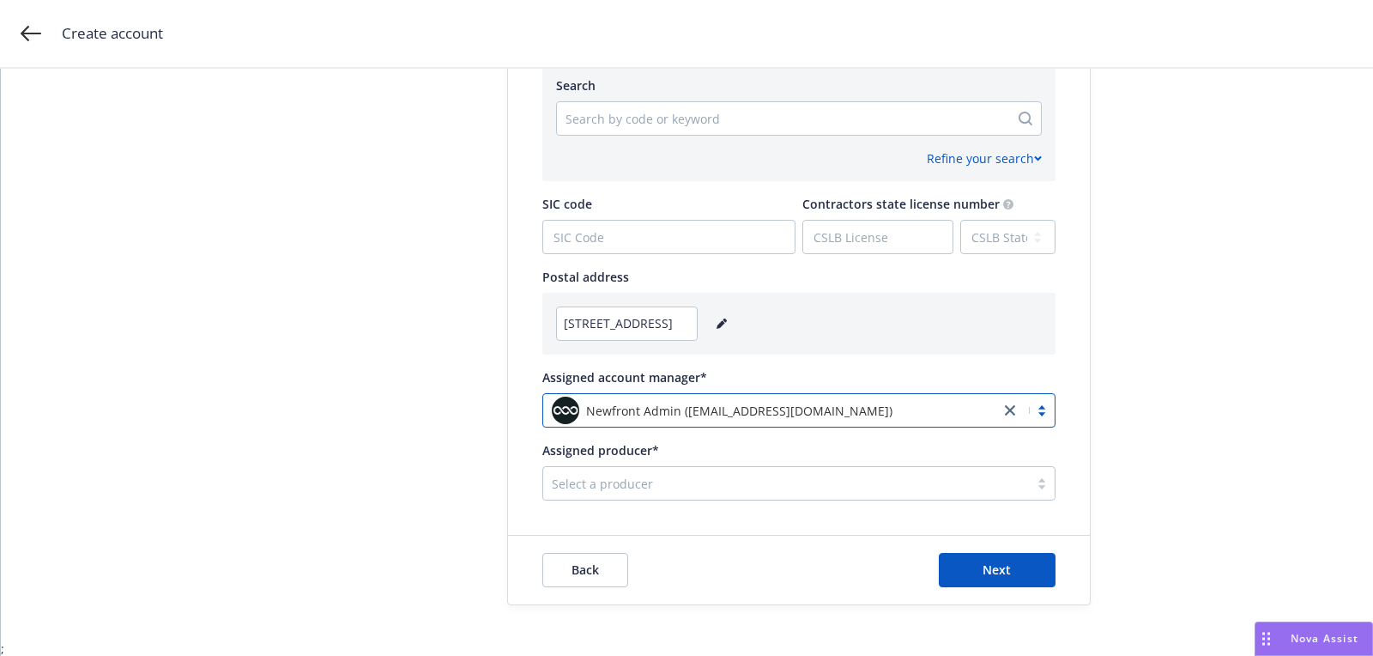
click at [649, 492] on div at bounding box center [786, 483] width 469 height 21
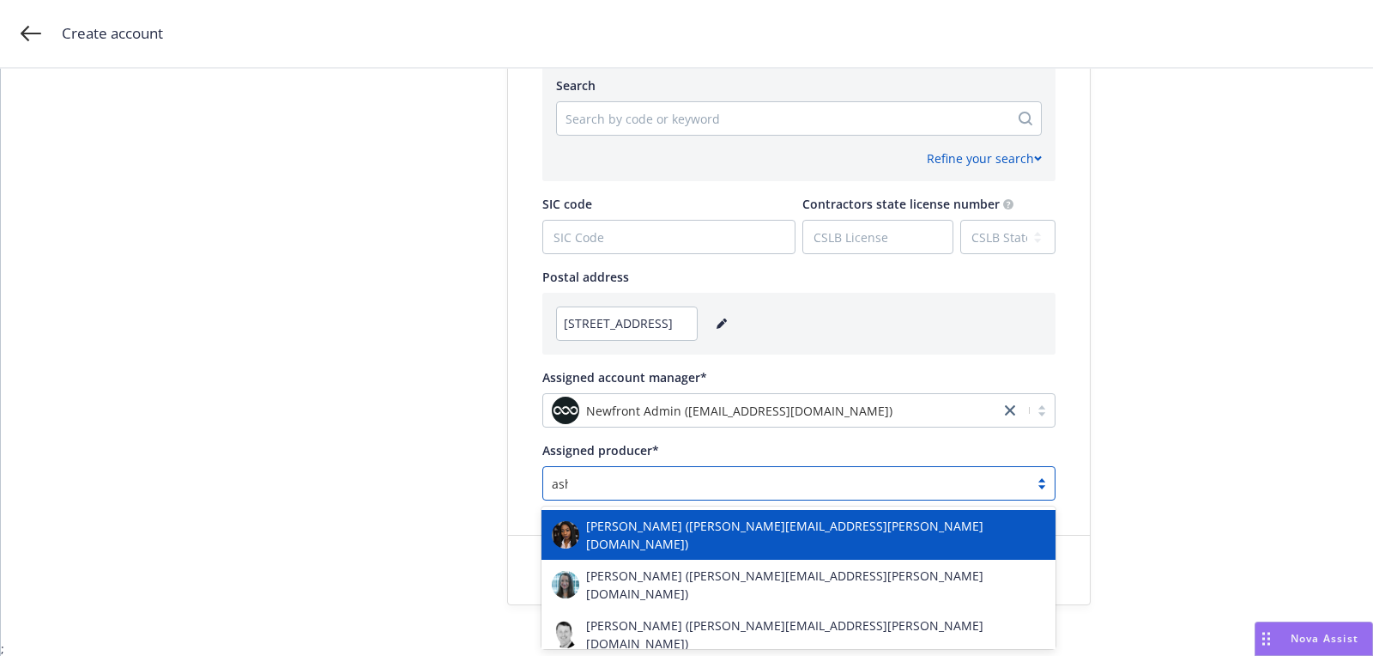
type input "ashle"
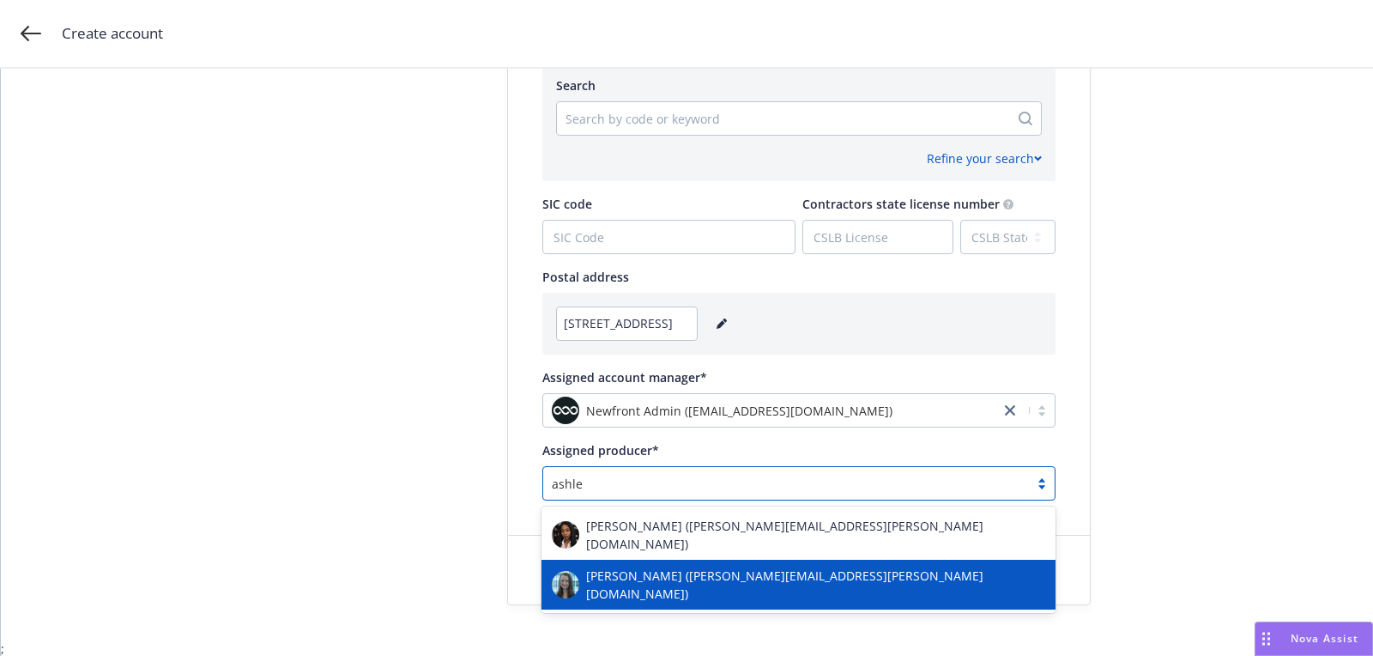
click at [657, 566] on div "[PERSON_NAME] ([PERSON_NAME][EMAIL_ADDRESS][PERSON_NAME][DOMAIN_NAME])" at bounding box center [798, 584] width 493 height 36
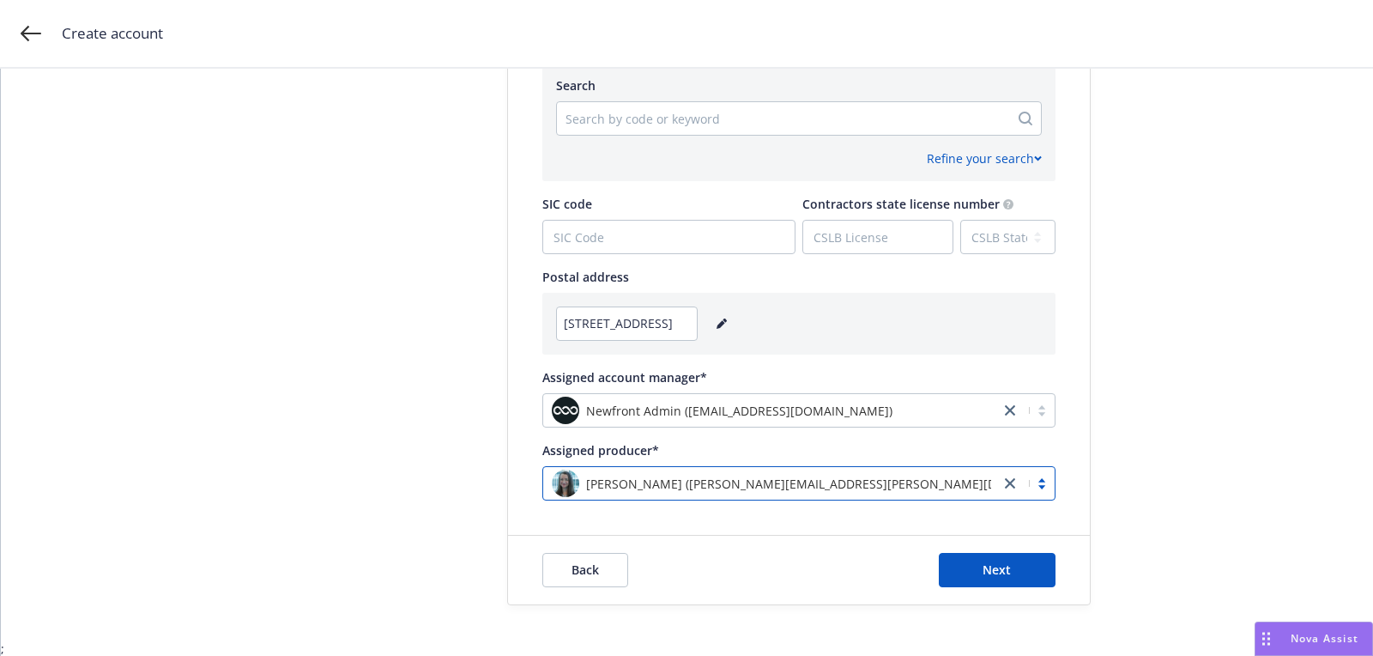
click at [621, 116] on div at bounding box center [783, 118] width 435 height 21
paste input "334413"
type input "334413"
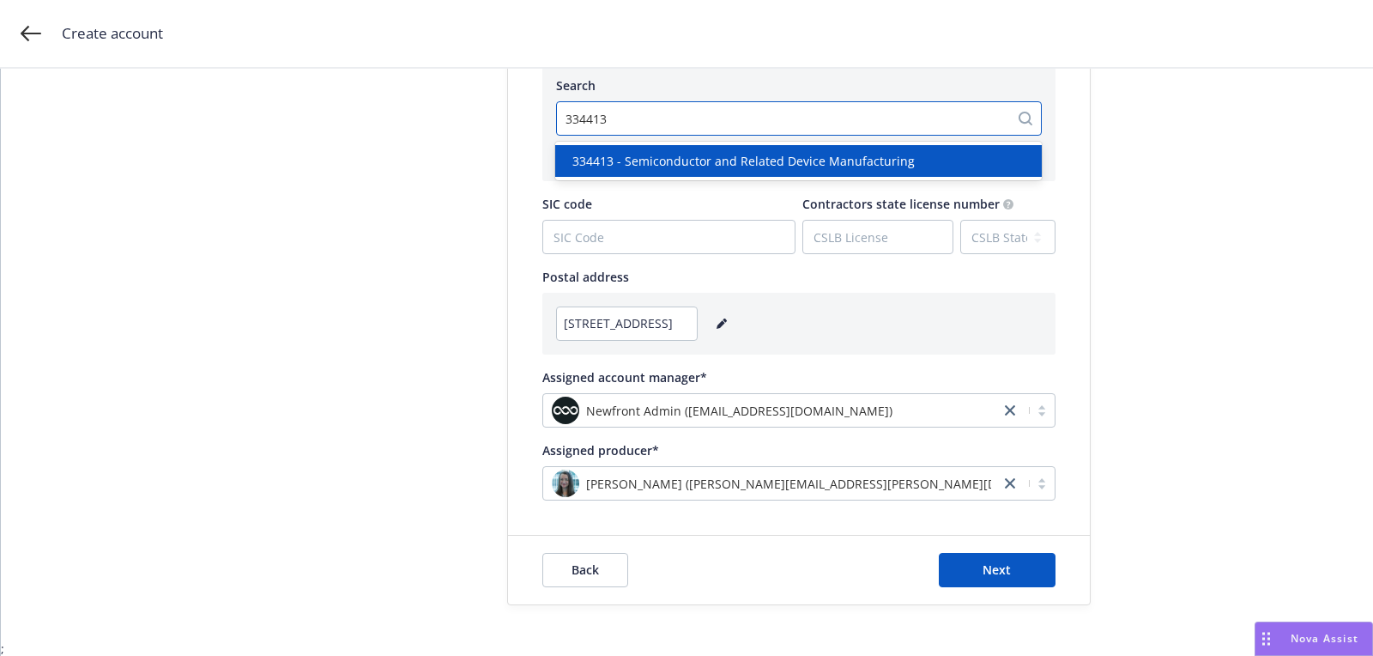
click at [641, 163] on span "334413 - Semiconductor and Related Device Manufacturing" at bounding box center [743, 161] width 342 height 18
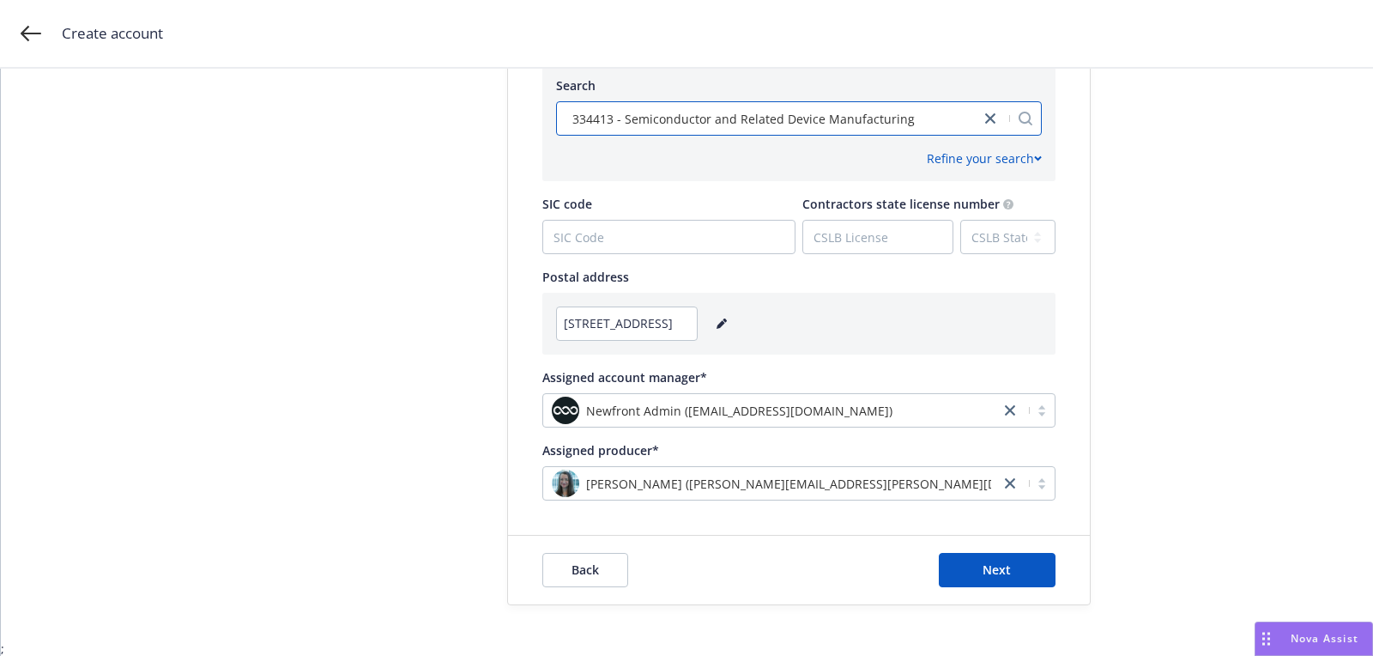
click at [1000, 550] on div "Back Next" at bounding box center [799, 570] width 582 height 69
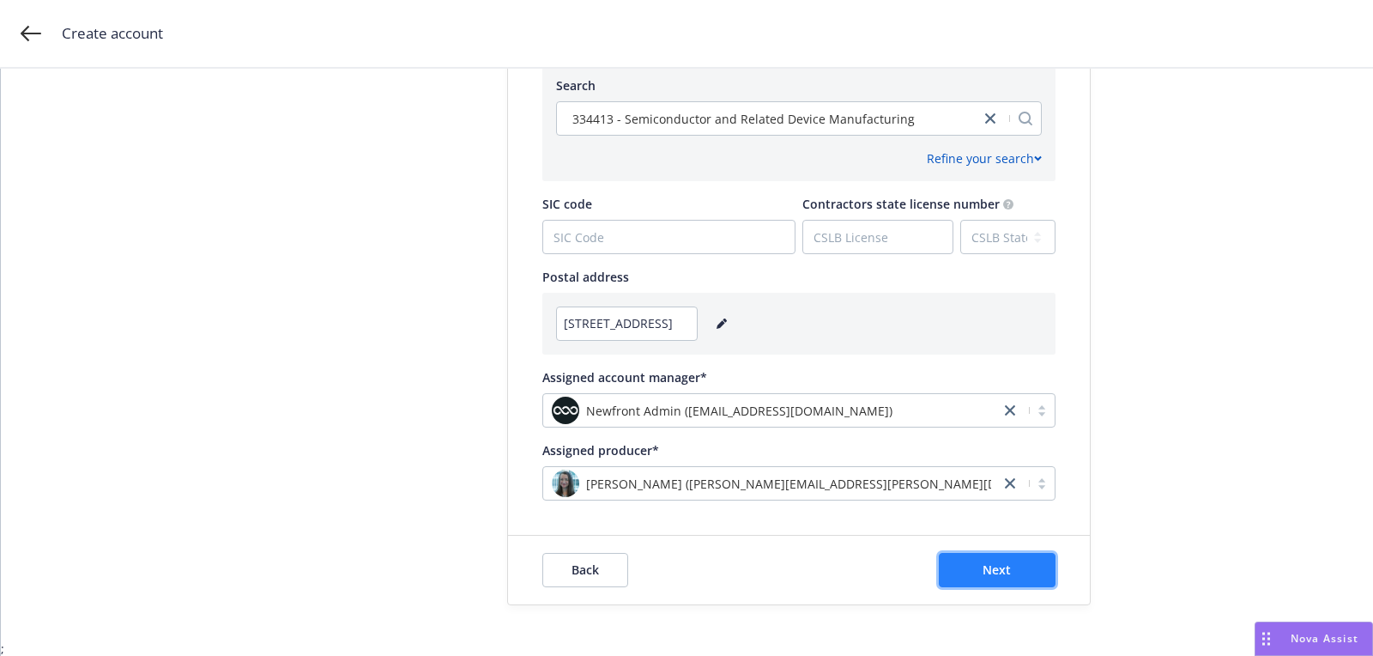
click at [988, 566] on span "Next" at bounding box center [997, 569] width 28 height 16
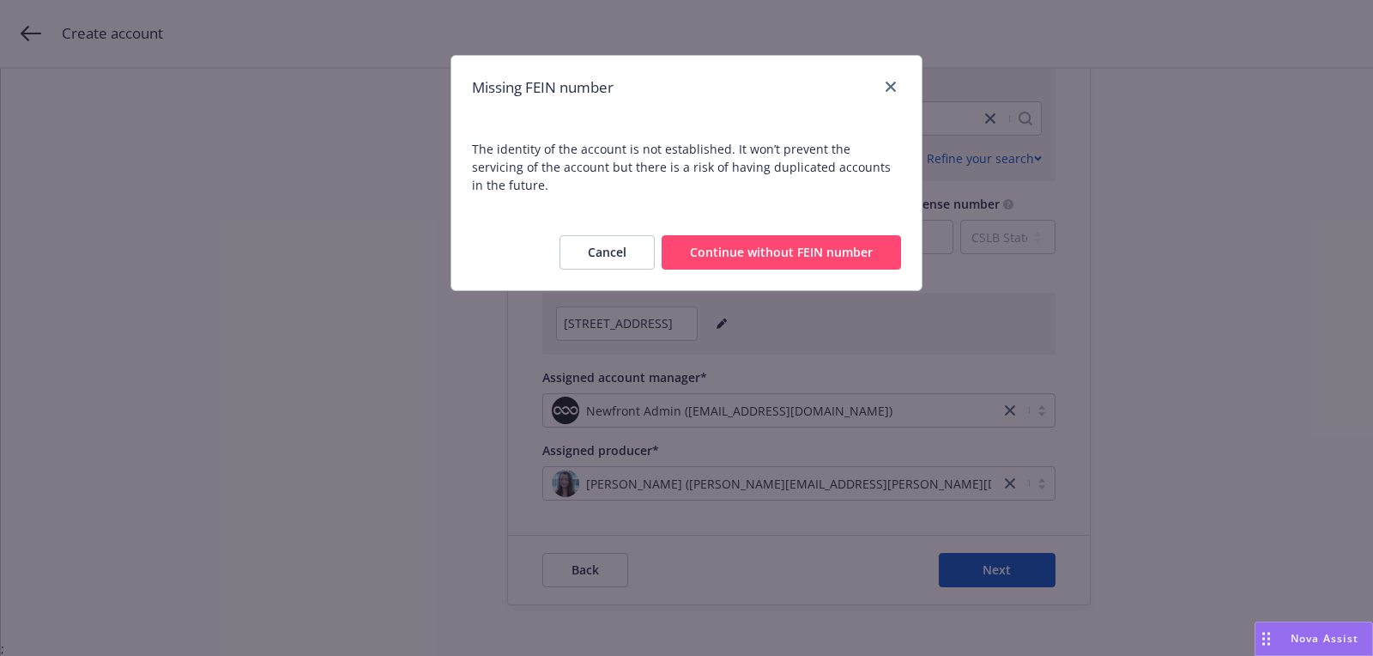
click at [749, 215] on div "Cancel Continue without FEIN number" at bounding box center [686, 253] width 470 height 76
click at [747, 235] on button "Continue without FEIN number" at bounding box center [781, 252] width 239 height 34
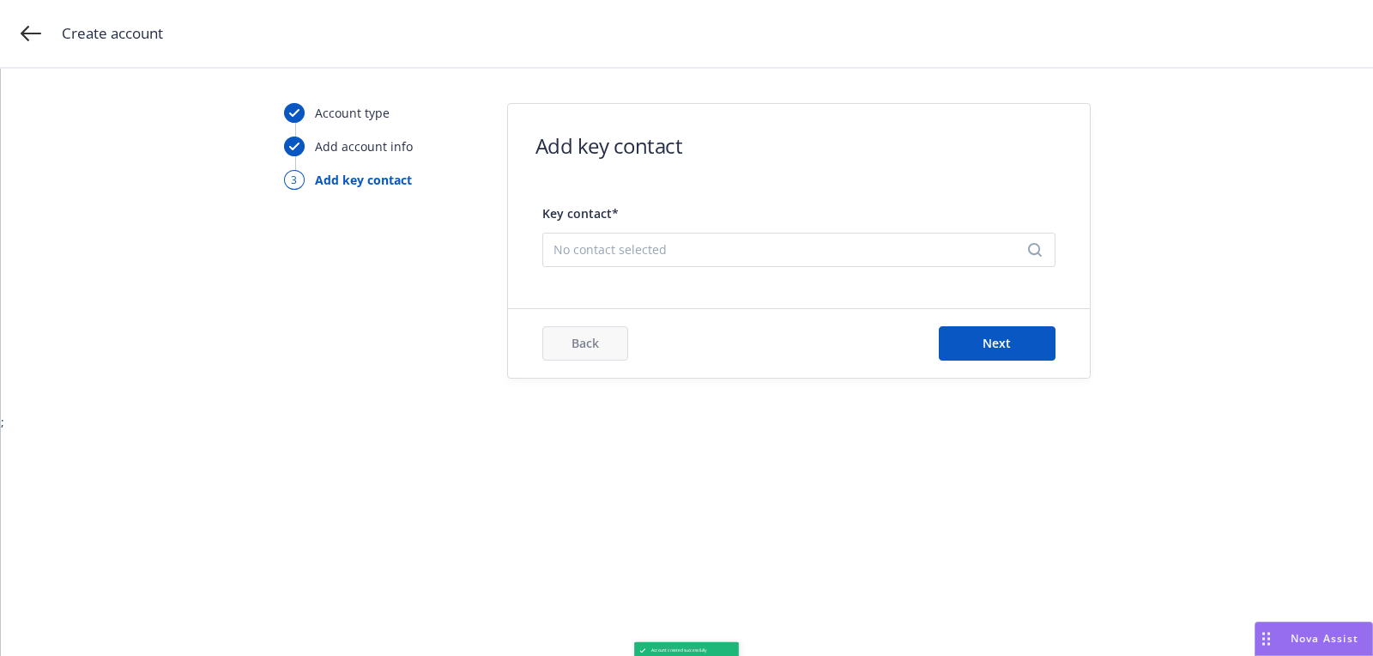
scroll to position [0, 0]
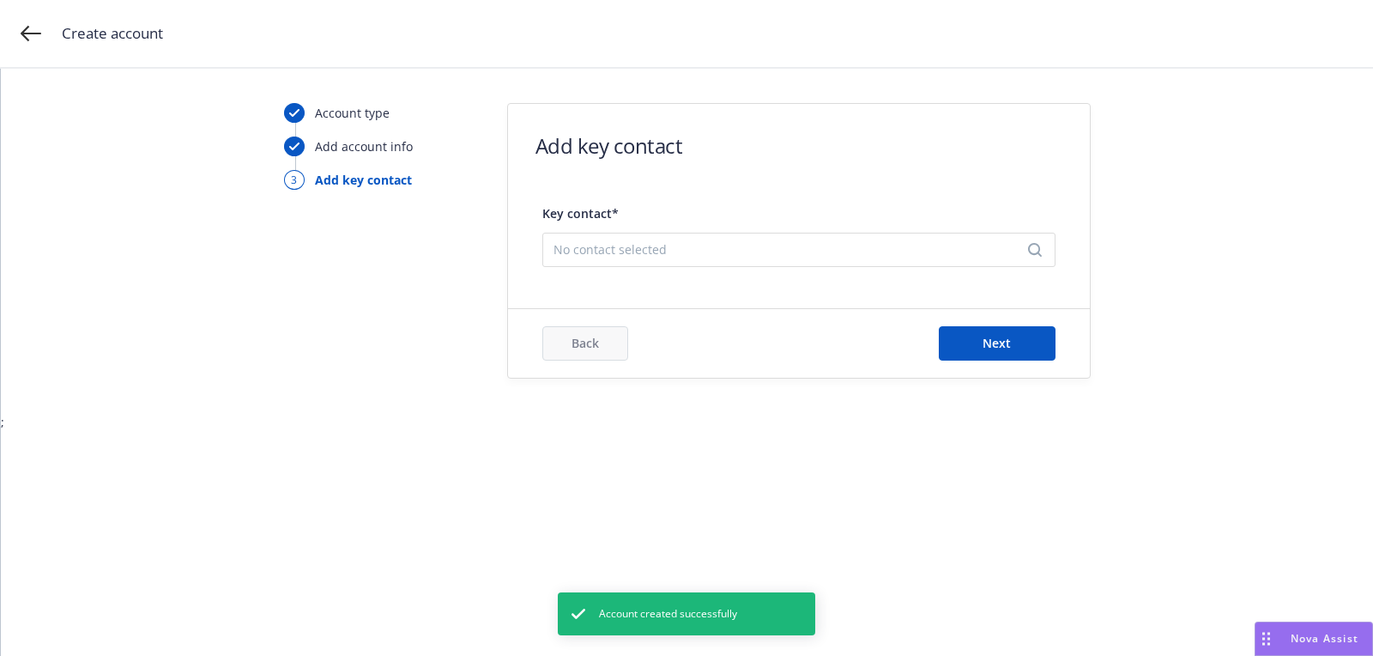
click at [652, 233] on div "No contact selected" at bounding box center [798, 250] width 513 height 34
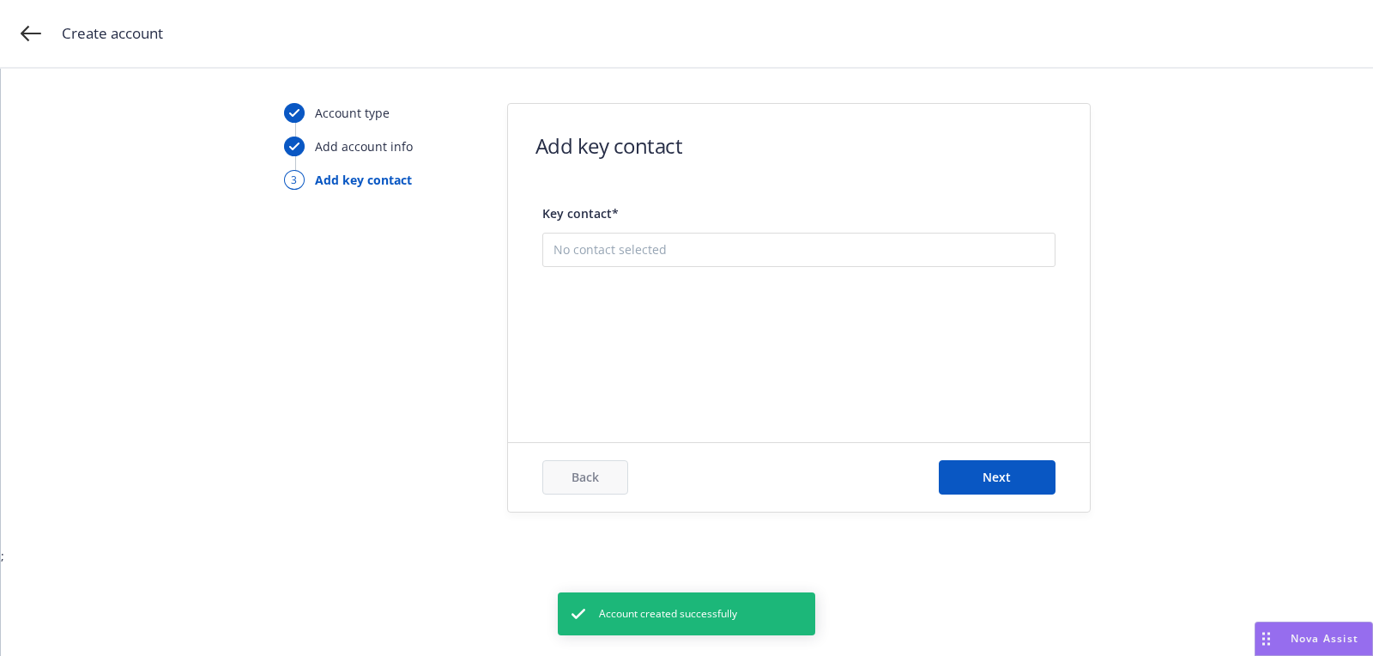
click at [664, 327] on button "Add new contact" at bounding box center [799, 335] width 491 height 34
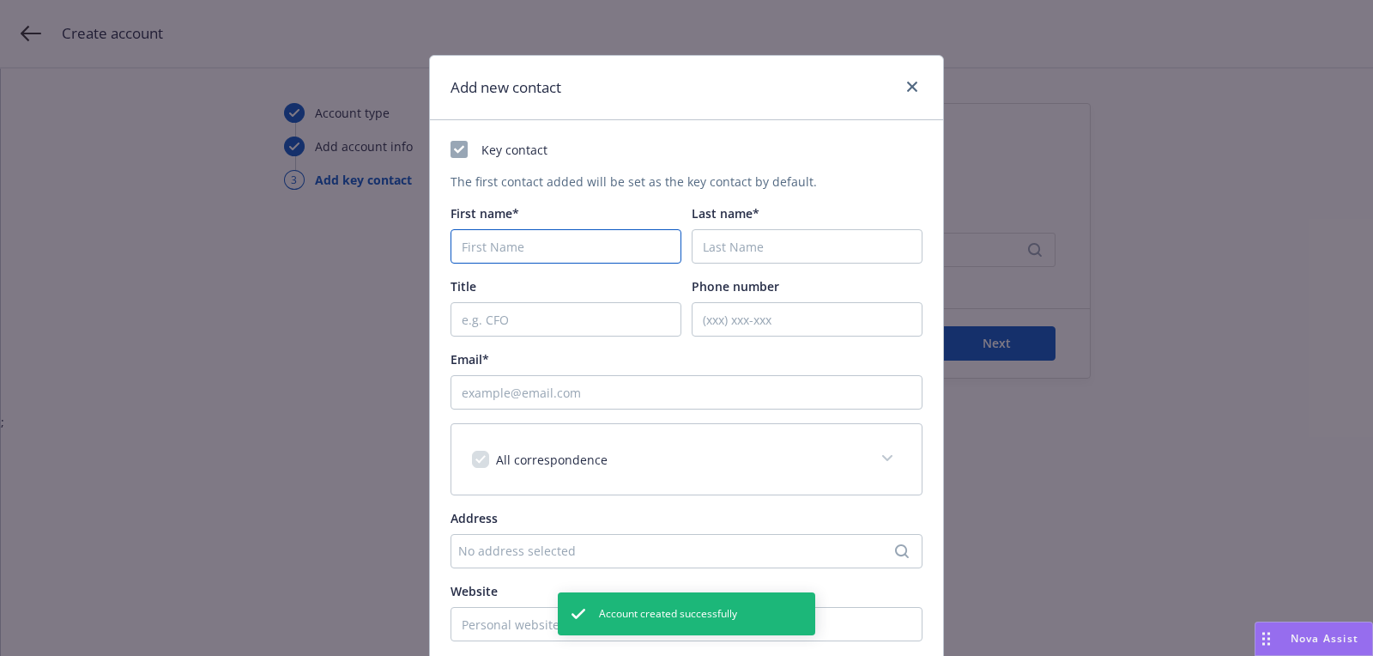
click at [604, 246] on input "First name*" at bounding box center [566, 246] width 231 height 34
paste input "[PERSON_NAME]"
type input "[PERSON_NAME]"
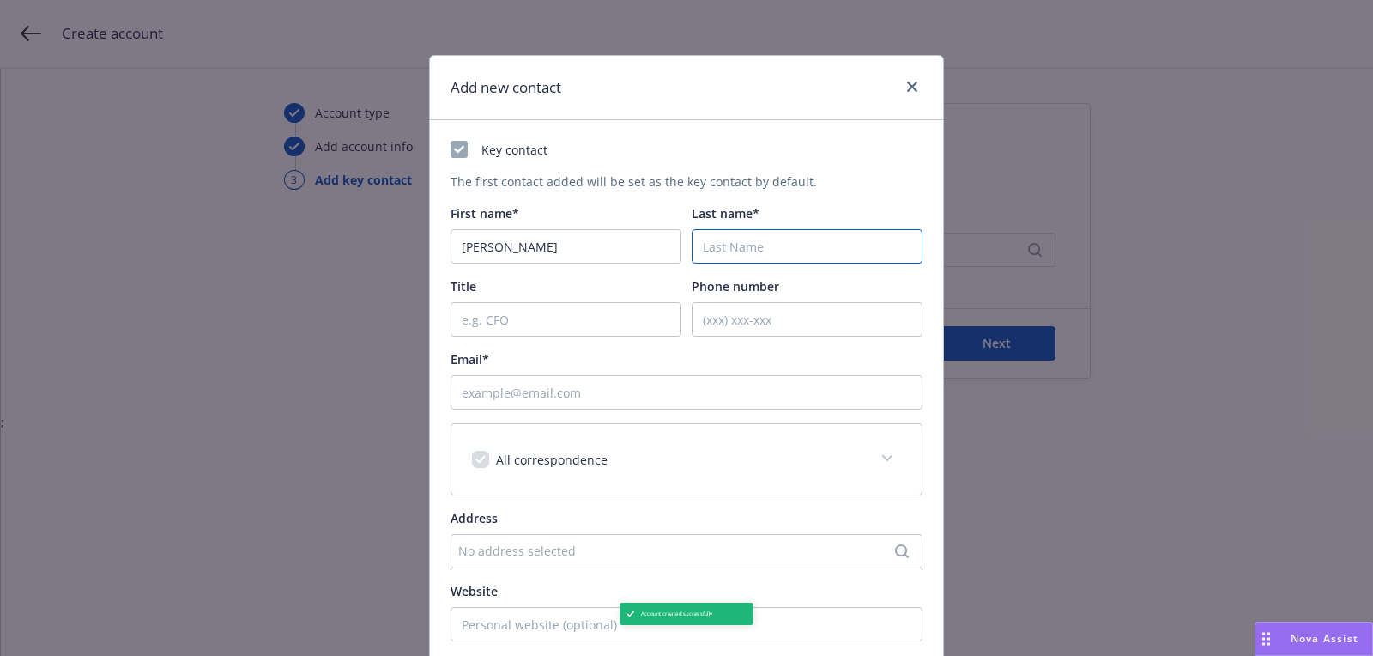
paste input "B"
type input "B"
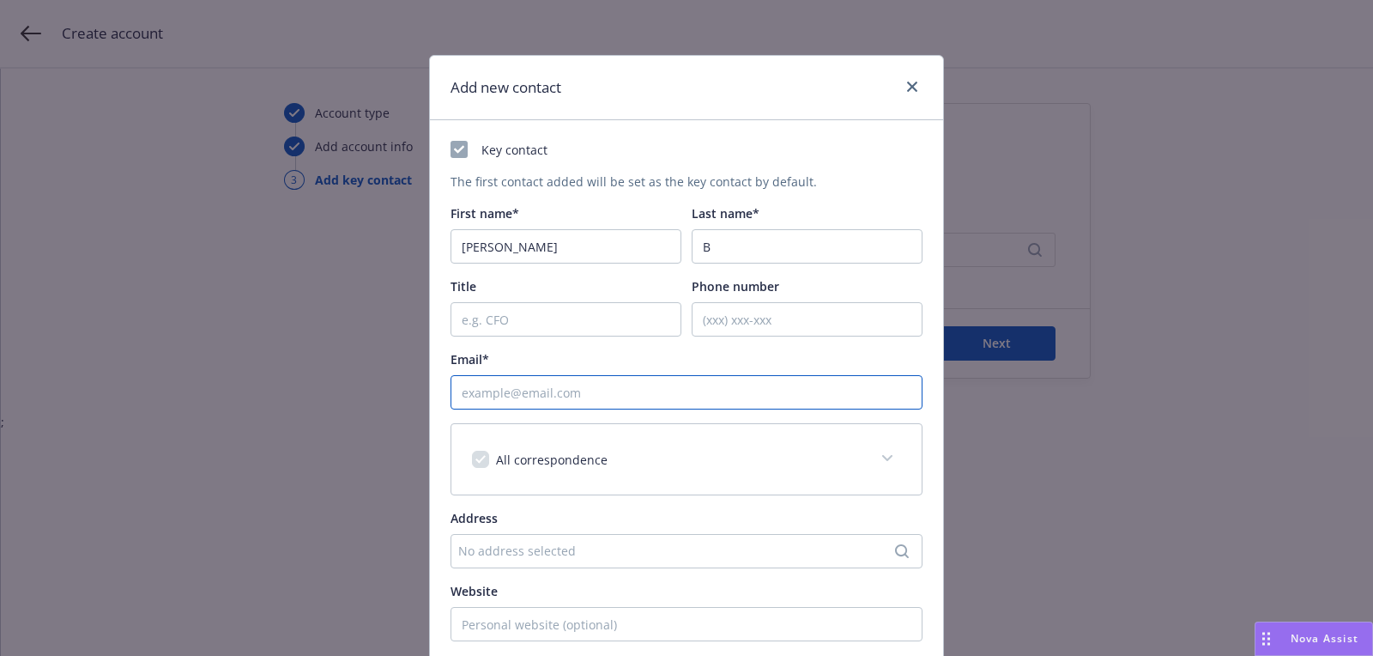
click at [540, 405] on input "Email*" at bounding box center [687, 392] width 472 height 34
paste input "[EMAIL_ADDRESS][DOMAIN_NAME]"
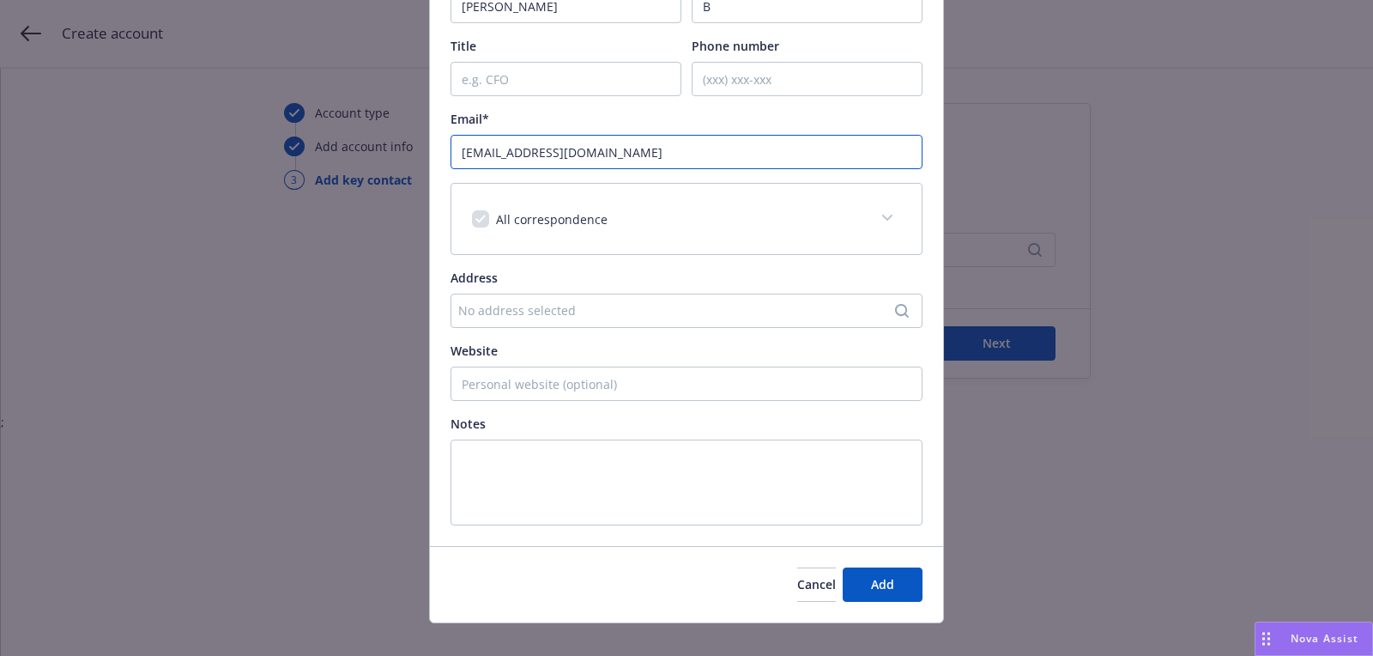
scroll to position [260, 0]
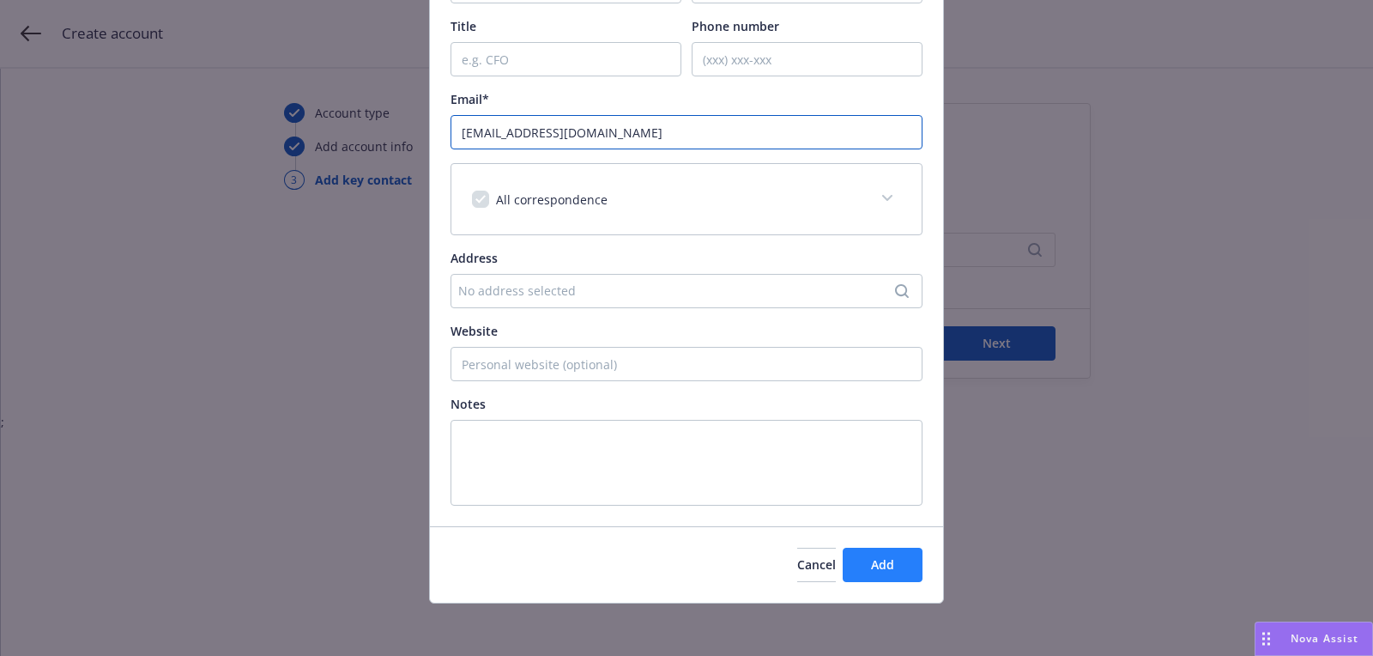
type input "[EMAIL_ADDRESS][DOMAIN_NAME]"
click at [872, 560] on span "Add" at bounding box center [882, 564] width 23 height 16
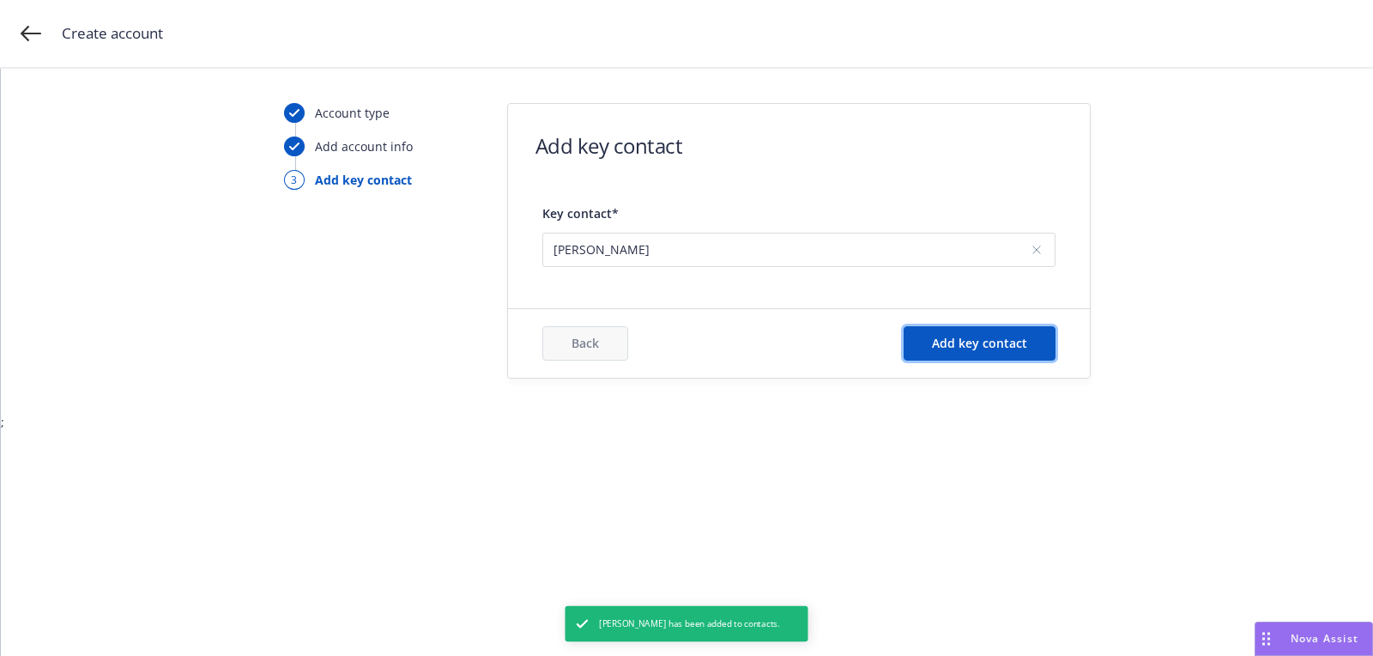
click at [1032, 330] on button "Add key contact" at bounding box center [980, 343] width 152 height 34
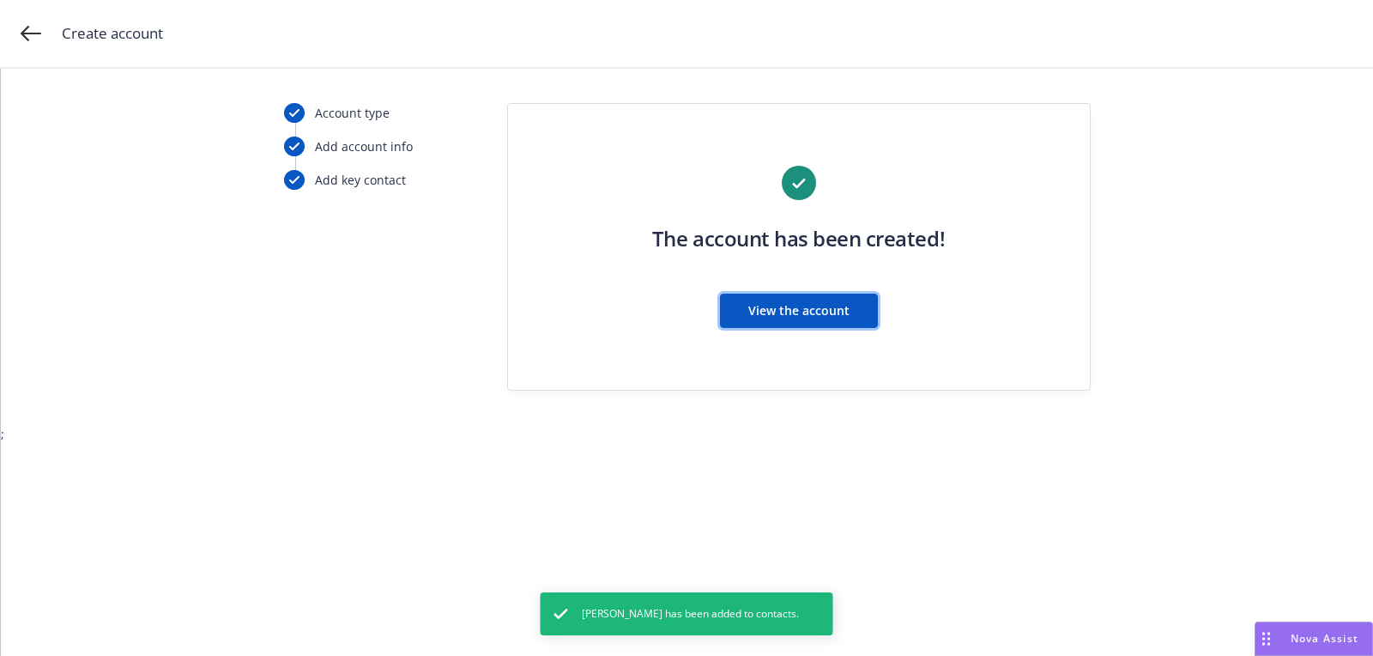
click at [768, 324] on button "View the account" at bounding box center [799, 311] width 158 height 34
